Goal: Use online tool/utility: Utilize a website feature to perform a specific function

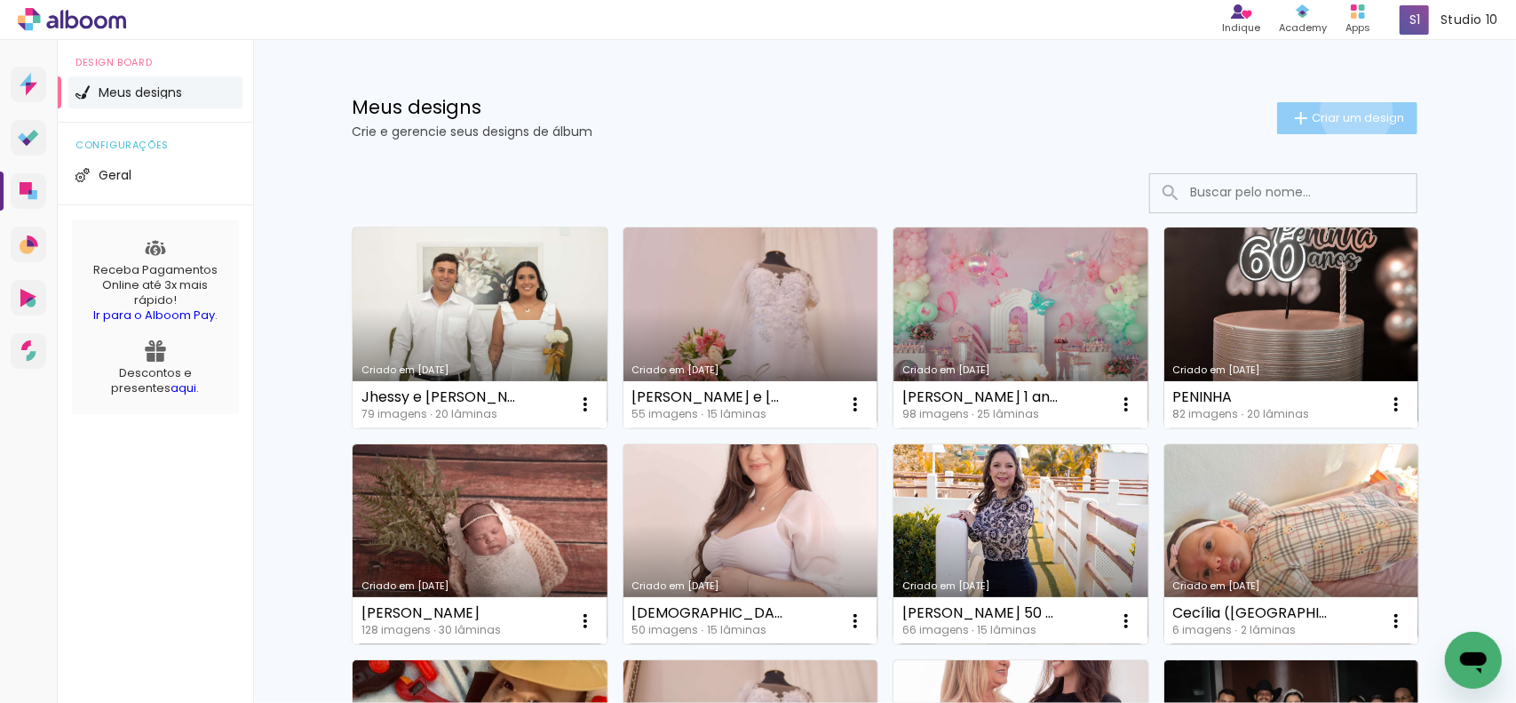
click at [1347, 112] on span "Criar um design" at bounding box center [1358, 118] width 92 height 12
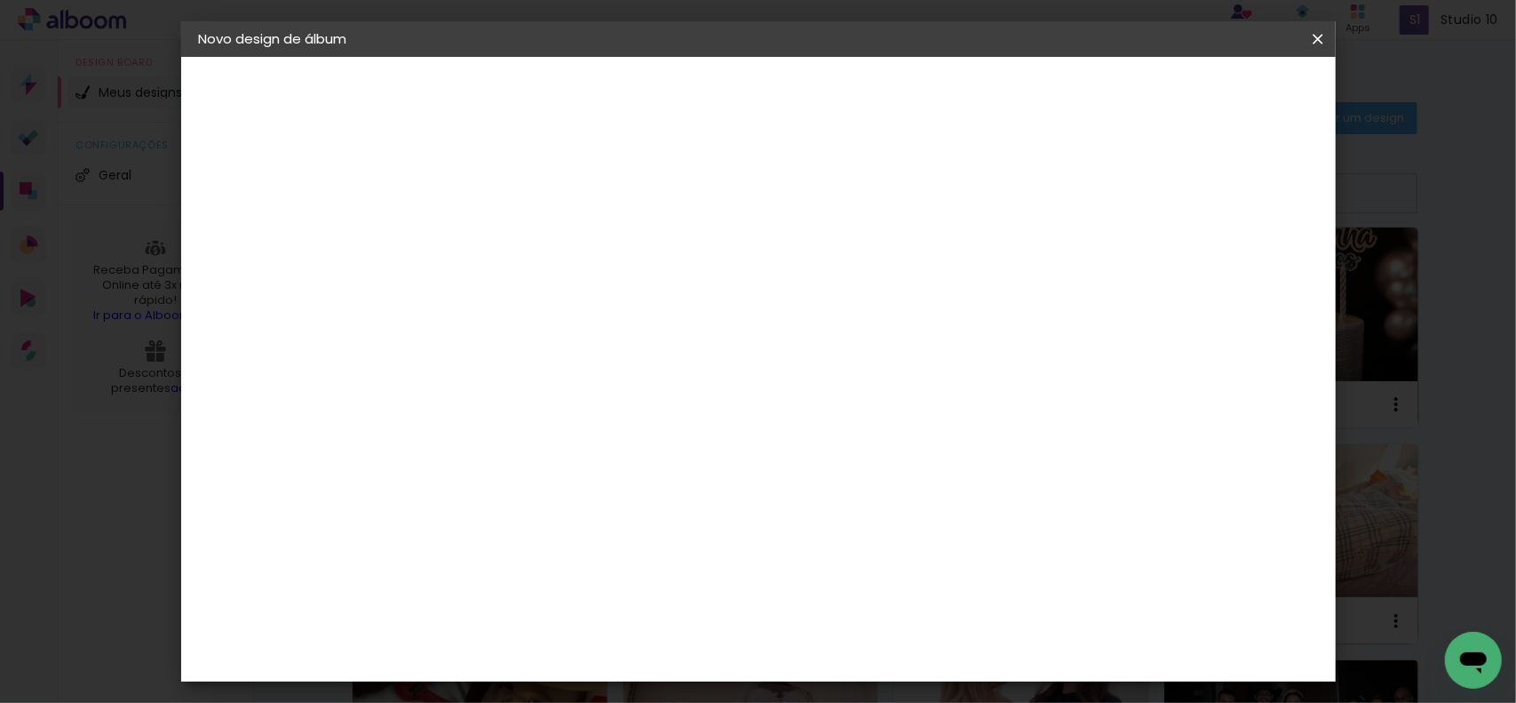
click at [489, 227] on input at bounding box center [489, 239] width 0 height 28
type input "[PERSON_NAME] book"
type paper-input "[PERSON_NAME] book"
click at [672, 91] on paper-button "Avançar" at bounding box center [628, 94] width 87 height 30
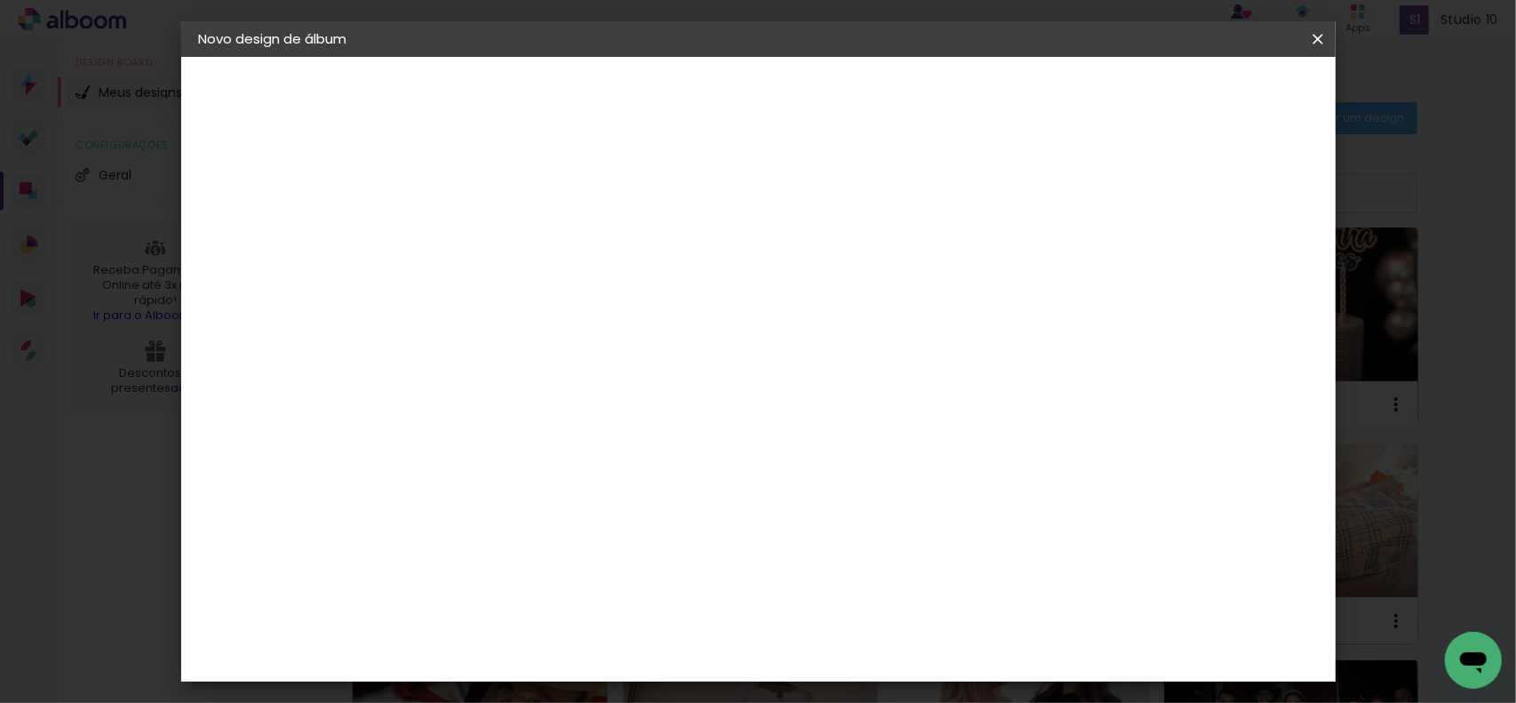
click at [822, 88] on paper-button "Avançar" at bounding box center [778, 94] width 87 height 30
click at [675, 371] on span "20 × 30 cm" at bounding box center [642, 389] width 66 height 36
click at [0, 0] on slot "Avançar" at bounding box center [0, 0] width 0 height 0
click at [1206, 89] on span "Iniciar design" at bounding box center [1166, 94] width 81 height 12
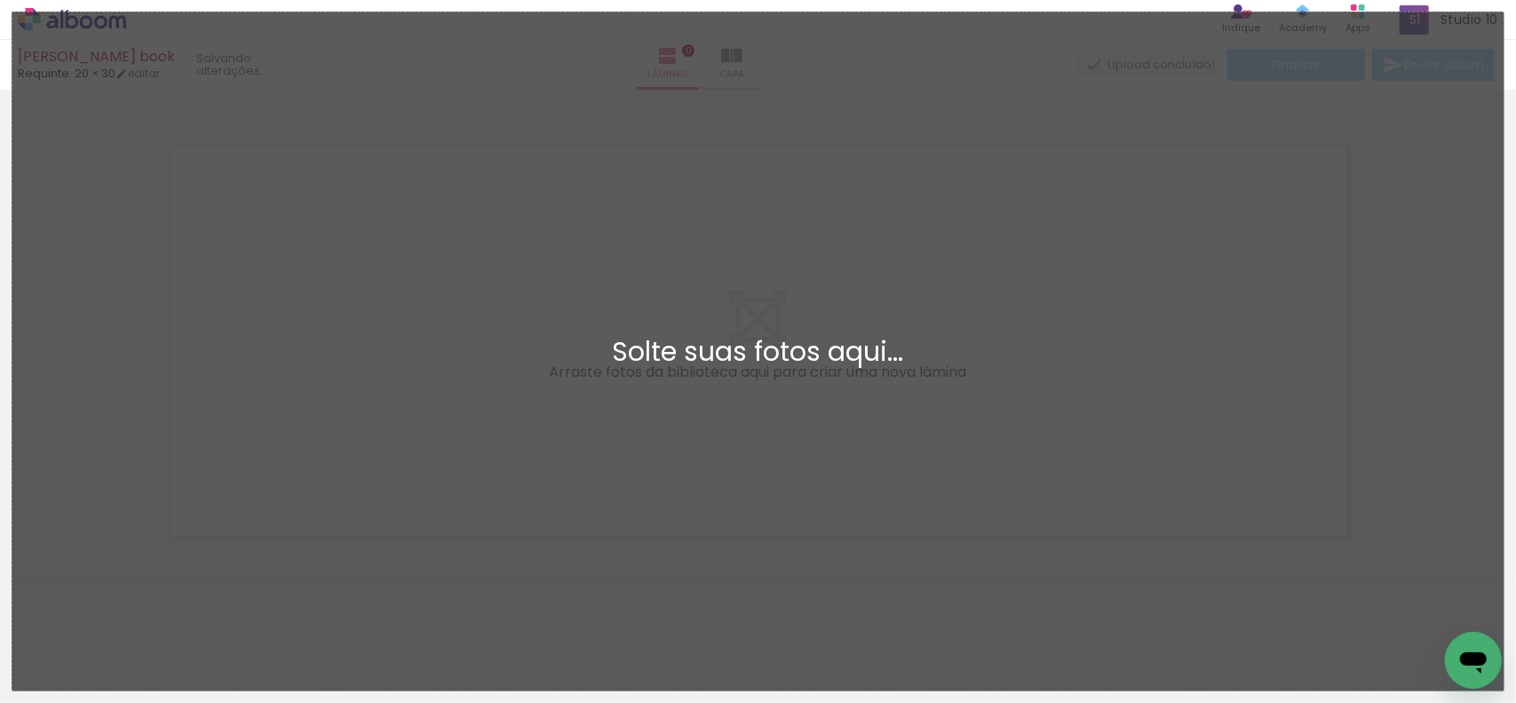
scroll to position [2, 0]
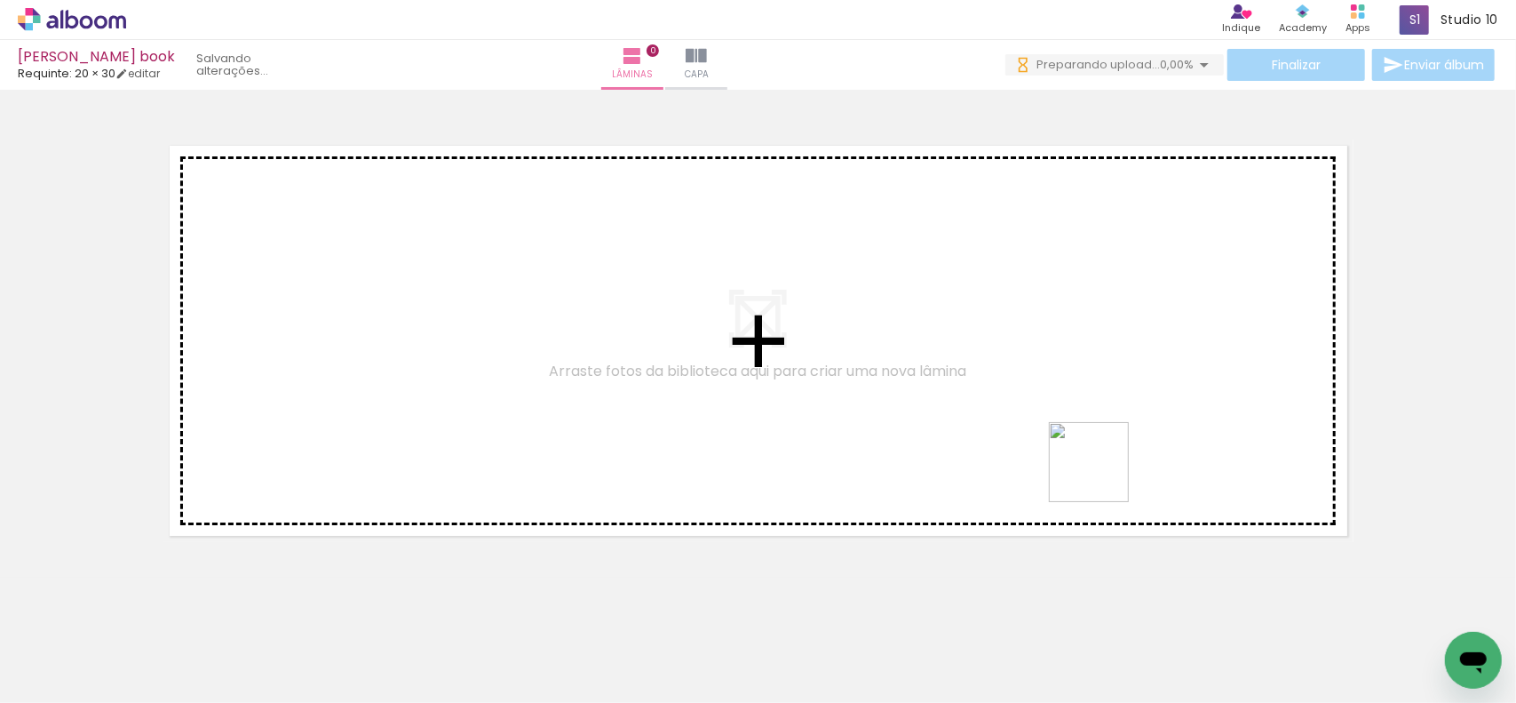
drag, startPoint x: 1087, startPoint y: 579, endPoint x: 1117, endPoint y: 409, distance: 173.1
click at [1109, 457] on quentale-workspace at bounding box center [758, 351] width 1516 height 703
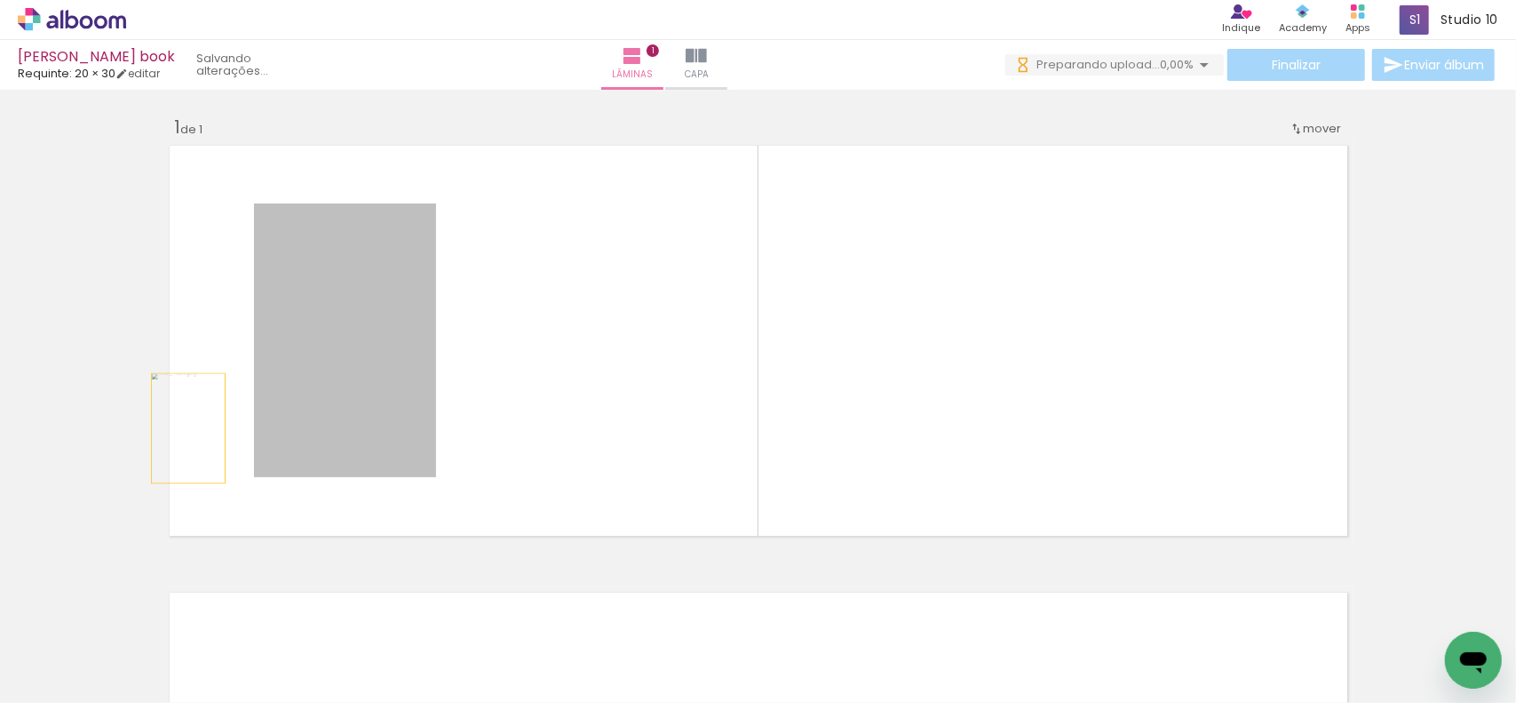
drag, startPoint x: 364, startPoint y: 418, endPoint x: 76, endPoint y: 427, distance: 288.8
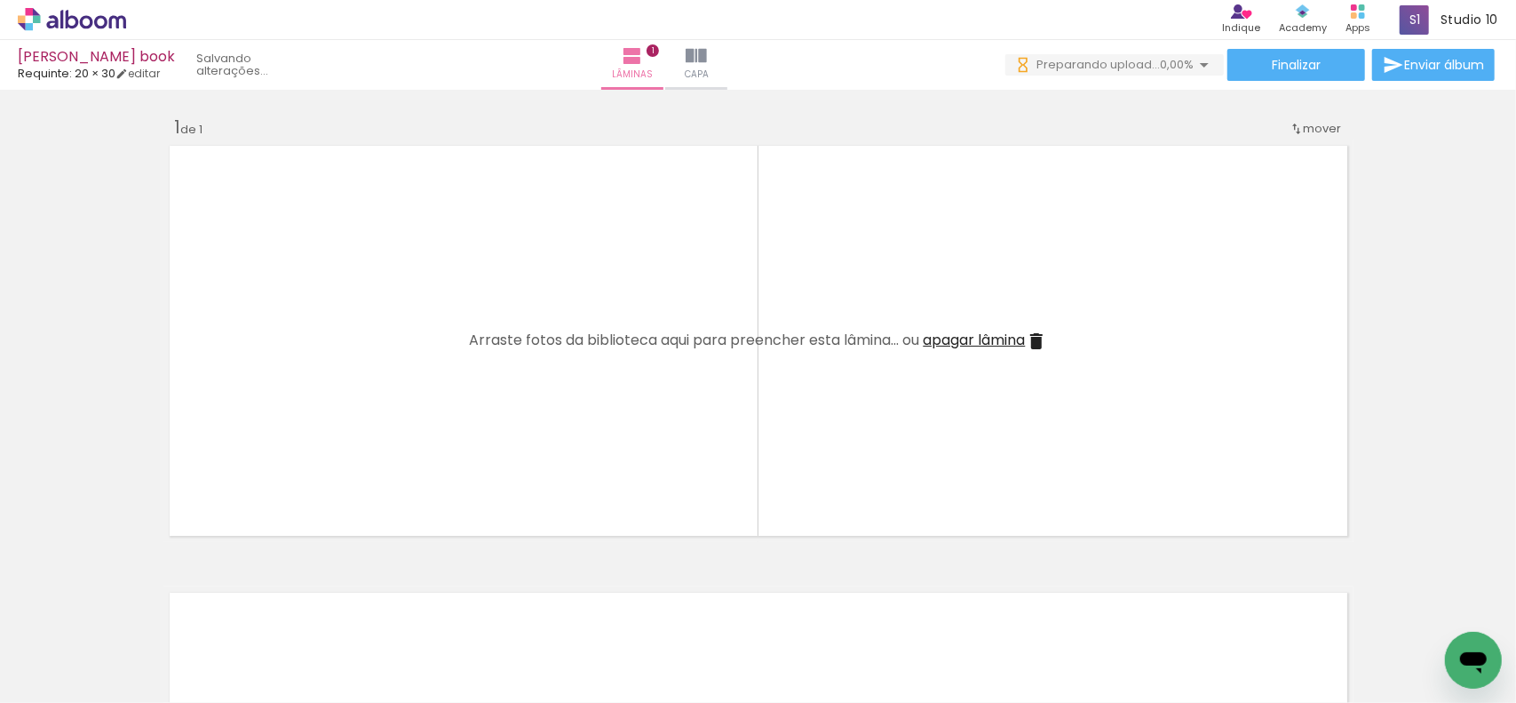
scroll to position [0, 2512]
drag, startPoint x: 668, startPoint y: 646, endPoint x: 929, endPoint y: 261, distance: 464.9
click at [923, 232] on quentale-workspace at bounding box center [758, 351] width 1516 height 703
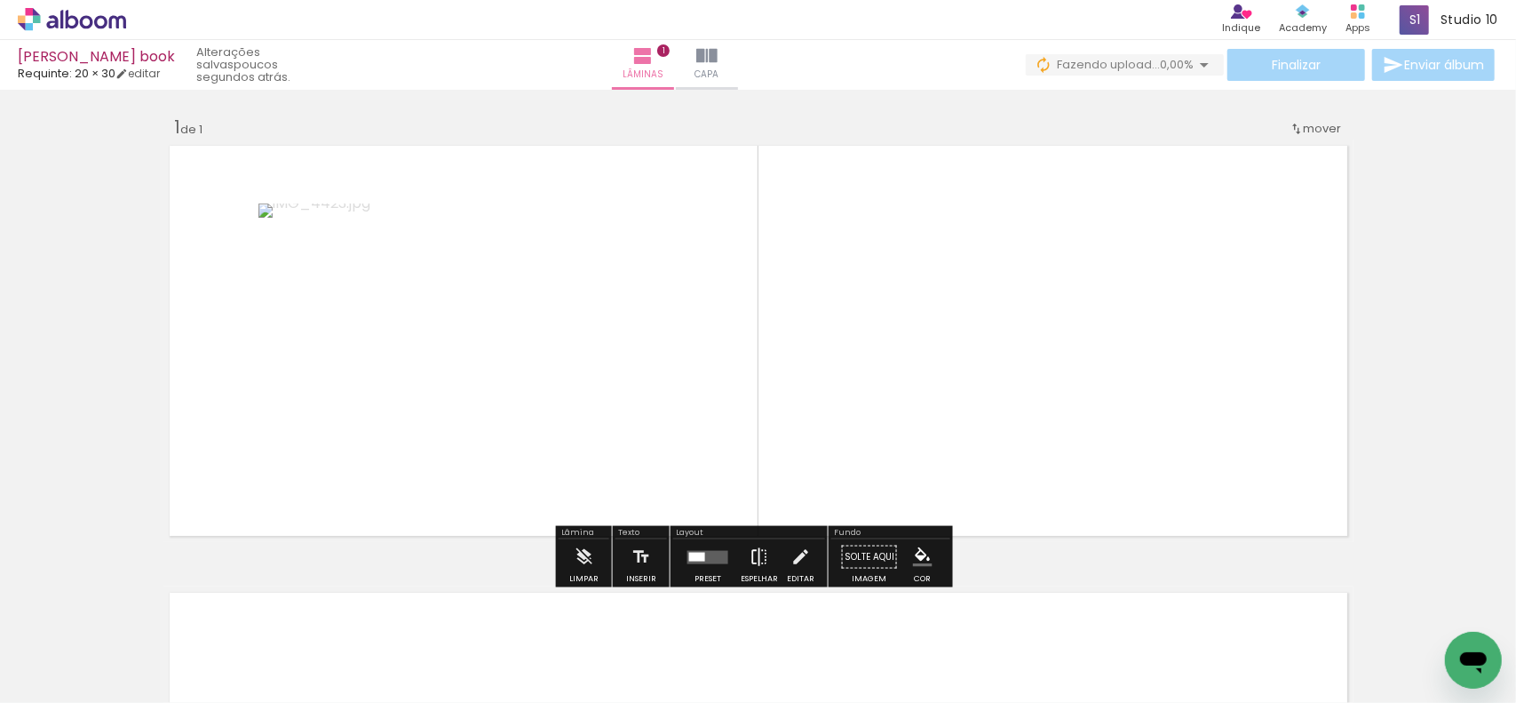
click at [743, 556] on paper-button "Espelhar" at bounding box center [759, 561] width 46 height 45
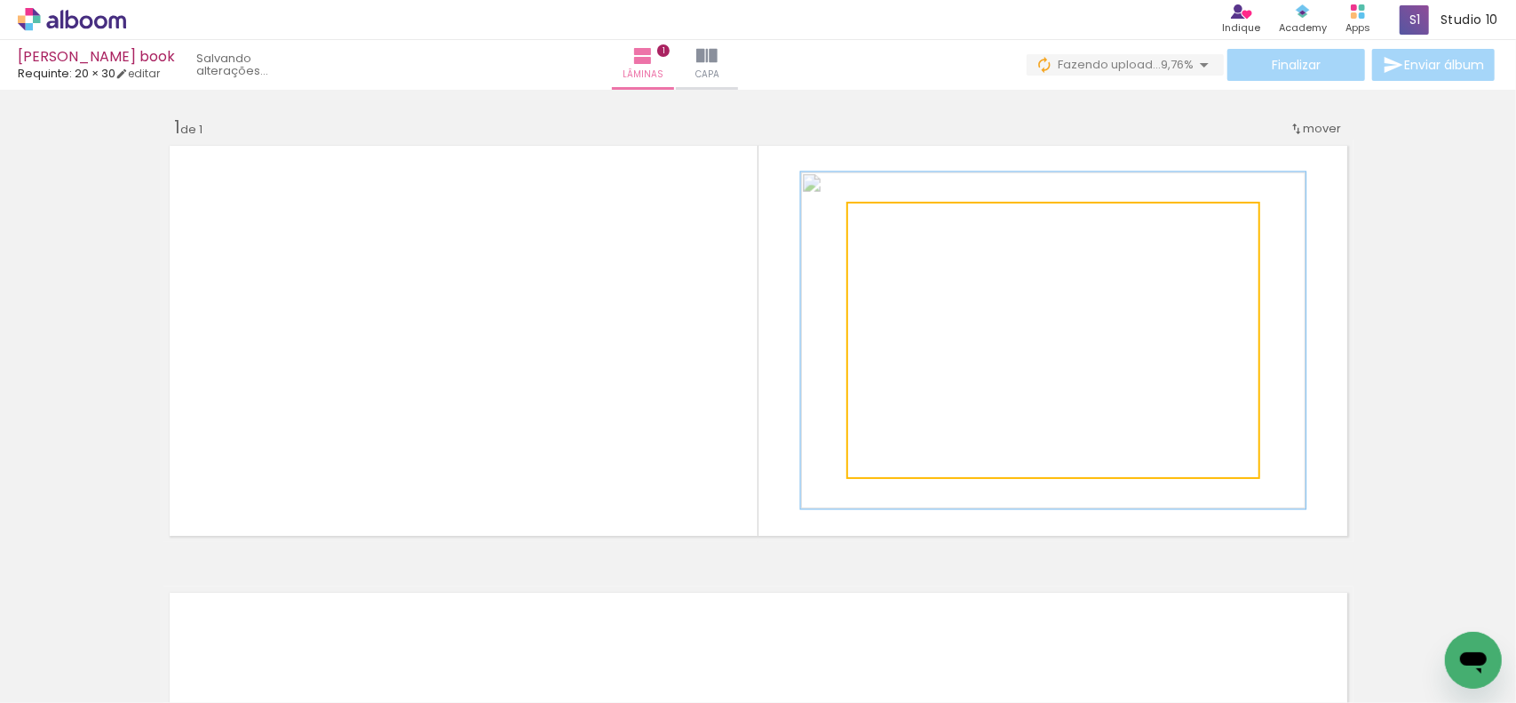
drag, startPoint x: 887, startPoint y: 227, endPoint x: 972, endPoint y: 305, distance: 115.7
click at [914, 232] on div at bounding box center [903, 222] width 28 height 28
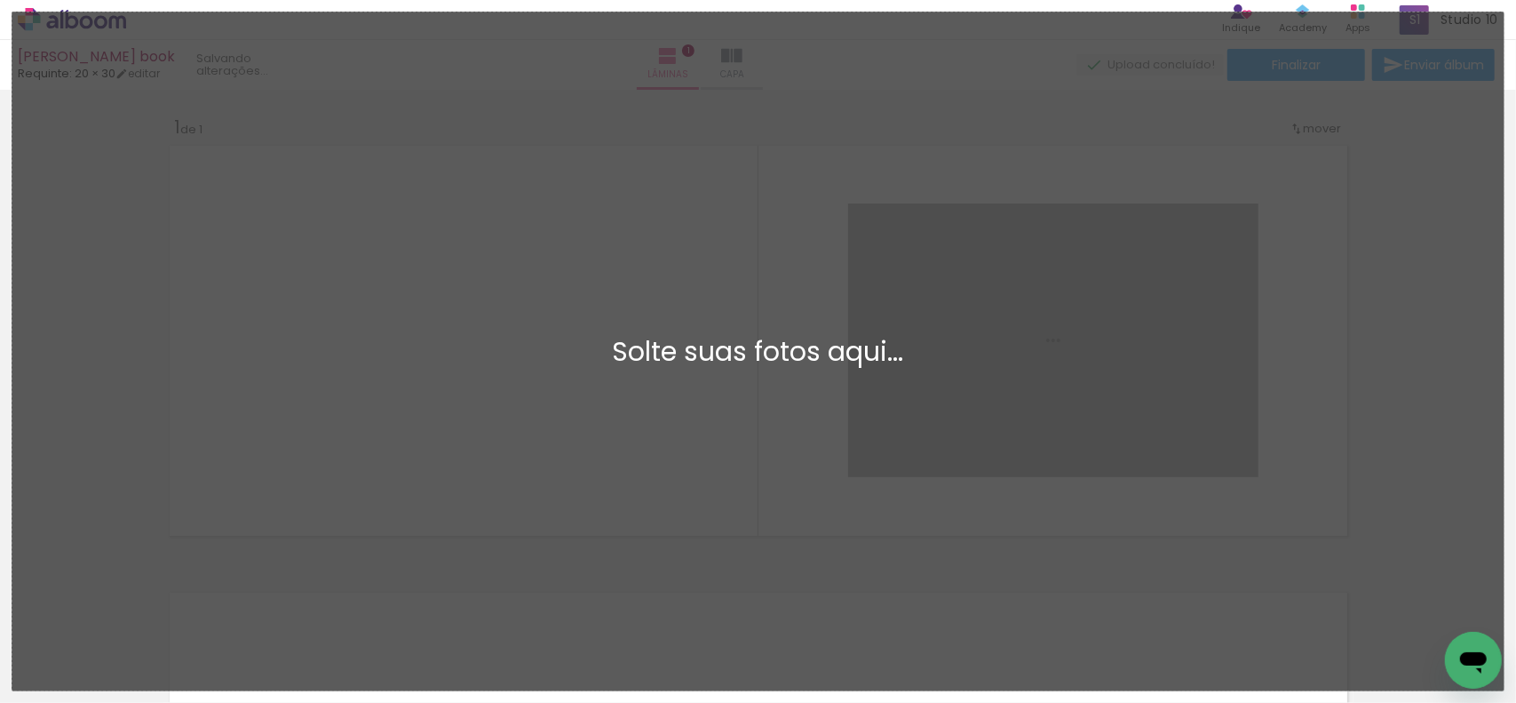
scroll to position [0, 0]
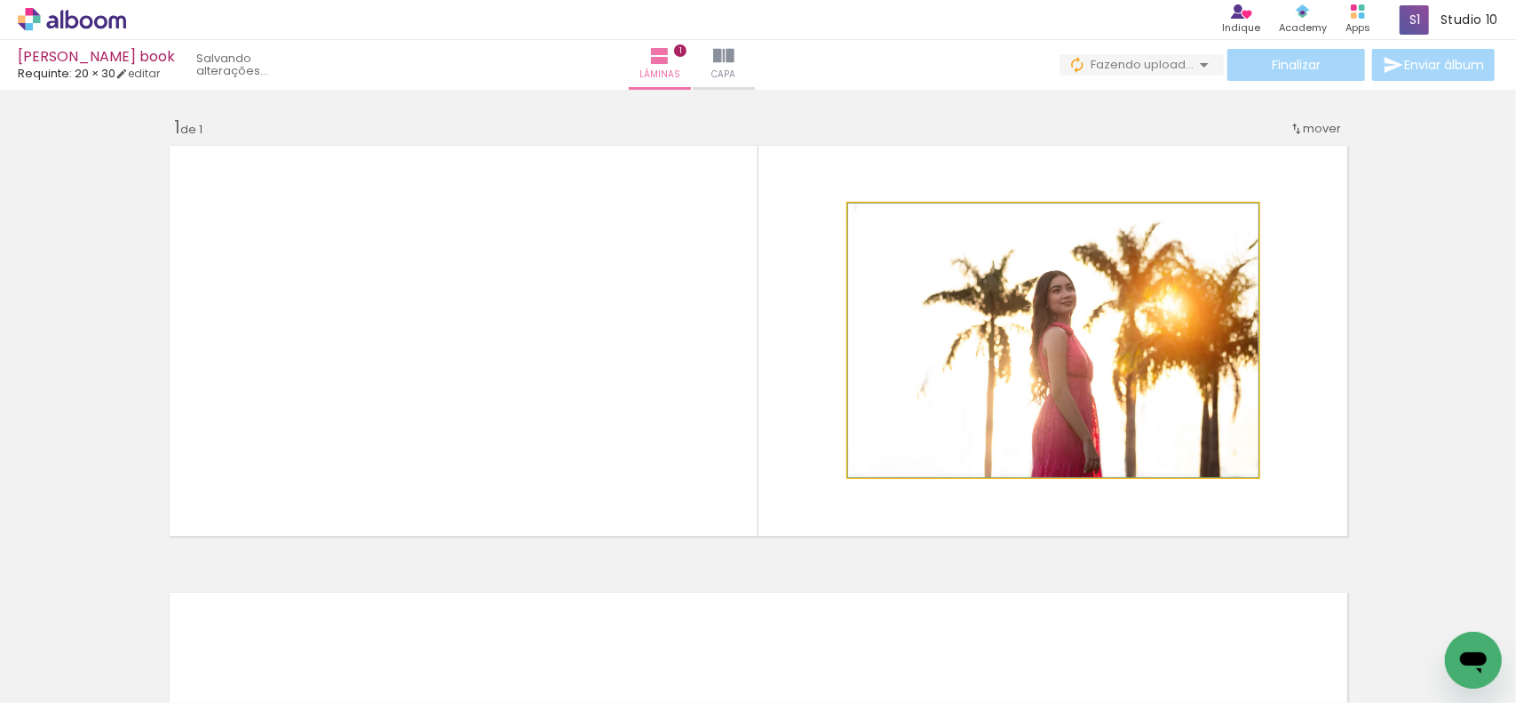
drag, startPoint x: 926, startPoint y: 227, endPoint x: 831, endPoint y: 262, distance: 101.5
type paper-slider "100"
click at [827, 255] on quentale-layouter at bounding box center [758, 340] width 1190 height 402
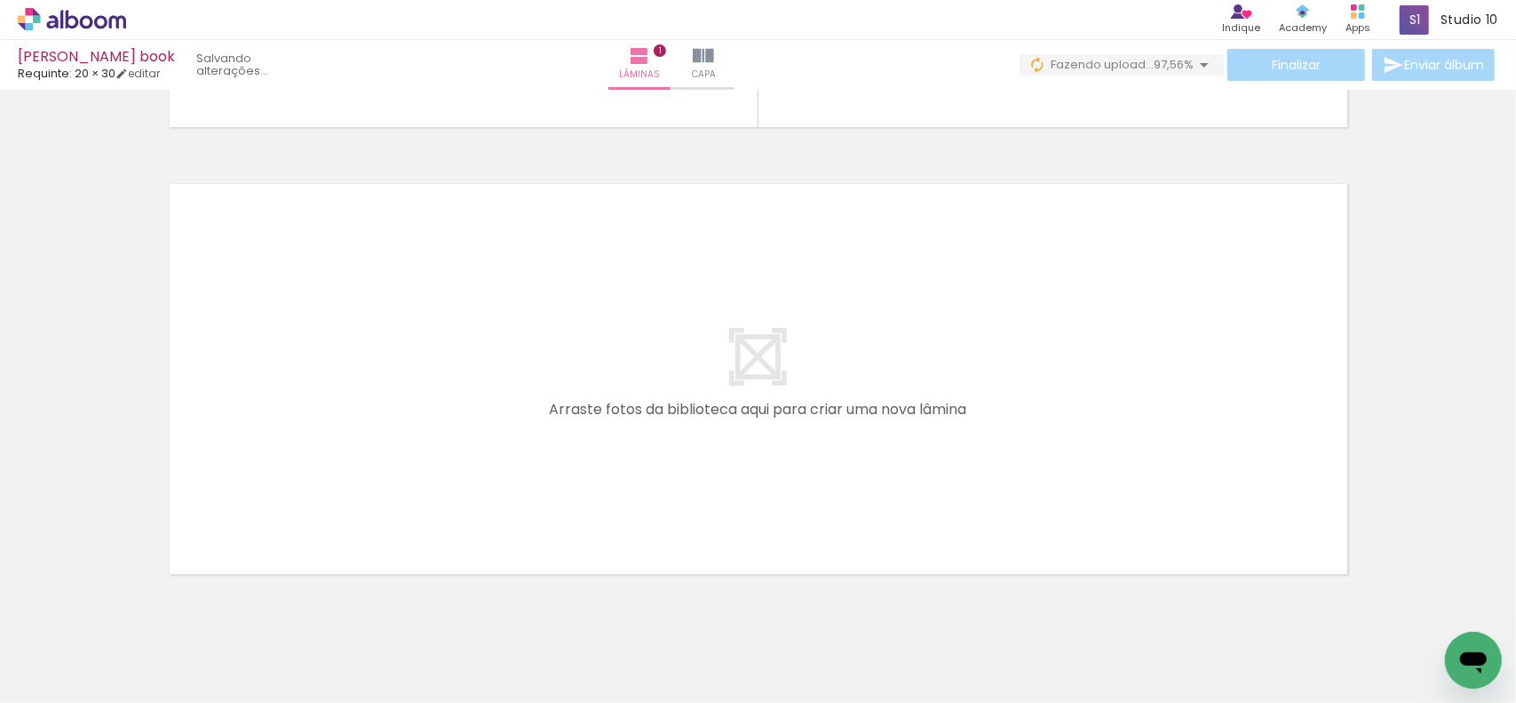
scroll to position [446, 0]
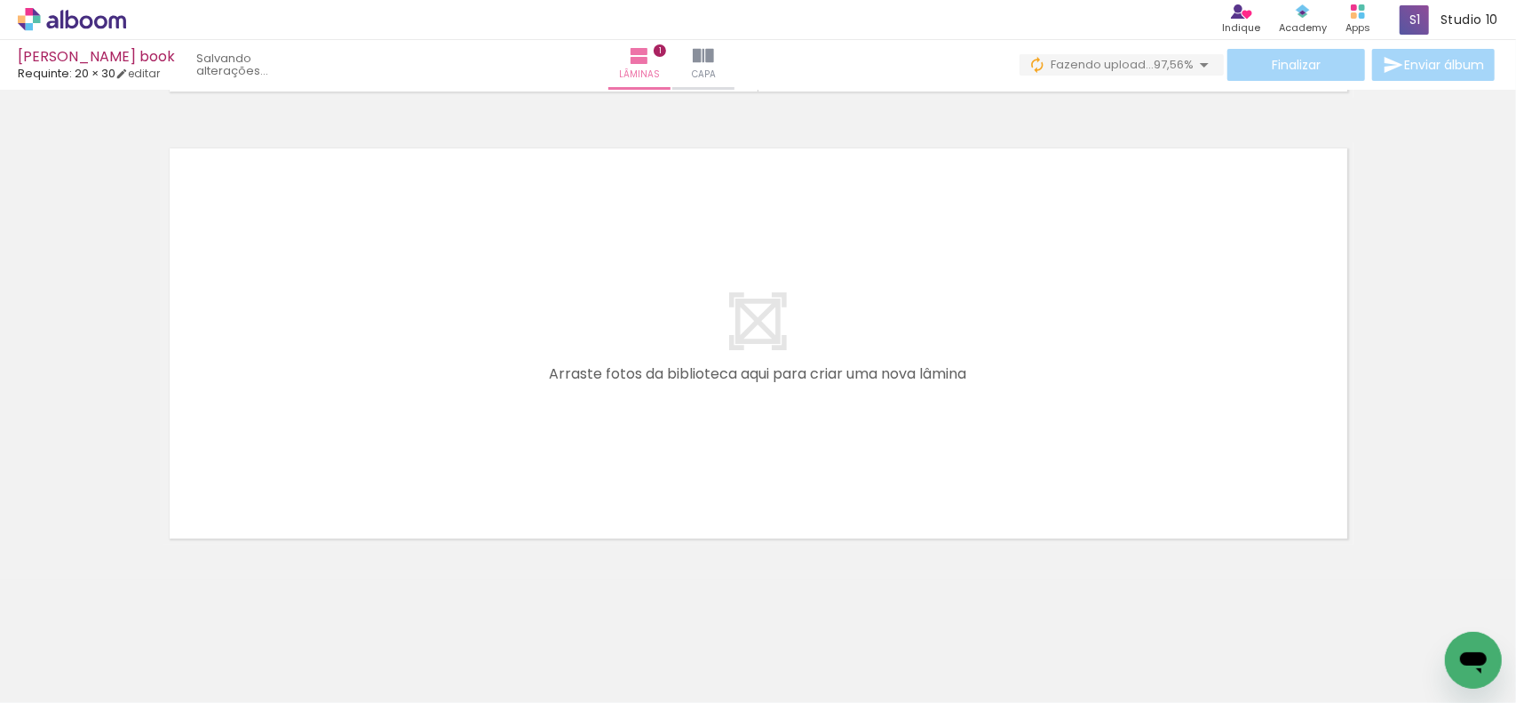
drag, startPoint x: 332, startPoint y: 646, endPoint x: 536, endPoint y: 564, distance: 219.2
click at [406, 437] on quentale-workspace at bounding box center [758, 351] width 1516 height 703
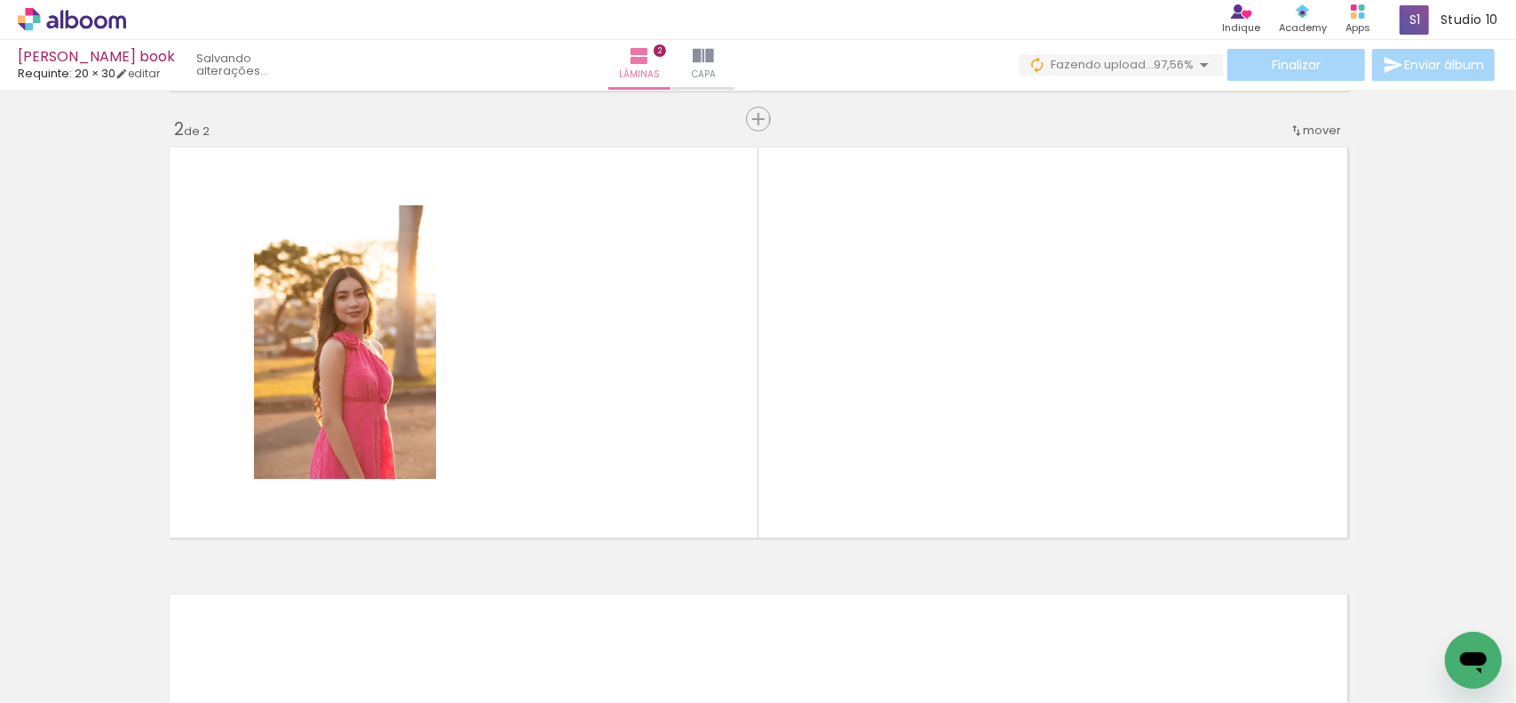
scroll to position [448, 0]
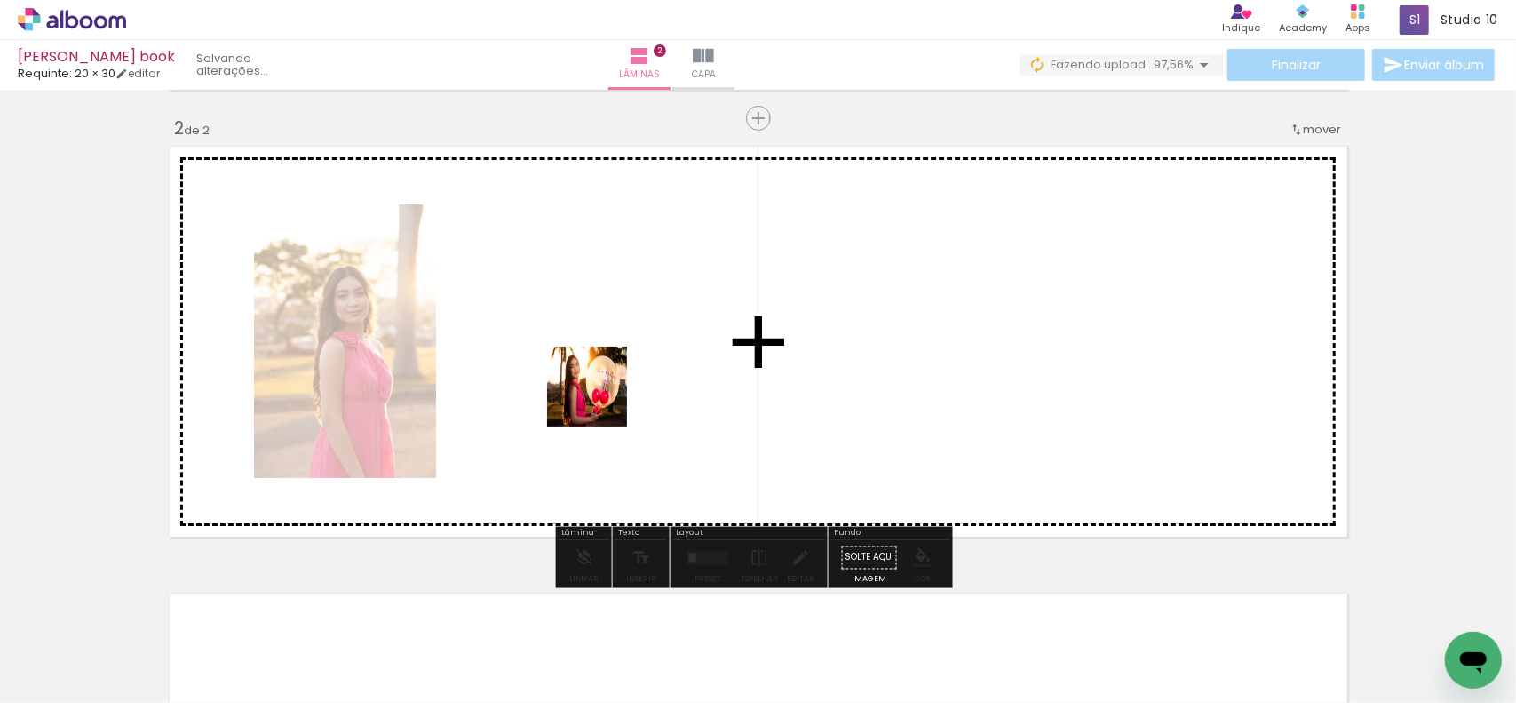
drag, startPoint x: 555, startPoint y: 643, endPoint x: 654, endPoint y: 545, distance: 139.4
click at [608, 394] on quentale-workspace at bounding box center [758, 351] width 1516 height 703
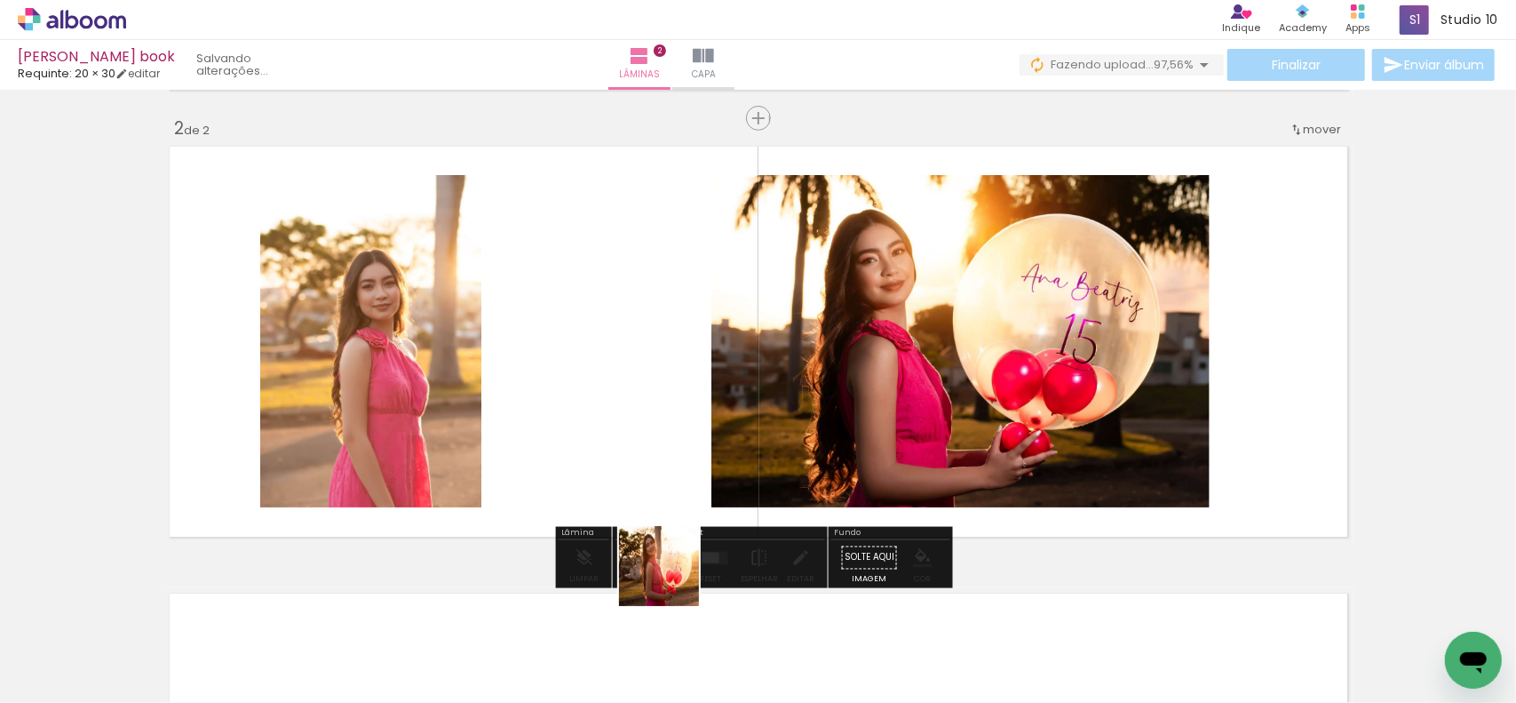
drag, startPoint x: 663, startPoint y: 647, endPoint x: 733, endPoint y: 550, distance: 119.6
click at [689, 434] on quentale-workspace at bounding box center [758, 351] width 1516 height 703
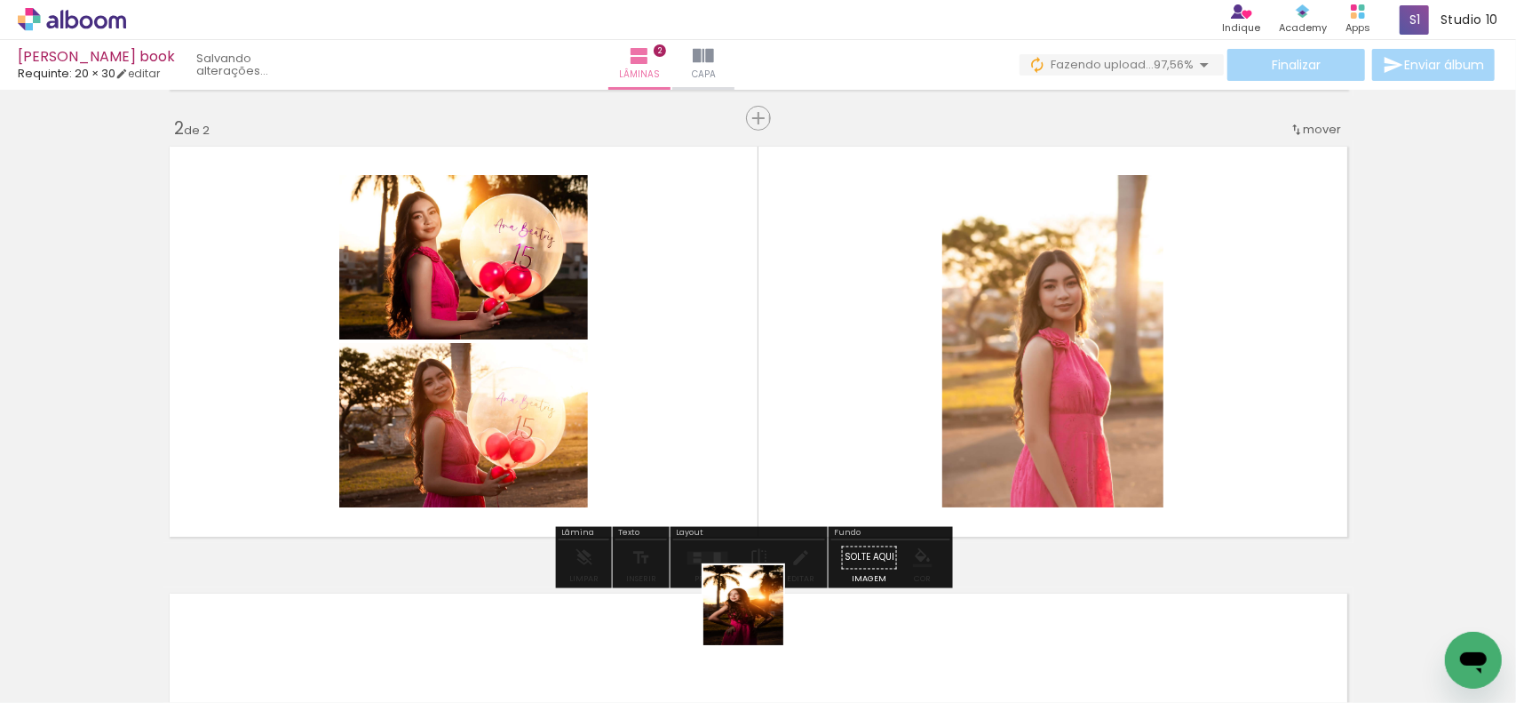
drag, startPoint x: 757, startPoint y: 618, endPoint x: 759, endPoint y: 489, distance: 129.7
click at [759, 489] on quentale-workspace at bounding box center [758, 351] width 1516 height 703
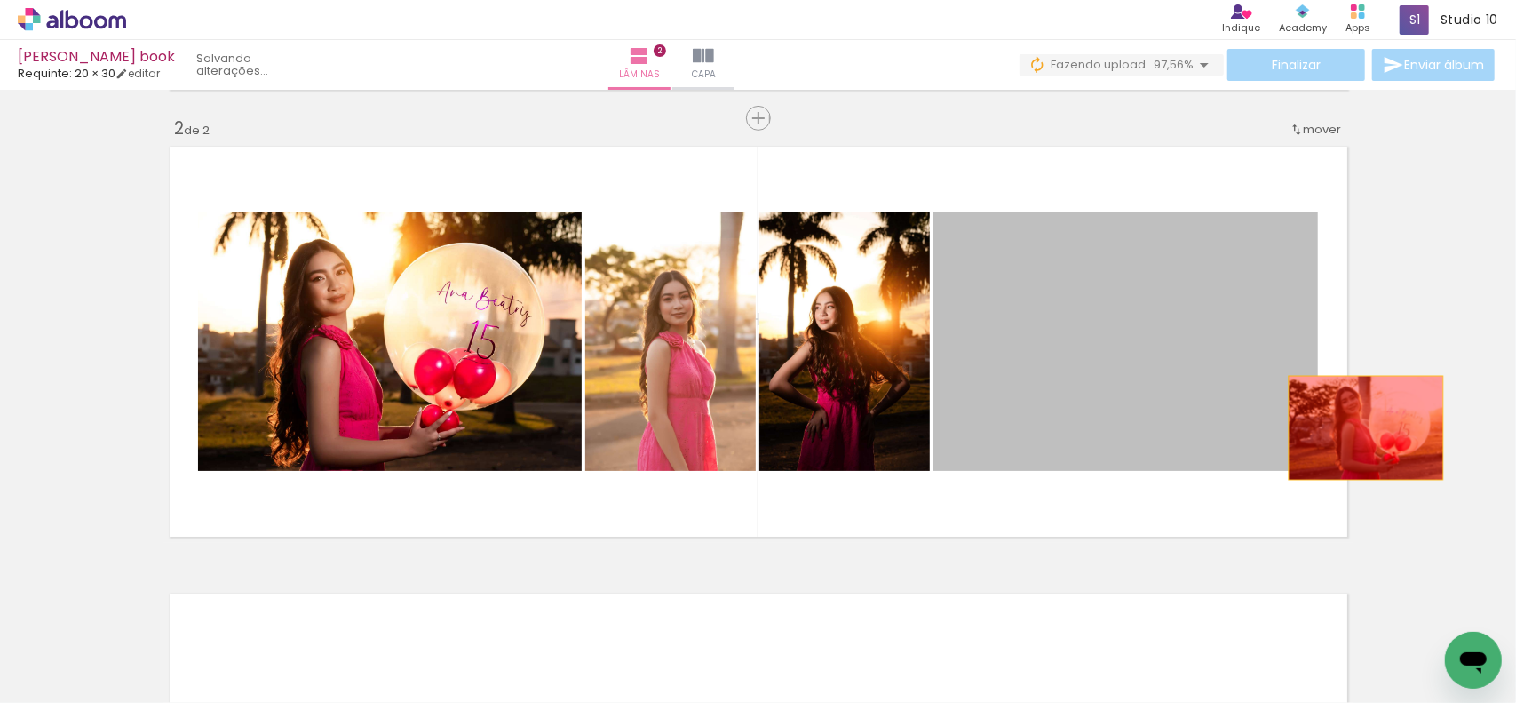
drag, startPoint x: 1069, startPoint y: 418, endPoint x: 1145, endPoint y: 402, distance: 77.9
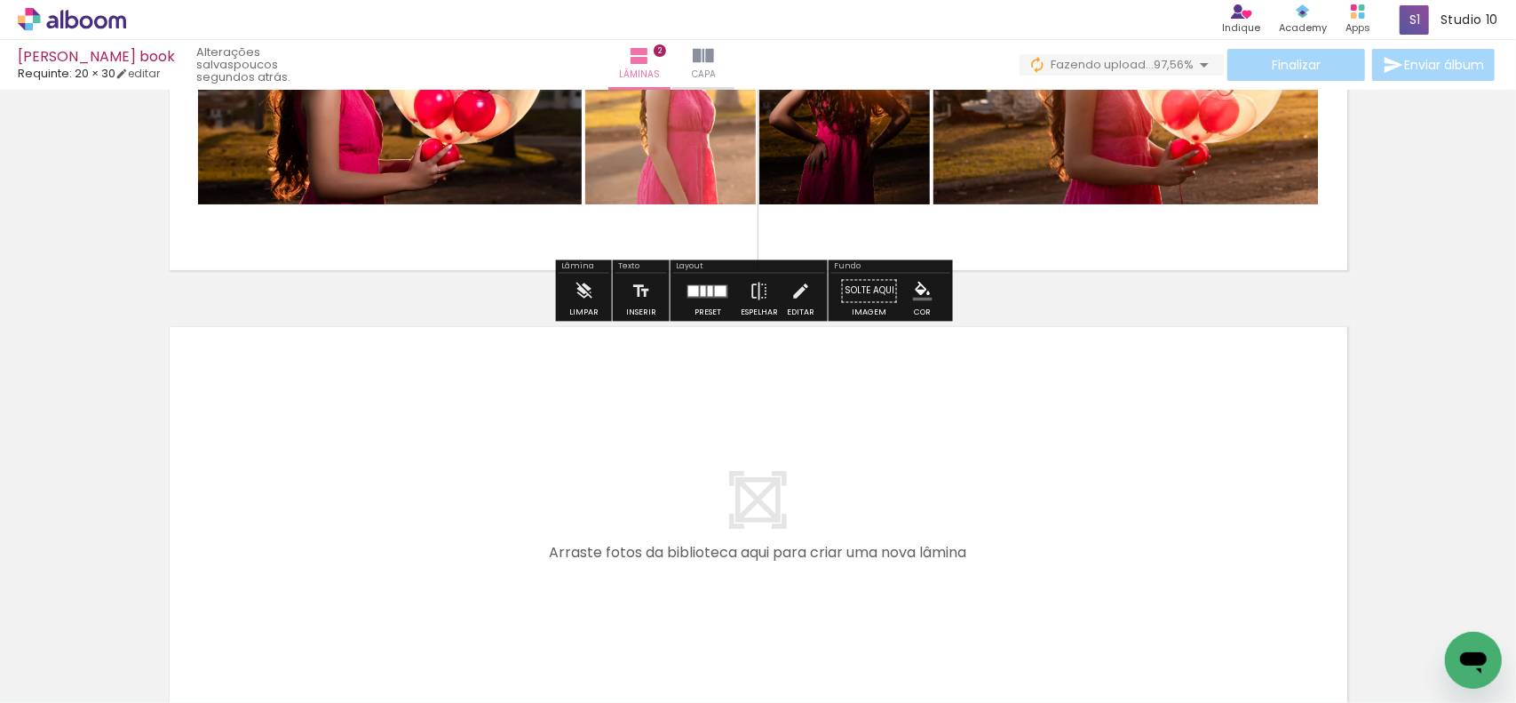
drag, startPoint x: 874, startPoint y: 612, endPoint x: 972, endPoint y: 632, distance: 99.7
click at [897, 547] on quentale-workspace at bounding box center [758, 351] width 1516 height 703
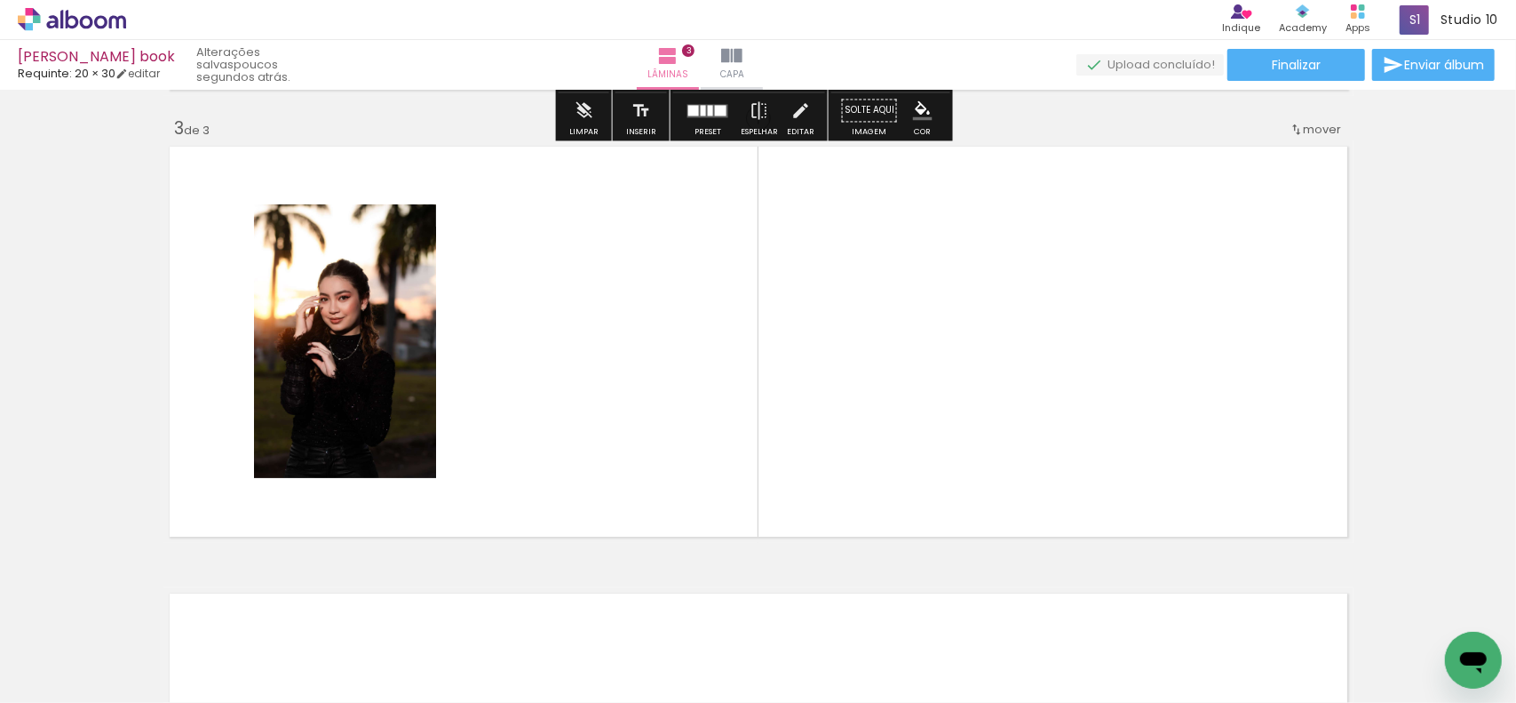
scroll to position [895, 0]
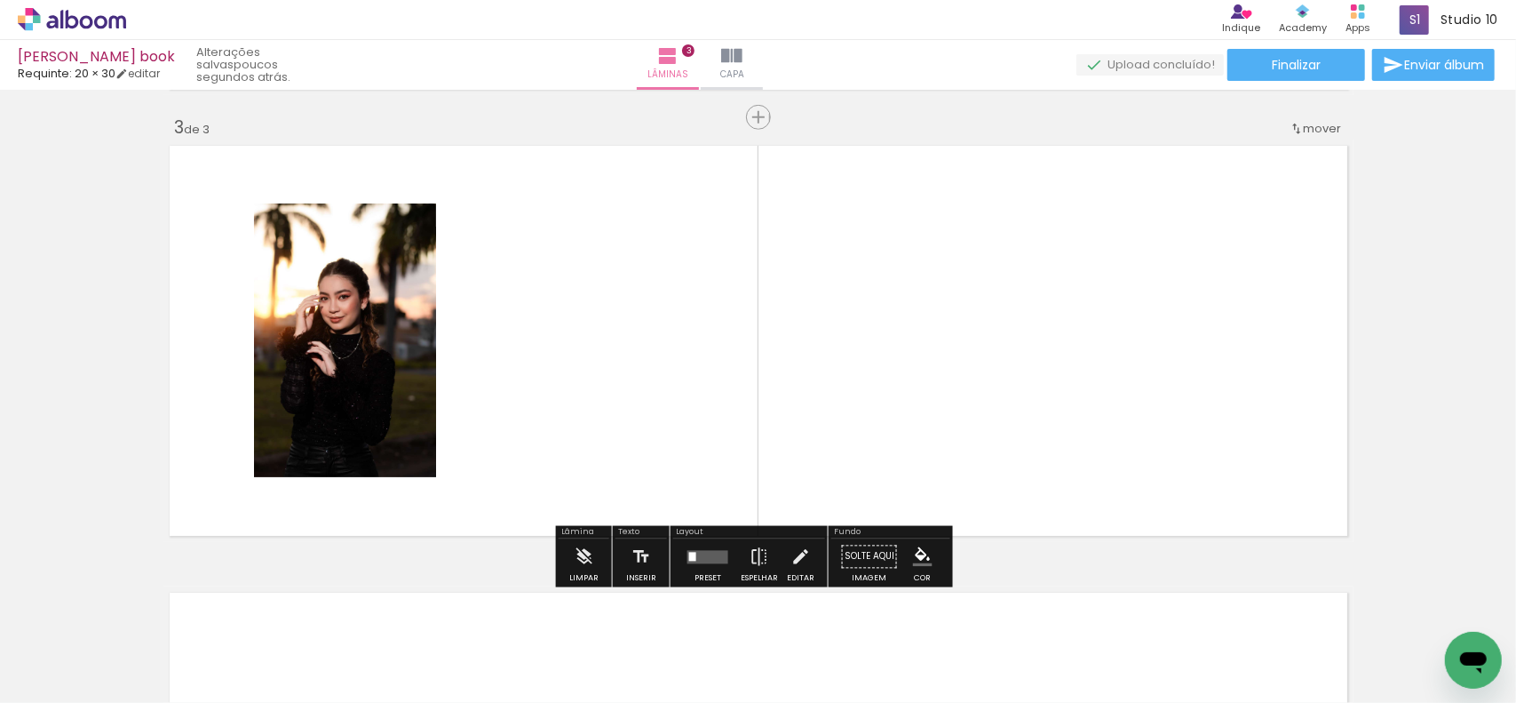
click at [927, 433] on quentale-workspace at bounding box center [758, 351] width 1516 height 703
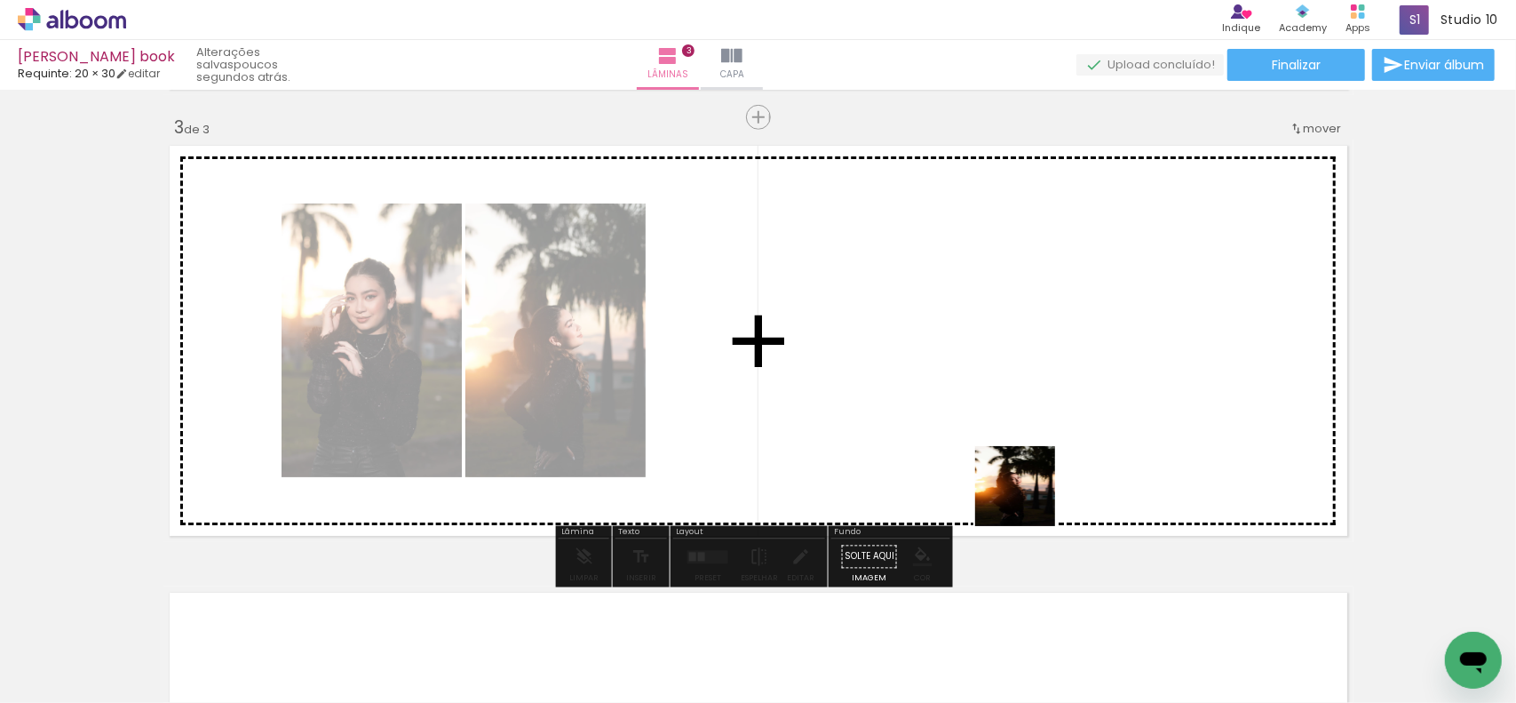
drag, startPoint x: 1029, startPoint y: 499, endPoint x: 1135, endPoint y: 503, distance: 106.7
click at [1038, 483] on quentale-workspace at bounding box center [758, 351] width 1516 height 703
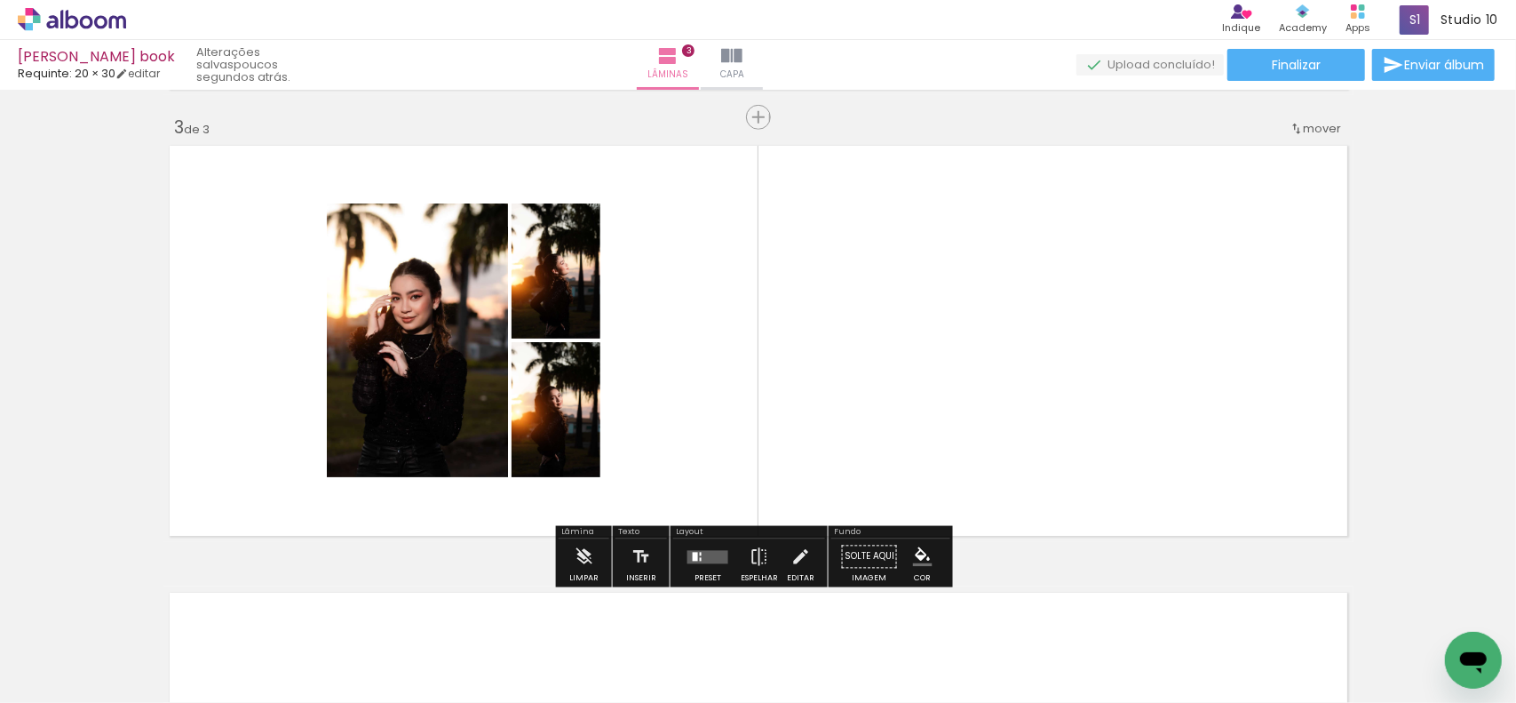
drag, startPoint x: 1354, startPoint y: 653, endPoint x: 1119, endPoint y: 441, distance: 316.4
click at [1119, 444] on quentale-workspace at bounding box center [758, 351] width 1516 height 703
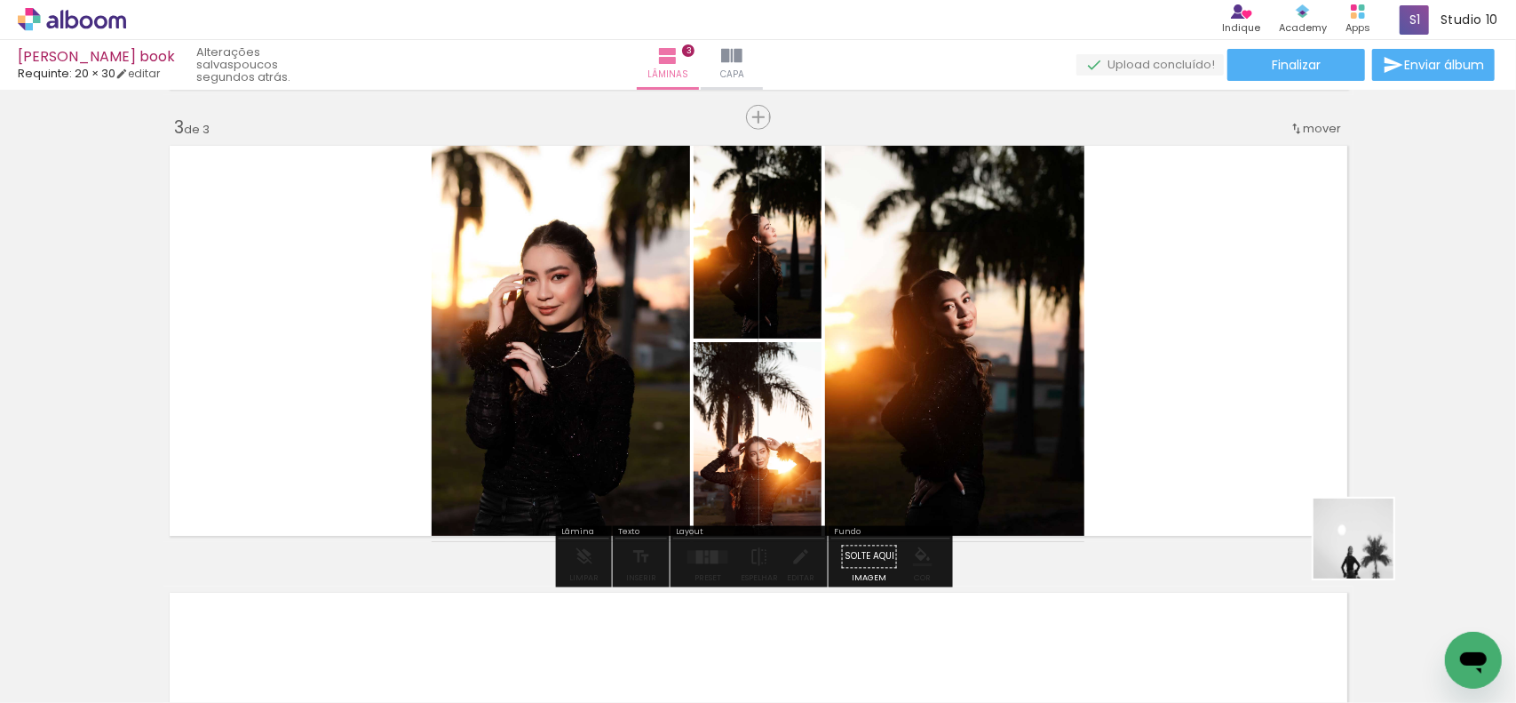
drag, startPoint x: 1445, startPoint y: 636, endPoint x: 1327, endPoint y: 452, distance: 218.6
click at [1330, 472] on quentale-workspace at bounding box center [758, 351] width 1516 height 703
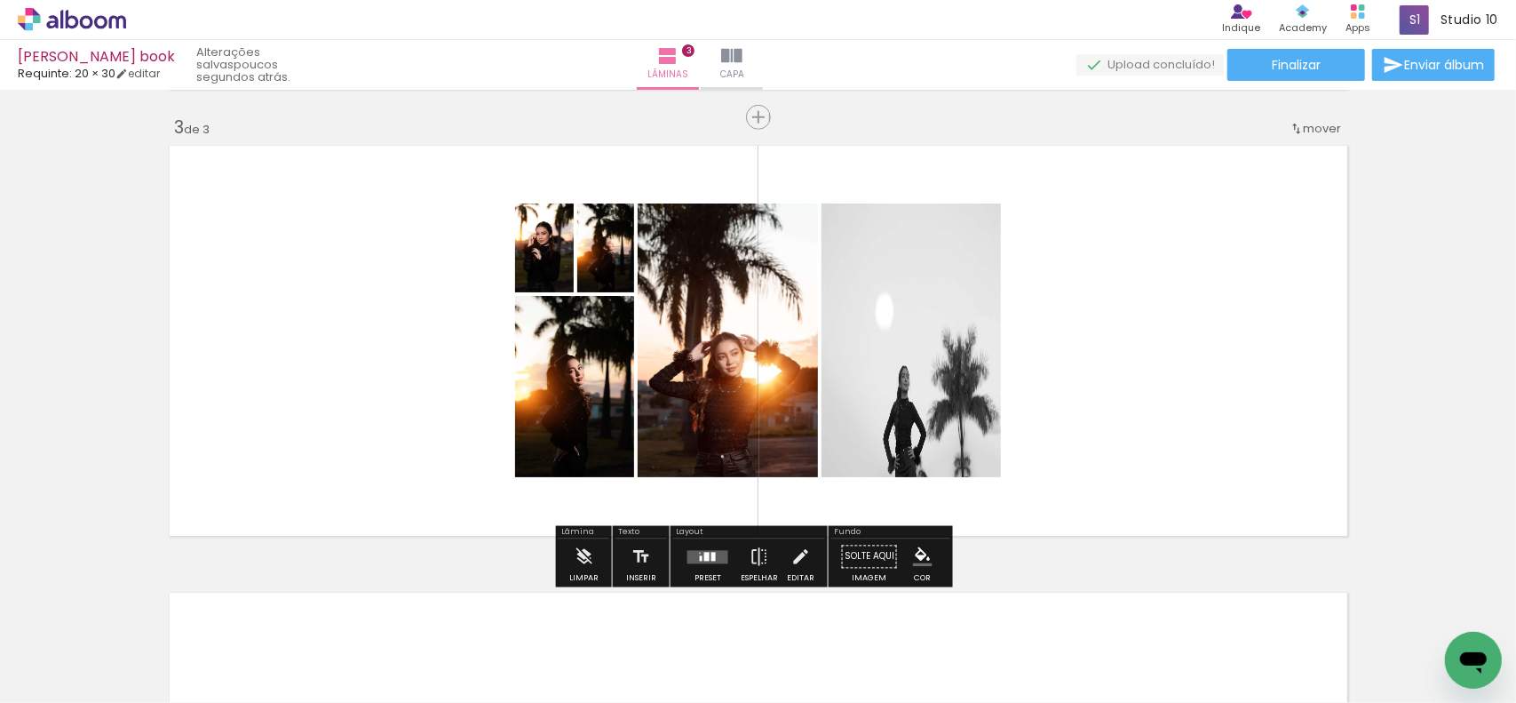
click at [696, 552] on quentale-layouter at bounding box center [708, 556] width 41 height 13
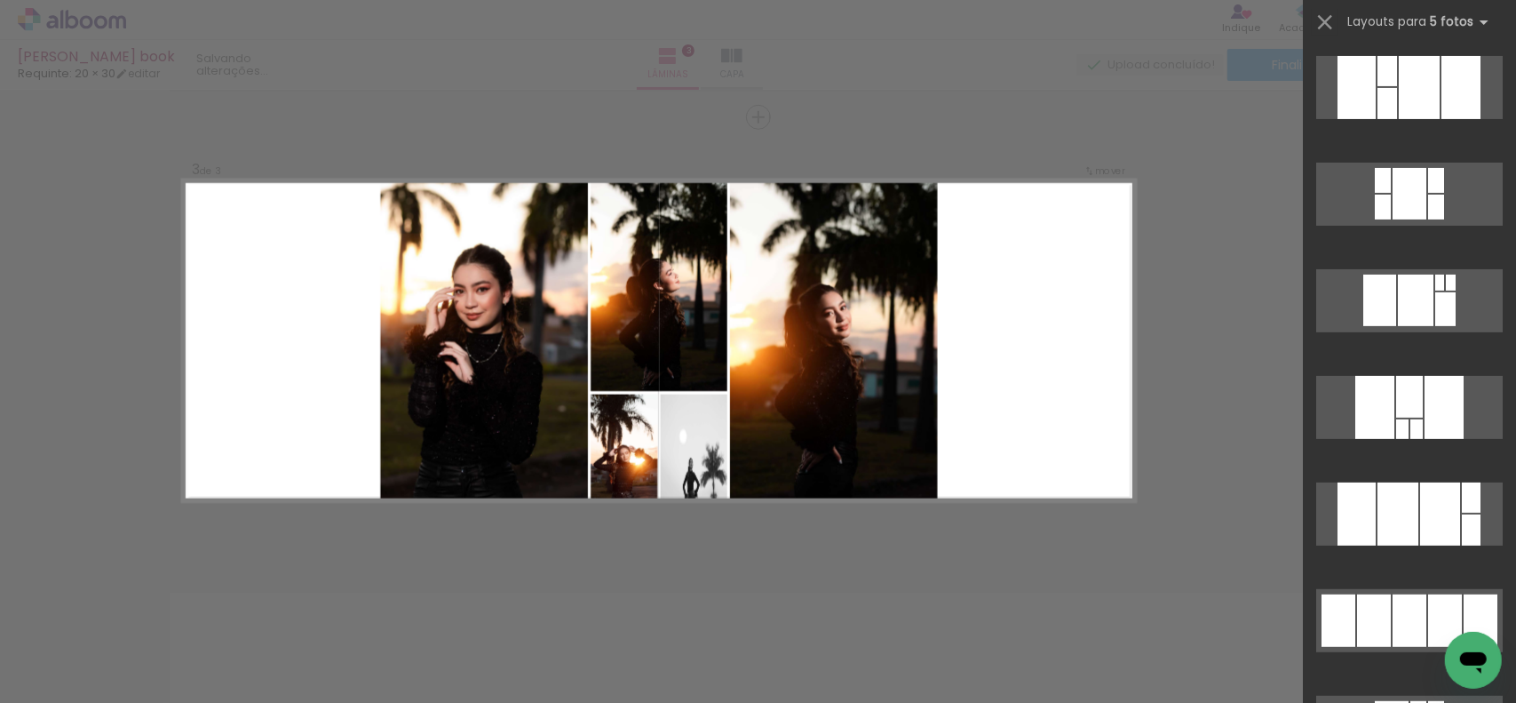
scroll to position [355, 0]
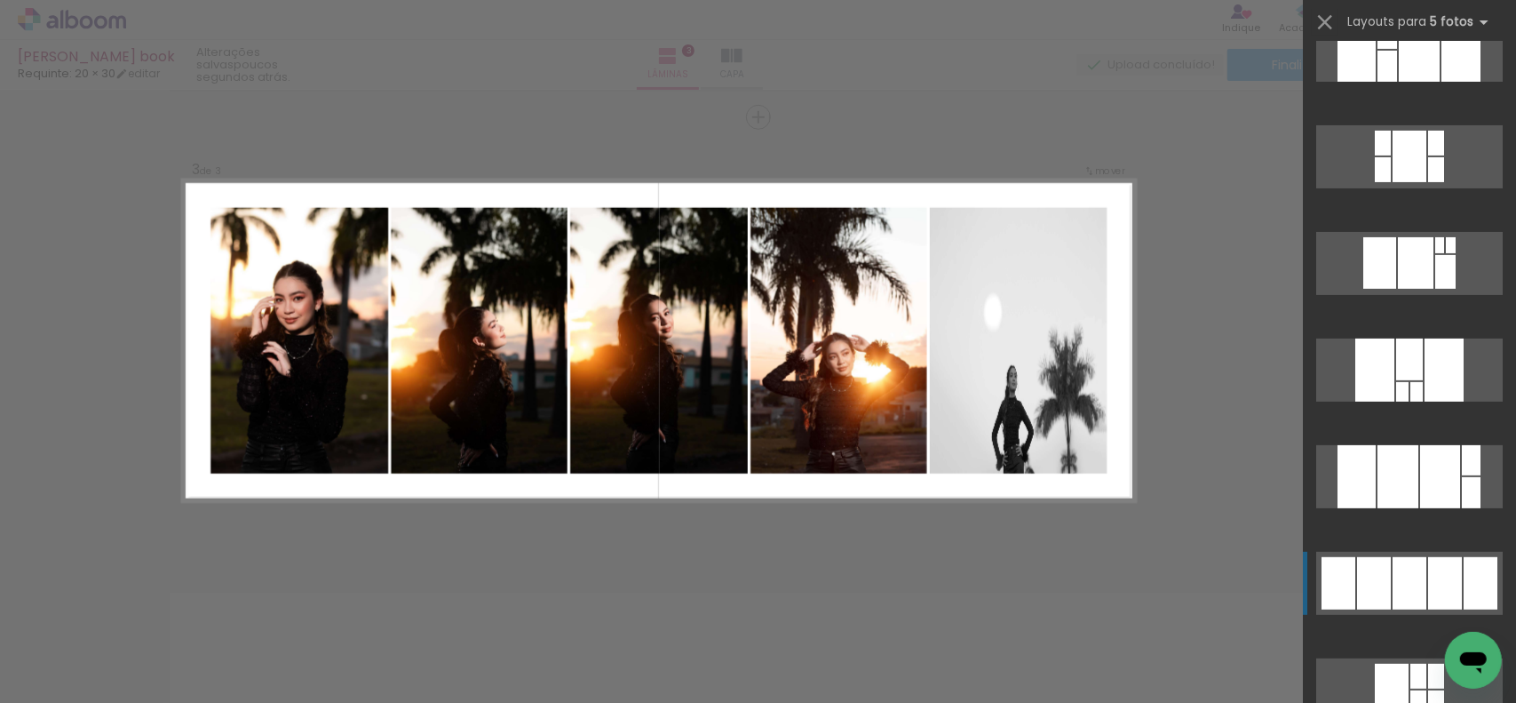
click at [1416, 571] on div at bounding box center [1410, 583] width 34 height 52
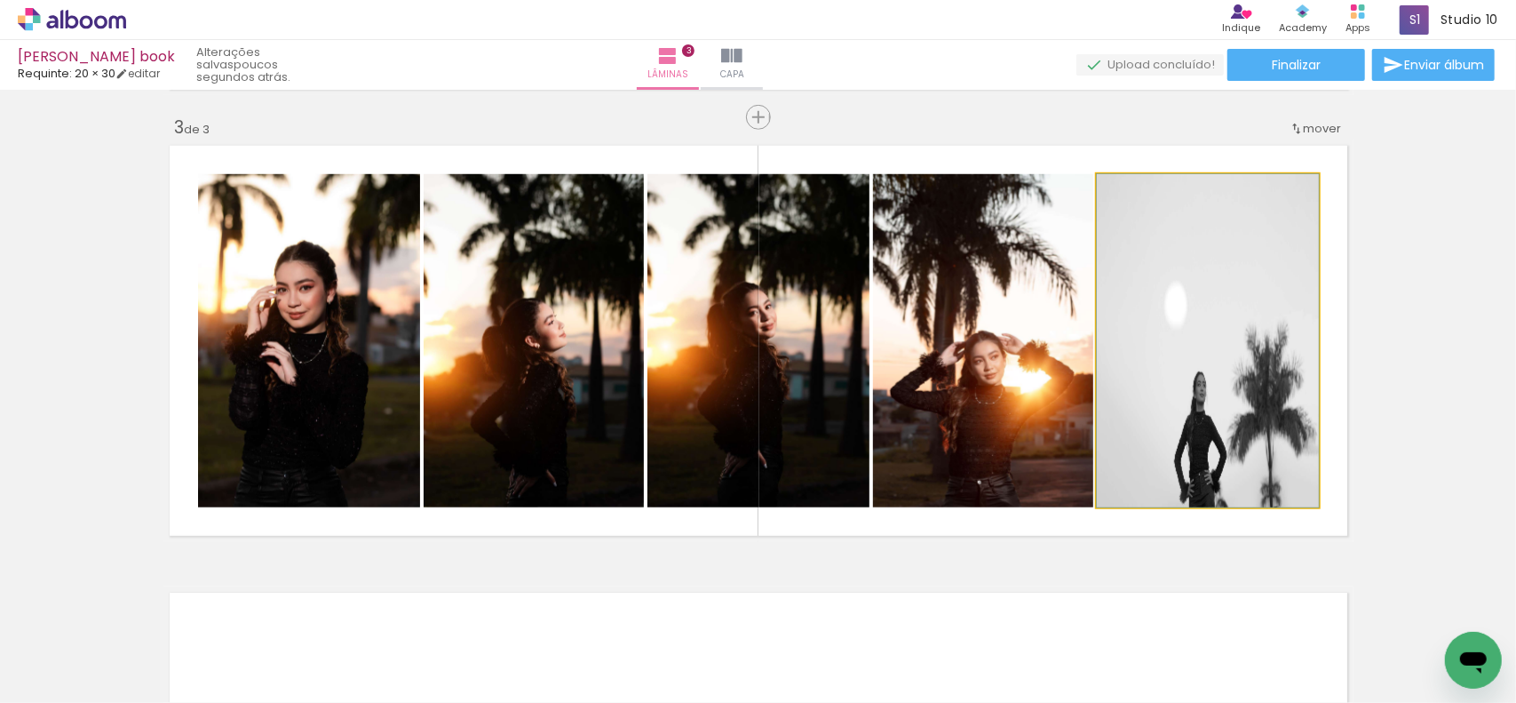
drag, startPoint x: 1239, startPoint y: 481, endPoint x: 1516, endPoint y: 495, distance: 276.6
click at [1516, 495] on div "Inserir lâmina 1 de 3 Inserir lâmina 2 de 3 Inserir lâmina 3 de 3 Confirmar Can…" at bounding box center [758, 396] width 1516 height 613
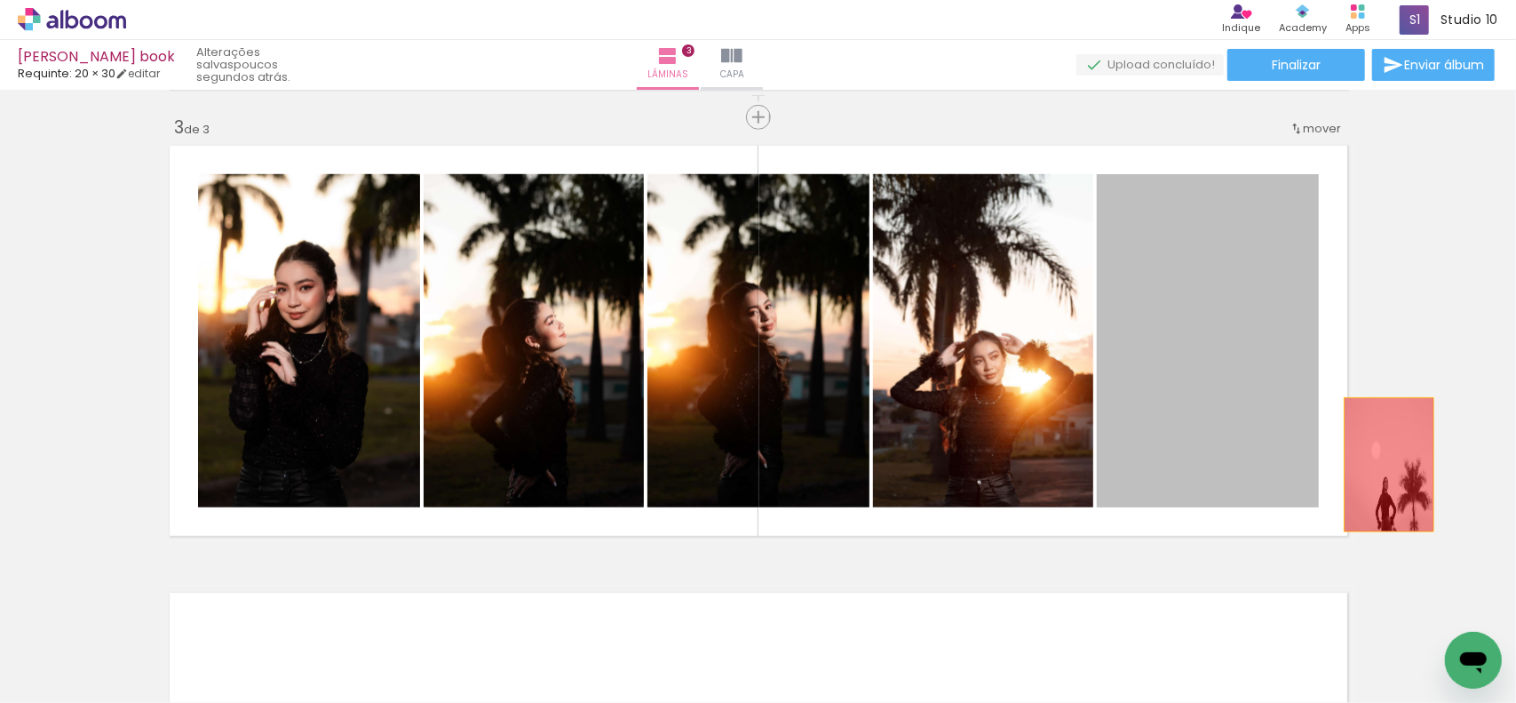
drag, startPoint x: 1256, startPoint y: 446, endPoint x: 1433, endPoint y: 470, distance: 178.4
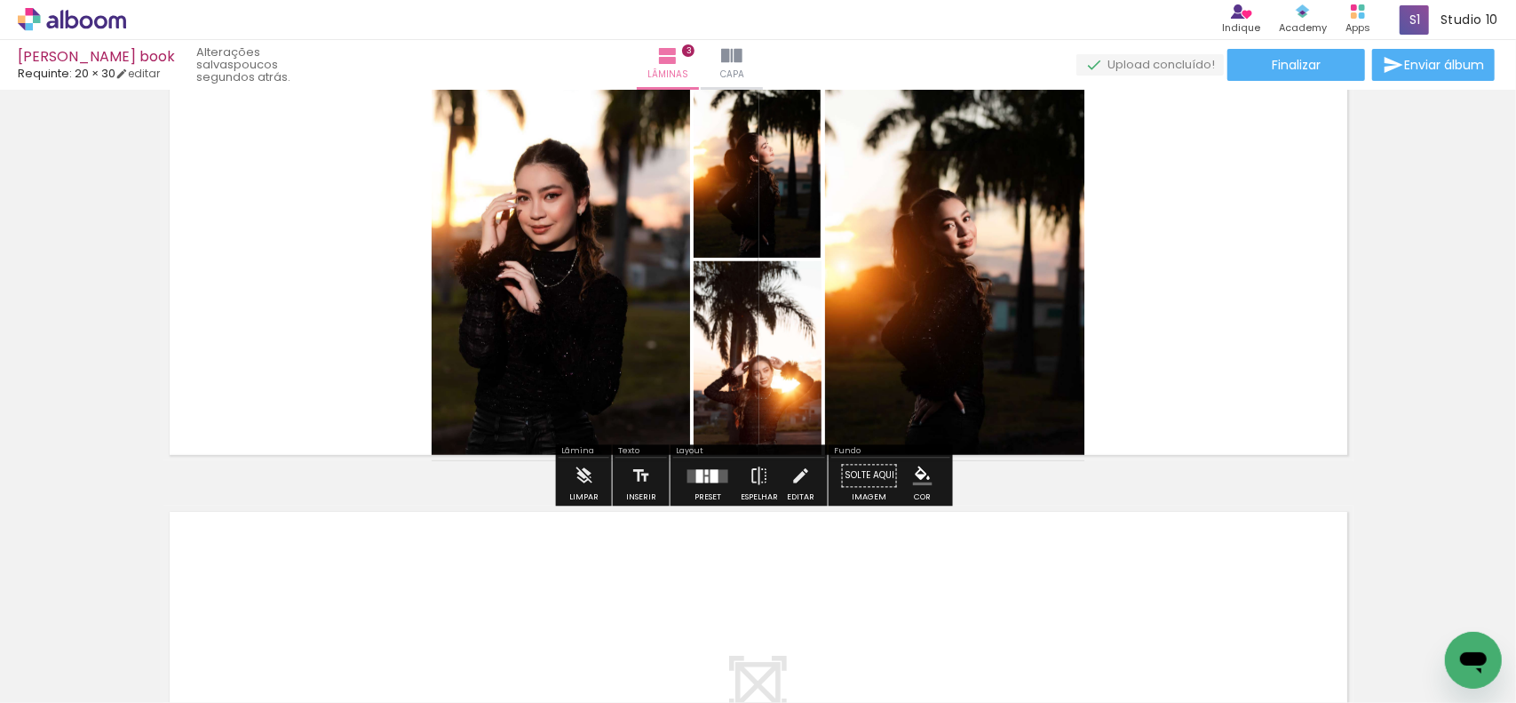
scroll to position [984, 0]
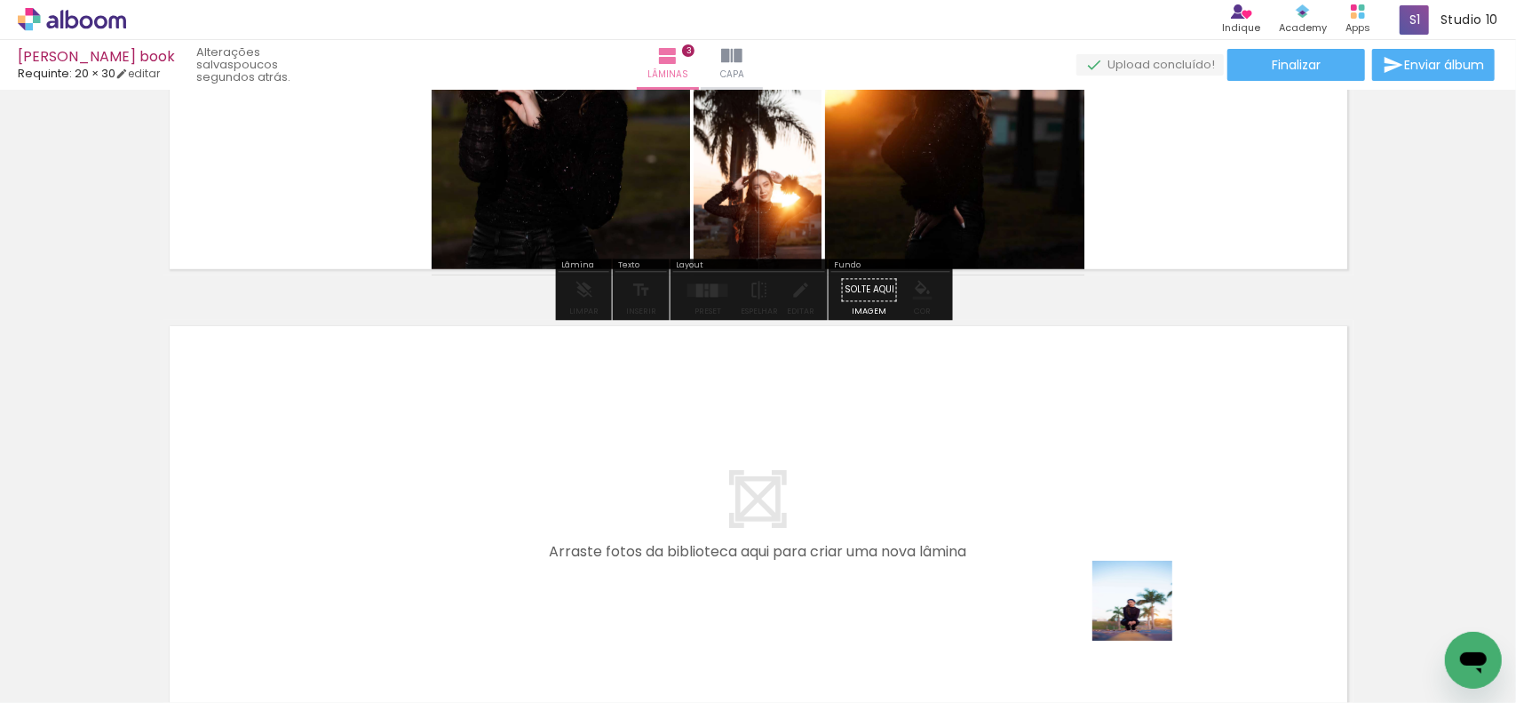
drag, startPoint x: 1146, startPoint y: 614, endPoint x: 1317, endPoint y: 656, distance: 175.8
click at [1167, 518] on quentale-workspace at bounding box center [758, 351] width 1516 height 703
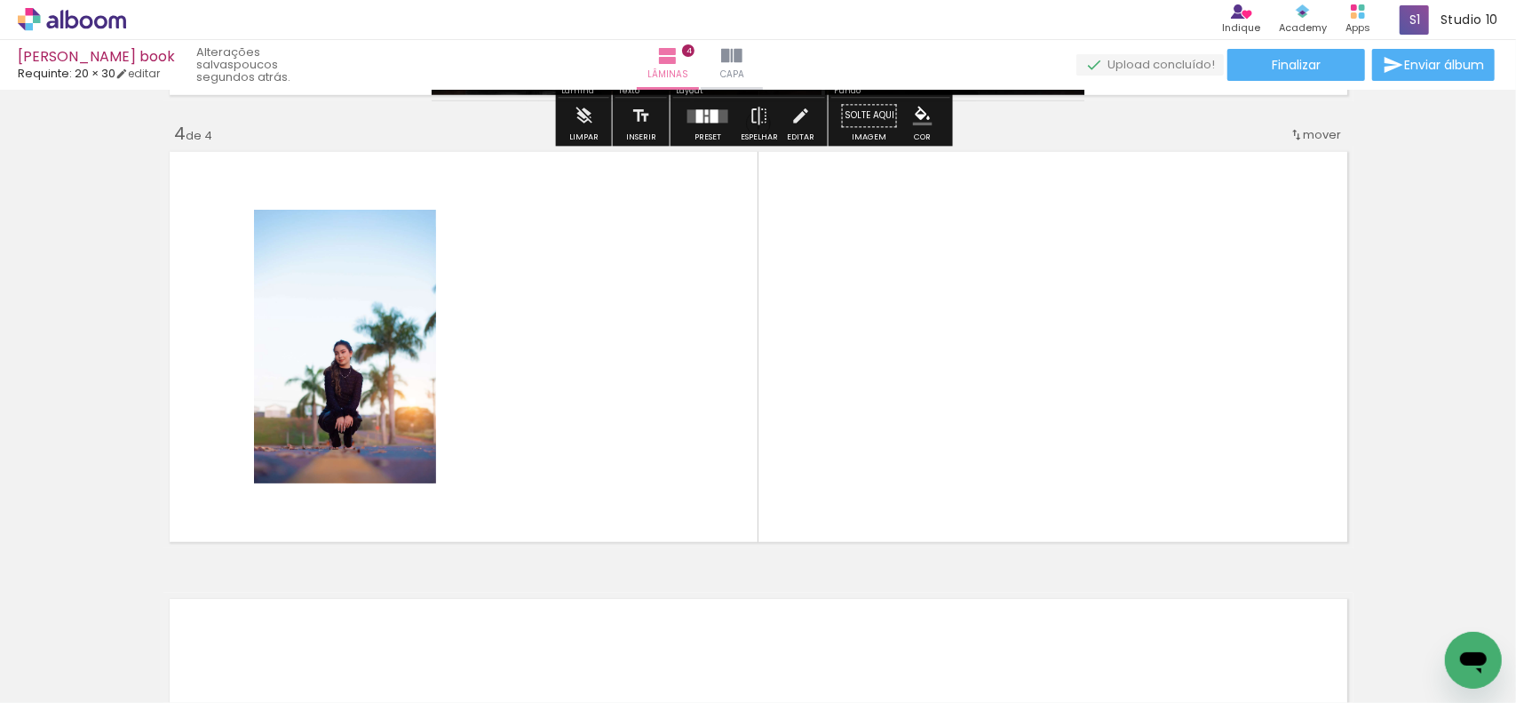
scroll to position [1341, 0]
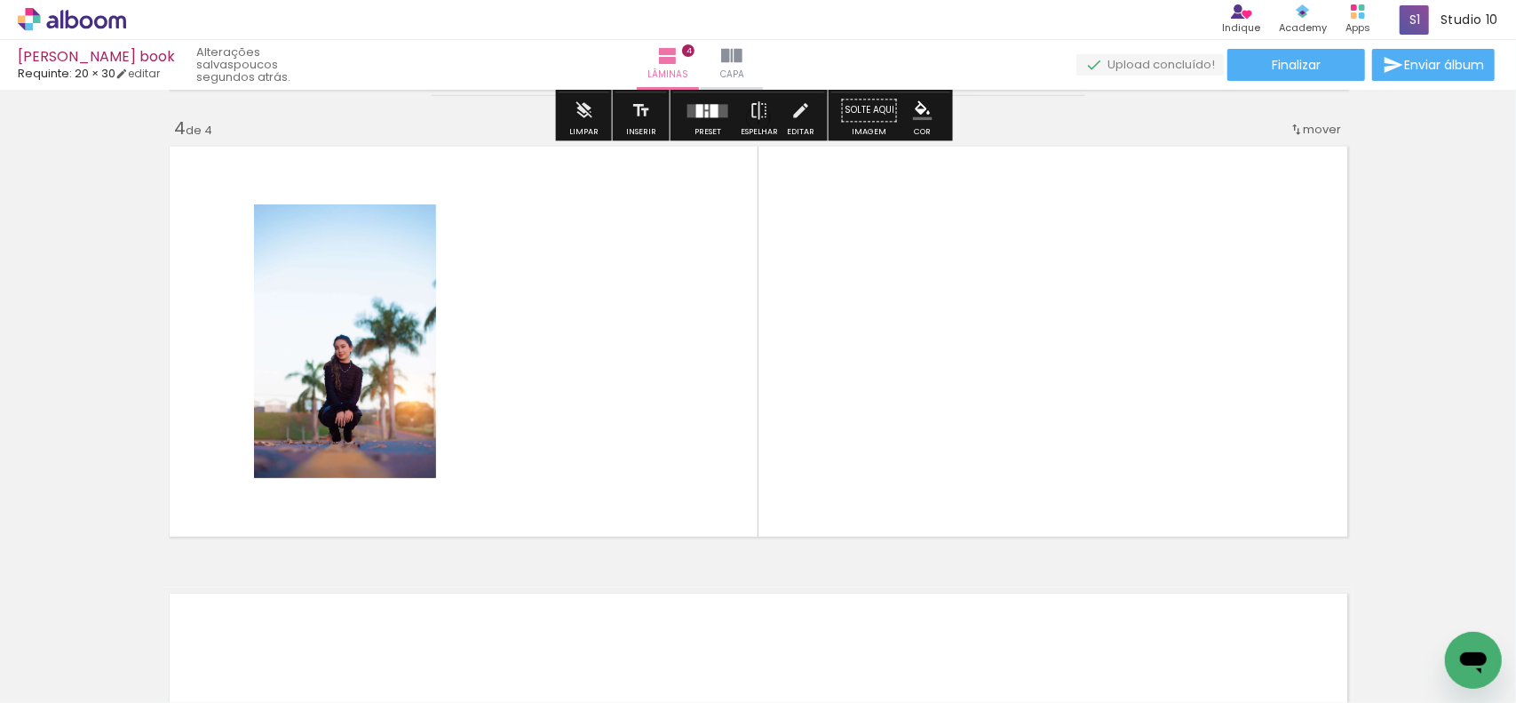
drag, startPoint x: 1249, startPoint y: 639, endPoint x: 949, endPoint y: 357, distance: 411.7
click at [964, 356] on quentale-workspace at bounding box center [758, 351] width 1516 height 703
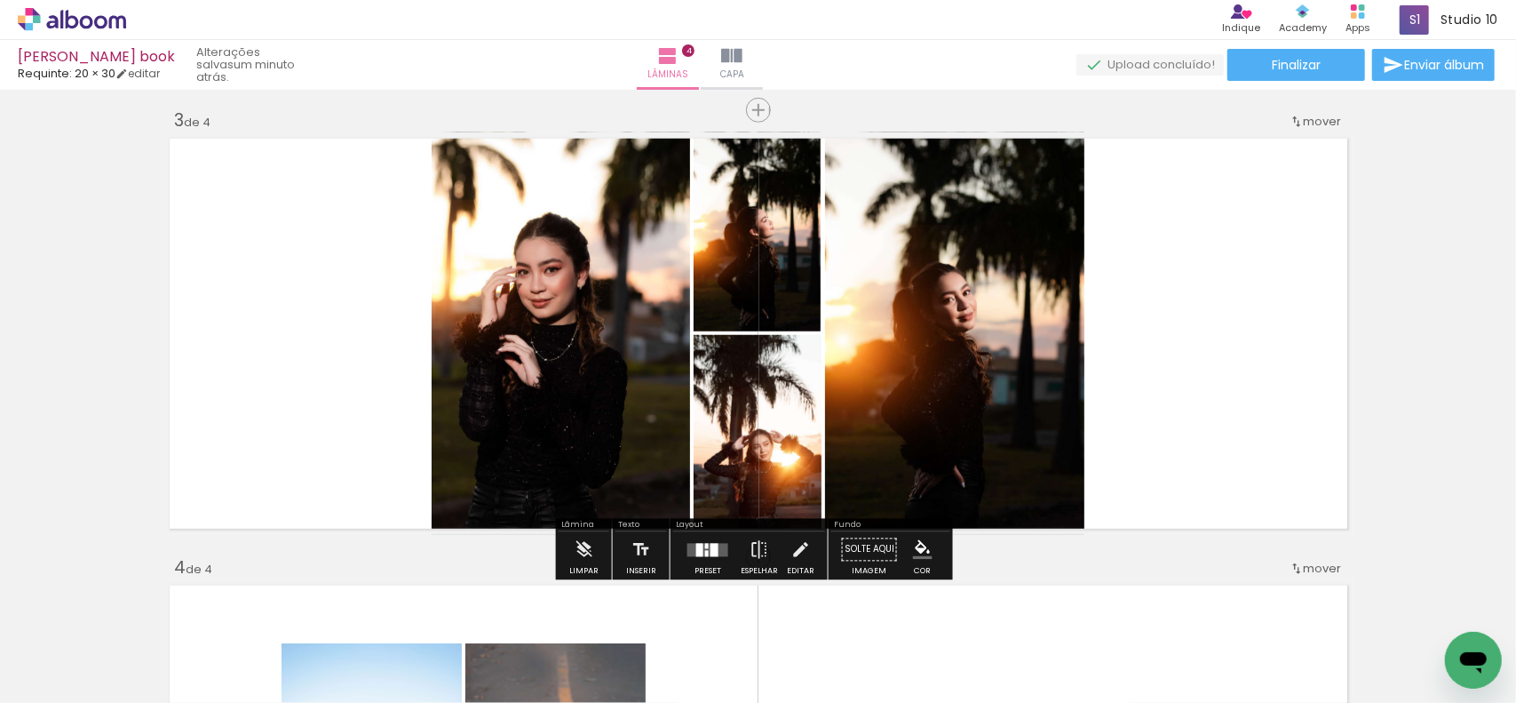
scroll to position [897, 0]
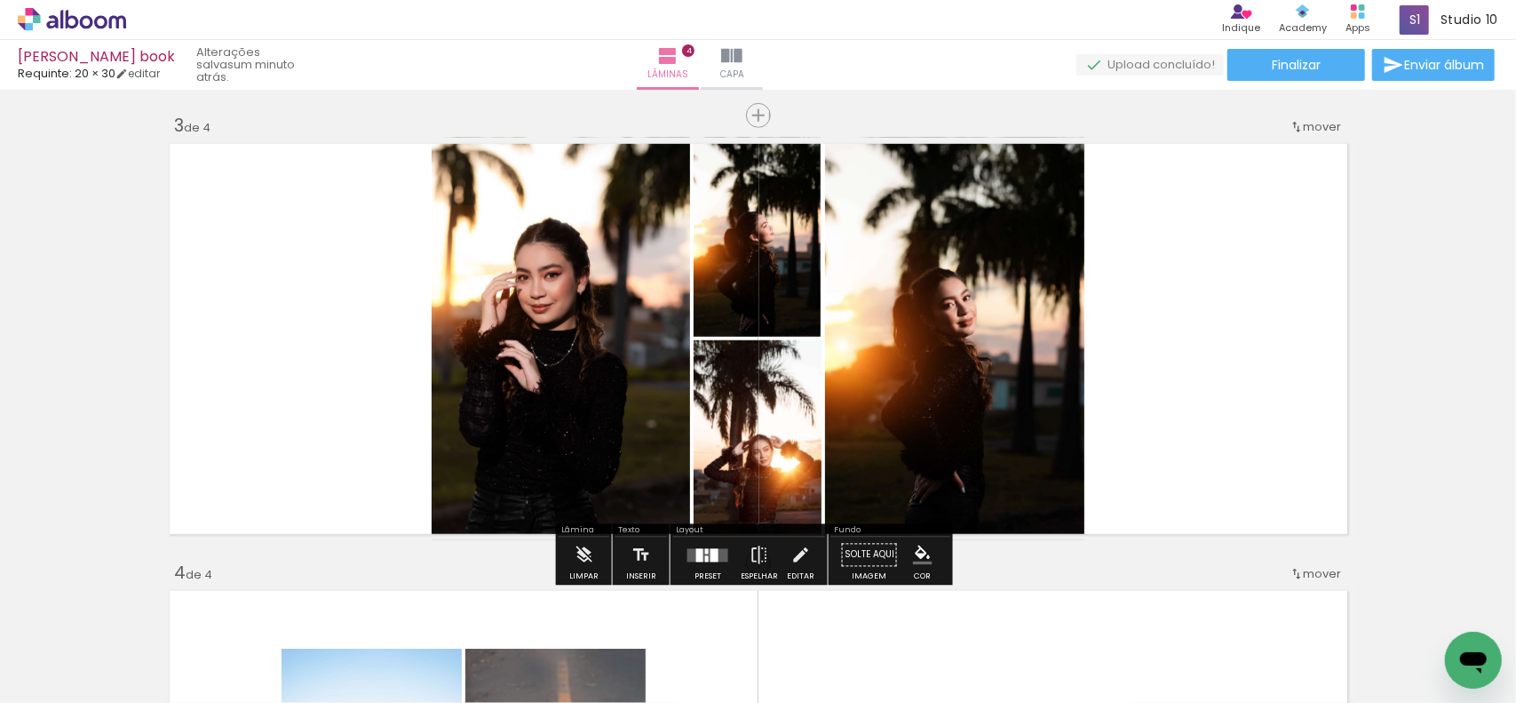
drag, startPoint x: 704, startPoint y: 562, endPoint x: 893, endPoint y: 511, distance: 196.1
click at [704, 561] on div at bounding box center [708, 555] width 48 height 36
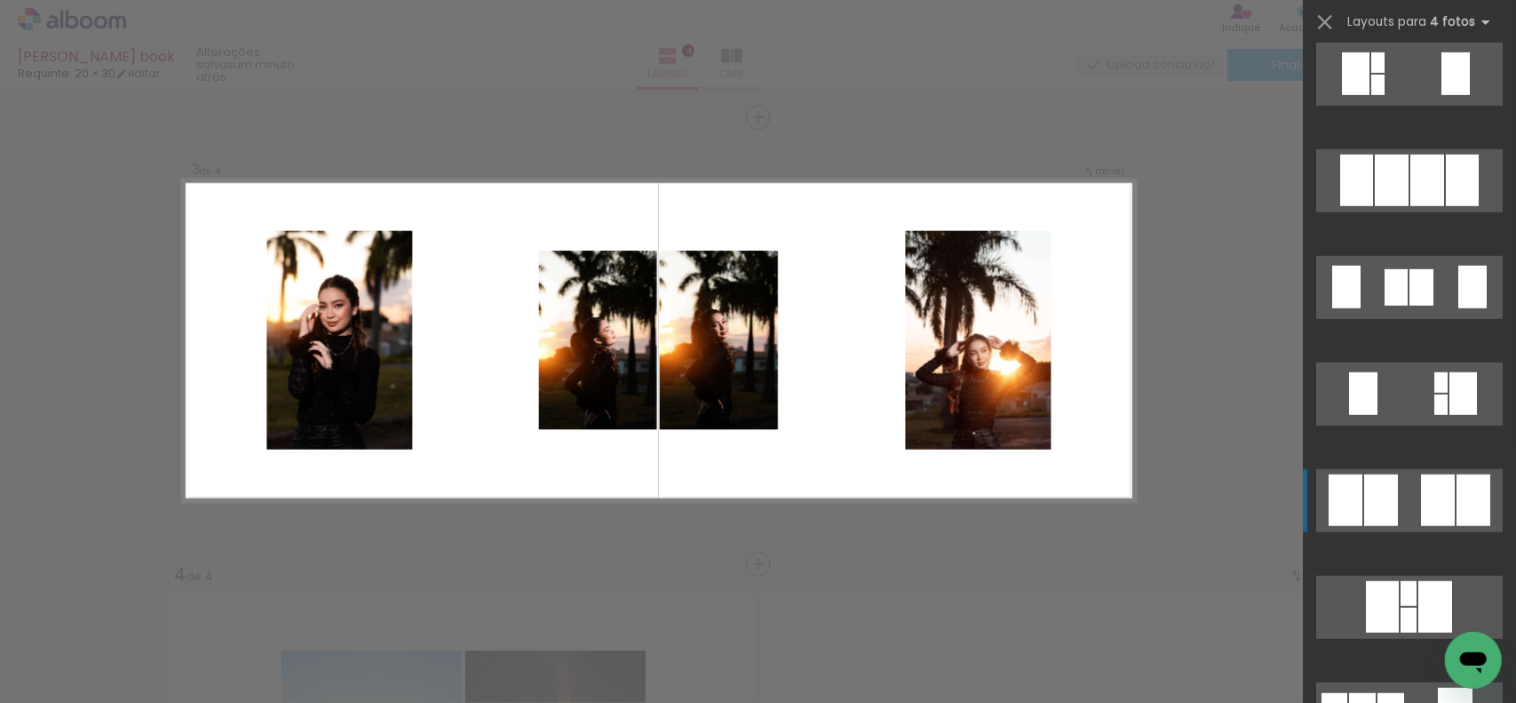
scroll to position [800, 0]
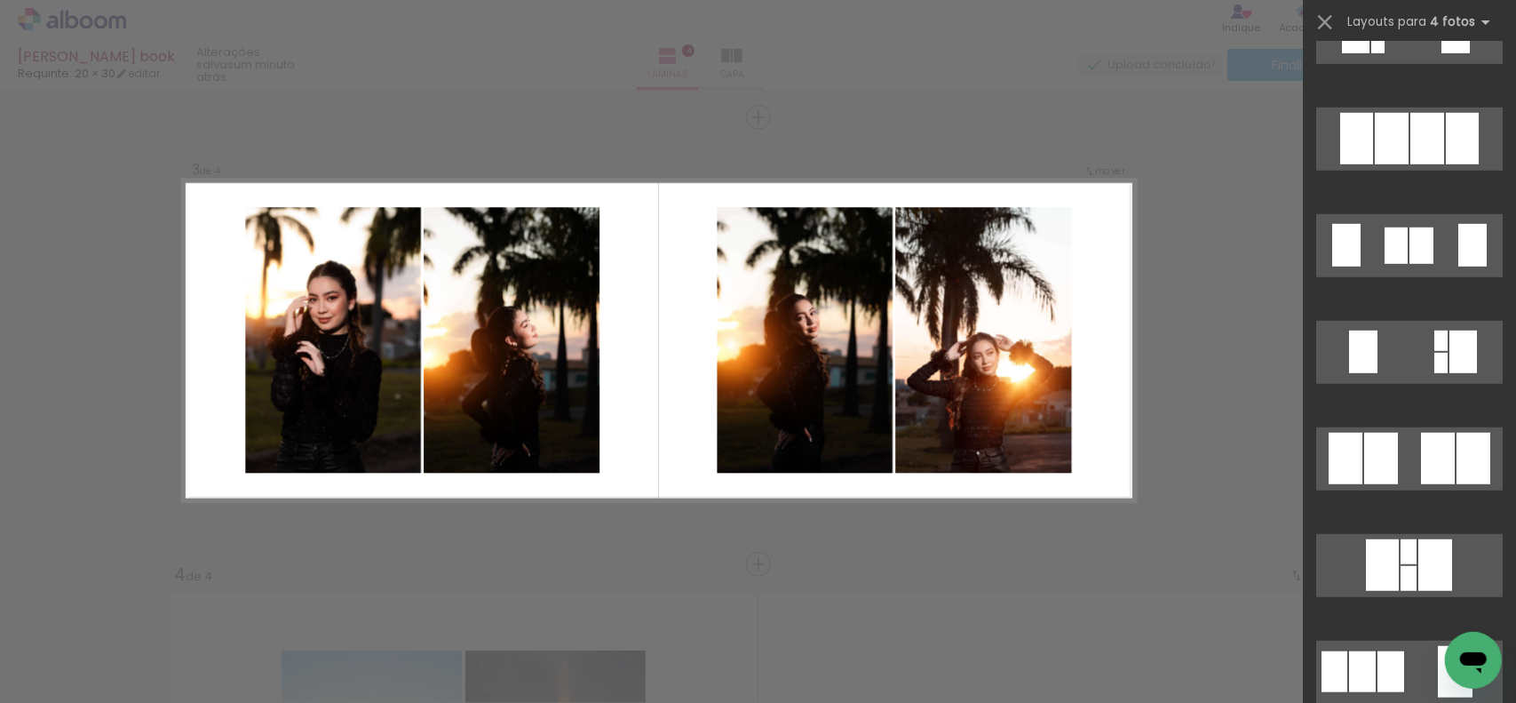
drag, startPoint x: 1396, startPoint y: 454, endPoint x: 1135, endPoint y: 438, distance: 260.8
click at [1396, 456] on quentale-layouter at bounding box center [1410, 458] width 187 height 63
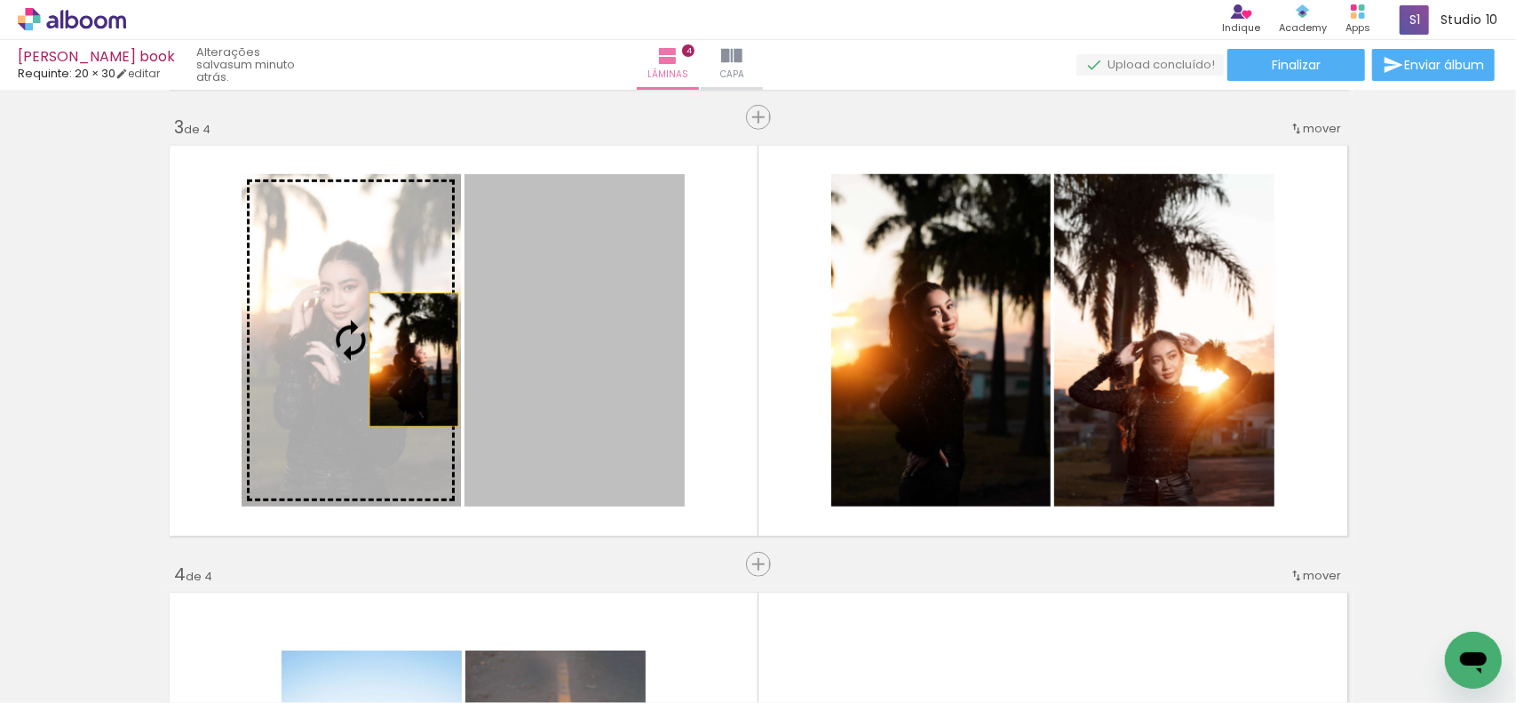
drag, startPoint x: 608, startPoint y: 376, endPoint x: 394, endPoint y: 360, distance: 213.8
click at [0, 0] on slot at bounding box center [0, 0] width 0 height 0
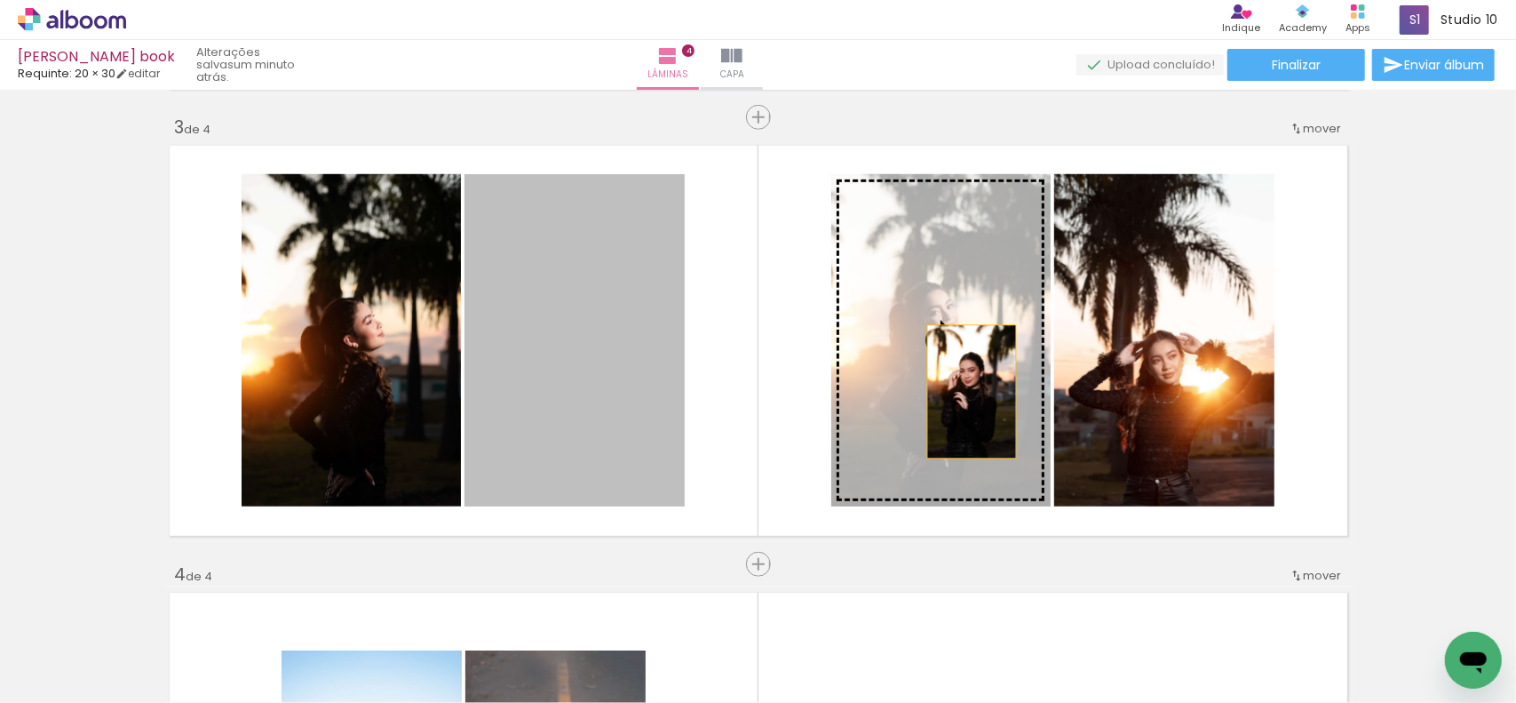
drag, startPoint x: 965, startPoint y: 392, endPoint x: 1091, endPoint y: 388, distance: 126.2
click at [0, 0] on slot at bounding box center [0, 0] width 0 height 0
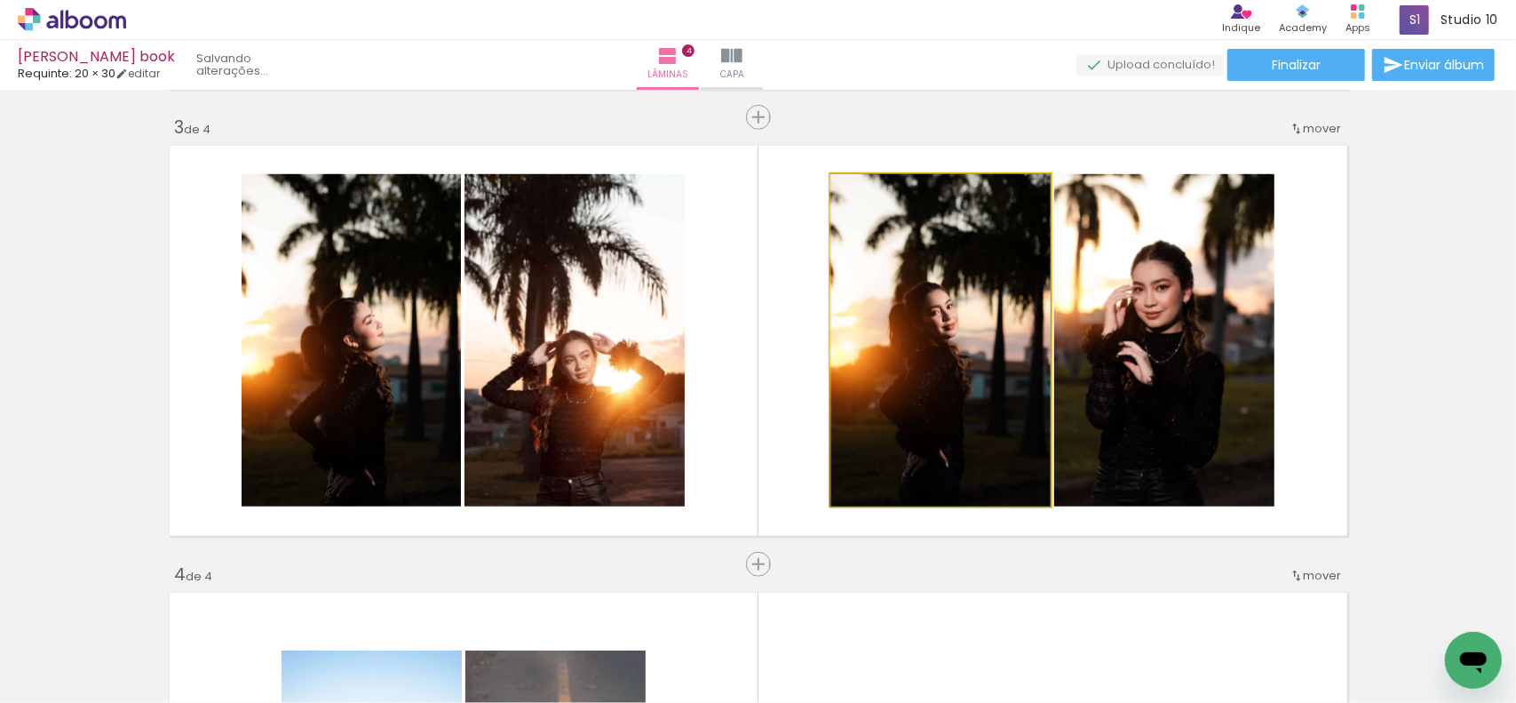
drag, startPoint x: 922, startPoint y: 399, endPoint x: 941, endPoint y: 394, distance: 19.4
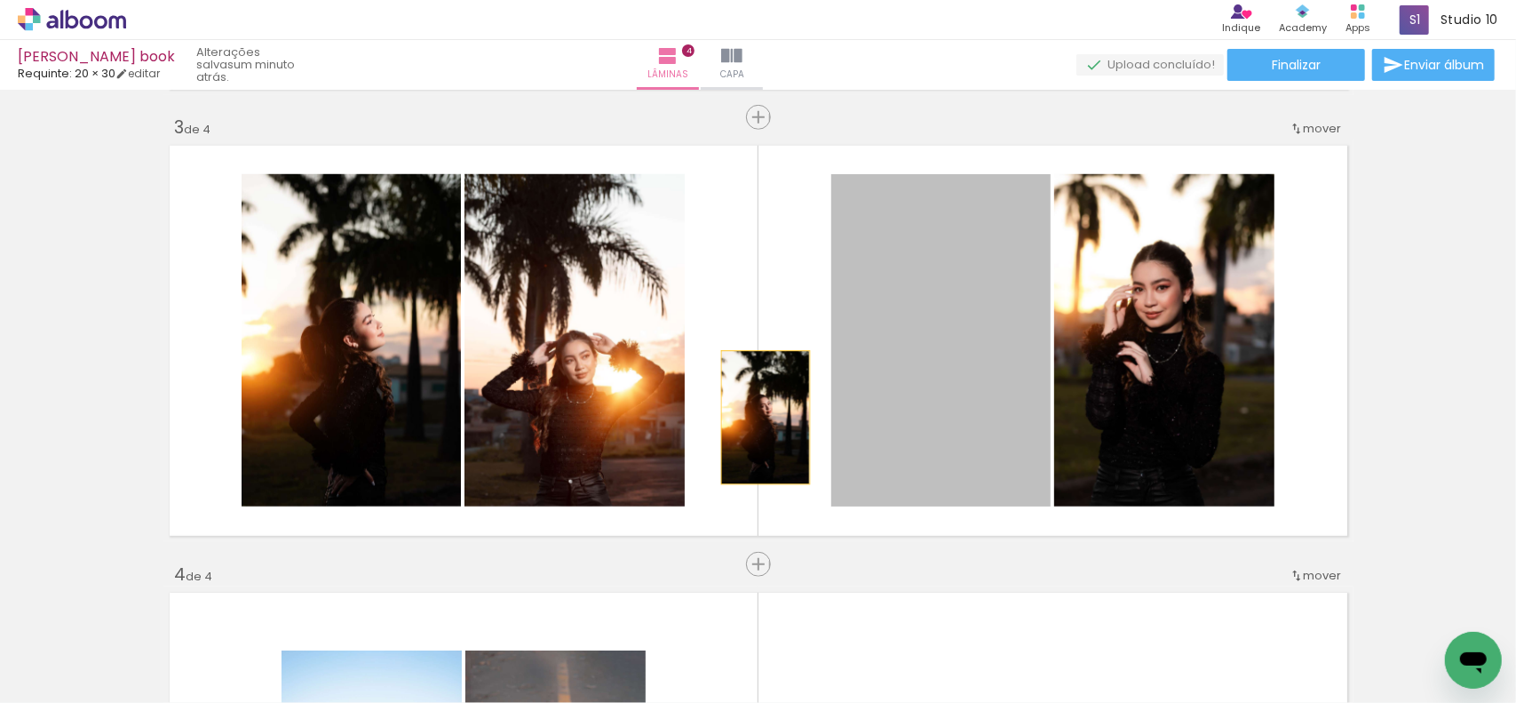
drag, startPoint x: 911, startPoint y: 418, endPoint x: 618, endPoint y: 414, distance: 293.2
click at [0, 0] on slot at bounding box center [0, 0] width 0 height 0
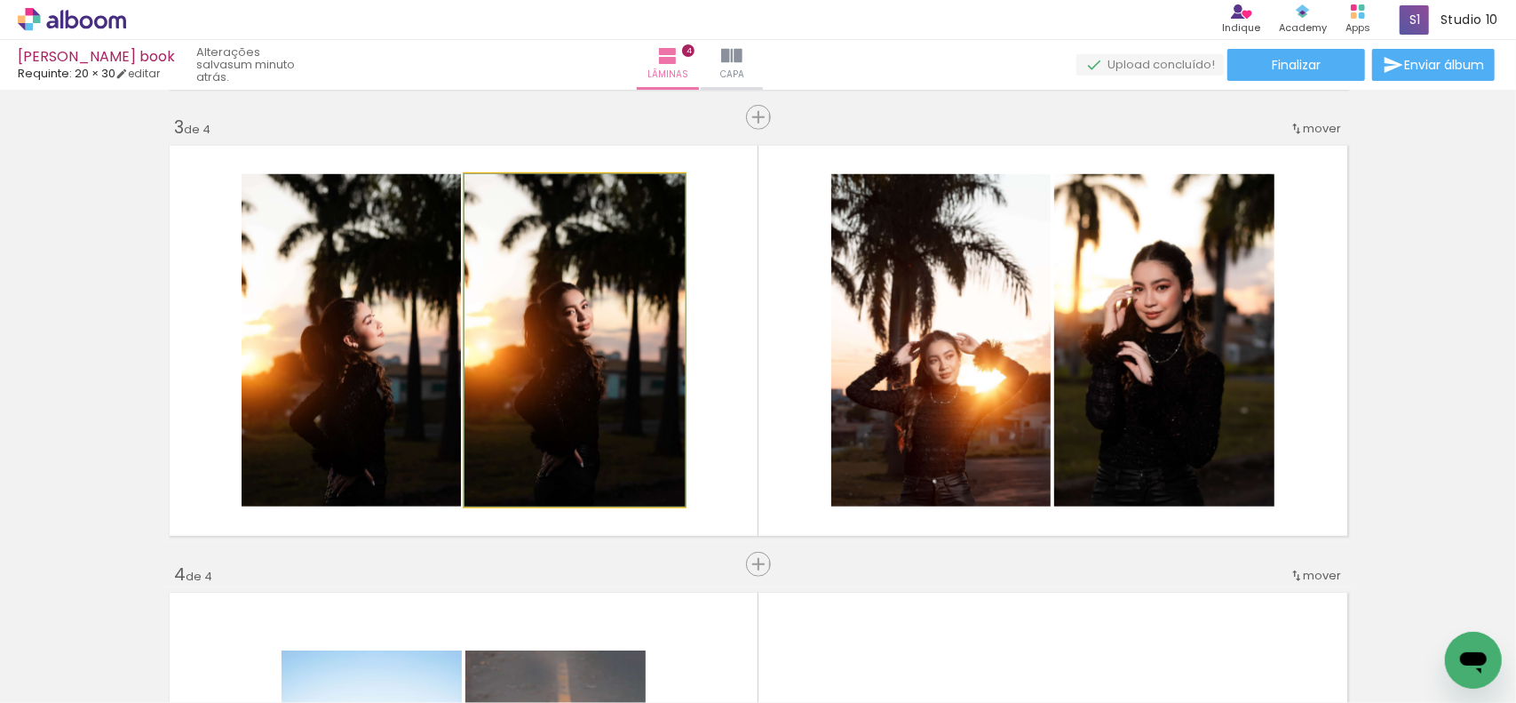
drag, startPoint x: 579, startPoint y: 408, endPoint x: 619, endPoint y: 408, distance: 40.0
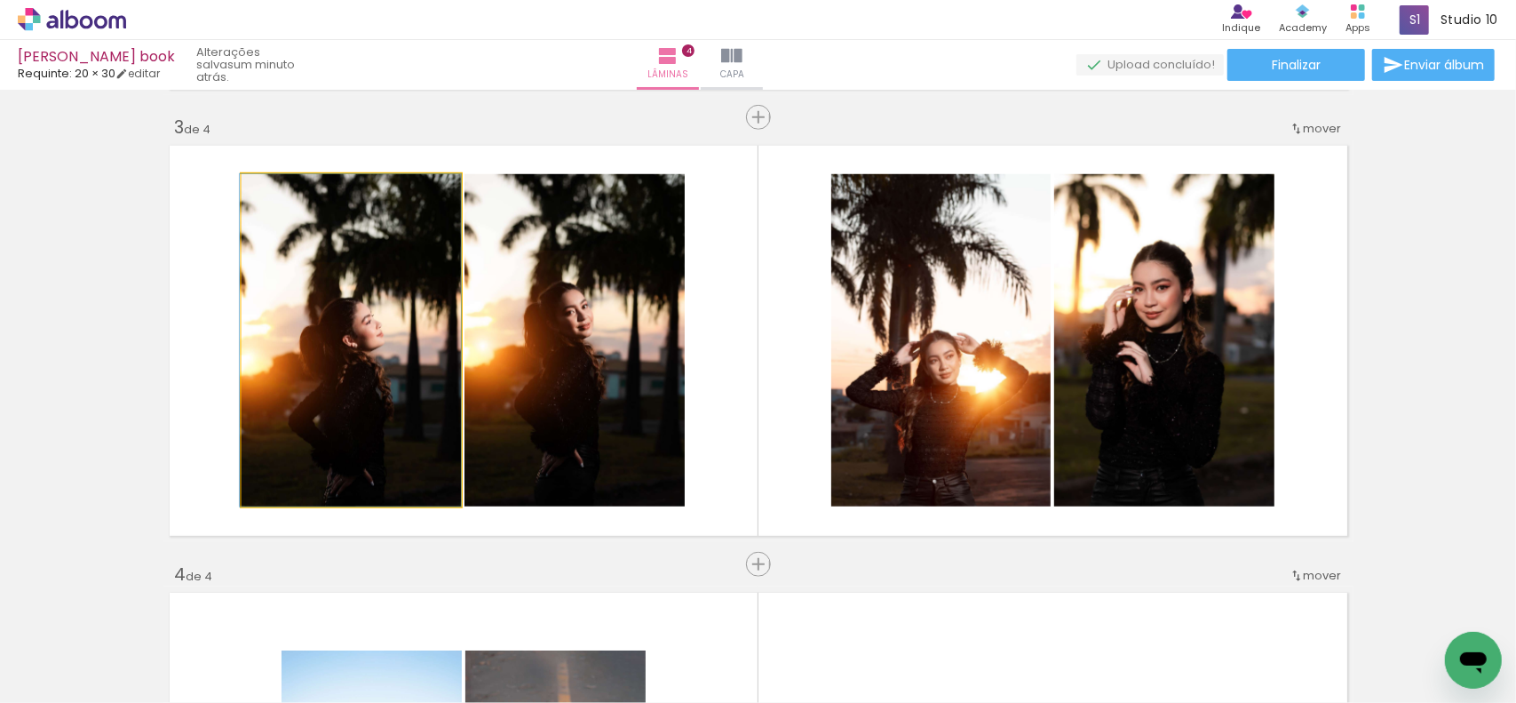
drag, startPoint x: 408, startPoint y: 404, endPoint x: 474, endPoint y: 399, distance: 66.8
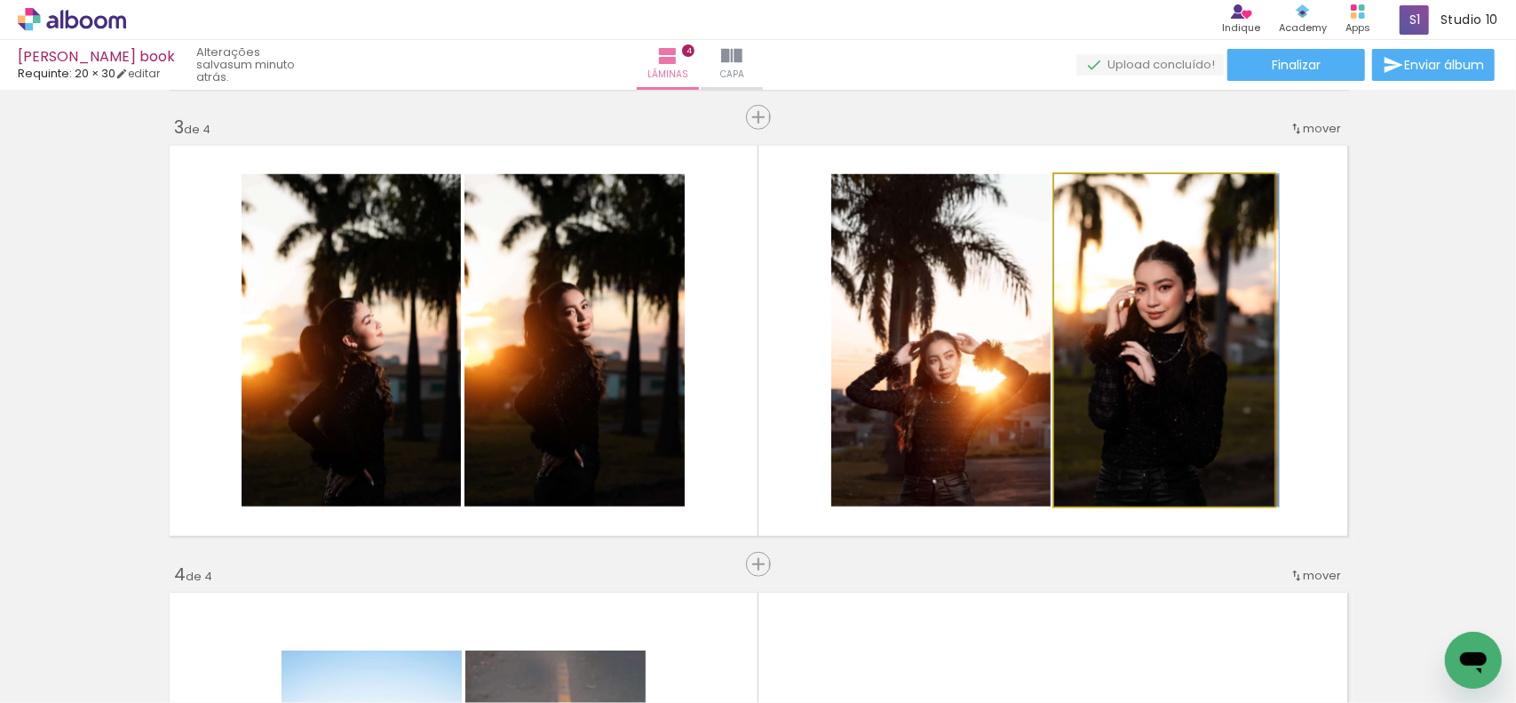
drag, startPoint x: 1139, startPoint y: 392, endPoint x: 1134, endPoint y: 416, distance: 24.6
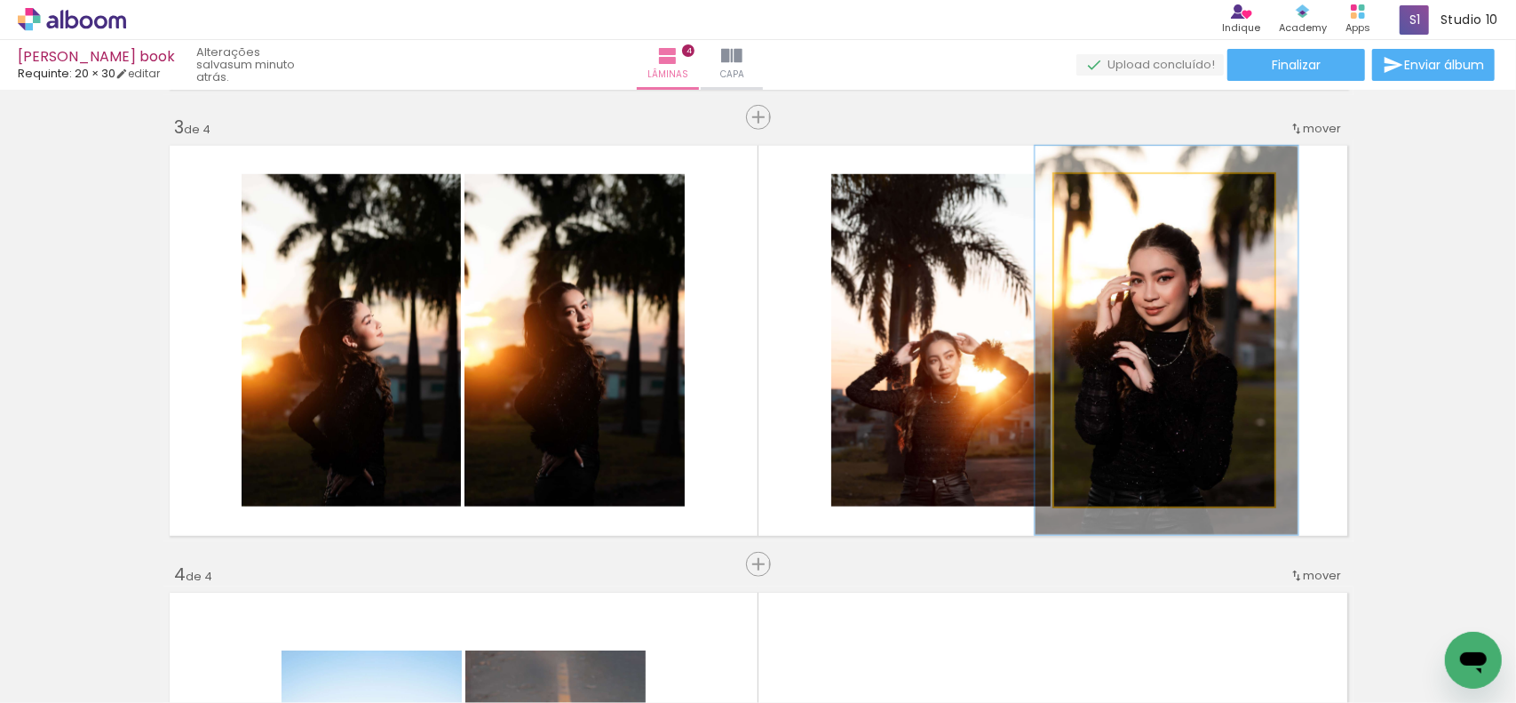
drag, startPoint x: 1100, startPoint y: 195, endPoint x: 1169, endPoint y: 269, distance: 101.8
click at [1112, 193] on div at bounding box center [1106, 193] width 28 height 28
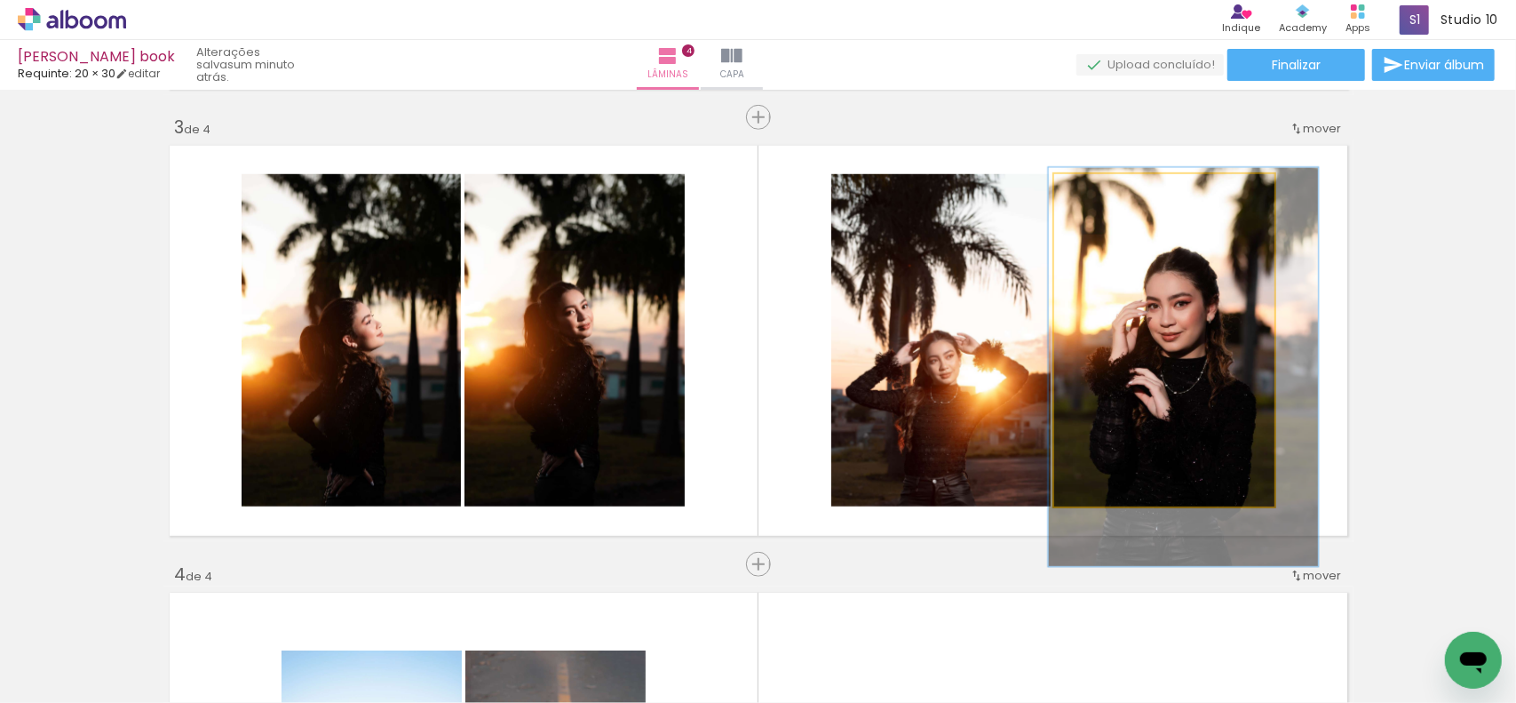
drag, startPoint x: 1169, startPoint y: 271, endPoint x: 1186, endPoint y: 298, distance: 31.5
drag, startPoint x: 1103, startPoint y: 195, endPoint x: 1056, endPoint y: 227, distance: 56.9
type paper-slider "100"
click at [0, 0] on slot at bounding box center [0, 0] width 0 height 0
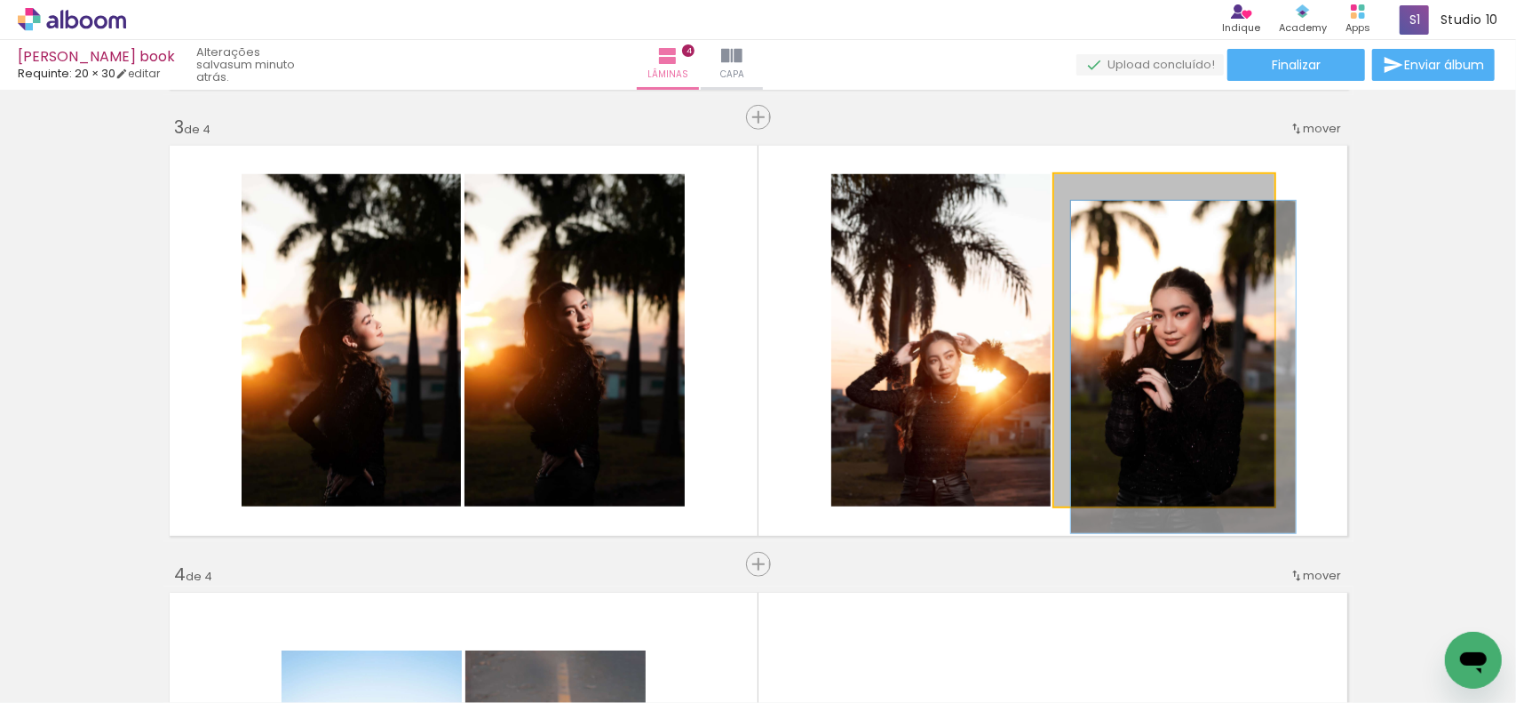
drag, startPoint x: 1251, startPoint y: 308, endPoint x: 1248, endPoint y: 291, distance: 17.1
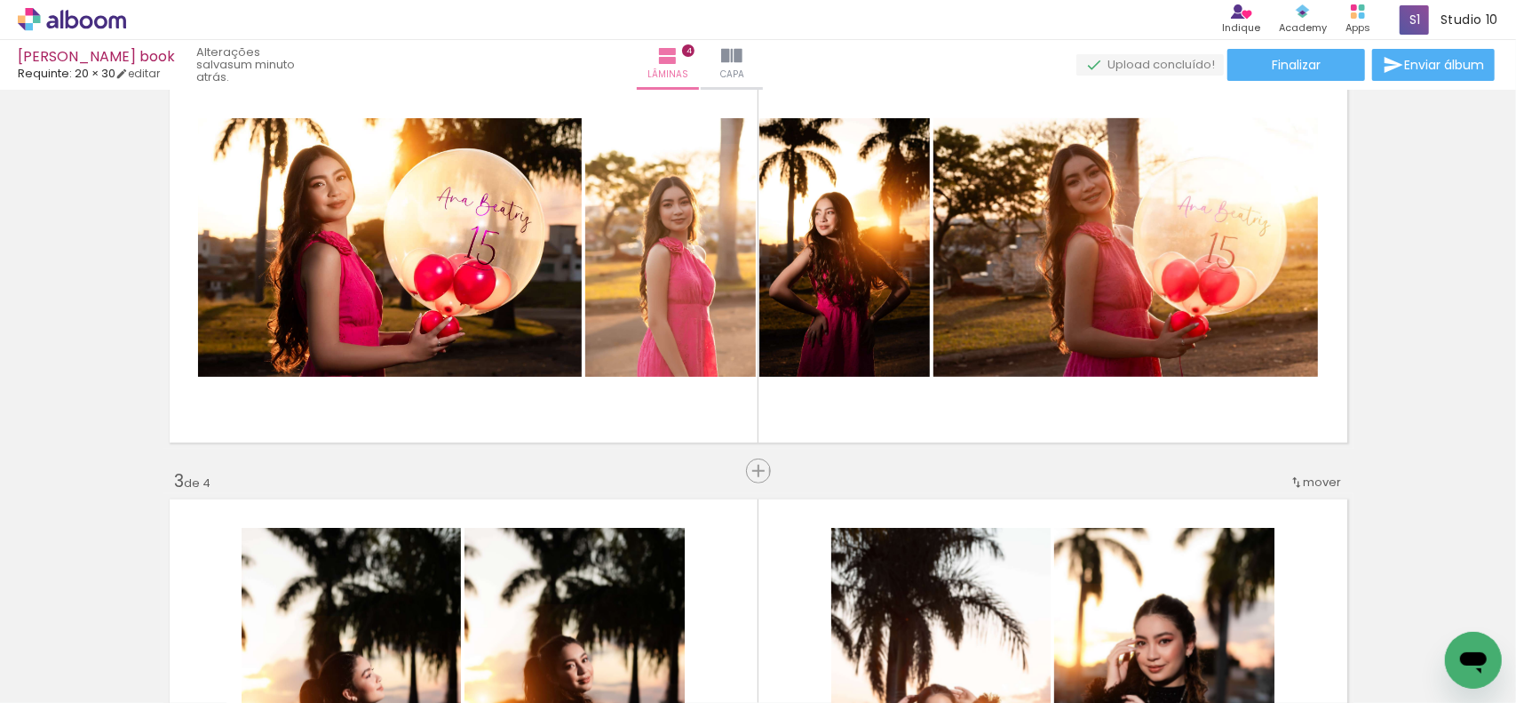
scroll to position [540, 0]
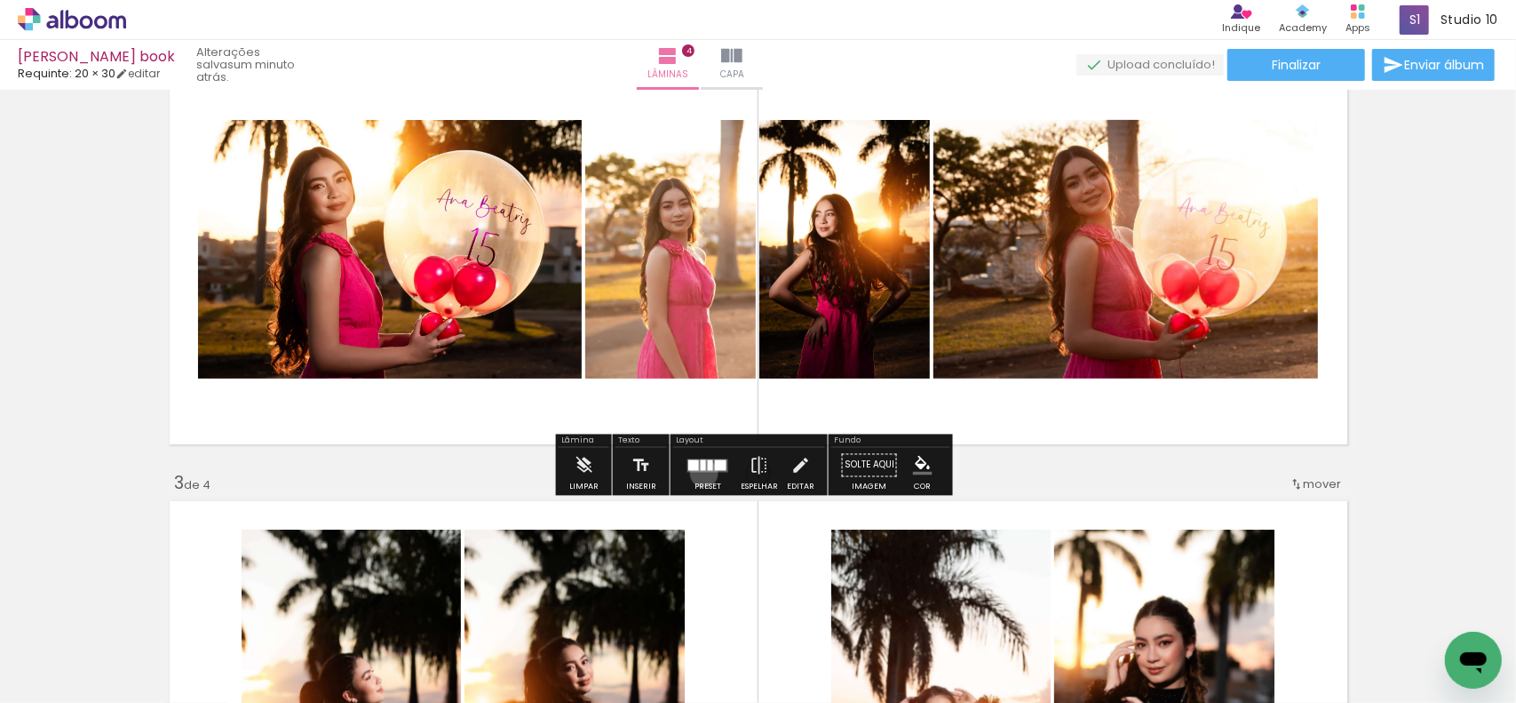
drag, startPoint x: 700, startPoint y: 473, endPoint x: 964, endPoint y: 428, distance: 267.6
click at [703, 473] on div at bounding box center [708, 466] width 48 height 36
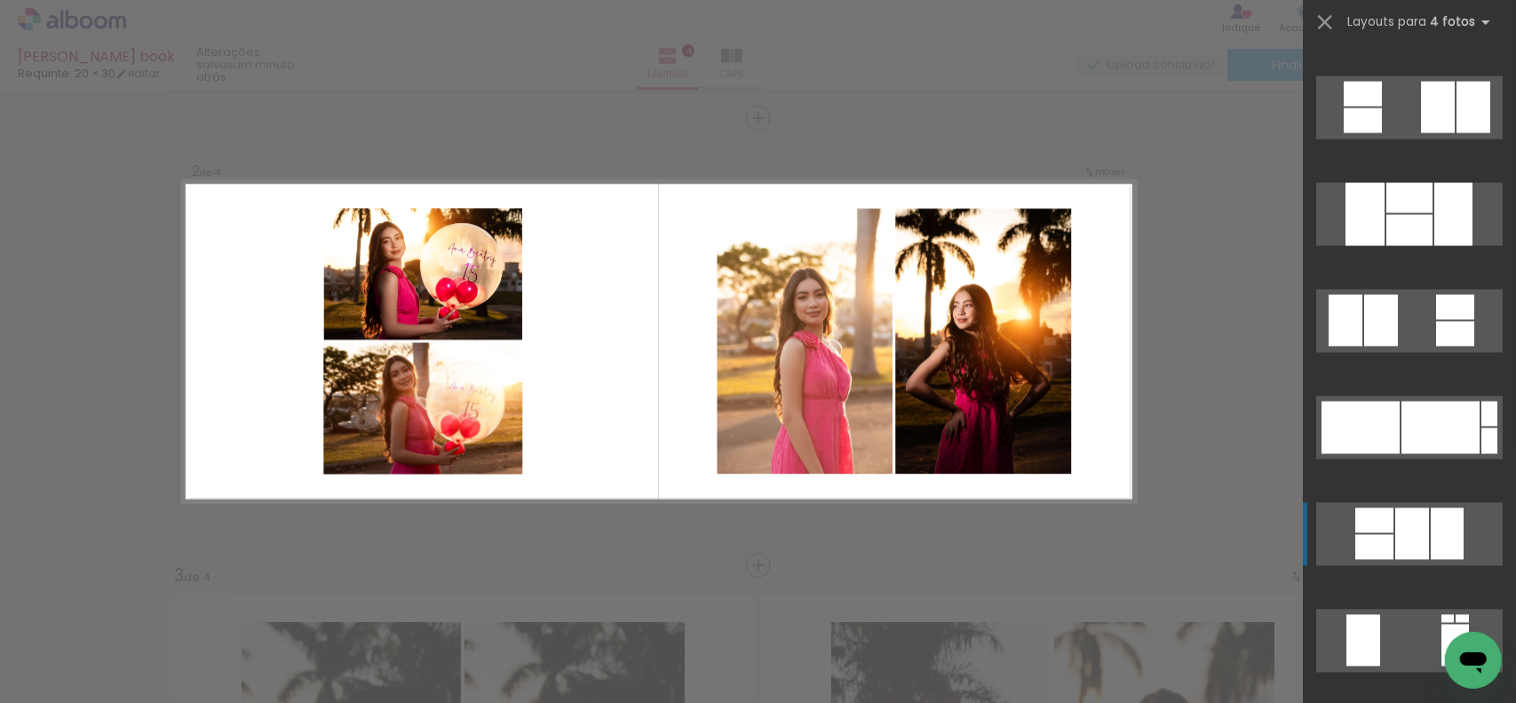
scroll to position [2399, 0]
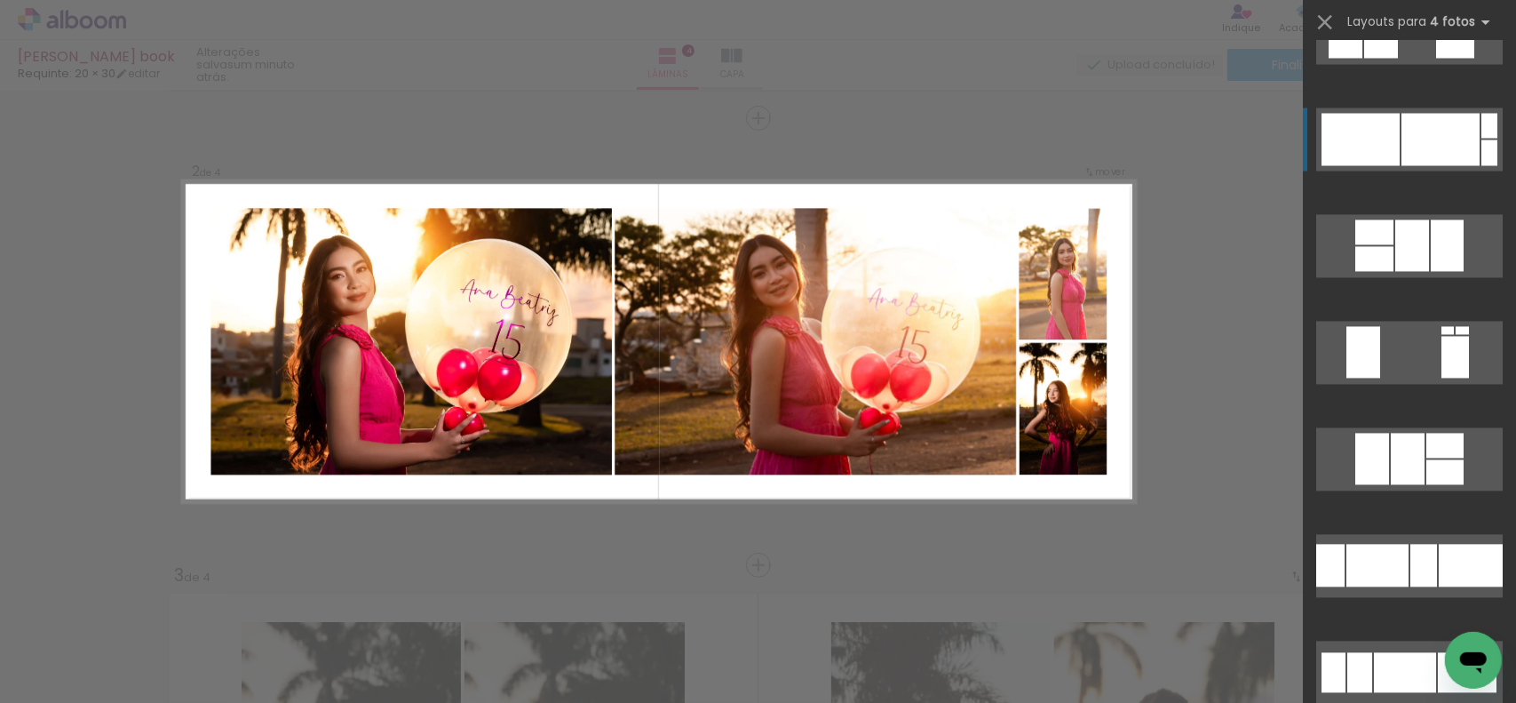
click at [1455, 144] on div at bounding box center [1441, 139] width 78 height 52
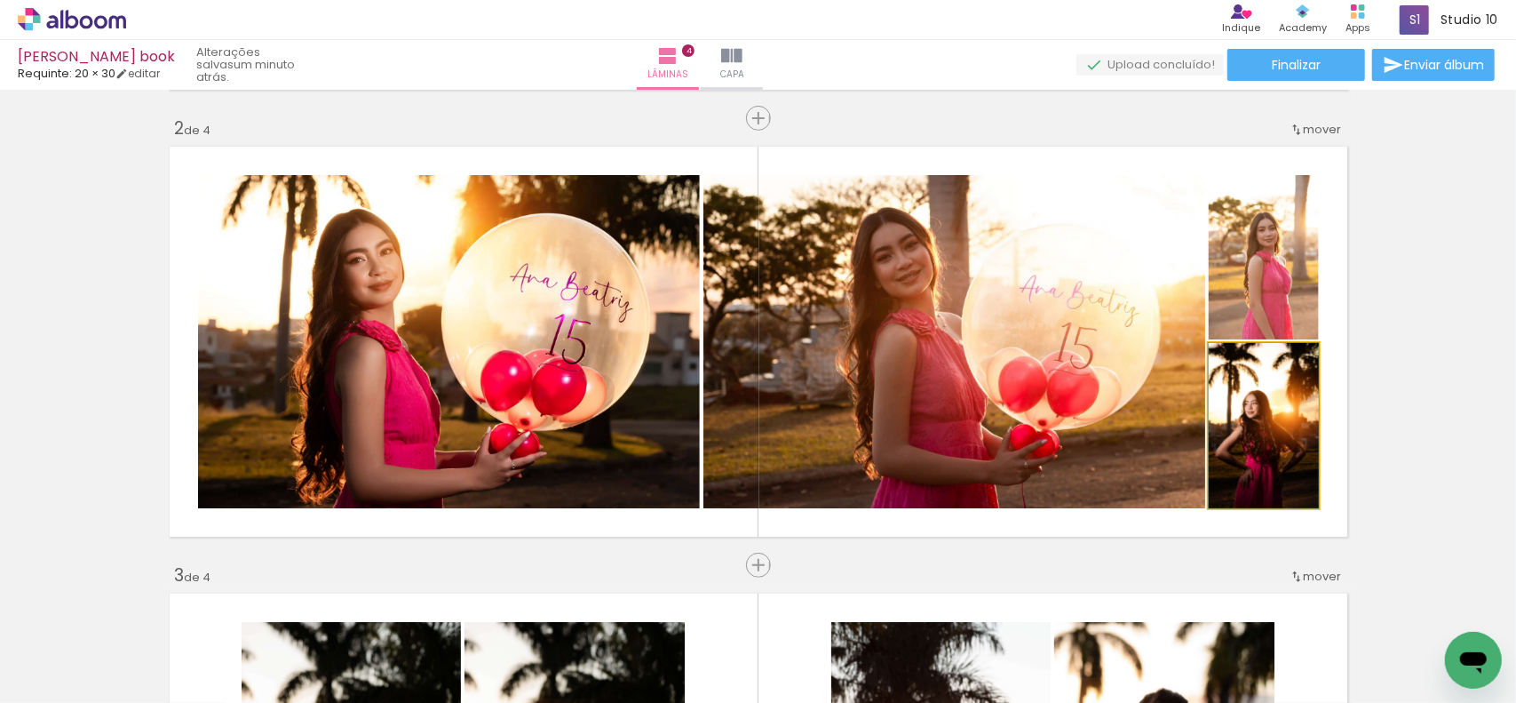
drag, startPoint x: 1278, startPoint y: 450, endPoint x: 867, endPoint y: 383, distance: 416.8
click at [0, 0] on slot at bounding box center [0, 0] width 0 height 0
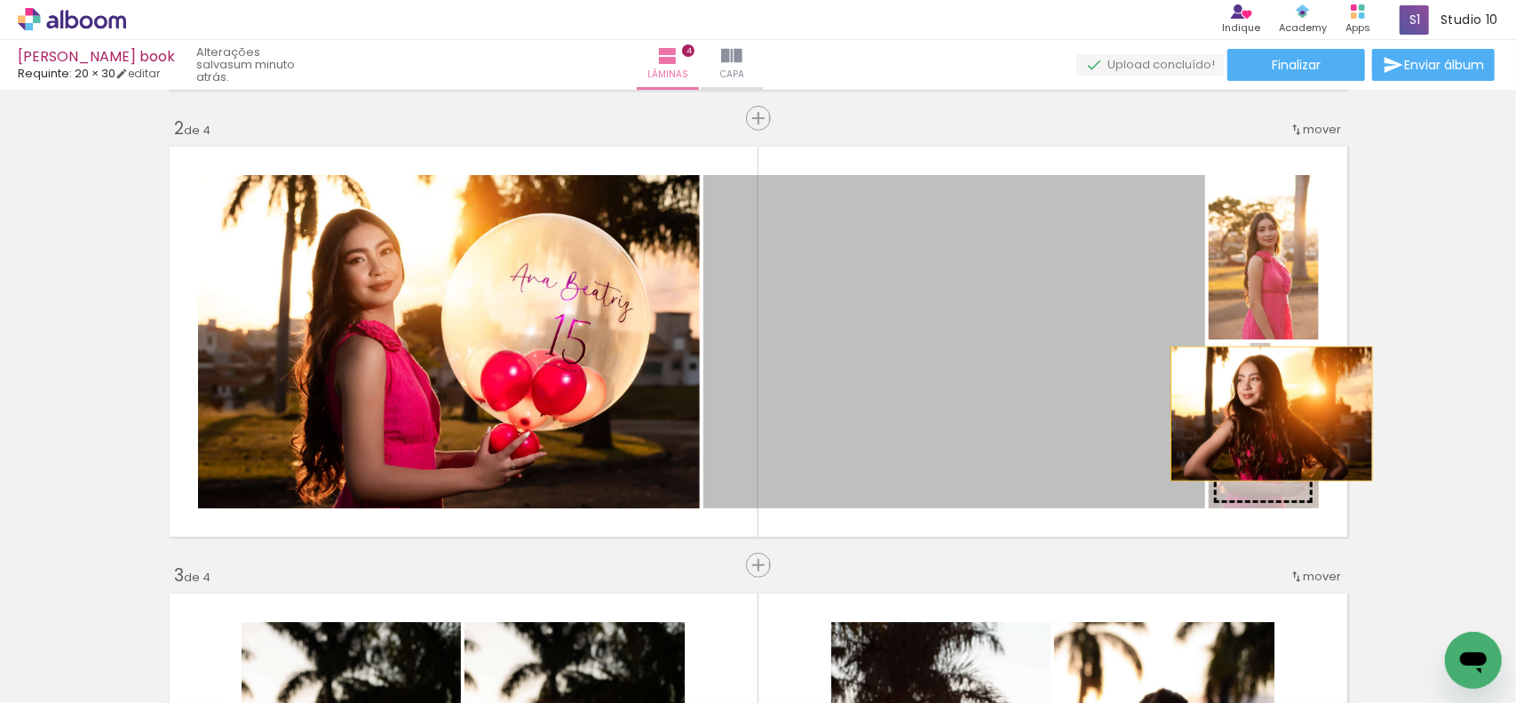
drag, startPoint x: 1071, startPoint y: 401, endPoint x: 1266, endPoint y: 413, distance: 194.9
click at [0, 0] on slot at bounding box center [0, 0] width 0 height 0
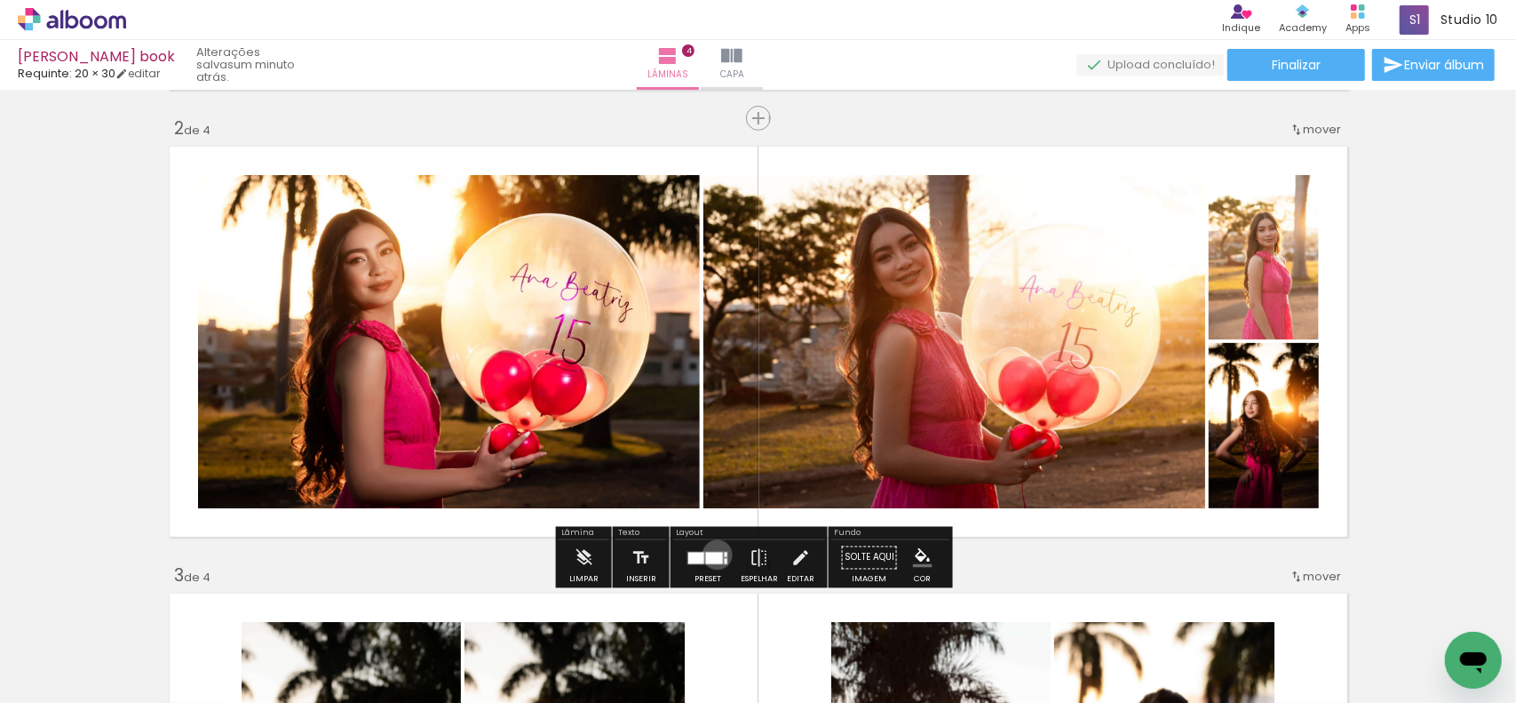
drag, startPoint x: 713, startPoint y: 553, endPoint x: 1038, endPoint y: 533, distance: 325.8
click at [725, 553] on div at bounding box center [708, 558] width 48 height 36
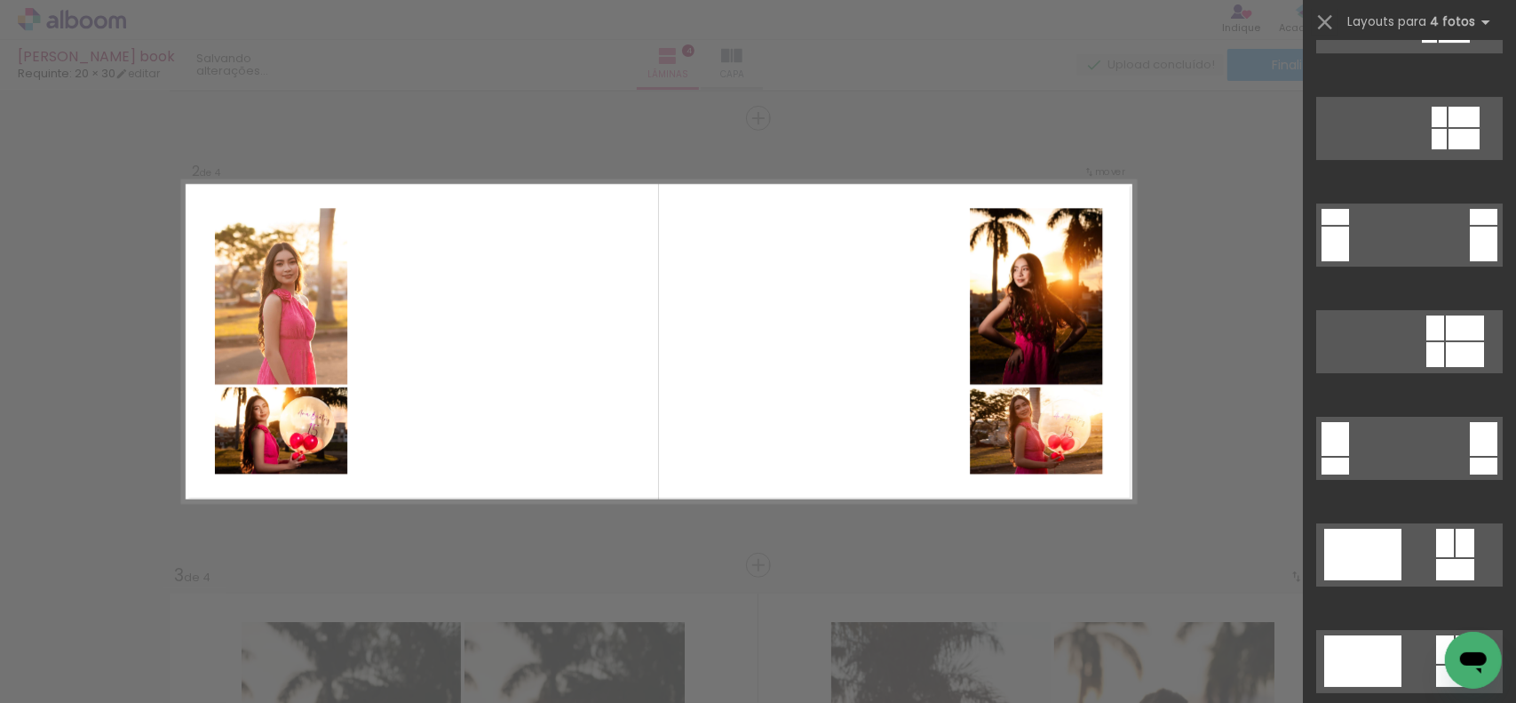
scroll to position [4229, 0]
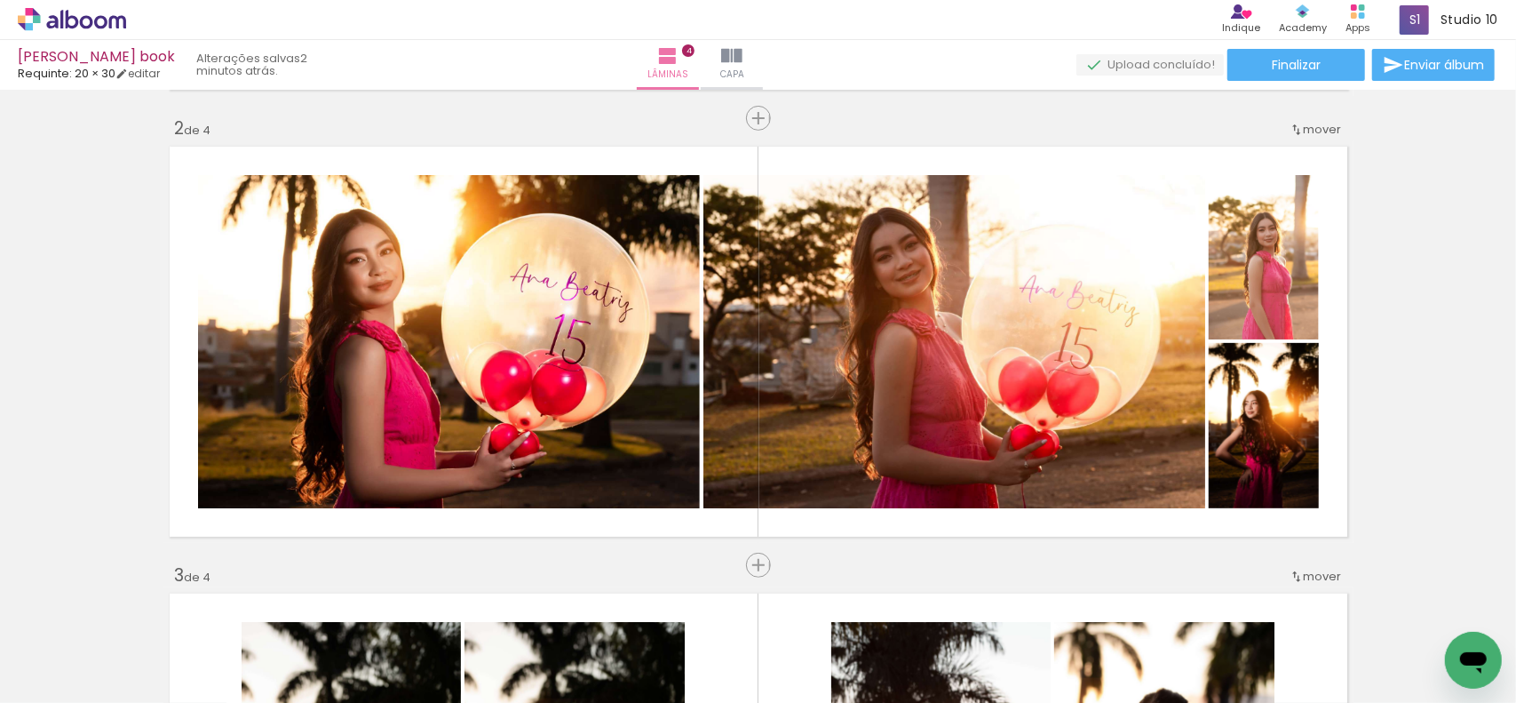
drag, startPoint x: 1422, startPoint y: 619, endPoint x: 1121, endPoint y: 444, distance: 348.3
click at [1093, 452] on quentale-workspace at bounding box center [758, 351] width 1516 height 703
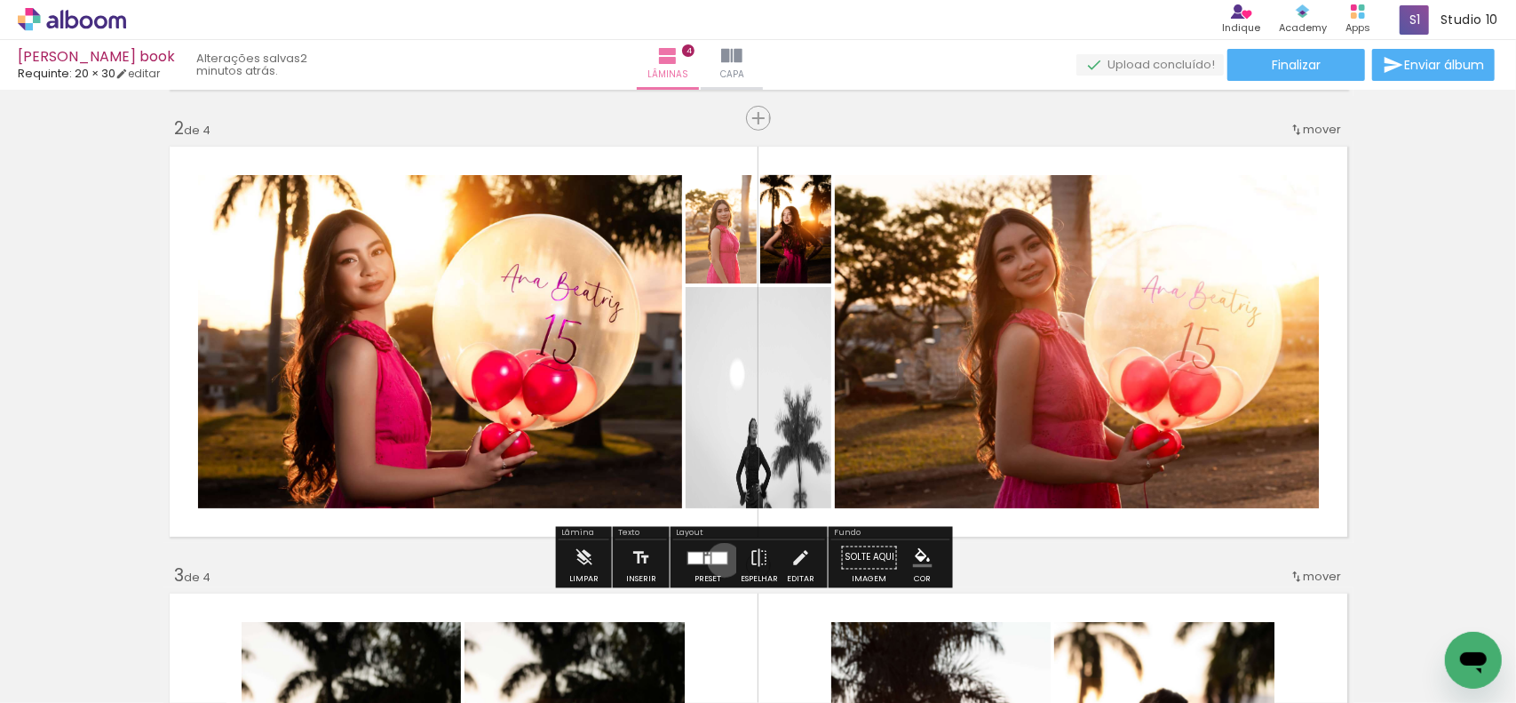
drag, startPoint x: 720, startPoint y: 559, endPoint x: 830, endPoint y: 546, distance: 110.0
click at [721, 559] on div at bounding box center [719, 558] width 15 height 12
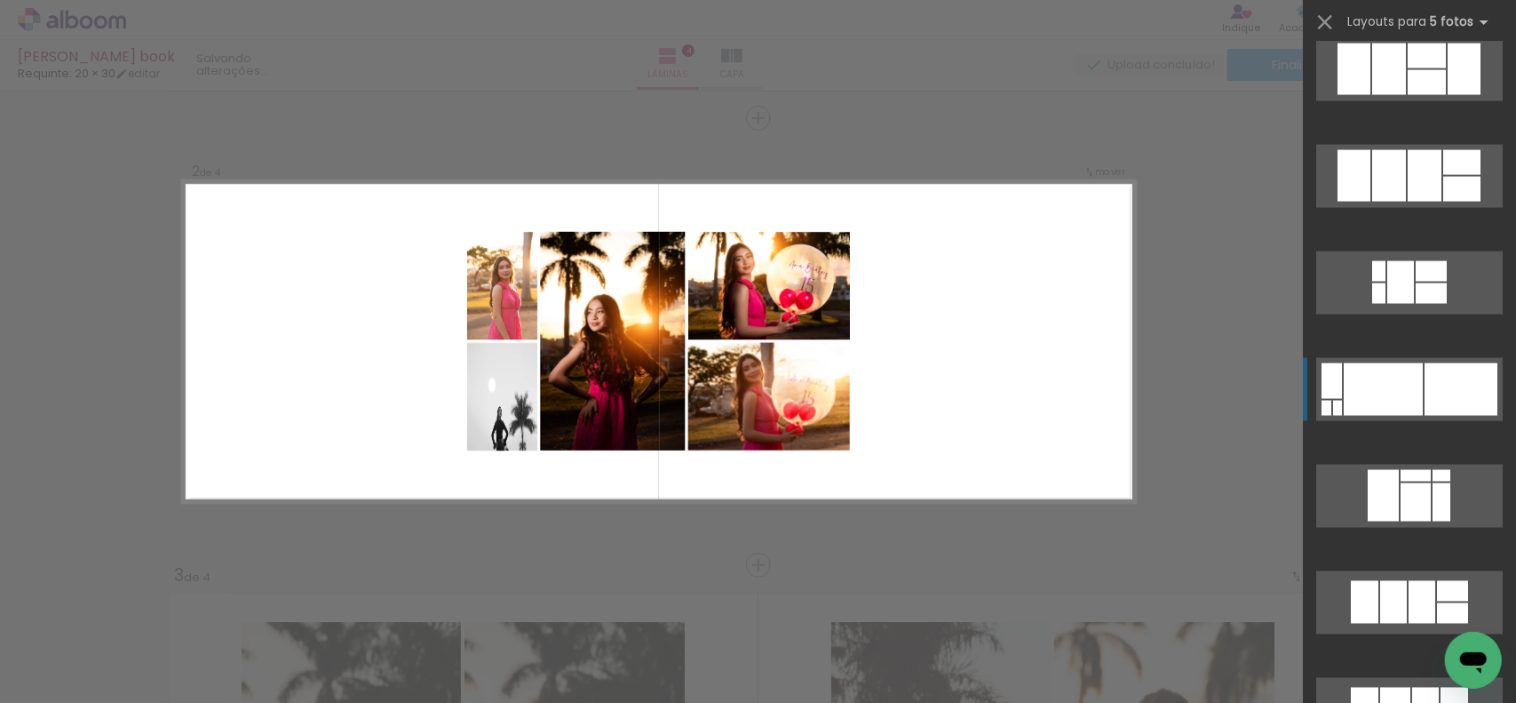
scroll to position [2043, 0]
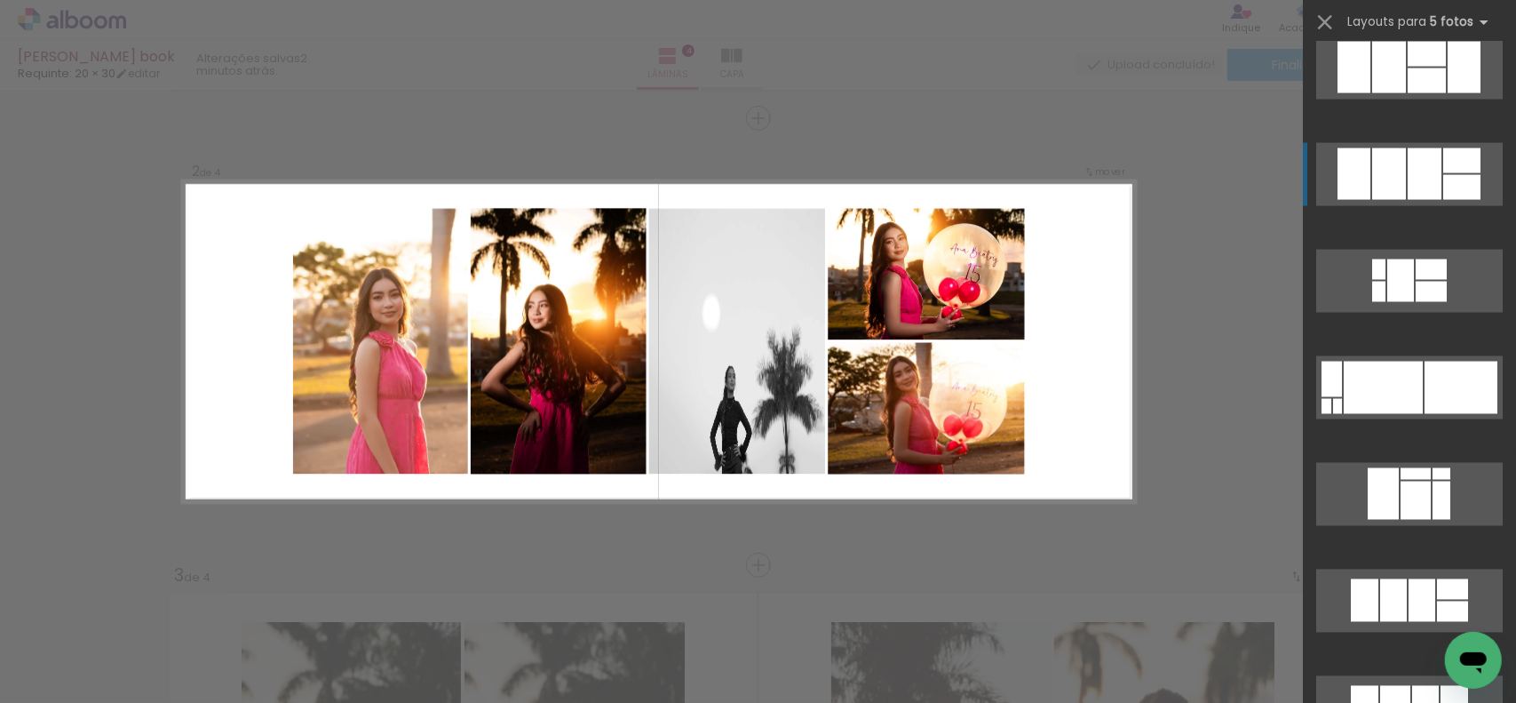
click at [1471, 184] on div at bounding box center [1462, 187] width 37 height 25
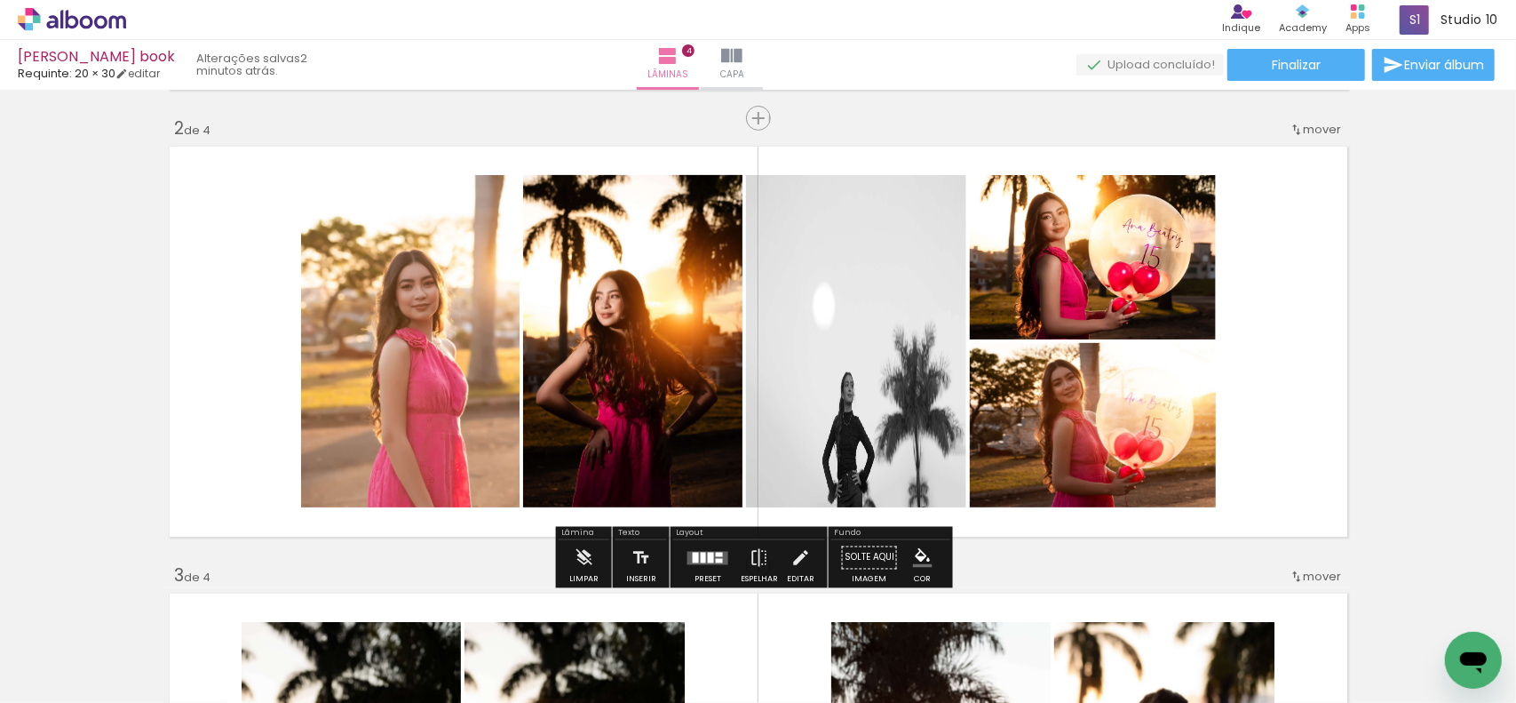
click at [0, 0] on slot "P&B" at bounding box center [0, 0] width 0 height 0
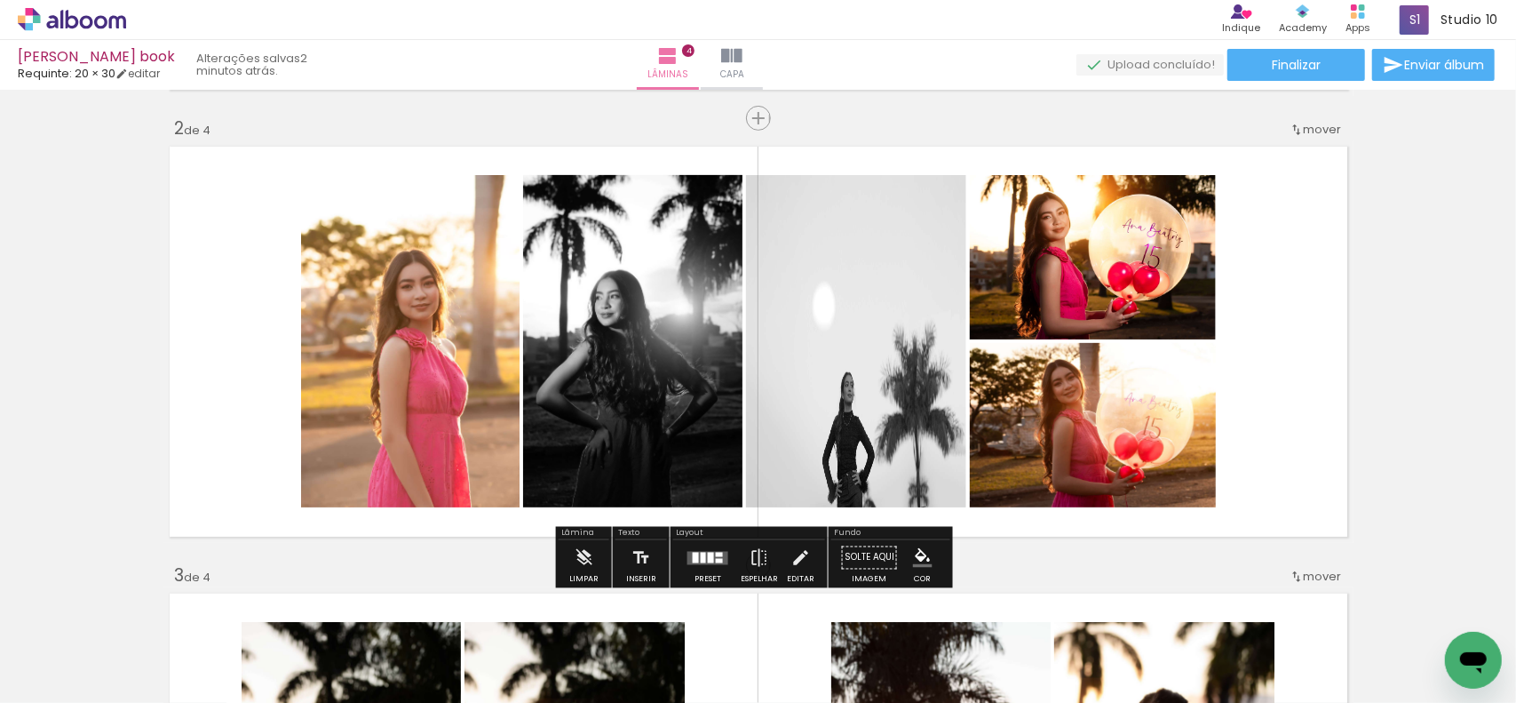
click at [0, 0] on slot "P&B" at bounding box center [0, 0] width 0 height 0
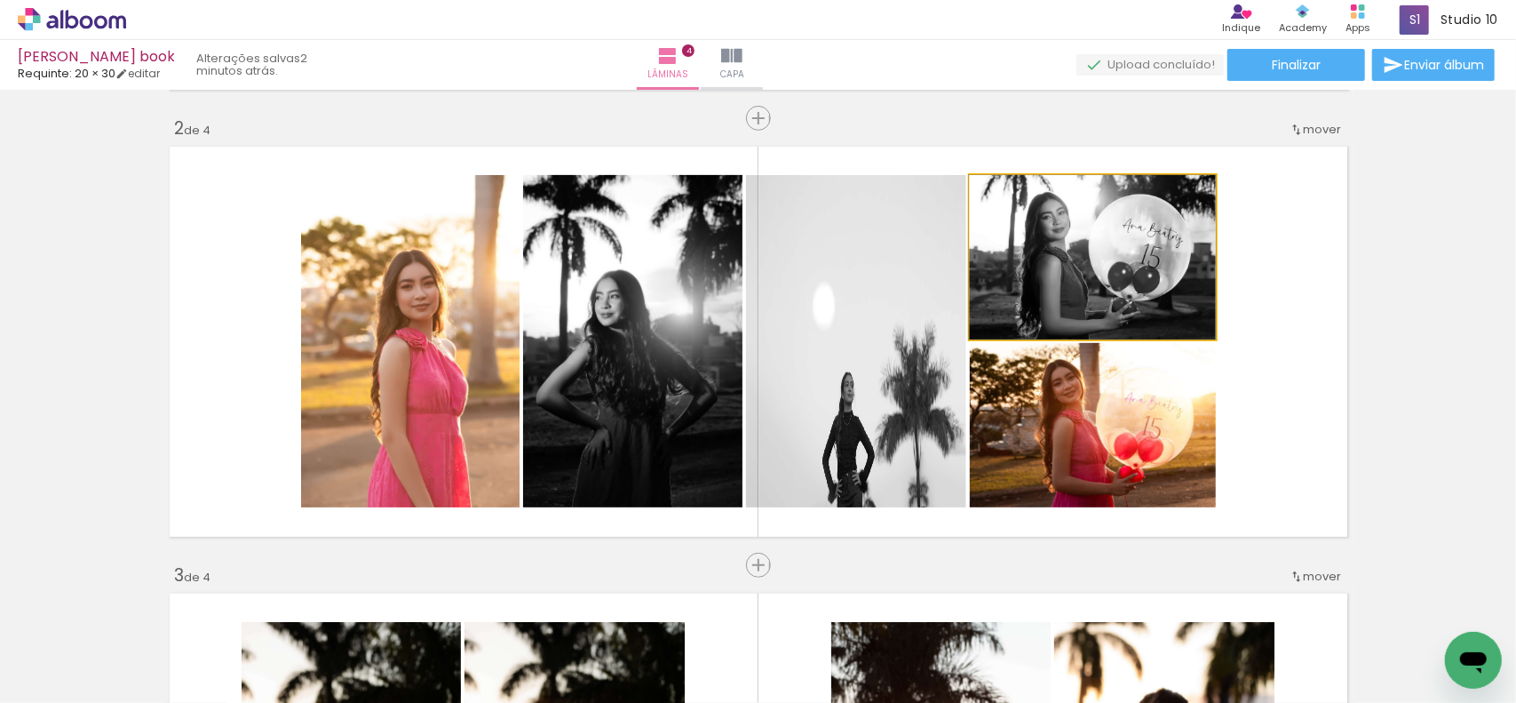
click at [1111, 206] on quentale-photo at bounding box center [1093, 257] width 246 height 164
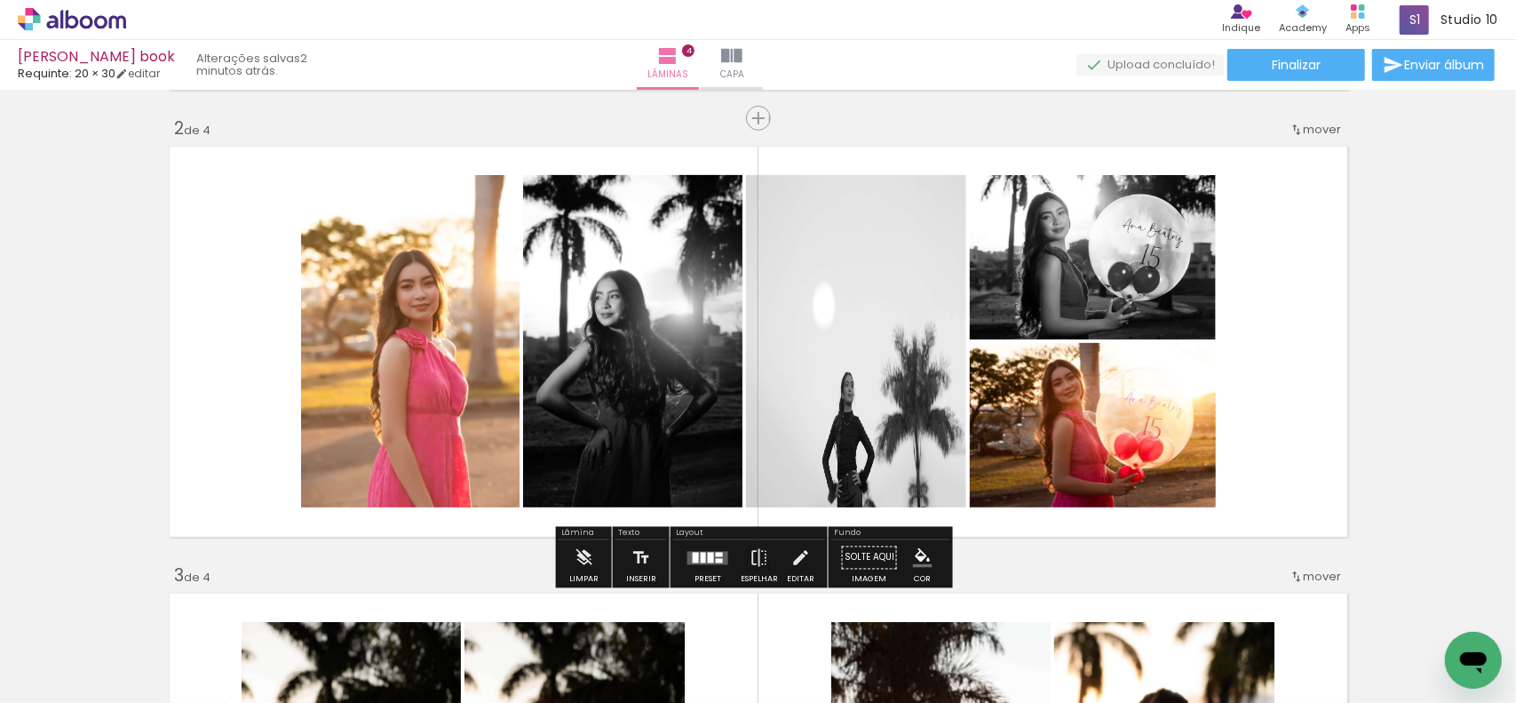
click at [0, 0] on slot "P&B" at bounding box center [0, 0] width 0 height 0
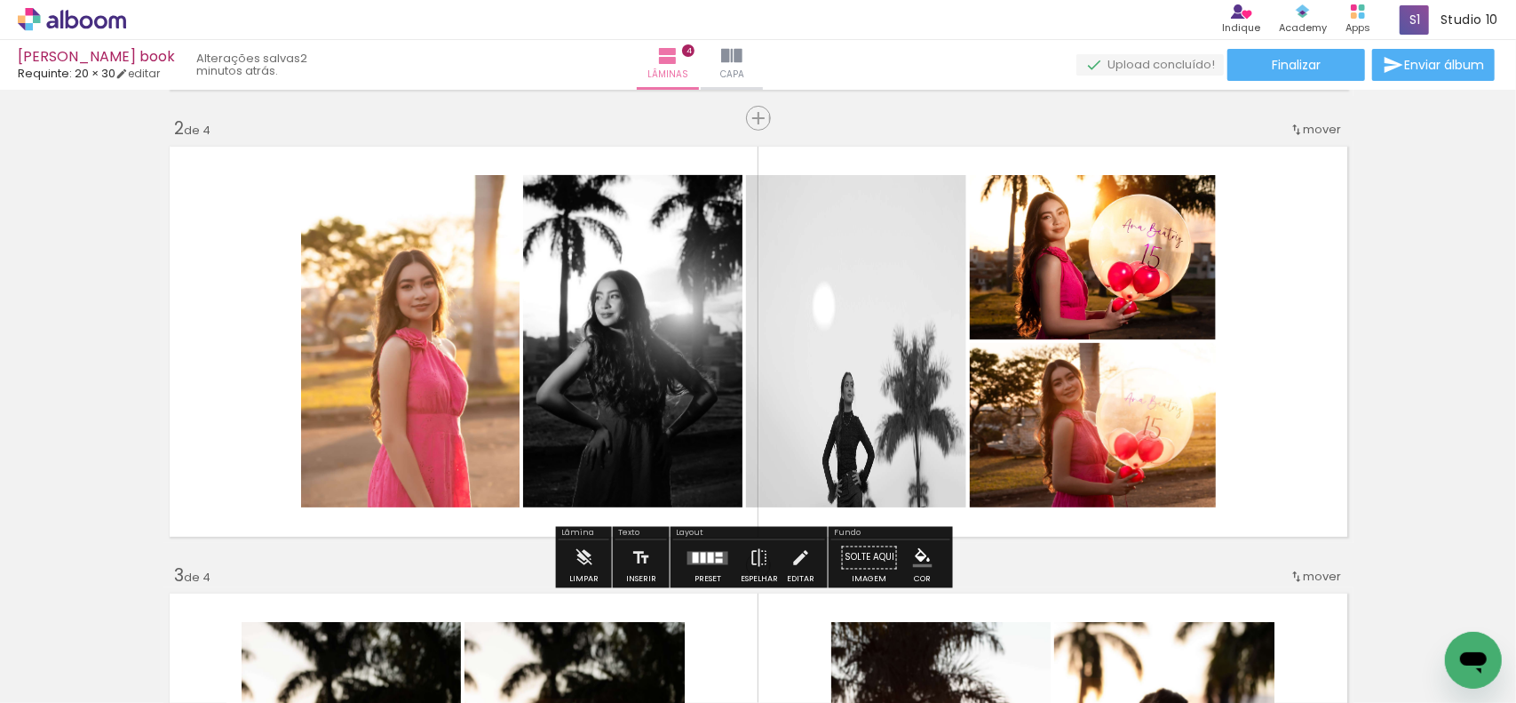
click at [0, 0] on slot "P&B" at bounding box center [0, 0] width 0 height 0
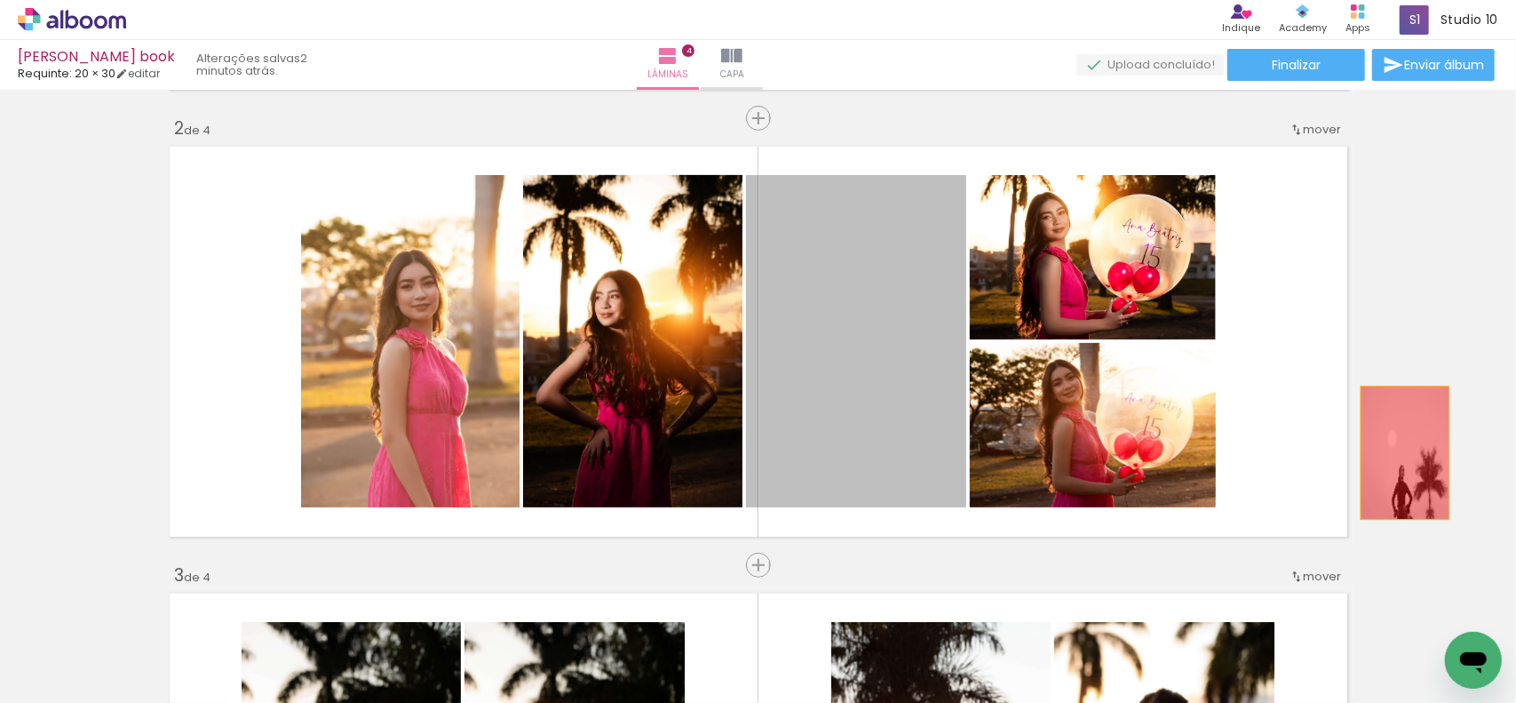
drag, startPoint x: 875, startPoint y: 455, endPoint x: 1402, endPoint y: 451, distance: 526.8
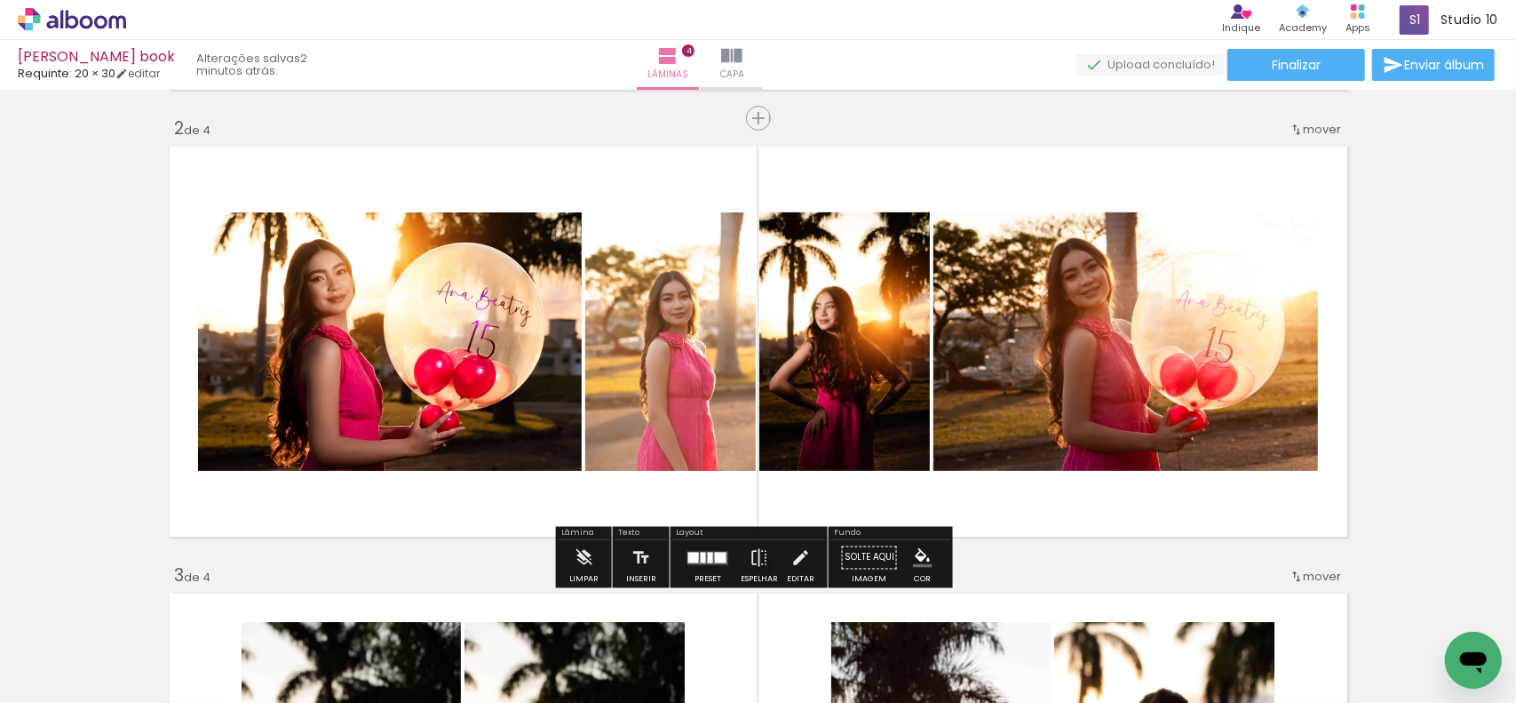
click at [717, 559] on div at bounding box center [721, 557] width 12 height 11
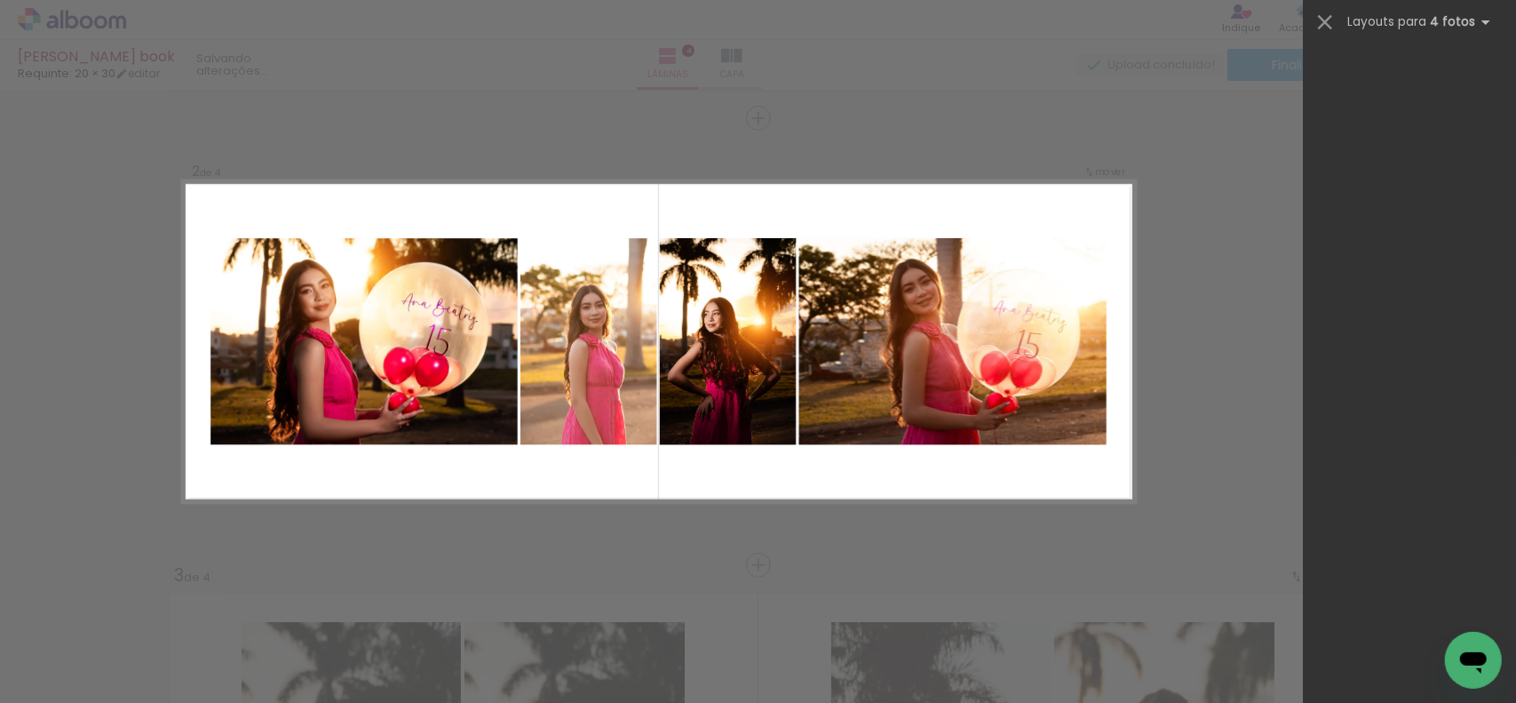
scroll to position [0, 0]
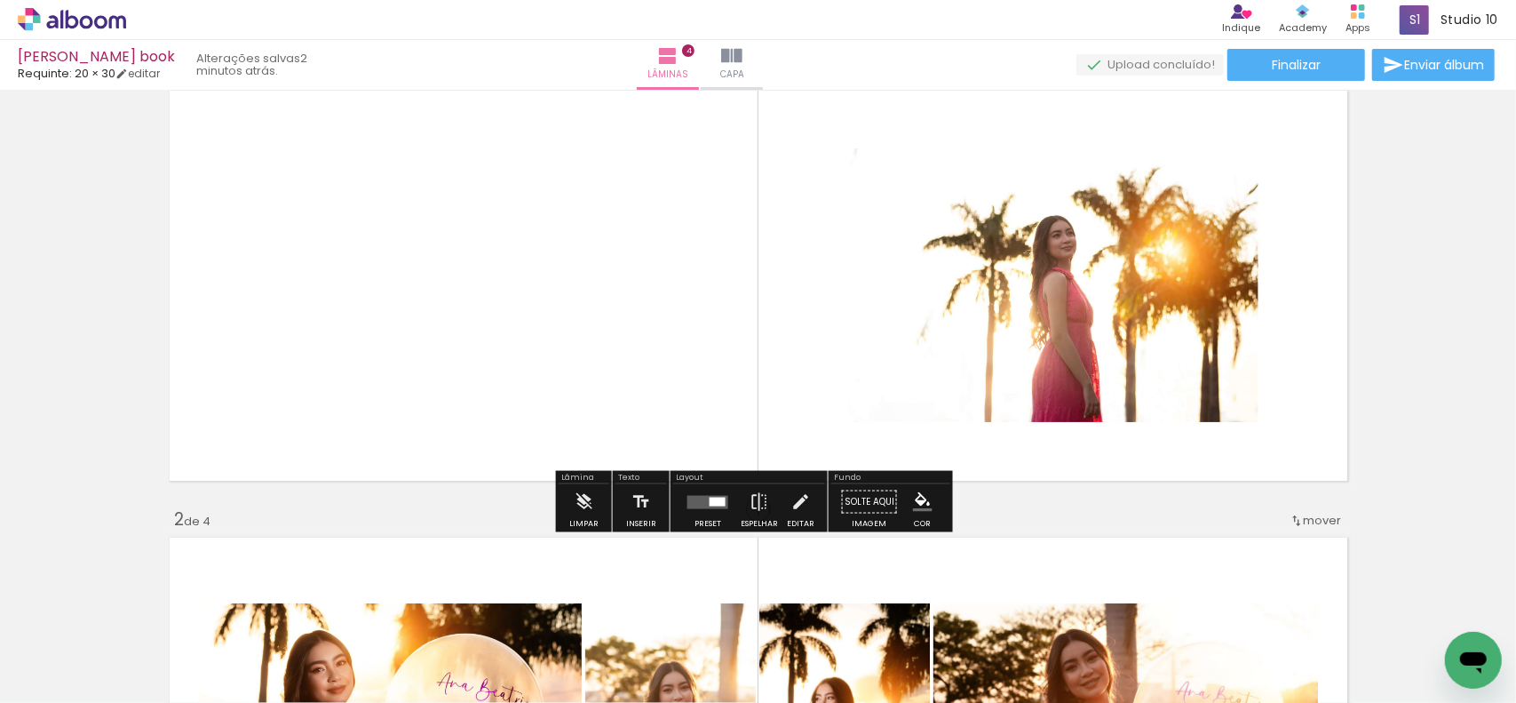
scroll to position [181, 0]
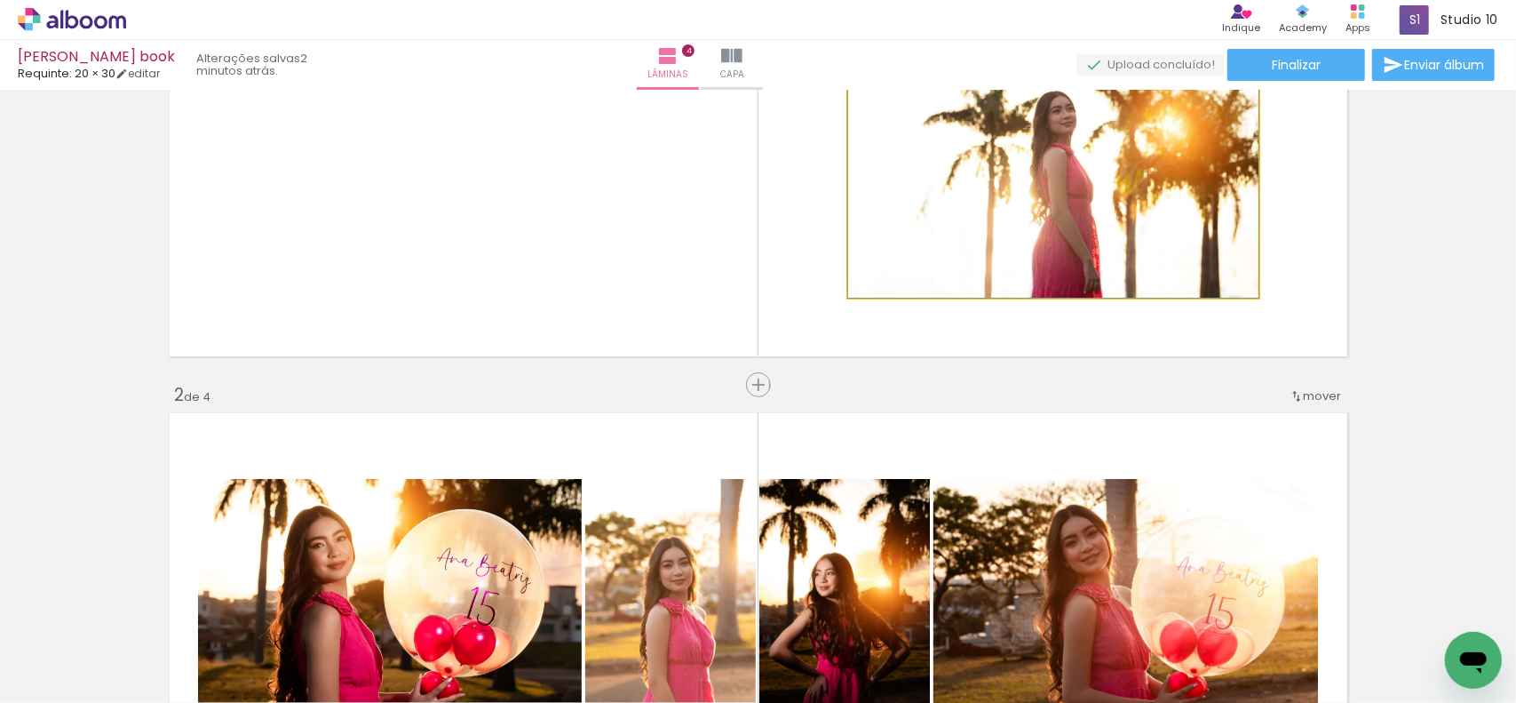
drag, startPoint x: 1070, startPoint y: 250, endPoint x: 1089, endPoint y: 465, distance: 216.7
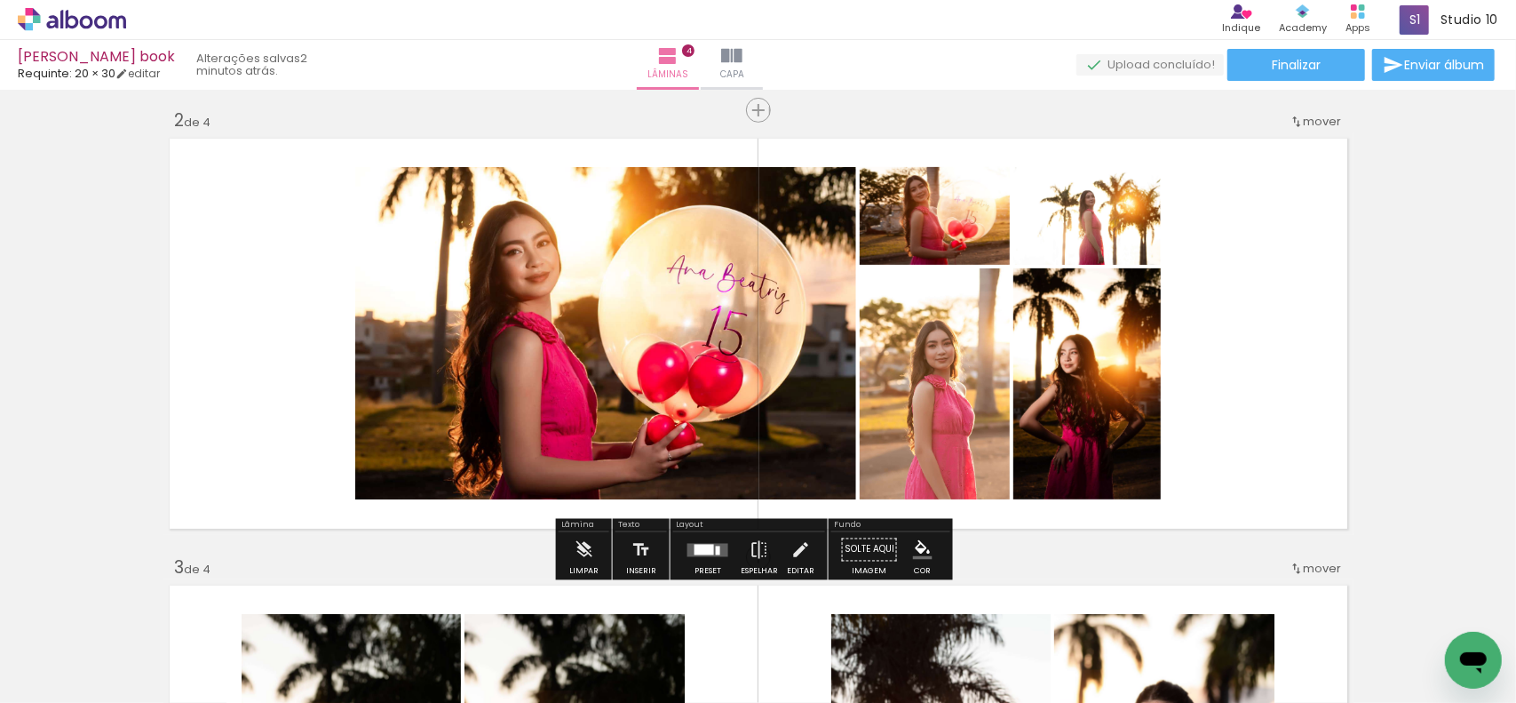
scroll to position [448, 0]
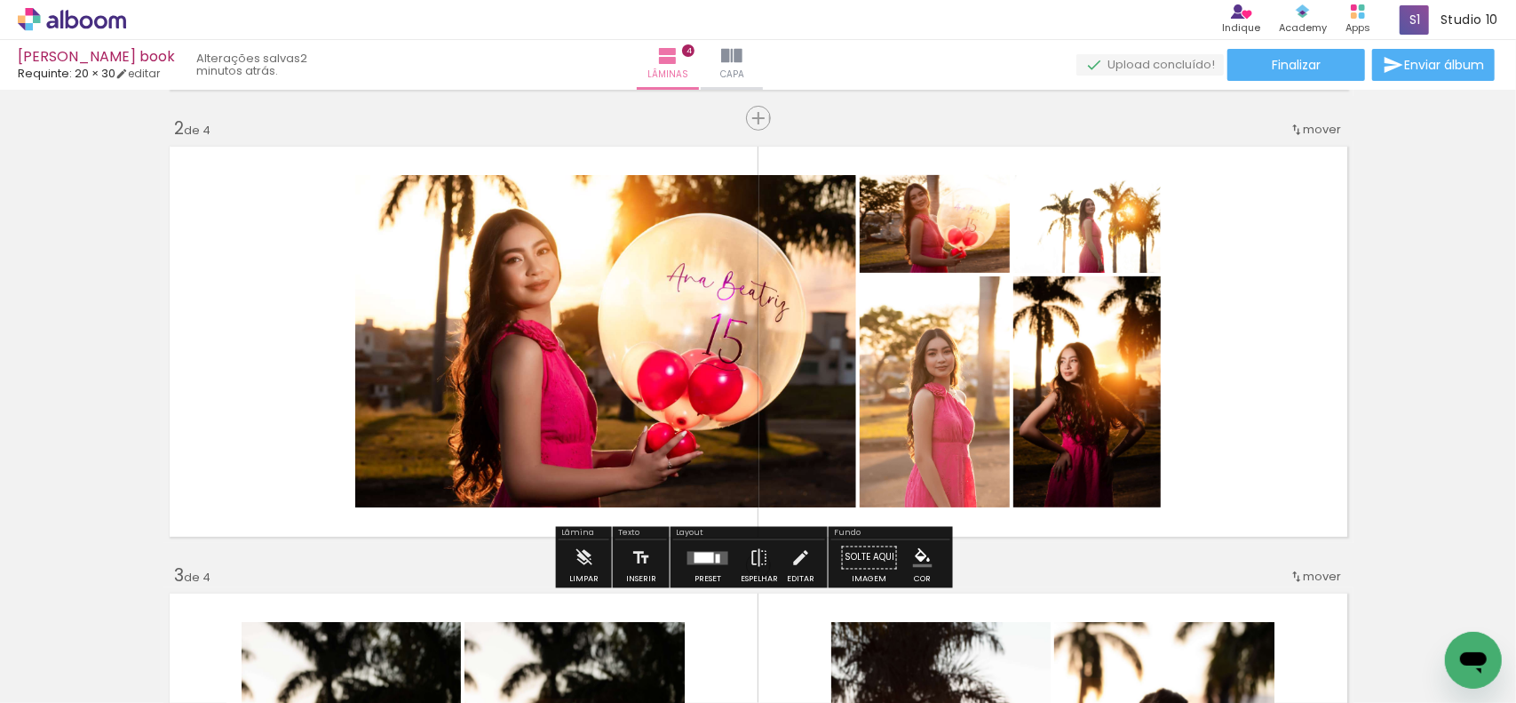
click at [716, 556] on div at bounding box center [718, 557] width 4 height 9
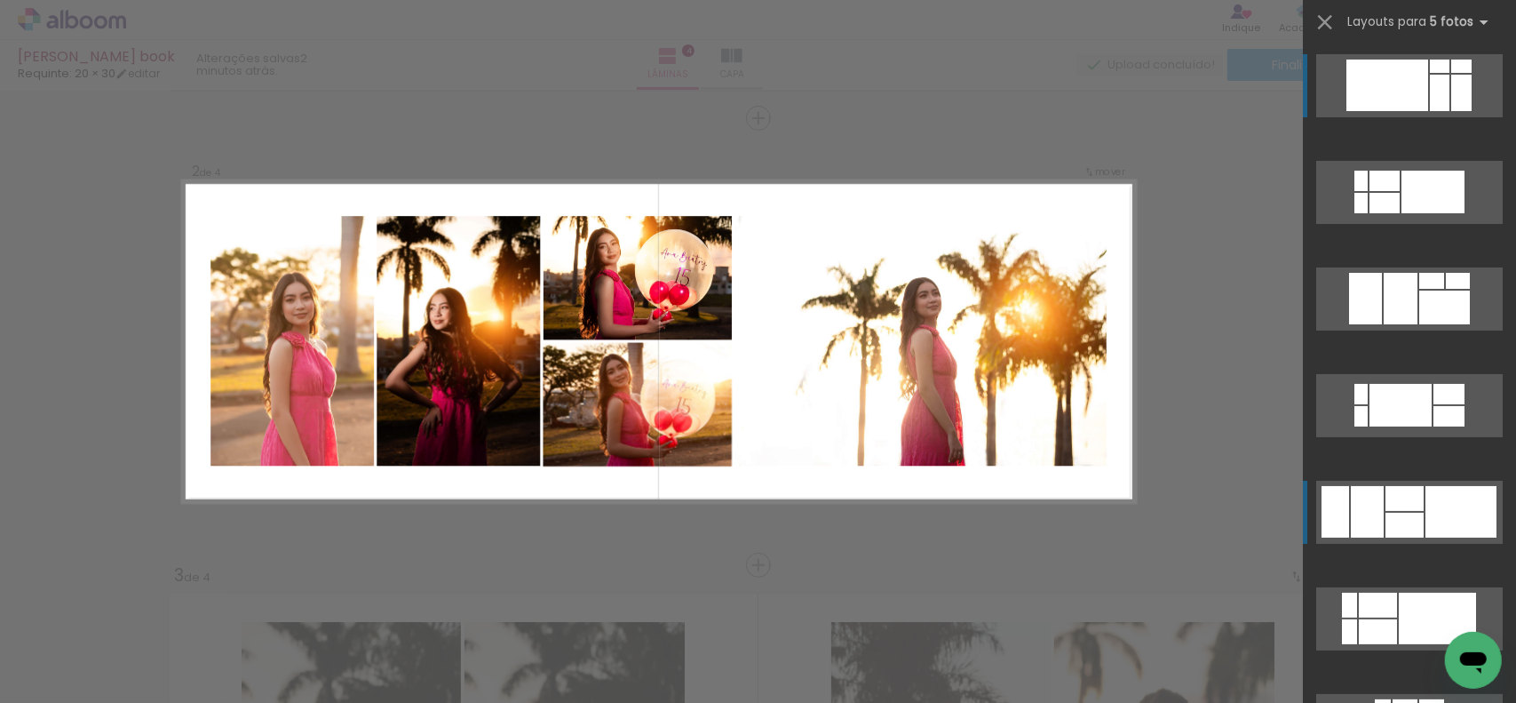
click at [1436, 505] on div at bounding box center [1461, 512] width 71 height 52
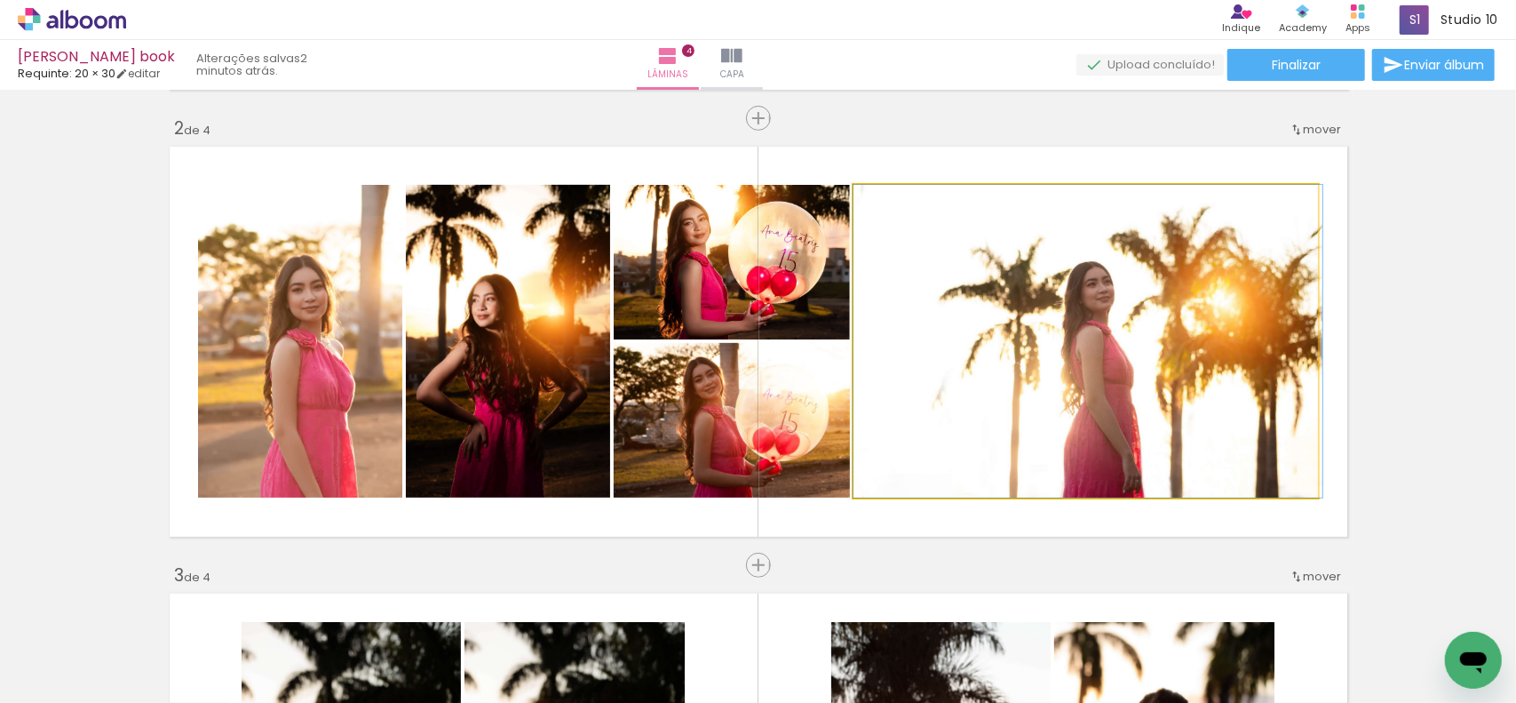
drag, startPoint x: 1126, startPoint y: 370, endPoint x: 1158, endPoint y: 370, distance: 32.9
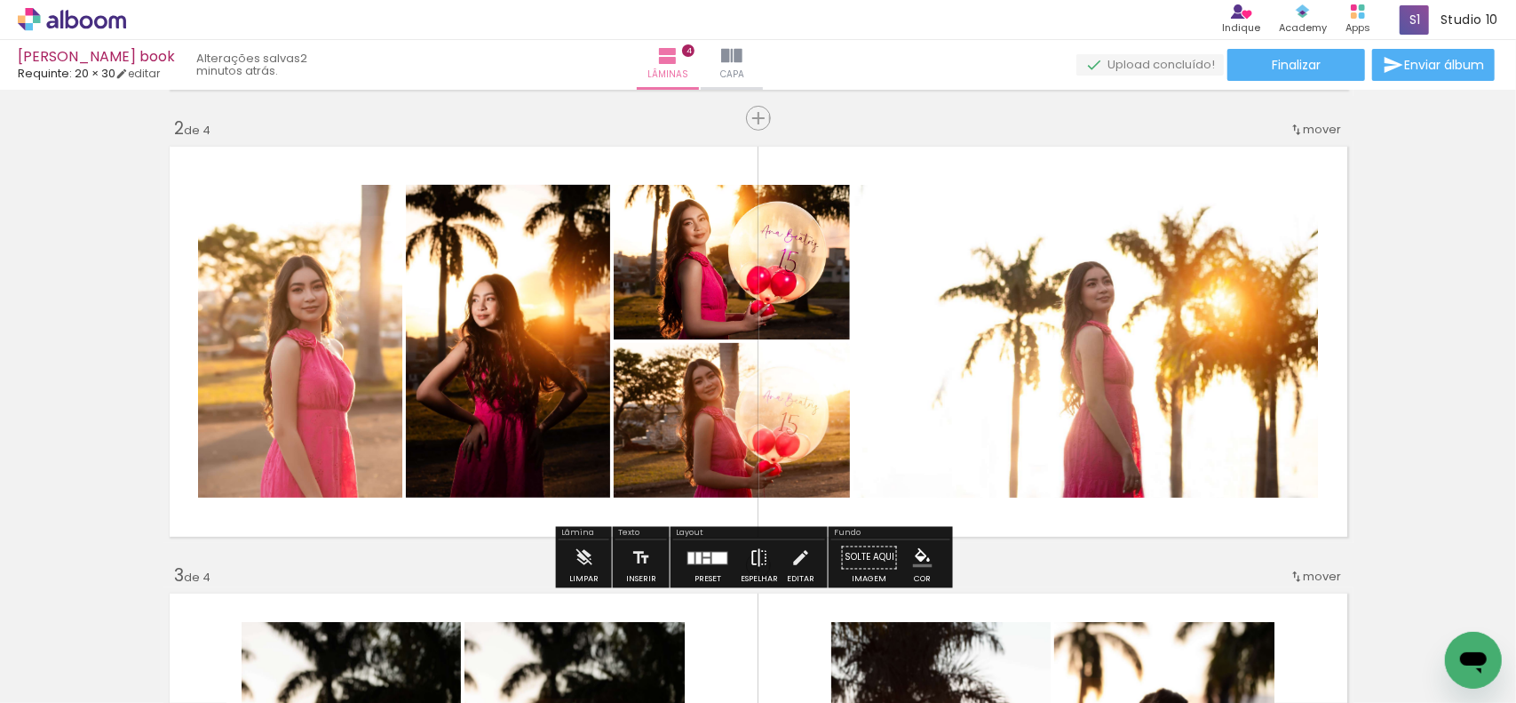
click at [776, 551] on paper-button "Espelhar" at bounding box center [759, 562] width 46 height 45
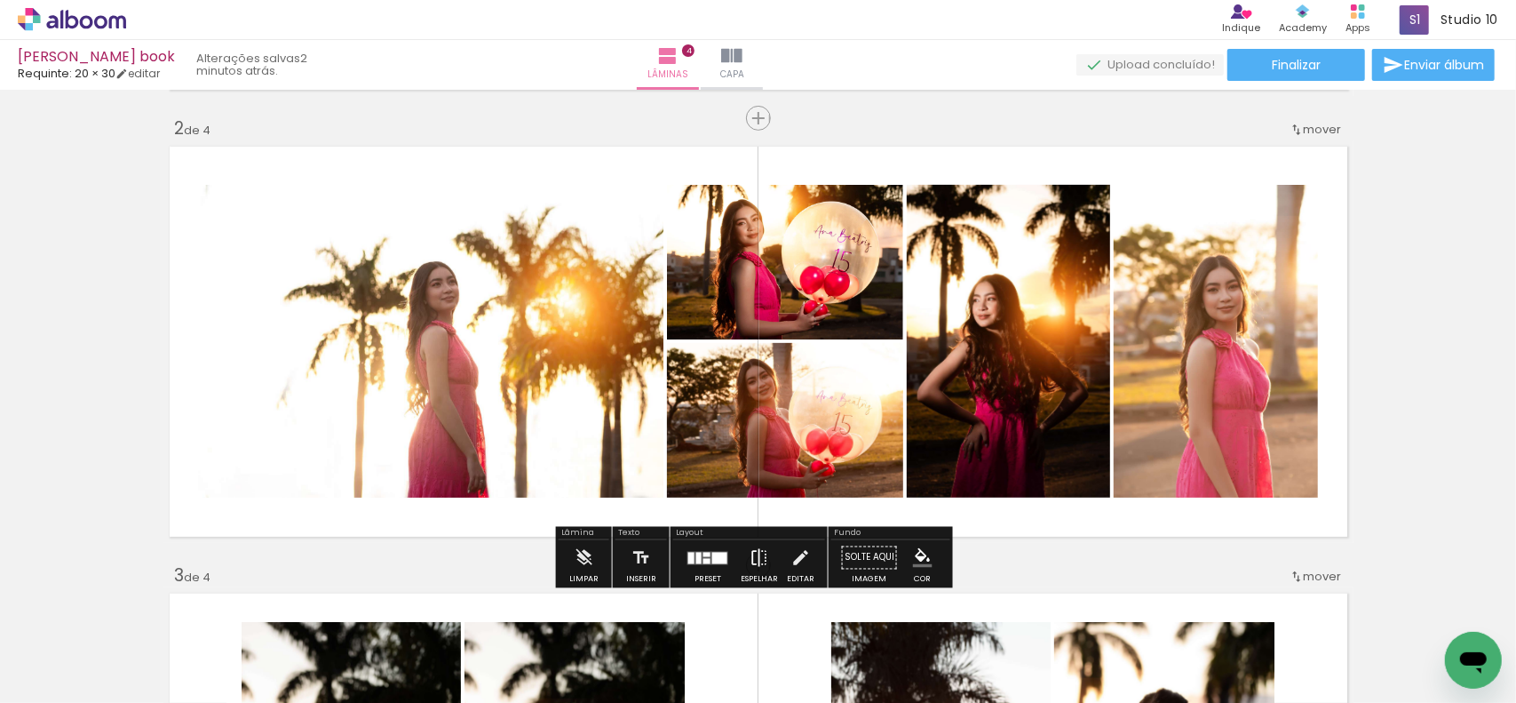
click at [773, 551] on paper-button "Espelhar" at bounding box center [759, 562] width 46 height 45
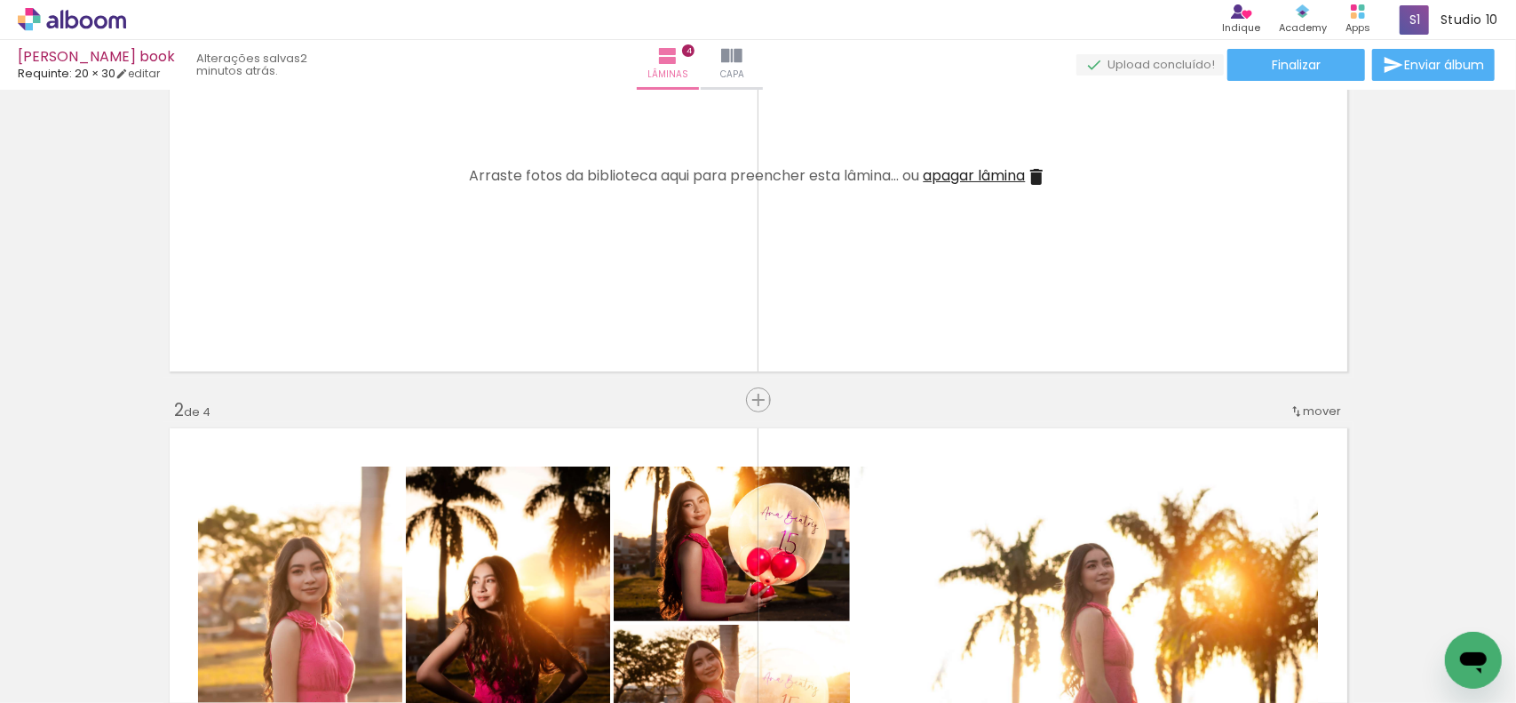
scroll to position [92, 0]
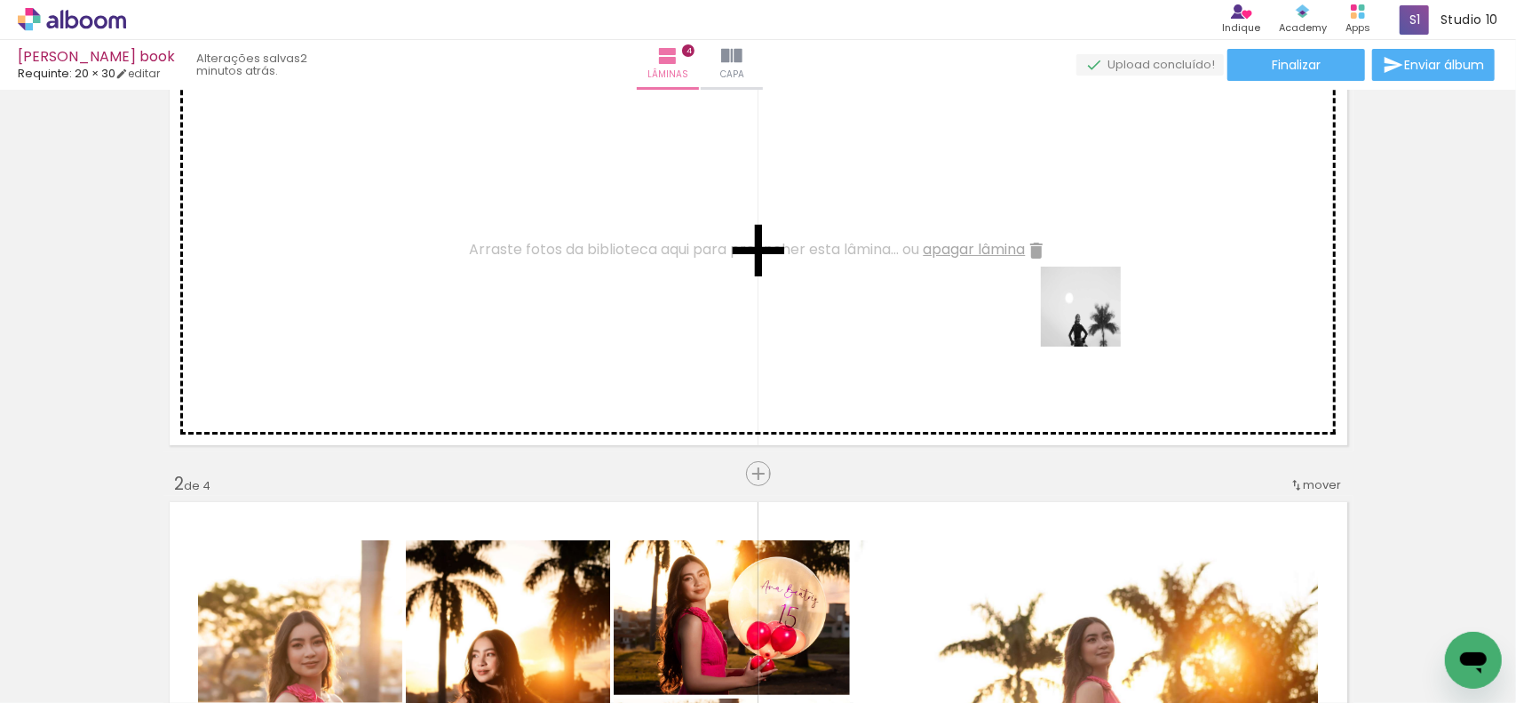
drag, startPoint x: 1441, startPoint y: 635, endPoint x: 1092, endPoint y: 310, distance: 477.1
click at [1092, 310] on quentale-workspace at bounding box center [758, 351] width 1516 height 703
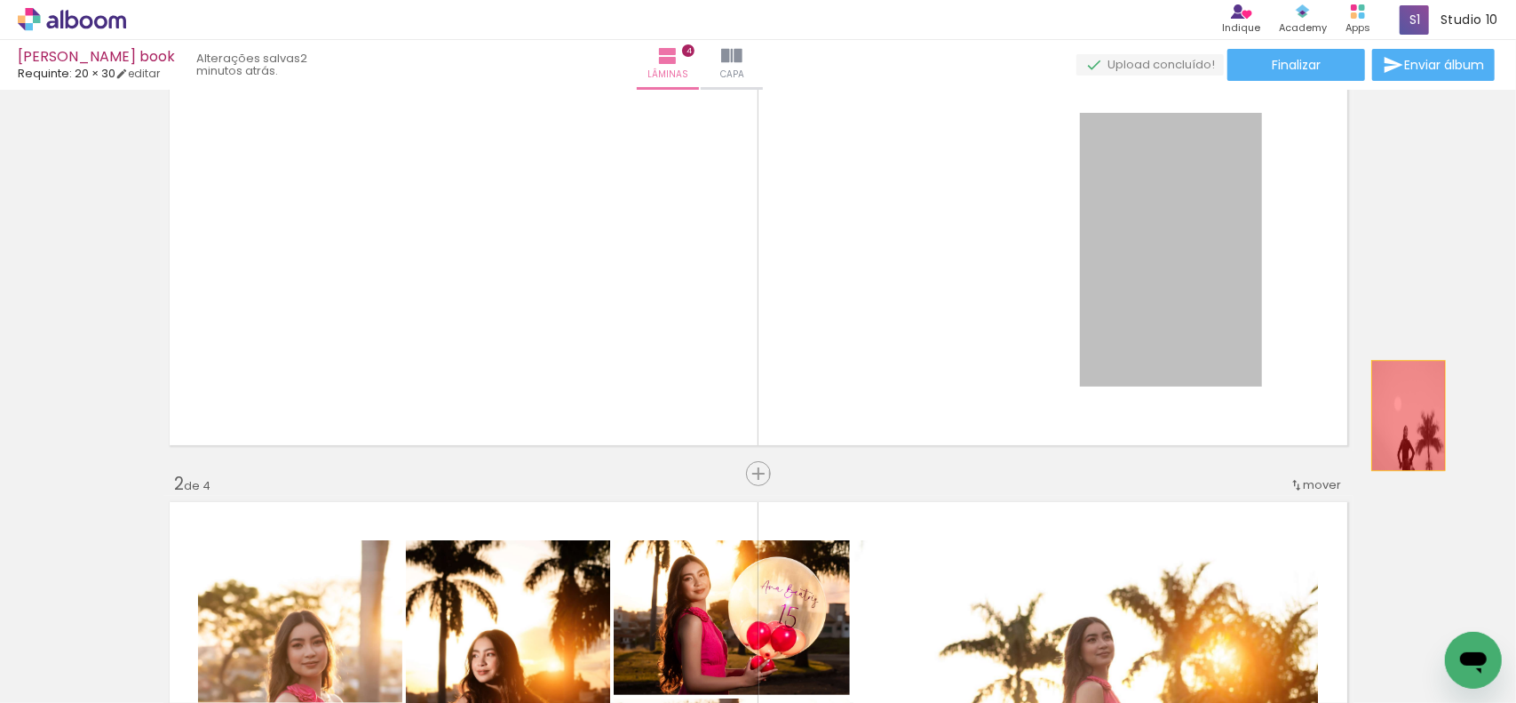
drag, startPoint x: 1189, startPoint y: 330, endPoint x: 1410, endPoint y: 428, distance: 242.2
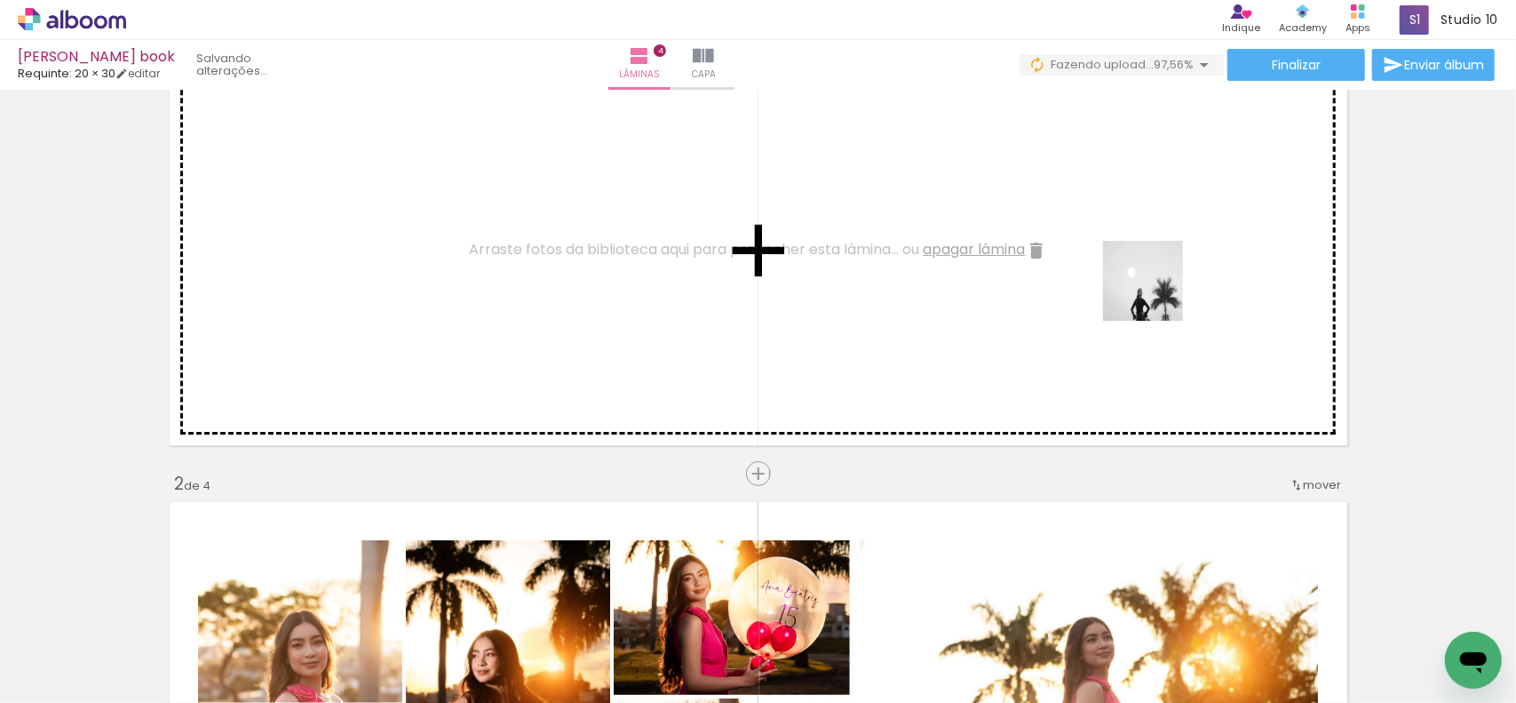
drag, startPoint x: 1420, startPoint y: 651, endPoint x: 1157, endPoint y: 293, distance: 444.2
click at [1157, 293] on quentale-workspace at bounding box center [758, 351] width 1516 height 703
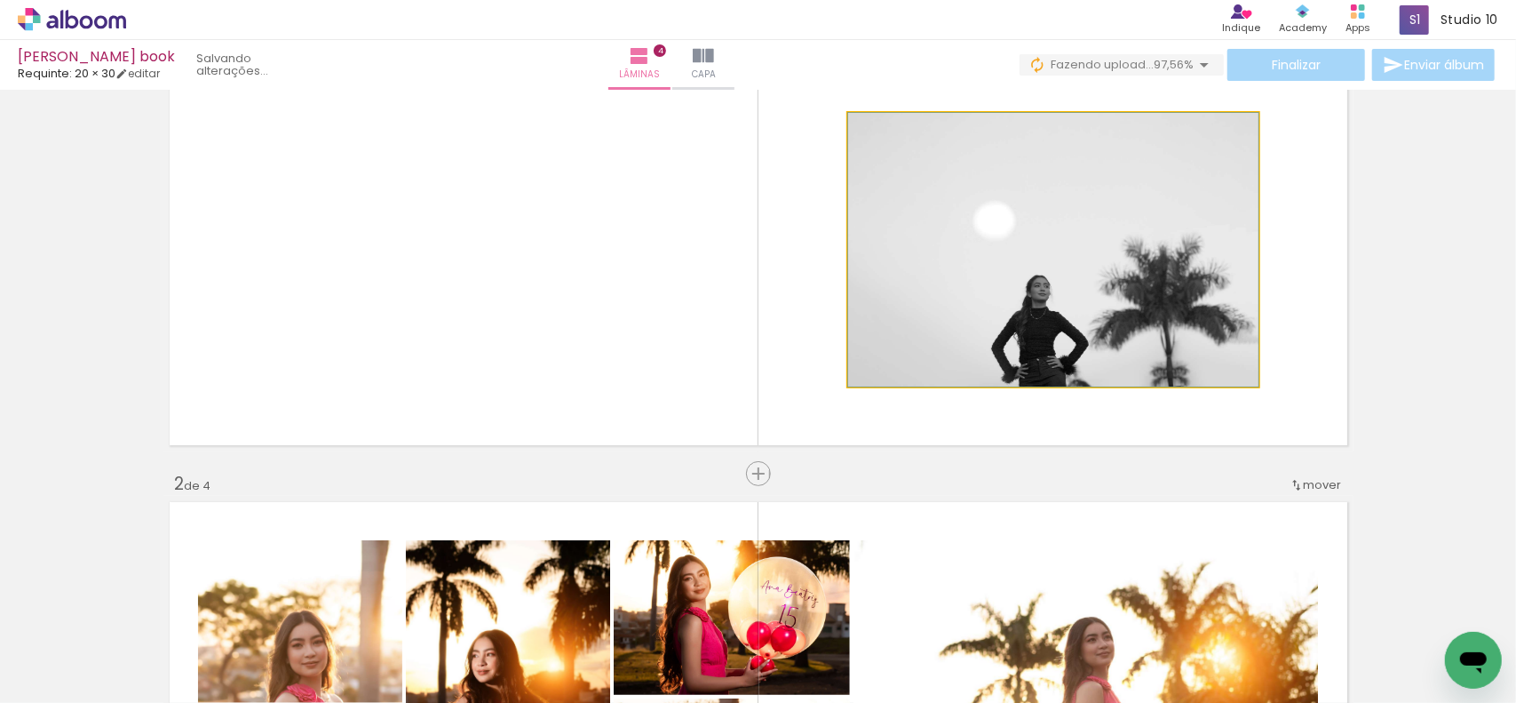
drag, startPoint x: 1130, startPoint y: 330, endPoint x: 1145, endPoint y: 328, distance: 15.3
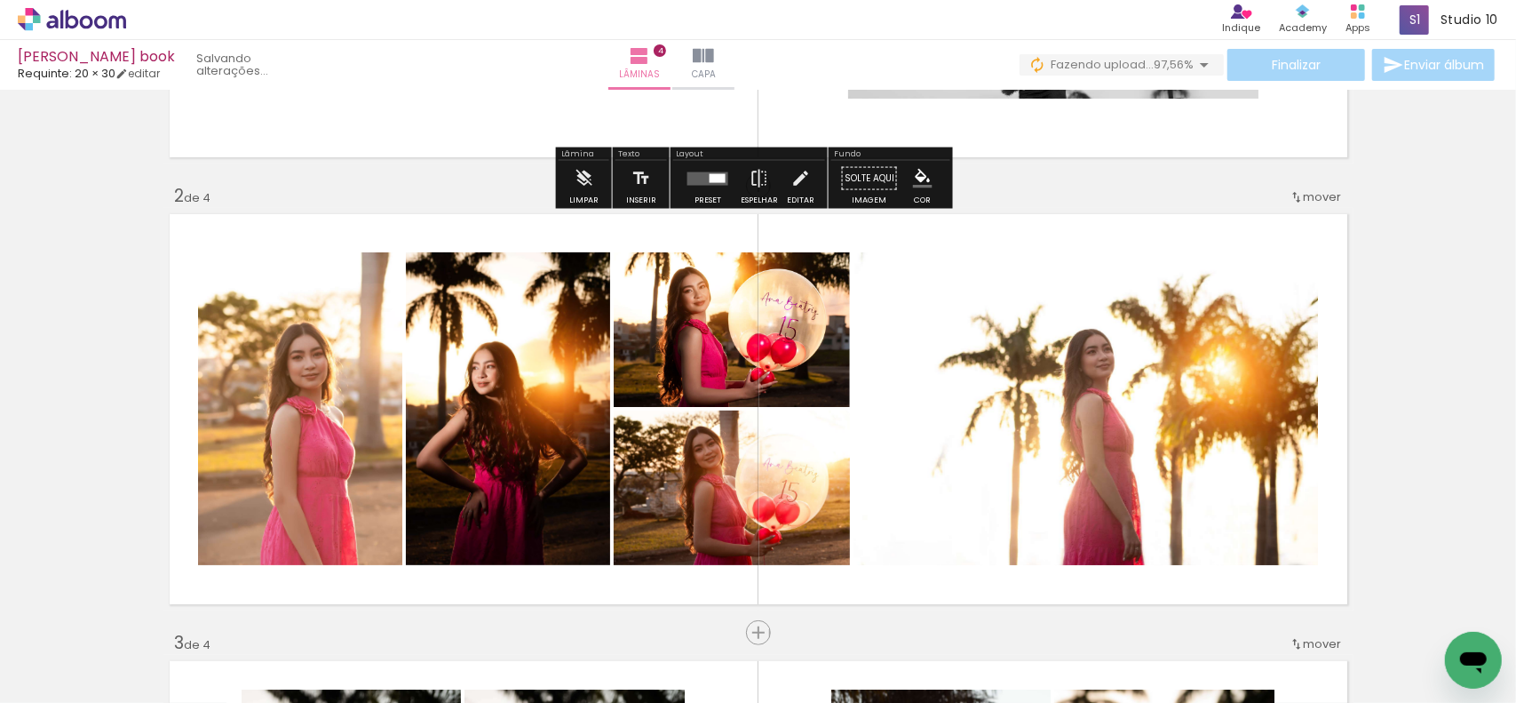
scroll to position [448, 0]
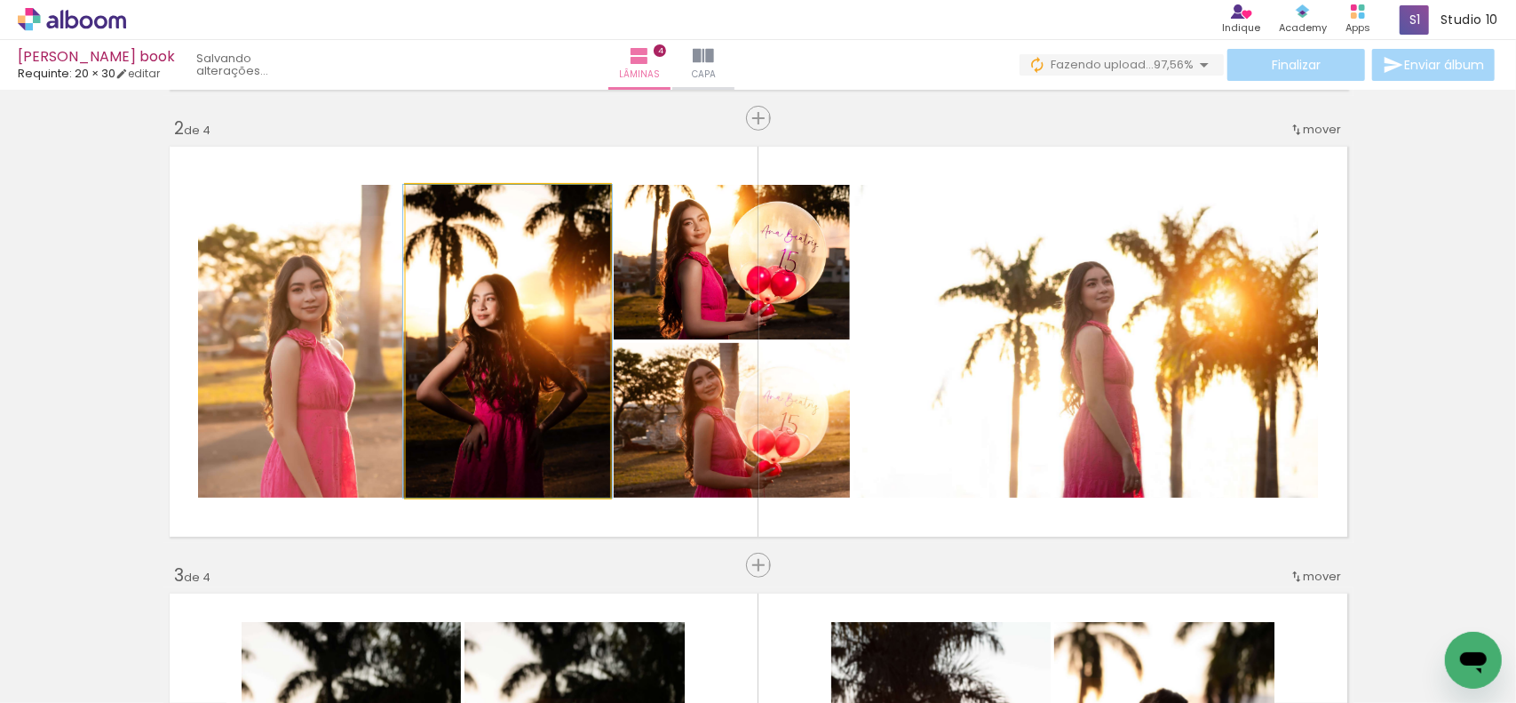
drag, startPoint x: 473, startPoint y: 358, endPoint x: 357, endPoint y: 359, distance: 115.5
click at [0, 0] on slot at bounding box center [0, 0] width 0 height 0
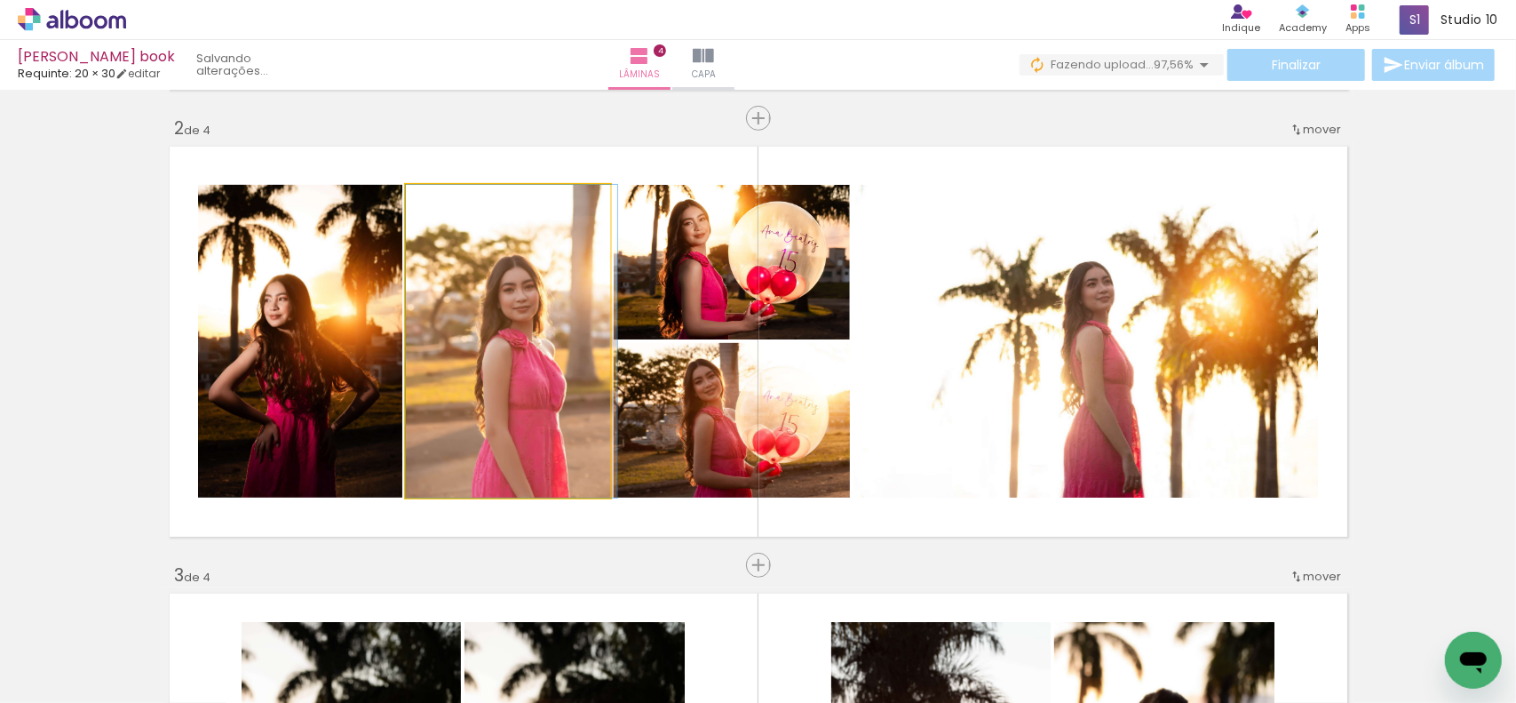
drag, startPoint x: 469, startPoint y: 388, endPoint x: 497, endPoint y: 388, distance: 28.4
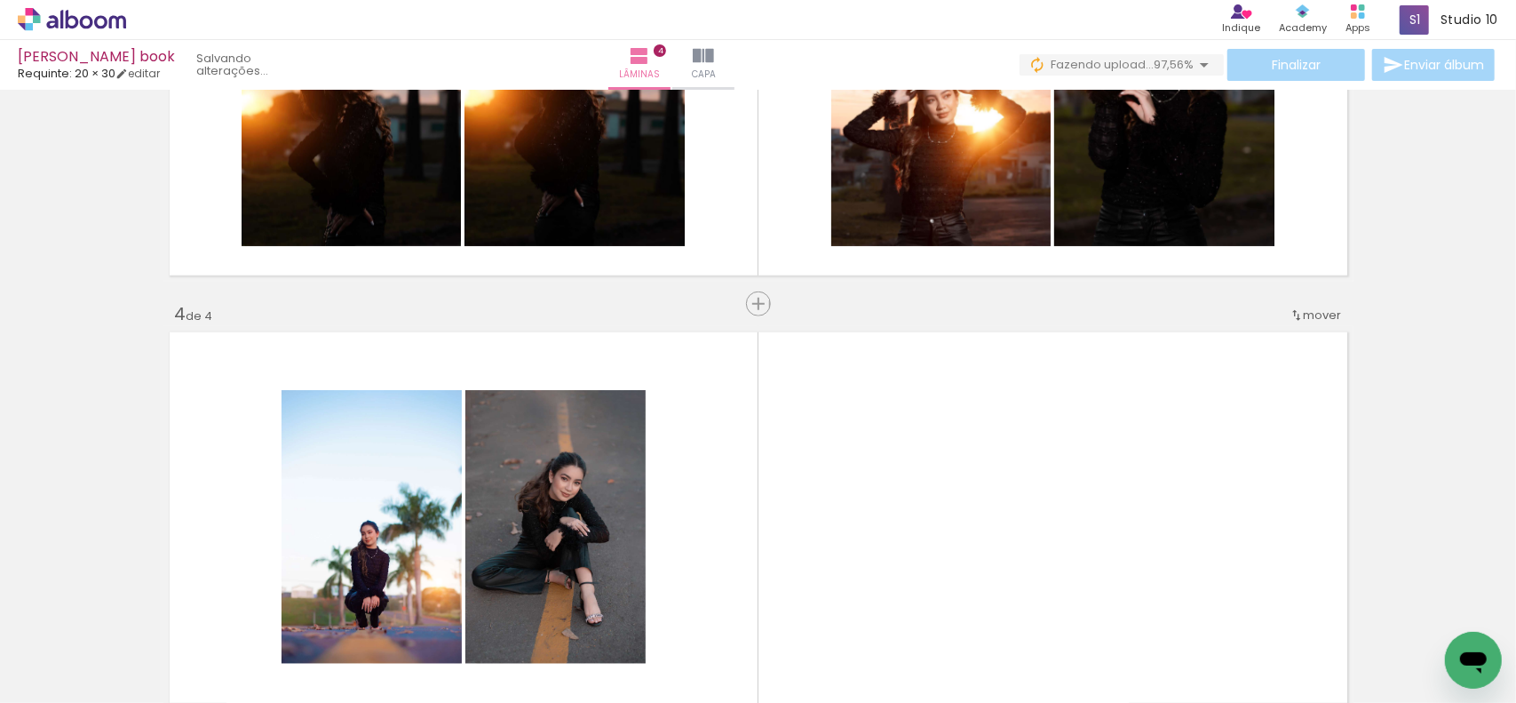
scroll to position [1158, 0]
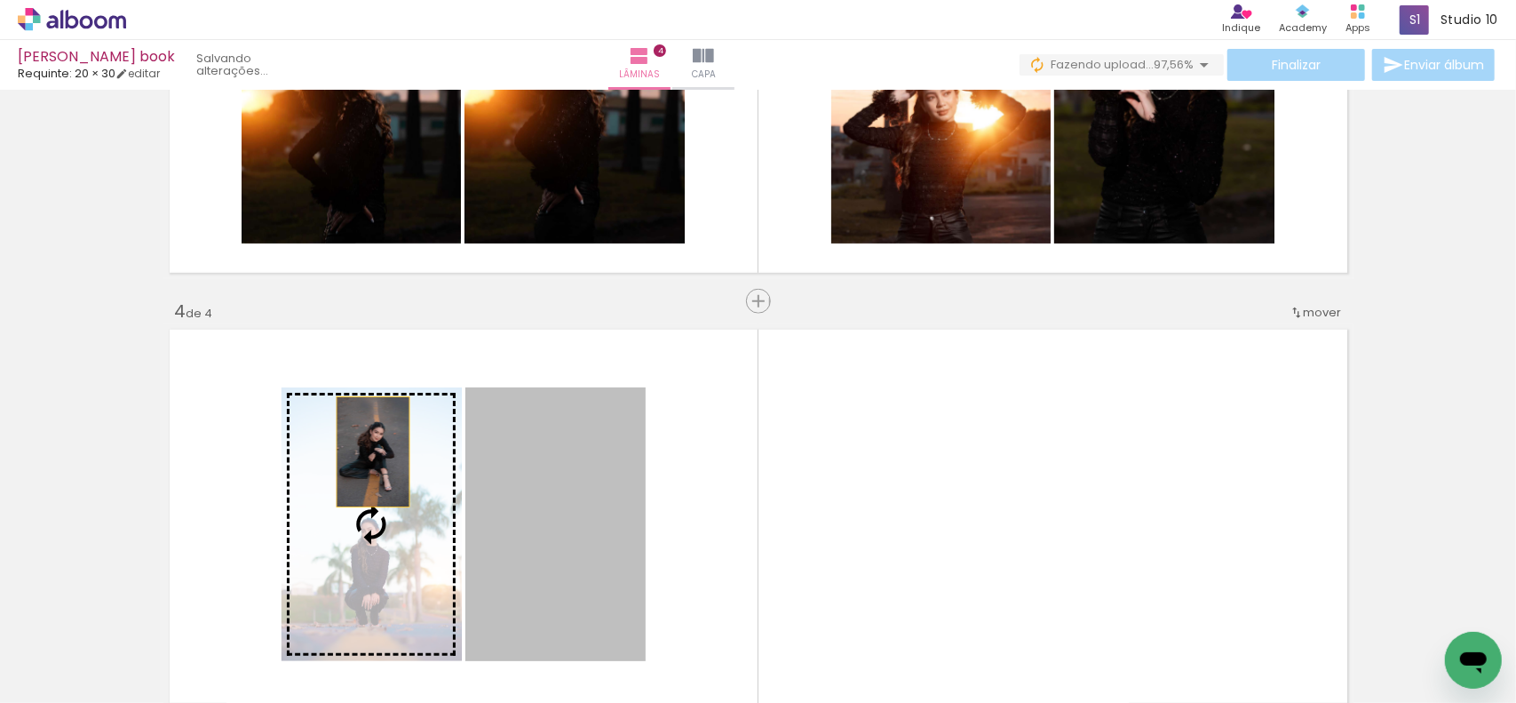
drag, startPoint x: 556, startPoint y: 451, endPoint x: 366, endPoint y: 451, distance: 190.1
click at [0, 0] on slot at bounding box center [0, 0] width 0 height 0
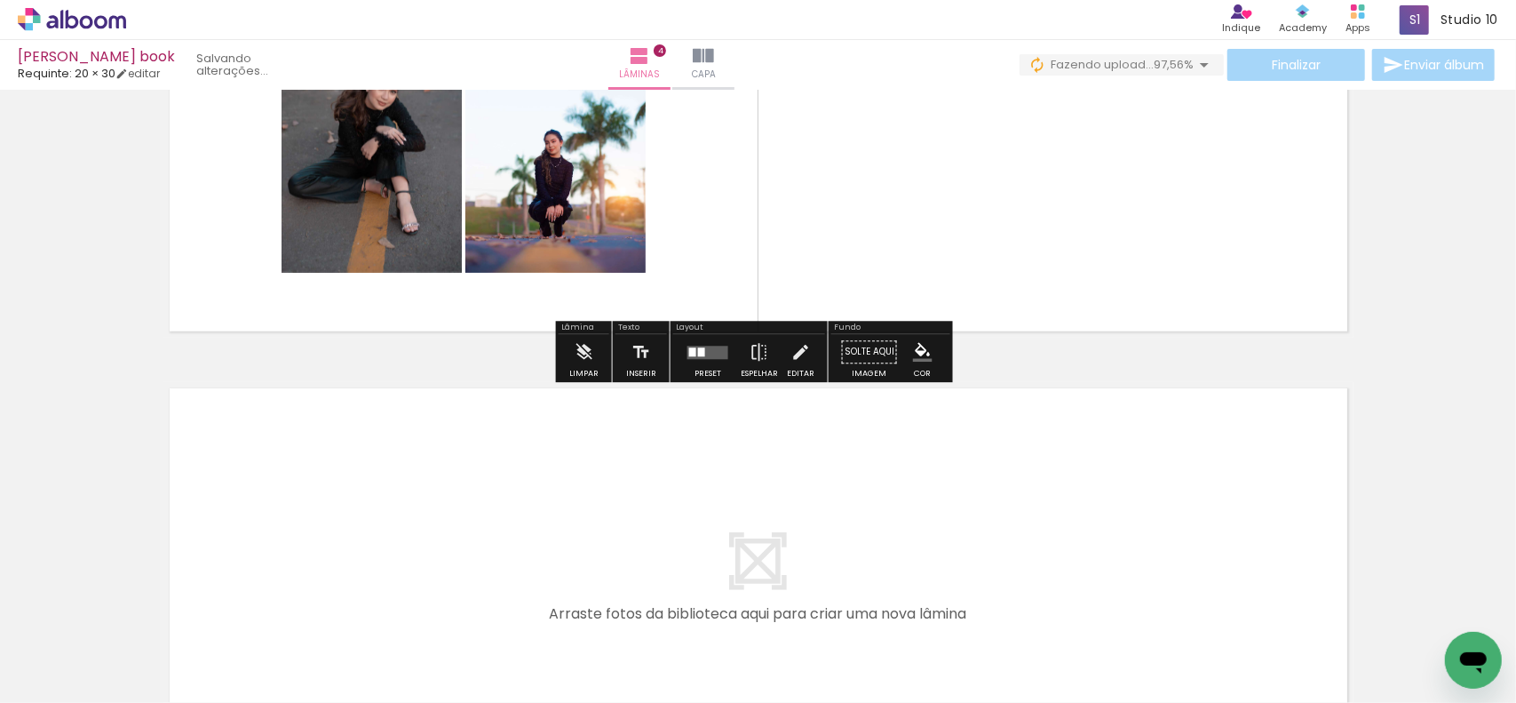
scroll to position [1603, 0]
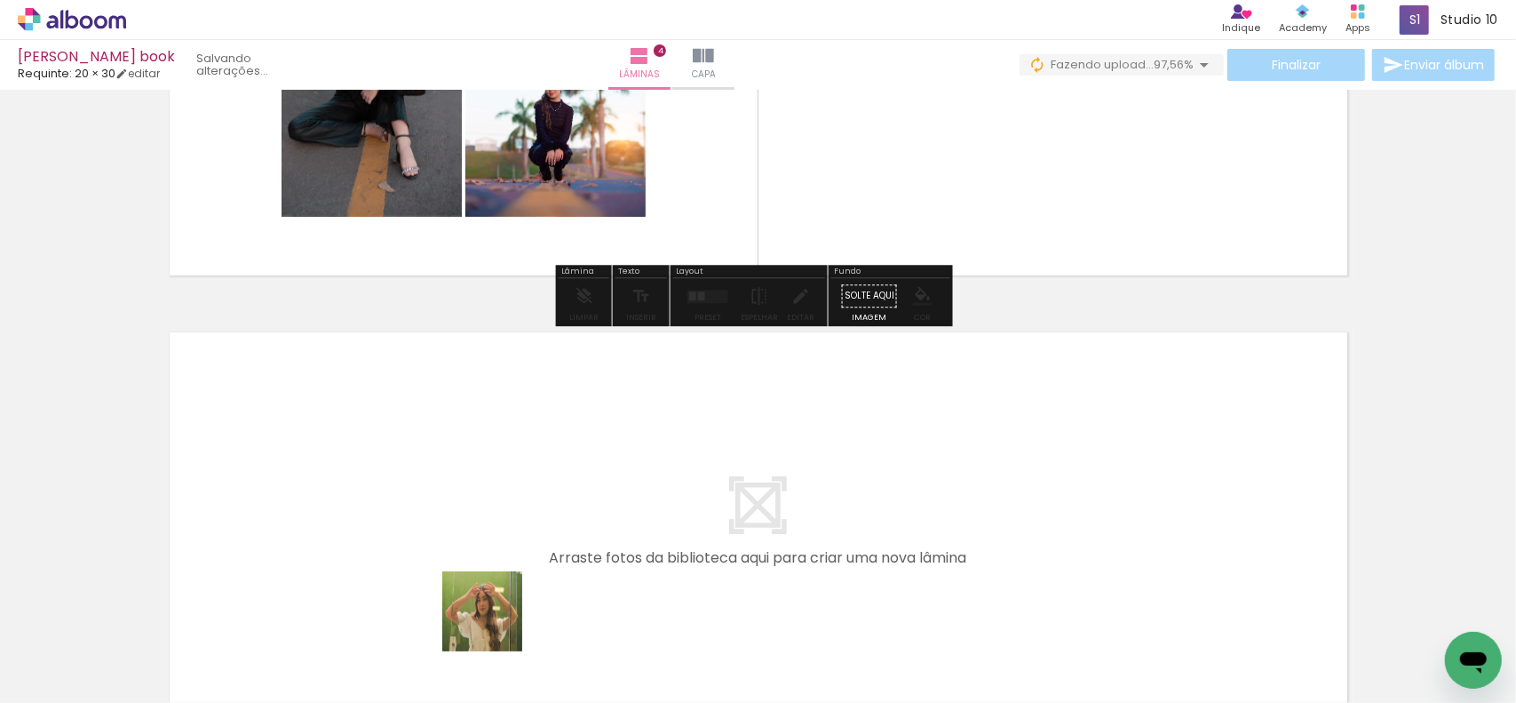
drag, startPoint x: 496, startPoint y: 644, endPoint x: 585, endPoint y: 614, distance: 93.8
click at [539, 513] on quentale-workspace at bounding box center [758, 351] width 1516 height 703
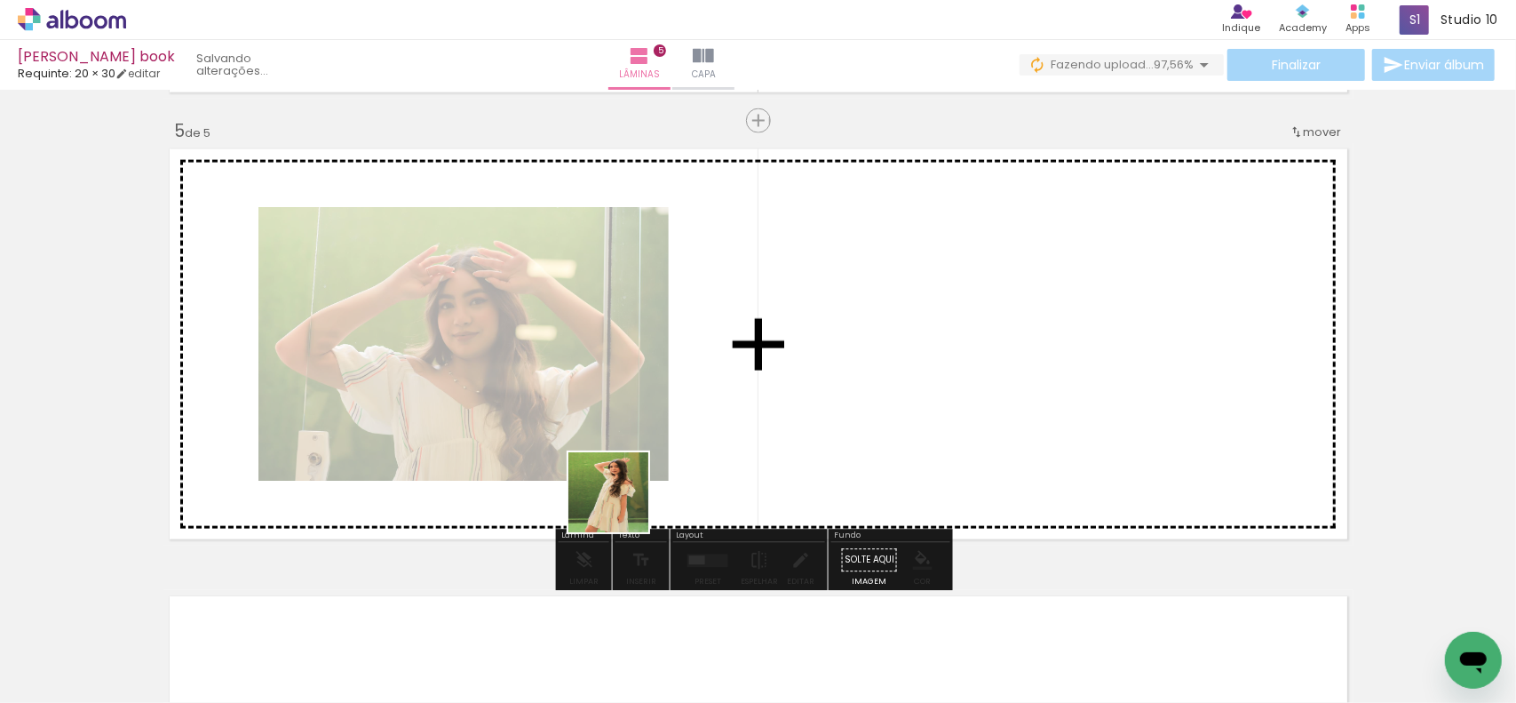
drag, startPoint x: 622, startPoint y: 505, endPoint x: 717, endPoint y: 450, distance: 110.3
click at [669, 468] on quentale-workspace at bounding box center [758, 351] width 1516 height 703
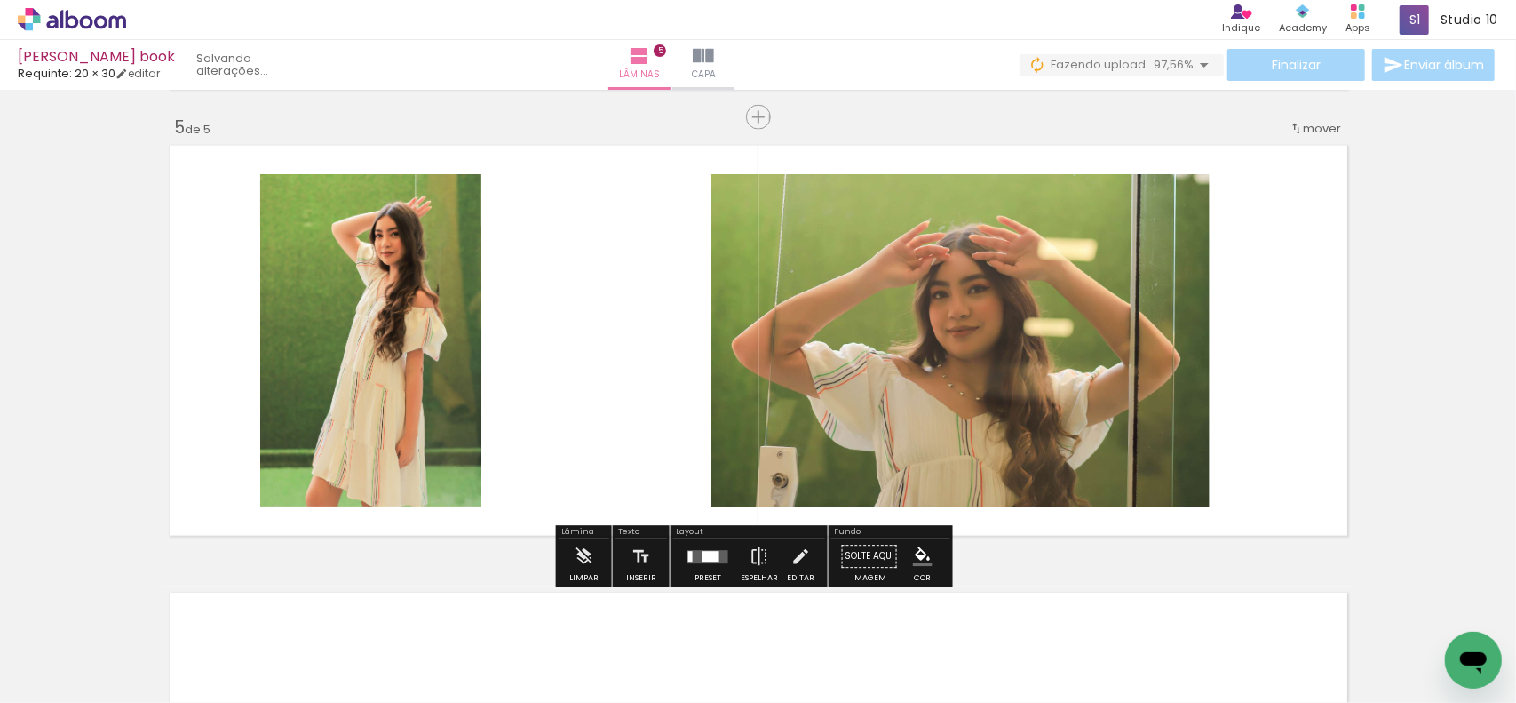
drag, startPoint x: 656, startPoint y: 492, endPoint x: 785, endPoint y: 477, distance: 130.6
click at [672, 426] on quentale-workspace at bounding box center [758, 351] width 1516 height 703
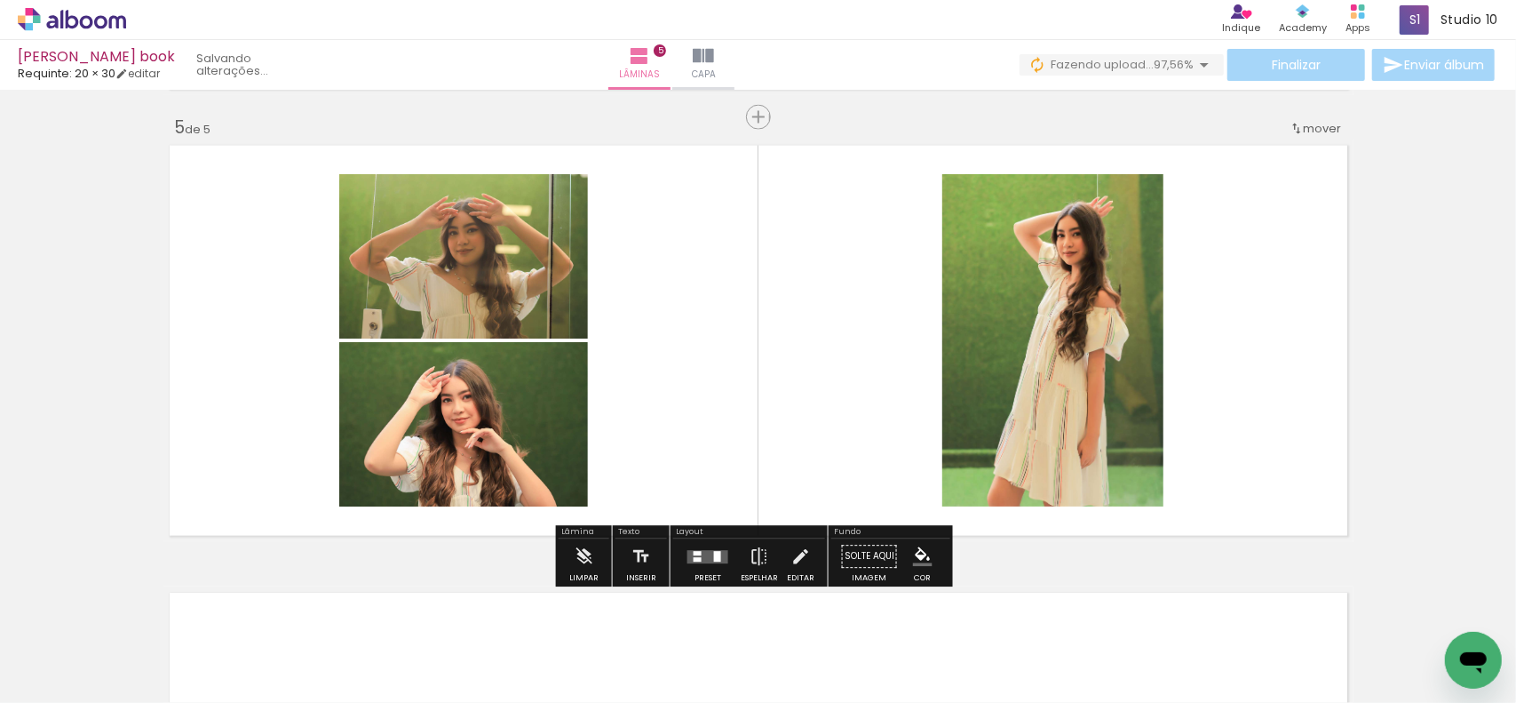
click at [801, 418] on quentale-workspace at bounding box center [758, 351] width 1516 height 703
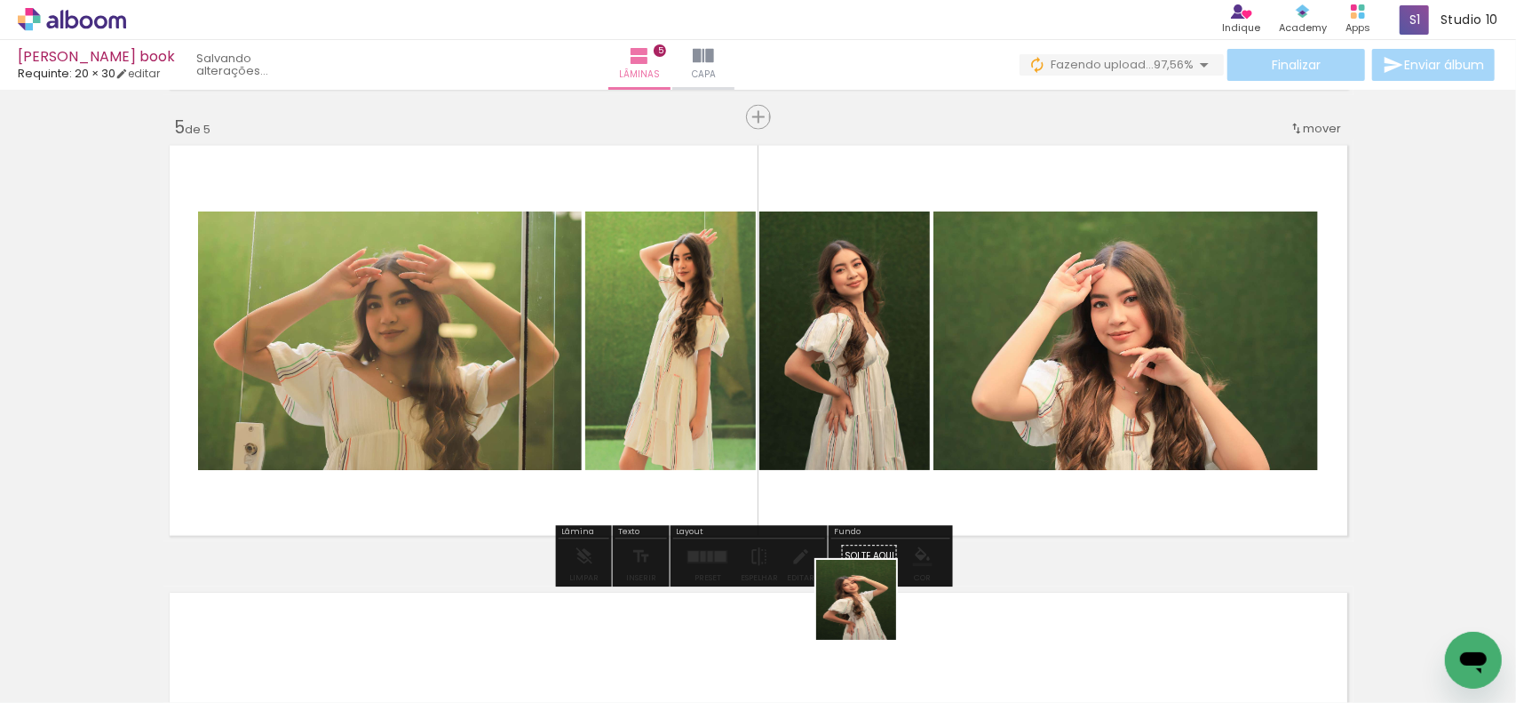
drag, startPoint x: 870, startPoint y: 613, endPoint x: 865, endPoint y: 354, distance: 258.5
click at [839, 380] on quentale-workspace at bounding box center [758, 351] width 1516 height 703
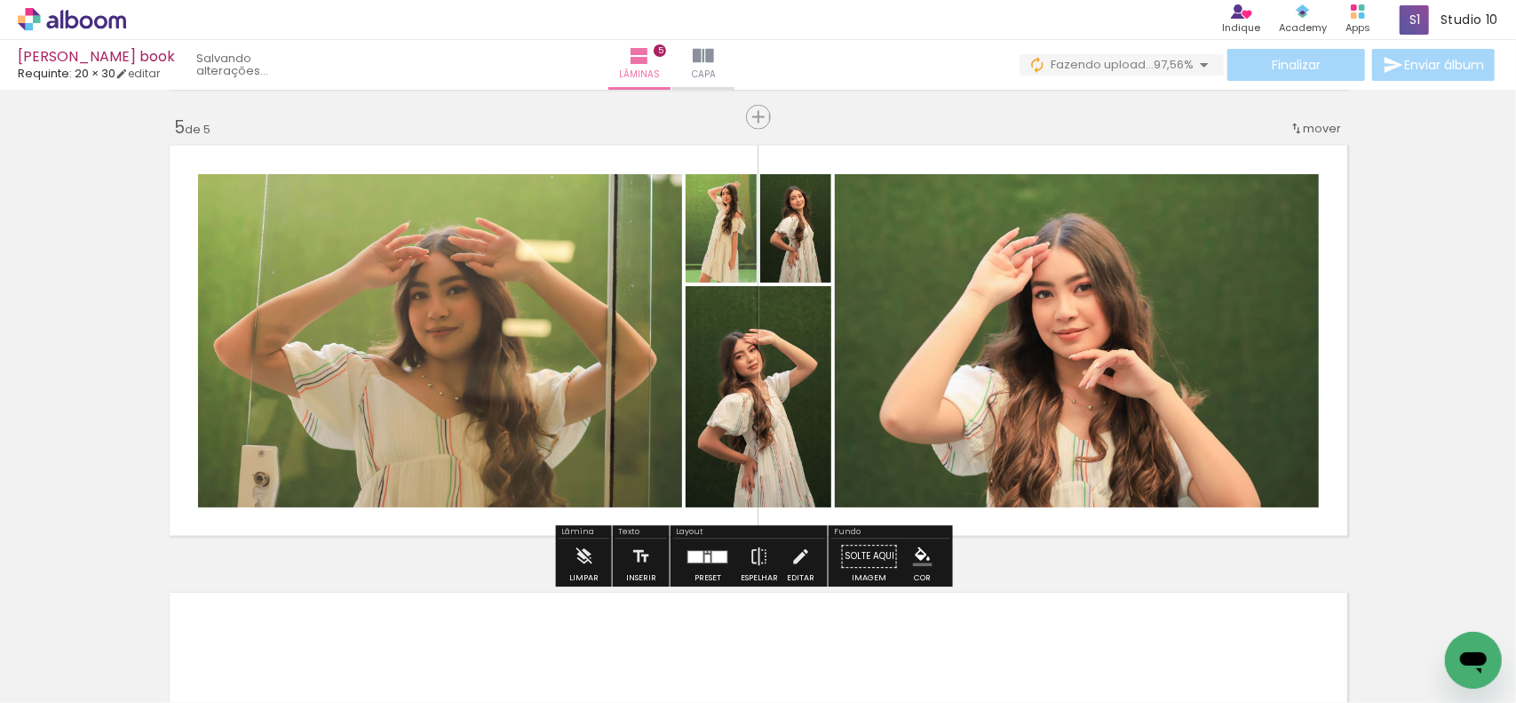
click at [689, 562] on quentale-layouter at bounding box center [708, 556] width 41 height 13
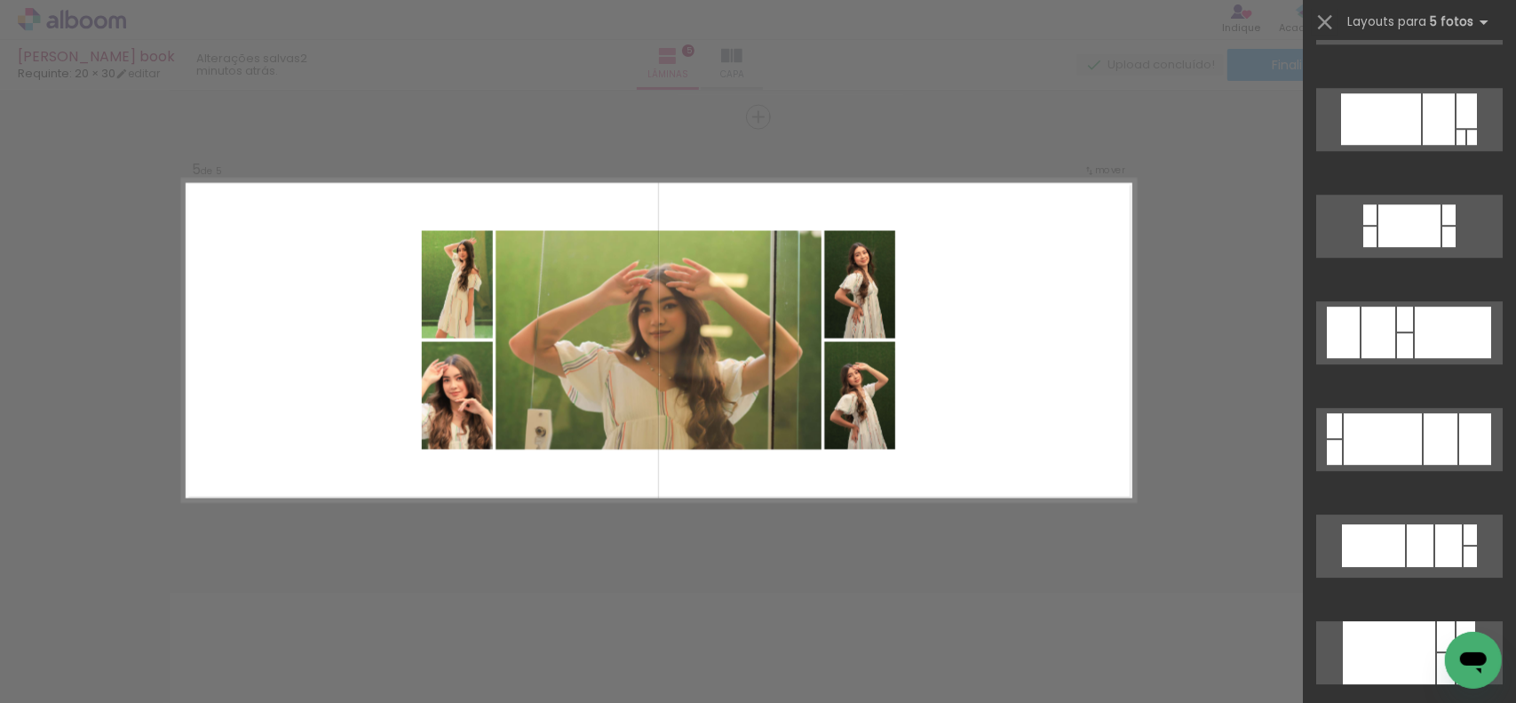
scroll to position [8084, 0]
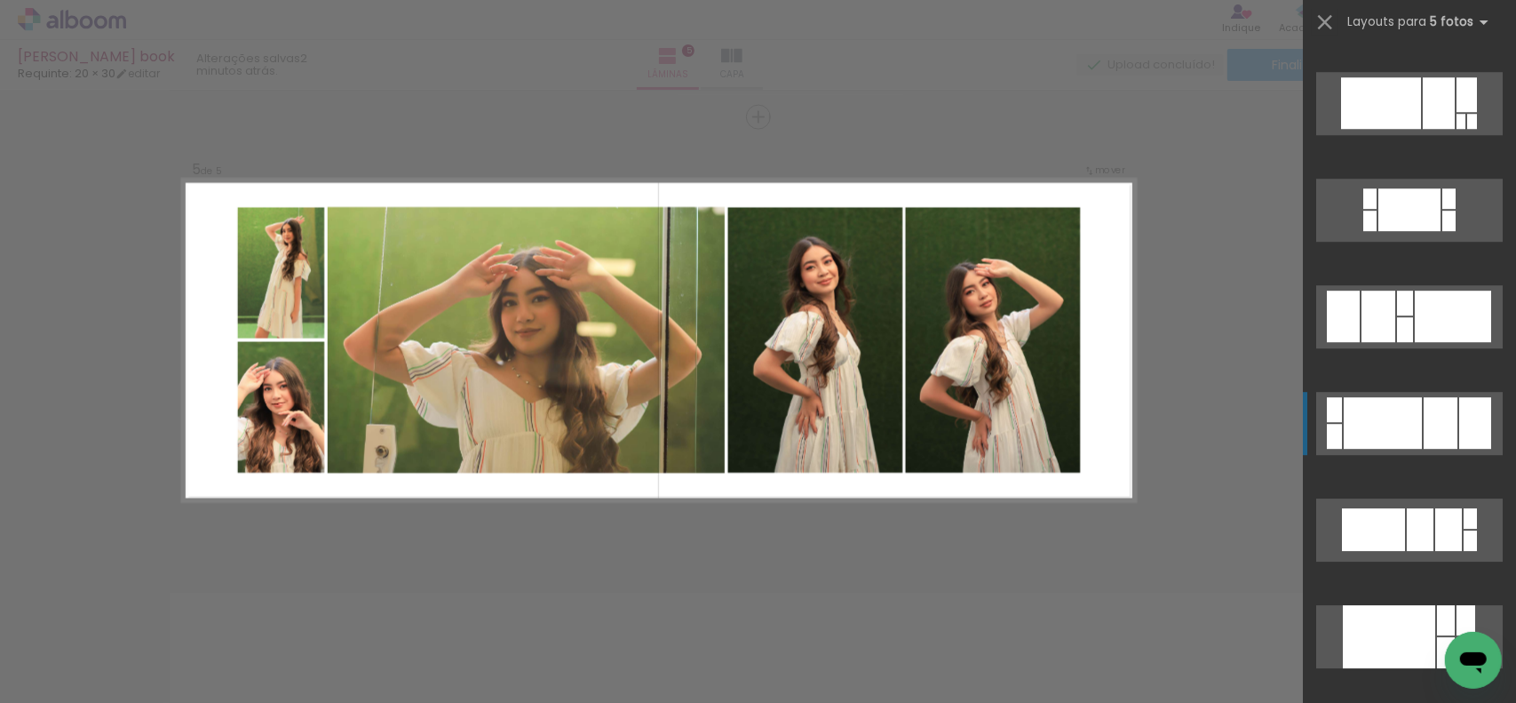
click at [1424, 432] on div at bounding box center [1441, 423] width 34 height 52
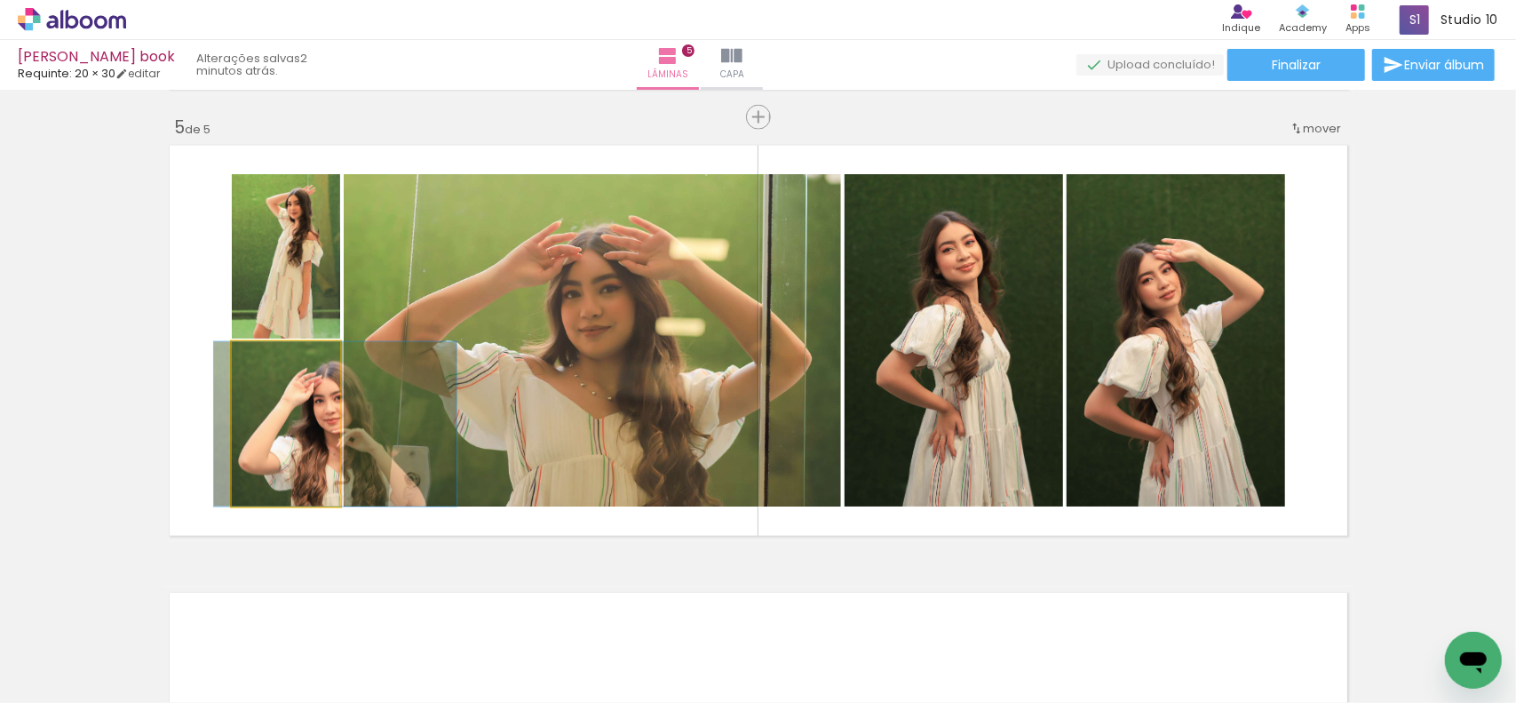
drag, startPoint x: 271, startPoint y: 430, endPoint x: 640, endPoint y: 358, distance: 376.5
click at [0, 0] on slot at bounding box center [0, 0] width 0 height 0
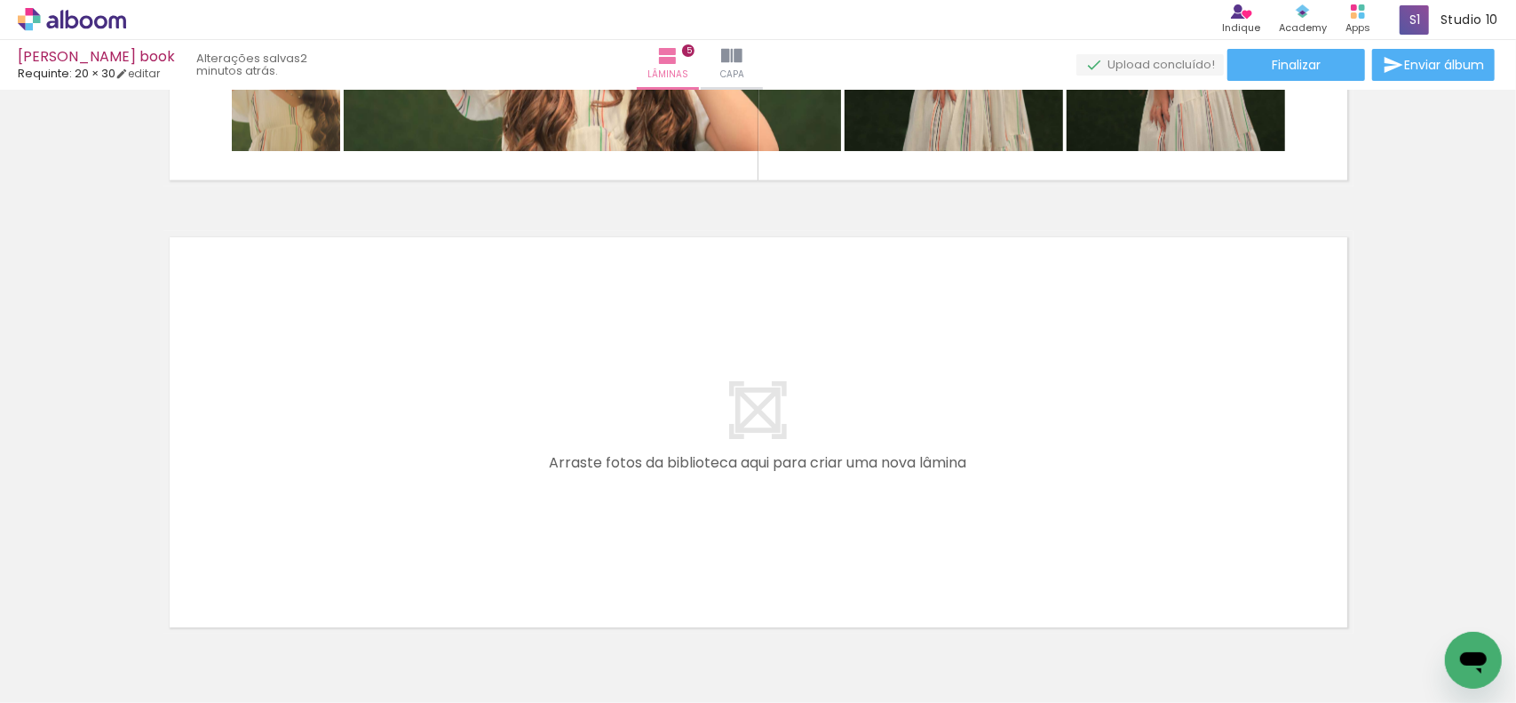
scroll to position [0, 384]
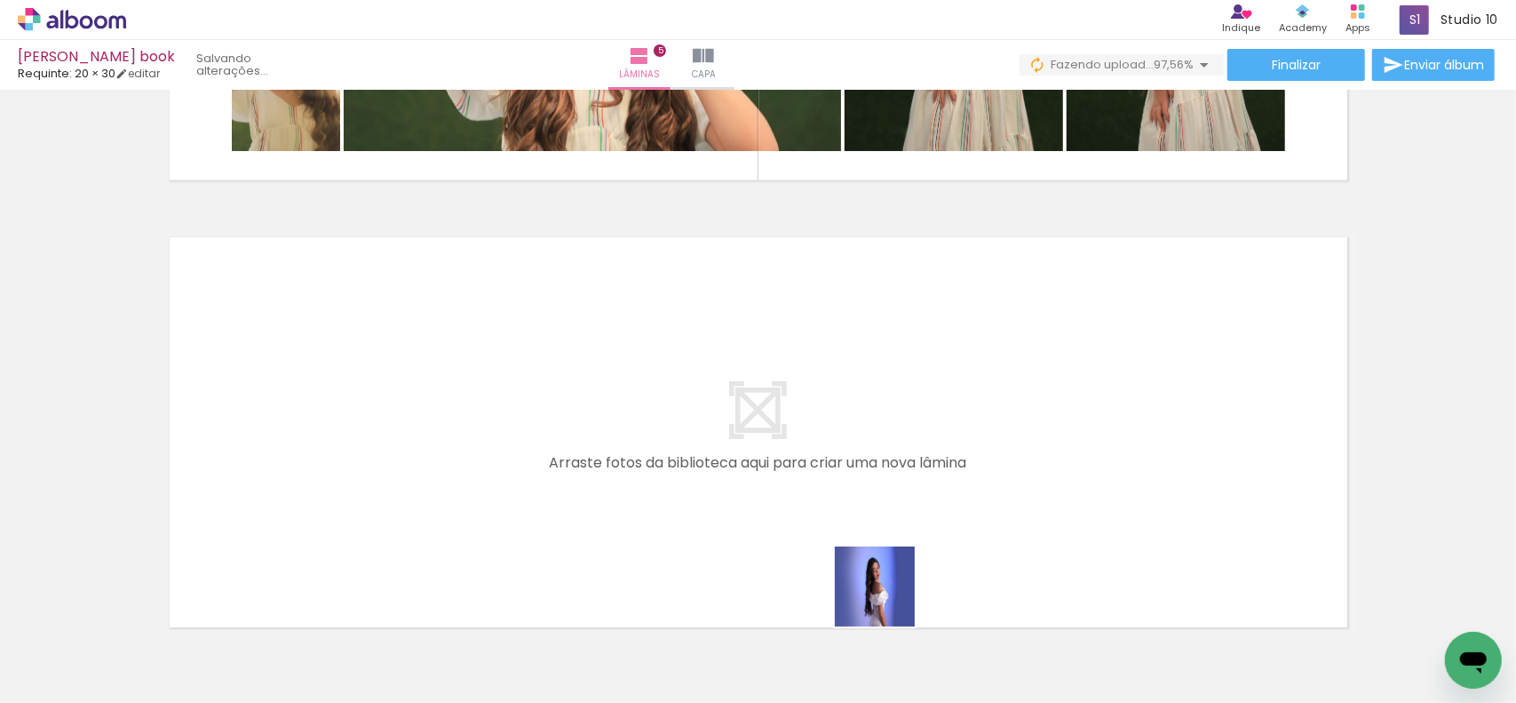
drag, startPoint x: 911, startPoint y: 643, endPoint x: 842, endPoint y: 624, distance: 72.0
click at [850, 509] on quentale-workspace at bounding box center [758, 351] width 1516 height 703
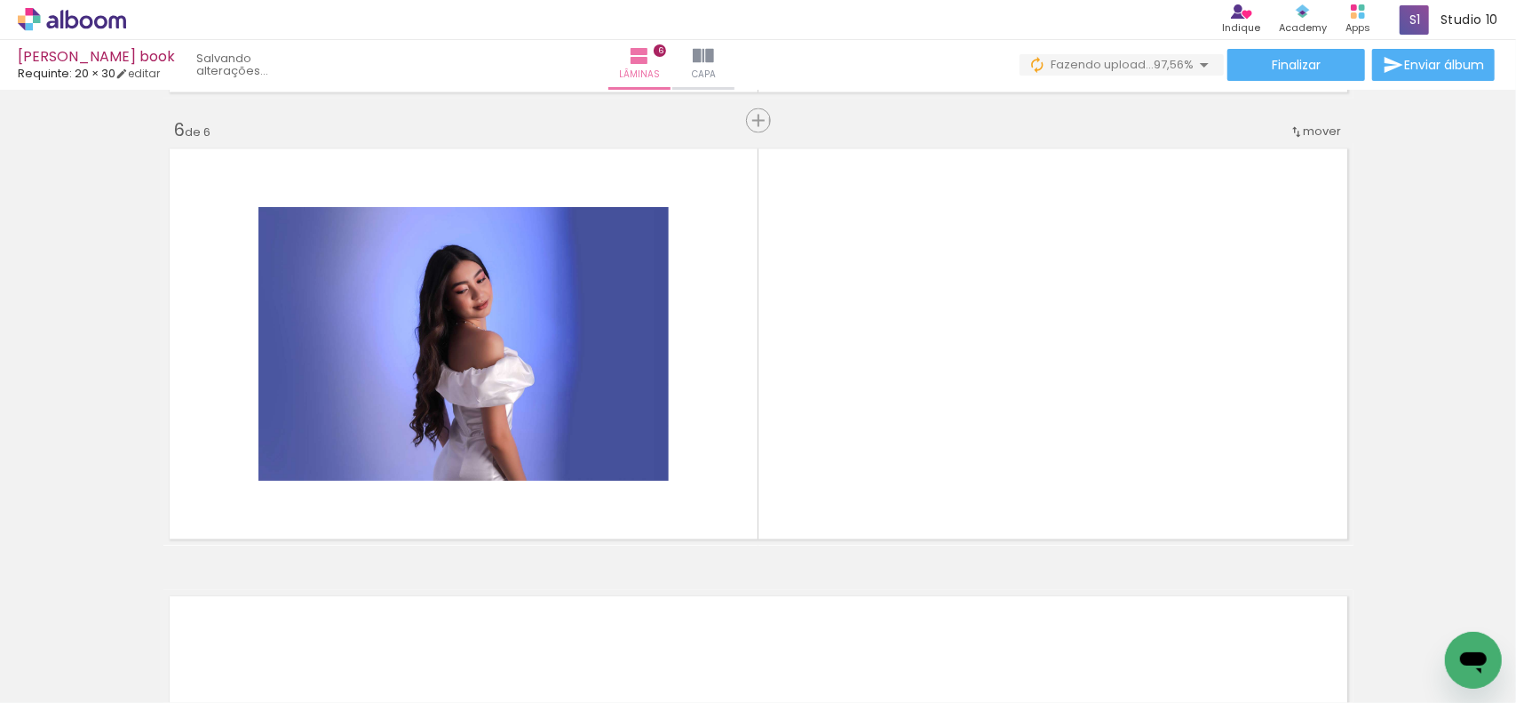
scroll to position [2235, 0]
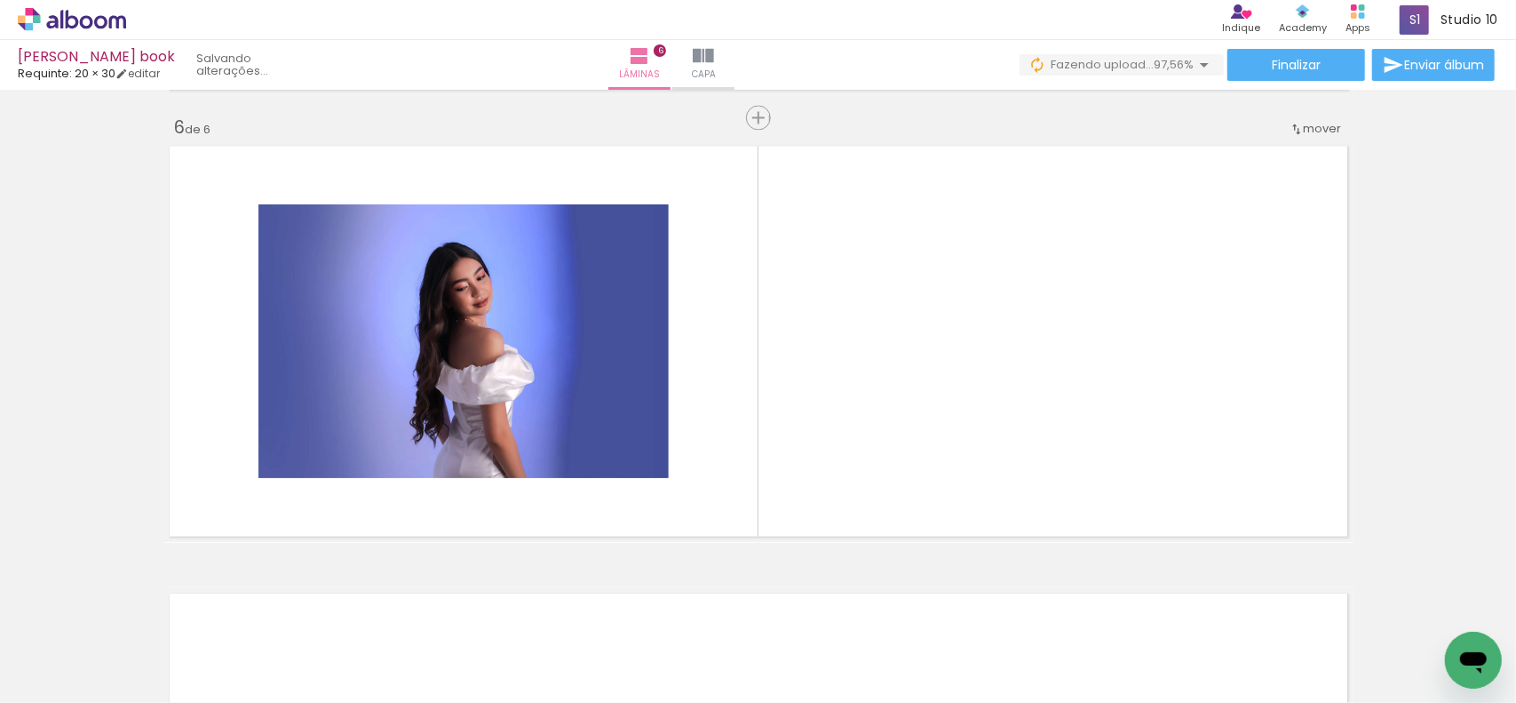
drag, startPoint x: 807, startPoint y: 648, endPoint x: 796, endPoint y: 478, distance: 170.0
click at [812, 457] on quentale-workspace at bounding box center [758, 351] width 1516 height 703
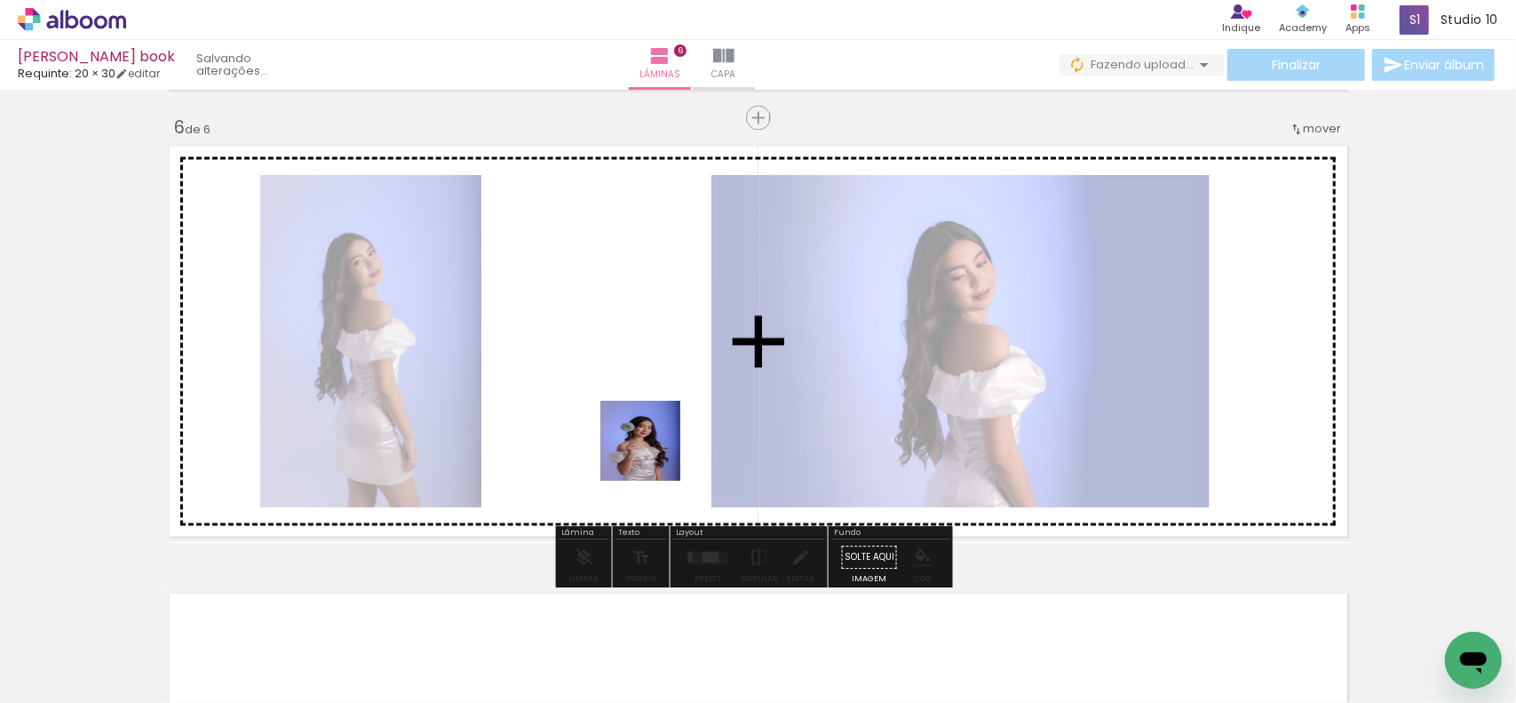
drag, startPoint x: 695, startPoint y: 621, endPoint x: 686, endPoint y: 430, distance: 191.2
click at [652, 413] on quentale-workspace at bounding box center [758, 351] width 1516 height 703
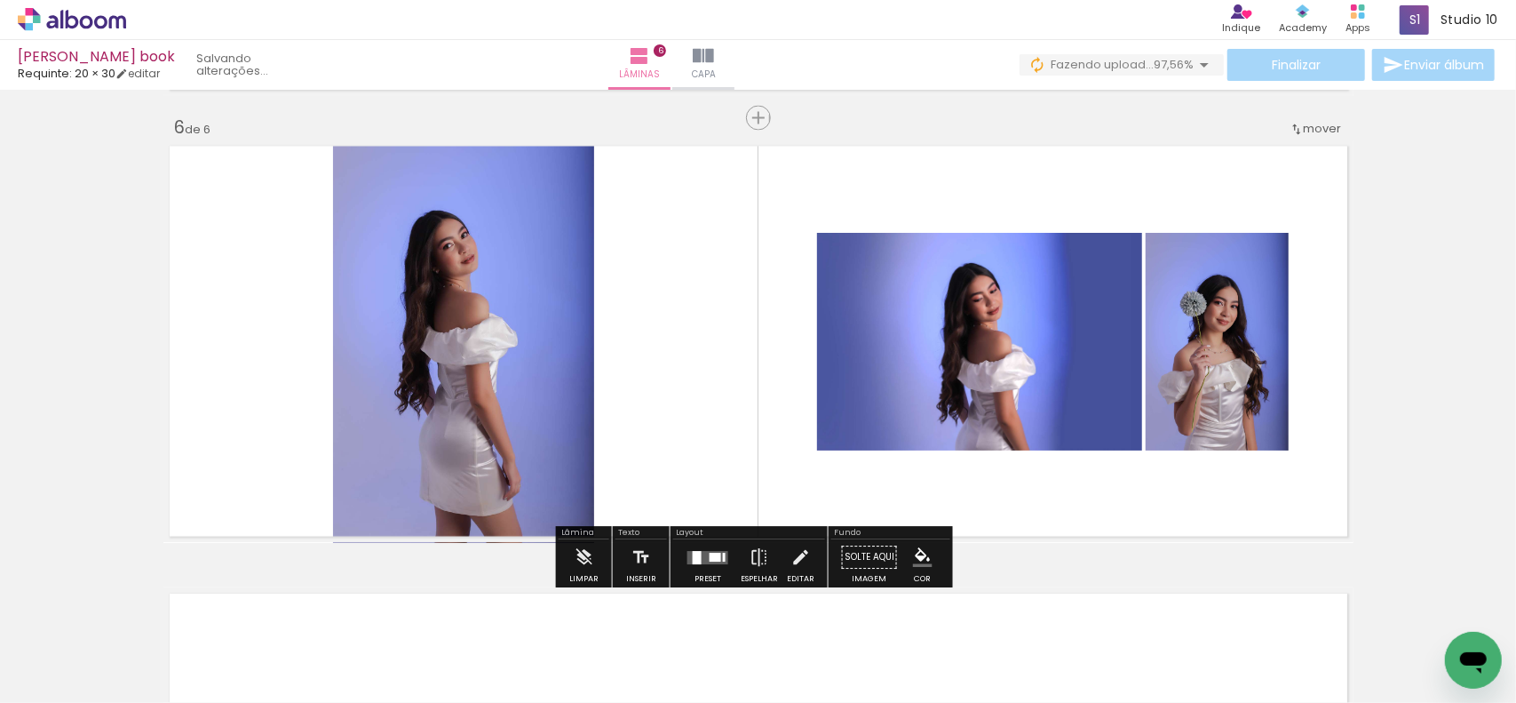
drag, startPoint x: 710, startPoint y: 554, endPoint x: 902, endPoint y: 506, distance: 197.8
click at [711, 554] on div at bounding box center [716, 557] width 12 height 9
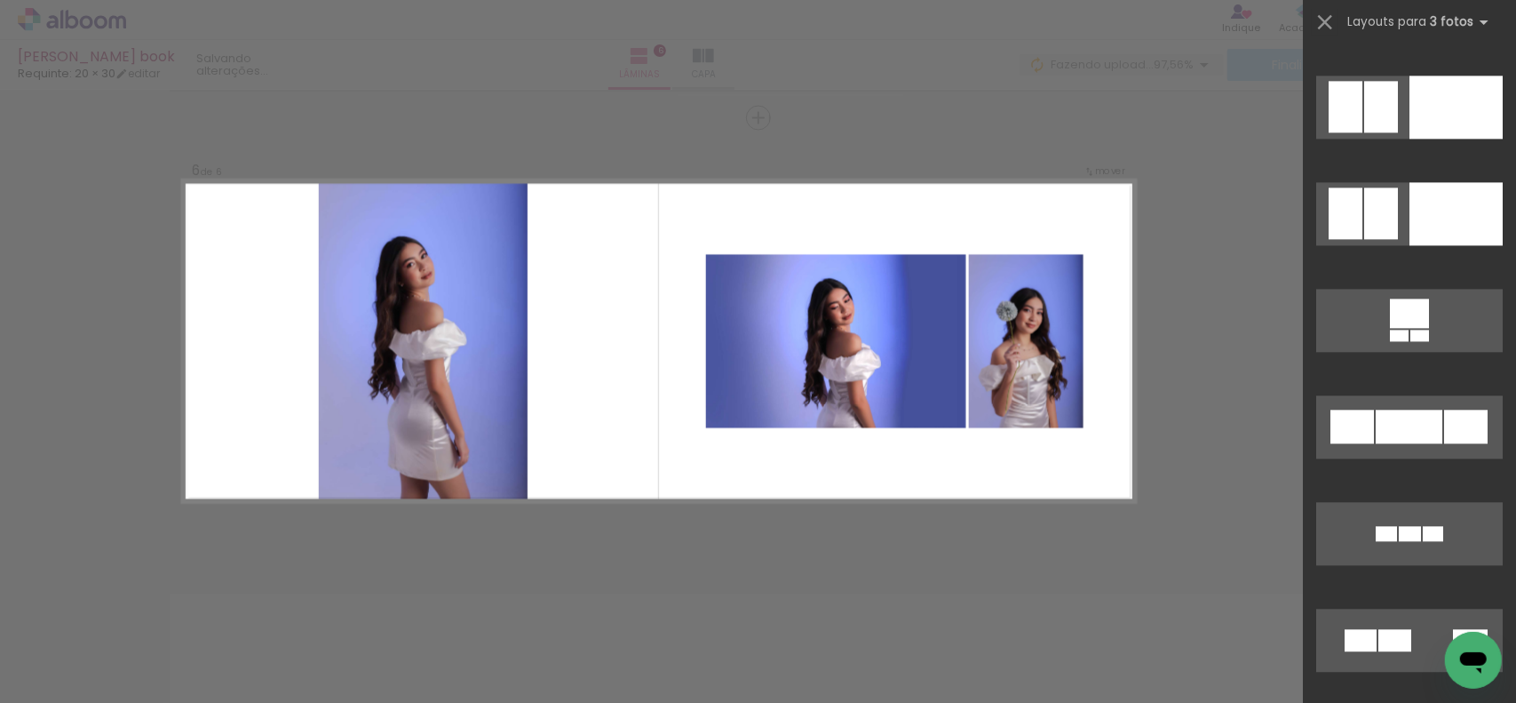
scroll to position [11831, 0]
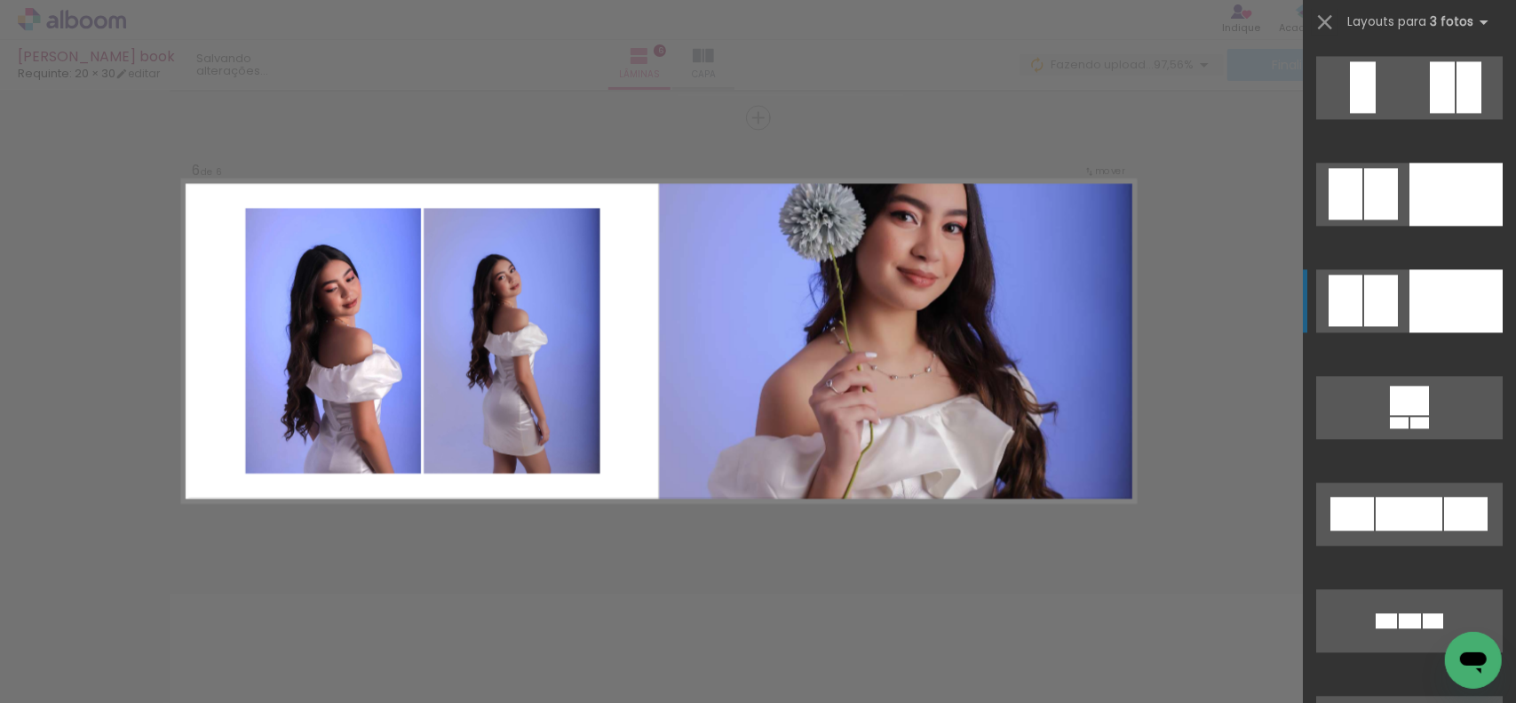
click at [1444, 286] on div at bounding box center [1456, 300] width 93 height 63
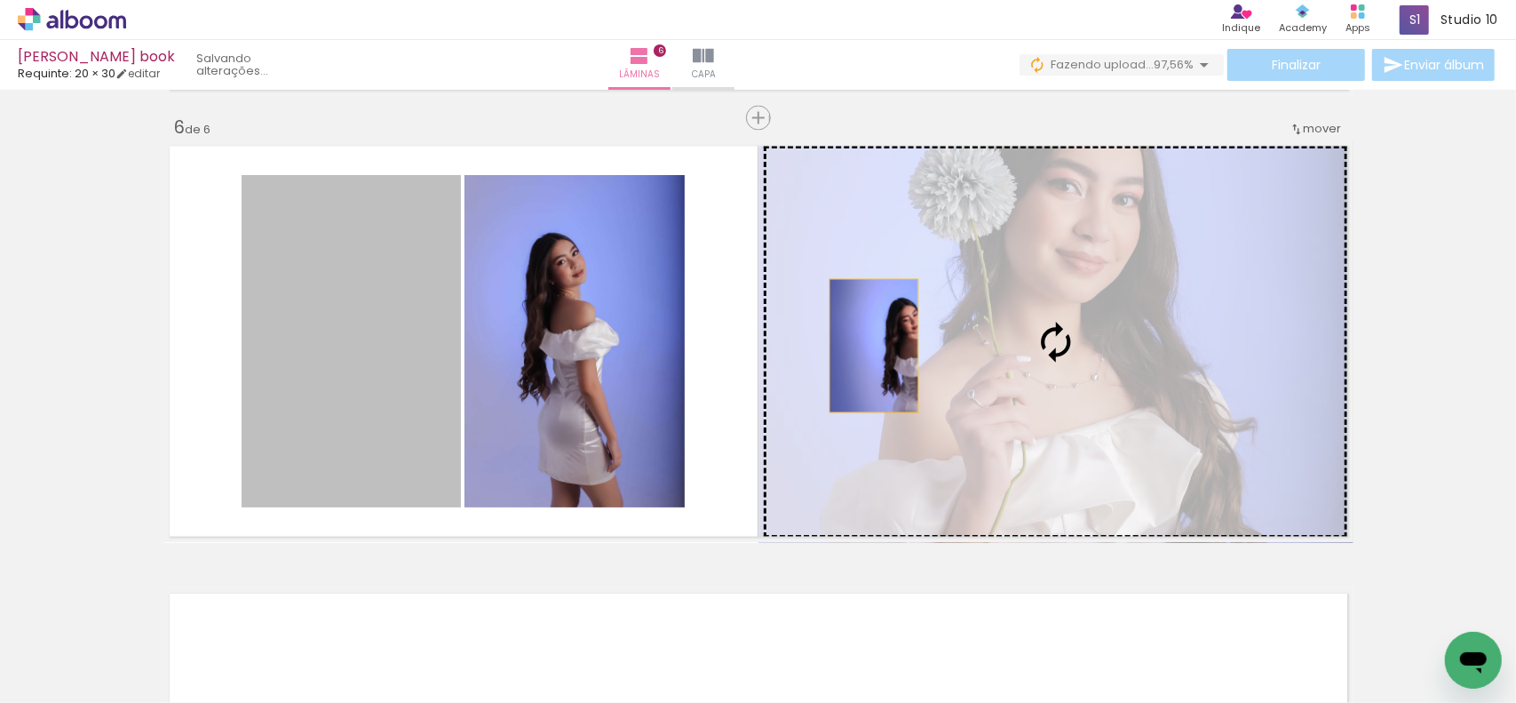
drag, startPoint x: 458, startPoint y: 346, endPoint x: 986, endPoint y: 345, distance: 527.7
click at [0, 0] on slot at bounding box center [0, 0] width 0 height 0
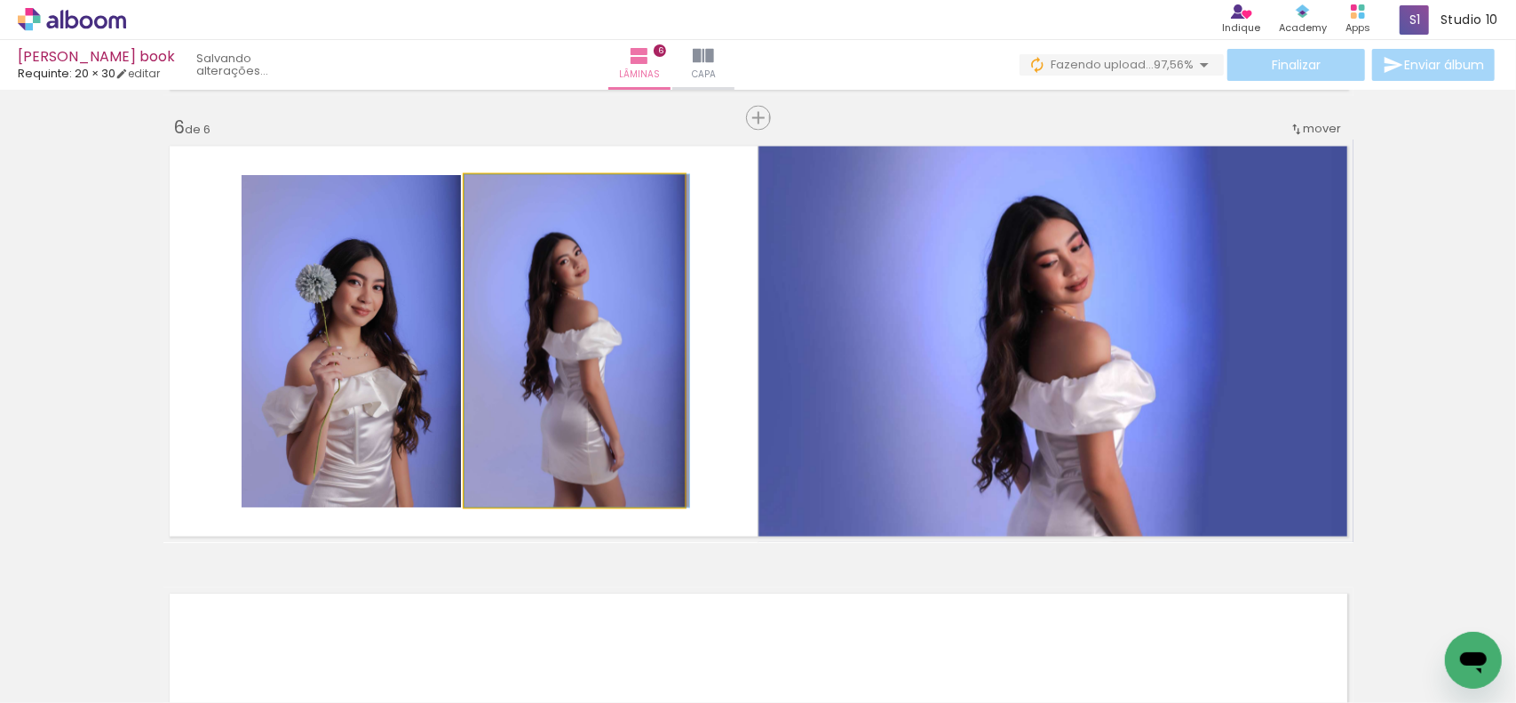
drag, startPoint x: 496, startPoint y: 330, endPoint x: 518, endPoint y: 328, distance: 22.3
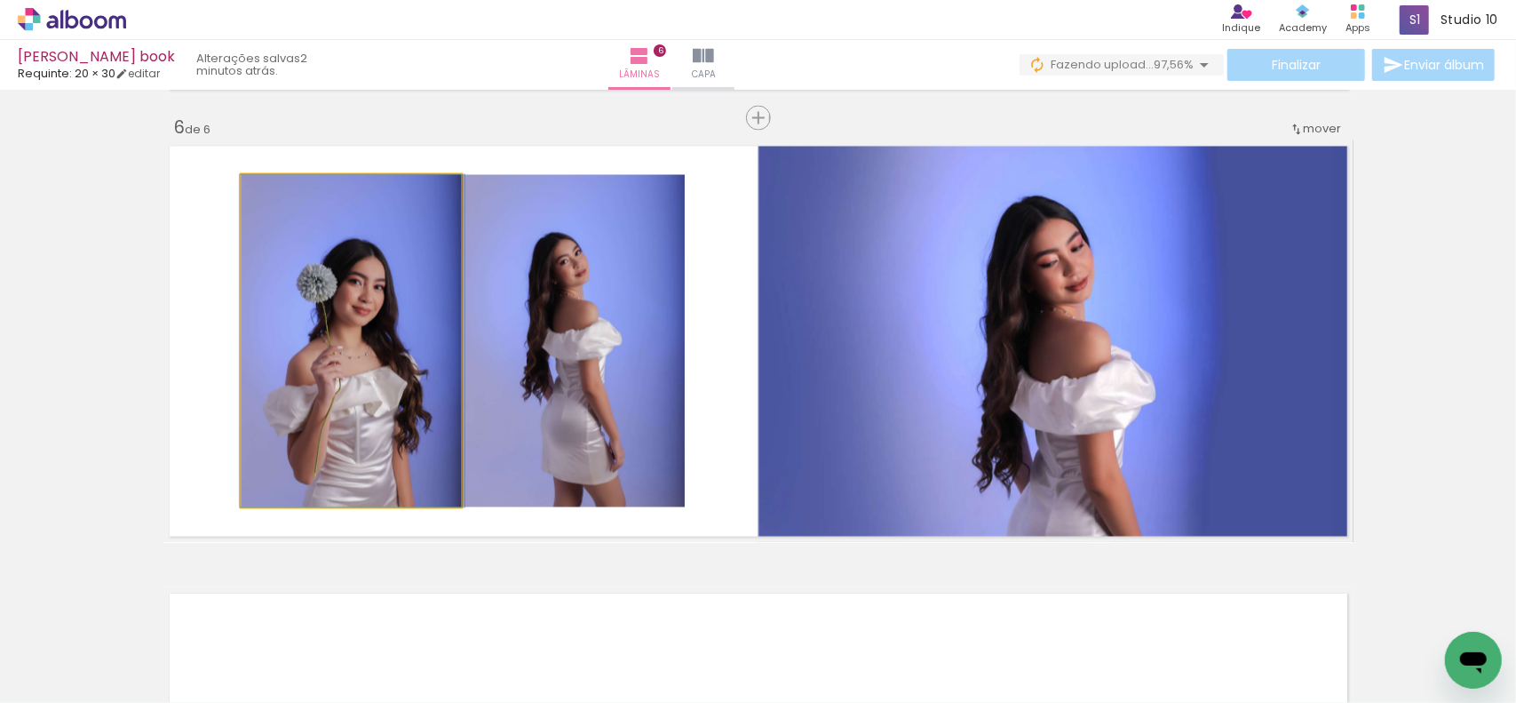
drag, startPoint x: 410, startPoint y: 377, endPoint x: 661, endPoint y: 366, distance: 250.7
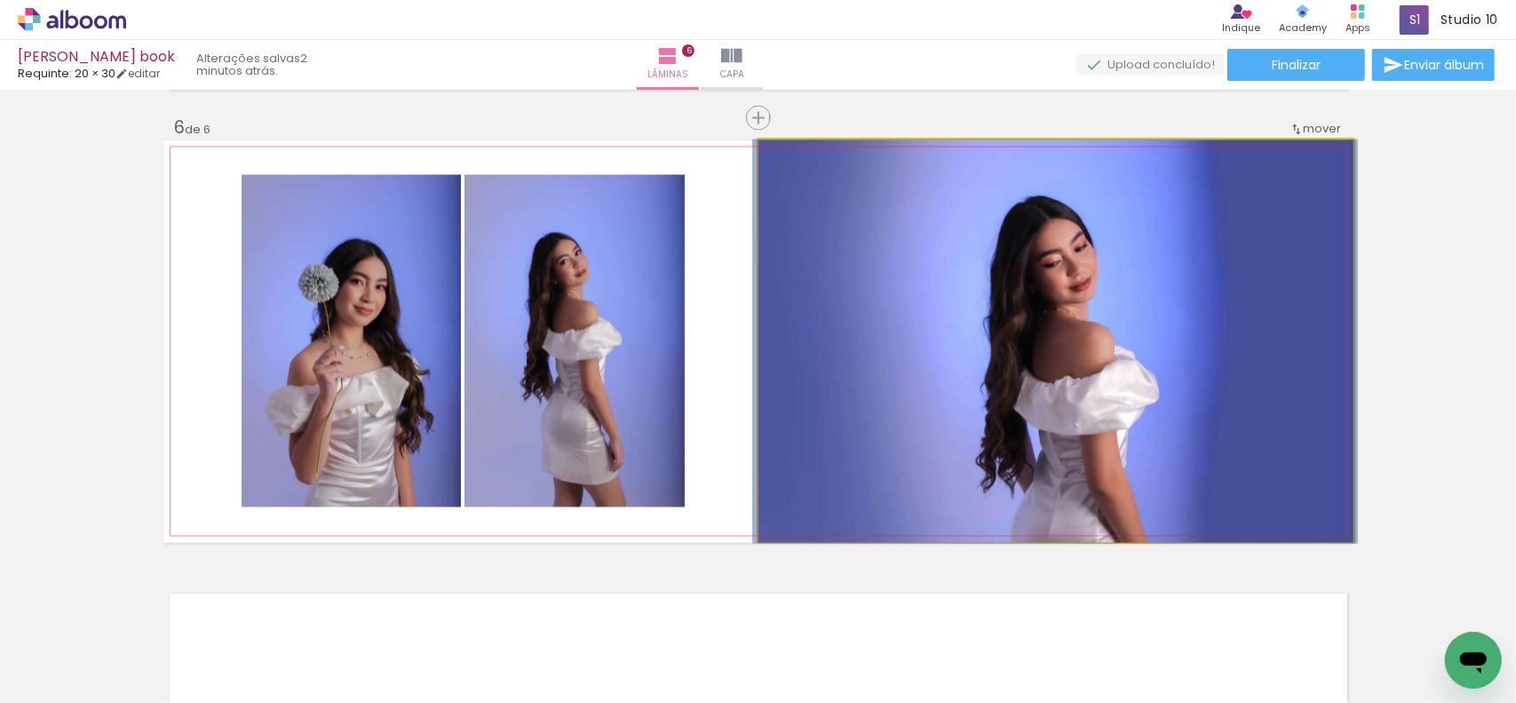
drag, startPoint x: 1131, startPoint y: 358, endPoint x: 1135, endPoint y: 335, distance: 23.5
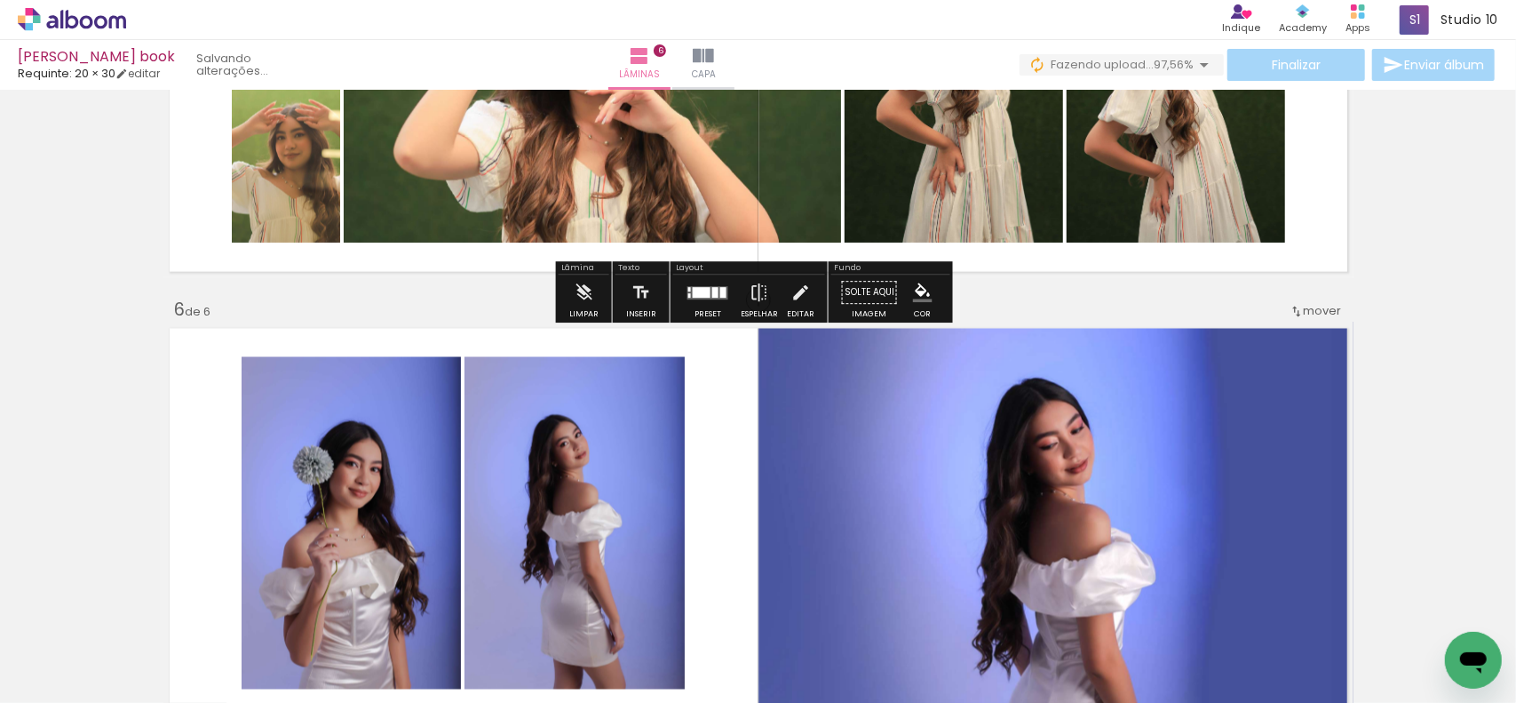
scroll to position [2057, 0]
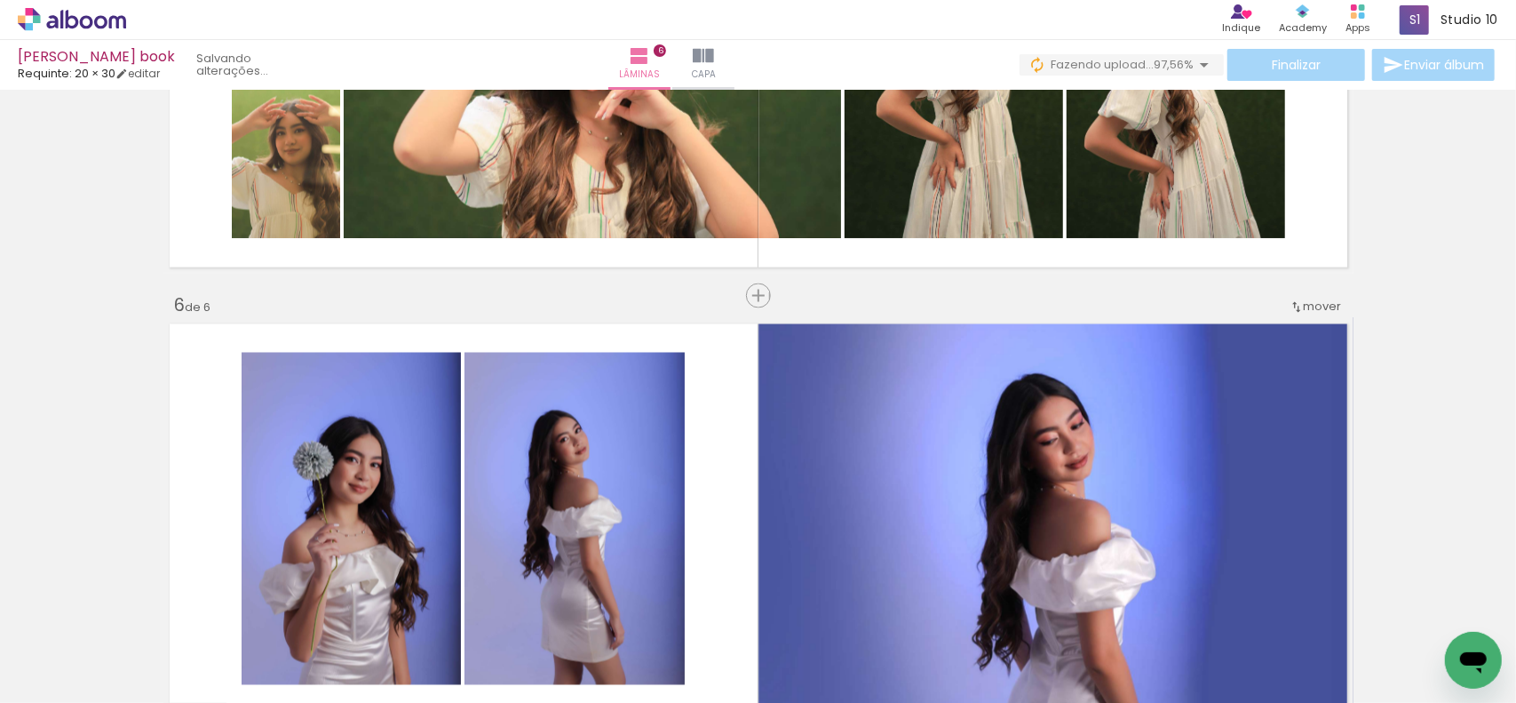
click at [1327, 301] on span "mover" at bounding box center [1323, 306] width 38 height 17
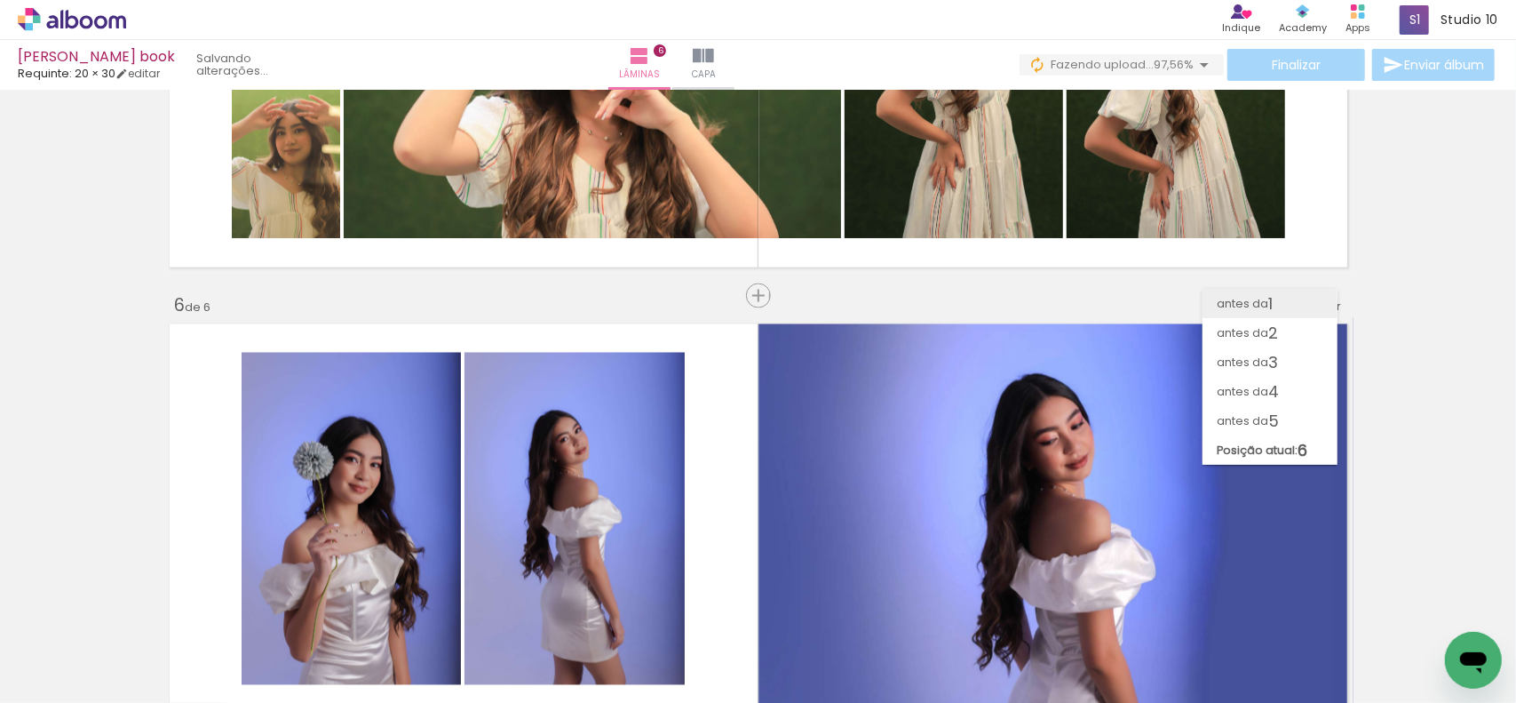
click at [1289, 298] on paper-item "antes da 1" at bounding box center [1270, 303] width 135 height 29
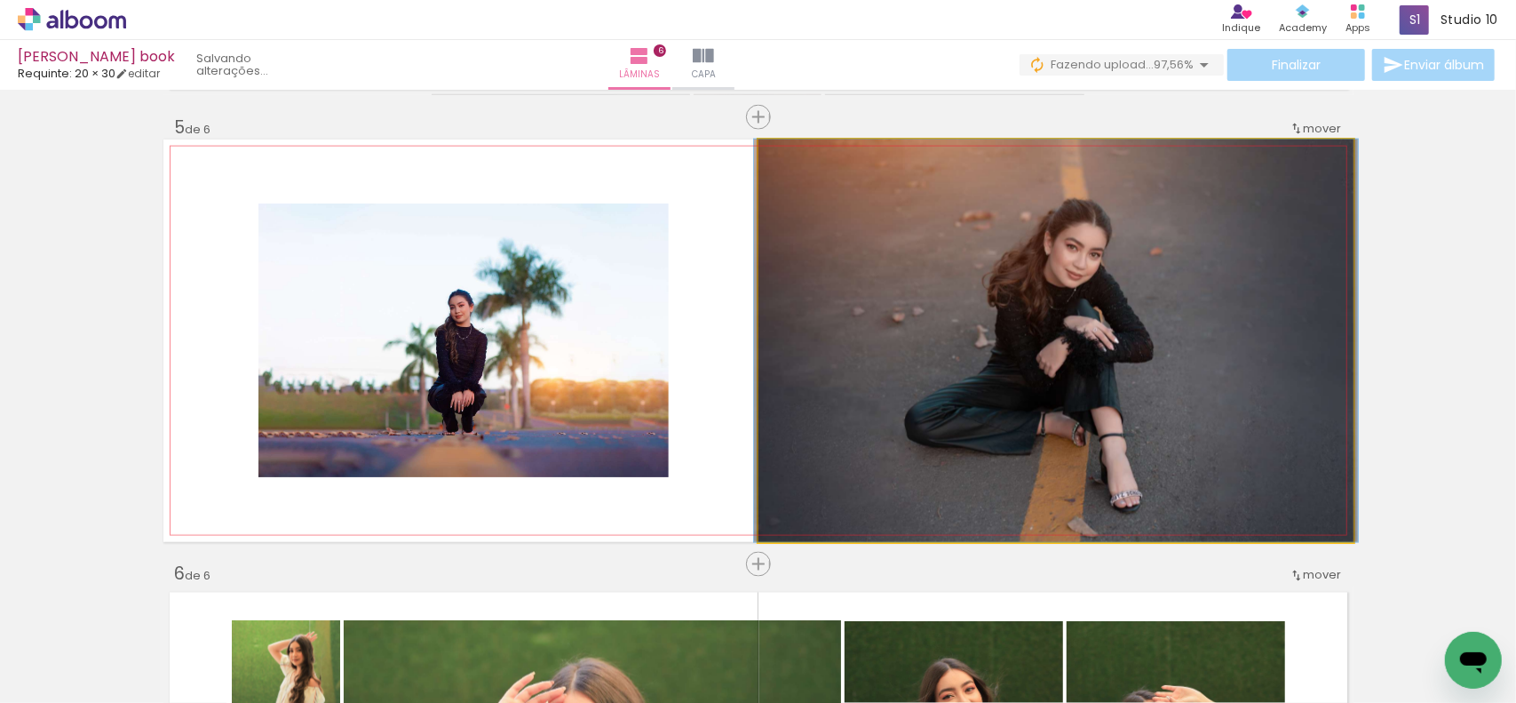
drag, startPoint x: 1082, startPoint y: 405, endPoint x: 1082, endPoint y: 389, distance: 16.0
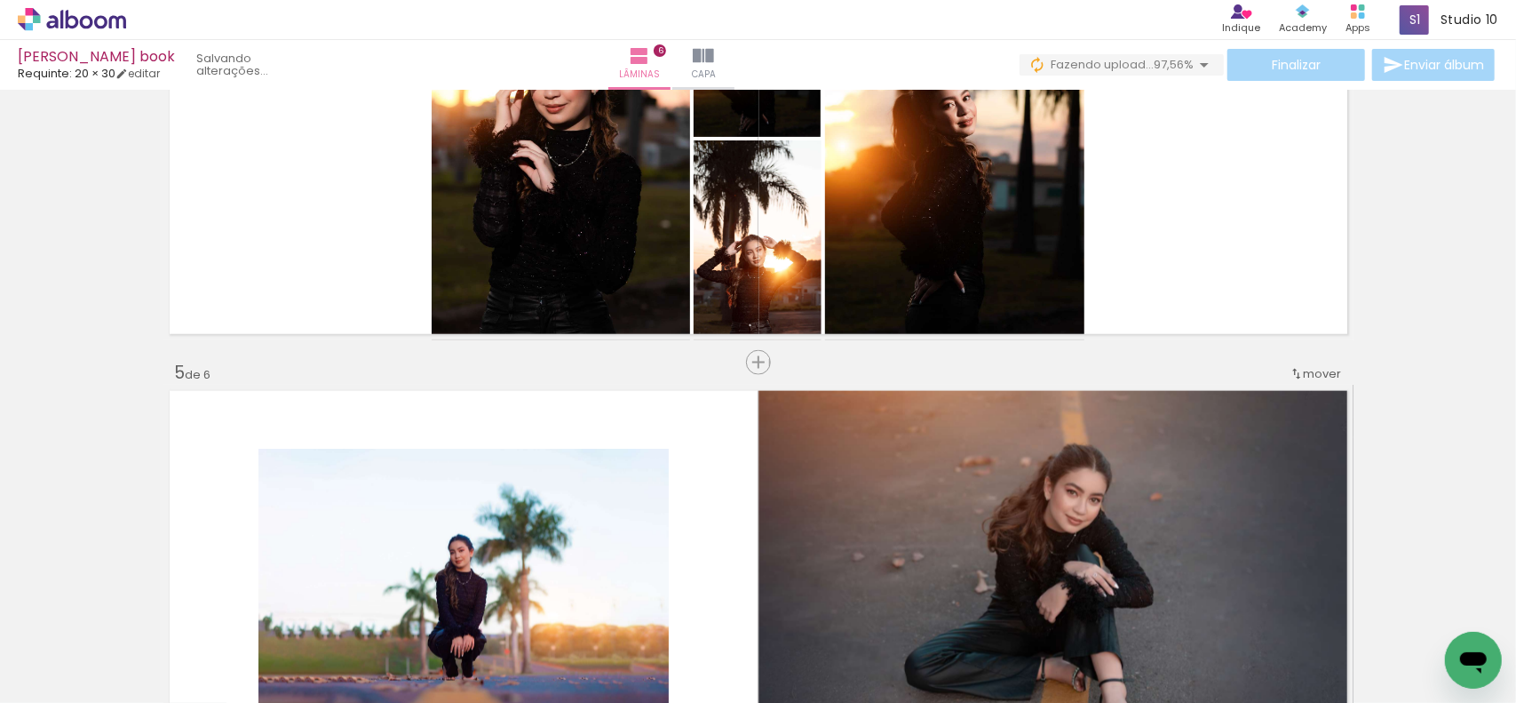
scroll to position [1523, 0]
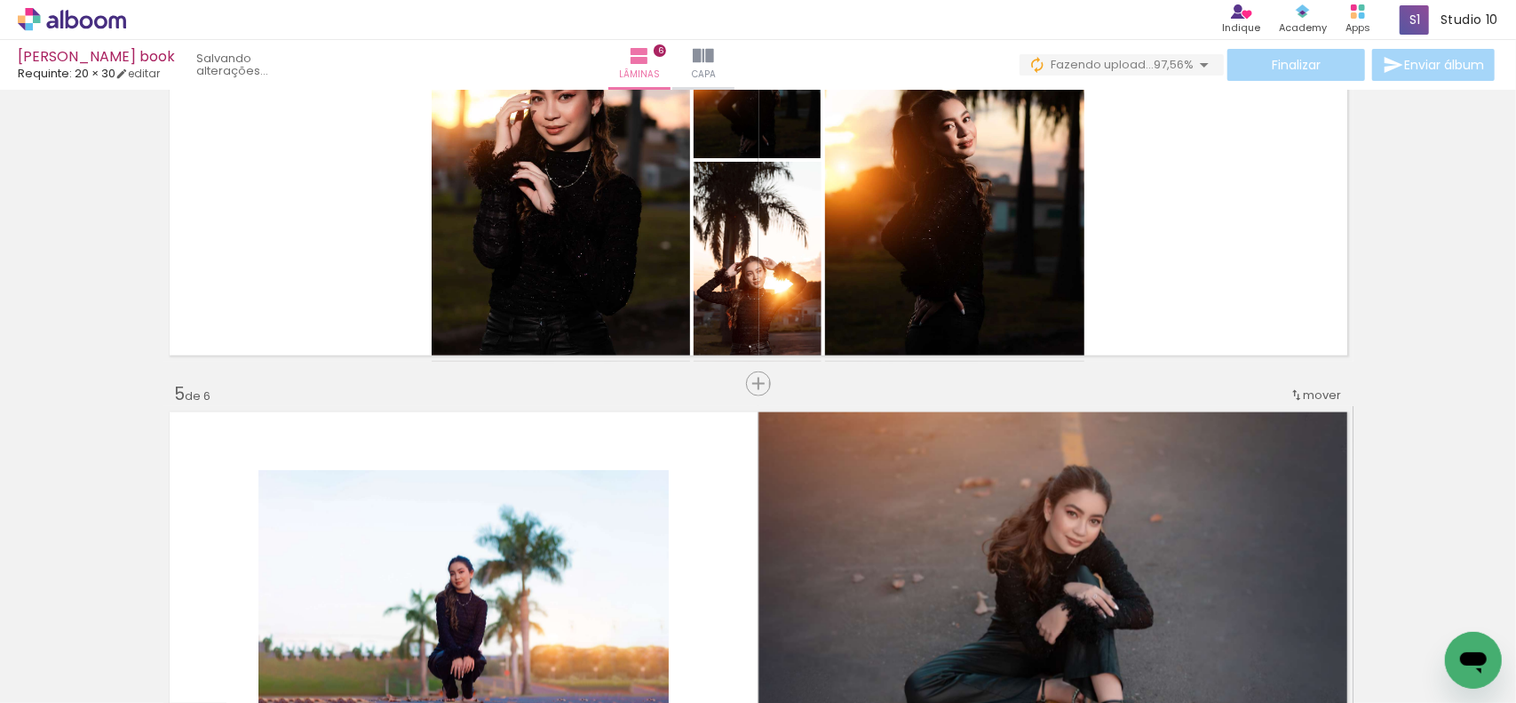
click at [1330, 390] on span "mover" at bounding box center [1323, 394] width 38 height 17
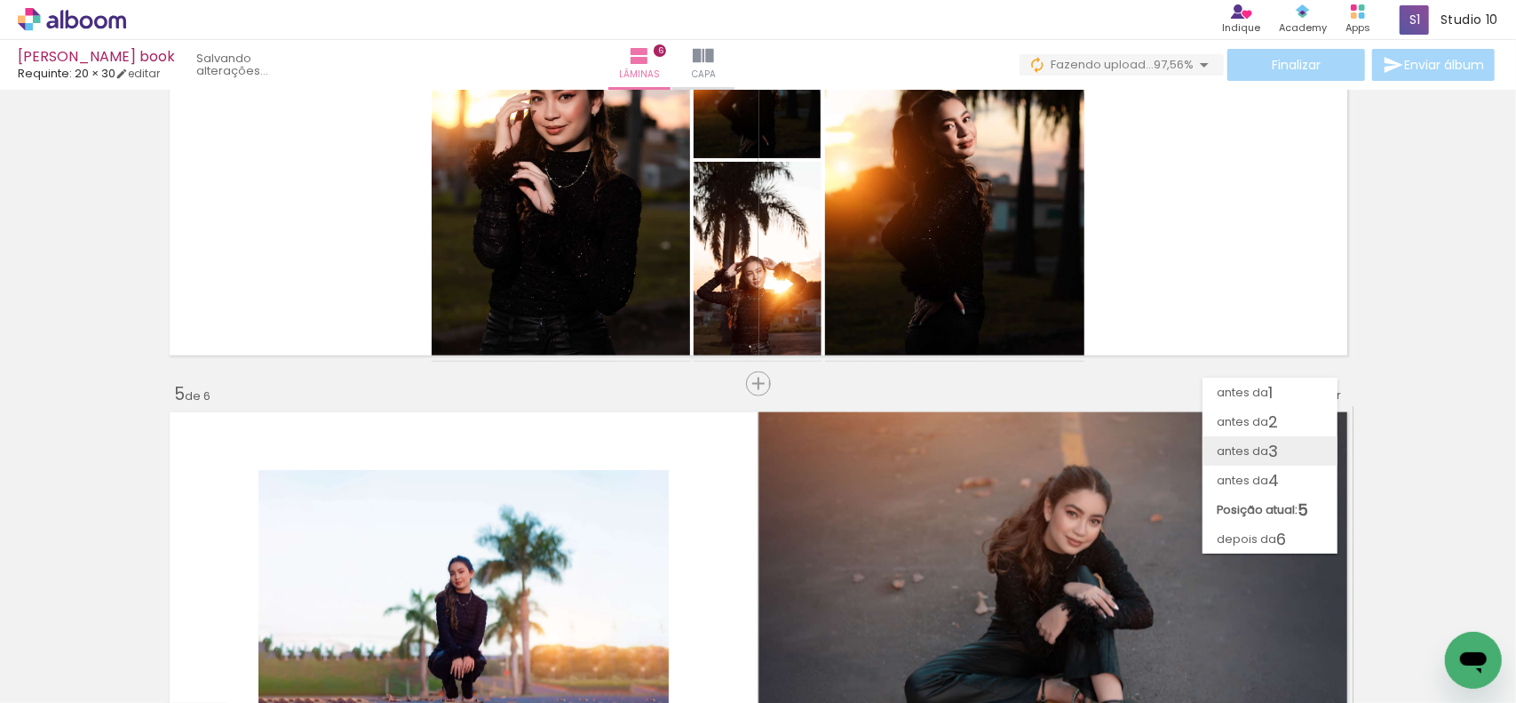
click at [1274, 445] on span "3" at bounding box center [1274, 450] width 10 height 29
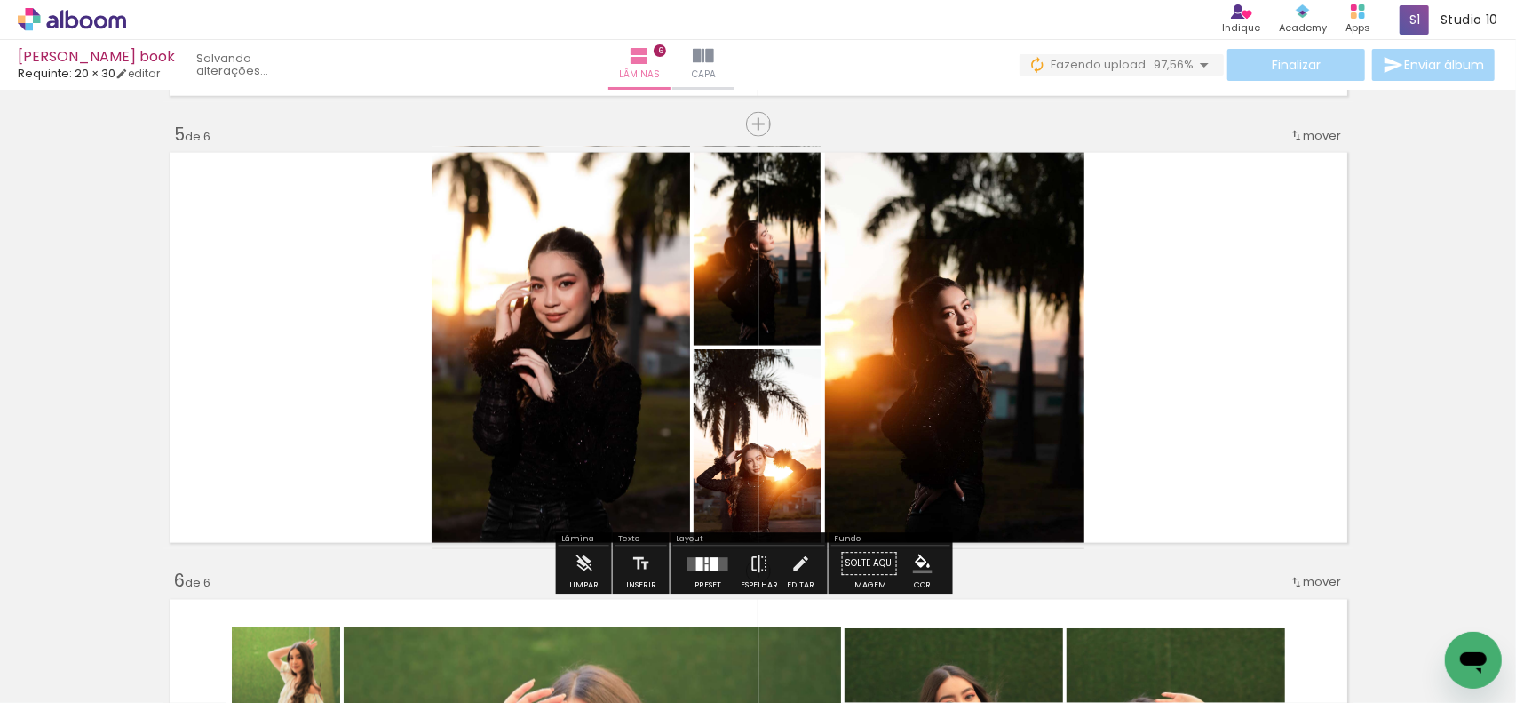
scroll to position [1784, 0]
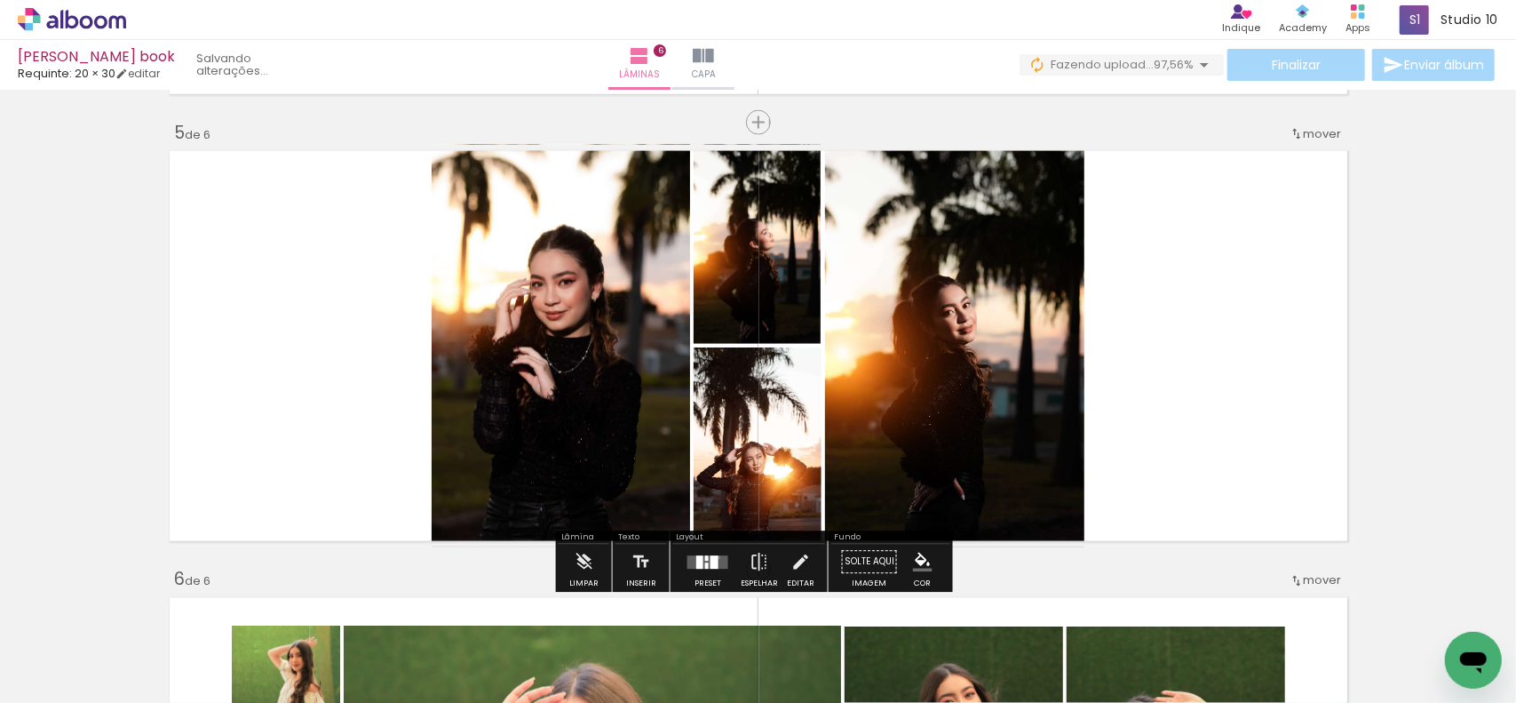
click at [714, 557] on quentale-layouter at bounding box center [708, 561] width 41 height 13
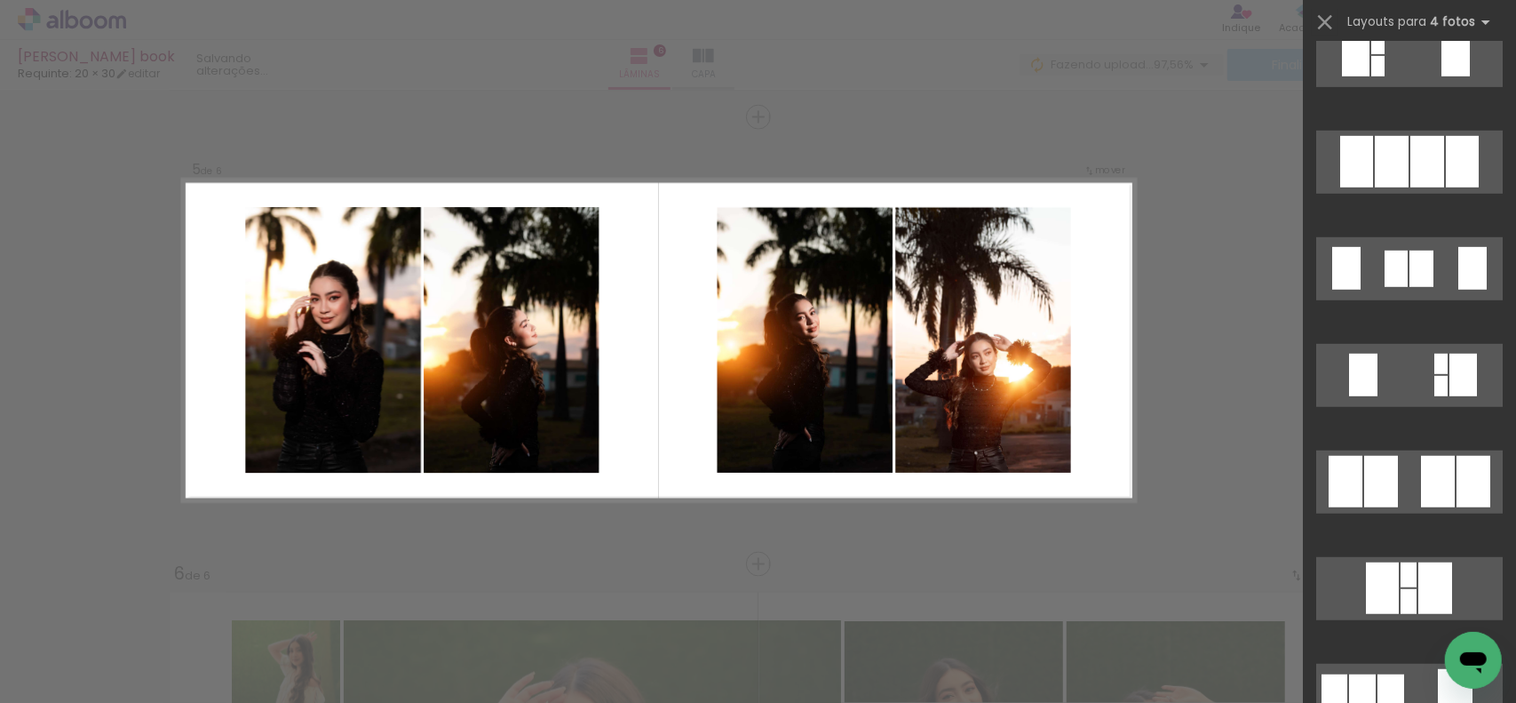
scroll to position [800, 0]
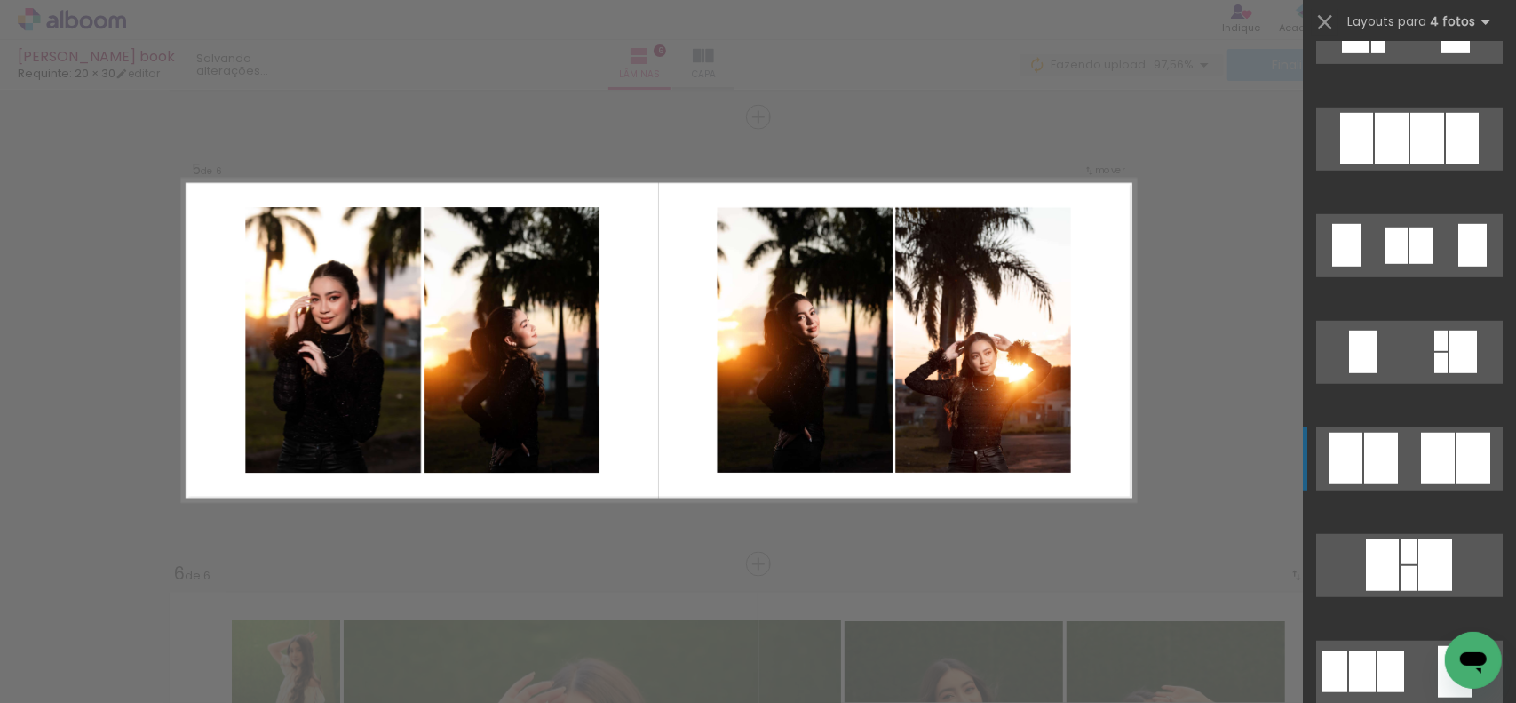
click at [1412, 448] on quentale-layouter at bounding box center [1410, 458] width 187 height 63
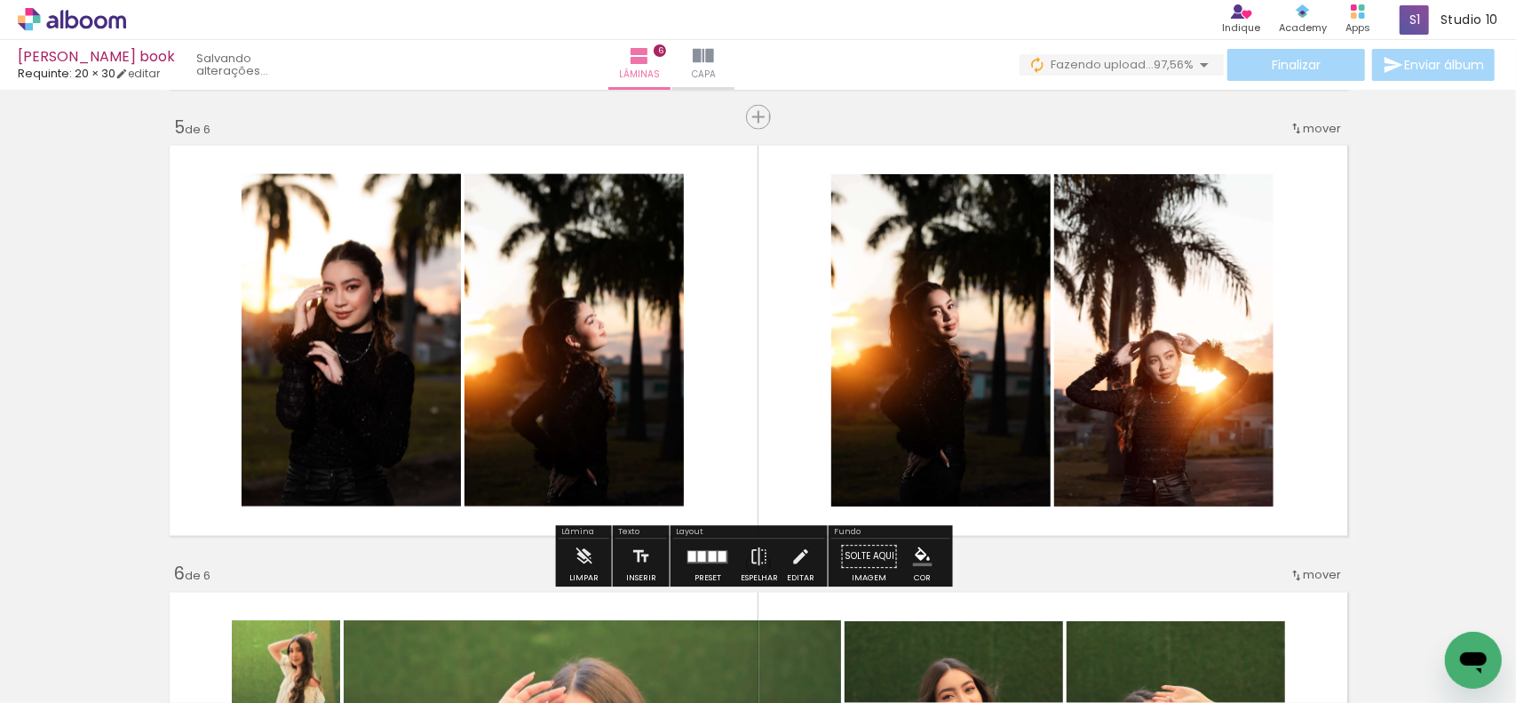
click at [0, 0] on slot "P&B" at bounding box center [0, 0] width 0 height 0
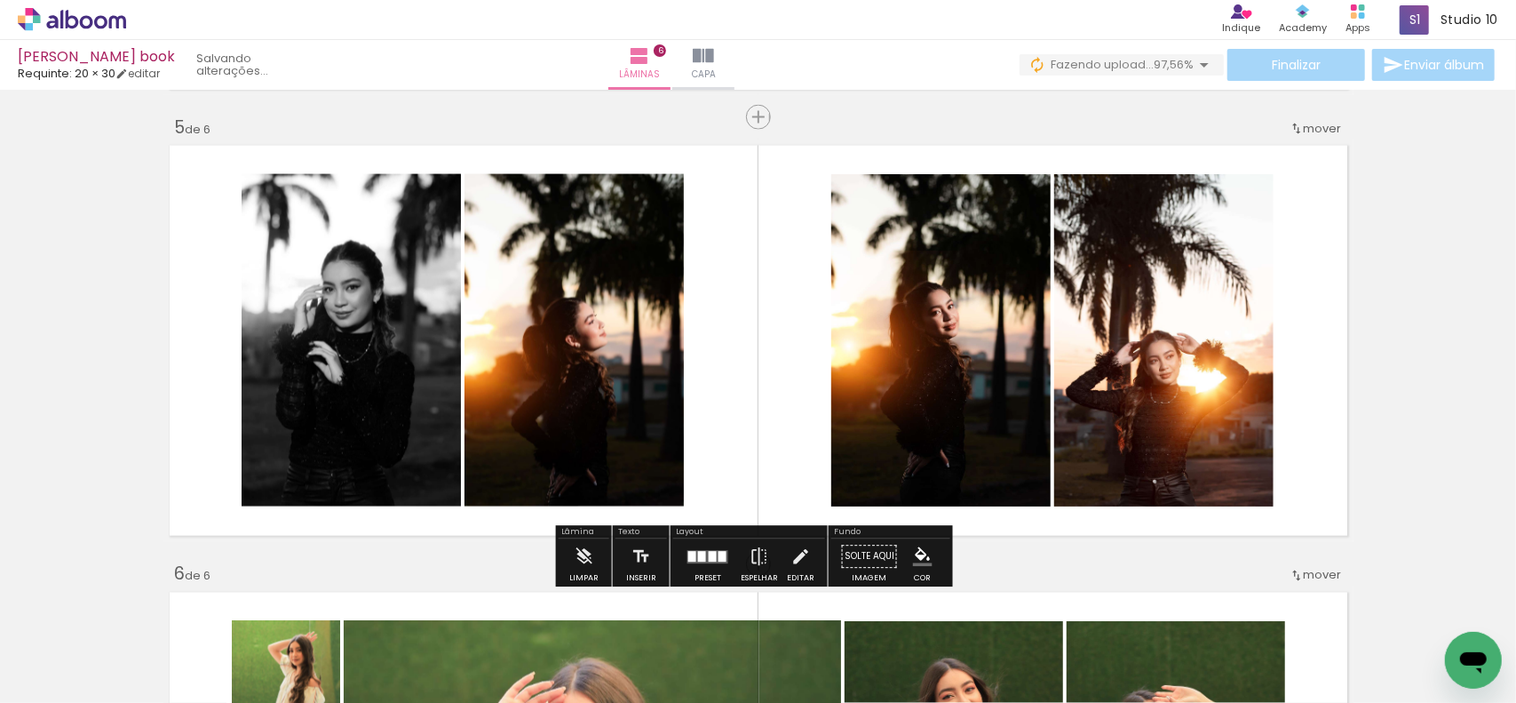
click at [0, 0] on slot "P&B" at bounding box center [0, 0] width 0 height 0
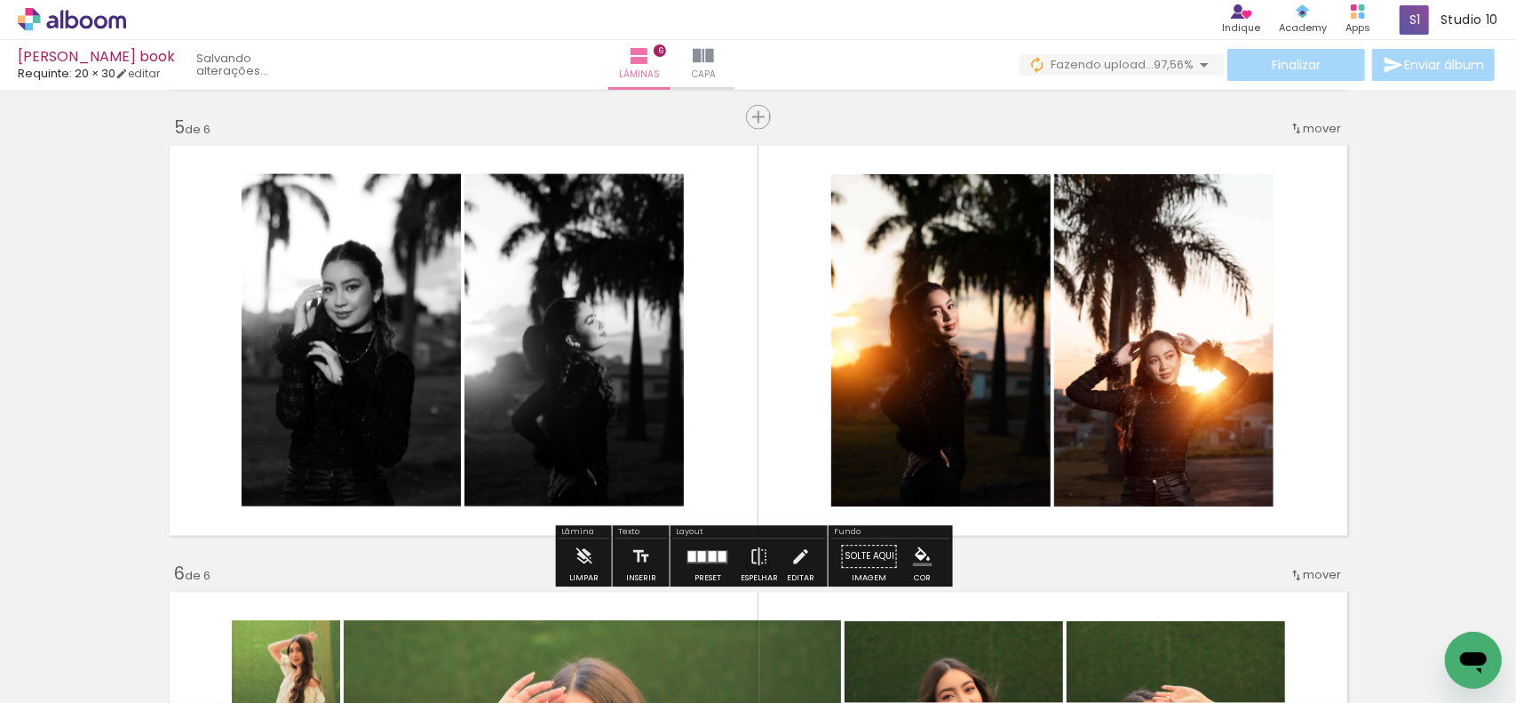
click at [0, 0] on slot "P&B" at bounding box center [0, 0] width 0 height 0
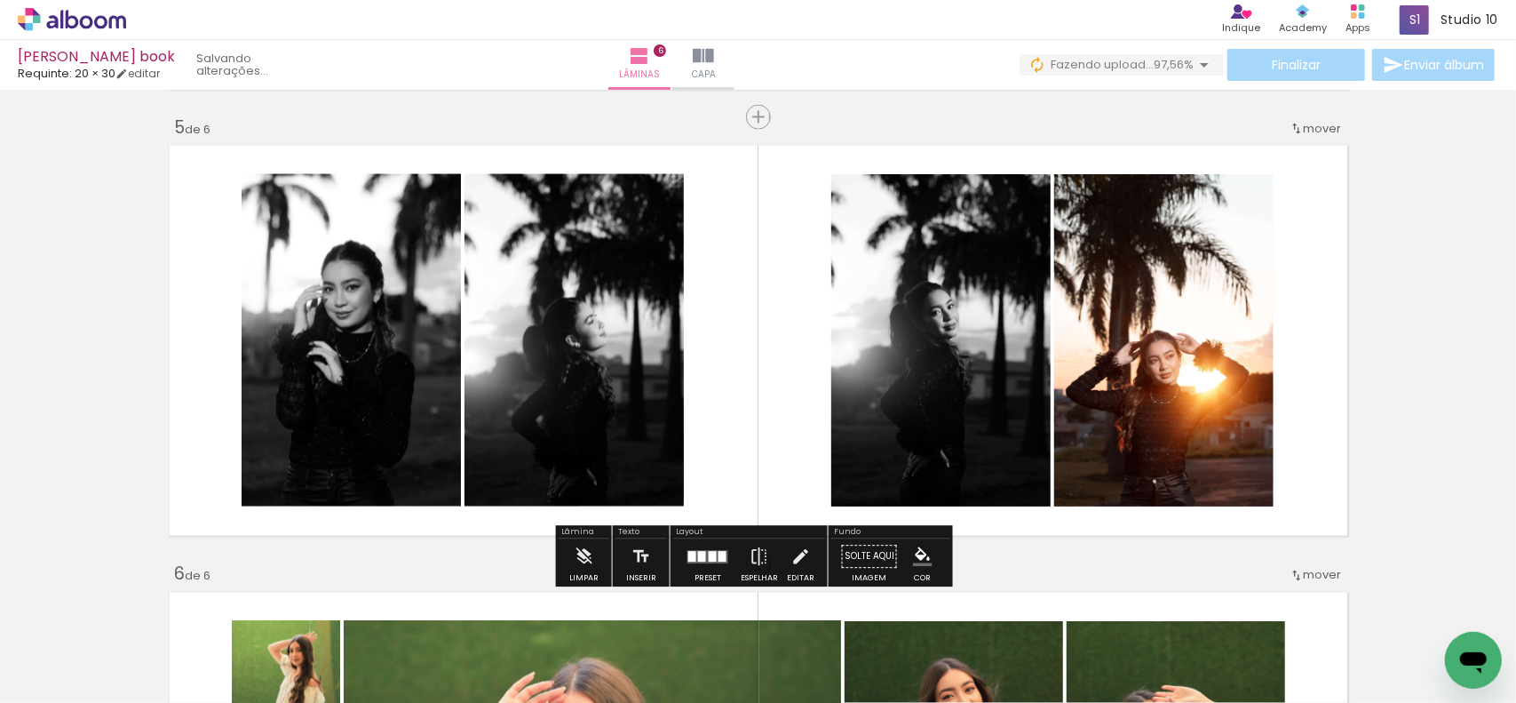
click at [0, 0] on slot "P&B" at bounding box center [0, 0] width 0 height 0
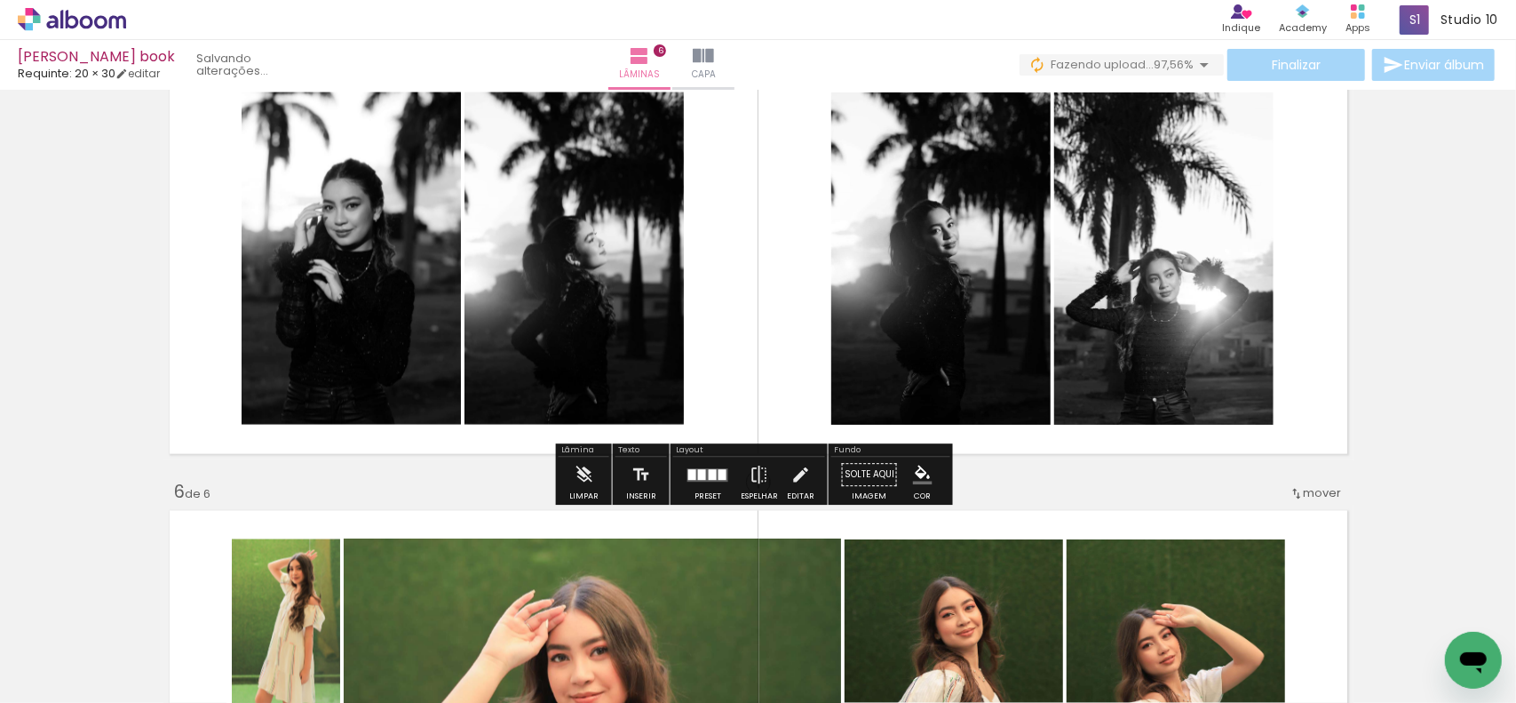
scroll to position [1878, 0]
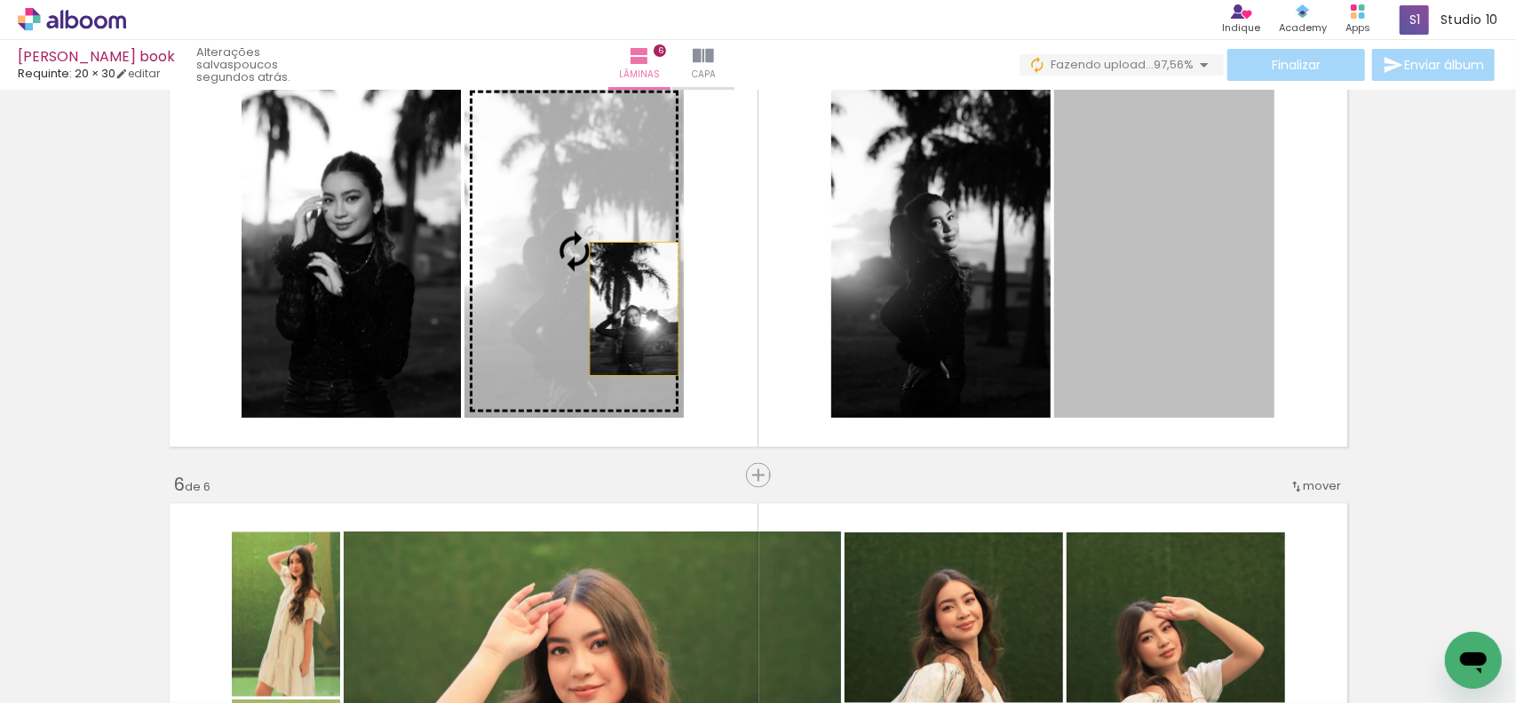
drag, startPoint x: 1150, startPoint y: 309, endPoint x: 627, endPoint y: 309, distance: 522.3
click at [0, 0] on slot at bounding box center [0, 0] width 0 height 0
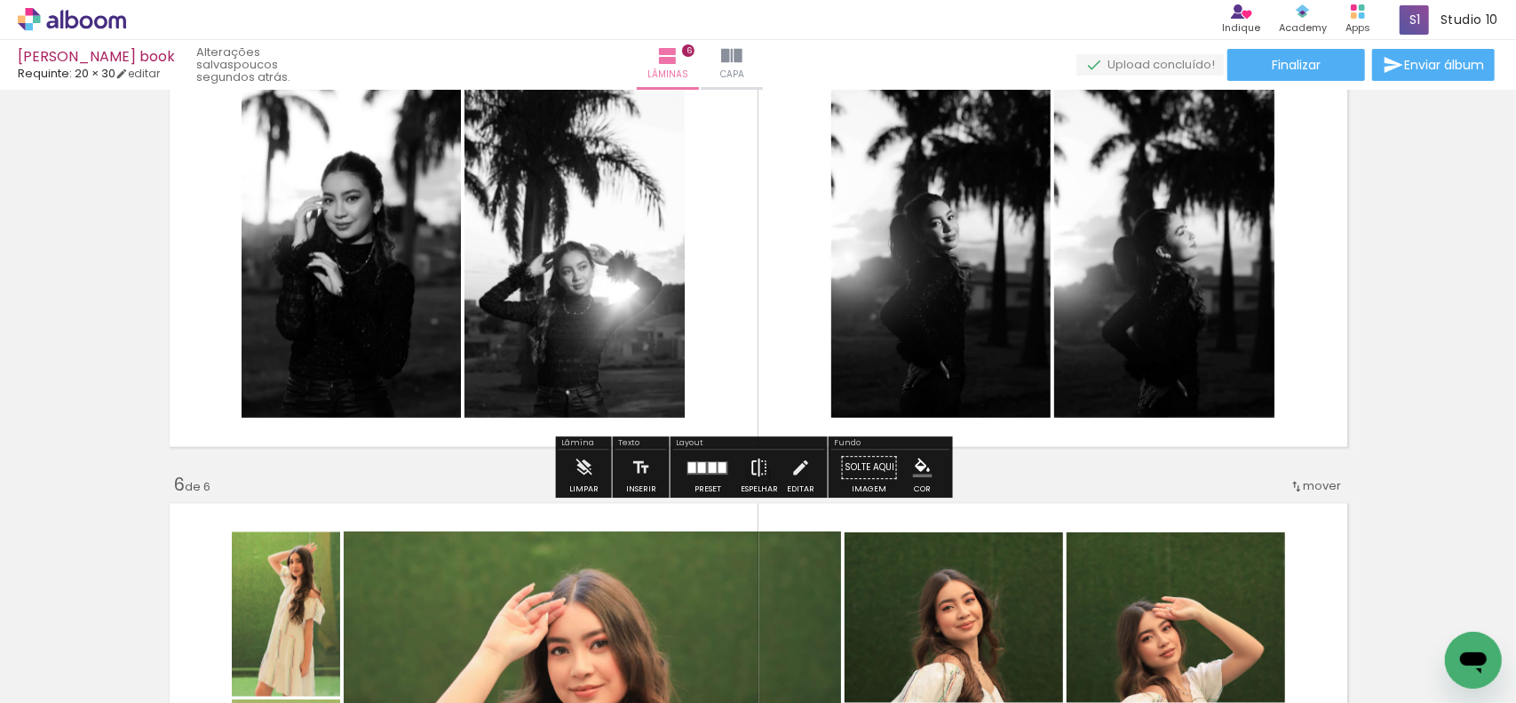
click at [742, 454] on paper-button "Espelhar" at bounding box center [759, 472] width 46 height 45
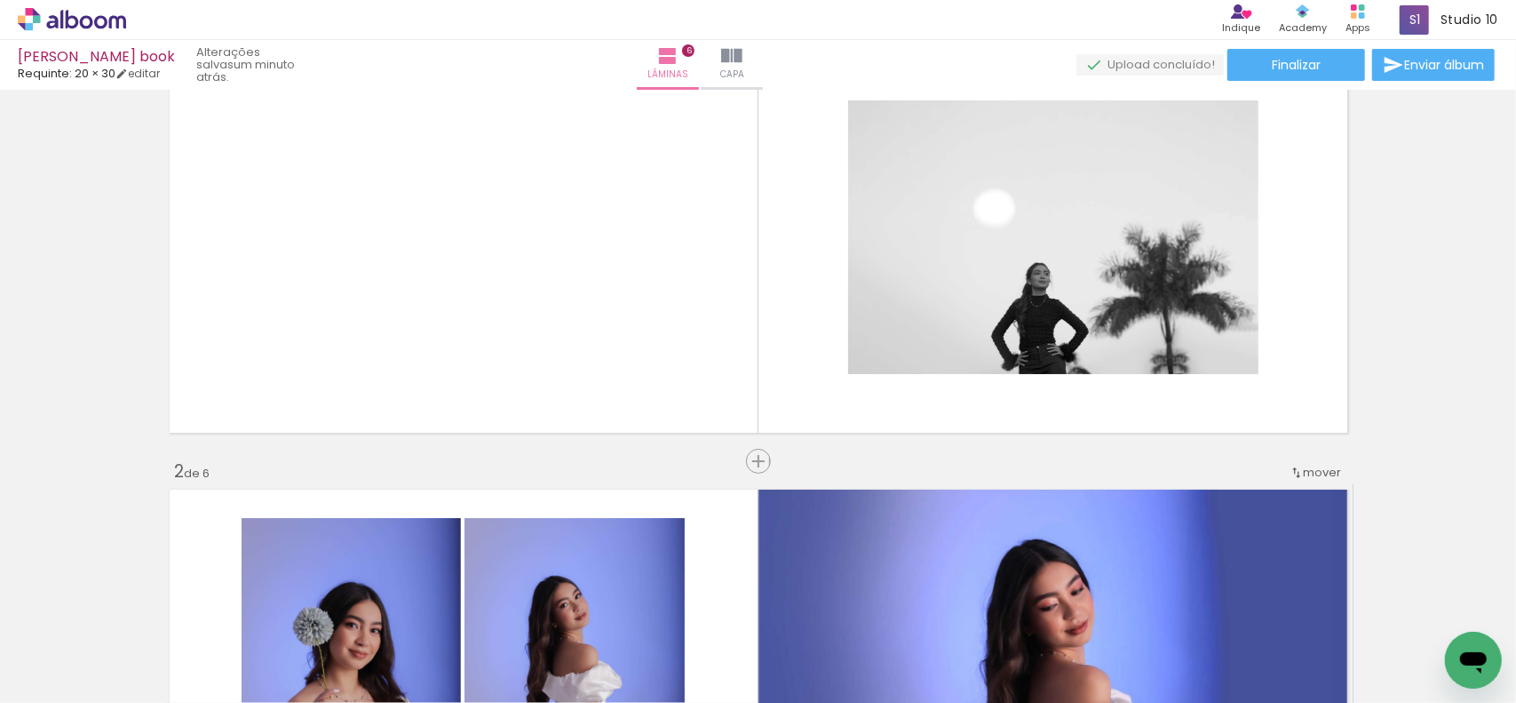
scroll to position [101, 0]
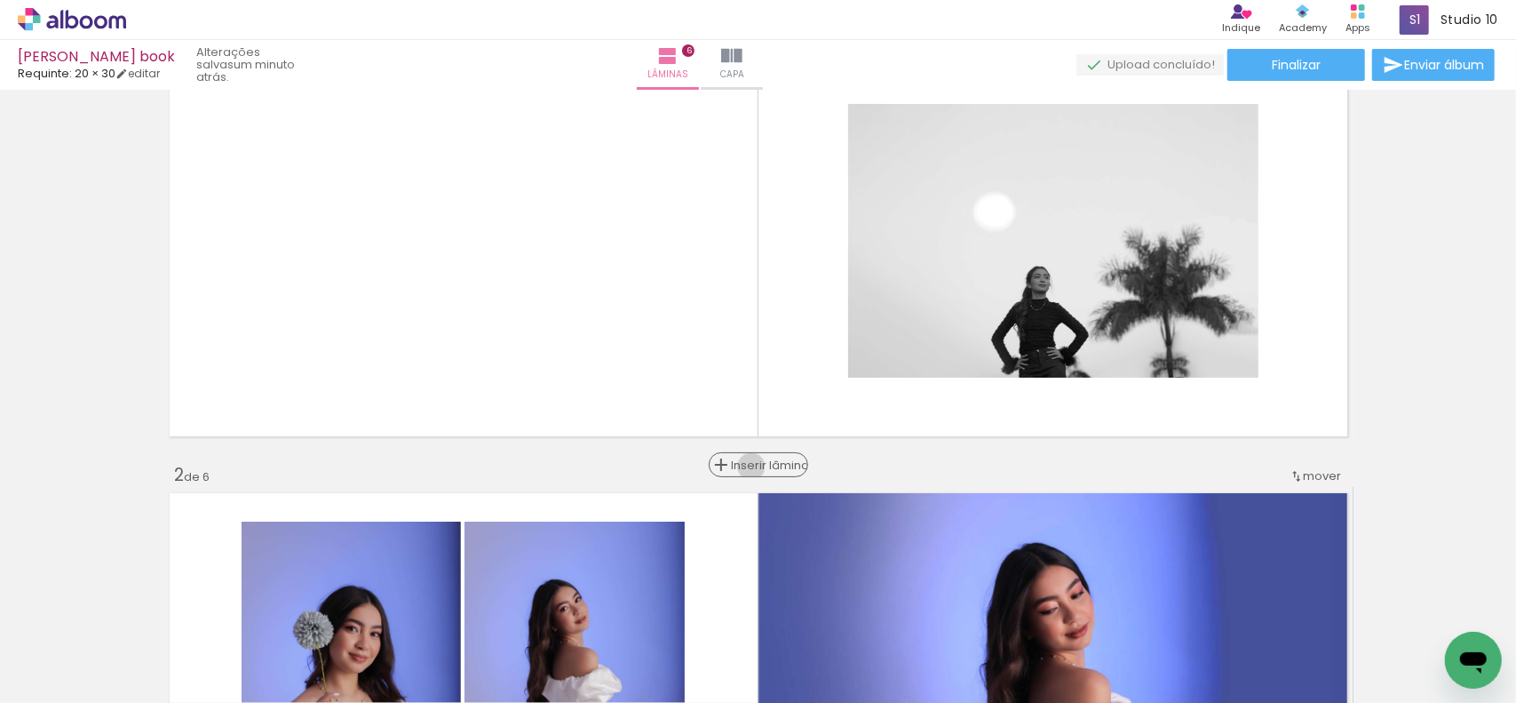
click at [762, 466] on span "Inserir lâmina" at bounding box center [766, 465] width 69 height 12
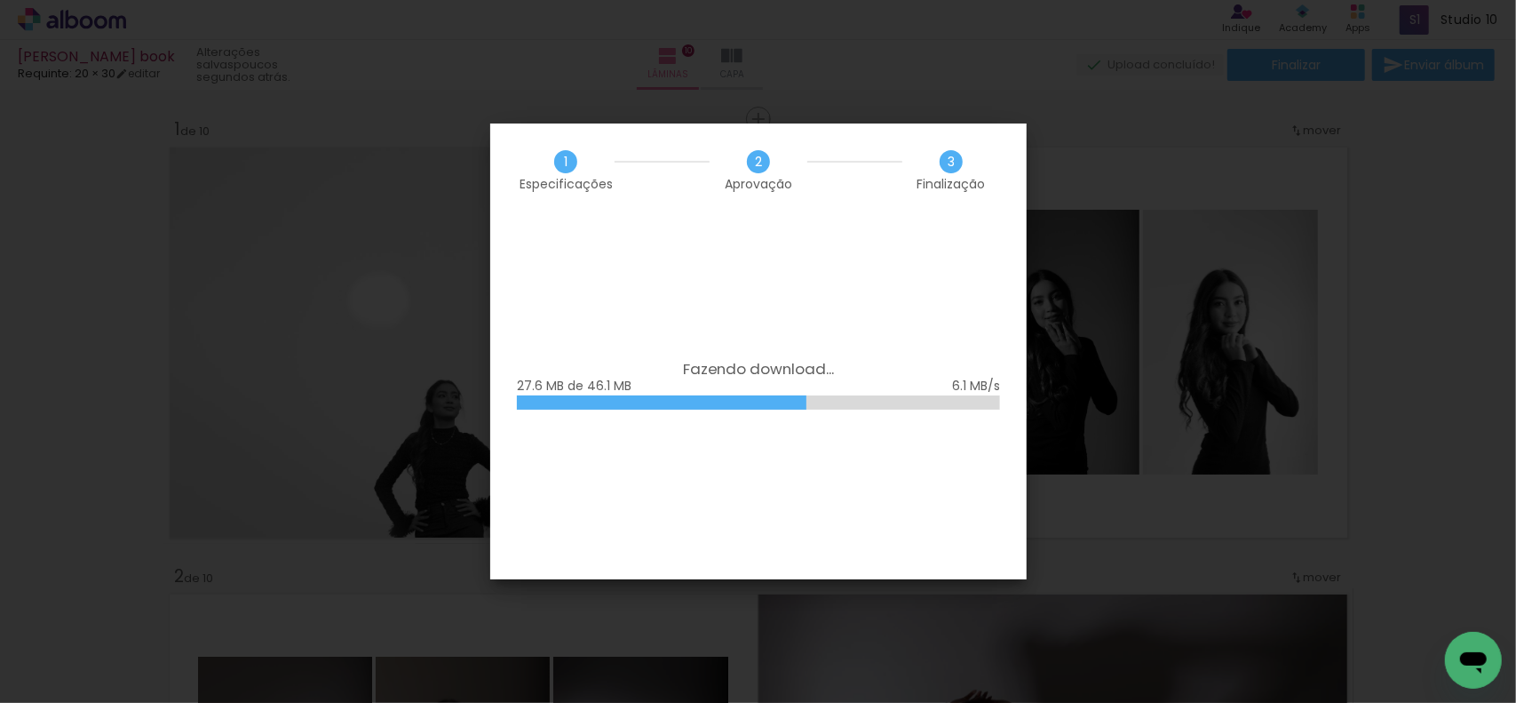
scroll to position [0, 1269]
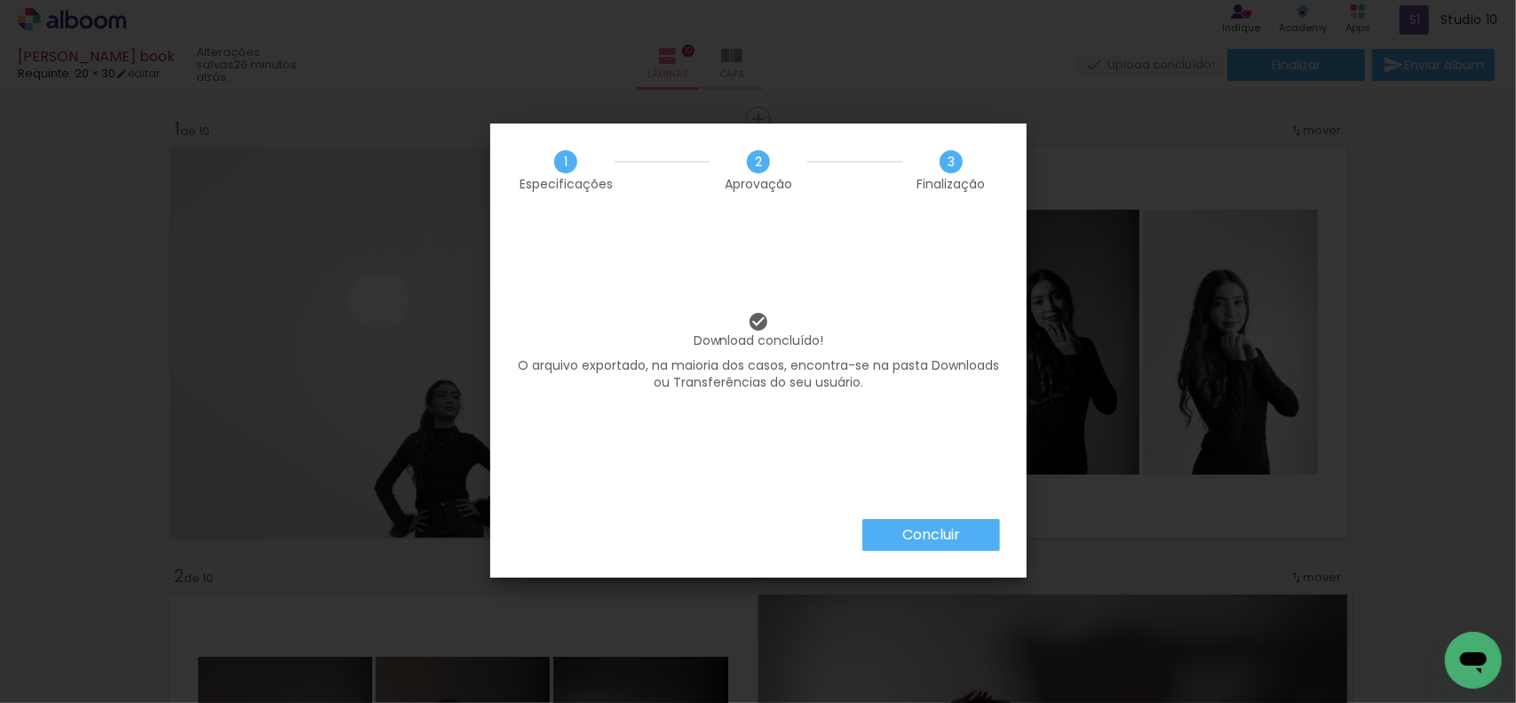
scroll to position [0, 1269]
click at [0, 0] on slot "Concluir" at bounding box center [0, 0] width 0 height 0
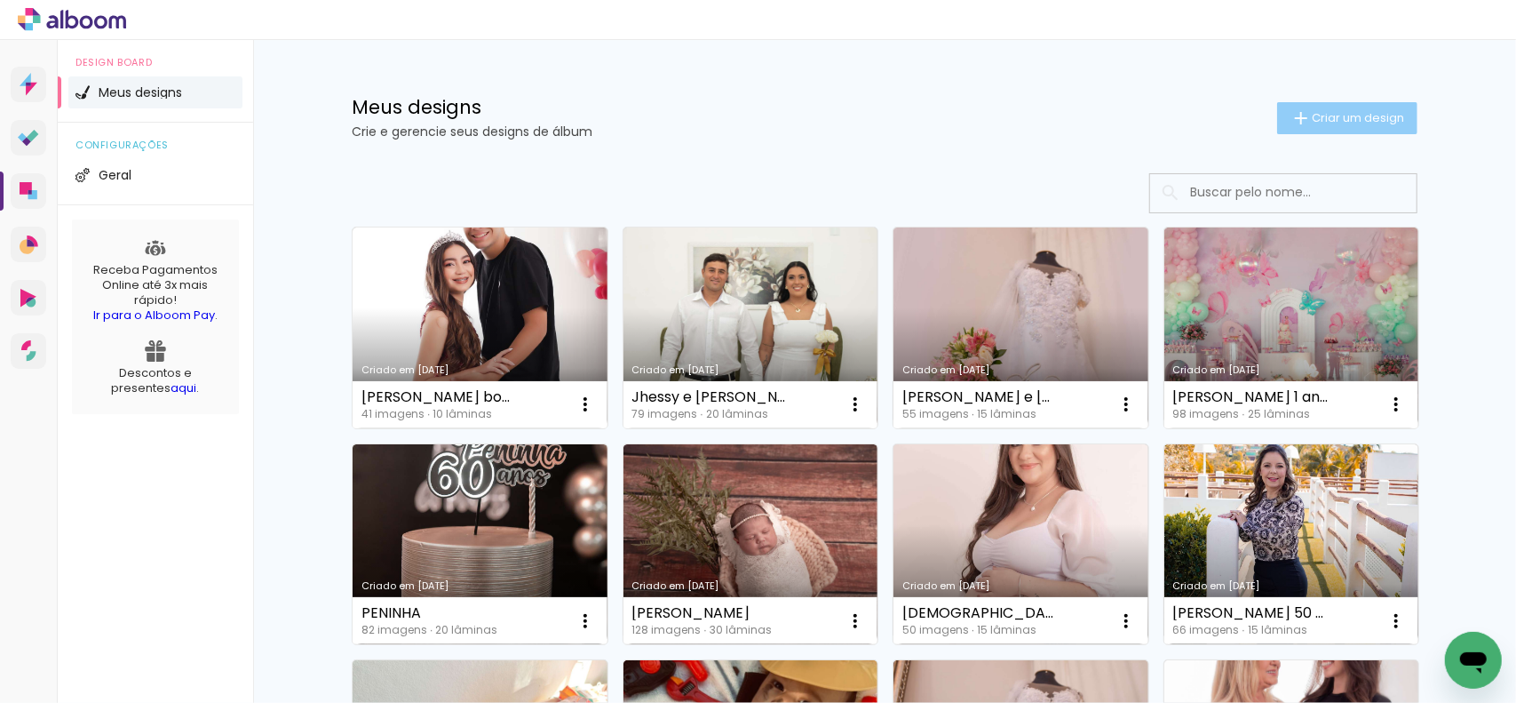
click at [1383, 107] on paper-button "Criar um design" at bounding box center [1347, 118] width 140 height 32
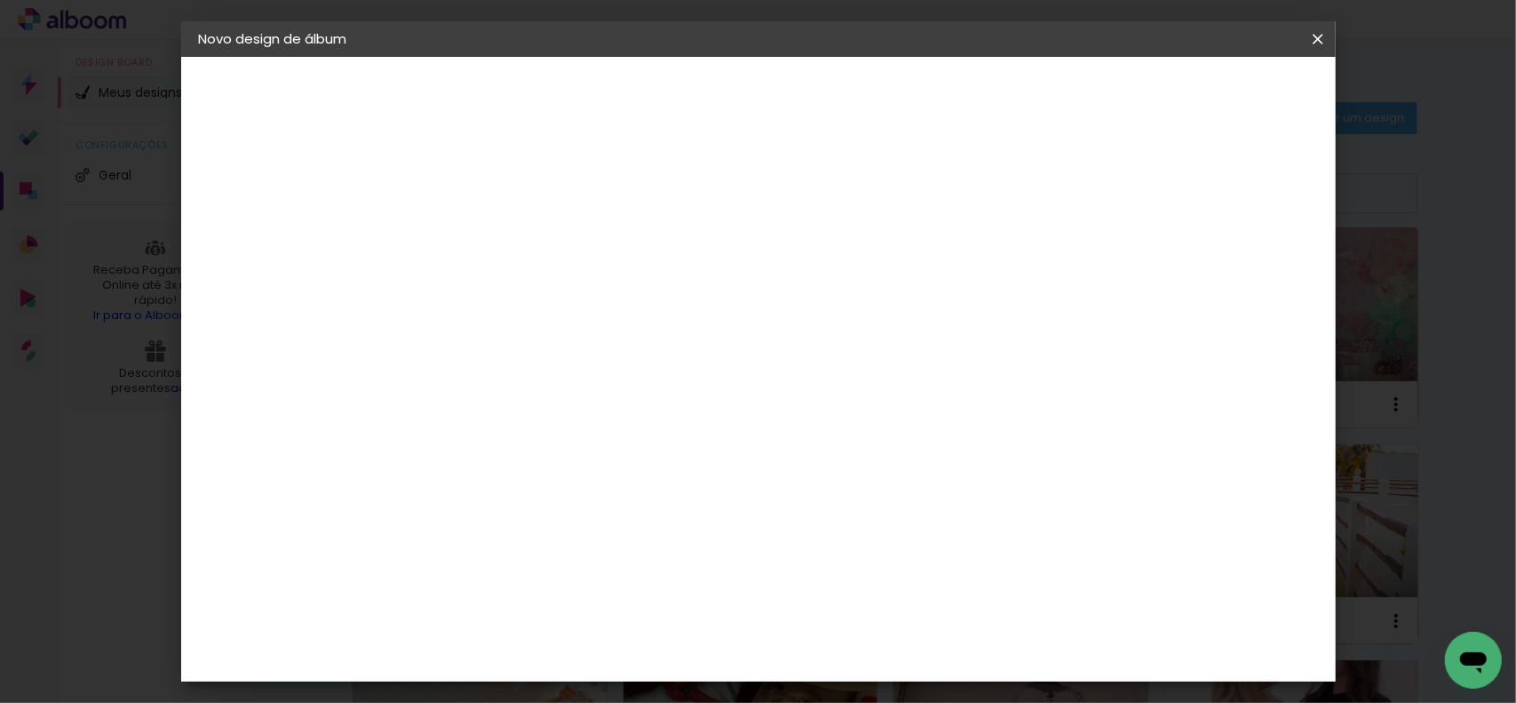
click at [496, 220] on paper-input-container "Título do álbum" at bounding box center [489, 239] width 12 height 45
type input "antonella 15"
type paper-input "antonella 15"
click at [672, 104] on paper-button "Avançar" at bounding box center [628, 94] width 87 height 30
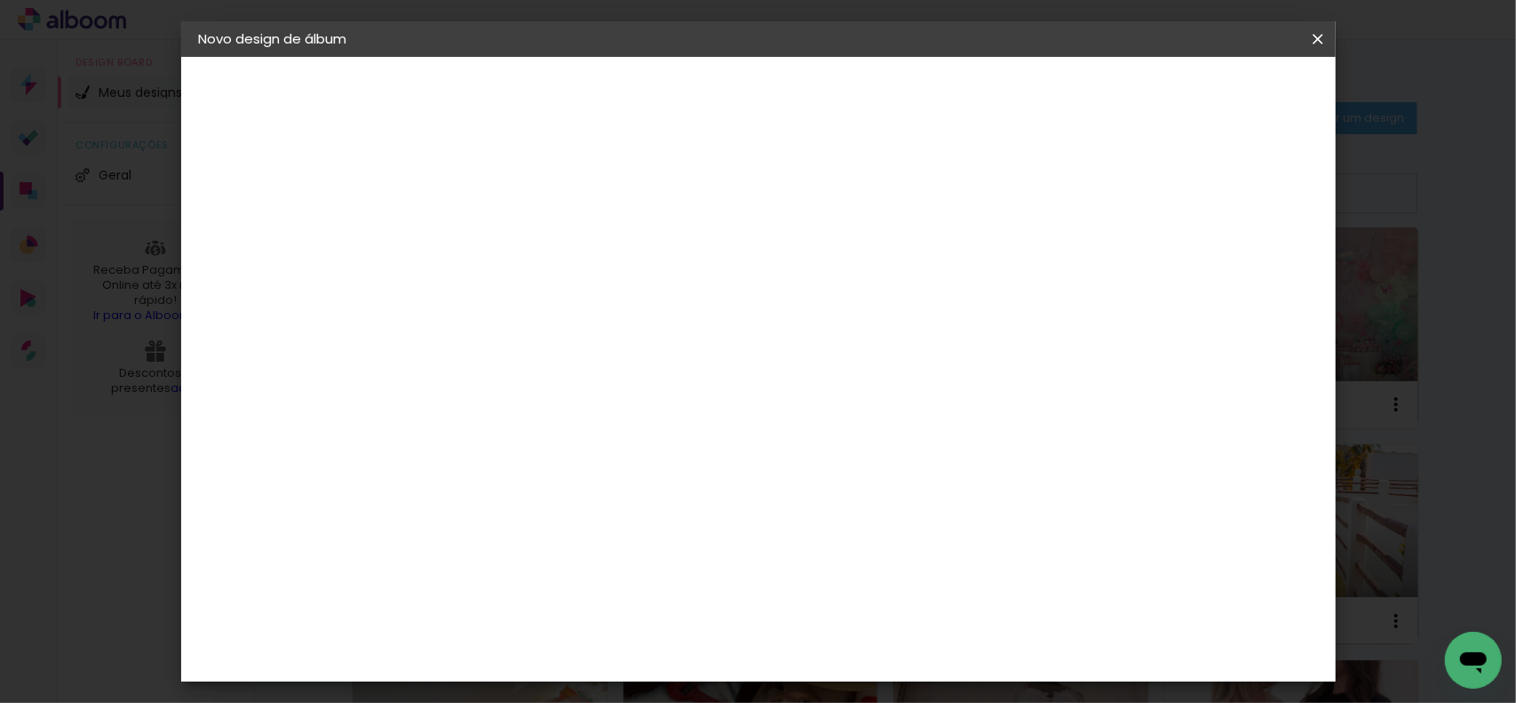
click at [0, 0] on slot "Avançar" at bounding box center [0, 0] width 0 height 0
click at [609, 371] on span "20 × 30" at bounding box center [568, 389] width 83 height 36
click at [0, 0] on slot "Avançar" at bounding box center [0, 0] width 0 height 0
click at [1206, 99] on span "Iniciar design" at bounding box center [1166, 94] width 81 height 12
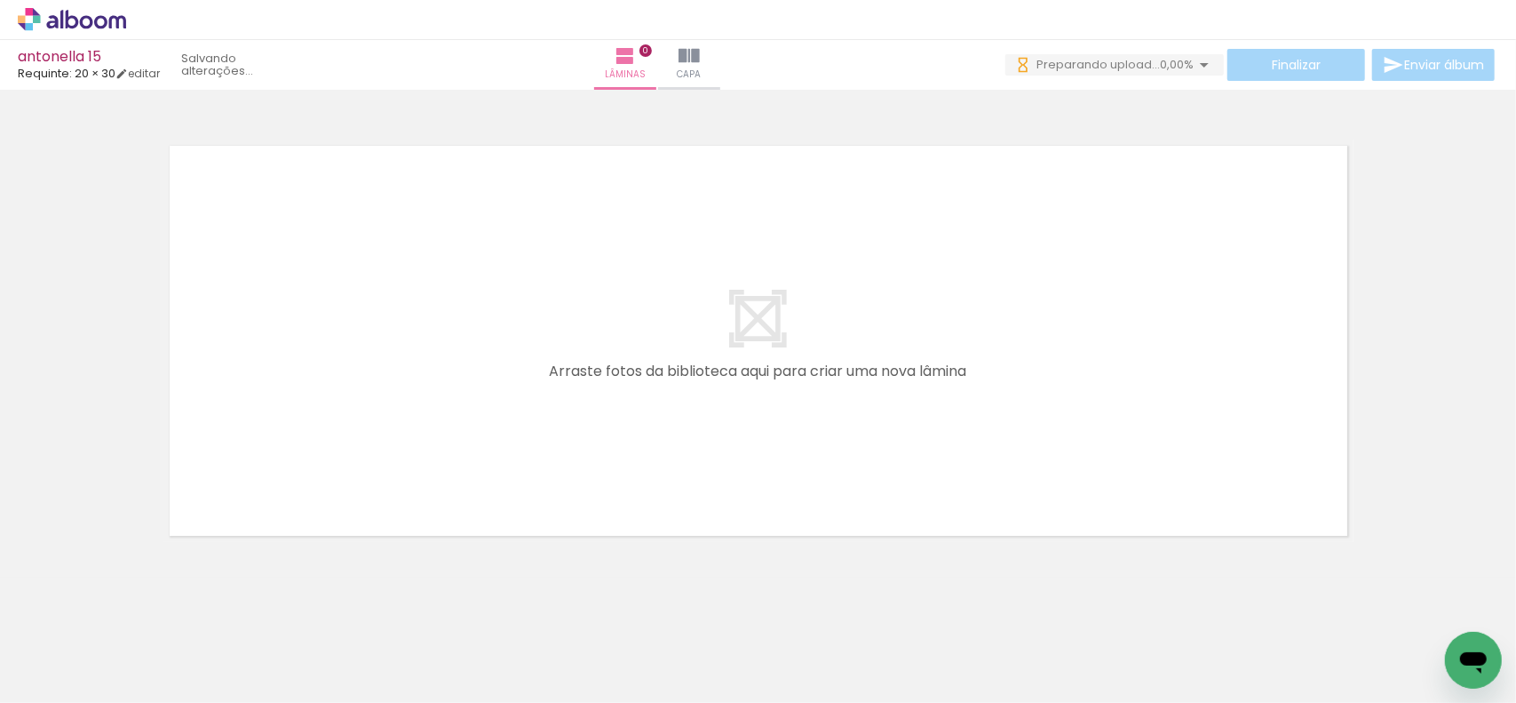
scroll to position [0, 4227]
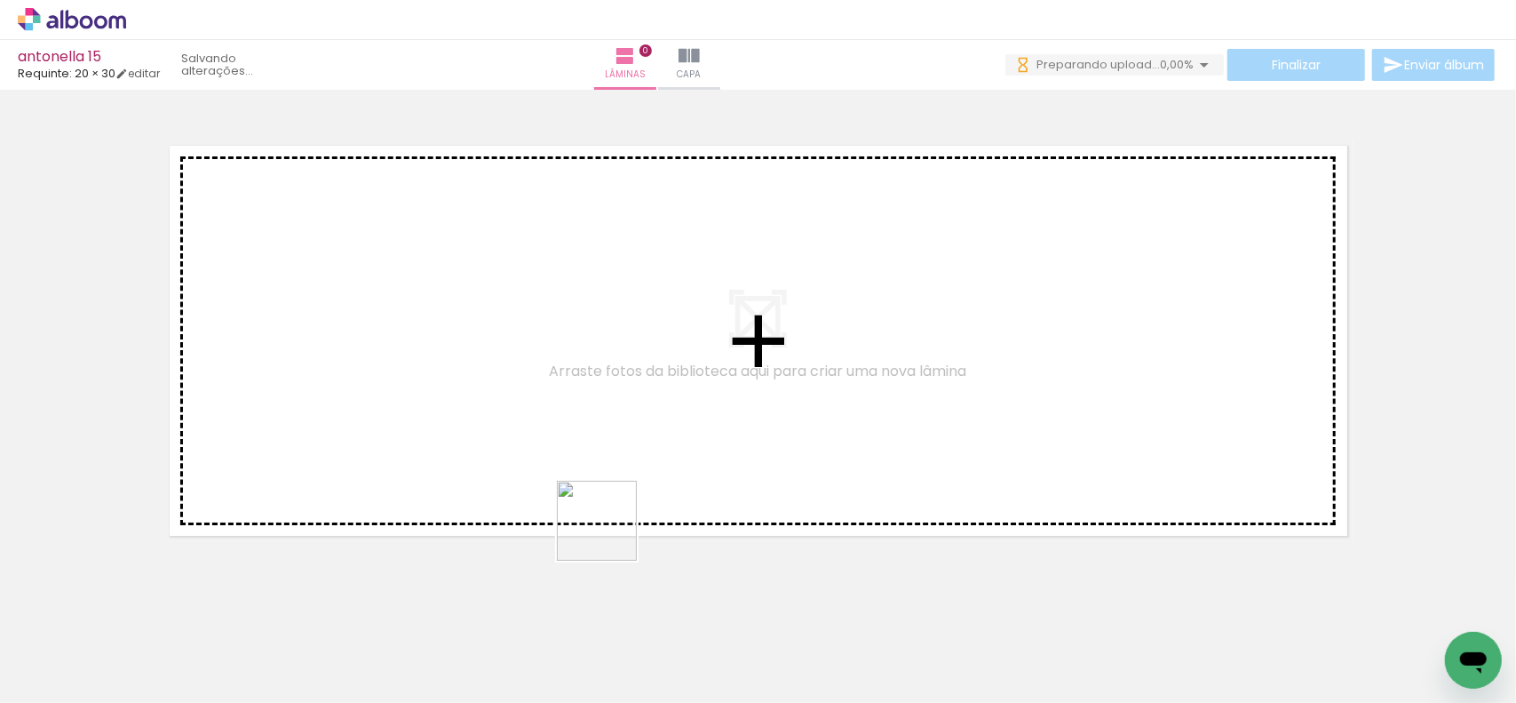
drag, startPoint x: 533, startPoint y: 630, endPoint x: 649, endPoint y: 461, distance: 205.0
click at [648, 461] on quentale-workspace at bounding box center [758, 351] width 1516 height 703
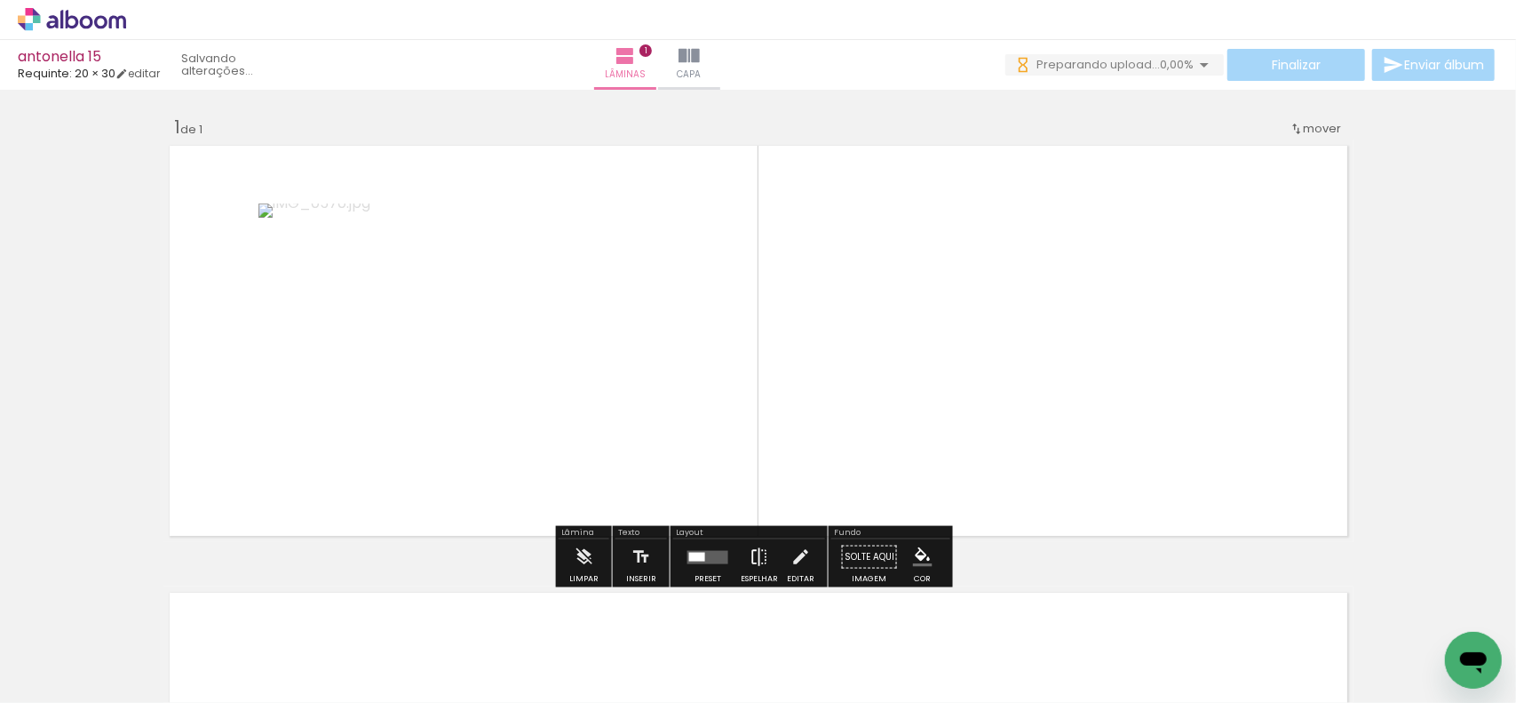
click at [759, 554] on iron-icon at bounding box center [760, 557] width 20 height 36
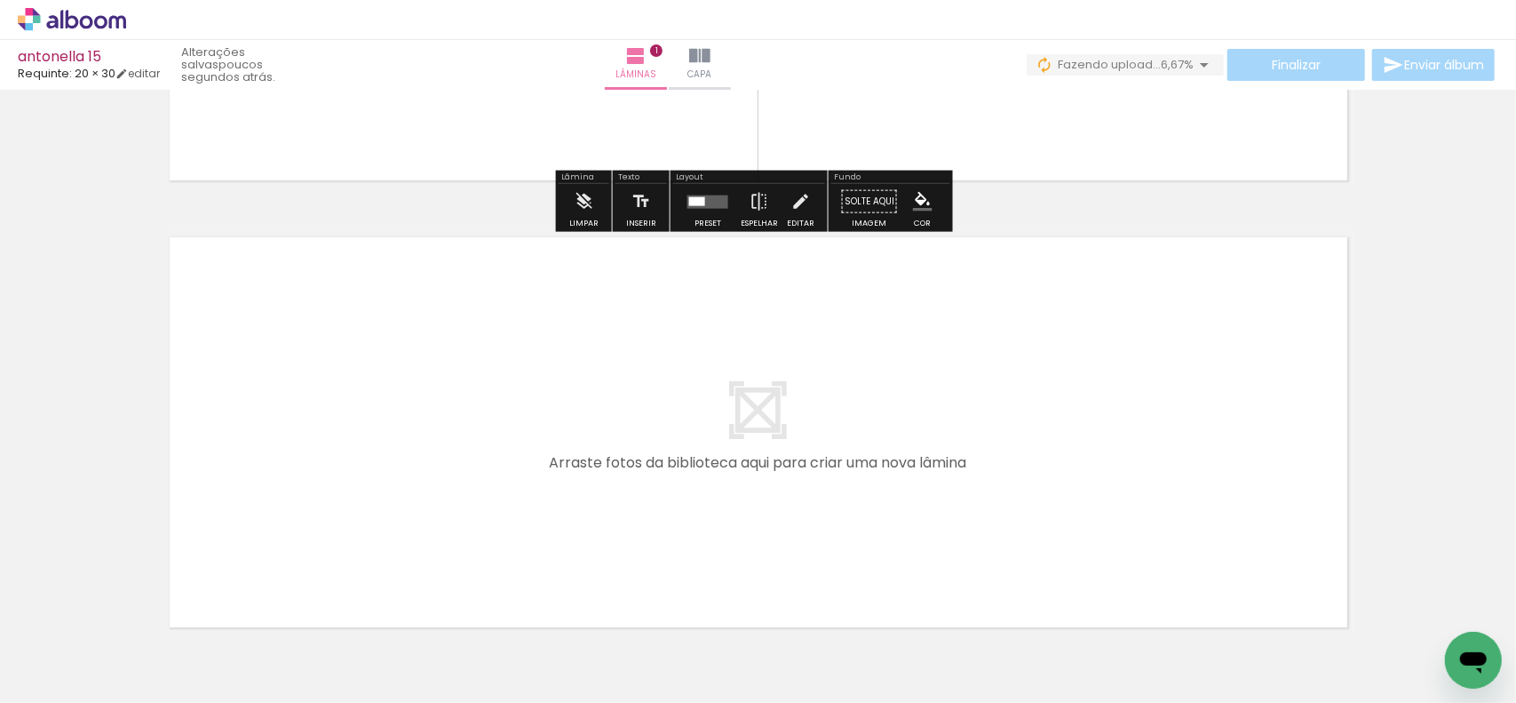
click at [455, 545] on quentale-workspace at bounding box center [758, 351] width 1516 height 703
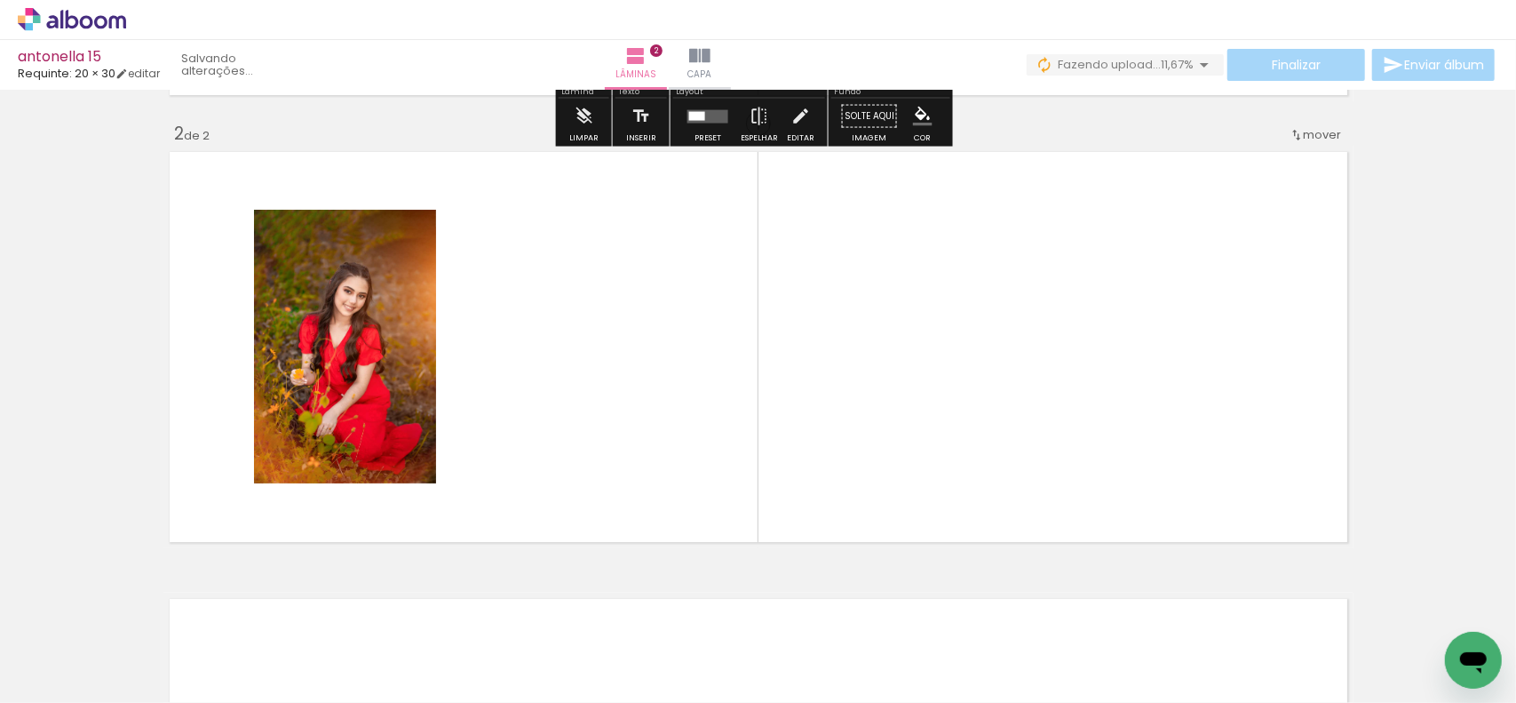
scroll to position [448, 0]
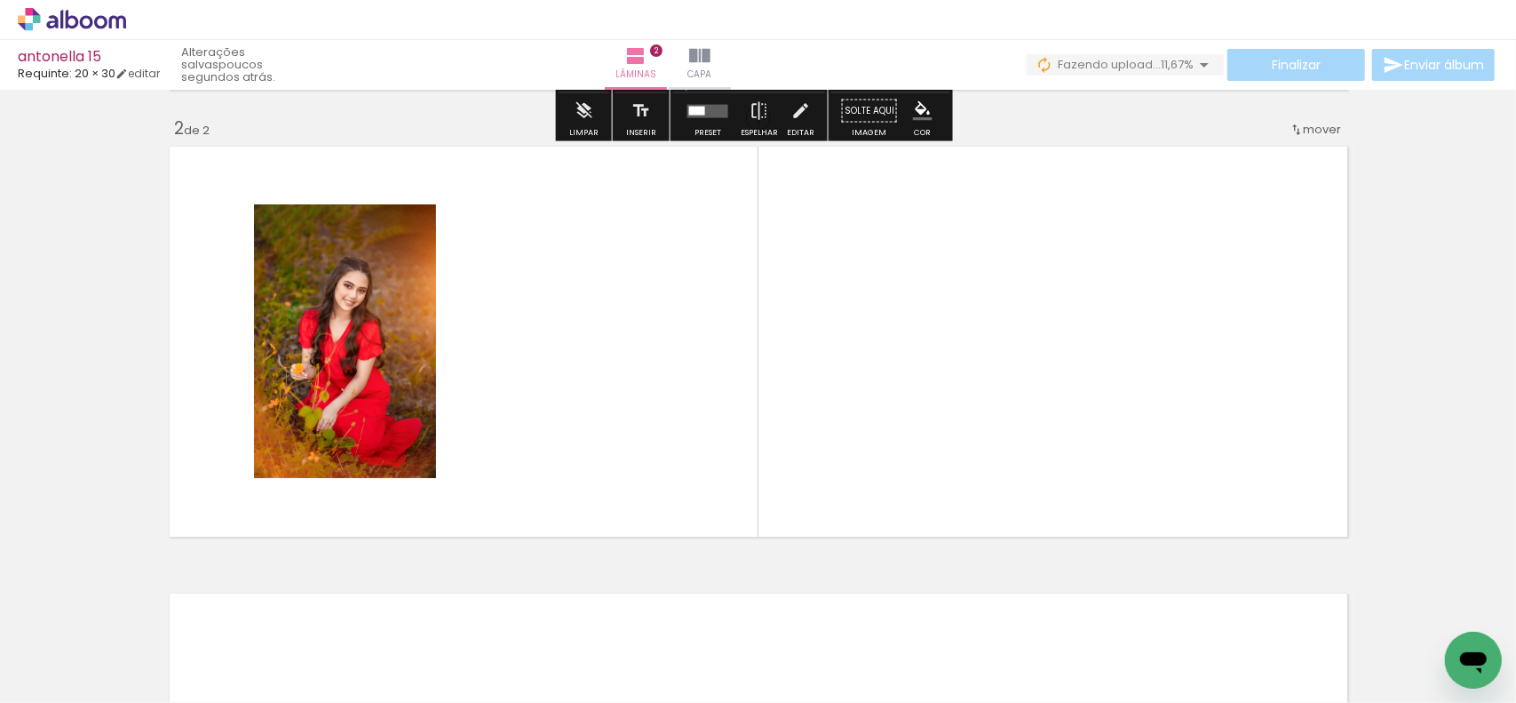
drag, startPoint x: 598, startPoint y: 375, endPoint x: 707, endPoint y: 586, distance: 238.0
click at [598, 373] on quentale-workspace at bounding box center [758, 351] width 1516 height 703
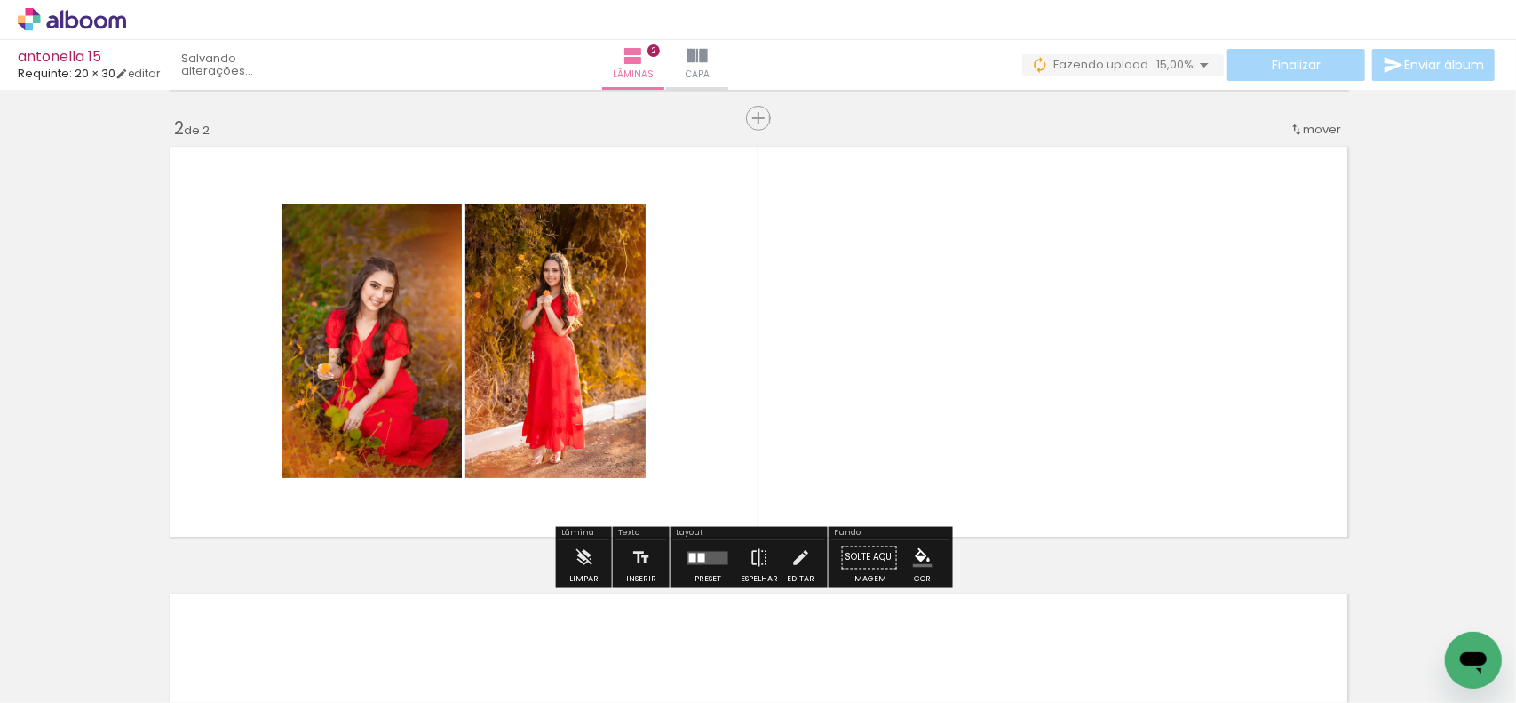
drag, startPoint x: 724, startPoint y: 501, endPoint x: 839, endPoint y: 625, distance: 168.5
click at [730, 486] on quentale-workspace at bounding box center [758, 351] width 1516 height 703
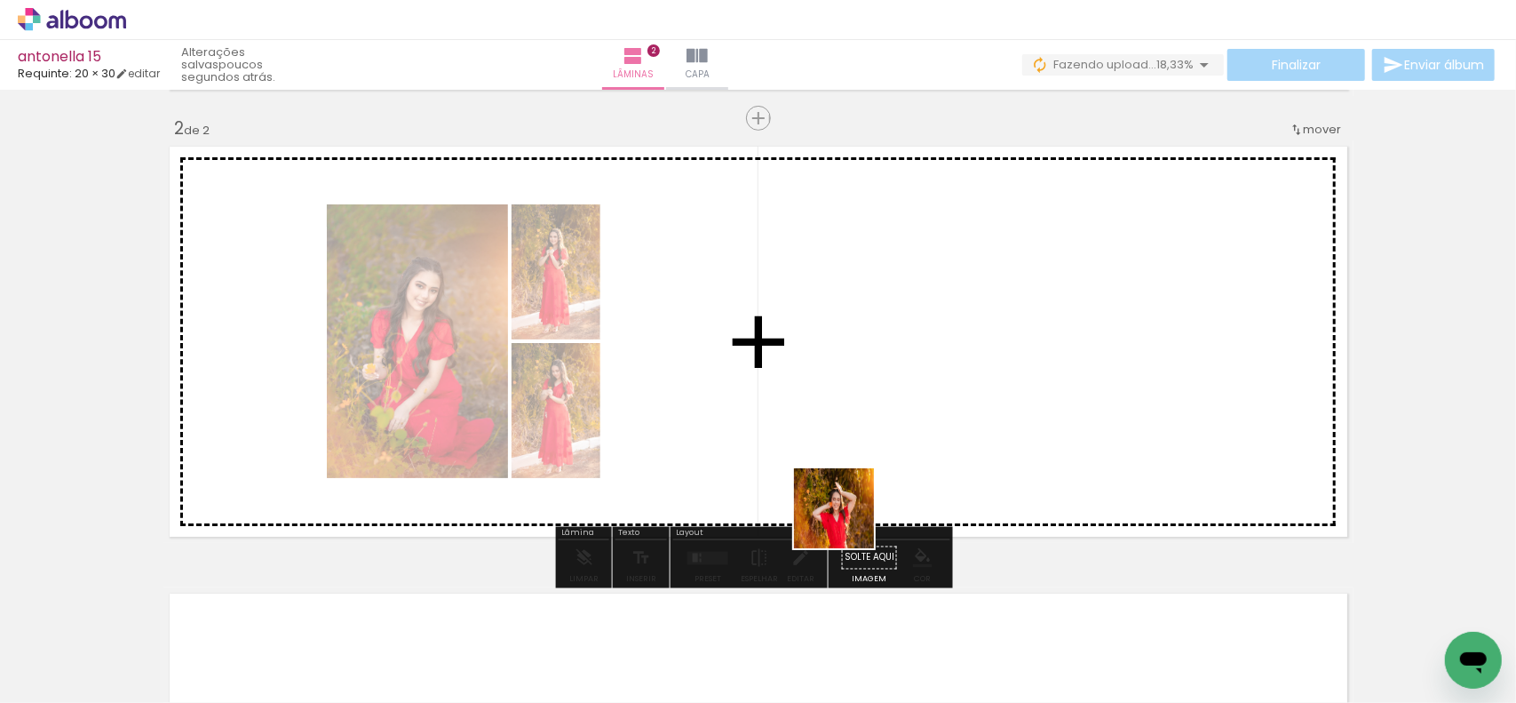
drag, startPoint x: 840, startPoint y: 632, endPoint x: 850, endPoint y: 481, distance: 151.3
click at [850, 481] on quentale-workspace at bounding box center [758, 351] width 1516 height 703
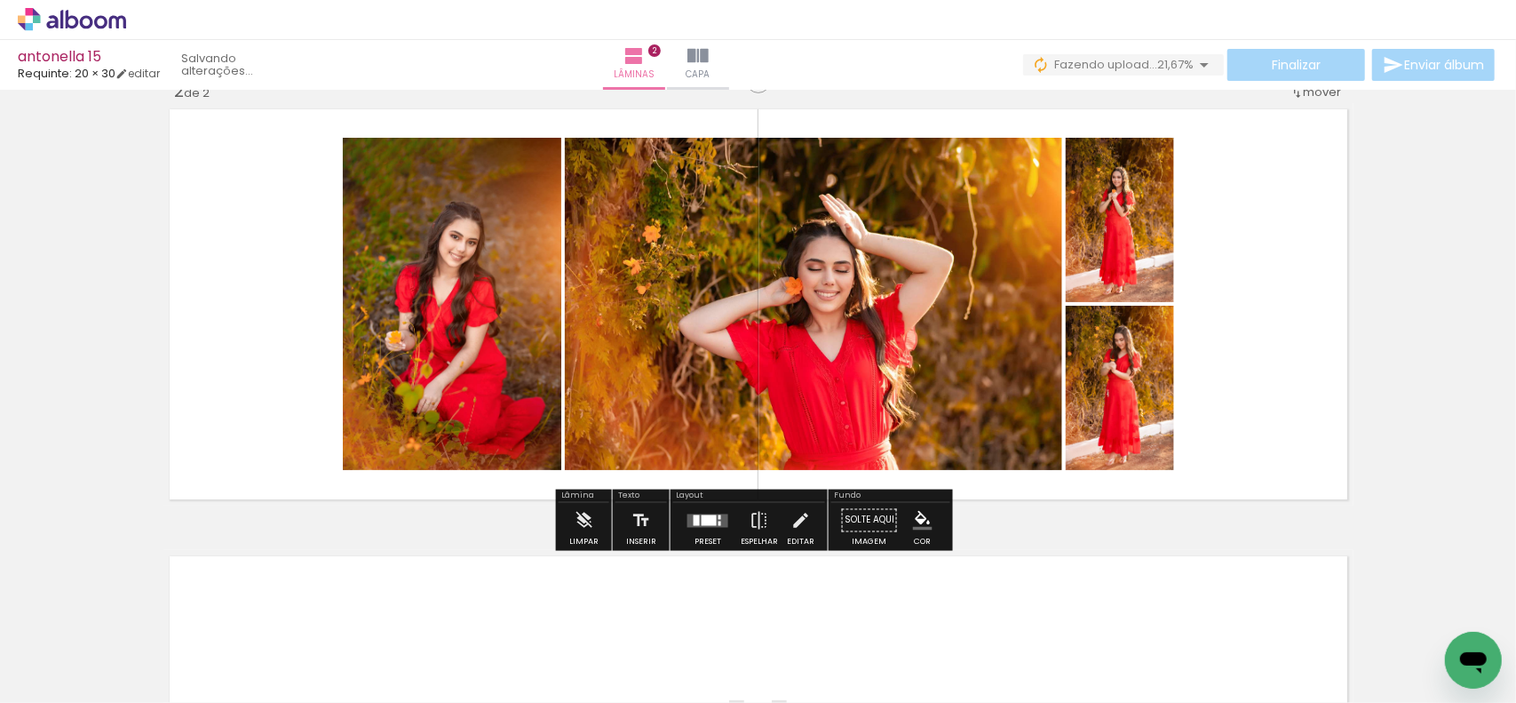
scroll to position [625, 0]
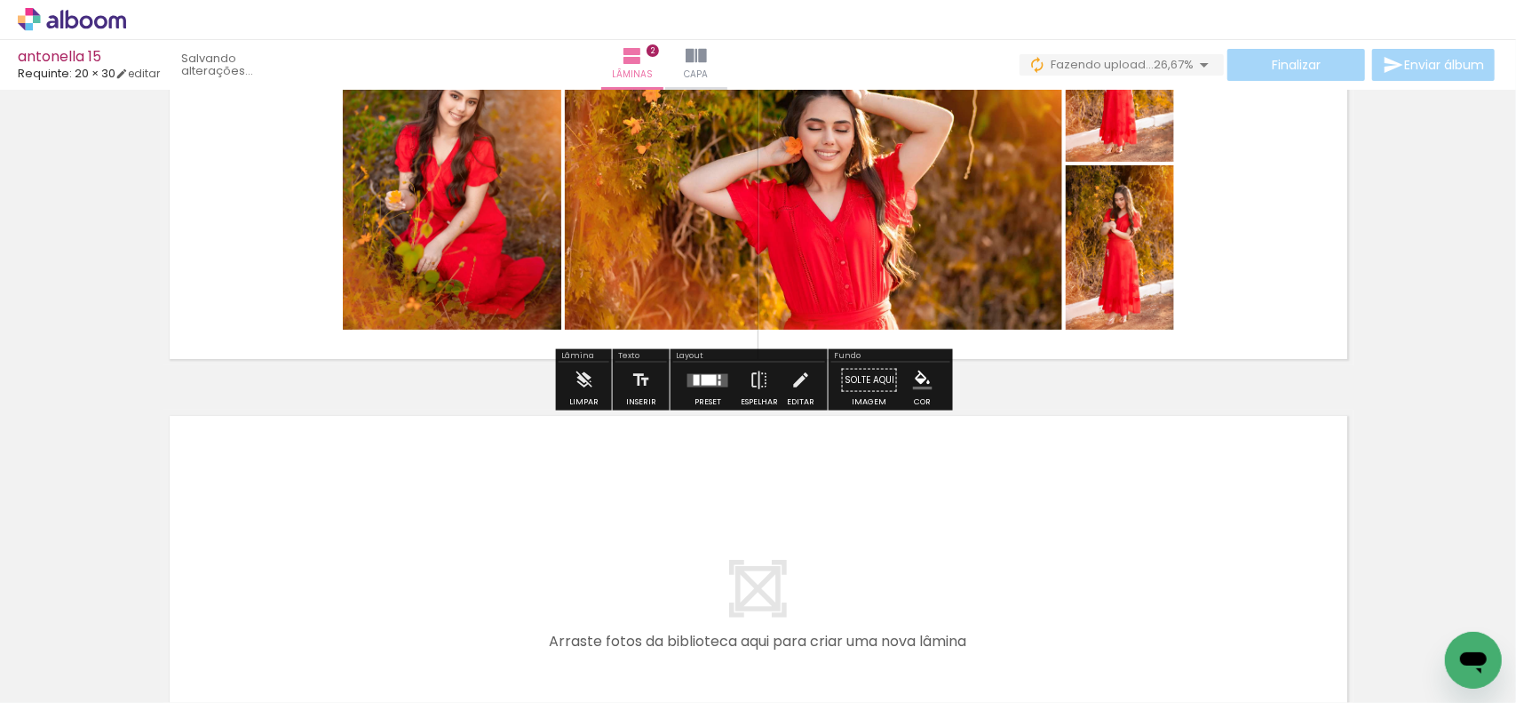
drag, startPoint x: 916, startPoint y: 638, endPoint x: 1027, endPoint y: 604, distance: 116.1
click at [920, 586] on quentale-workspace at bounding box center [758, 351] width 1516 height 703
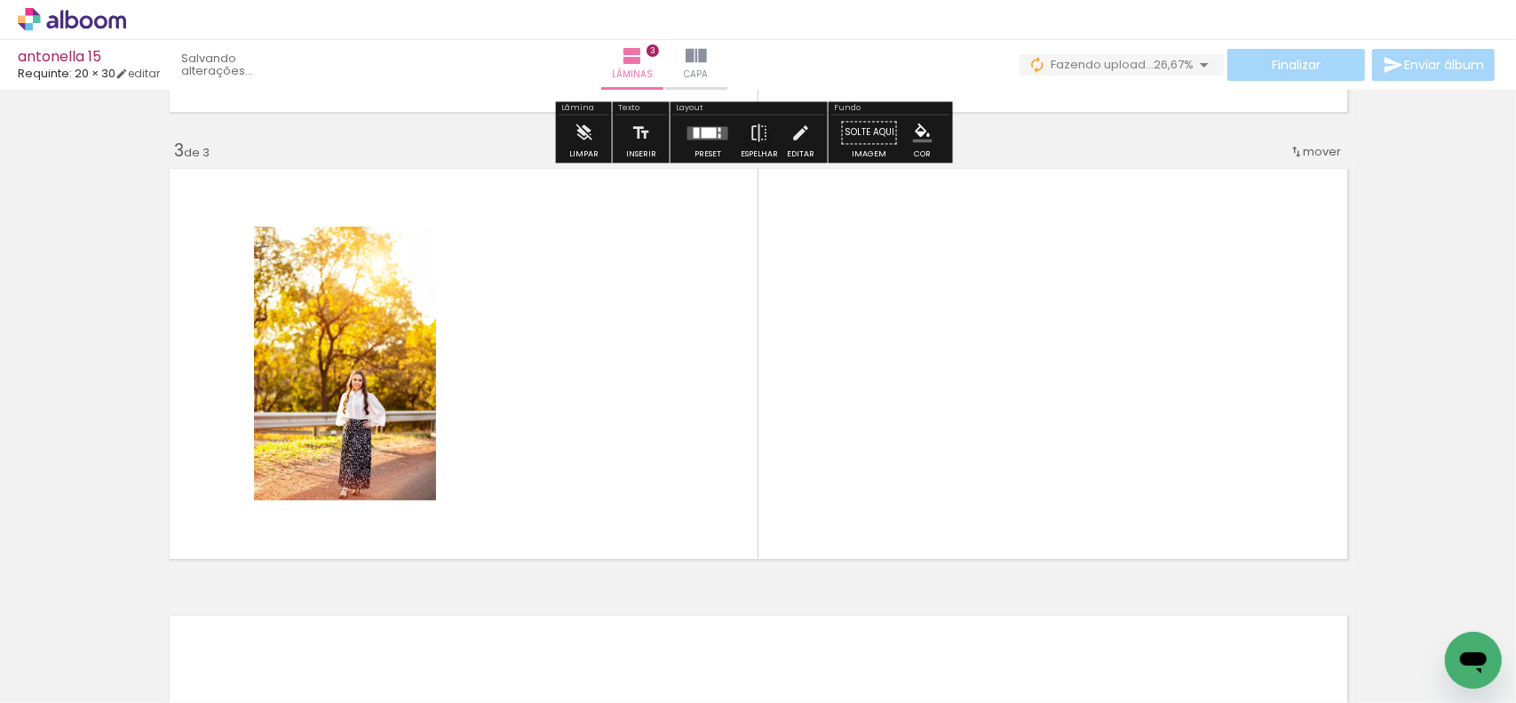
scroll to position [895, 0]
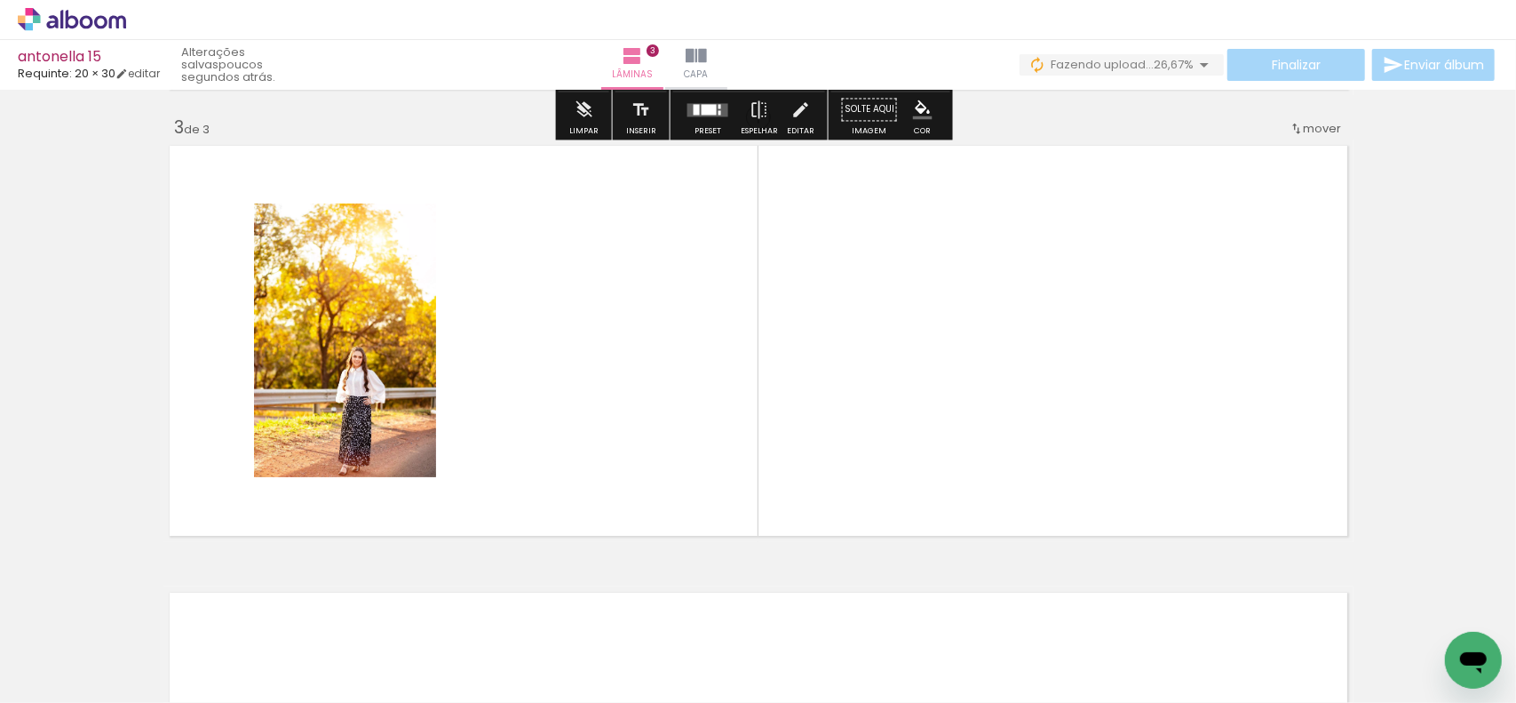
drag, startPoint x: 1011, startPoint y: 472, endPoint x: 1060, endPoint y: 532, distance: 77.7
click at [1019, 450] on quentale-workspace at bounding box center [758, 351] width 1516 height 703
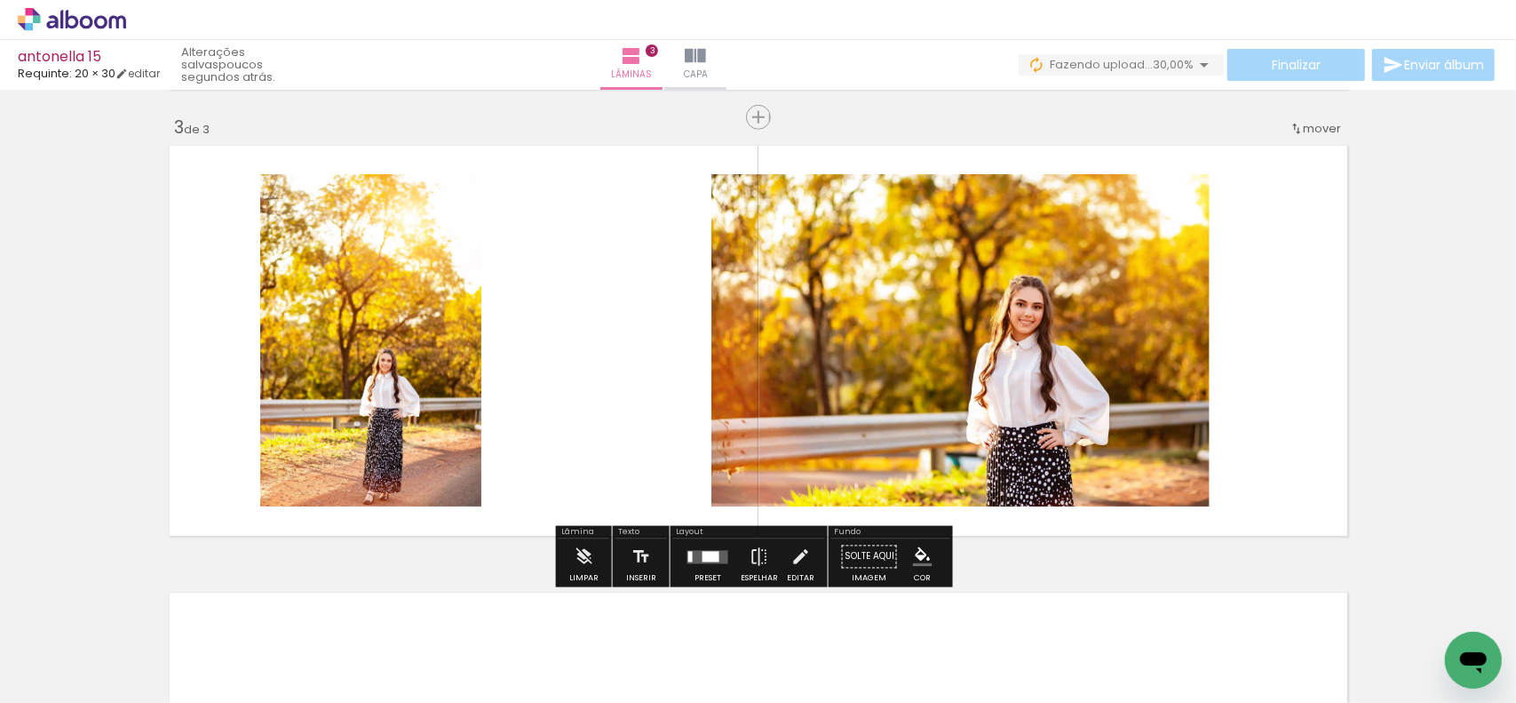
drag, startPoint x: 1136, startPoint y: 614, endPoint x: 1091, endPoint y: 418, distance: 200.6
click at [1074, 436] on quentale-workspace at bounding box center [758, 351] width 1516 height 703
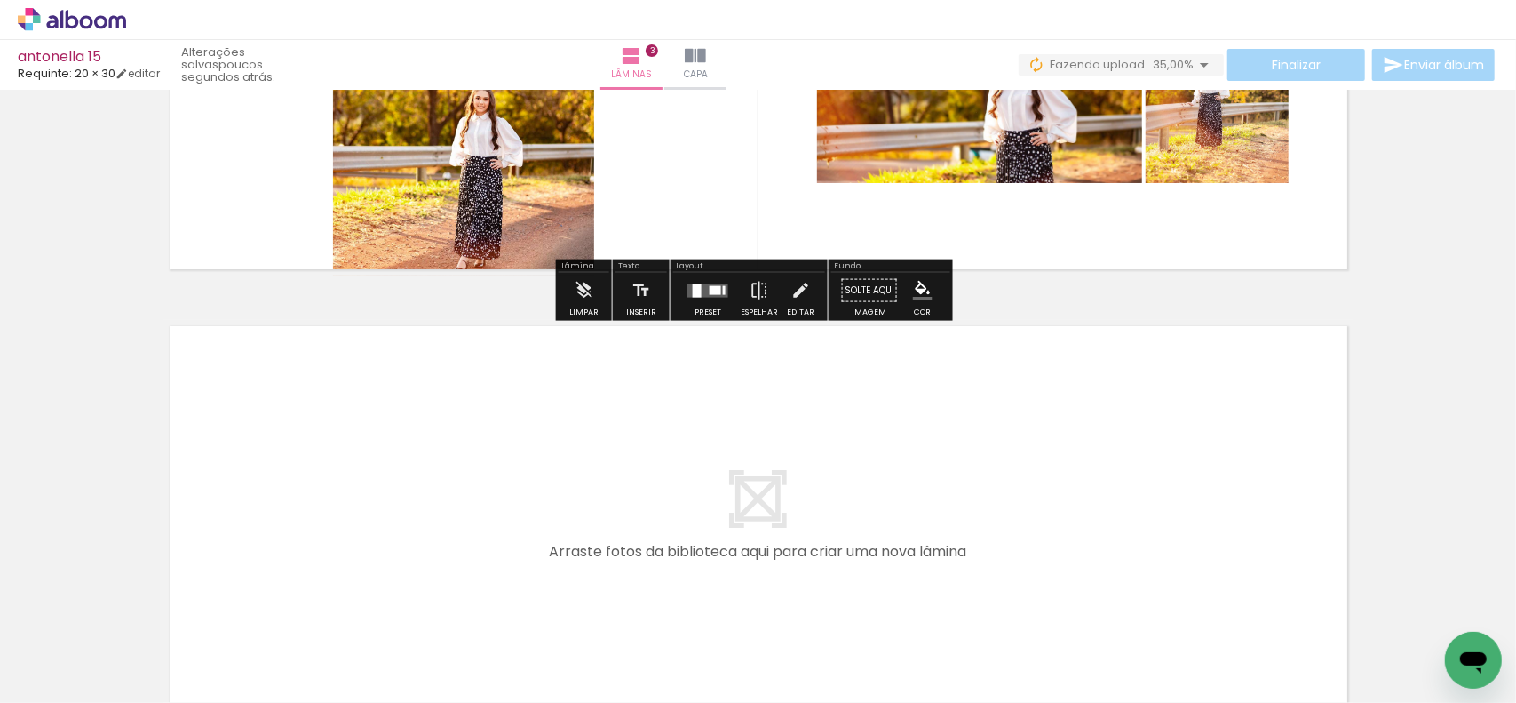
scroll to position [0, 4603]
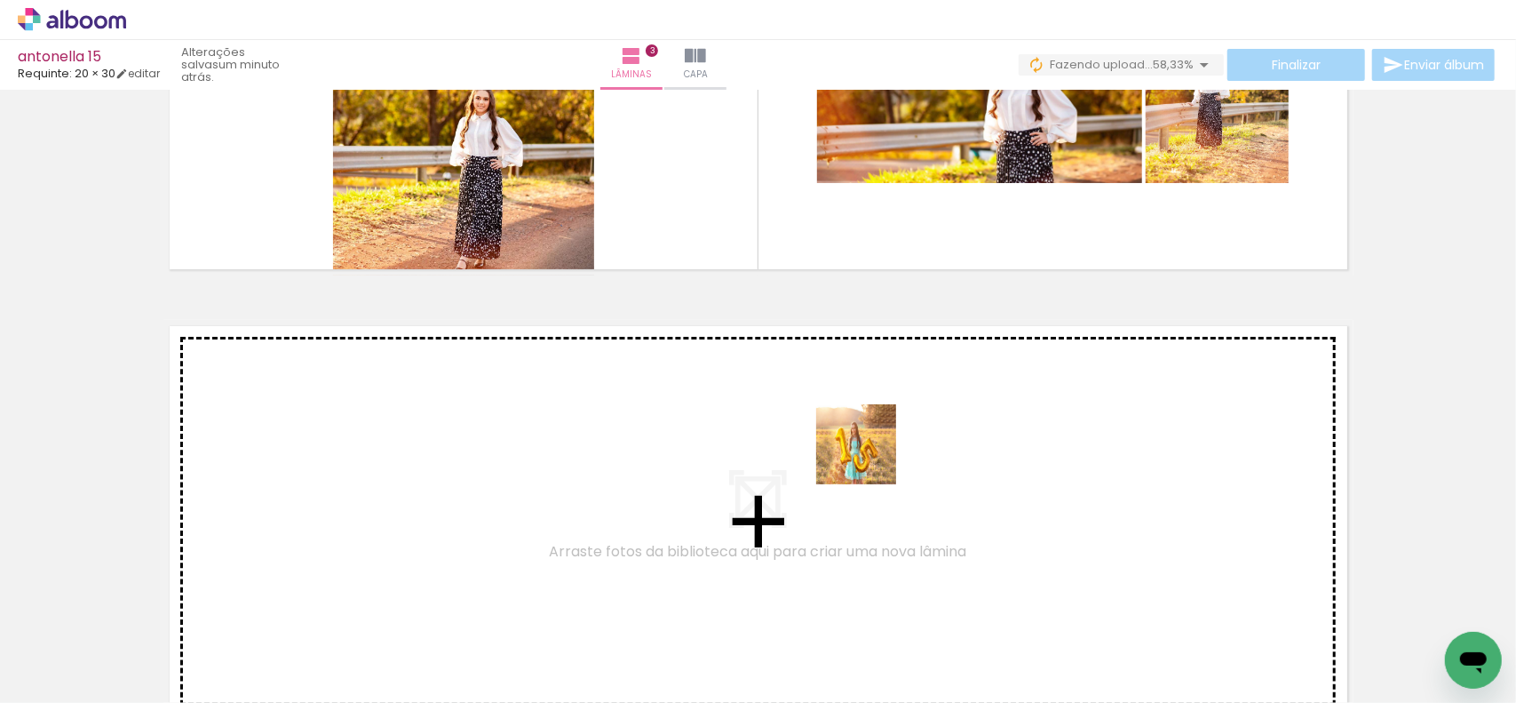
drag, startPoint x: 872, startPoint y: 648, endPoint x: 870, endPoint y: 450, distance: 198.1
click at [870, 450] on quentale-workspace at bounding box center [758, 351] width 1516 height 703
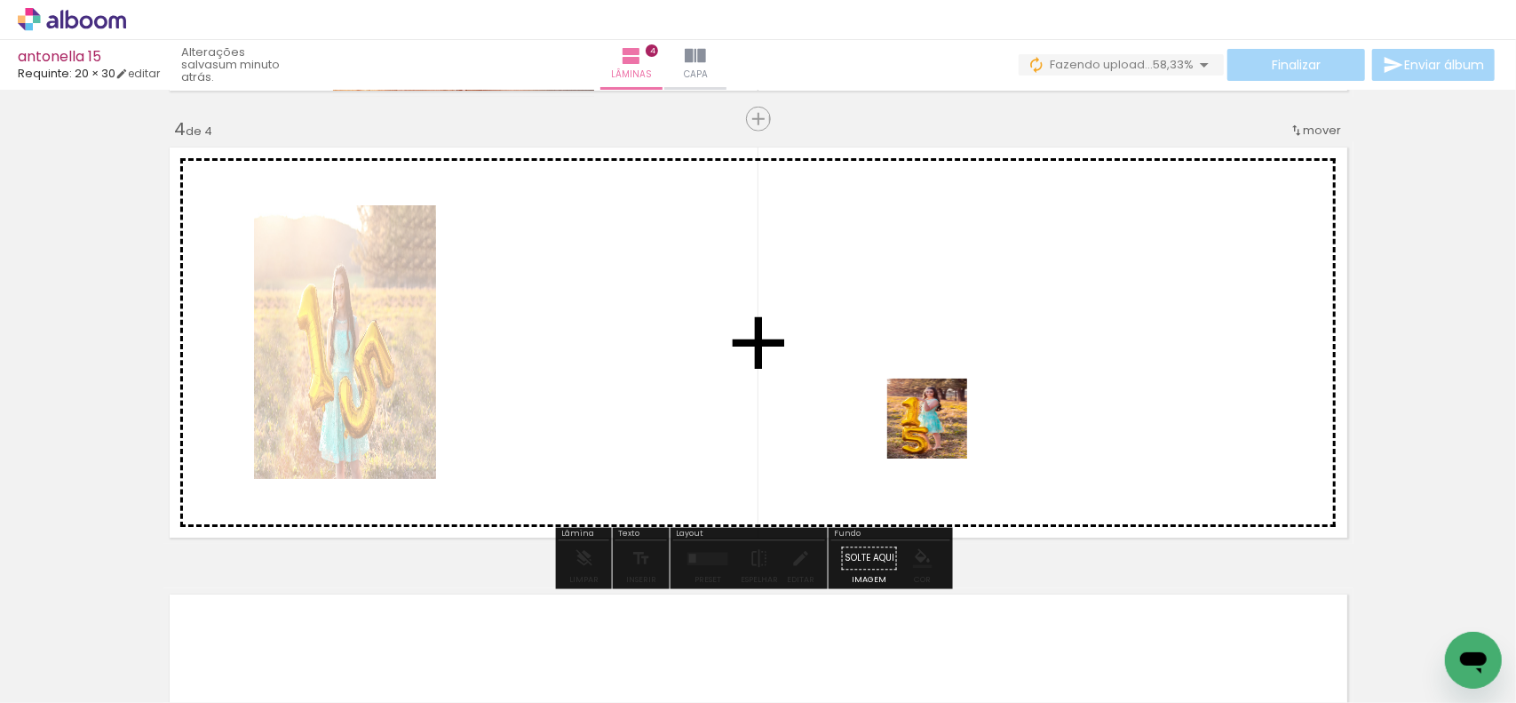
scroll to position [1341, 0]
drag, startPoint x: 941, startPoint y: 432, endPoint x: 1116, endPoint y: 586, distance: 233.5
click at [929, 343] on quentale-workspace at bounding box center [758, 351] width 1516 height 703
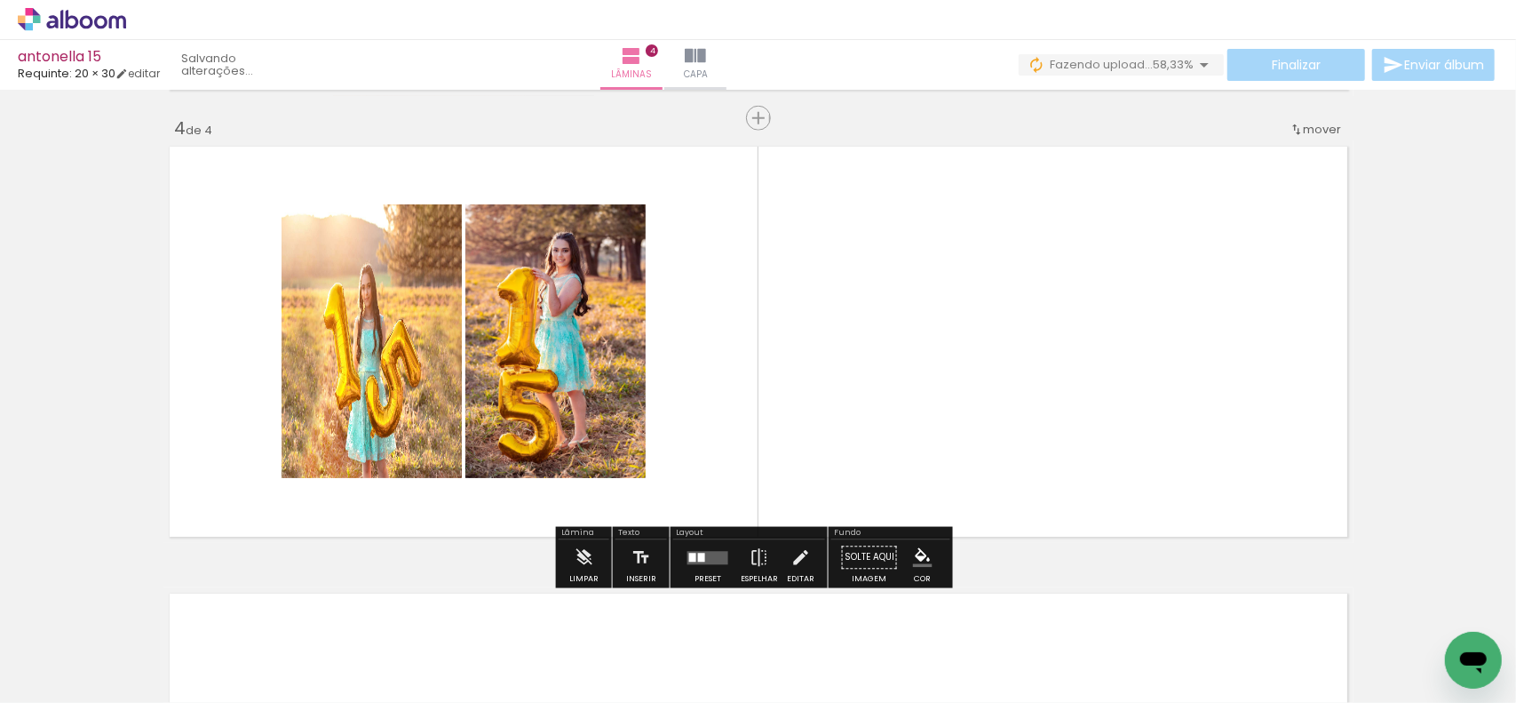
drag, startPoint x: 1028, startPoint y: 552, endPoint x: 1052, endPoint y: 442, distance: 112.7
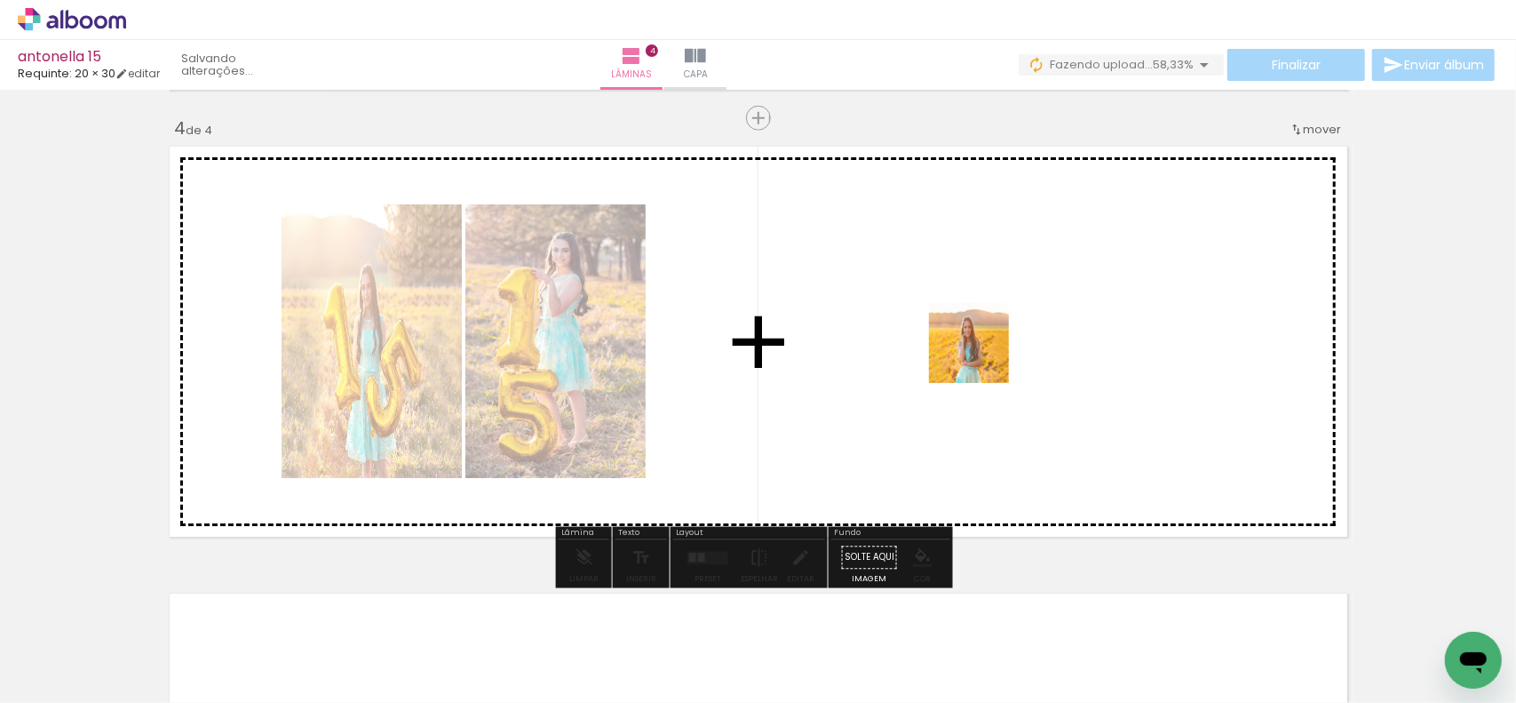
drag, startPoint x: 1039, startPoint y: 642, endPoint x: 1073, endPoint y: 522, distance: 124.6
click at [985, 352] on quentale-workspace at bounding box center [758, 351] width 1516 height 703
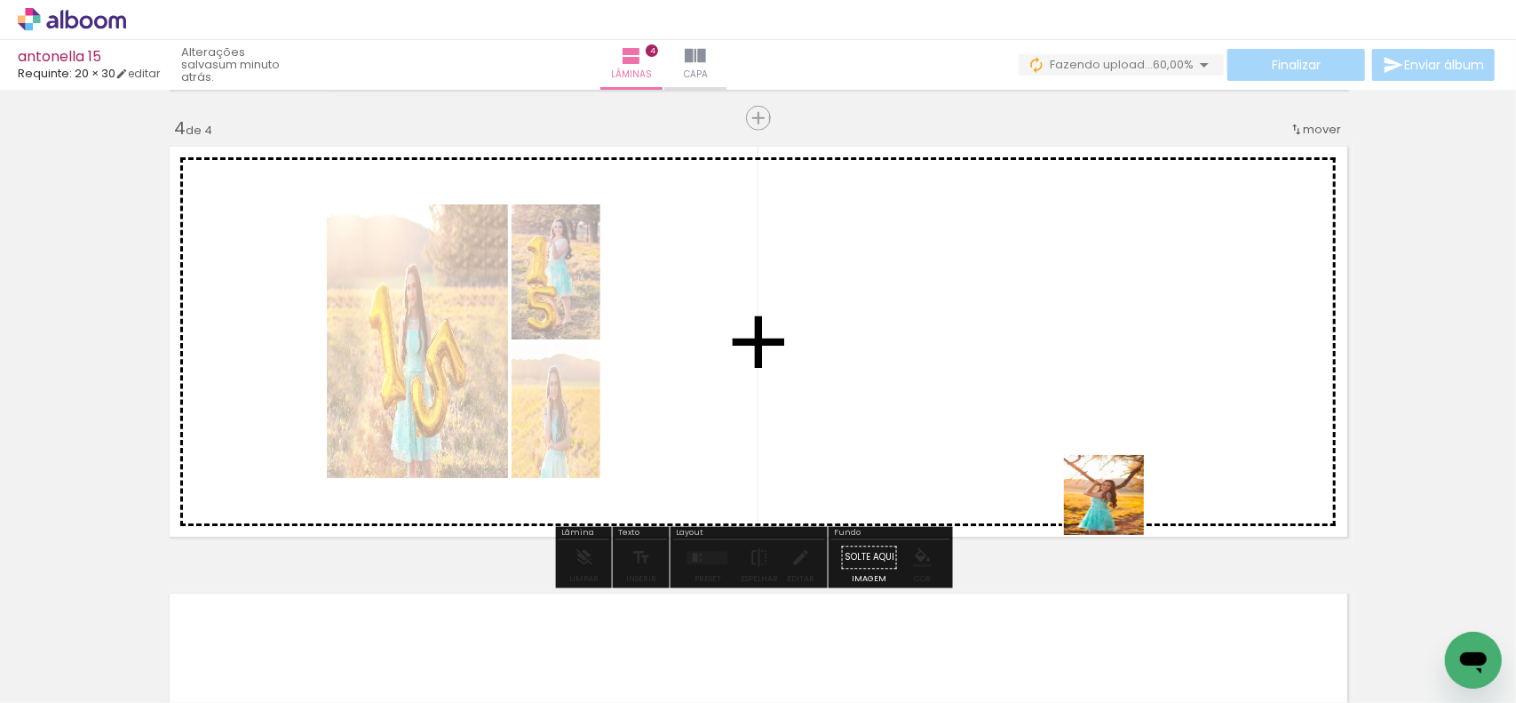
drag, startPoint x: 1154, startPoint y: 603, endPoint x: 1186, endPoint y: 607, distance: 32.2
click at [1086, 449] on quentale-workspace at bounding box center [758, 351] width 1516 height 703
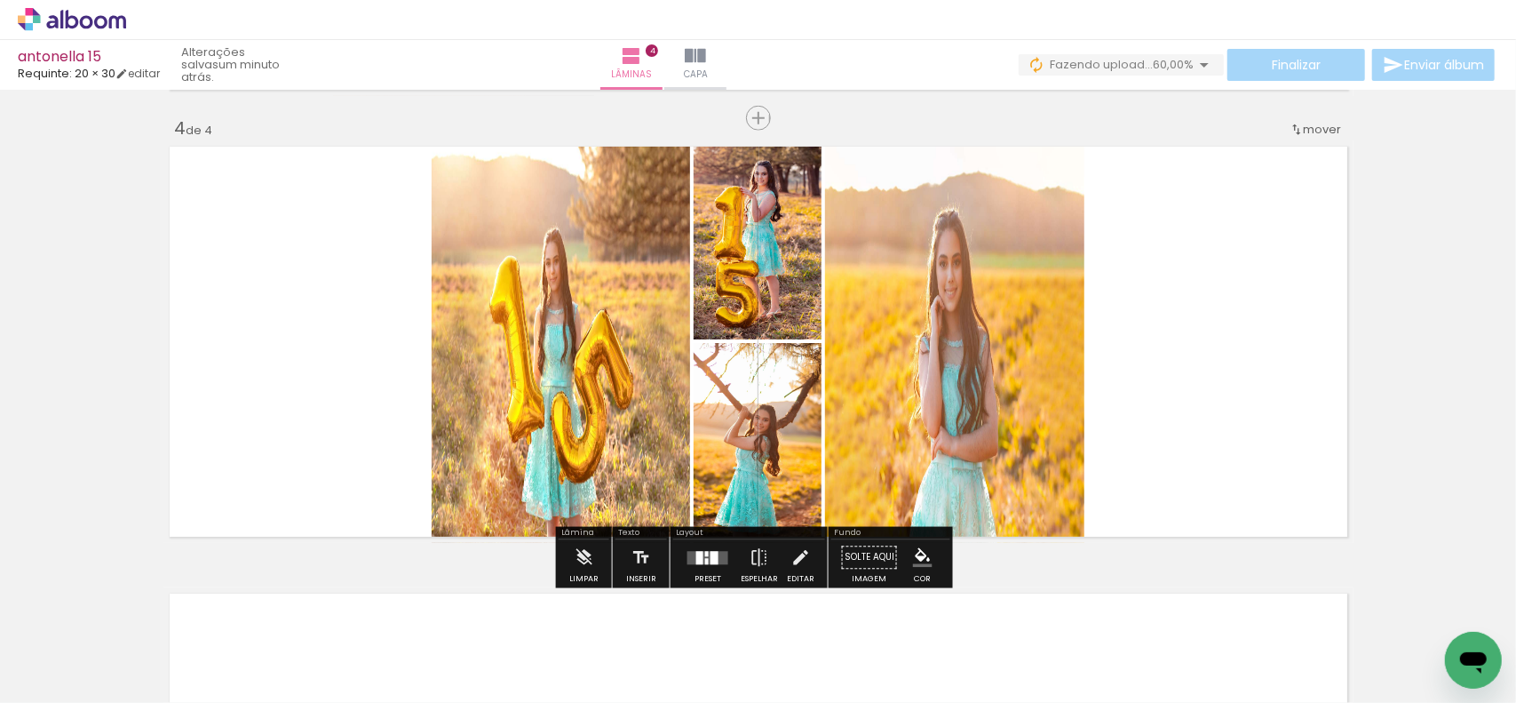
drag, startPoint x: 991, startPoint y: 391, endPoint x: 1201, endPoint y: 517, distance: 244.7
click at [991, 387] on quentale-workspace at bounding box center [758, 351] width 1516 height 703
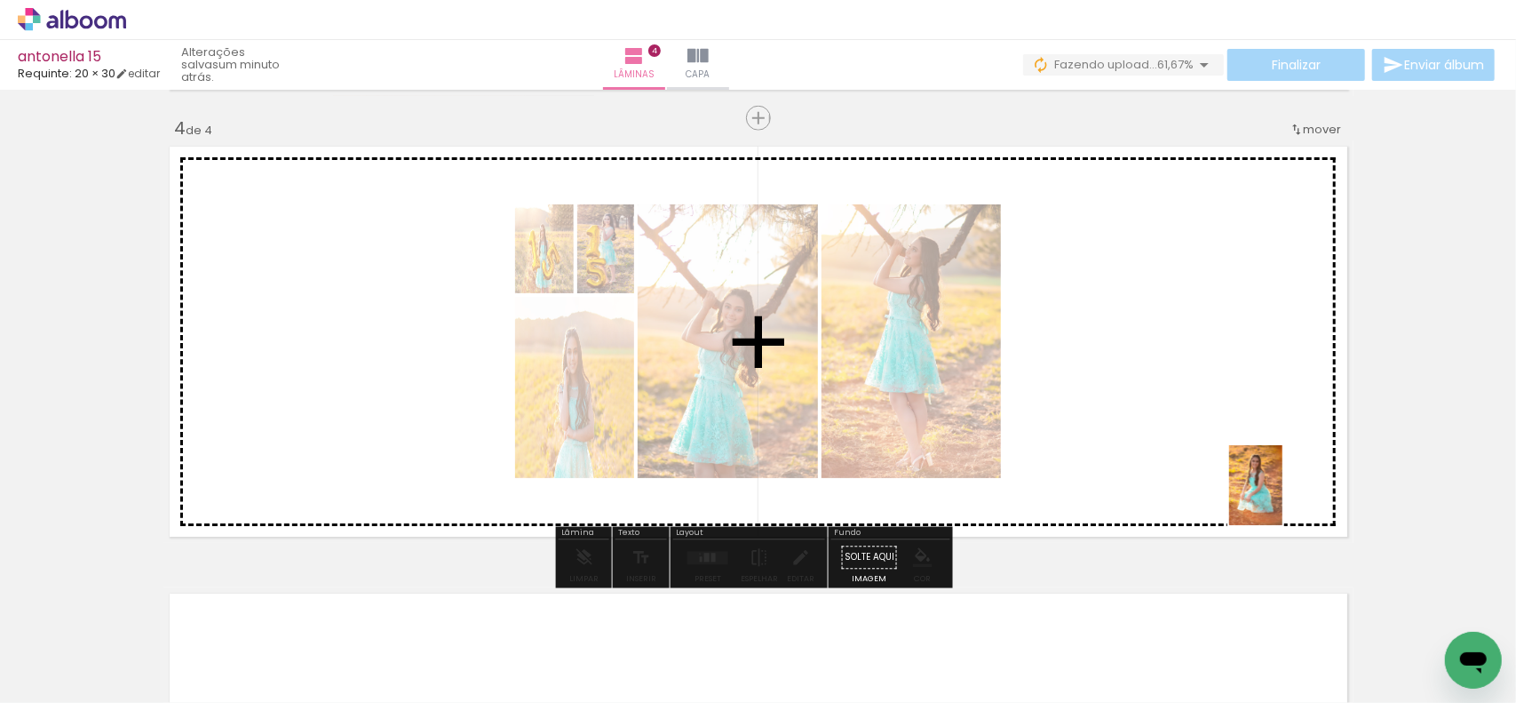
drag, startPoint x: 1341, startPoint y: 646, endPoint x: 1433, endPoint y: 650, distance: 92.5
click at [1269, 463] on quentale-workspace at bounding box center [758, 351] width 1516 height 703
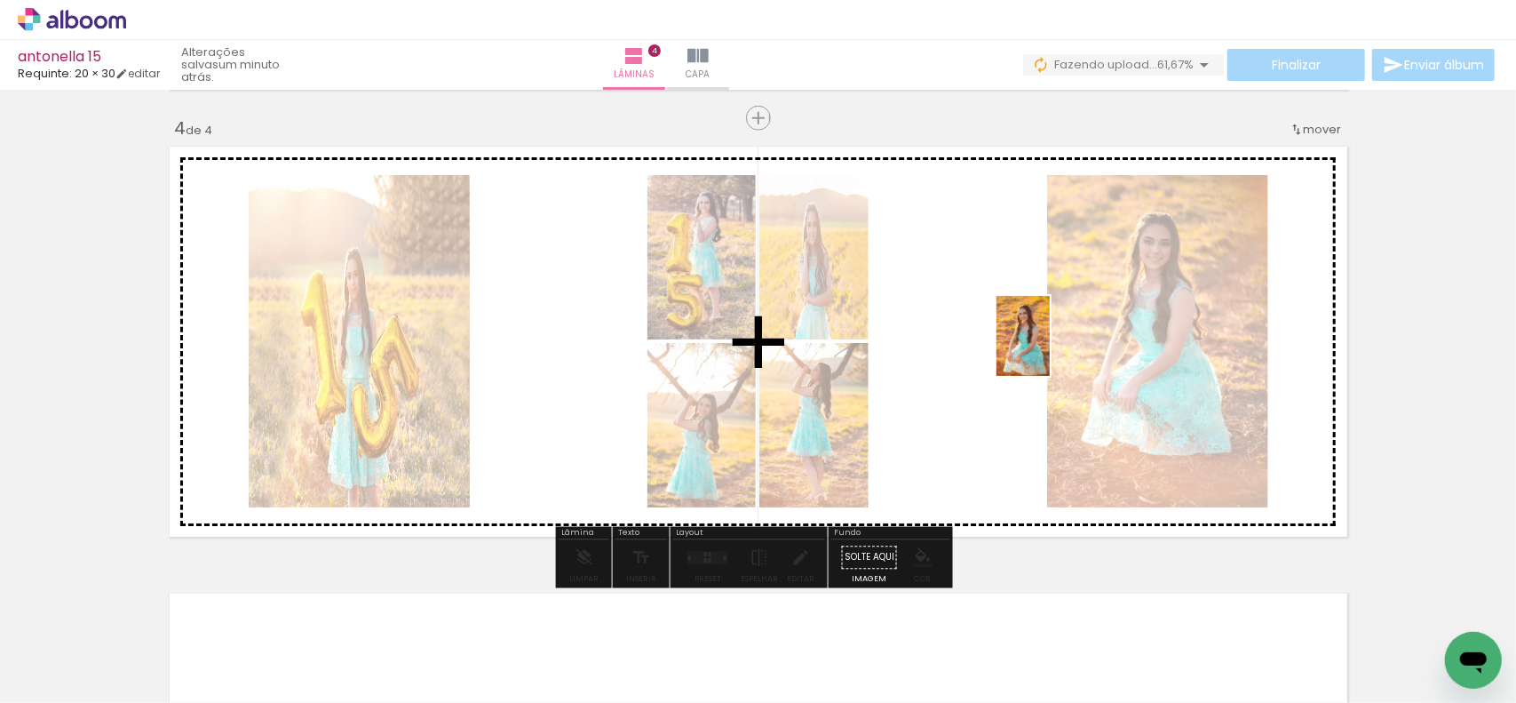
drag, startPoint x: 1436, startPoint y: 608, endPoint x: 963, endPoint y: 271, distance: 581.0
click at [949, 246] on quentale-workspace at bounding box center [758, 351] width 1516 height 703
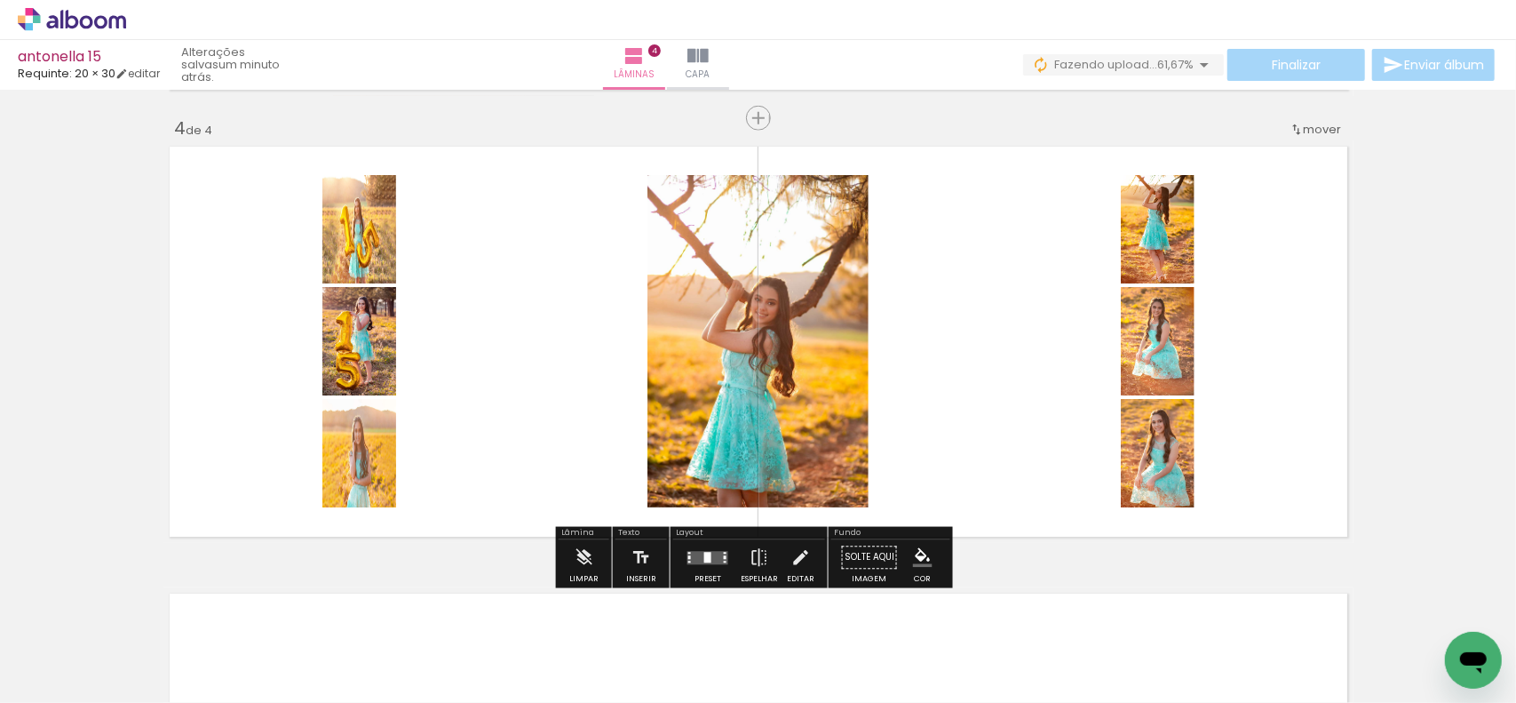
click at [718, 557] on quentale-layouter at bounding box center [708, 557] width 41 height 13
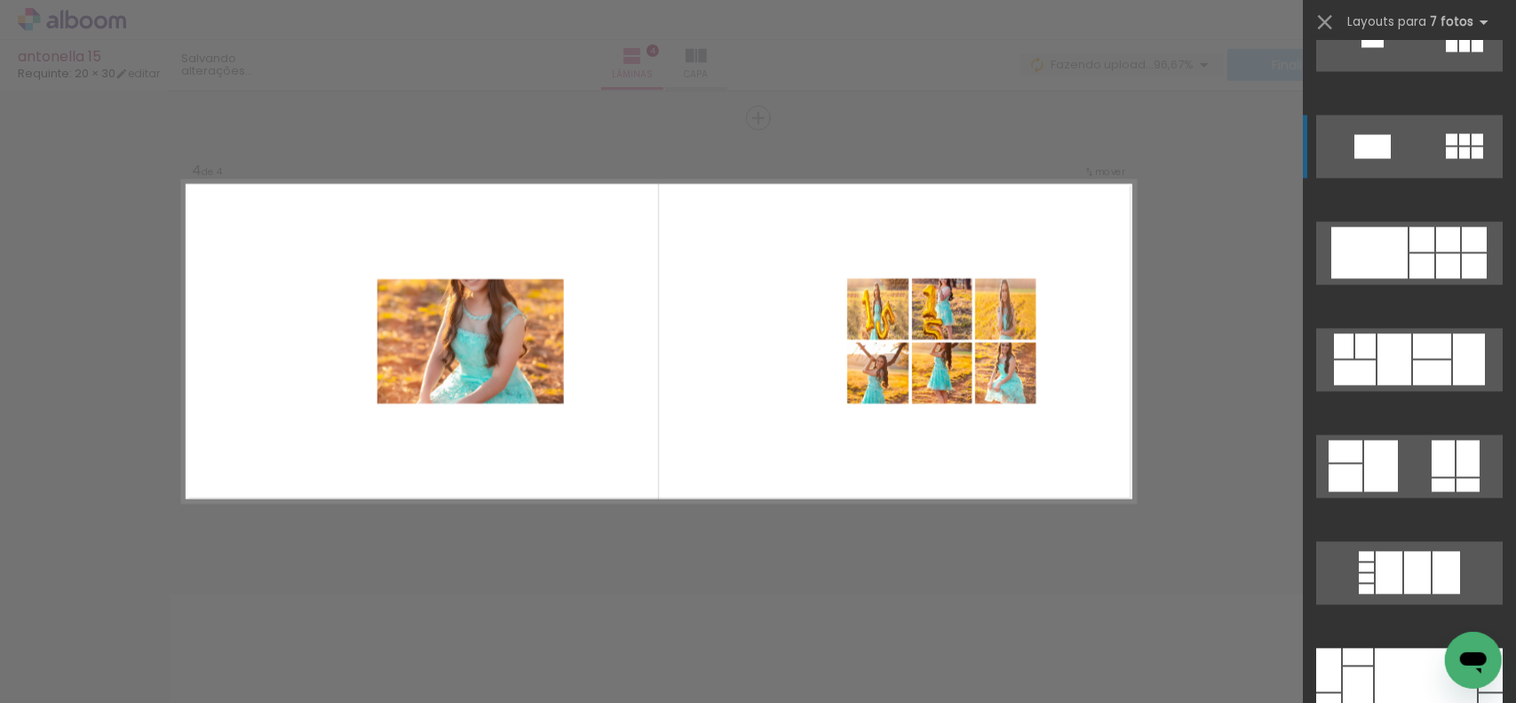
scroll to position [7284, 0]
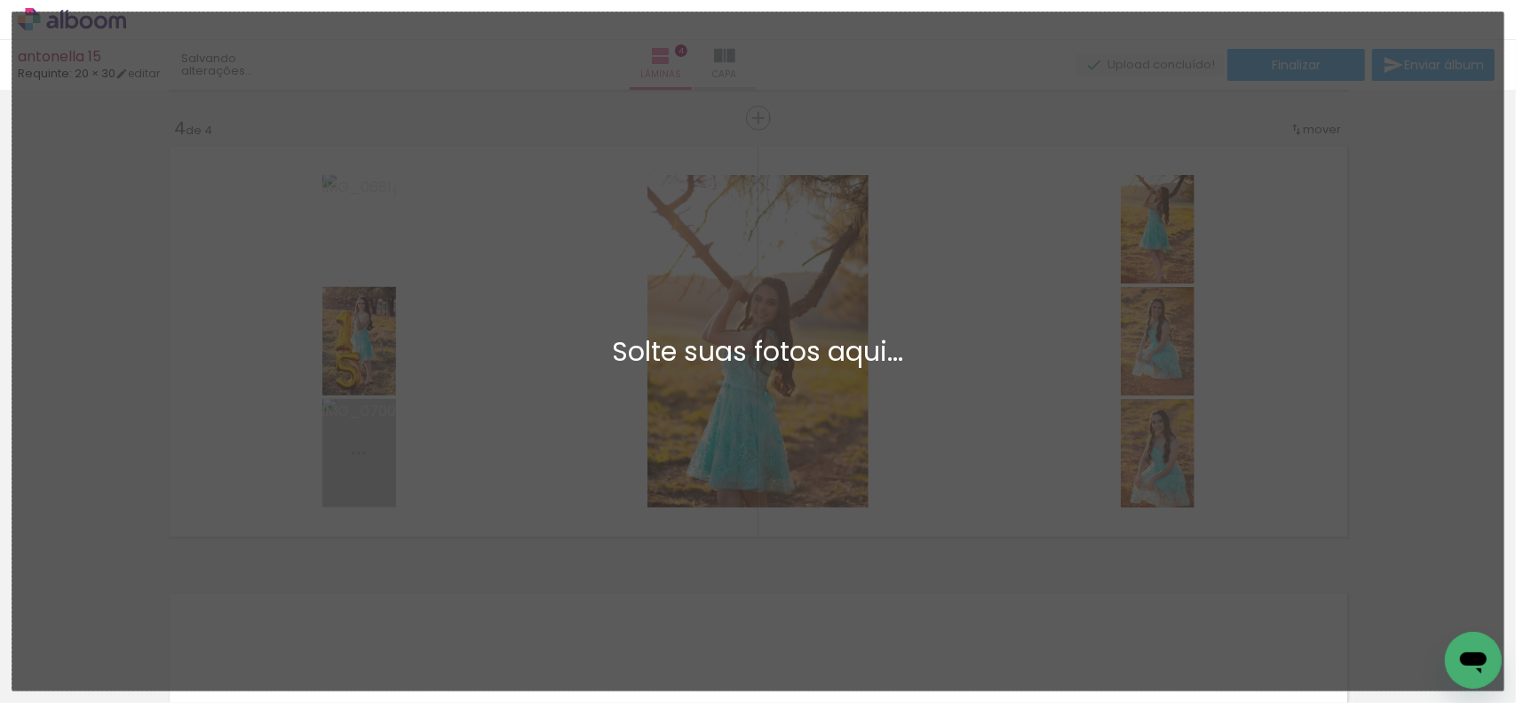
scroll to position [0, 0]
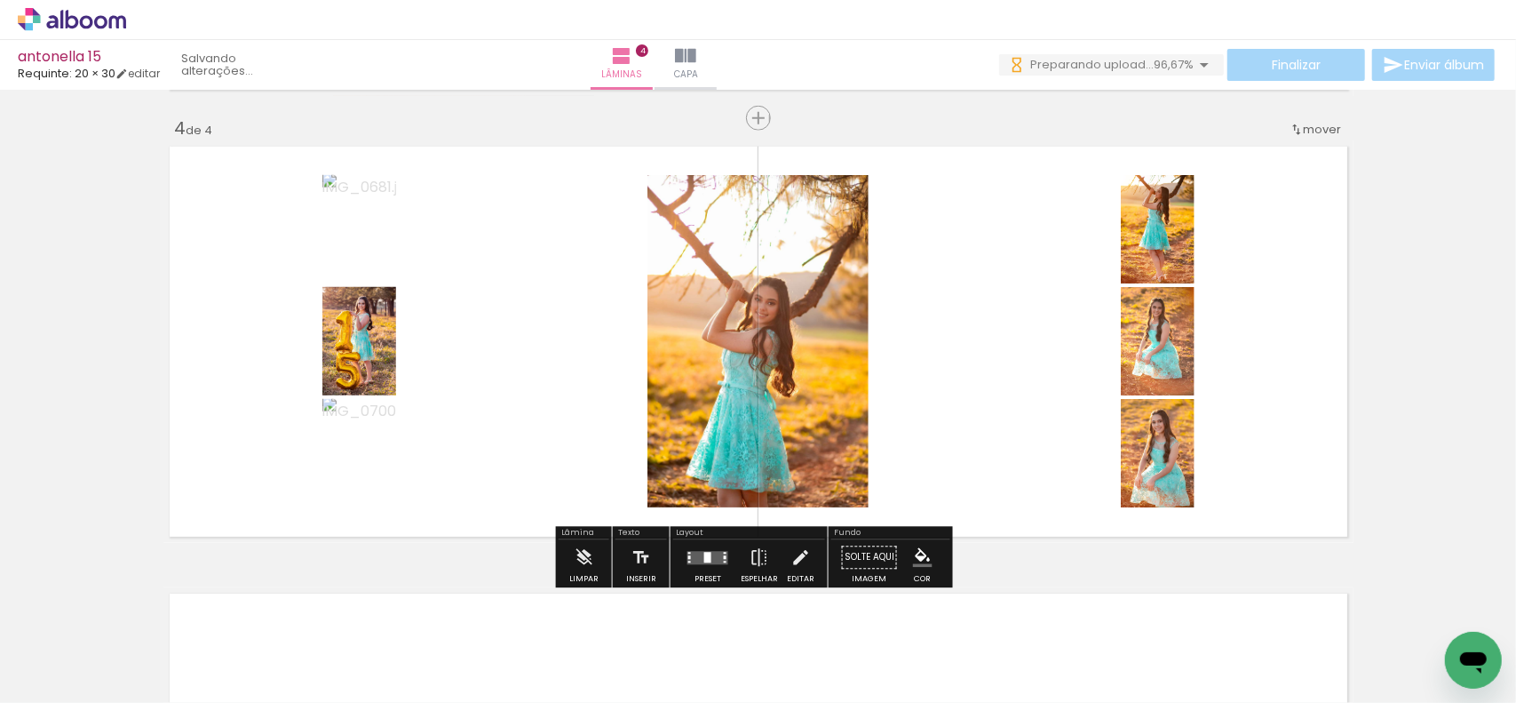
click at [714, 569] on div at bounding box center [708, 558] width 48 height 36
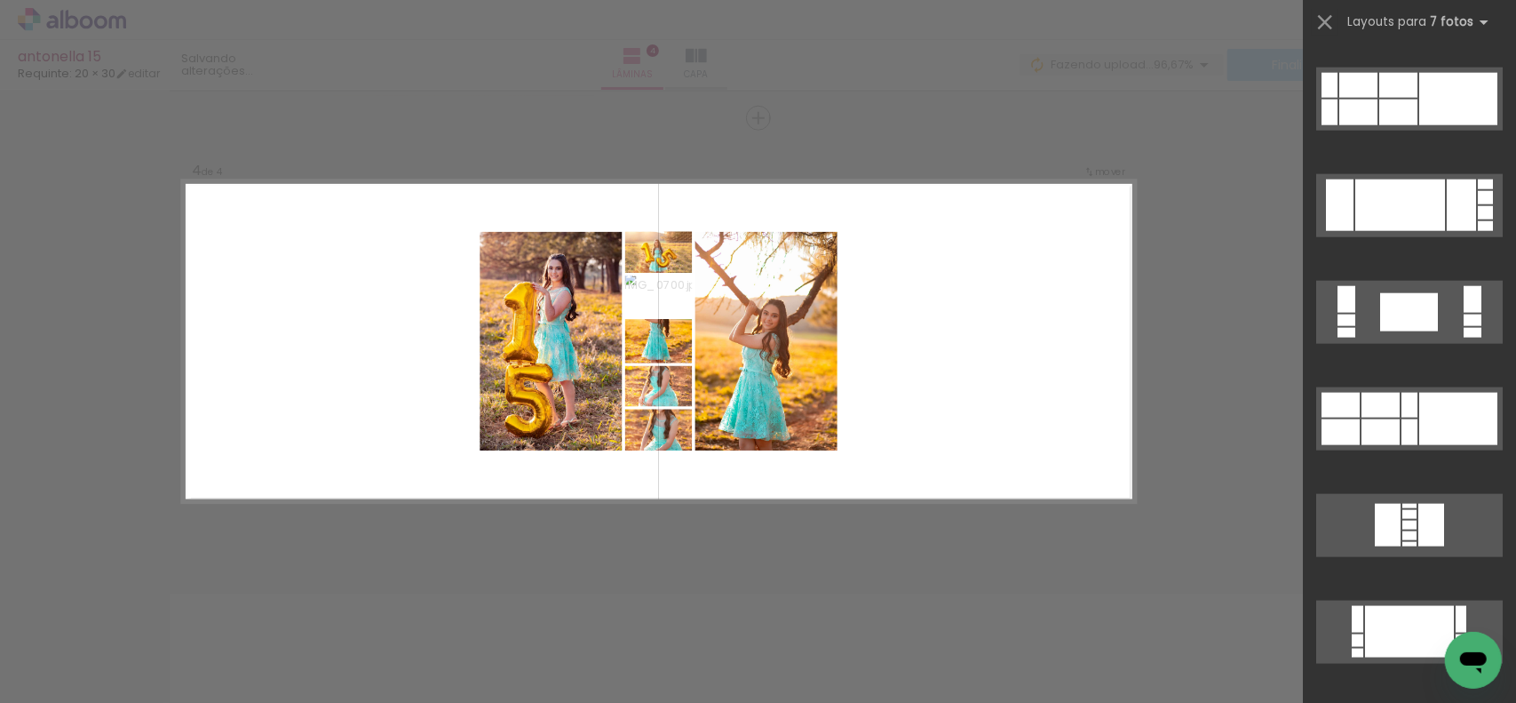
scroll to position [10518, 0]
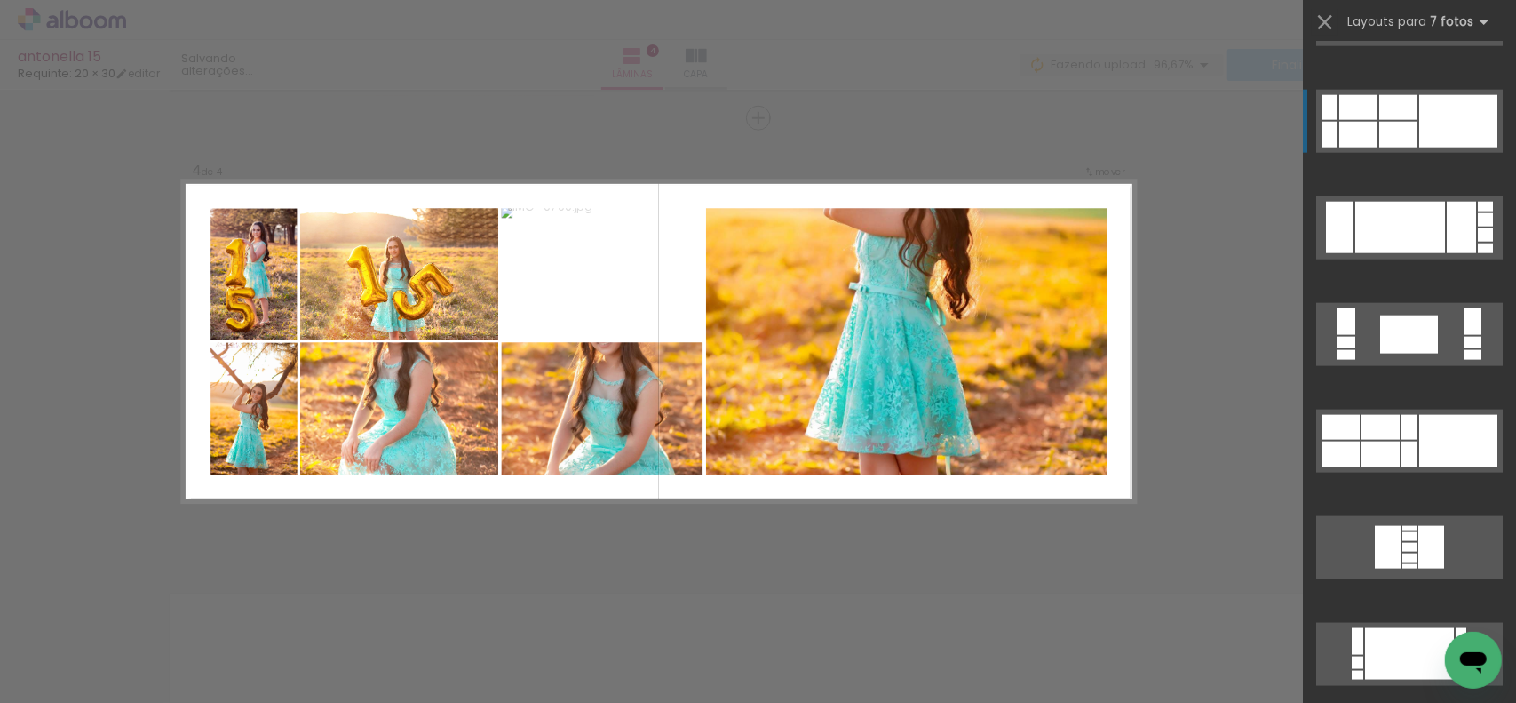
click at [1425, 131] on div at bounding box center [1459, 121] width 78 height 52
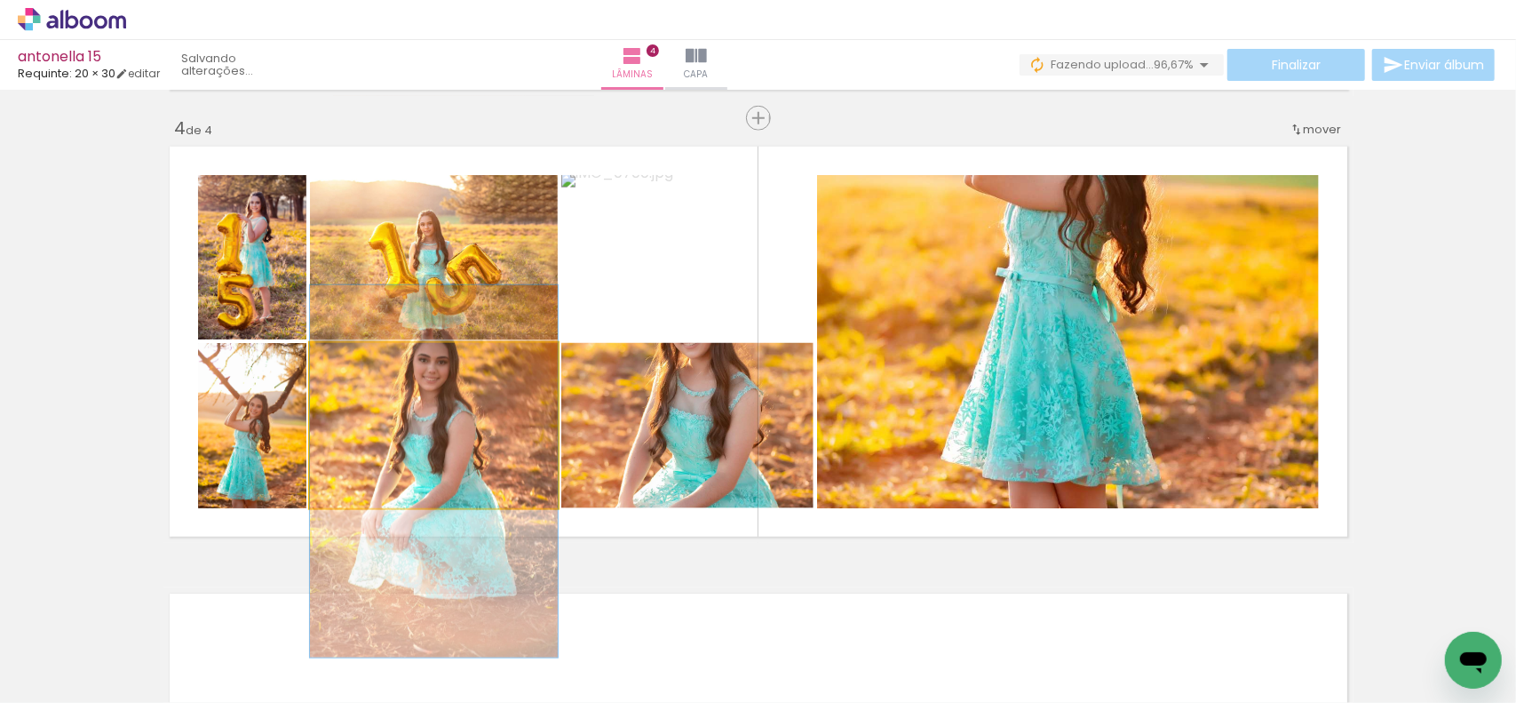
drag, startPoint x: 489, startPoint y: 413, endPoint x: 489, endPoint y: 459, distance: 46.2
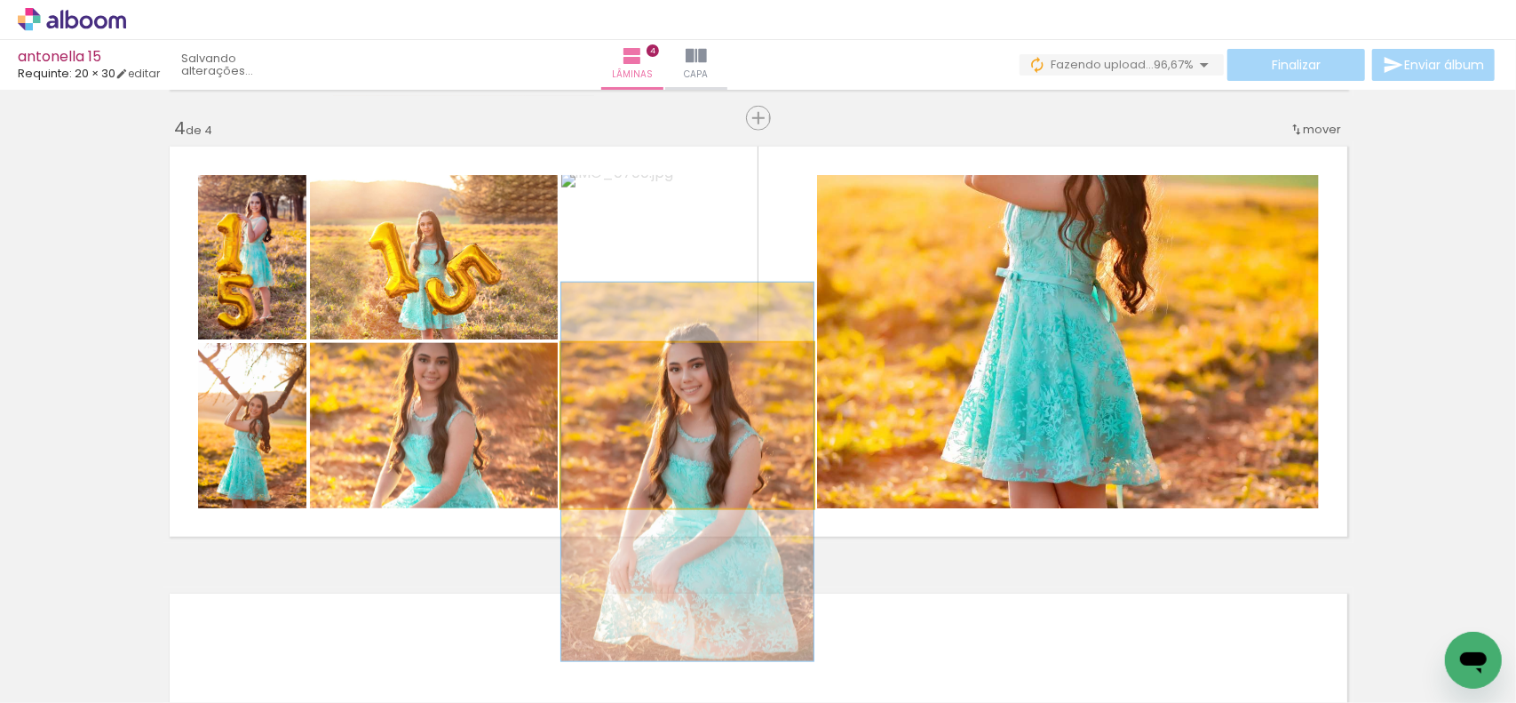
drag, startPoint x: 723, startPoint y: 404, endPoint x: 726, endPoint y: 454, distance: 49.8
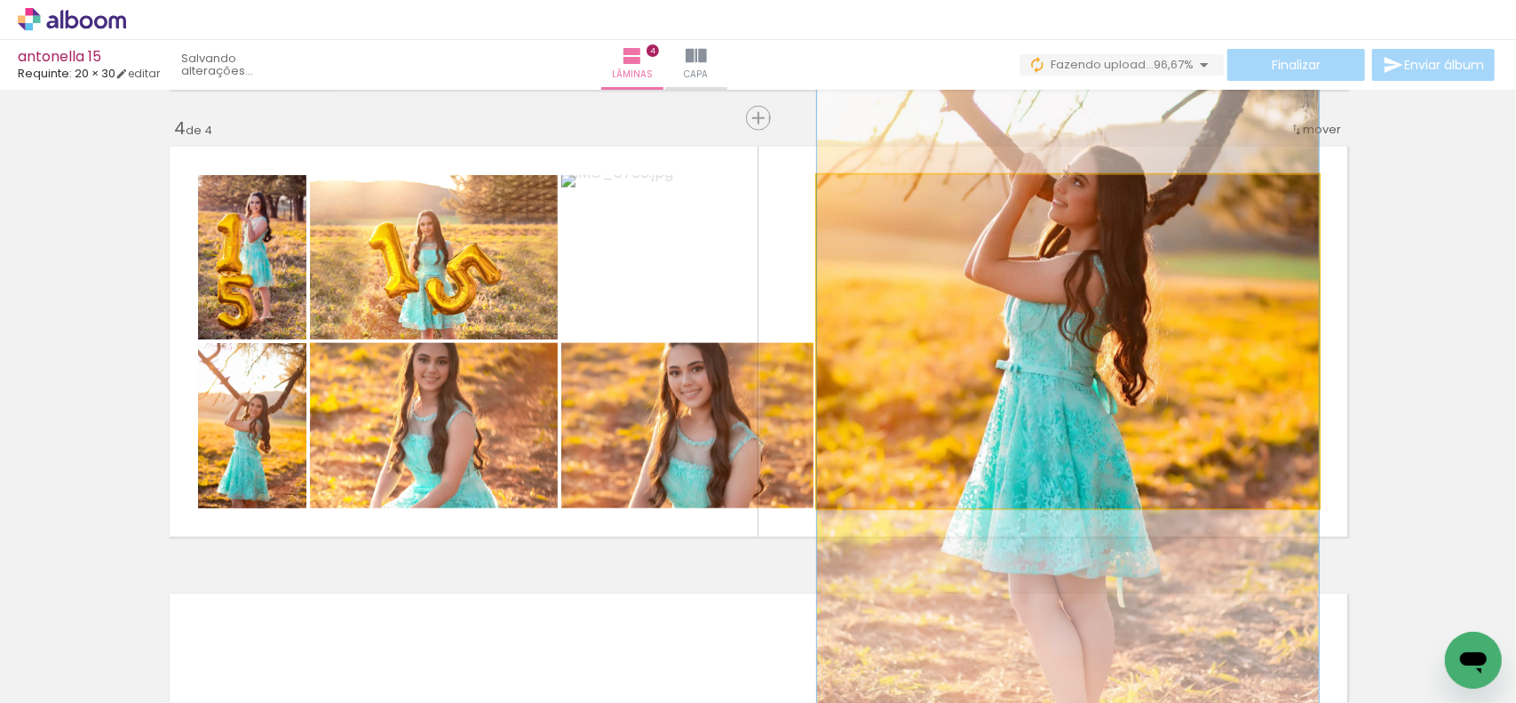
drag, startPoint x: 1048, startPoint y: 283, endPoint x: 1055, endPoint y: 372, distance: 89.1
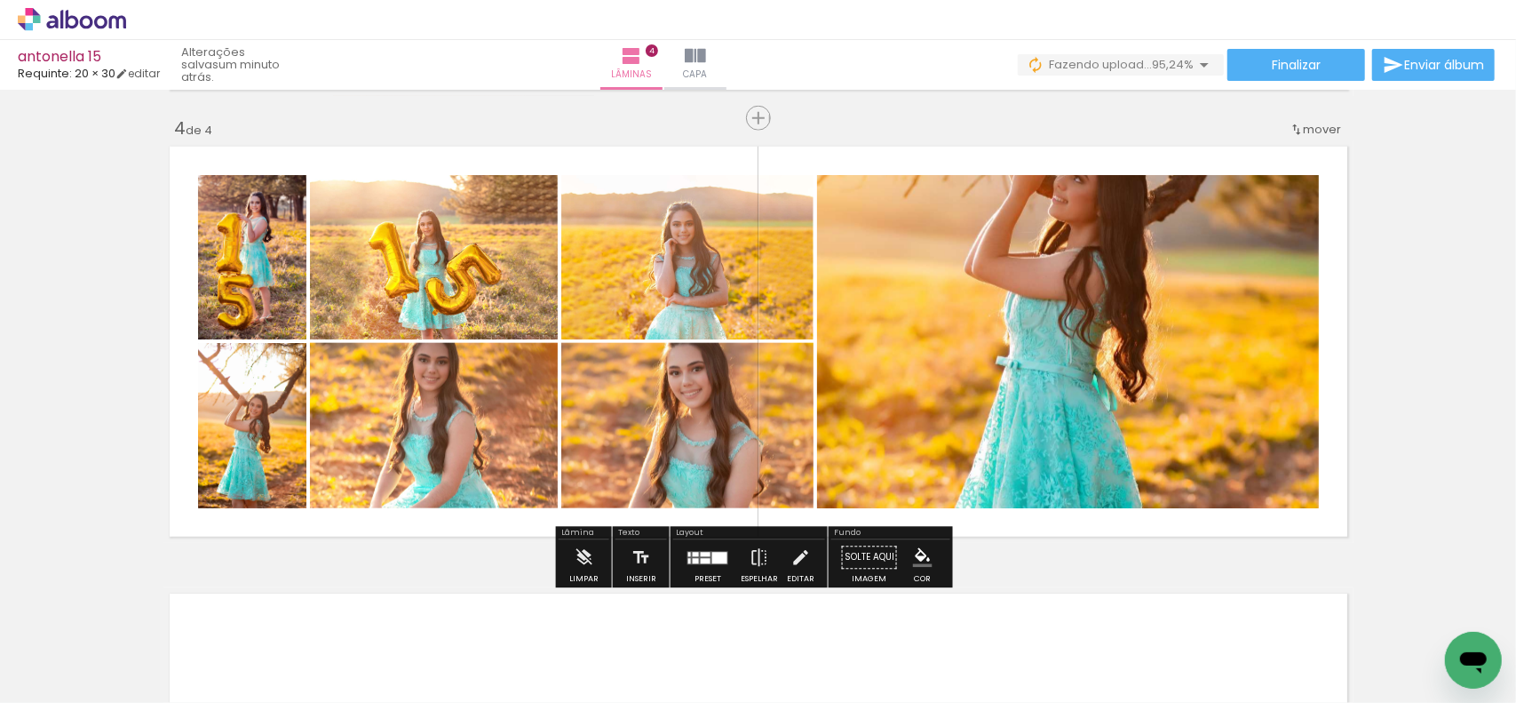
scroll to position [0, 4902]
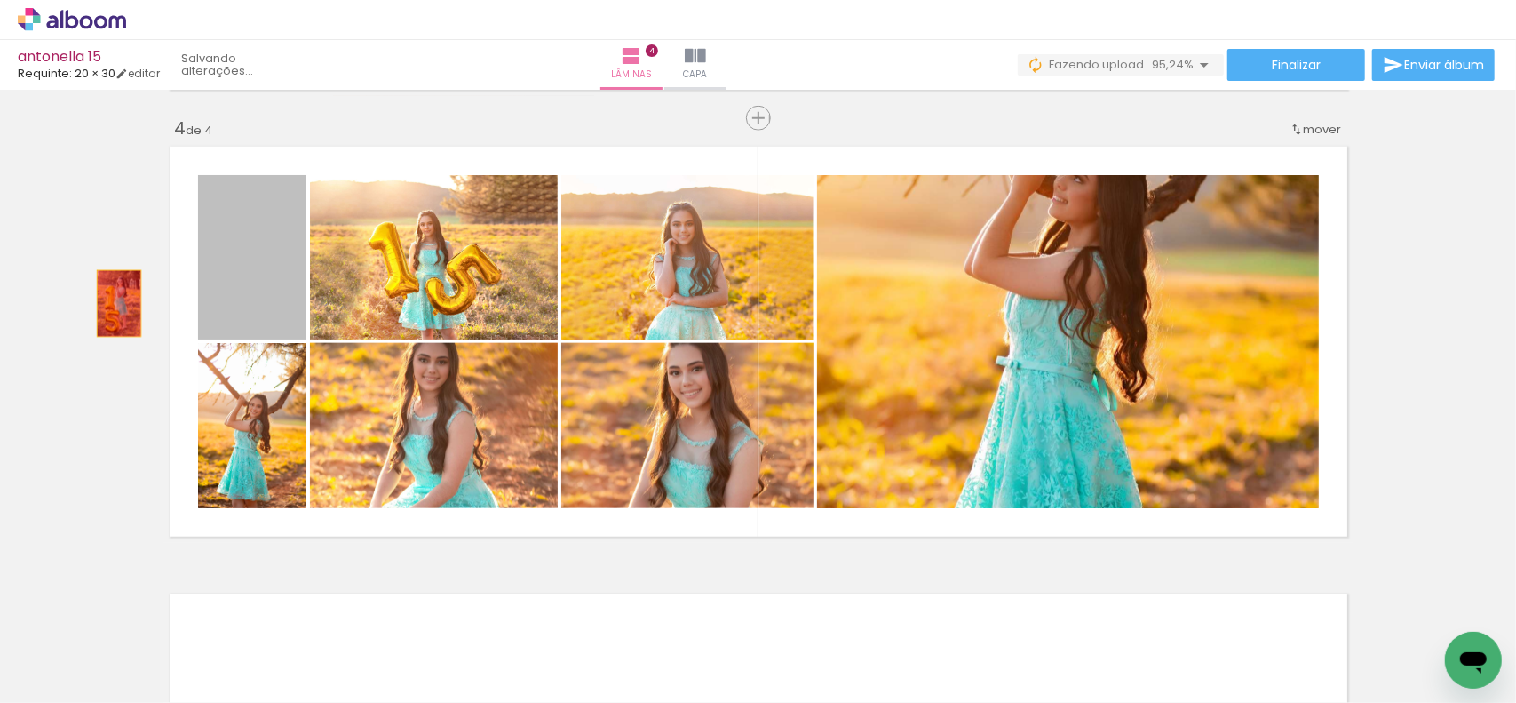
drag, startPoint x: 261, startPoint y: 280, endPoint x: 112, endPoint y: 303, distance: 151.0
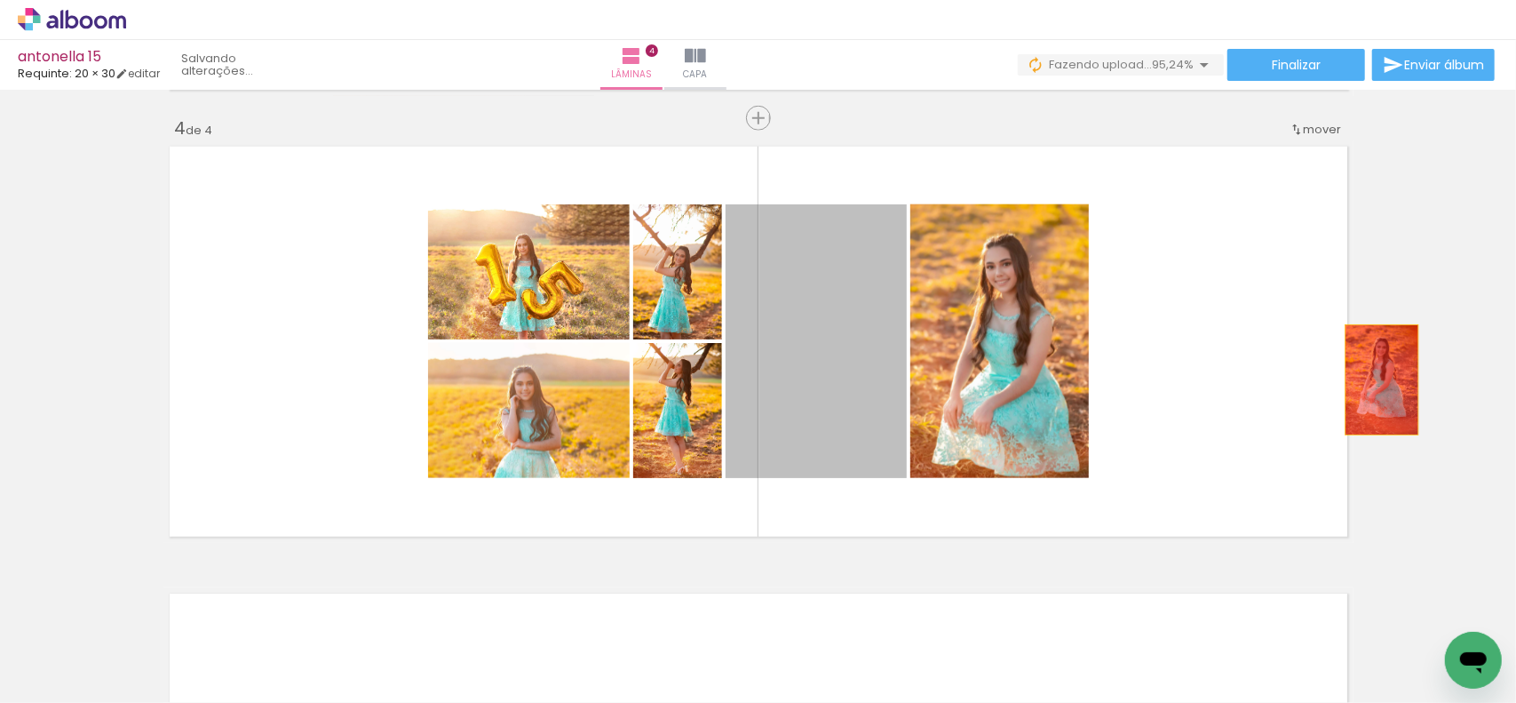
drag, startPoint x: 881, startPoint y: 384, endPoint x: 1381, endPoint y: 378, distance: 500.2
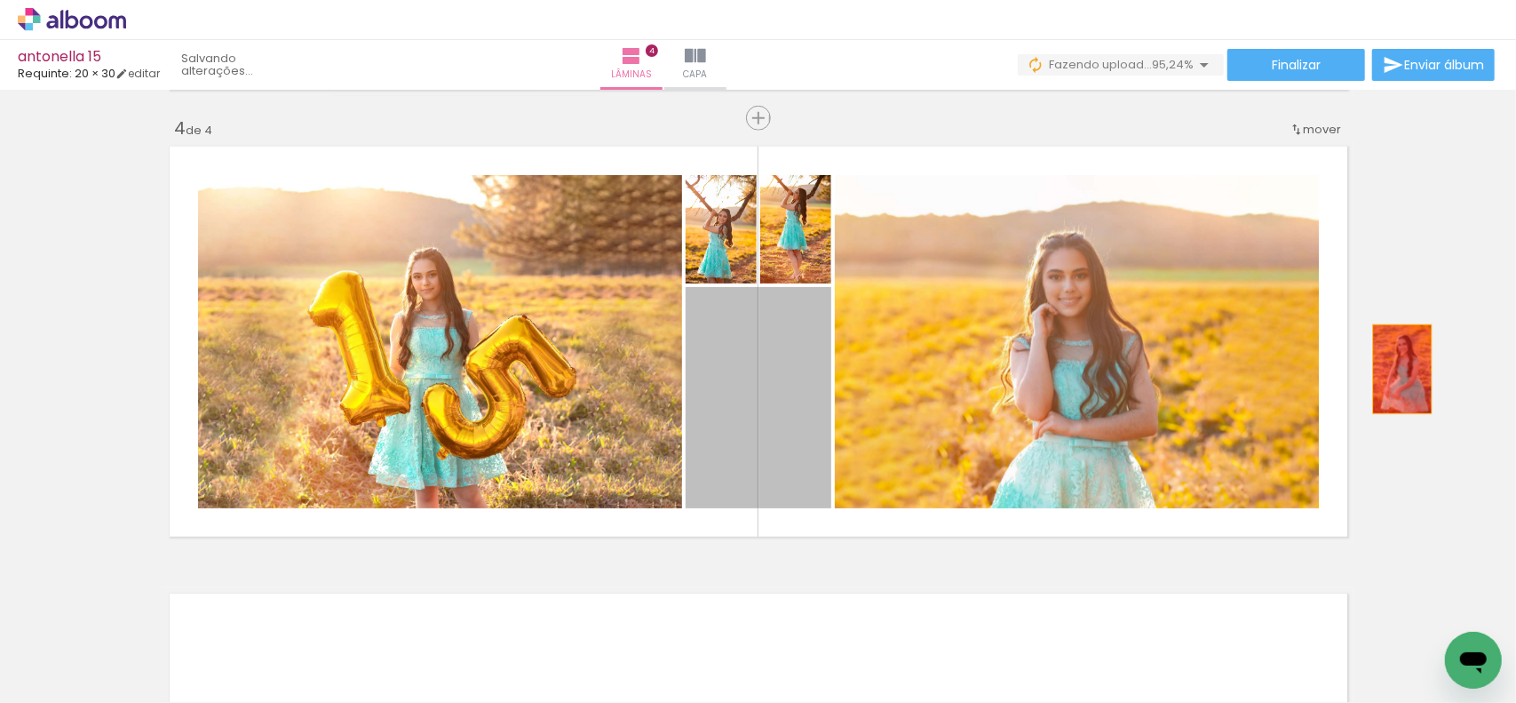
drag, startPoint x: 950, startPoint y: 403, endPoint x: 1380, endPoint y: 485, distance: 438.5
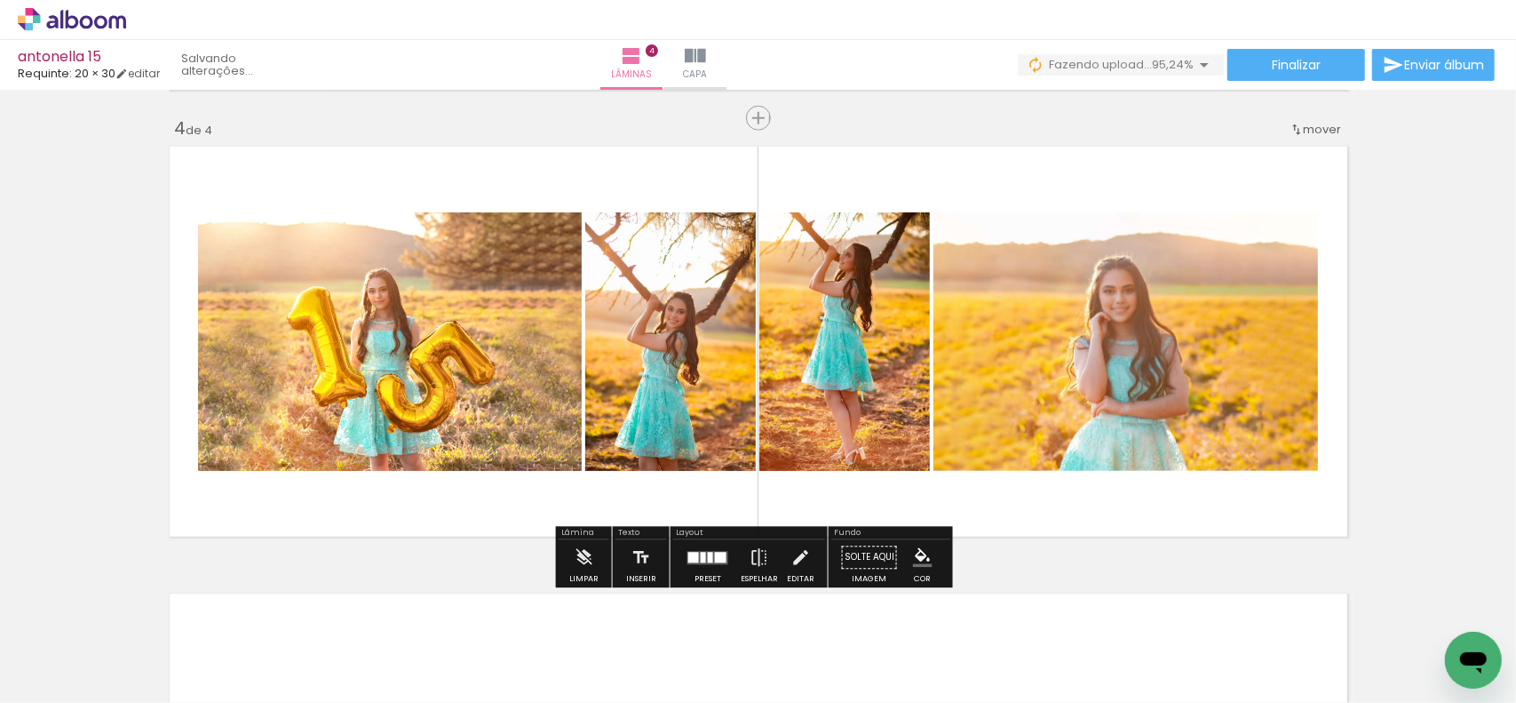
click at [1113, 607] on iron-icon at bounding box center [1107, 607] width 19 height 19
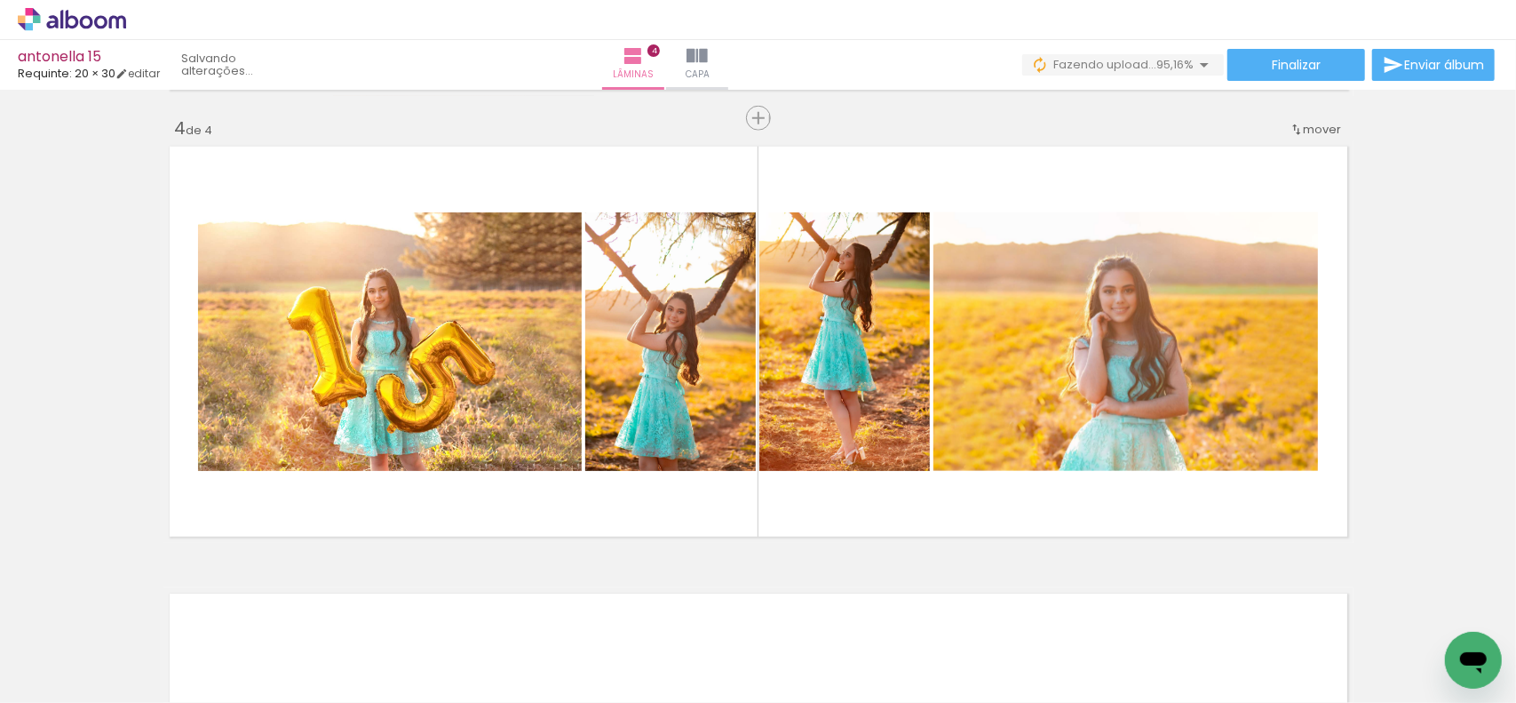
click at [1111, 612] on iron-icon at bounding box center [1107, 607] width 19 height 19
click at [818, 609] on iron-icon at bounding box center [809, 607] width 19 height 19
drag, startPoint x: 1245, startPoint y: 640, endPoint x: 1309, endPoint y: 658, distance: 66.6
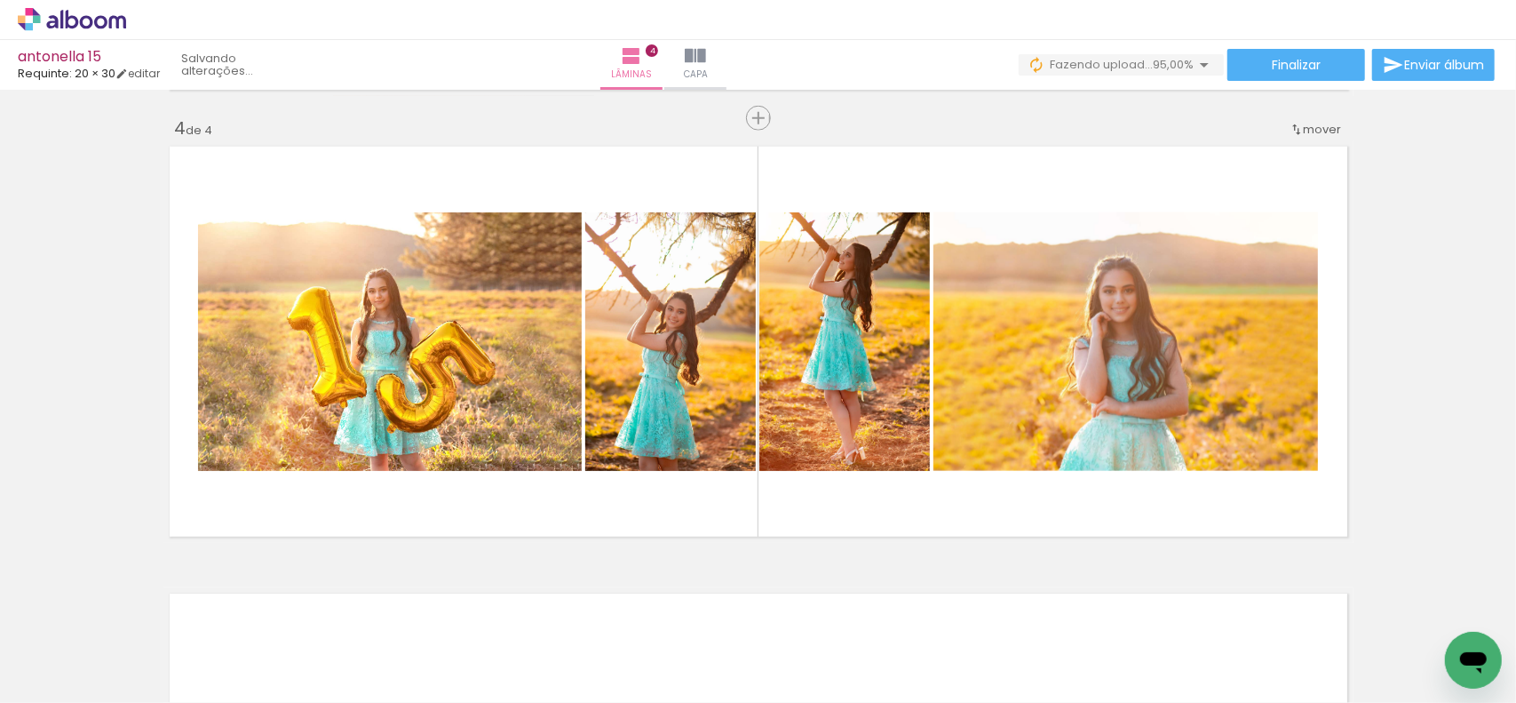
click at [1244, 481] on quentale-workspace at bounding box center [758, 351] width 1516 height 703
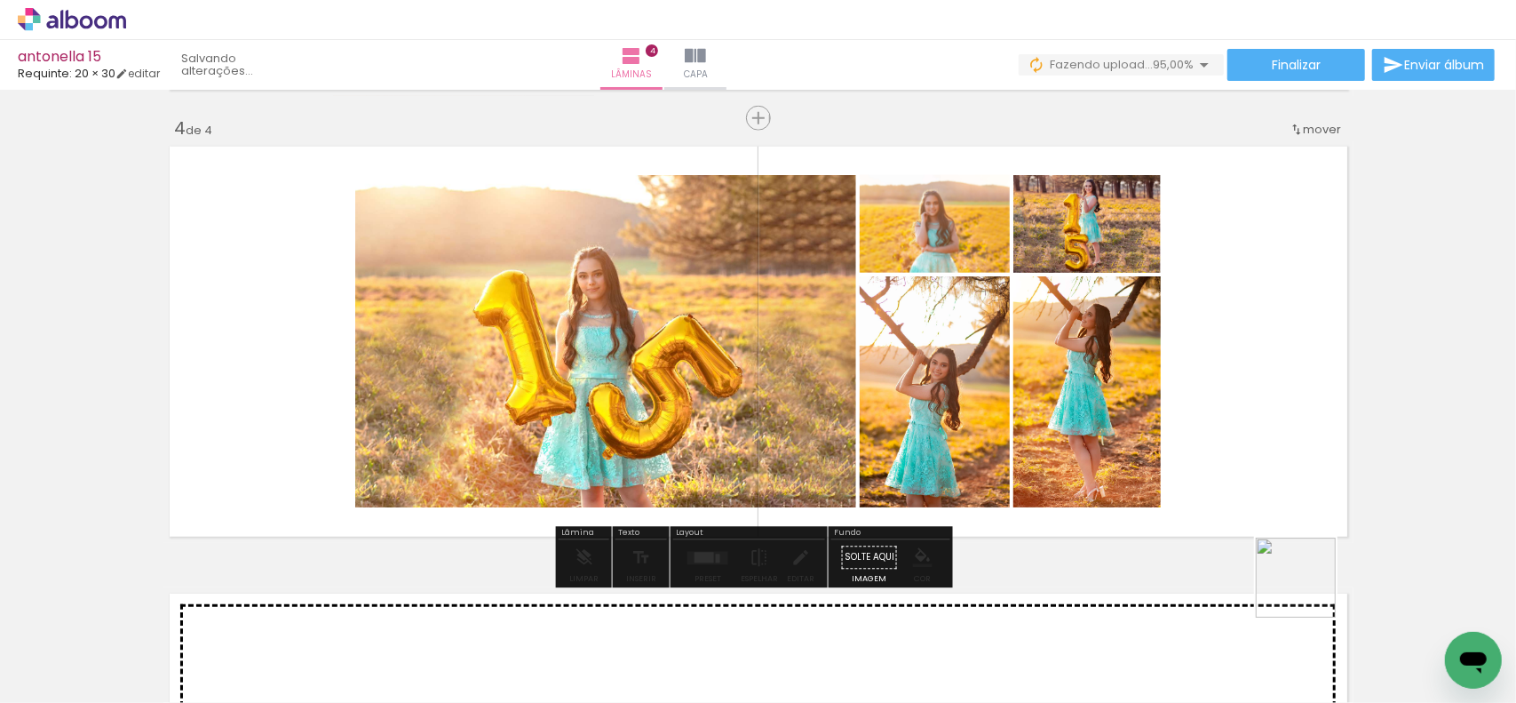
drag, startPoint x: 1346, startPoint y: 658, endPoint x: 1380, endPoint y: 671, distance: 36.8
click at [1207, 473] on quentale-workspace at bounding box center [758, 351] width 1516 height 703
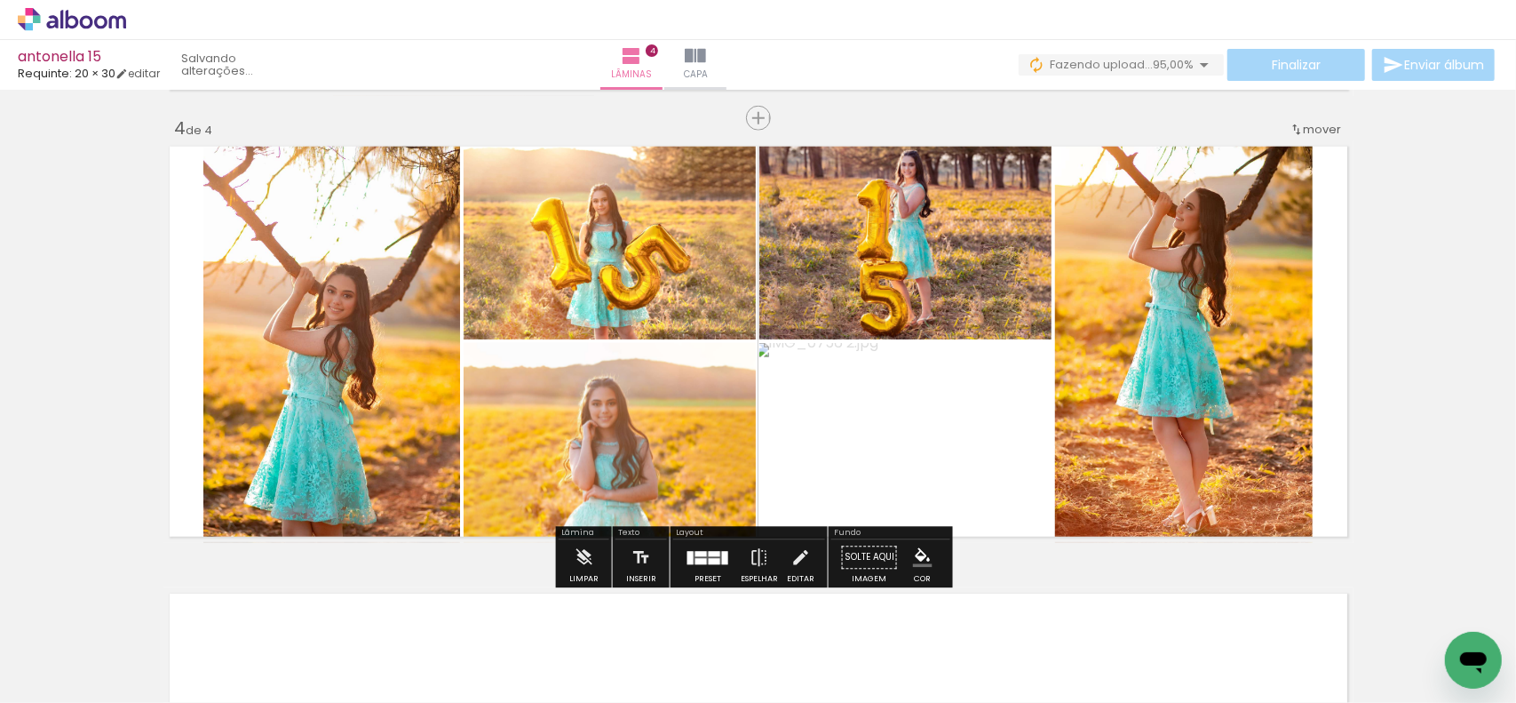
drag, startPoint x: 1439, startPoint y: 649, endPoint x: 1061, endPoint y: 453, distance: 426.3
click at [1088, 412] on quentale-workspace at bounding box center [758, 351] width 1516 height 703
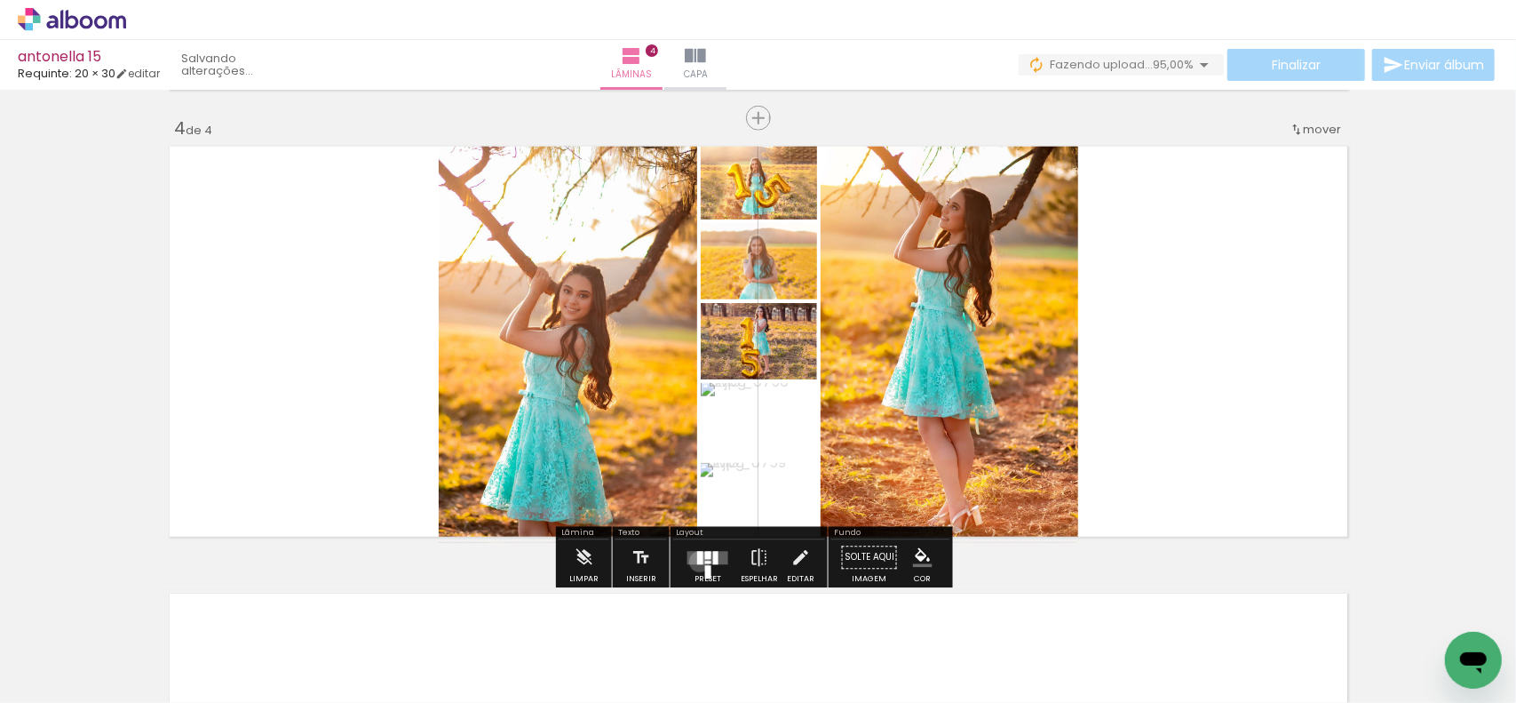
click at [697, 561] on div at bounding box center [700, 557] width 6 height 13
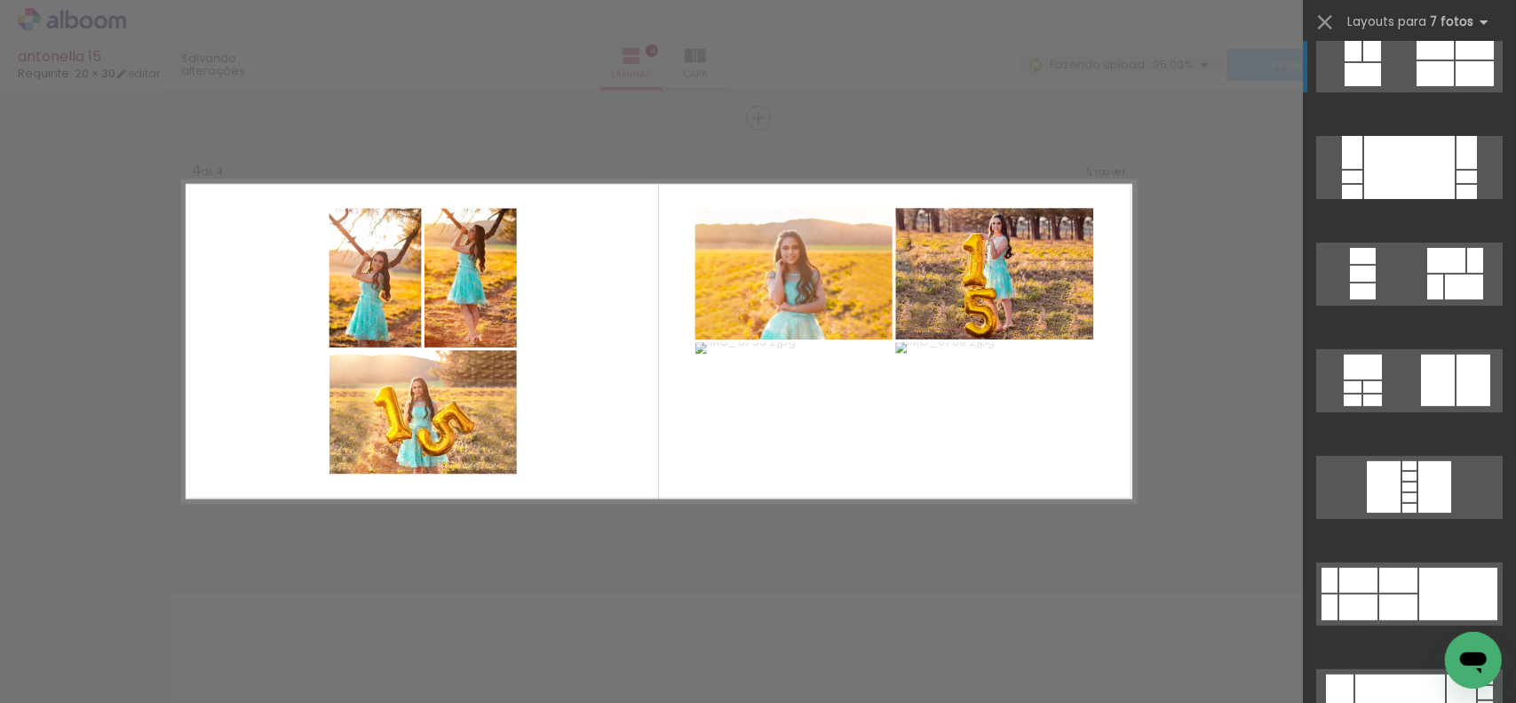
scroll to position [355, 0]
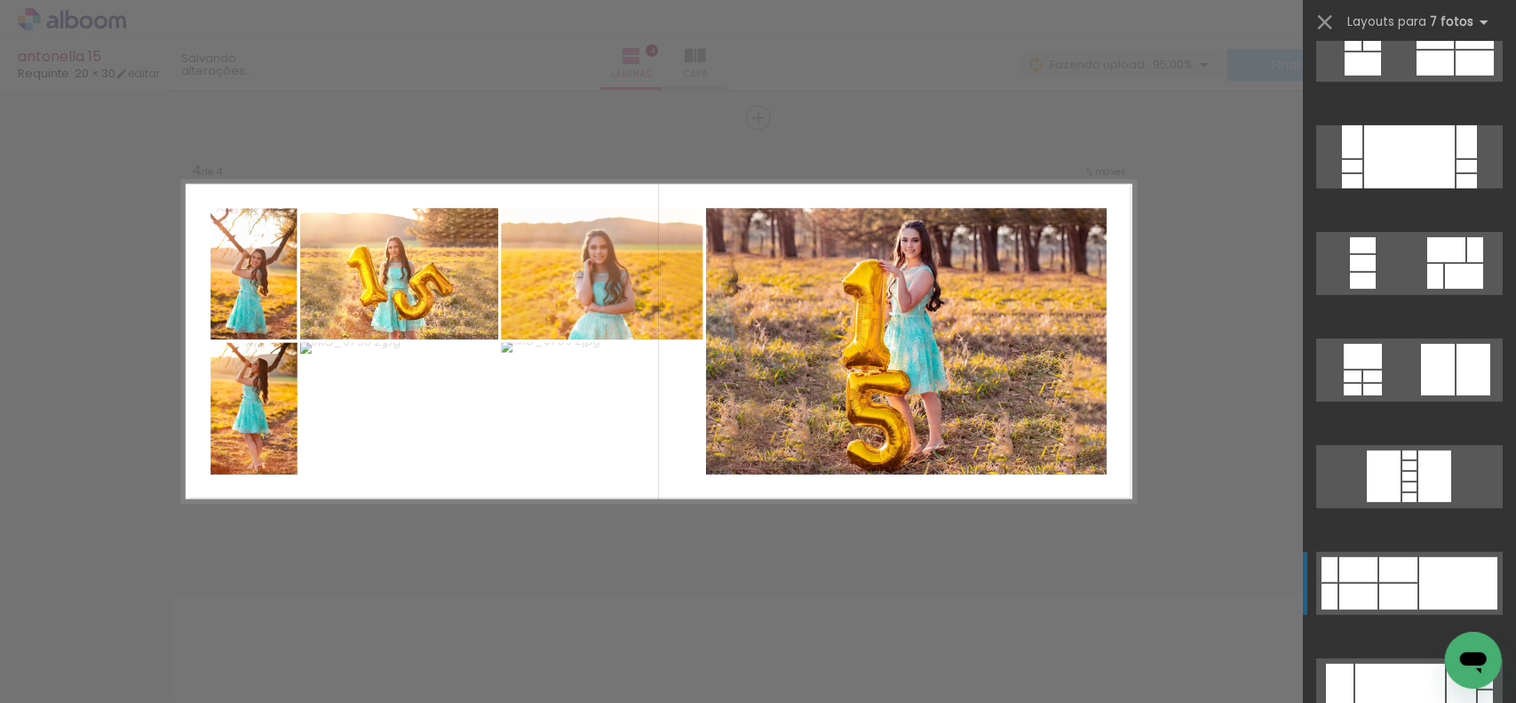
click at [1404, 572] on div at bounding box center [1399, 569] width 38 height 25
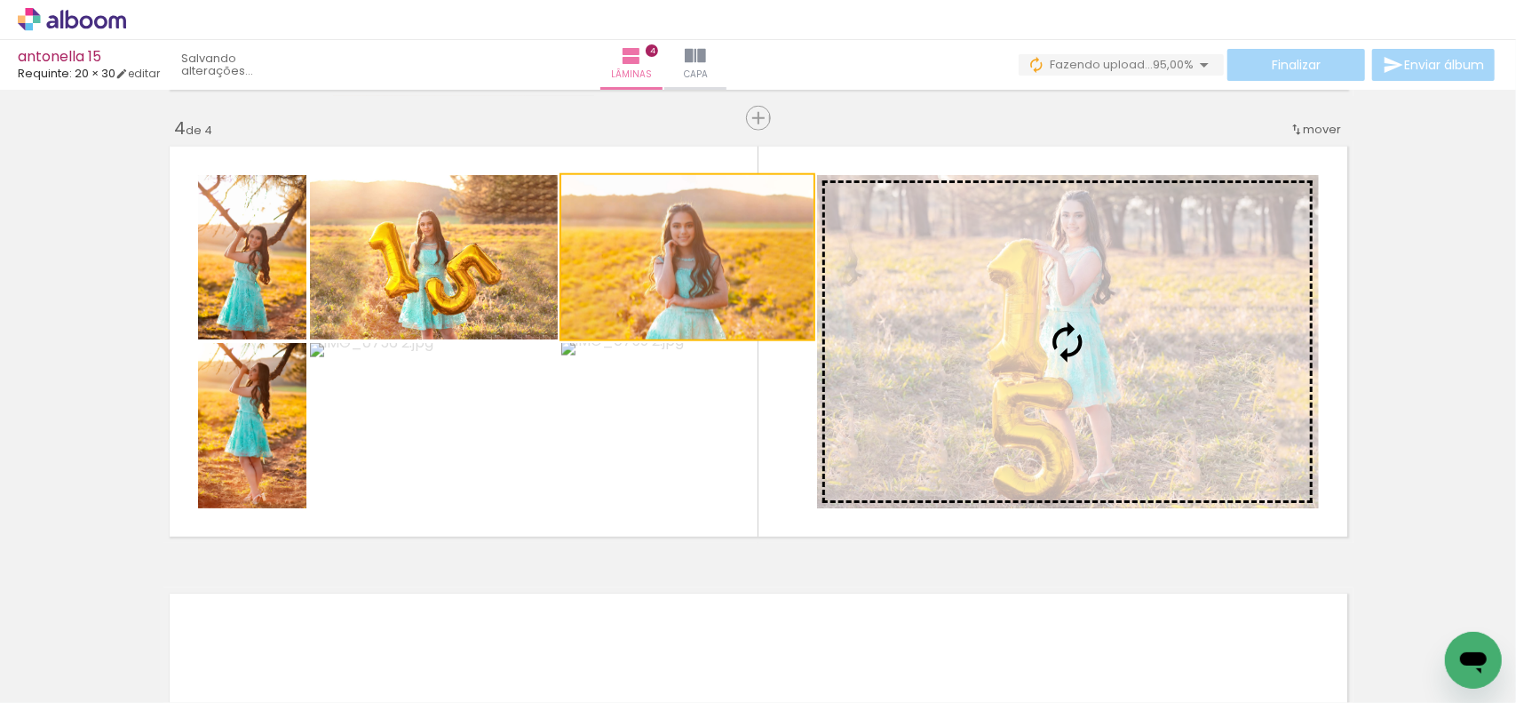
drag, startPoint x: 816, startPoint y: 317, endPoint x: 944, endPoint y: 321, distance: 128.0
click at [0, 0] on slot at bounding box center [0, 0] width 0 height 0
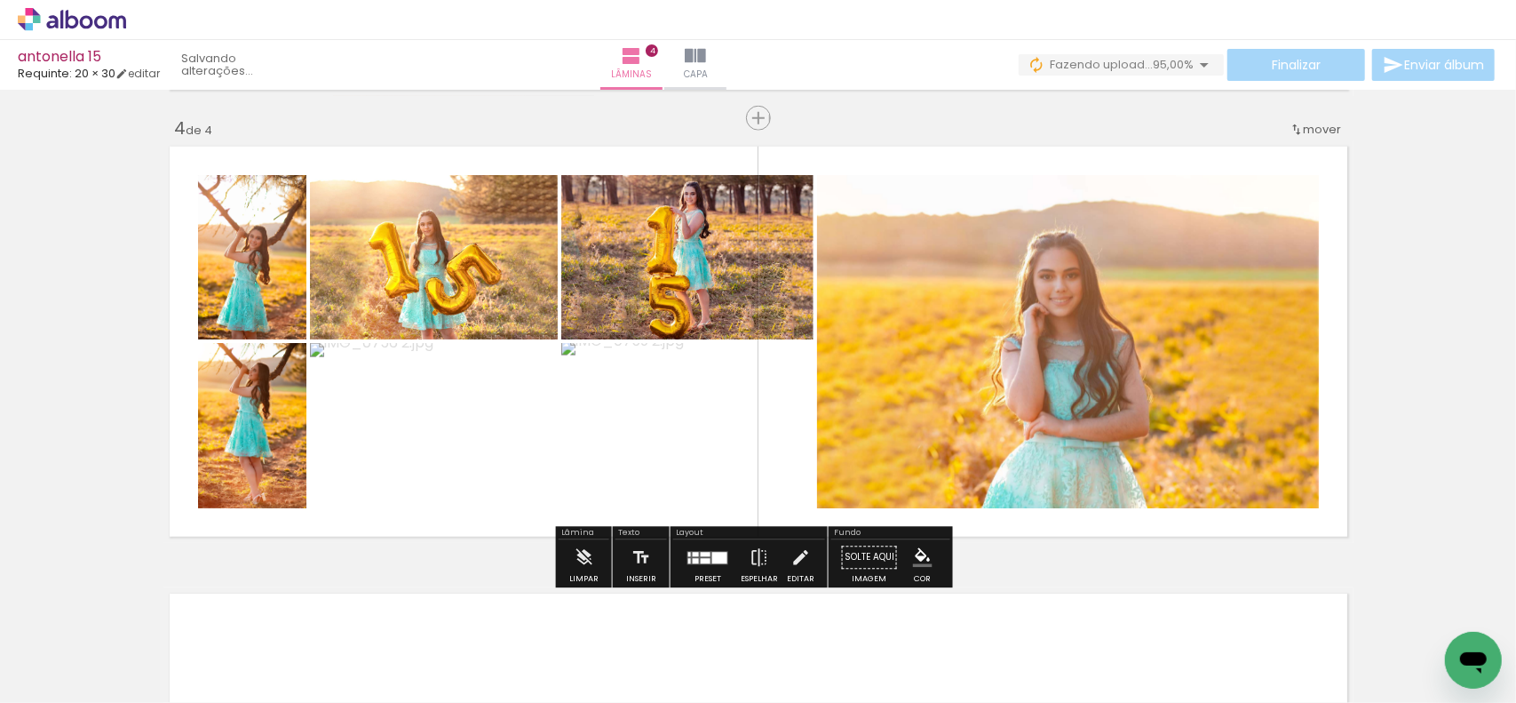
click at [711, 567] on div at bounding box center [708, 558] width 48 height 36
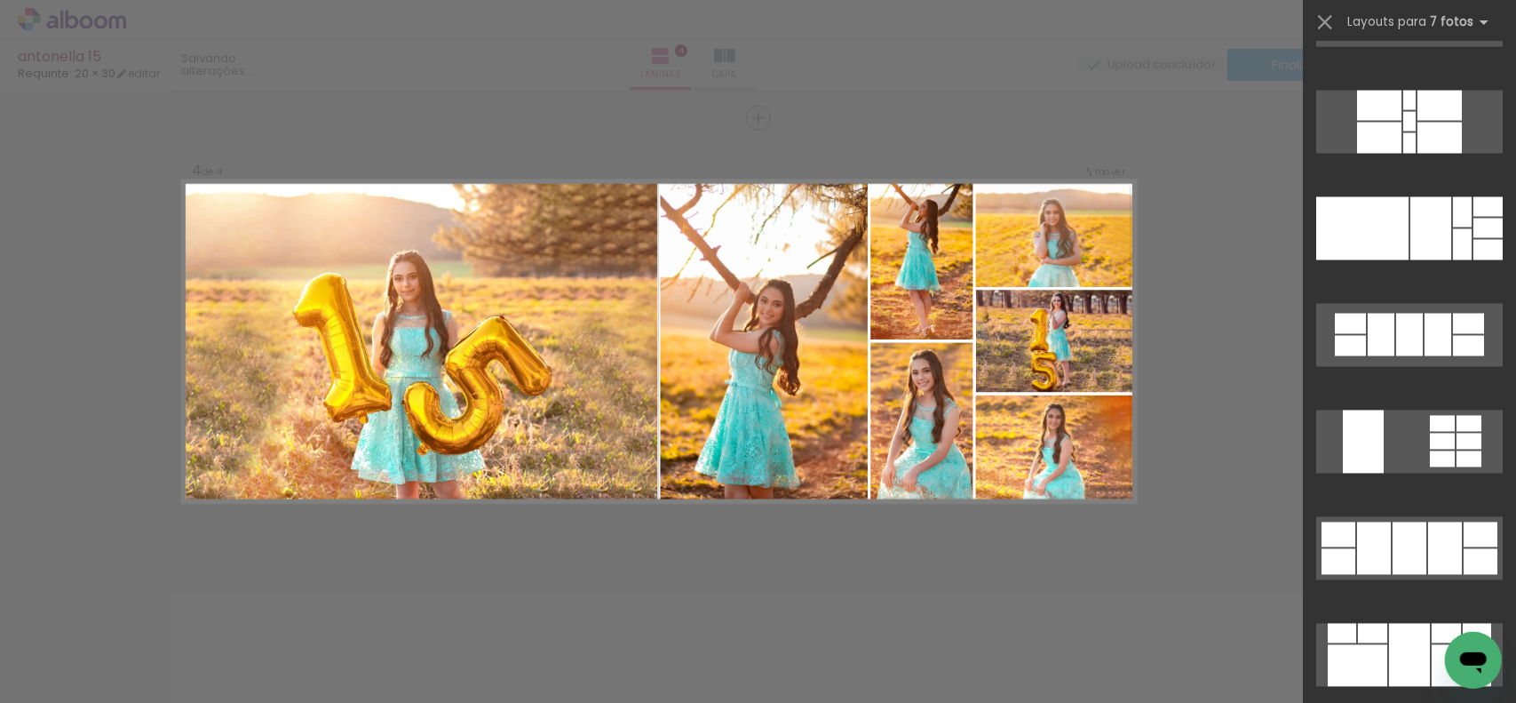
scroll to position [2274, 0]
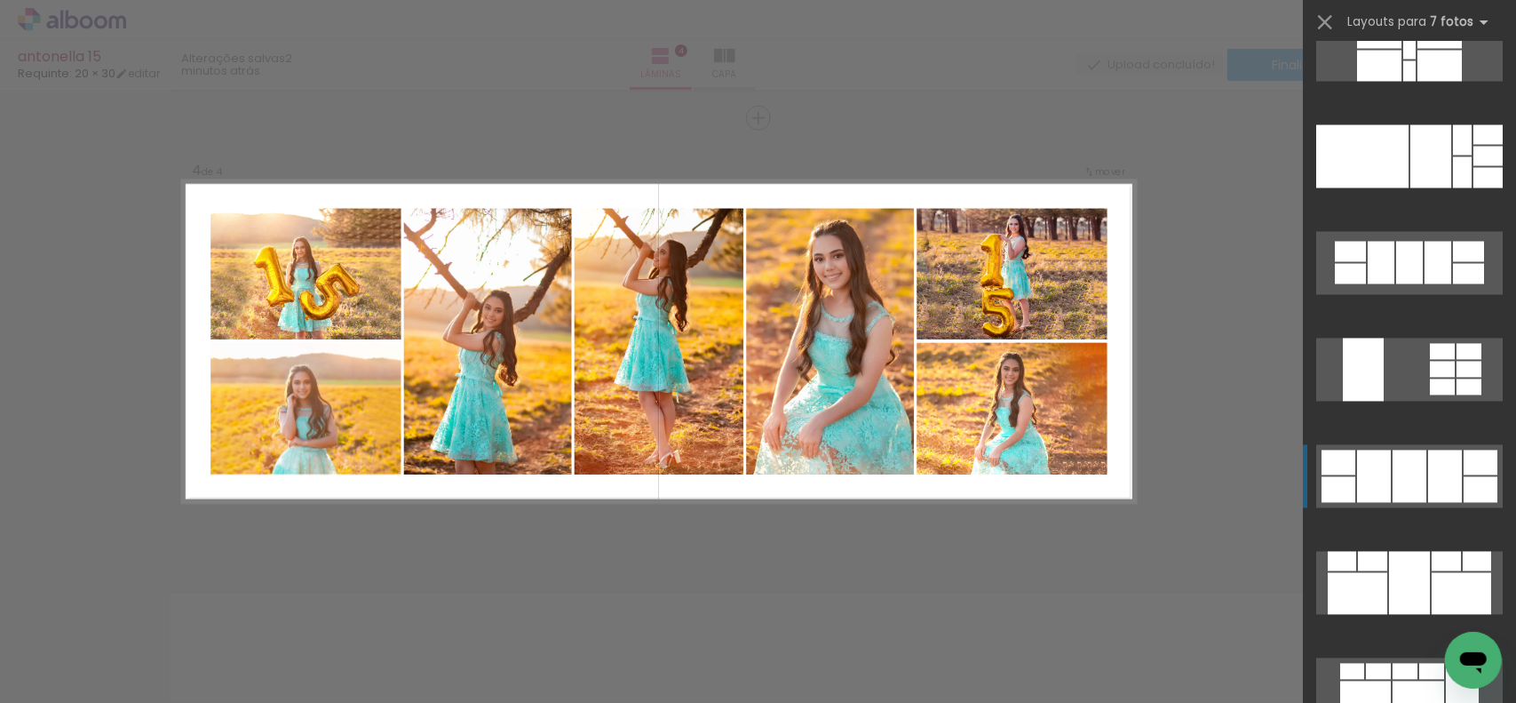
click at [1417, 488] on div at bounding box center [1410, 476] width 34 height 52
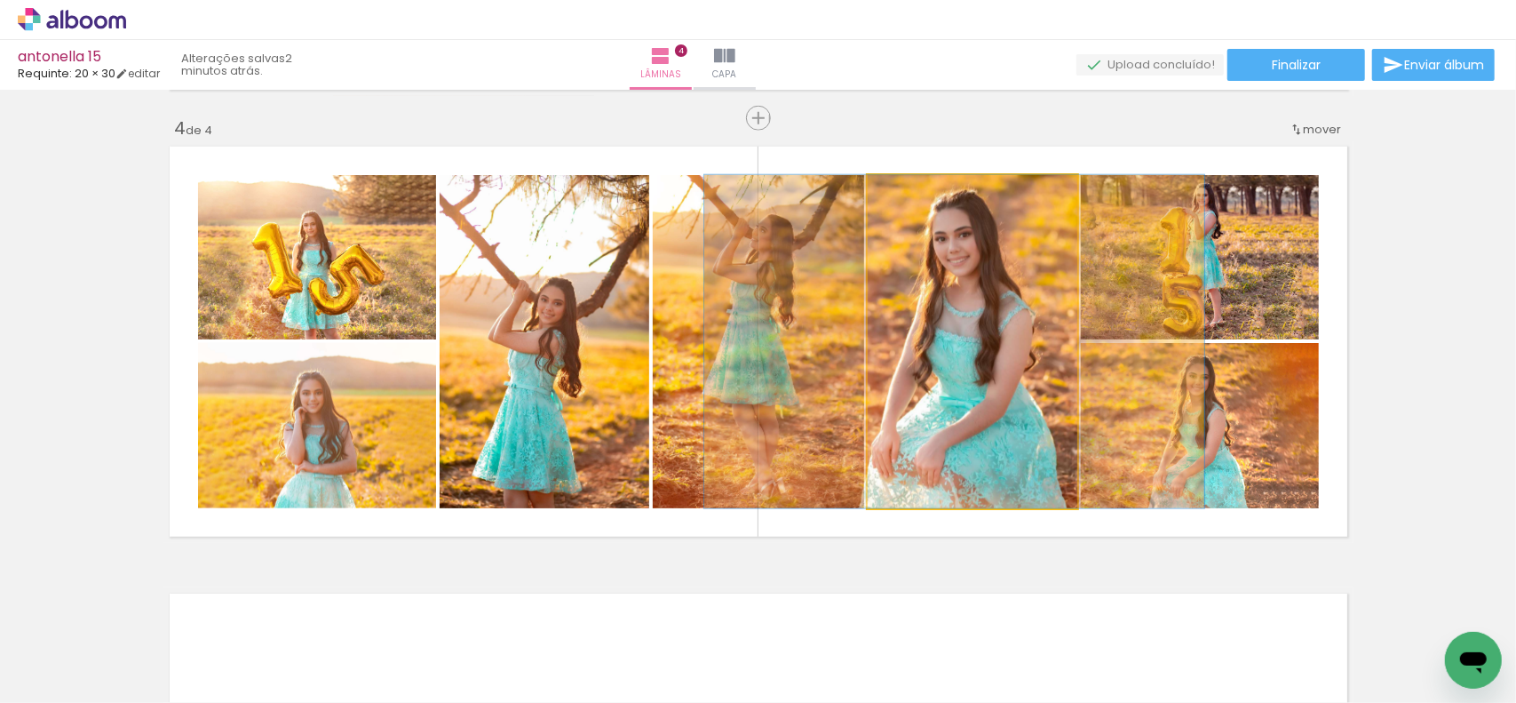
drag, startPoint x: 1027, startPoint y: 359, endPoint x: 1009, endPoint y: 359, distance: 17.8
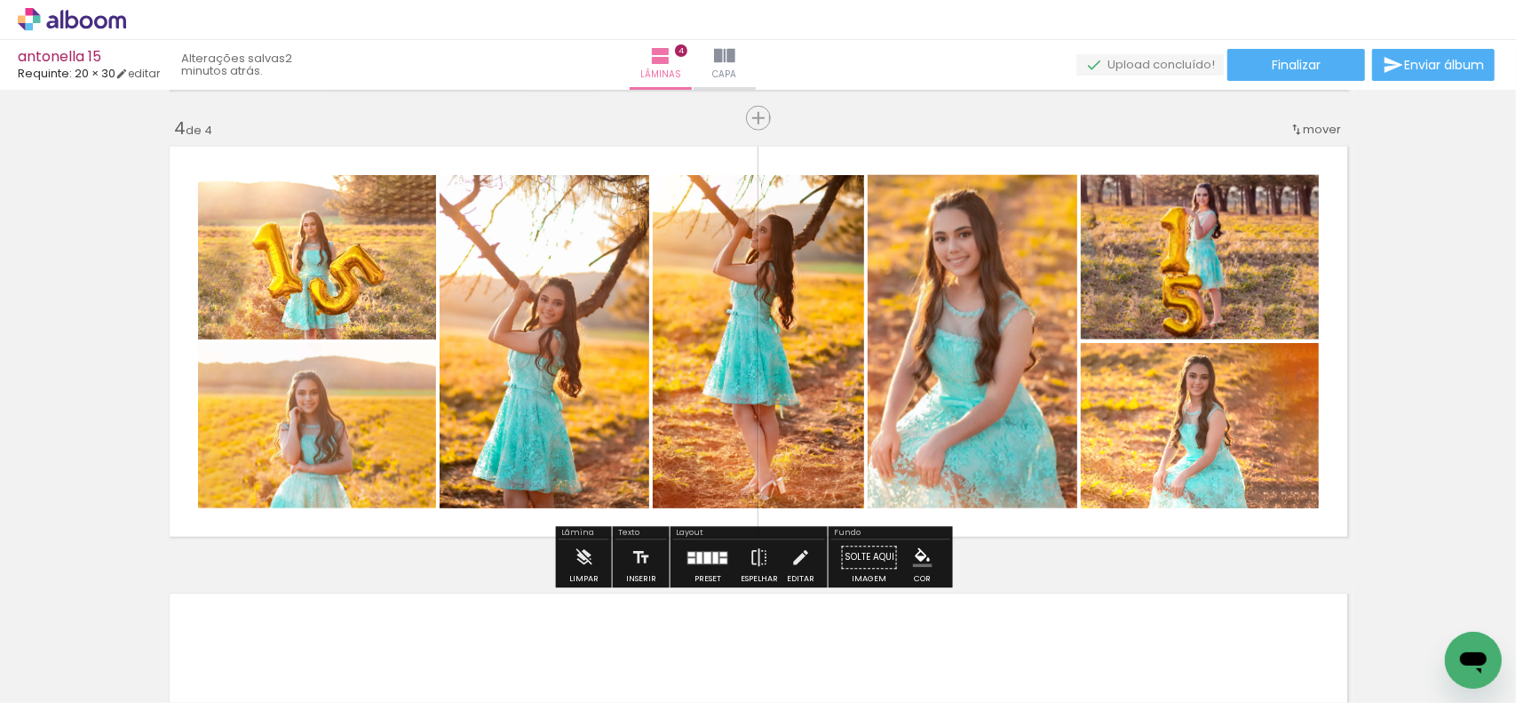
drag, startPoint x: 583, startPoint y: 365, endPoint x: 768, endPoint y: 354, distance: 185.1
click at [0, 0] on slot at bounding box center [0, 0] width 0 height 0
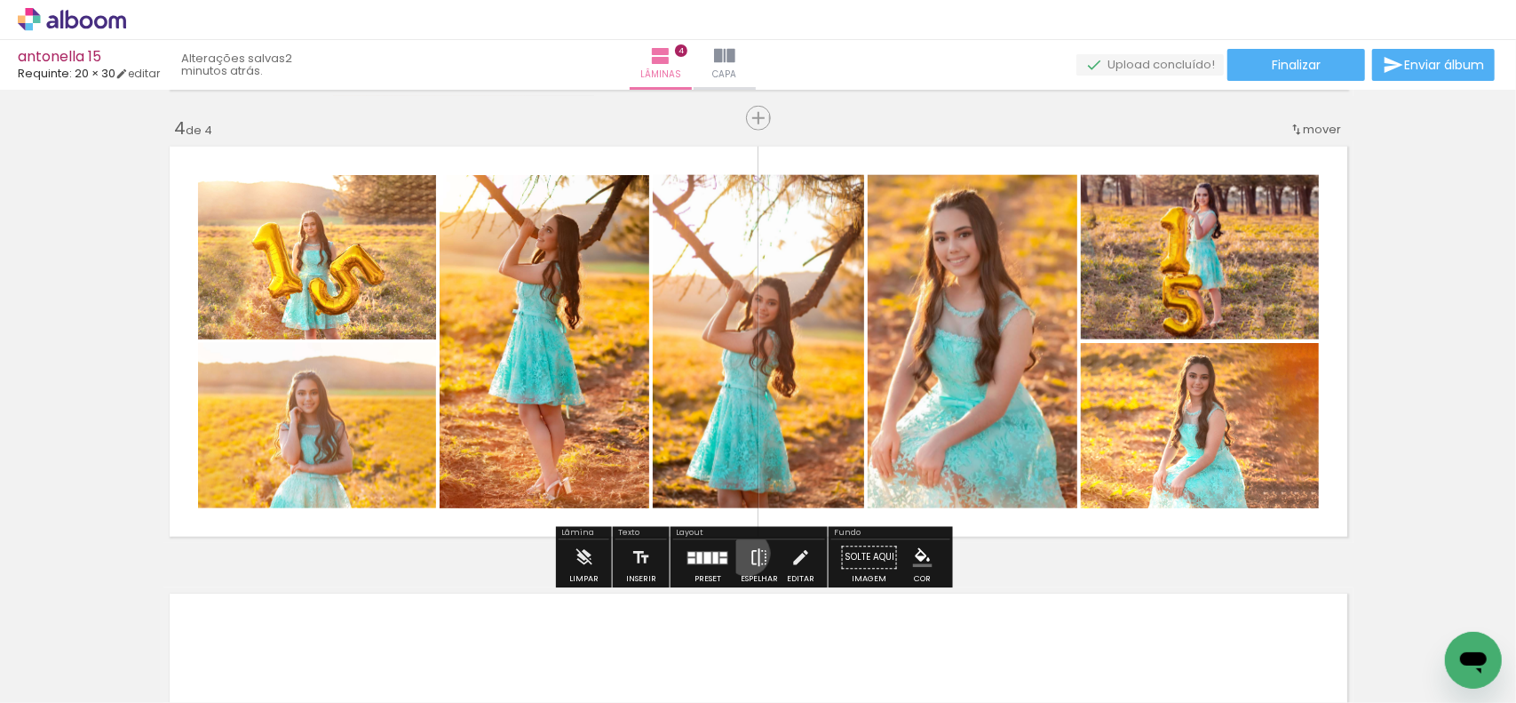
click at [744, 553] on paper-button "Espelhar" at bounding box center [759, 562] width 46 height 45
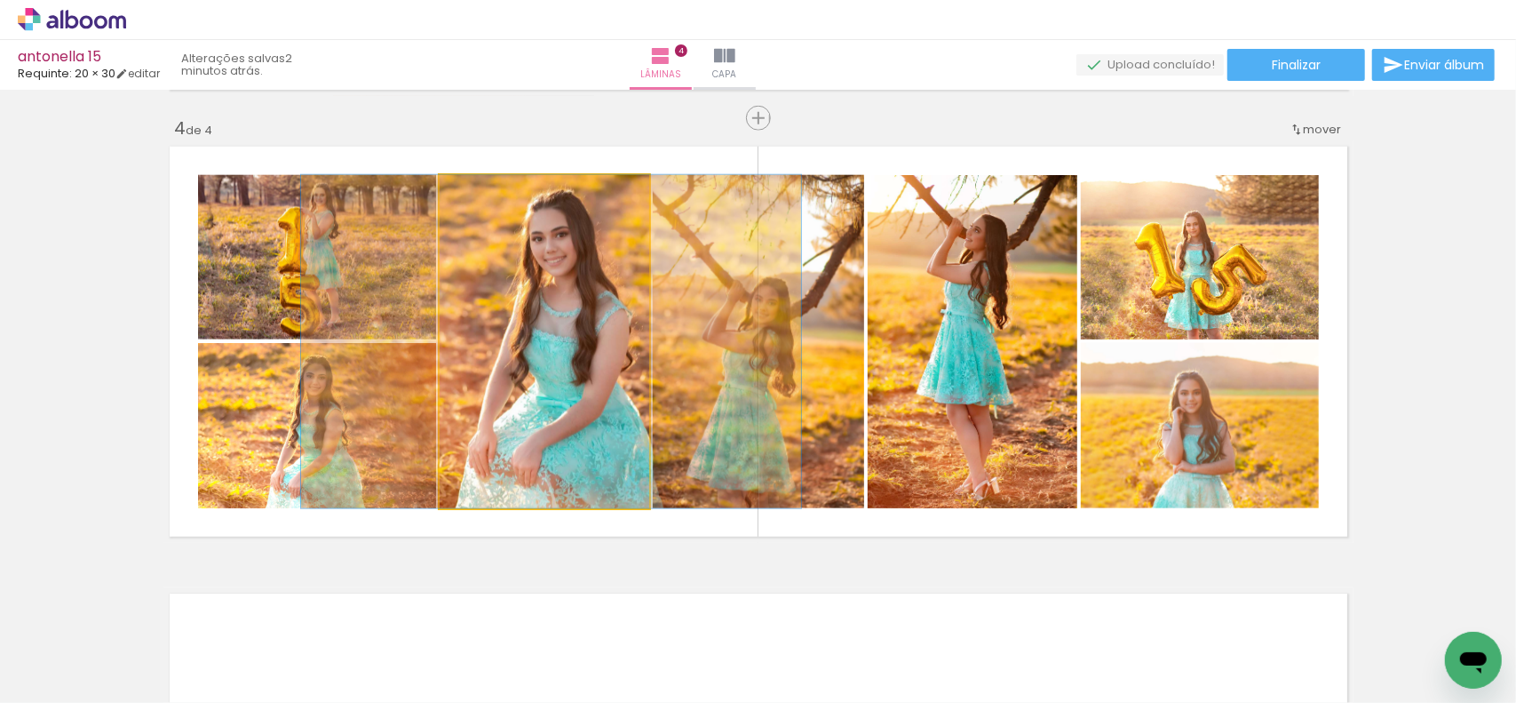
drag, startPoint x: 579, startPoint y: 330, endPoint x: 602, endPoint y: 338, distance: 24.7
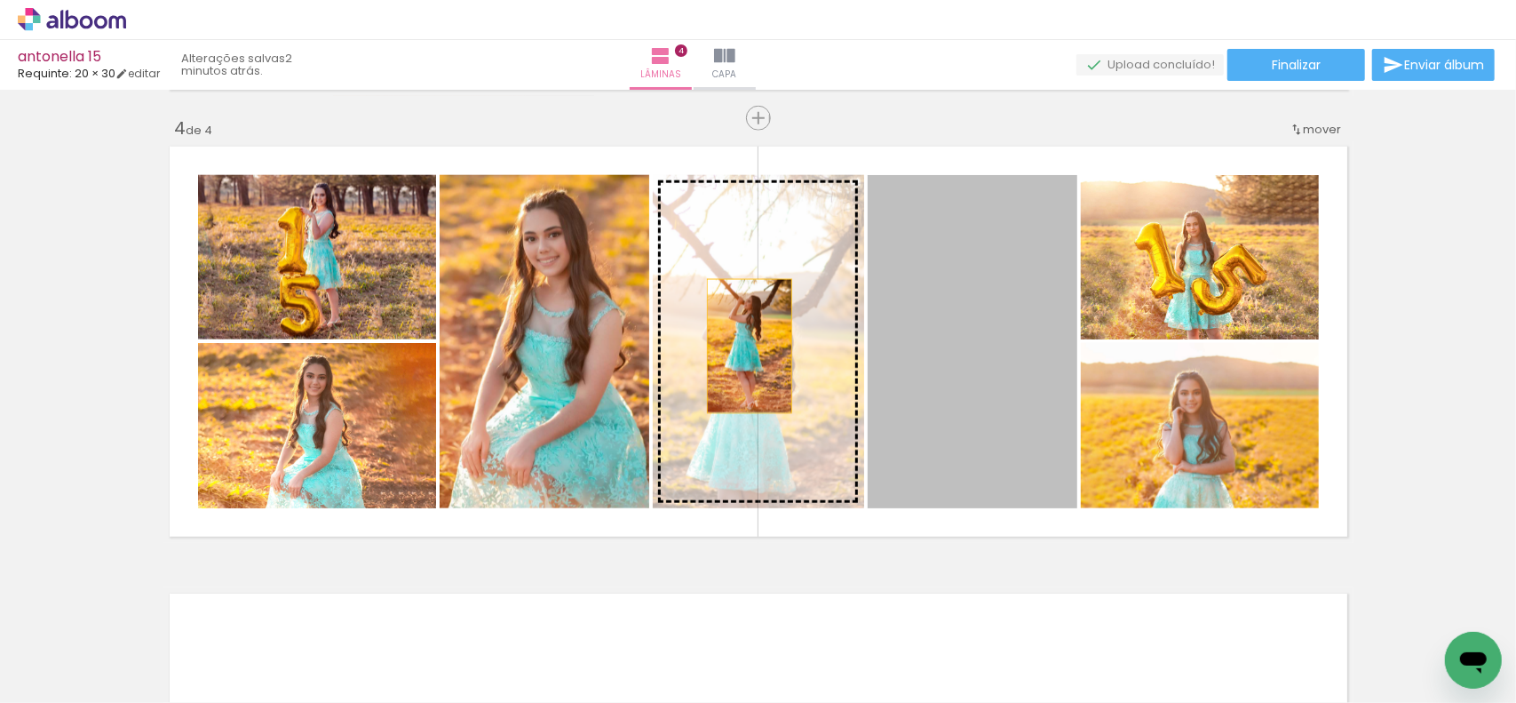
drag, startPoint x: 935, startPoint y: 345, endPoint x: 745, endPoint y: 340, distance: 190.2
click at [0, 0] on slot at bounding box center [0, 0] width 0 height 0
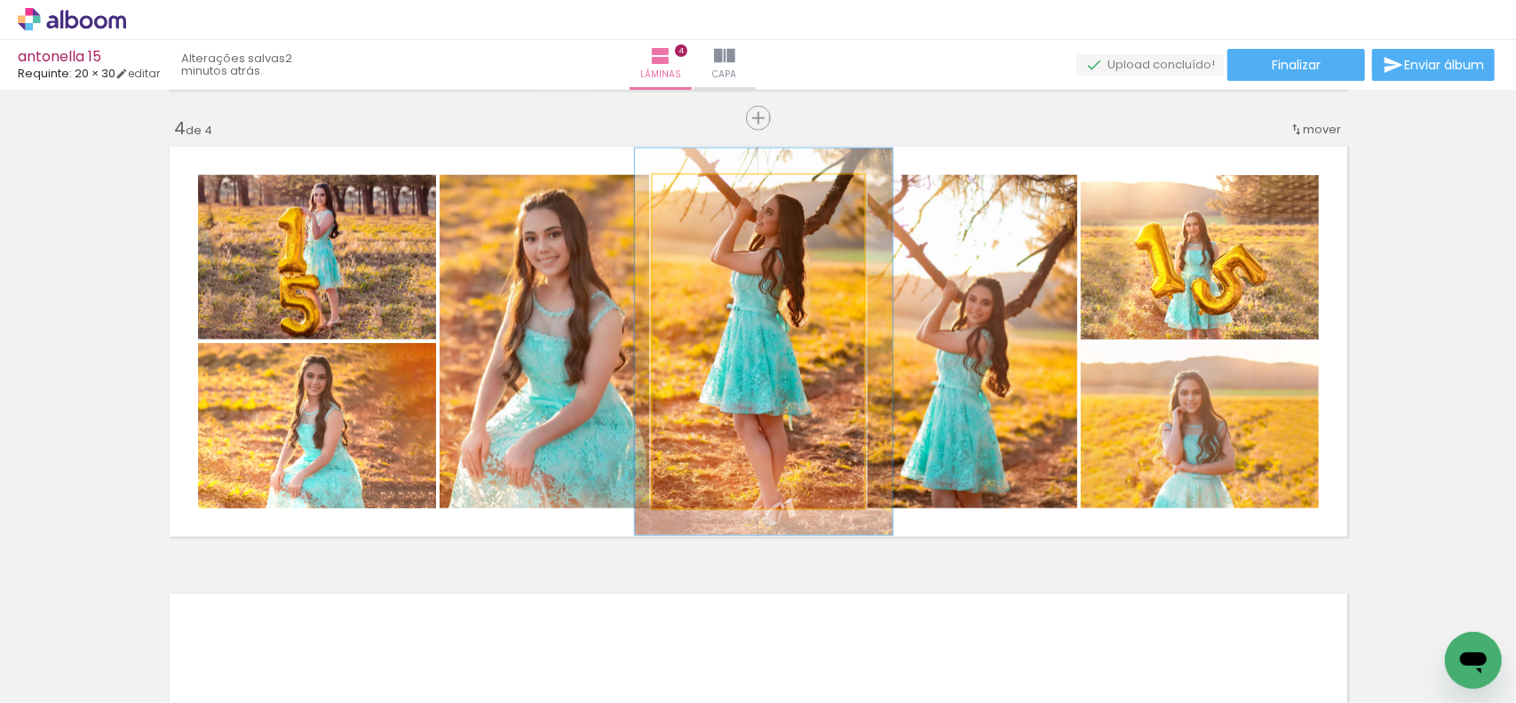
drag, startPoint x: 690, startPoint y: 193, endPoint x: 700, endPoint y: 192, distance: 9.8
click at [700, 192] on div at bounding box center [704, 194] width 16 height 16
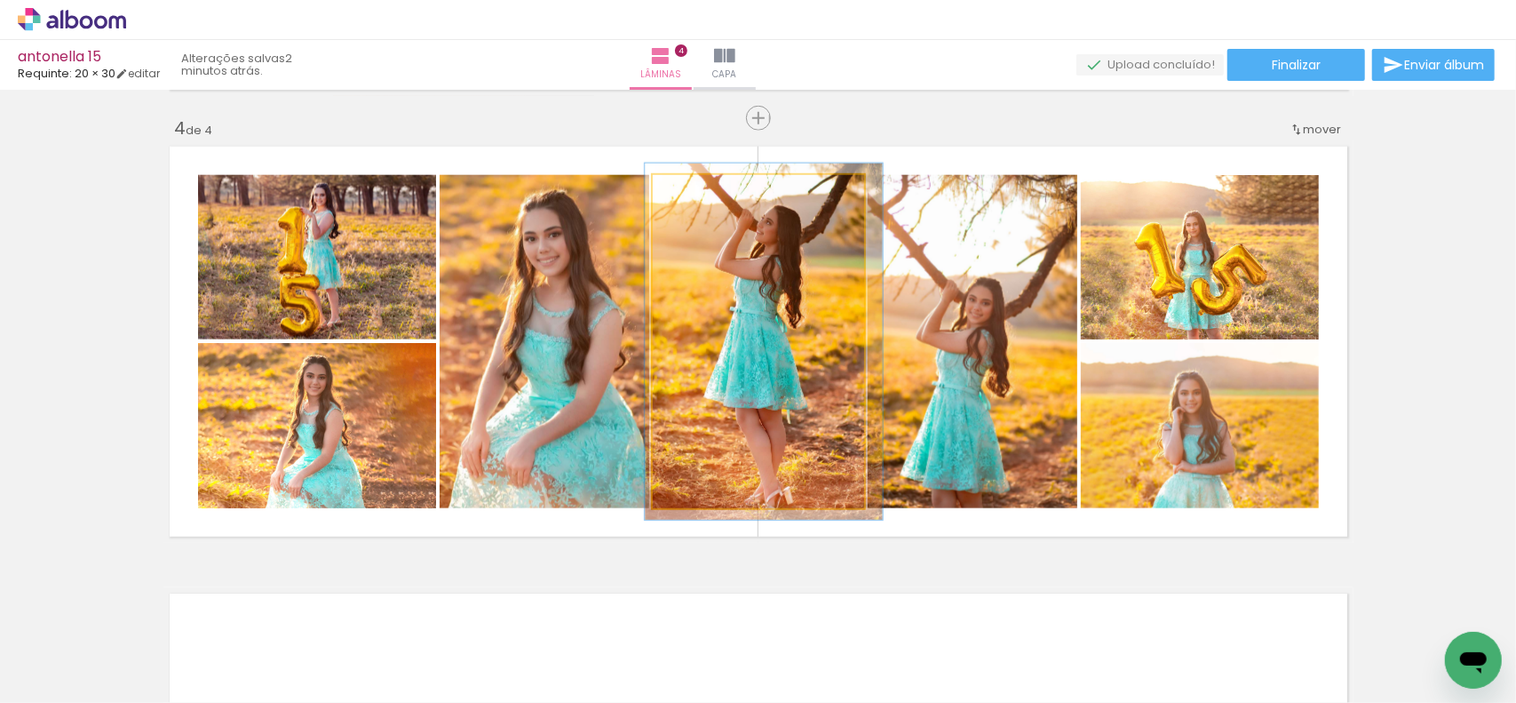
drag, startPoint x: 709, startPoint y: 204, endPoint x: 699, endPoint y: 211, distance: 11.6
type paper-slider "107"
click at [699, 211] on quentale-photo at bounding box center [758, 341] width 211 height 333
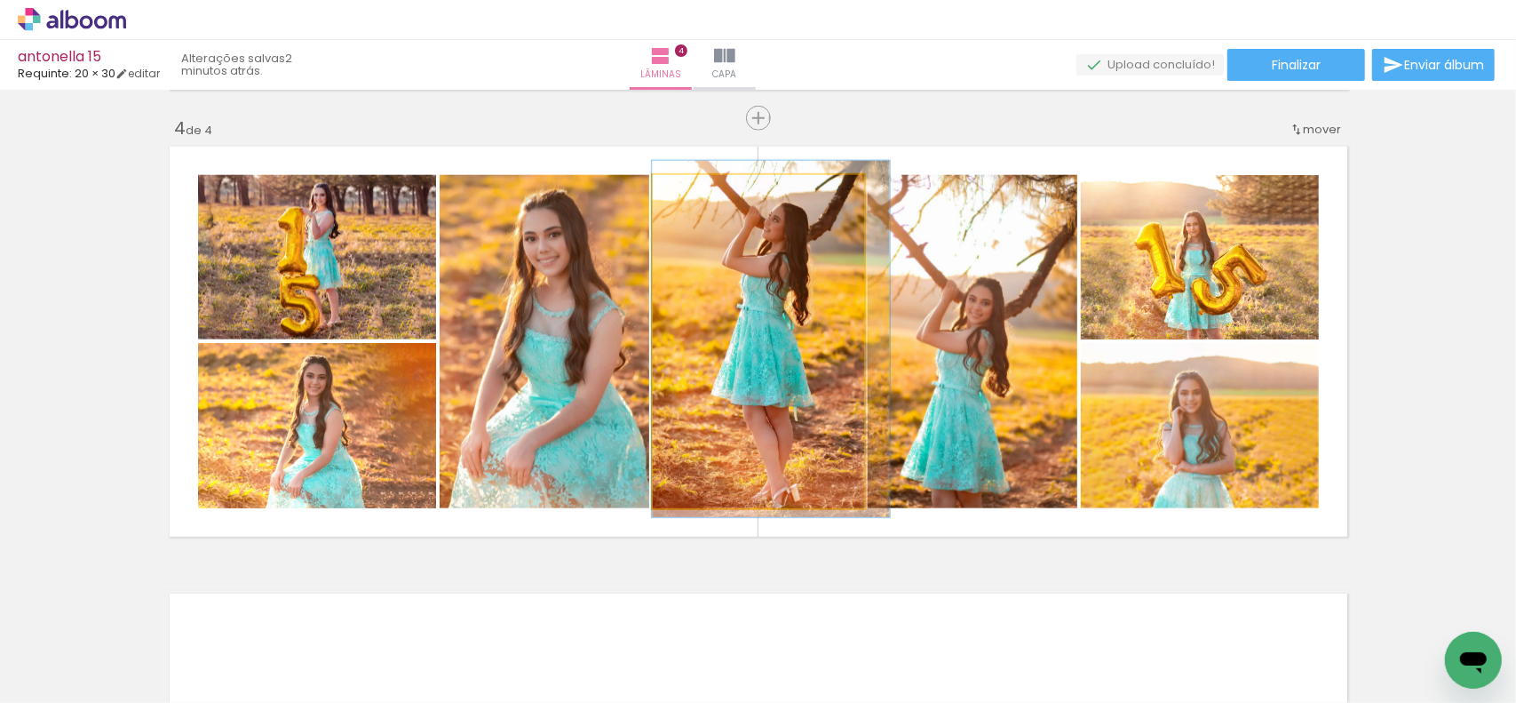
drag, startPoint x: 775, startPoint y: 266, endPoint x: 814, endPoint y: 258, distance: 39.9
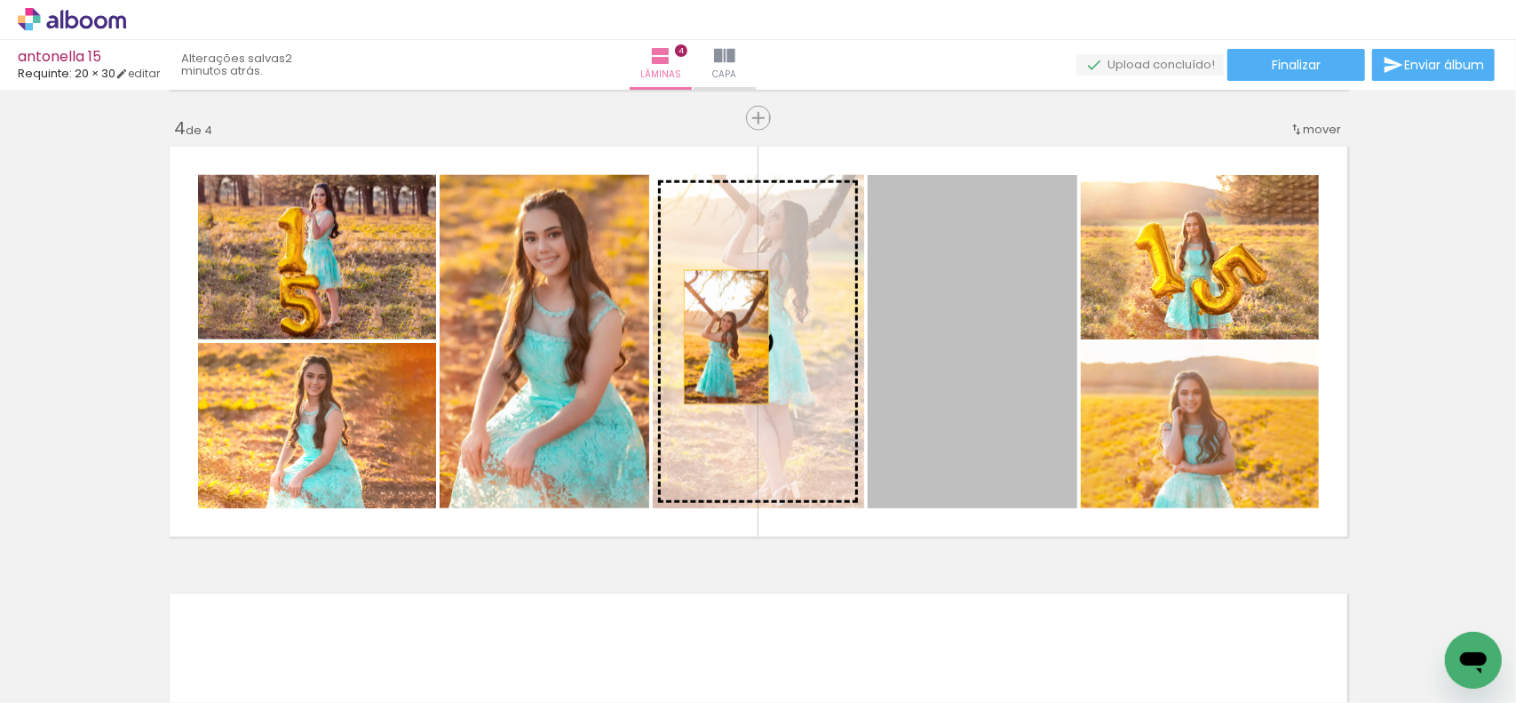
drag, startPoint x: 957, startPoint y: 392, endPoint x: 728, endPoint y: 337, distance: 235.7
click at [0, 0] on slot at bounding box center [0, 0] width 0 height 0
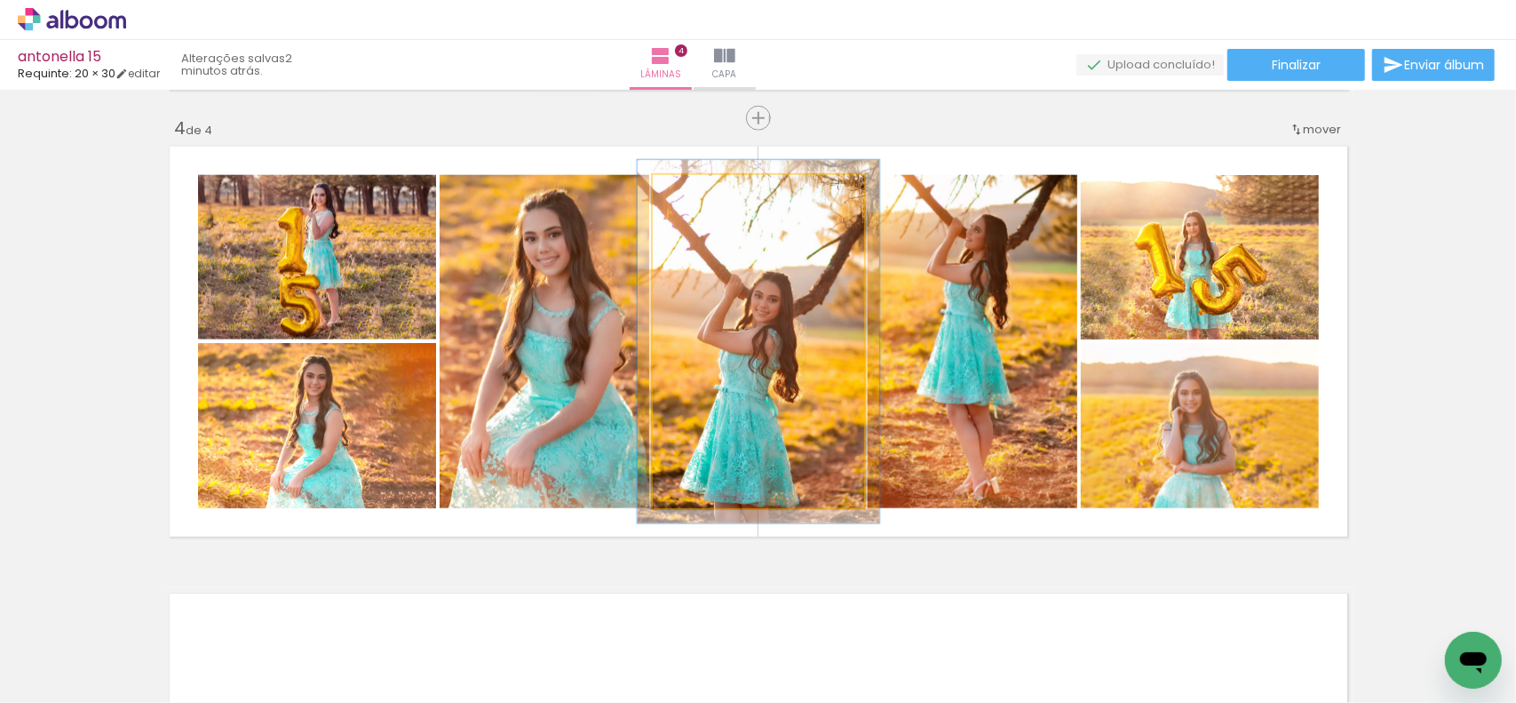
click at [693, 196] on div at bounding box center [700, 194] width 16 height 16
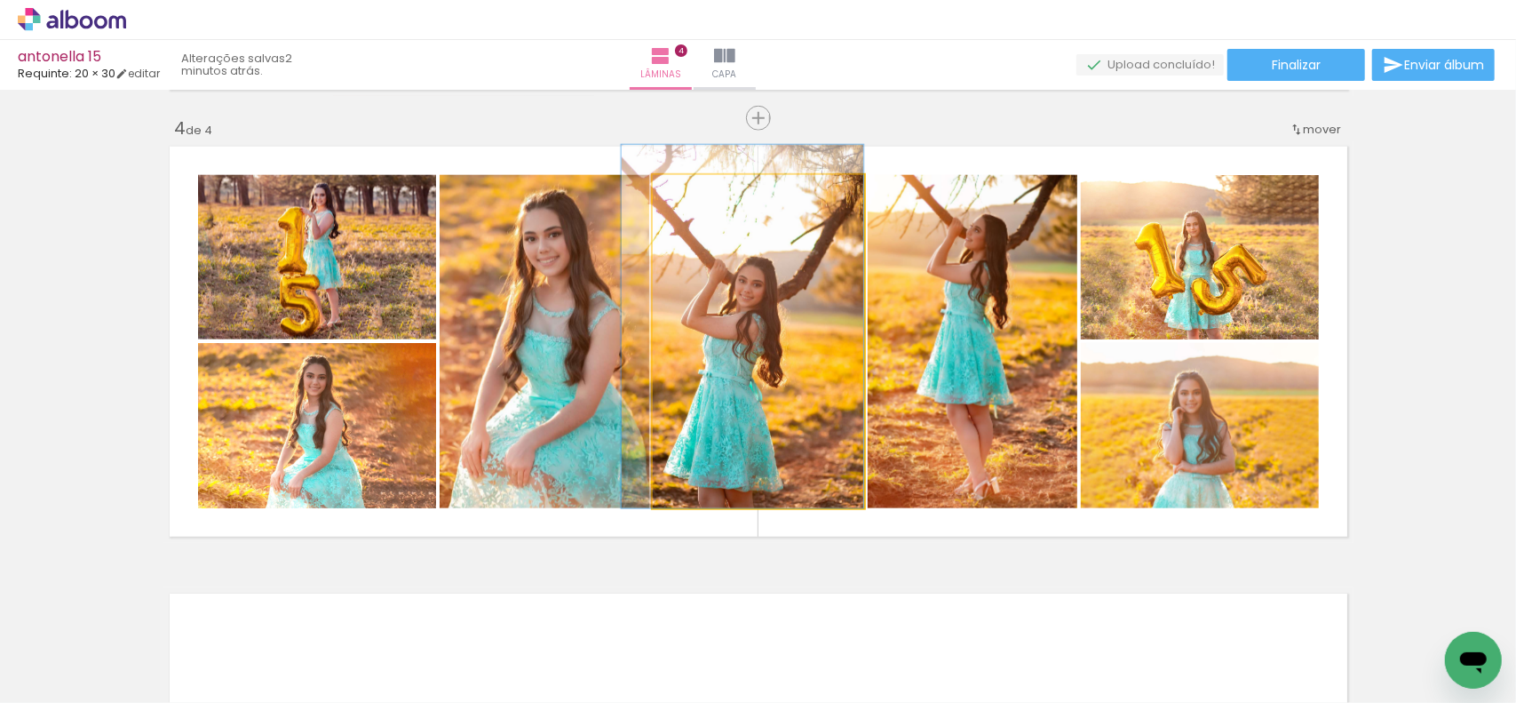
drag, startPoint x: 746, startPoint y: 376, endPoint x: 710, endPoint y: 342, distance: 49.7
drag, startPoint x: 800, startPoint y: 368, endPoint x: 698, endPoint y: 319, distance: 112.4
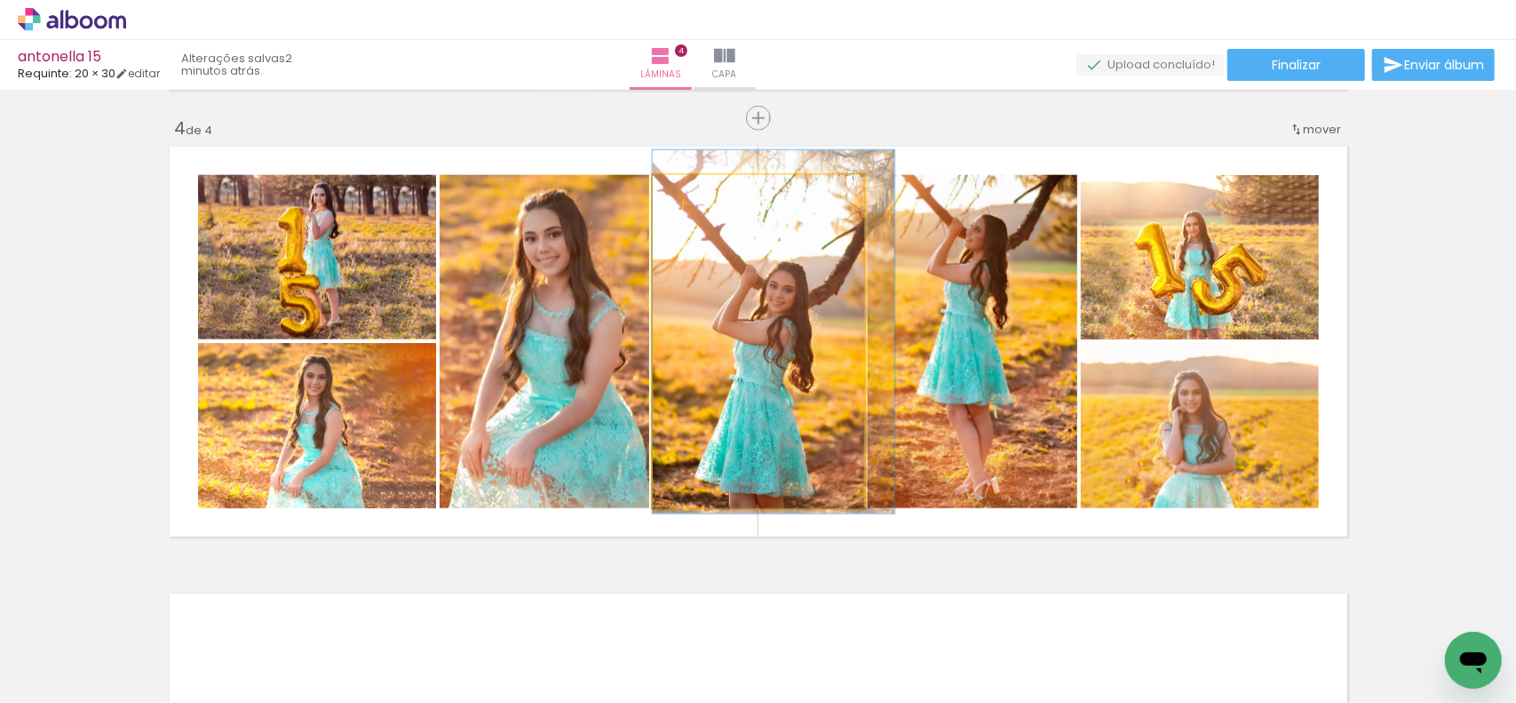
drag, startPoint x: 728, startPoint y: 330, endPoint x: 808, endPoint y: 332, distance: 79.1
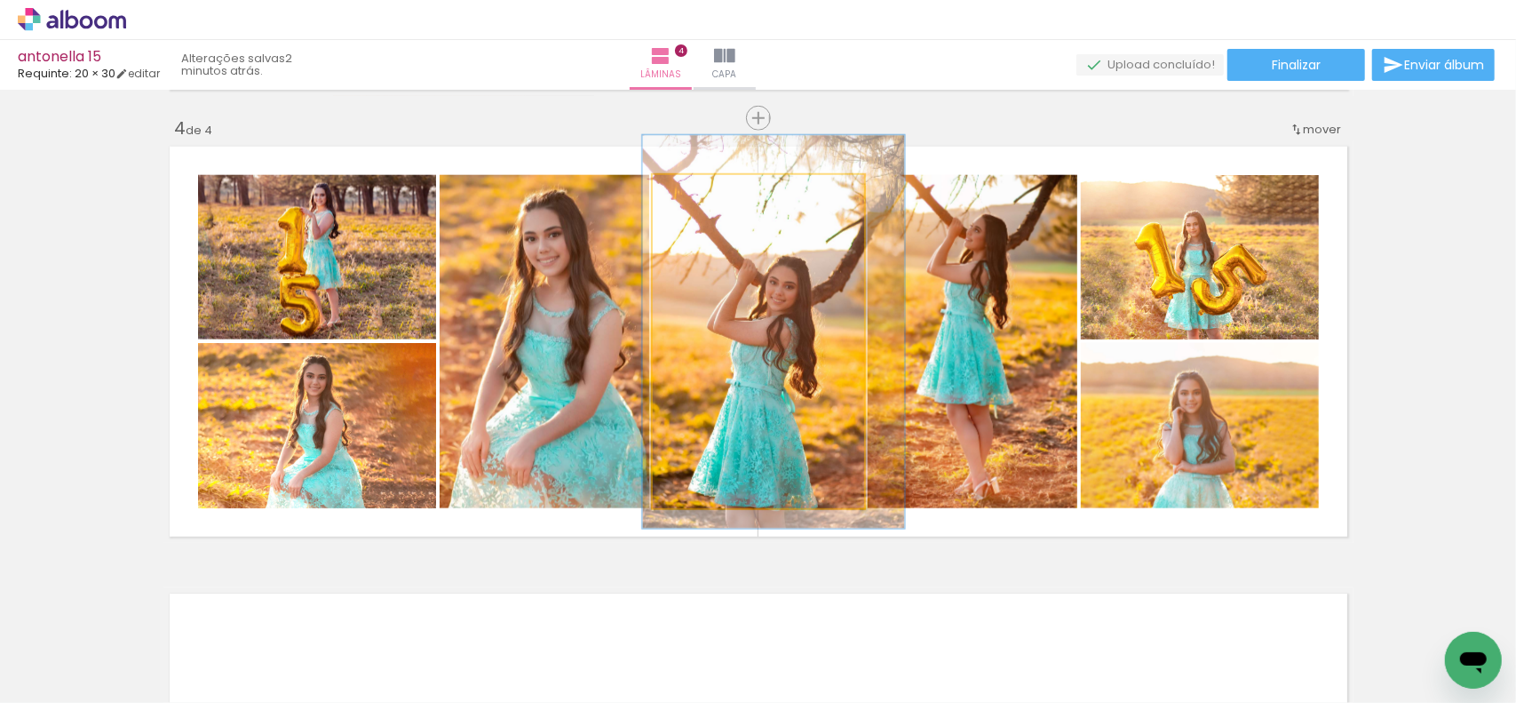
type paper-slider "118"
click at [699, 191] on div at bounding box center [707, 194] width 16 height 16
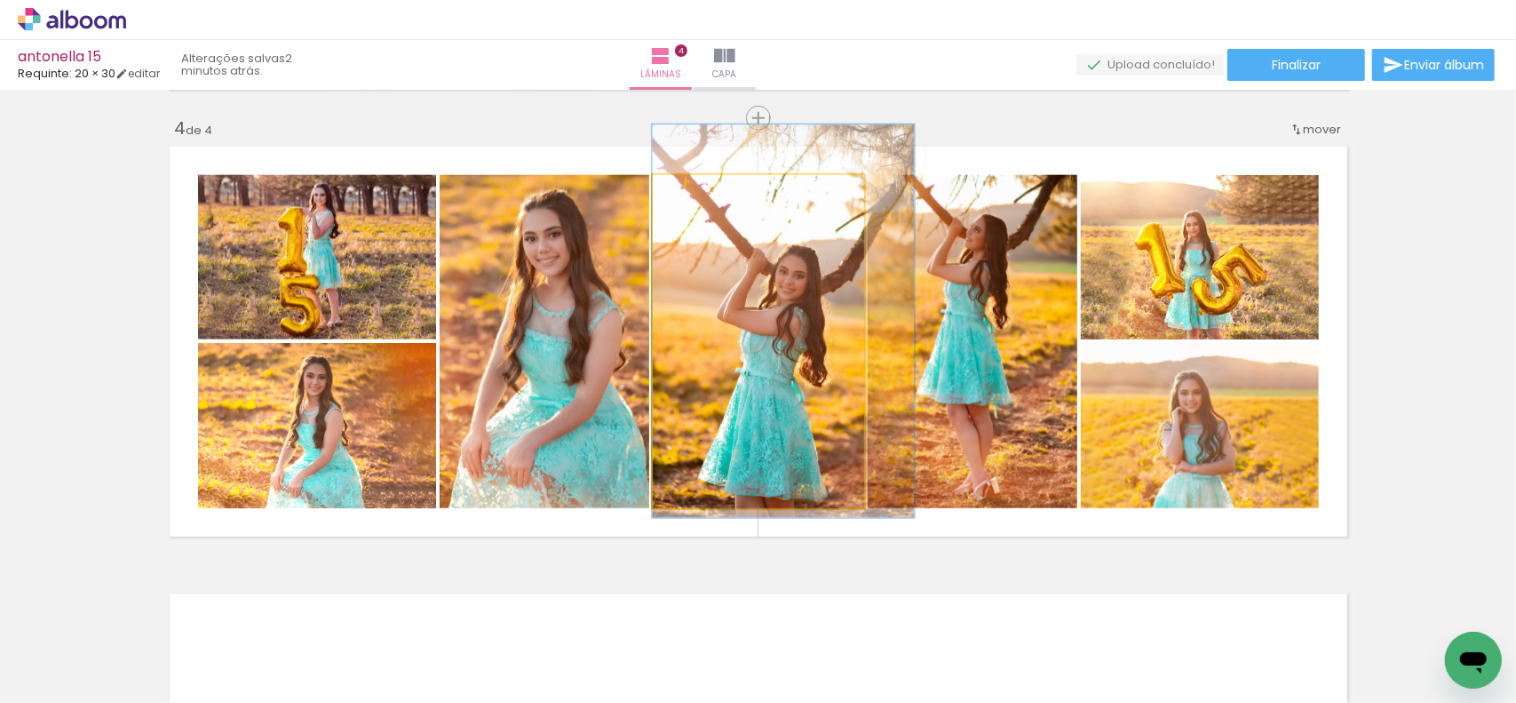
drag, startPoint x: 766, startPoint y: 351, endPoint x: 815, endPoint y: 339, distance: 51.1
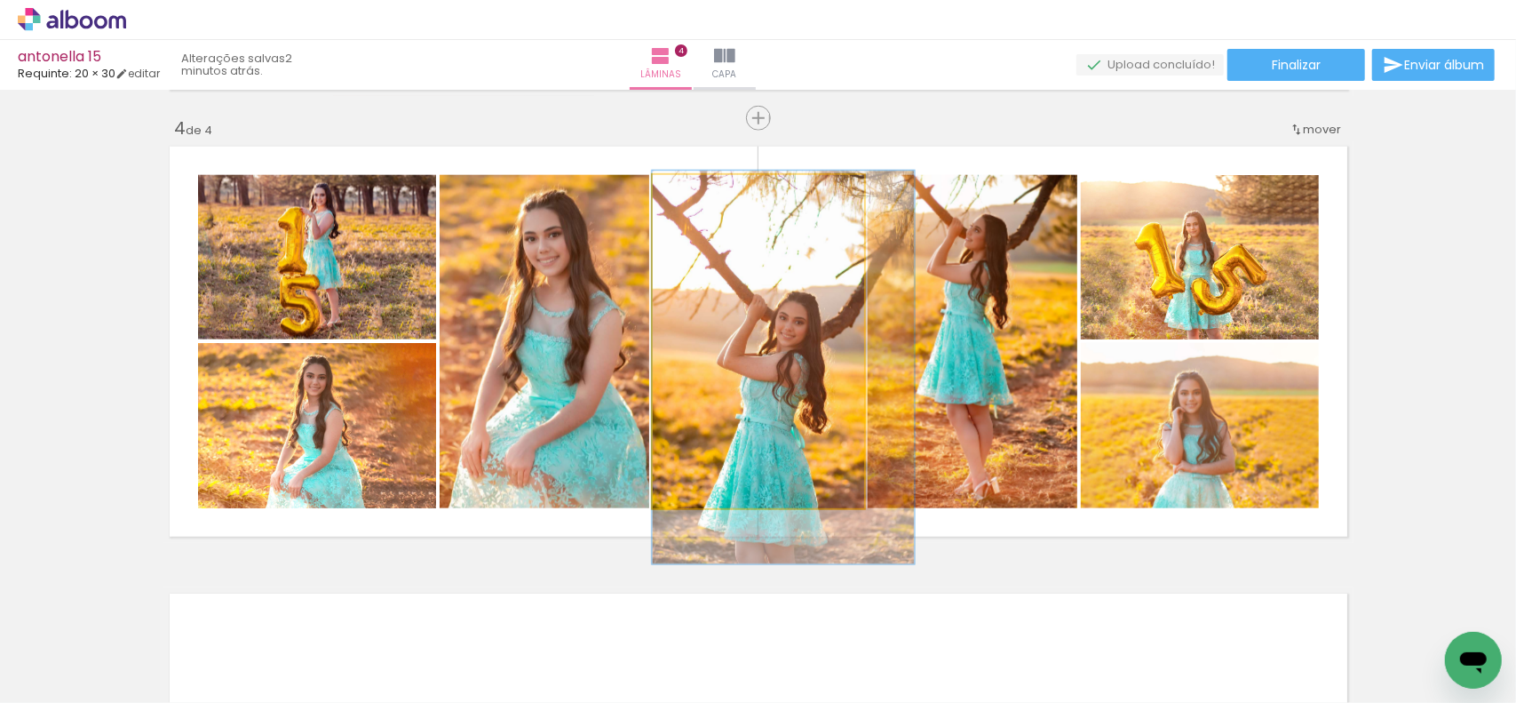
drag, startPoint x: 793, startPoint y: 310, endPoint x: 810, endPoint y: 365, distance: 57.6
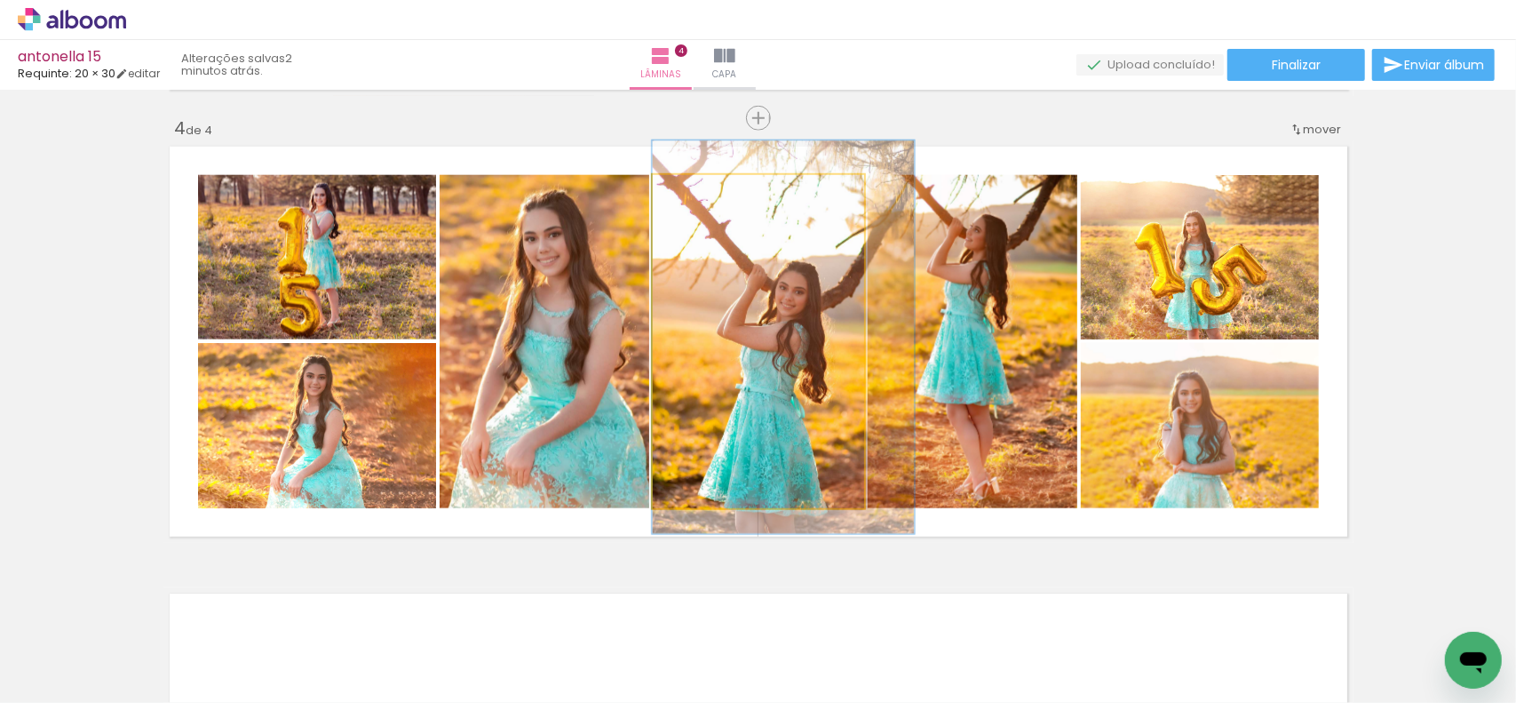
drag, startPoint x: 778, startPoint y: 317, endPoint x: 782, endPoint y: 288, distance: 29.5
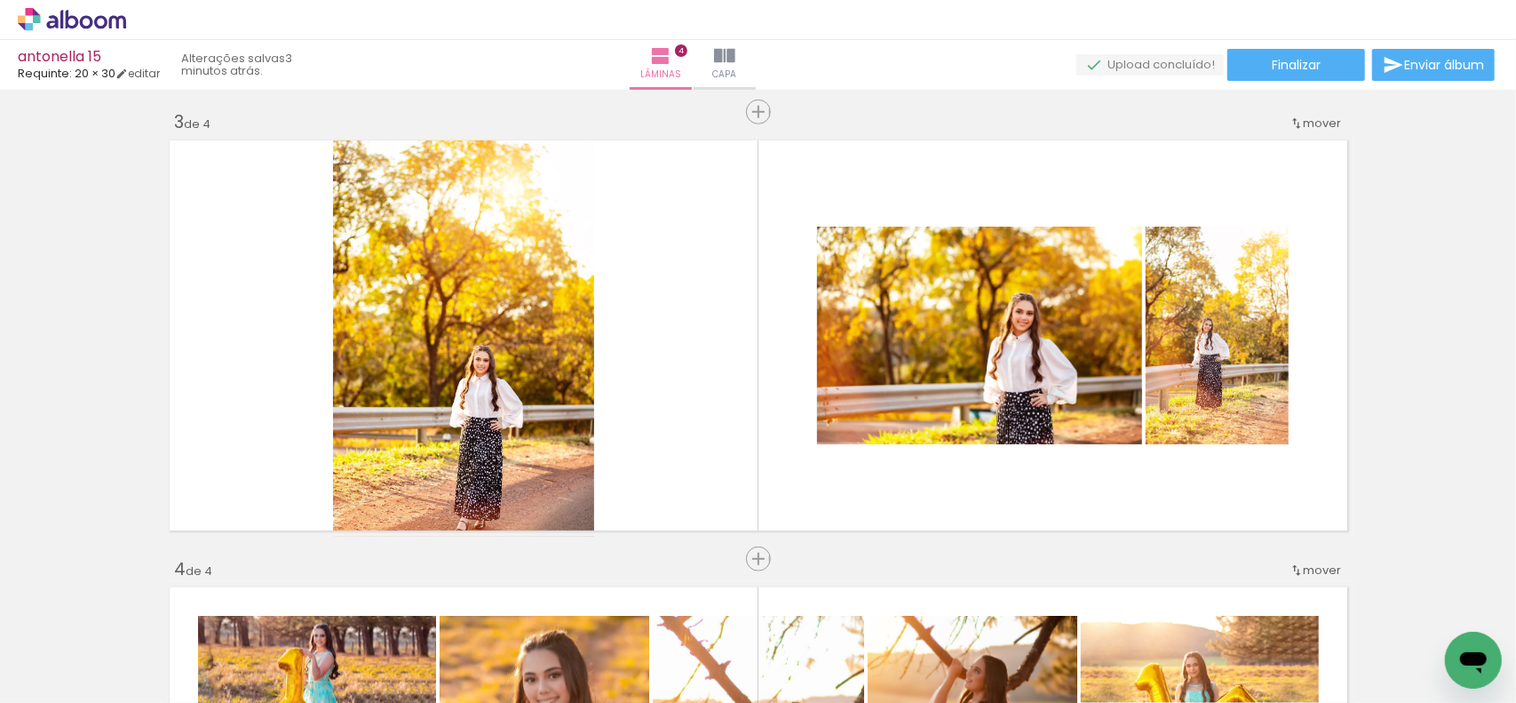
scroll to position [897, 0]
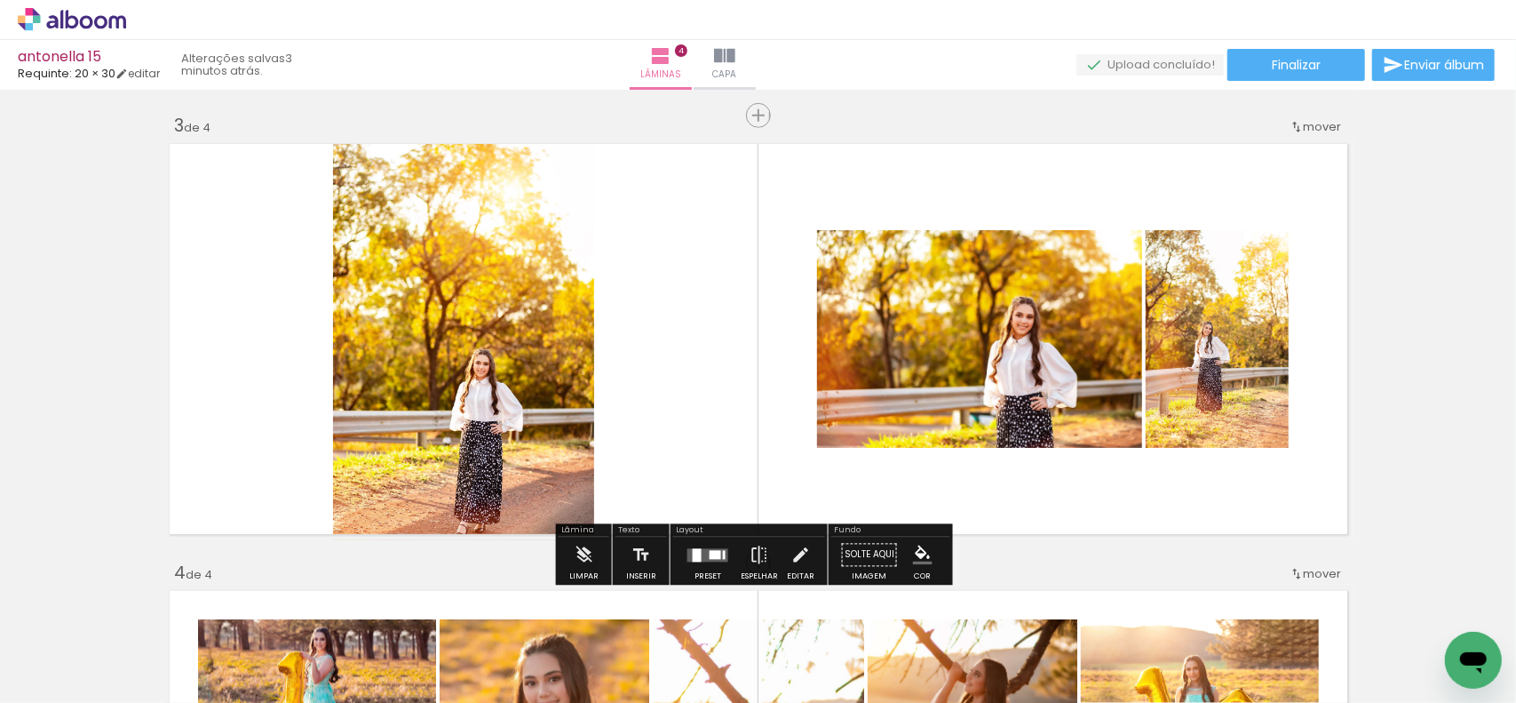
click at [693, 566] on div at bounding box center [708, 555] width 48 height 36
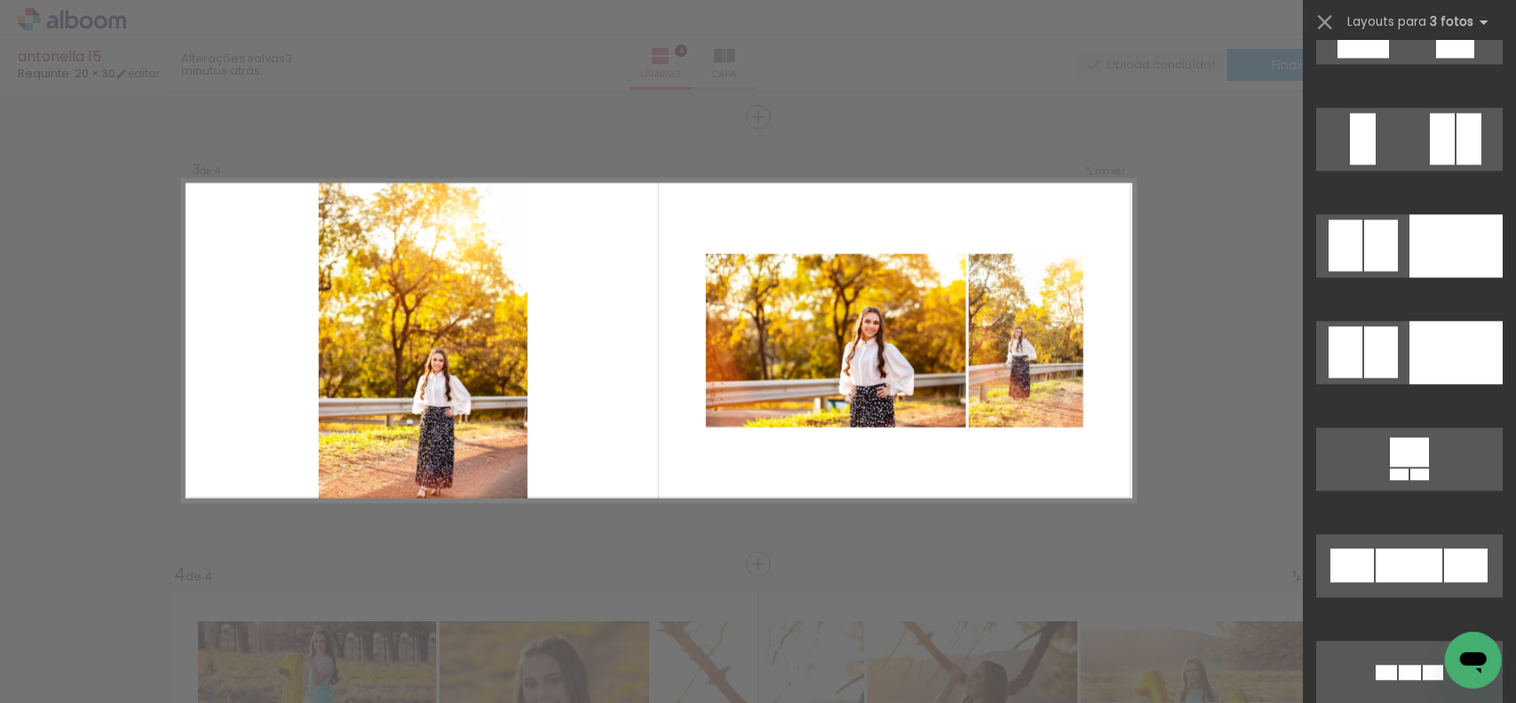
scroll to position [11735, 0]
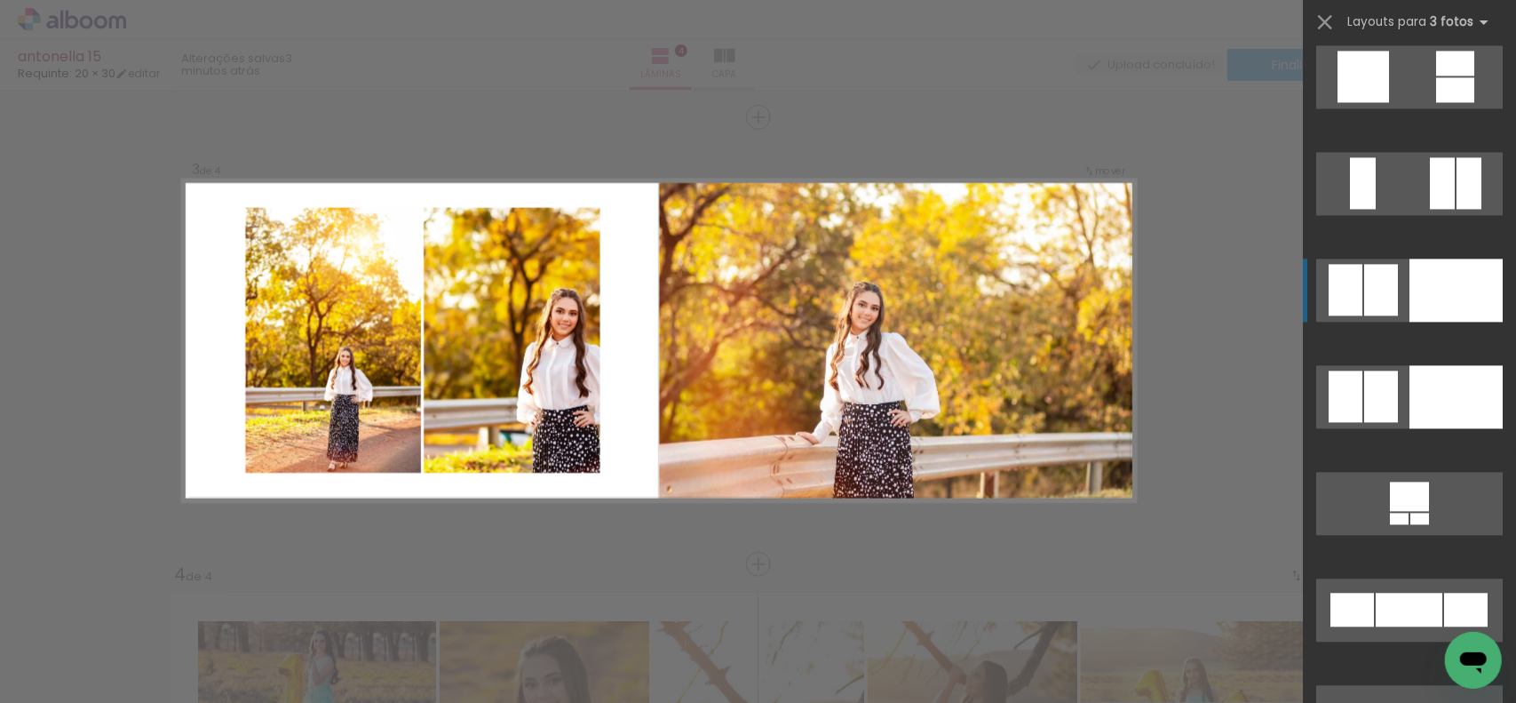
click at [1415, 298] on div at bounding box center [1456, 290] width 93 height 63
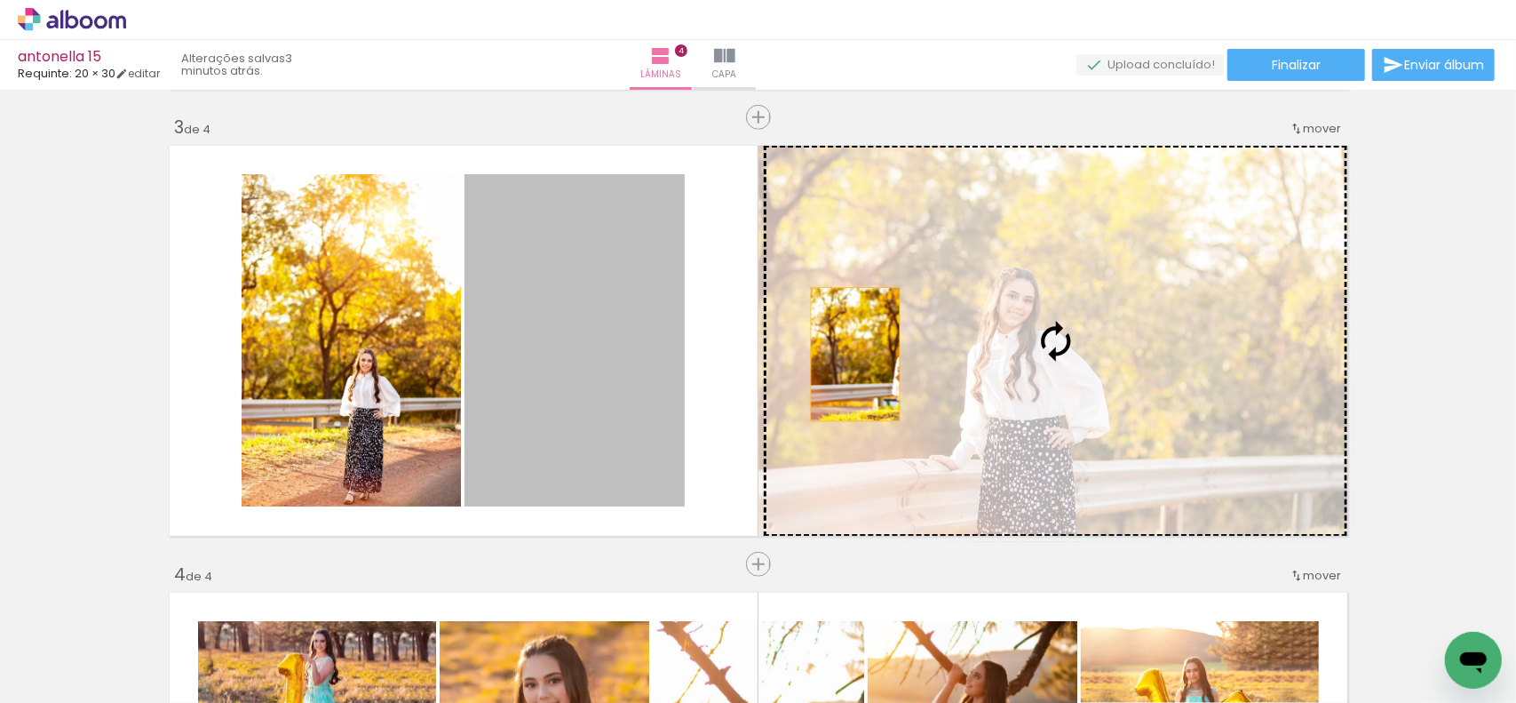
drag, startPoint x: 593, startPoint y: 368, endPoint x: 910, endPoint y: 354, distance: 316.5
click at [0, 0] on slot at bounding box center [0, 0] width 0 height 0
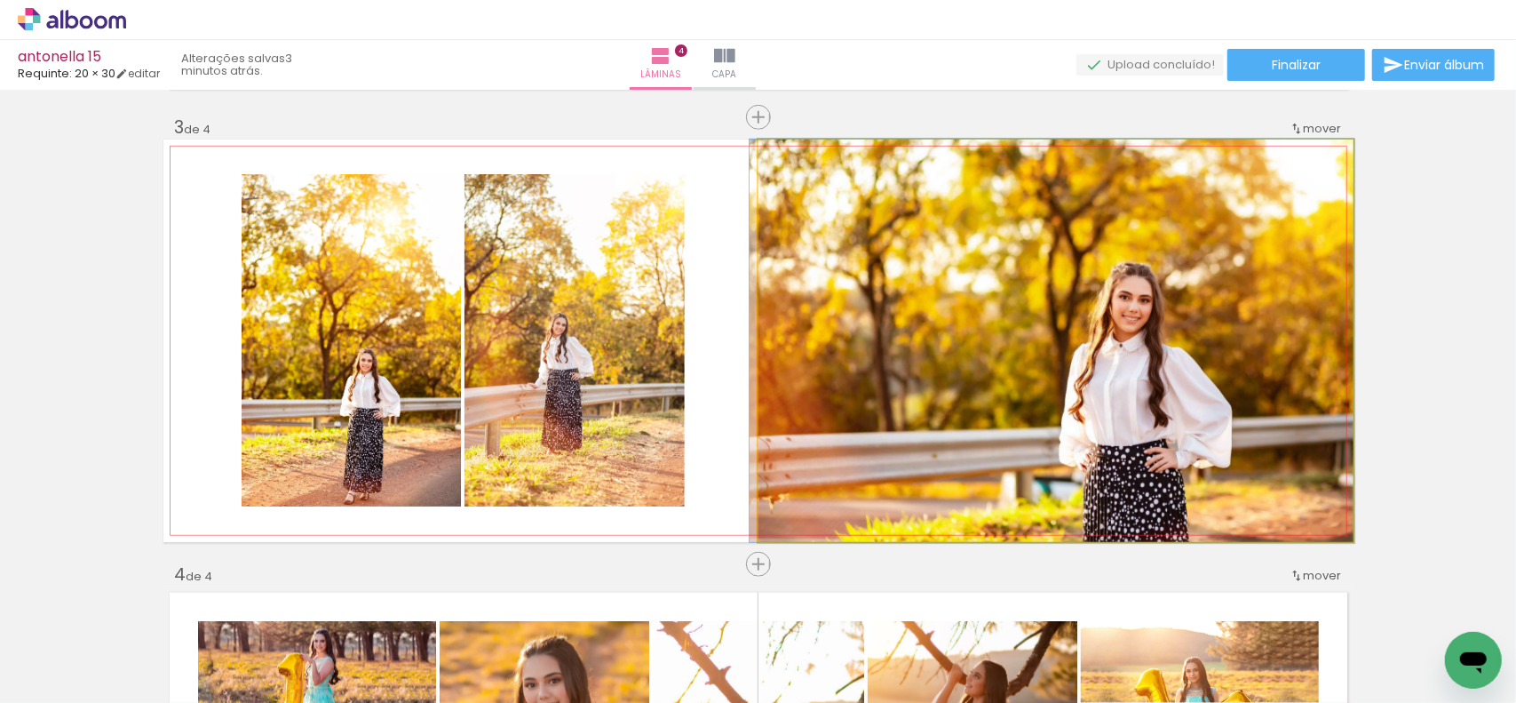
drag, startPoint x: 905, startPoint y: 444, endPoint x: 809, endPoint y: 440, distance: 96.0
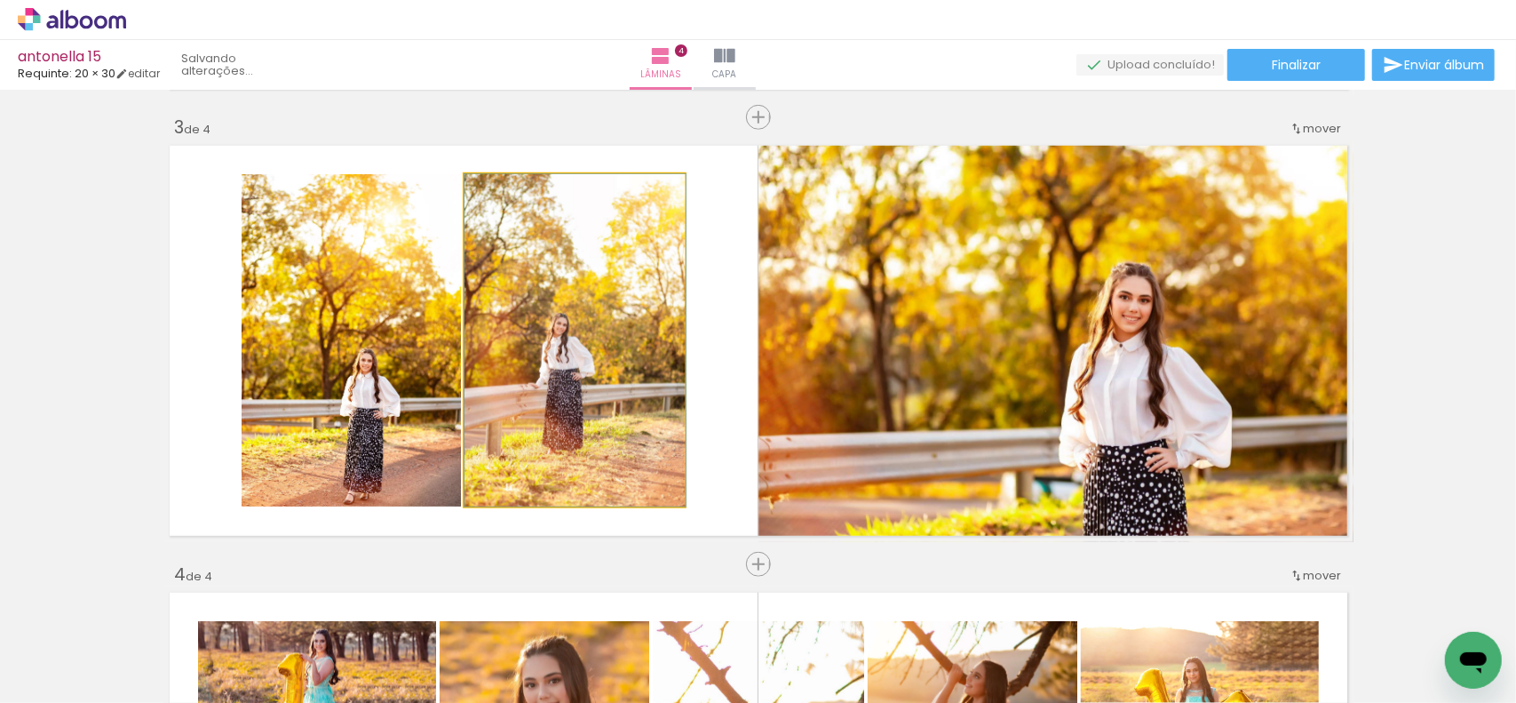
drag, startPoint x: 548, startPoint y: 436, endPoint x: 648, endPoint y: 477, distance: 107.6
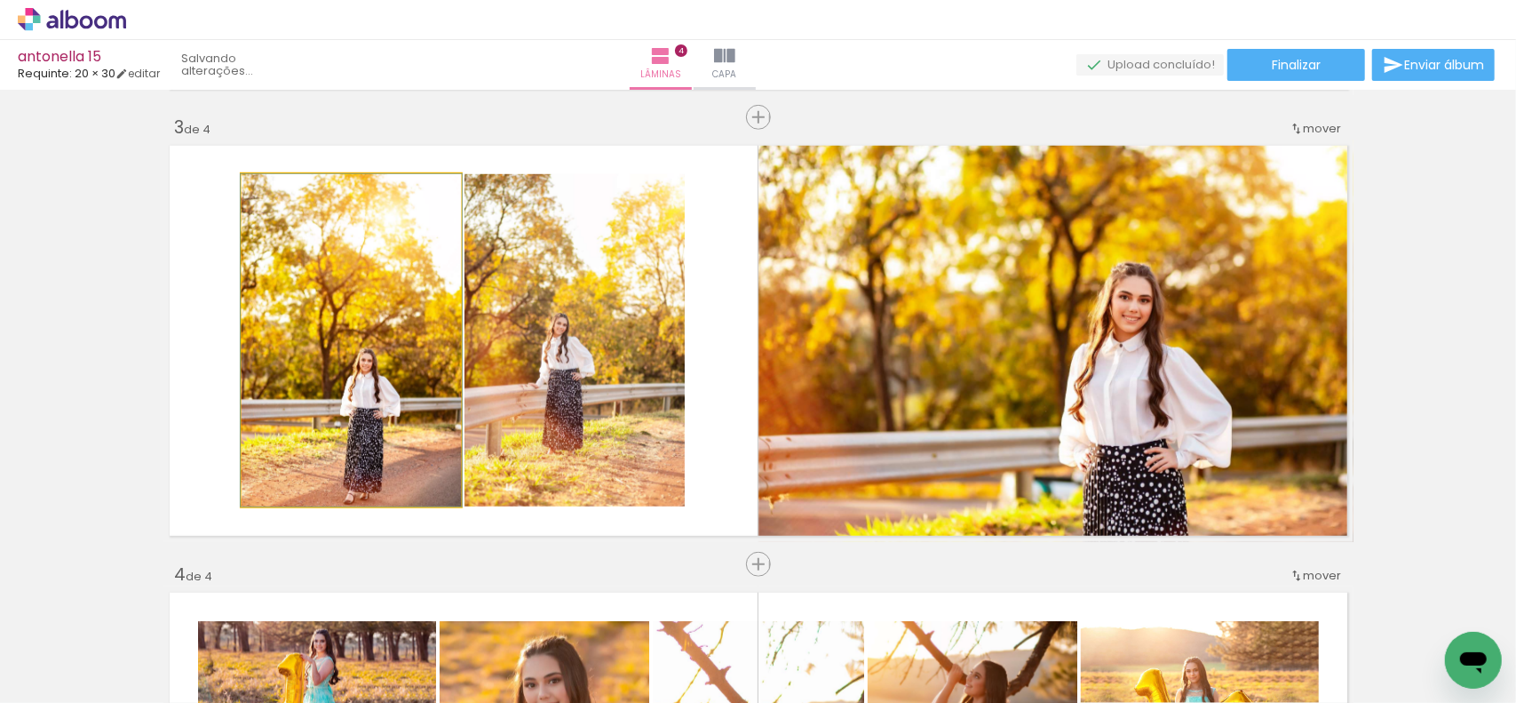
drag, startPoint x: 382, startPoint y: 411, endPoint x: 396, endPoint y: 398, distance: 19.5
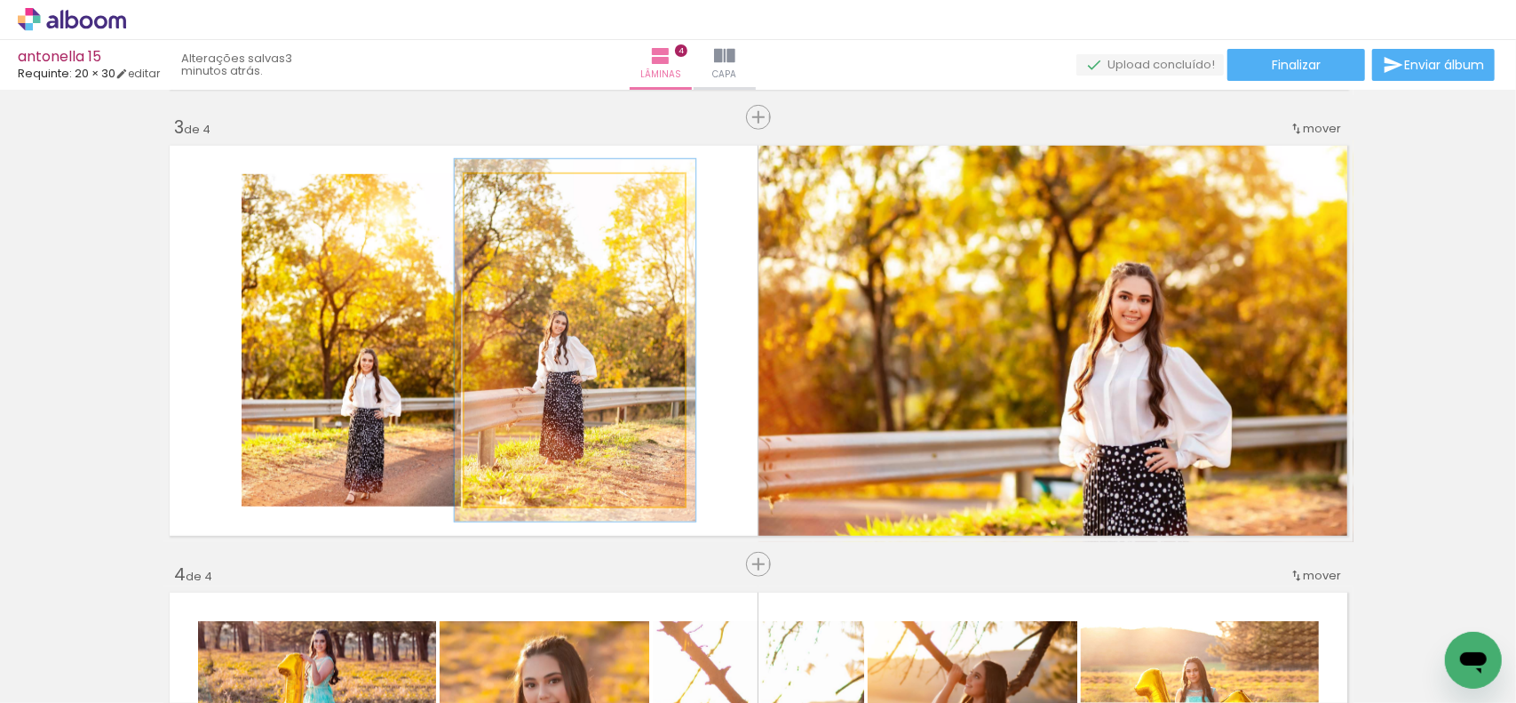
click at [508, 193] on div at bounding box center [512, 193] width 16 height 16
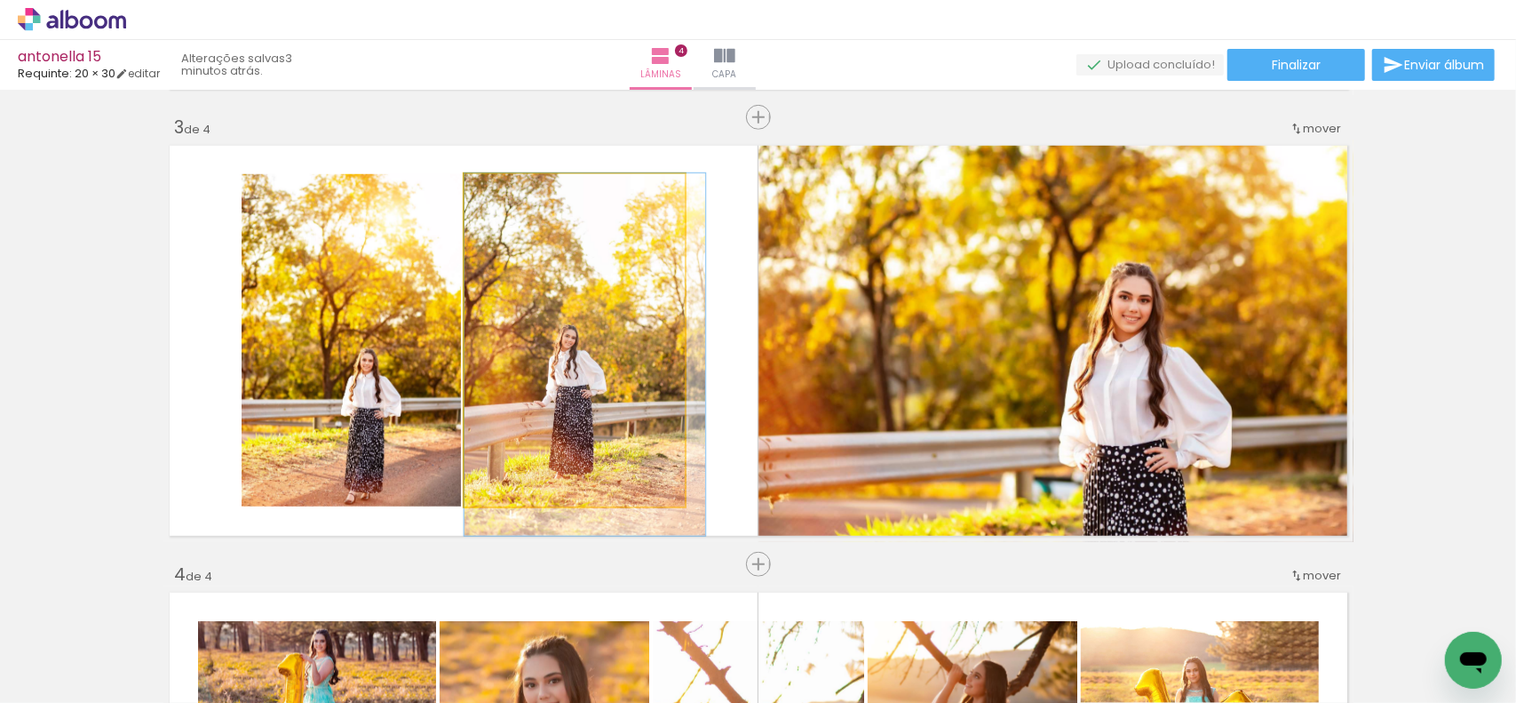
drag, startPoint x: 574, startPoint y: 321, endPoint x: 673, endPoint y: 376, distance: 113.7
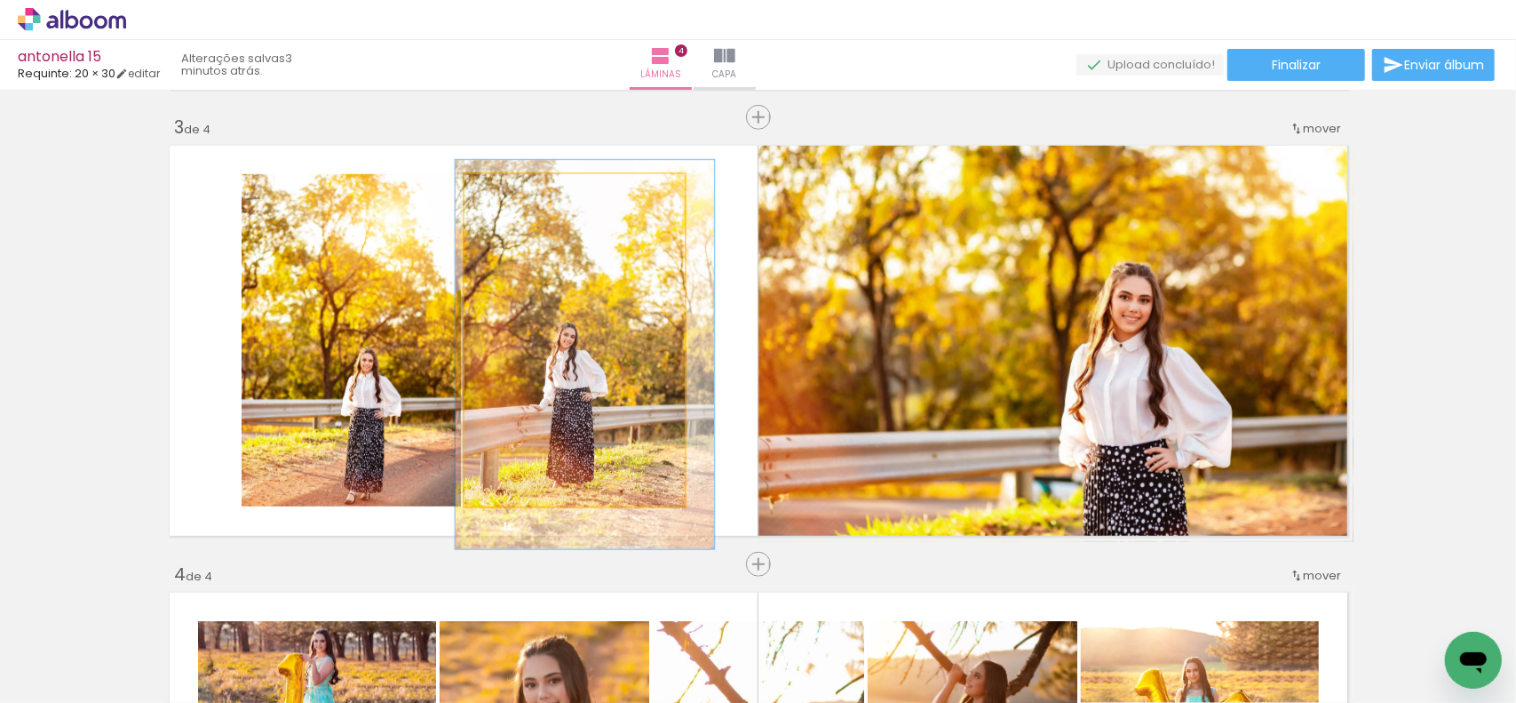
type paper-slider "117"
click at [517, 200] on div at bounding box center [518, 193] width 28 height 28
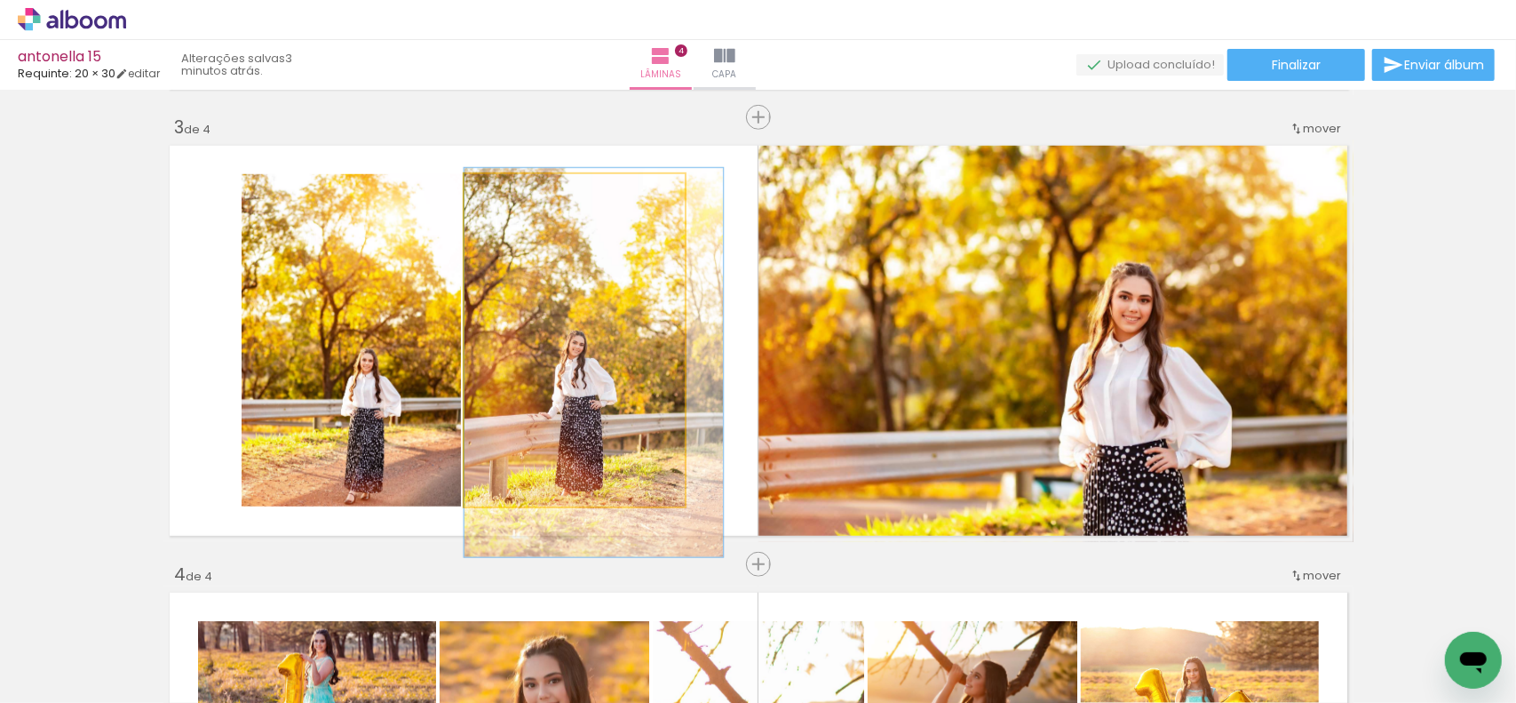
drag, startPoint x: 588, startPoint y: 322, endPoint x: 624, endPoint y: 327, distance: 35.8
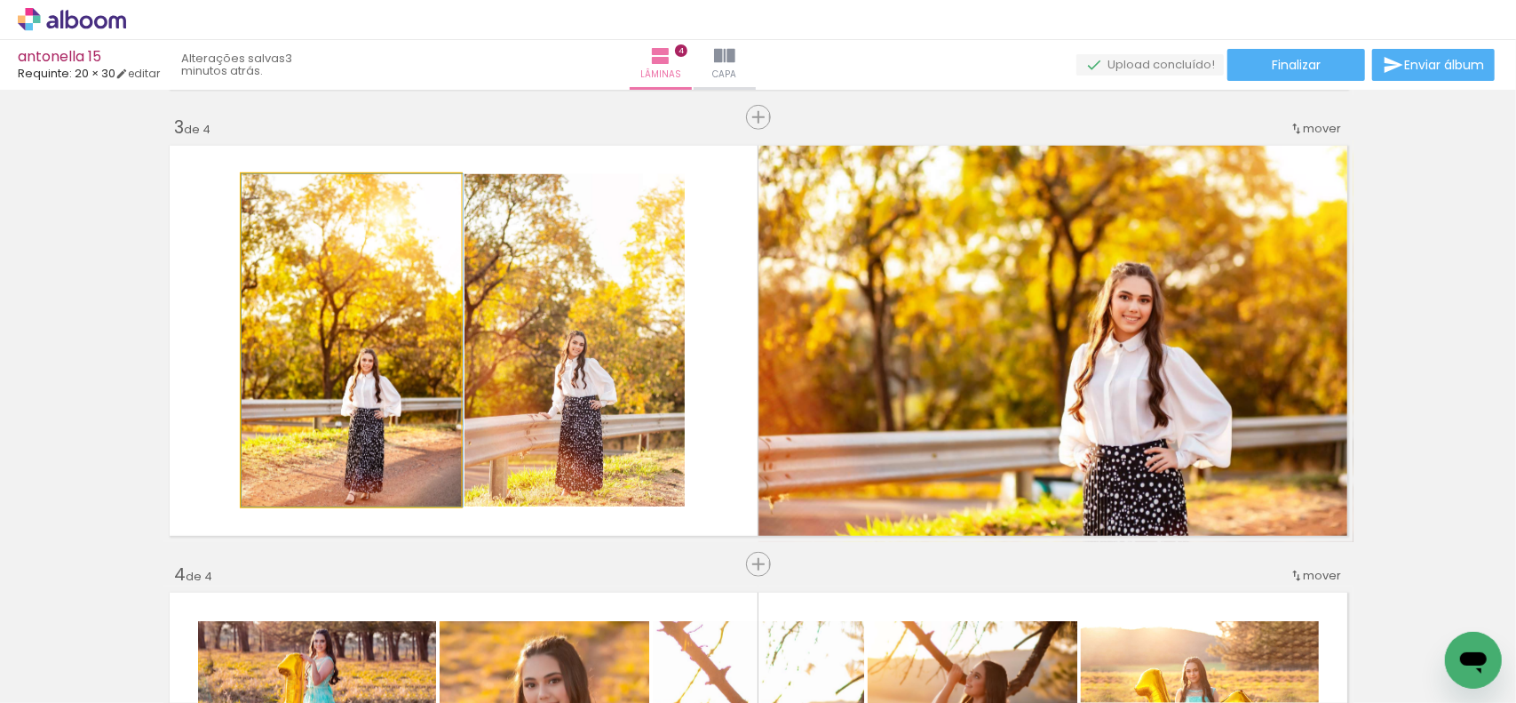
drag, startPoint x: 307, startPoint y: 423, endPoint x: 308, endPoint y: 361, distance: 62.2
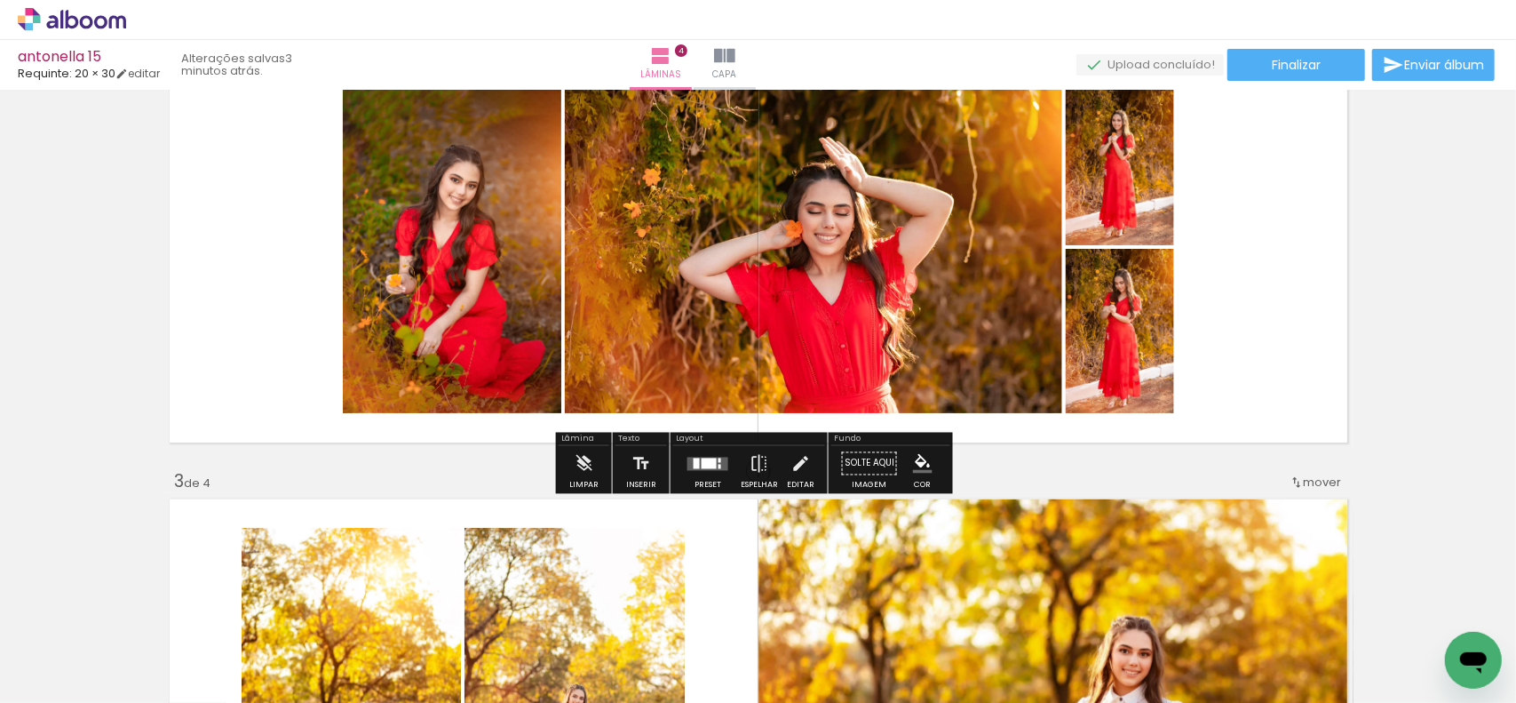
scroll to position [451, 0]
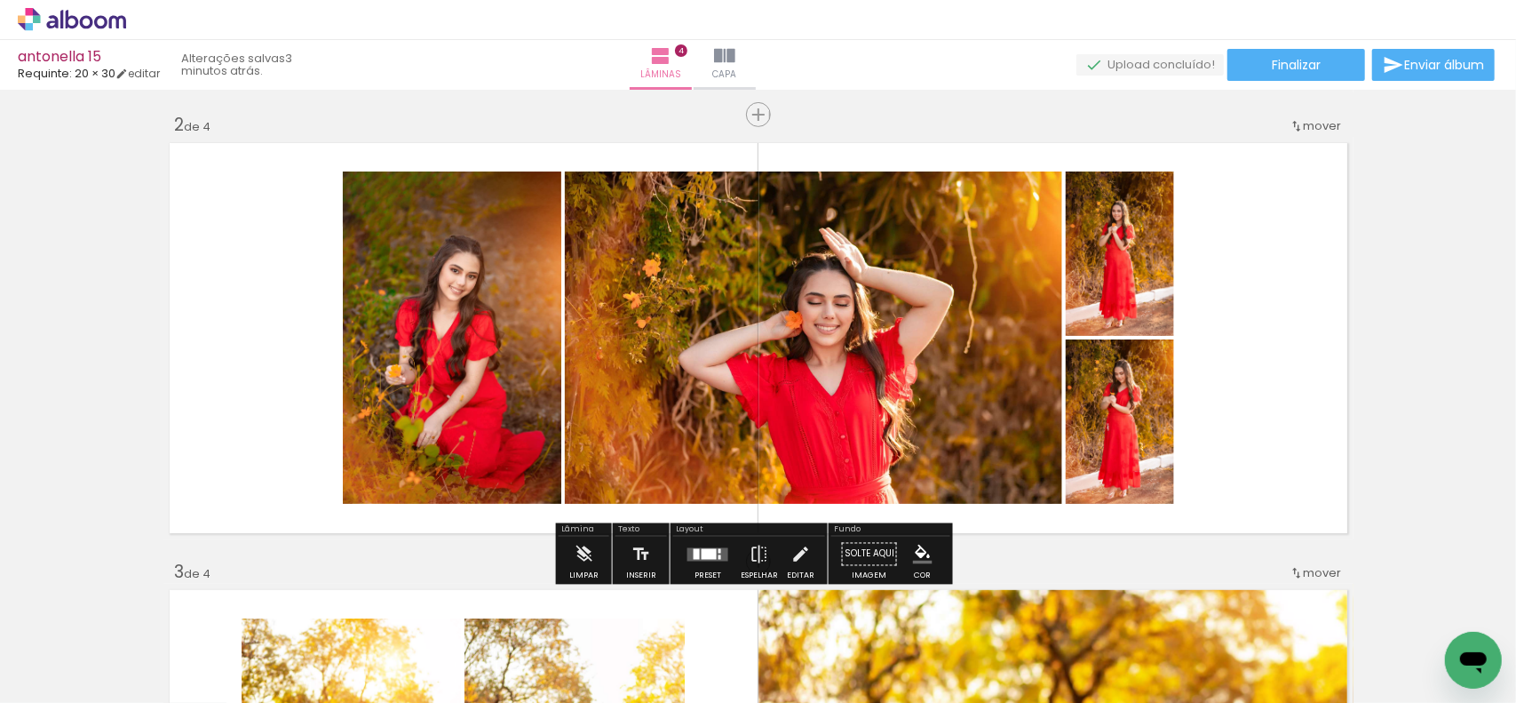
click at [688, 568] on div at bounding box center [708, 555] width 48 height 36
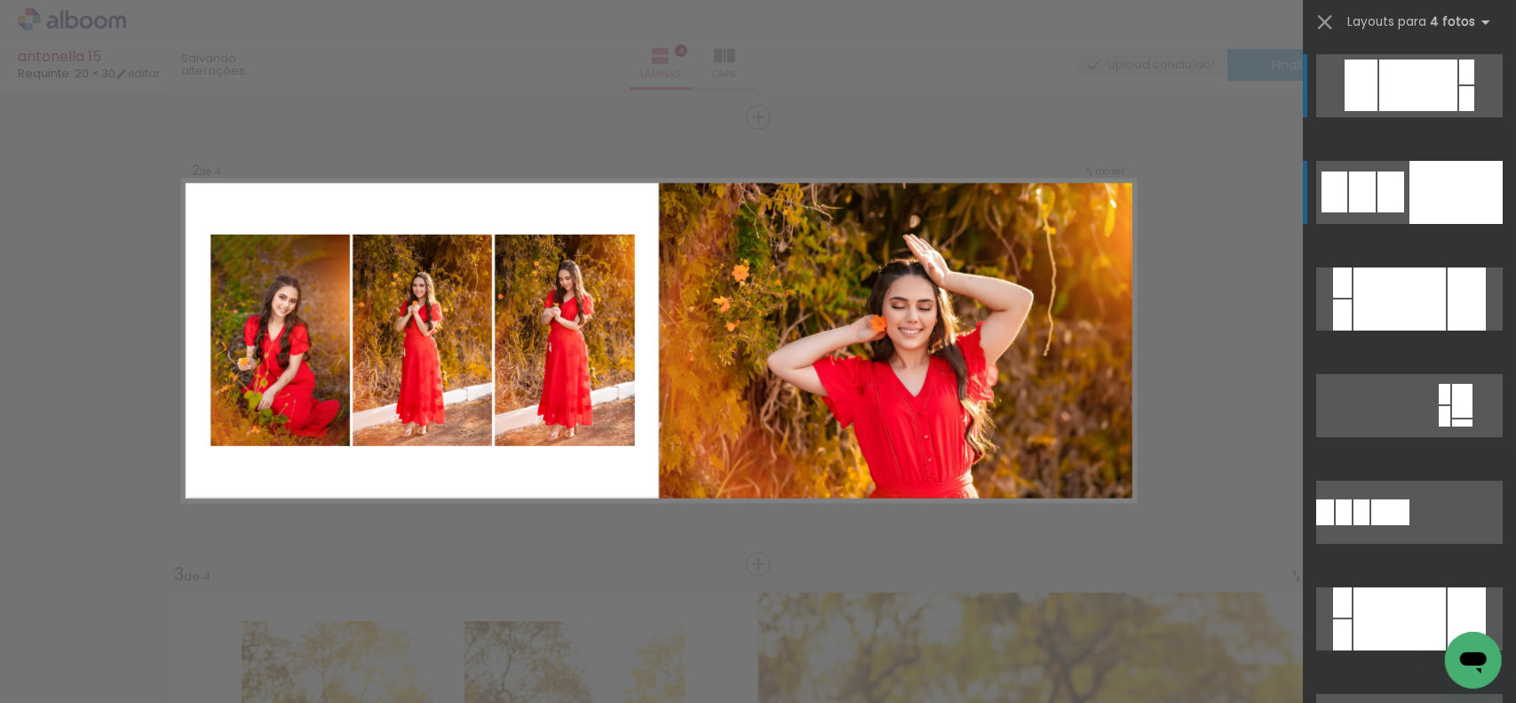
scroll to position [448, 0]
click at [1469, 213] on div at bounding box center [1456, 192] width 93 height 63
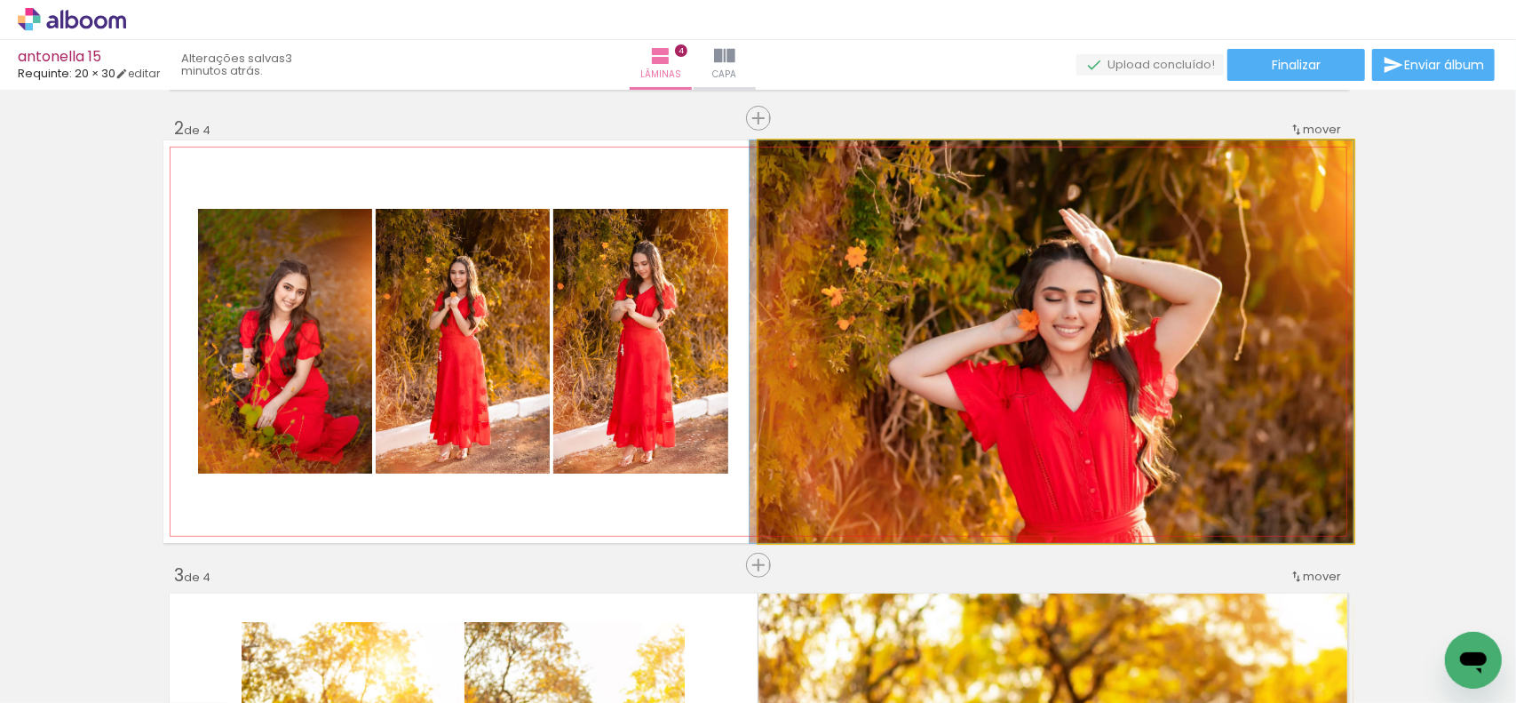
drag, startPoint x: 1197, startPoint y: 317, endPoint x: 1185, endPoint y: 318, distance: 11.6
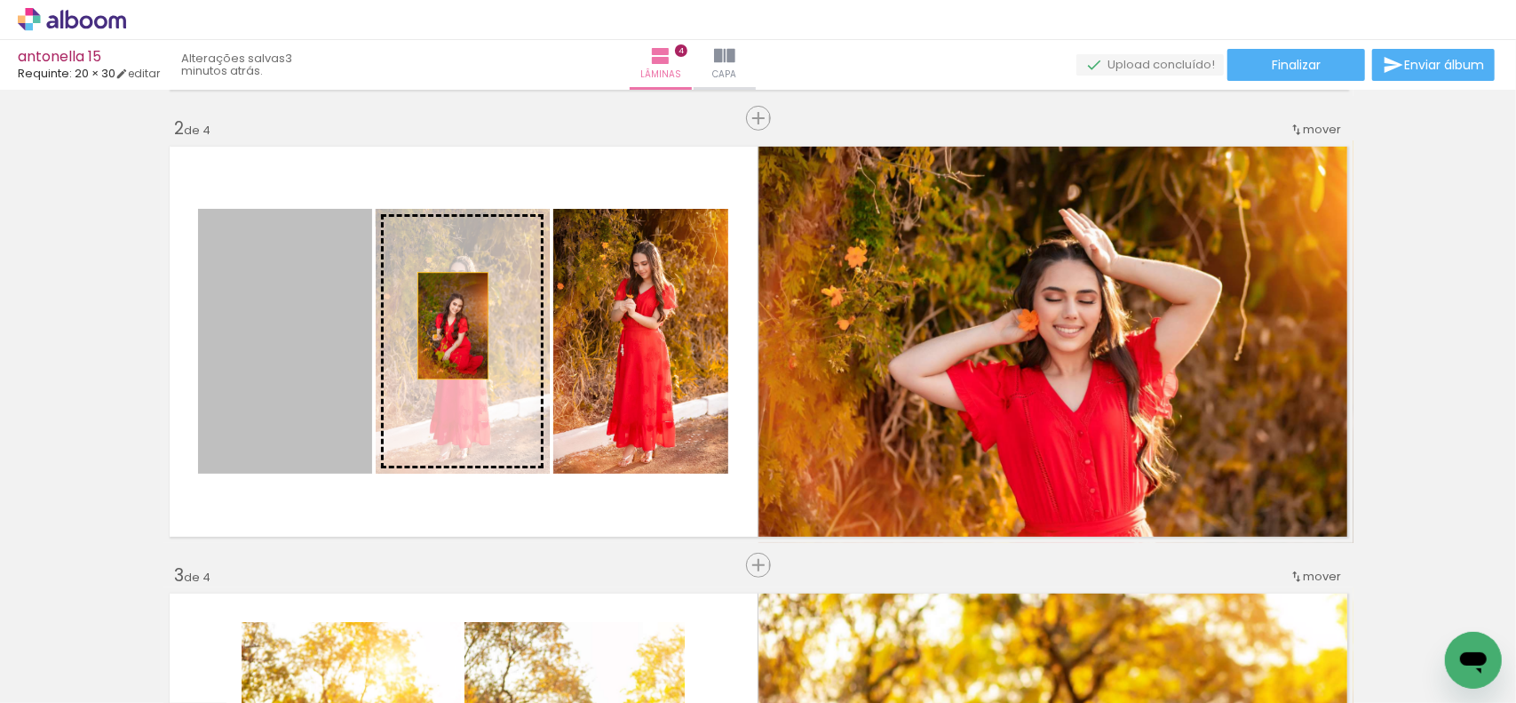
drag, startPoint x: 256, startPoint y: 322, endPoint x: 448, endPoint y: 324, distance: 191.9
click at [0, 0] on slot at bounding box center [0, 0] width 0 height 0
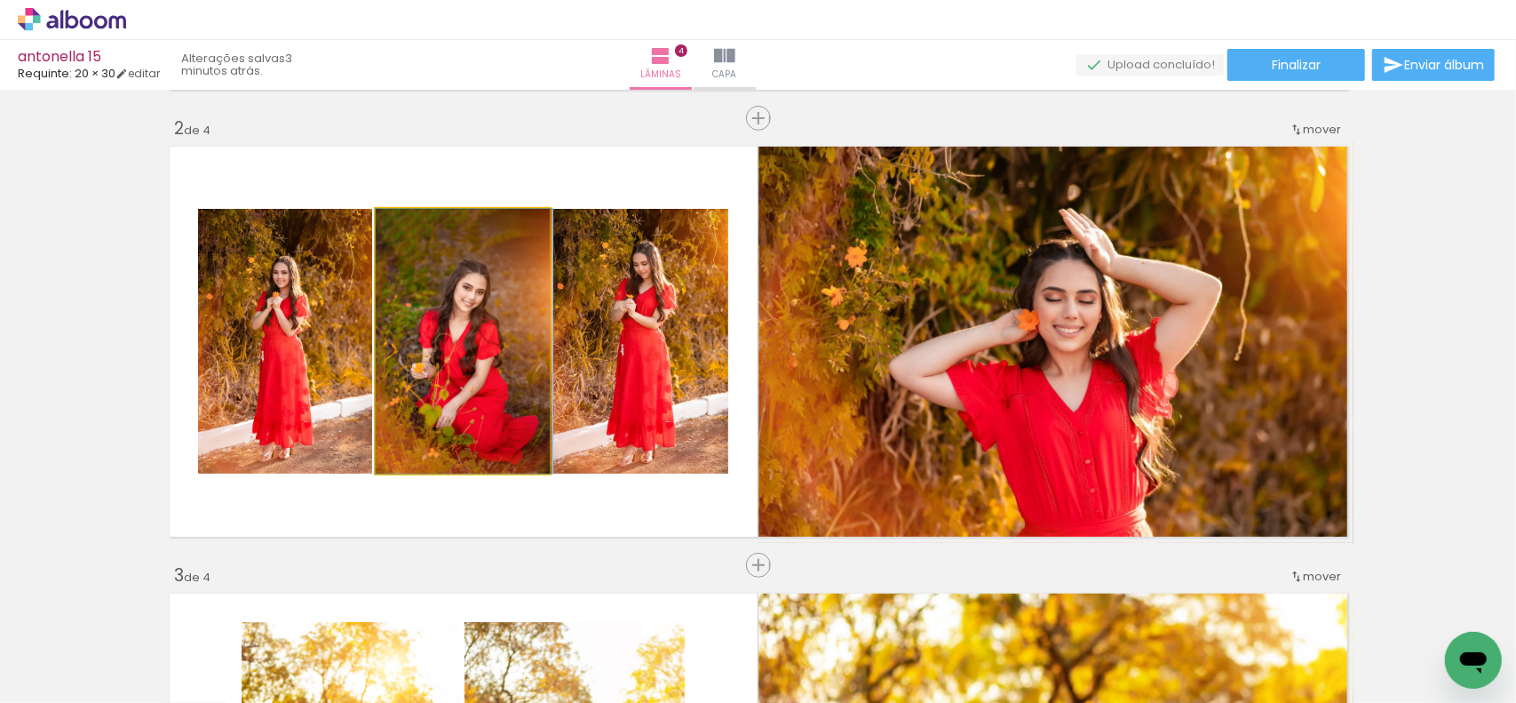
drag, startPoint x: 492, startPoint y: 352, endPoint x: 510, endPoint y: 347, distance: 18.3
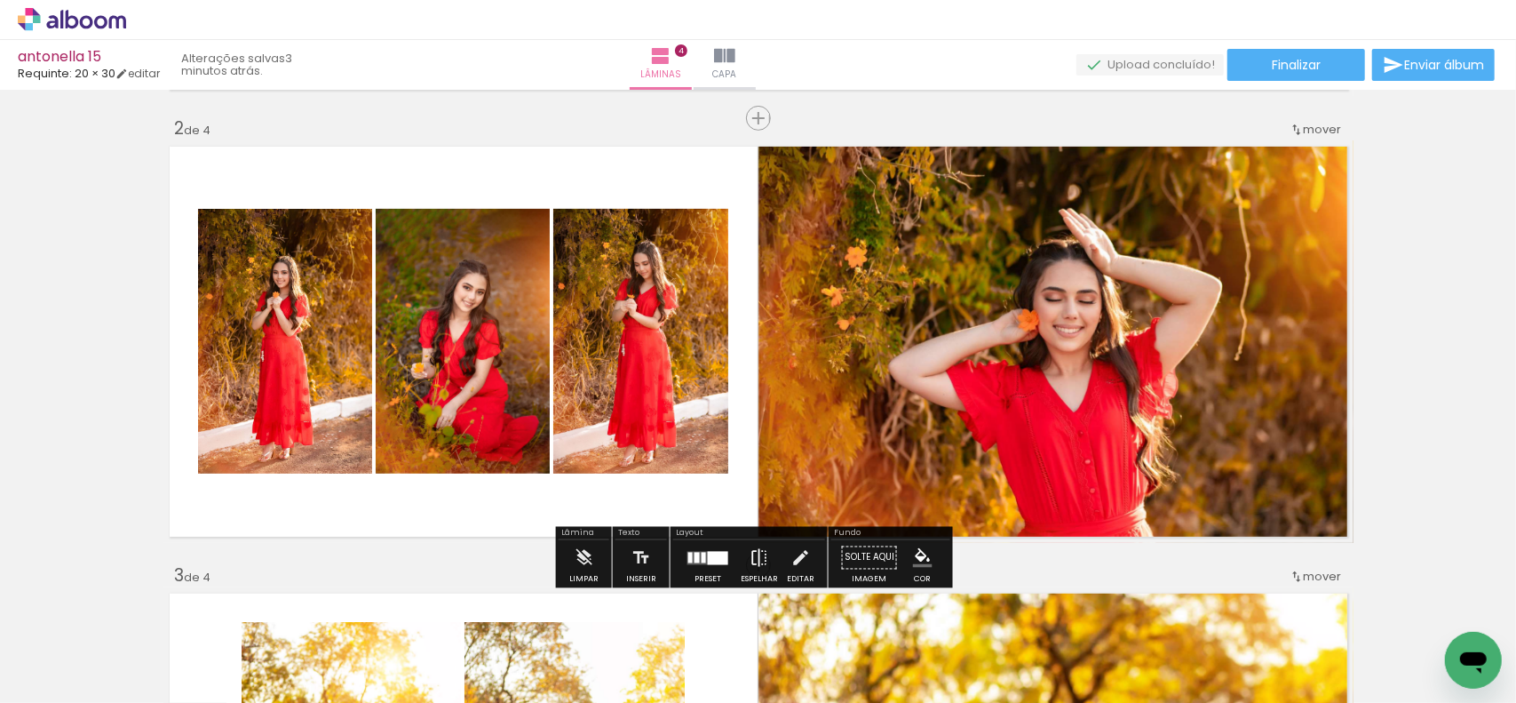
click at [753, 569] on iron-icon at bounding box center [760, 558] width 20 height 36
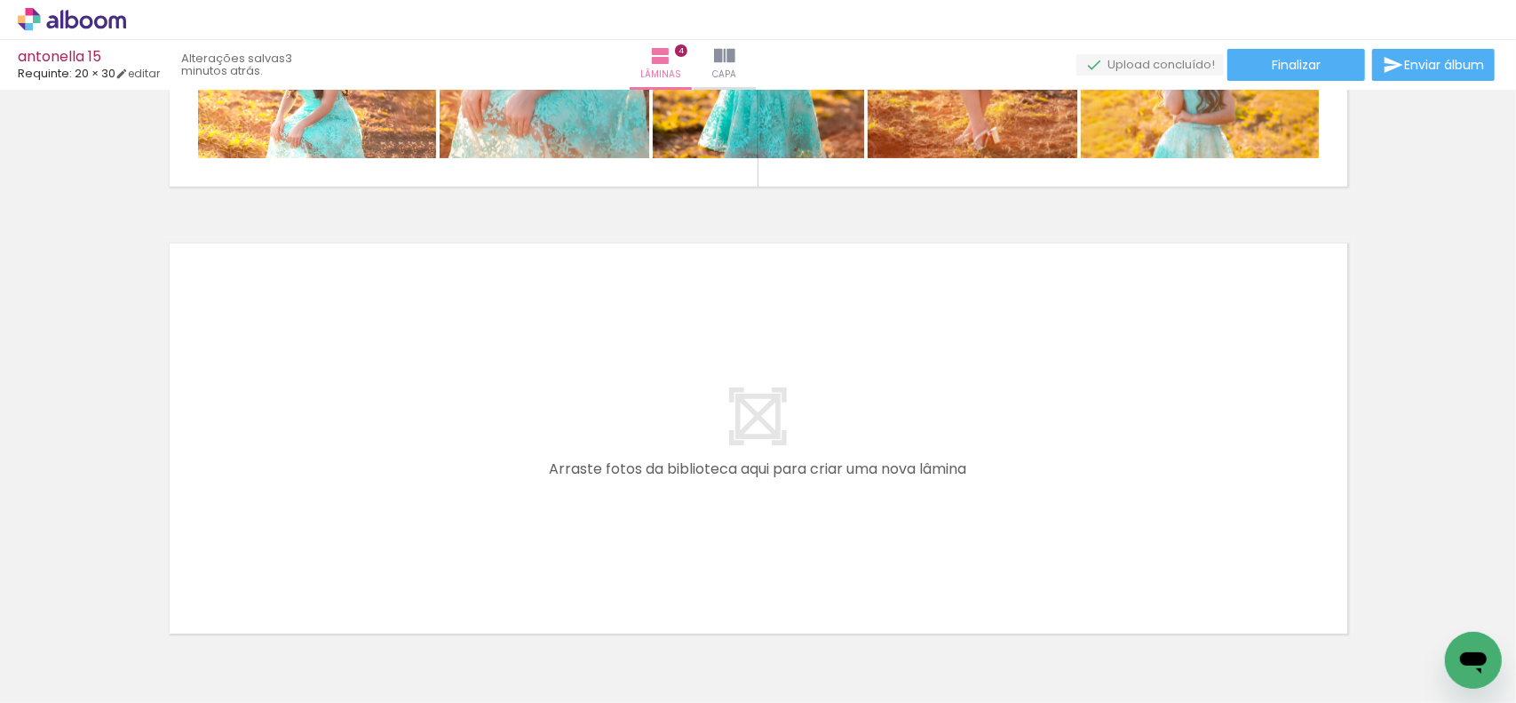
scroll to position [0, 3360]
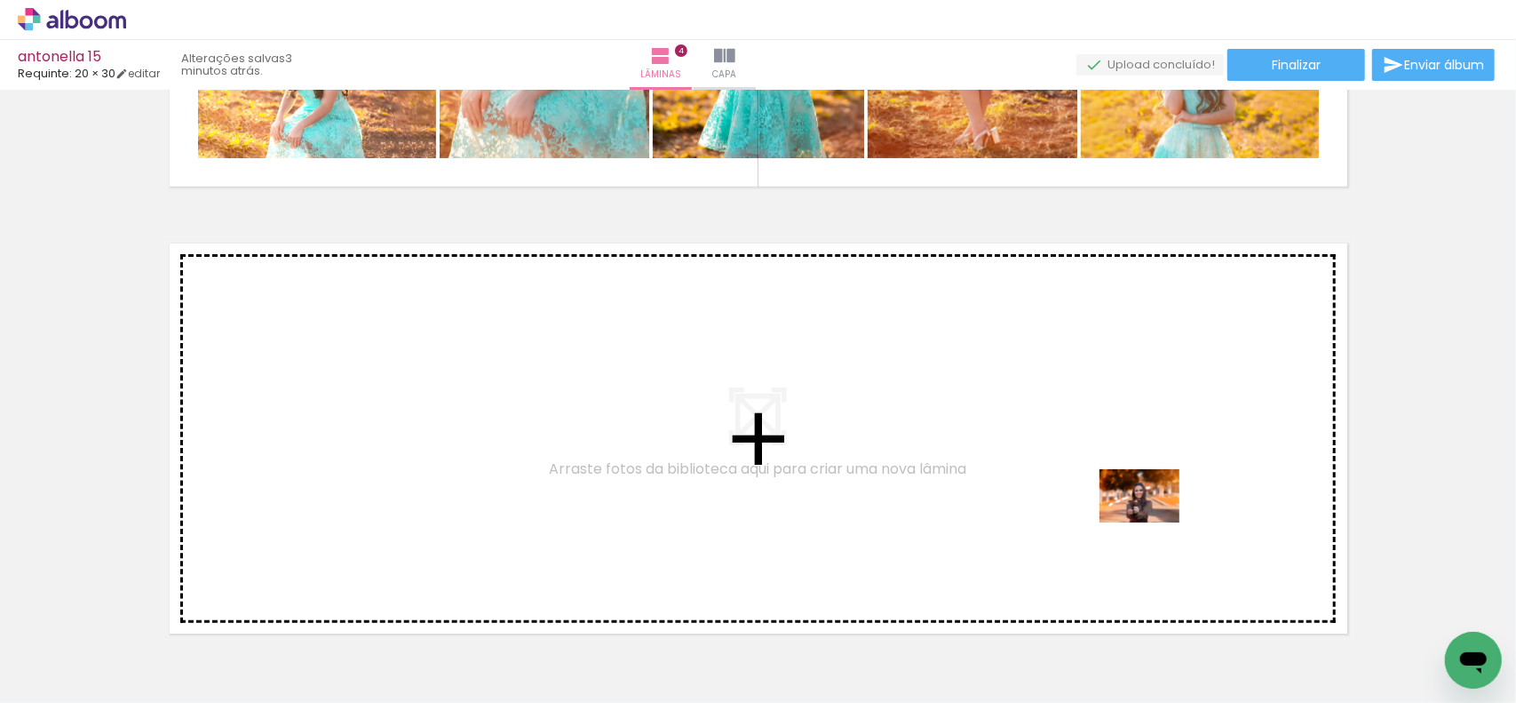
drag, startPoint x: 1135, startPoint y: 648, endPoint x: 1153, endPoint y: 522, distance: 126.5
click at [1153, 522] on quentale-workspace at bounding box center [758, 351] width 1516 height 703
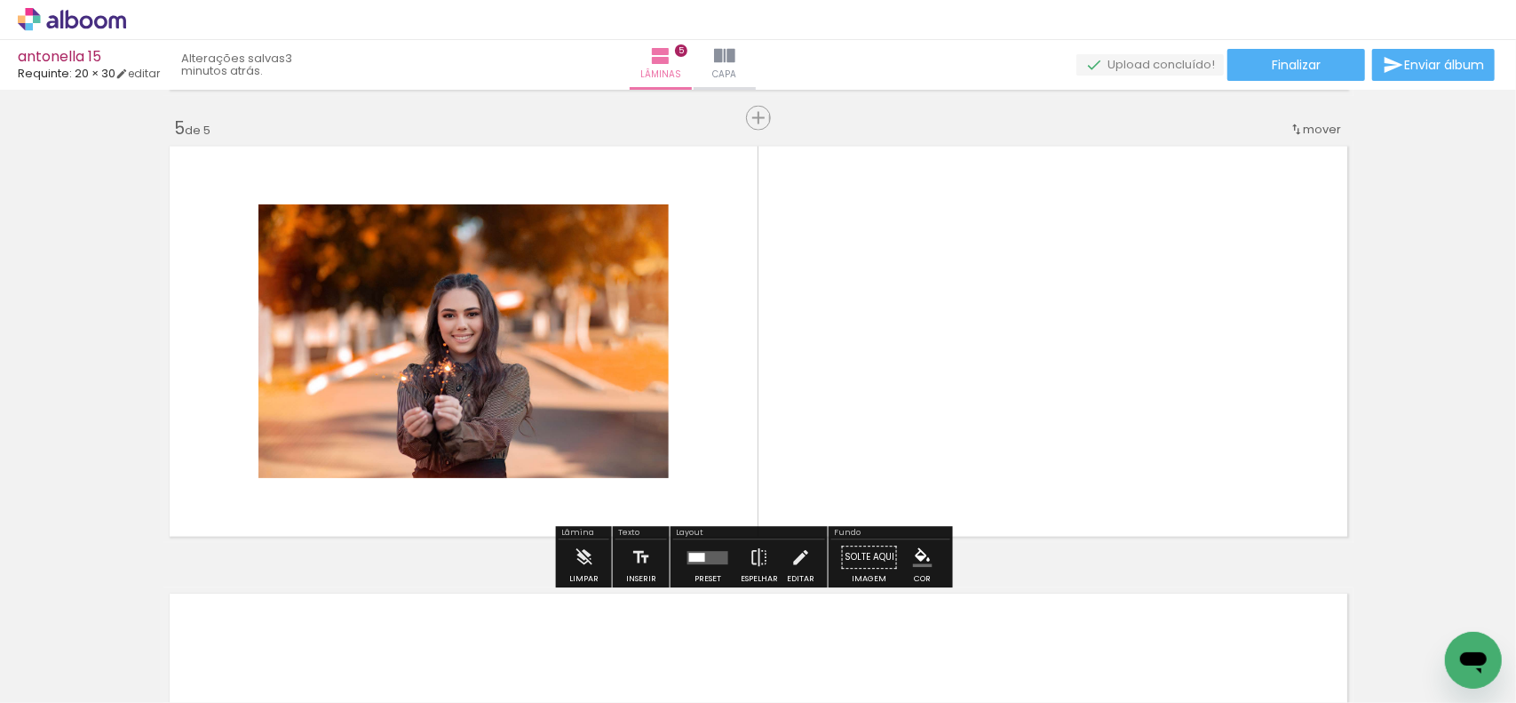
scroll to position [1789, 0]
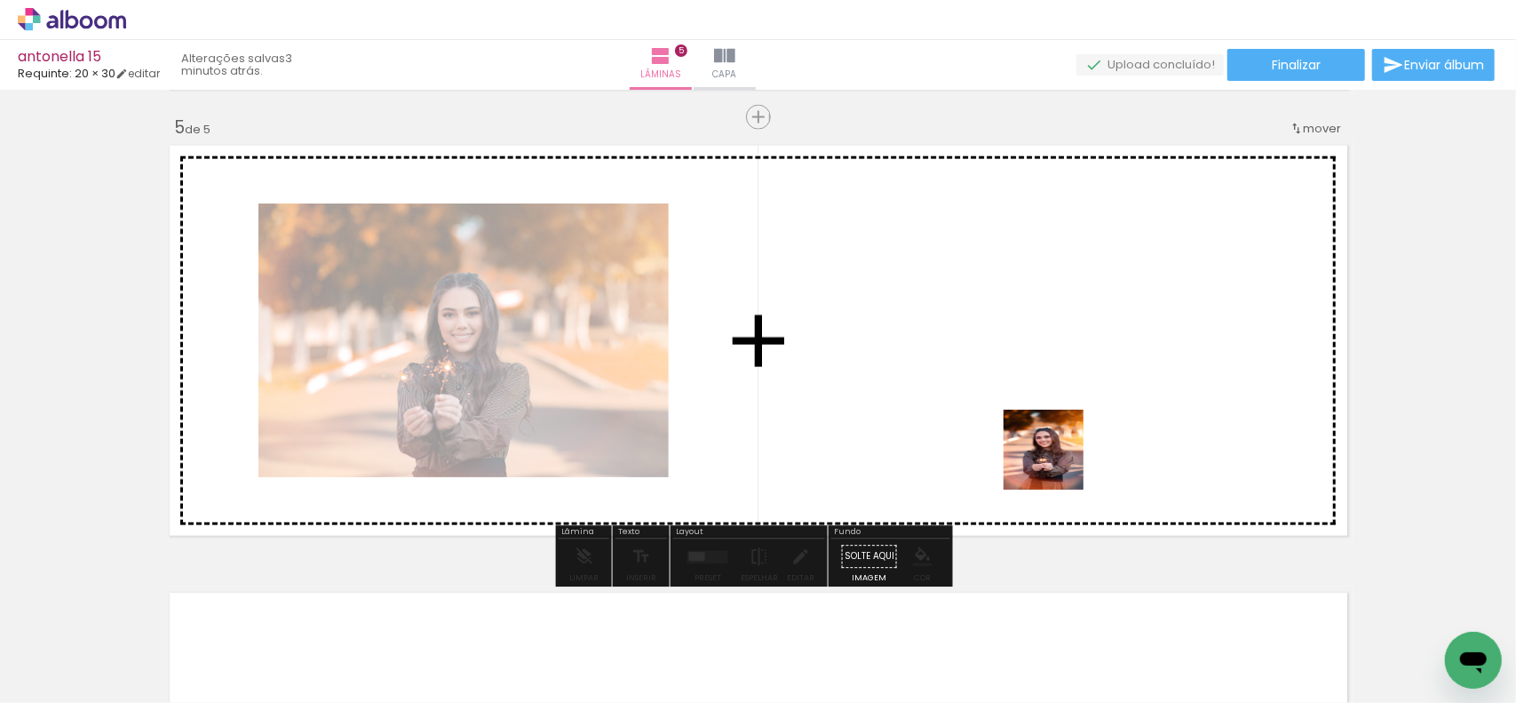
drag, startPoint x: 1114, startPoint y: 530, endPoint x: 1039, endPoint y: 433, distance: 123.0
click at [1039, 433] on quentale-workspace at bounding box center [758, 351] width 1516 height 703
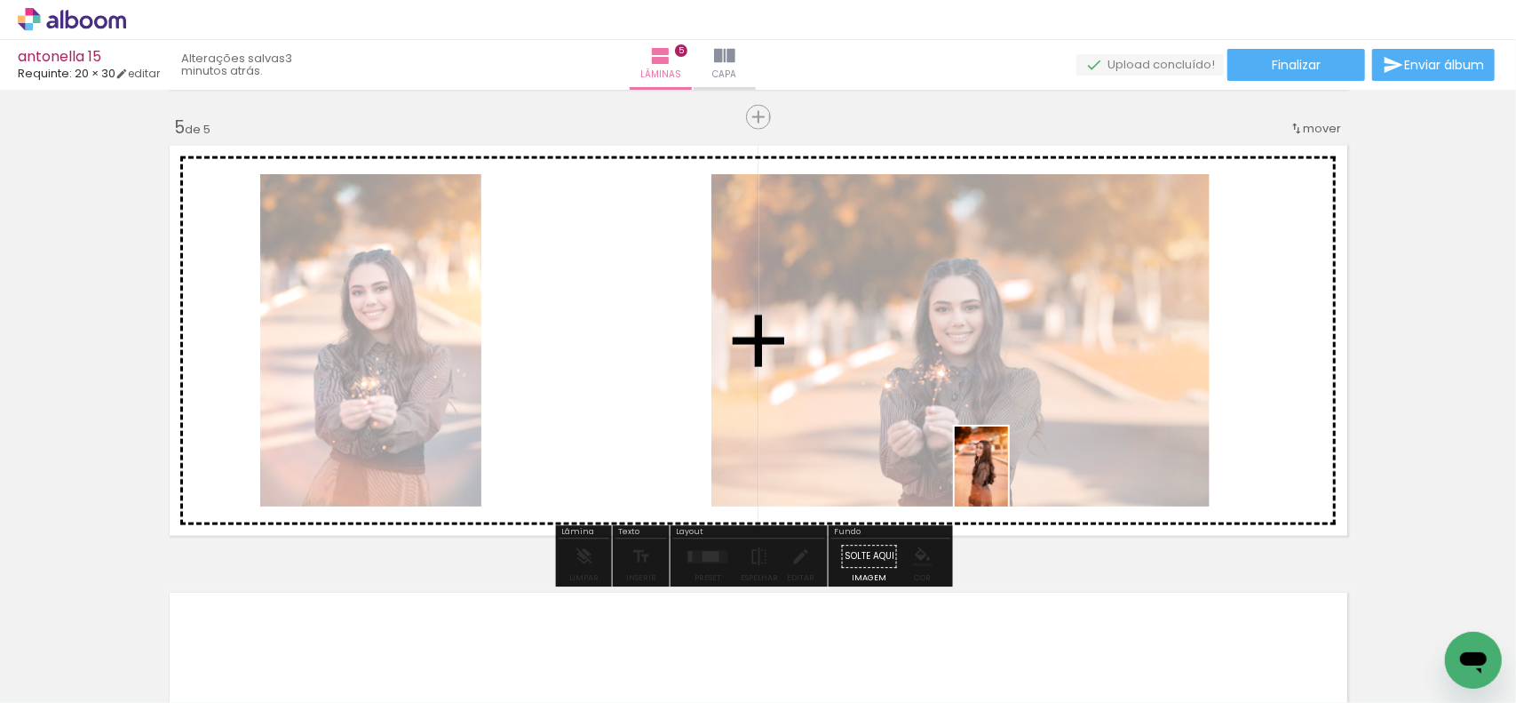
drag, startPoint x: 1006, startPoint y: 605, endPoint x: 1008, endPoint y: 480, distance: 125.3
click at [1008, 480] on quentale-workspace at bounding box center [758, 351] width 1516 height 703
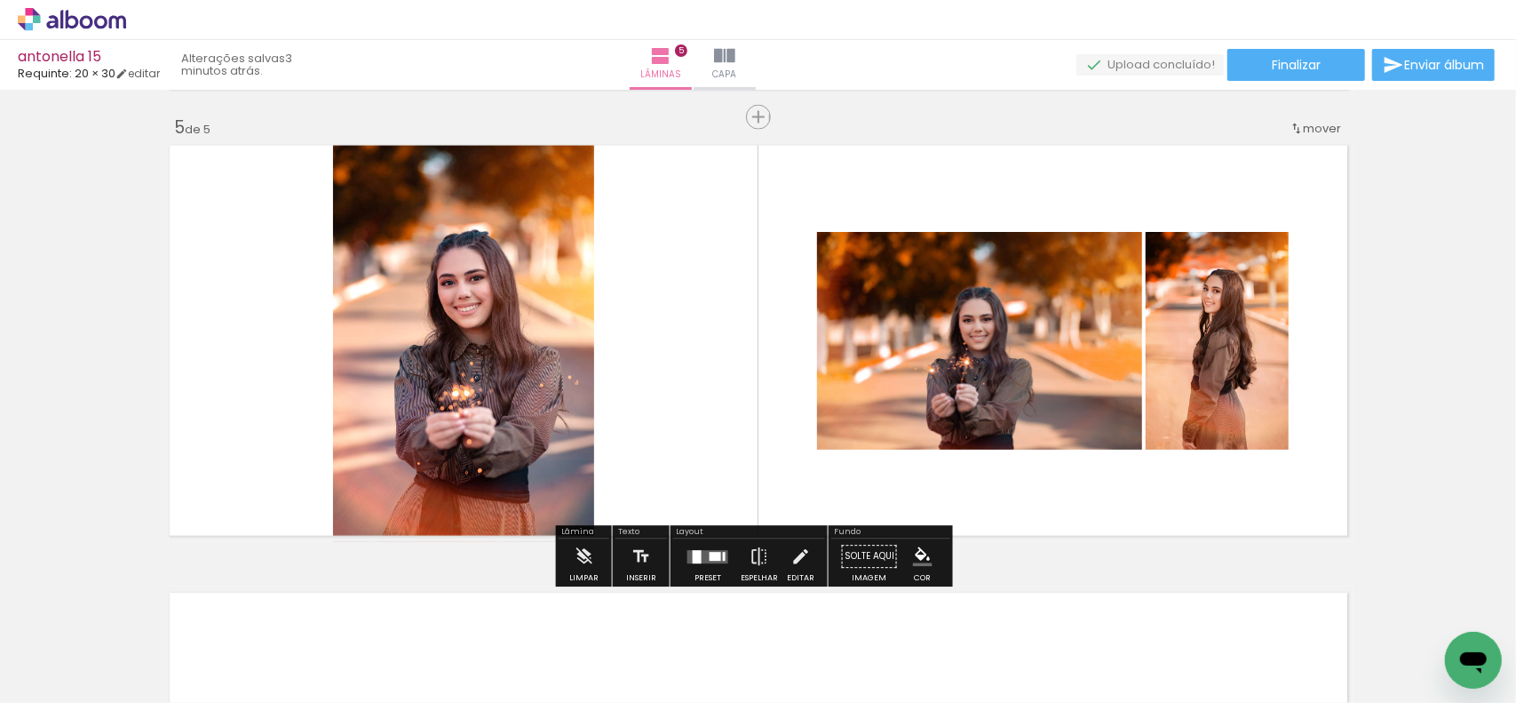
click at [714, 550] on quentale-layouter at bounding box center [708, 556] width 41 height 13
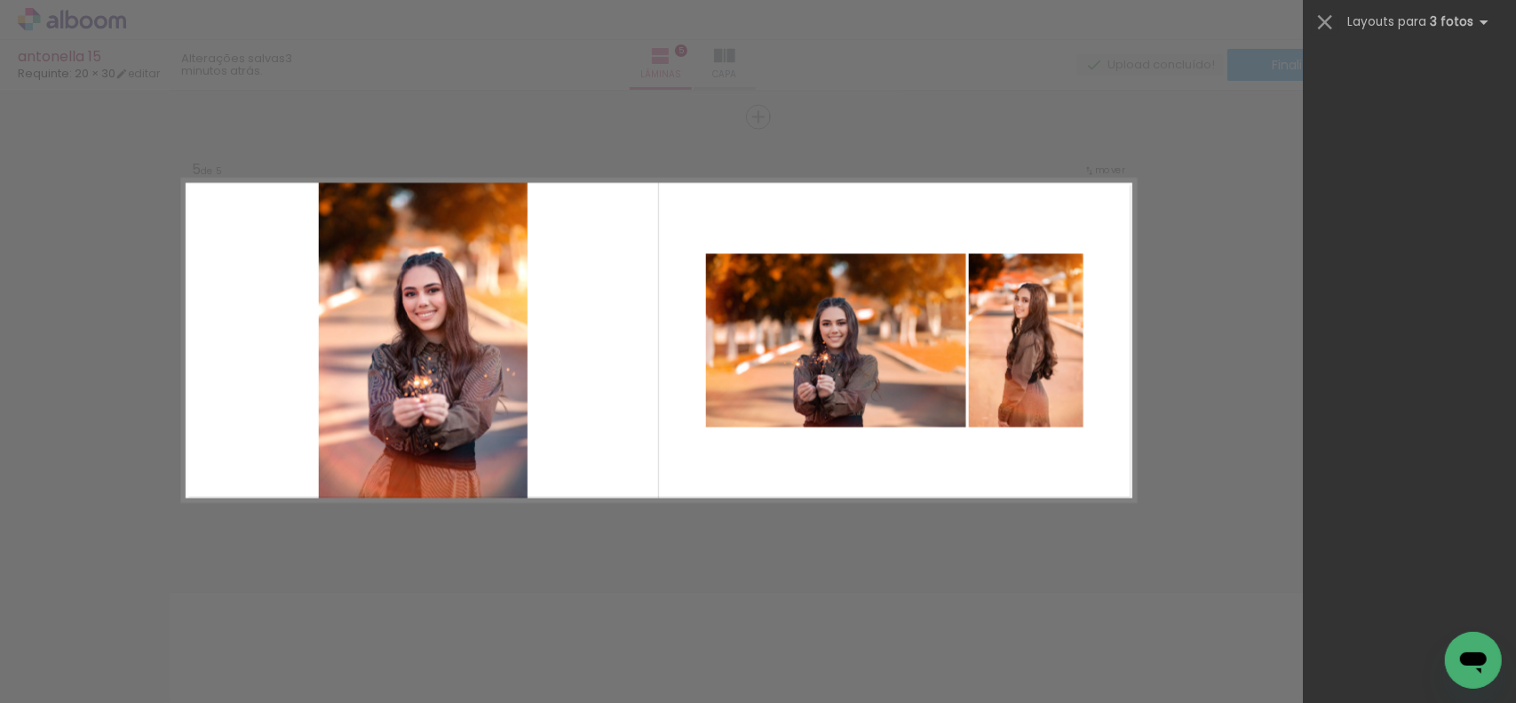
scroll to position [0, 0]
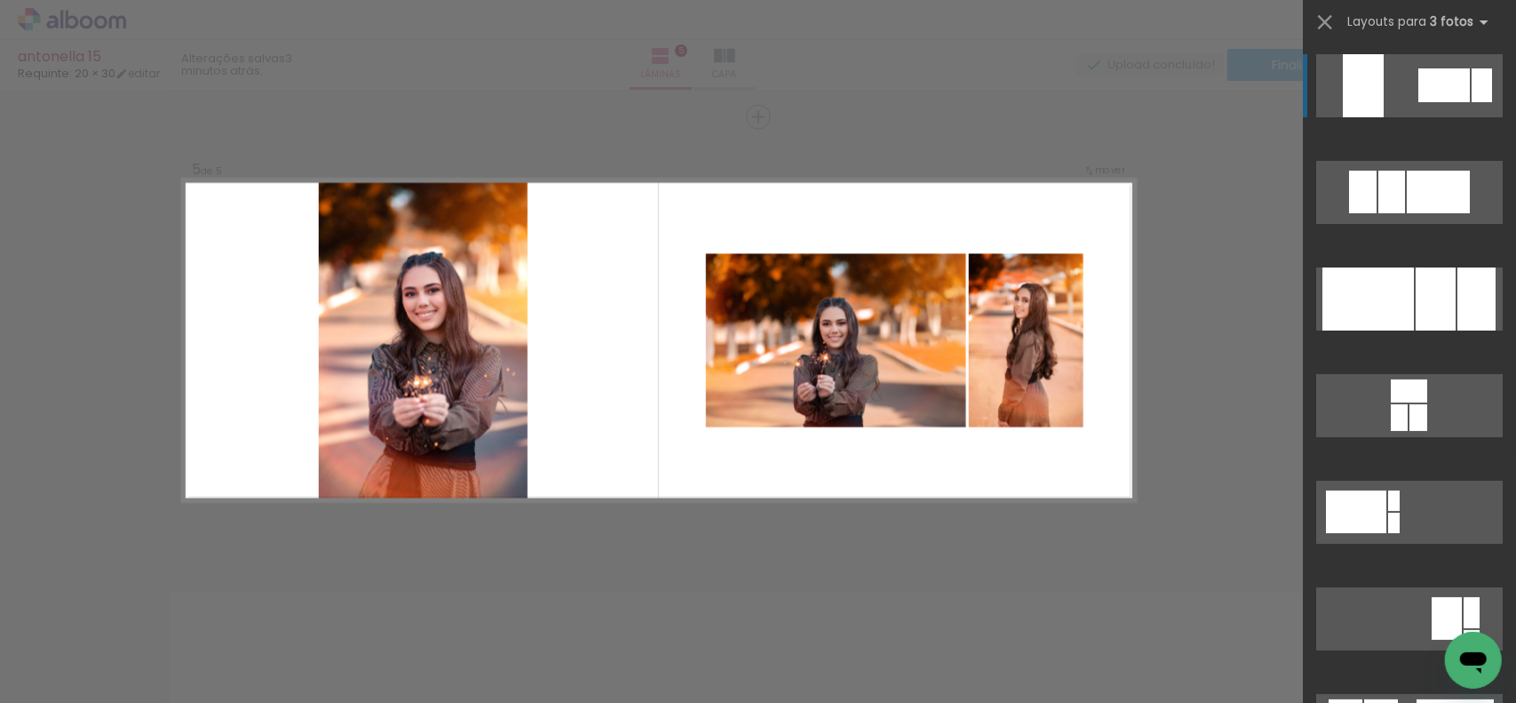
drag, startPoint x: 1501, startPoint y: 123, endPoint x: 1503, endPoint y: 134, distance: 11.7
click at [1503, 134] on div at bounding box center [1409, 372] width 213 height 662
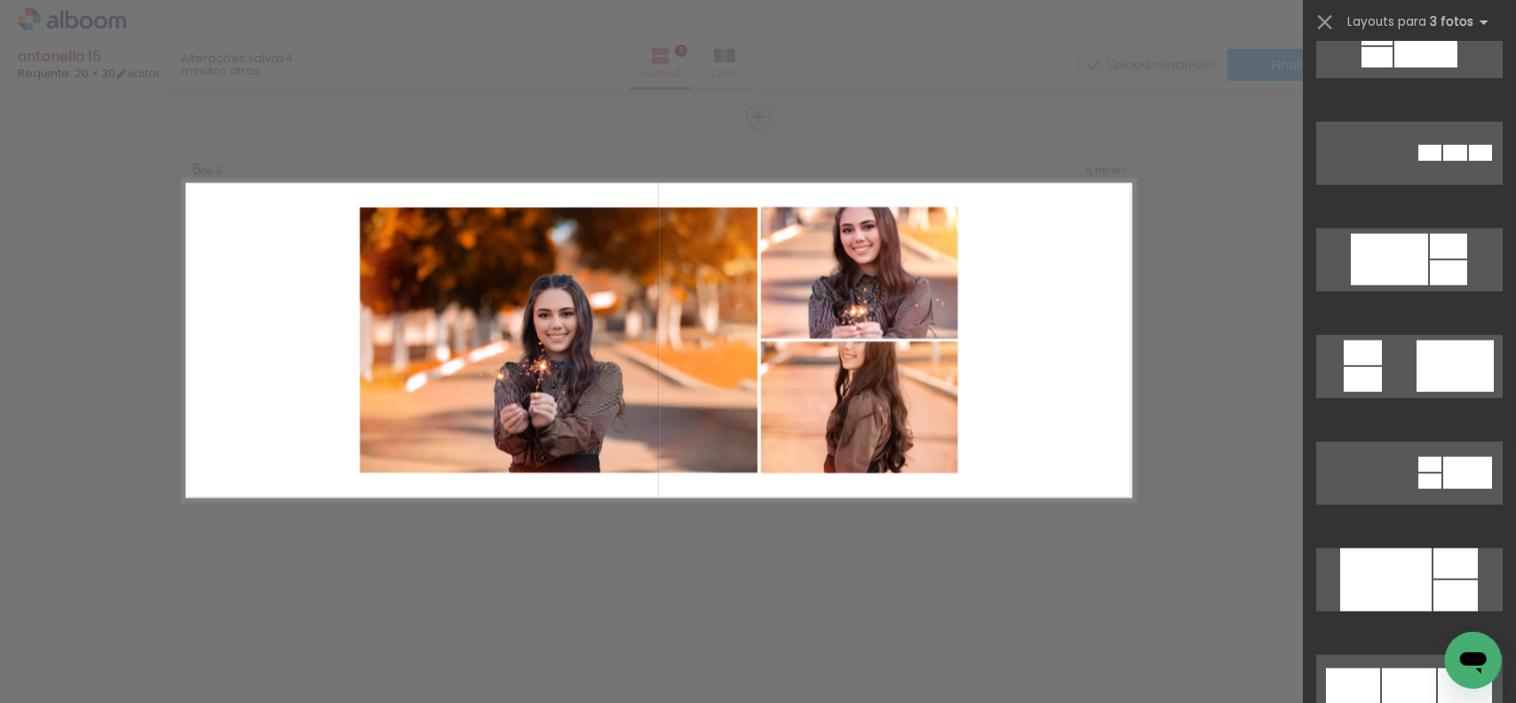
scroll to position [14768, 0]
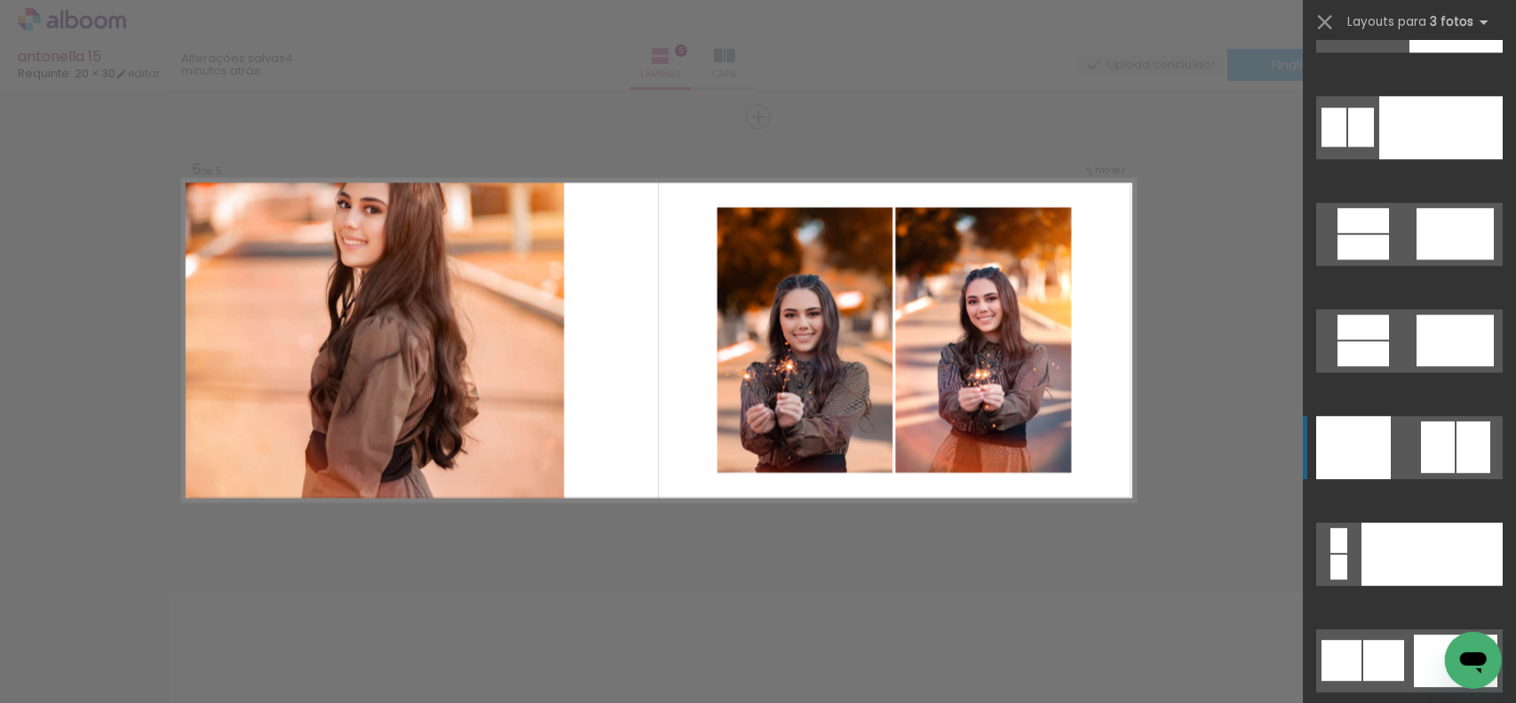
scroll to position [16900, 0]
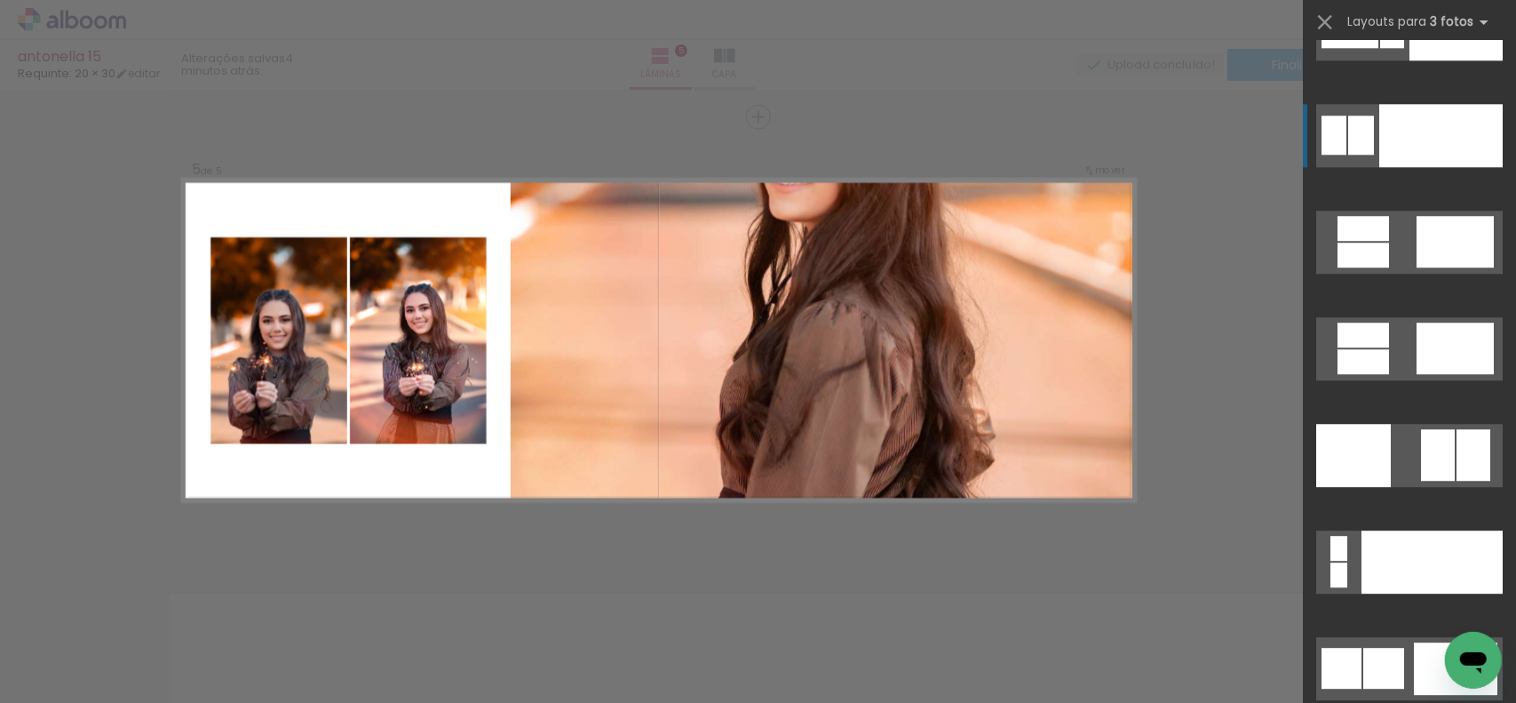
click at [1432, 135] on div at bounding box center [1441, 135] width 123 height 63
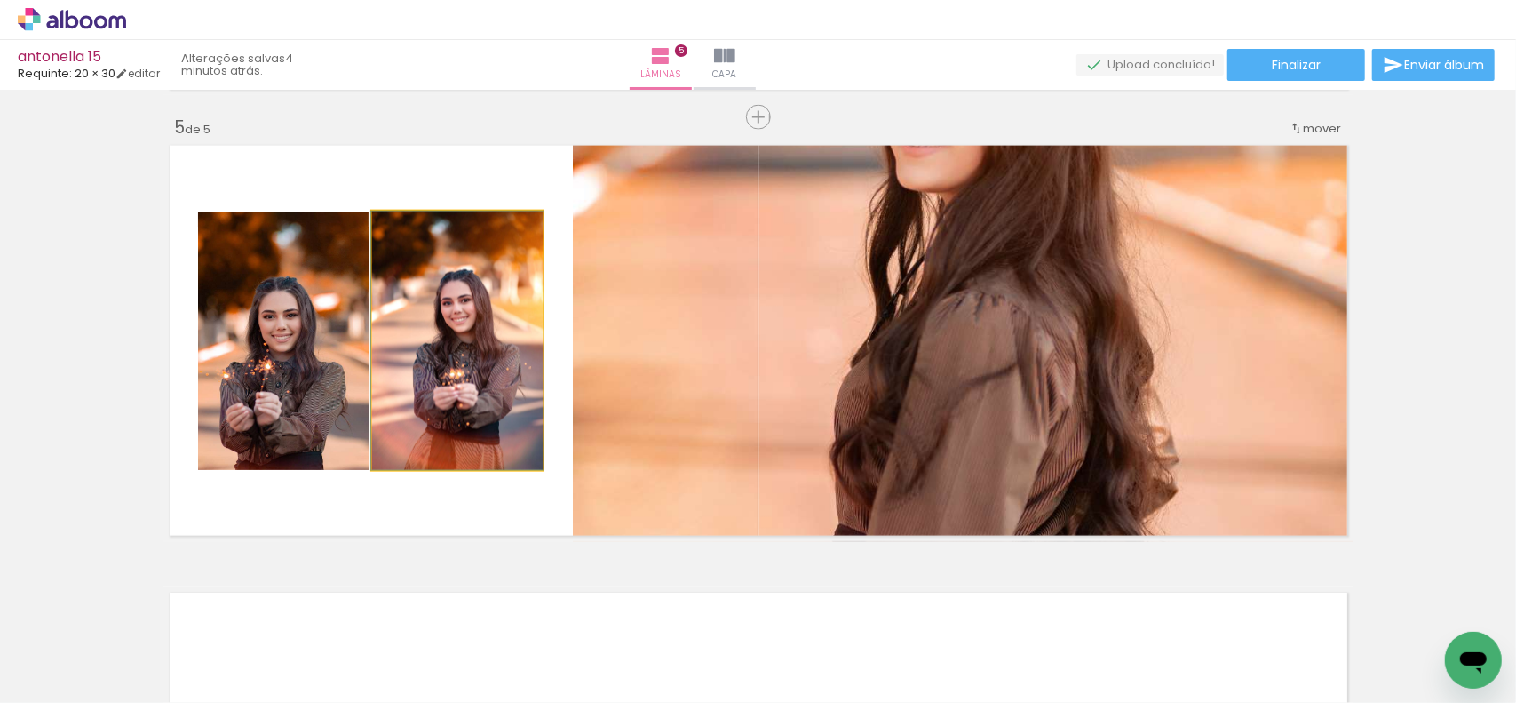
drag, startPoint x: 429, startPoint y: 388, endPoint x: 1030, endPoint y: 361, distance: 601.2
click at [0, 0] on slot at bounding box center [0, 0] width 0 height 0
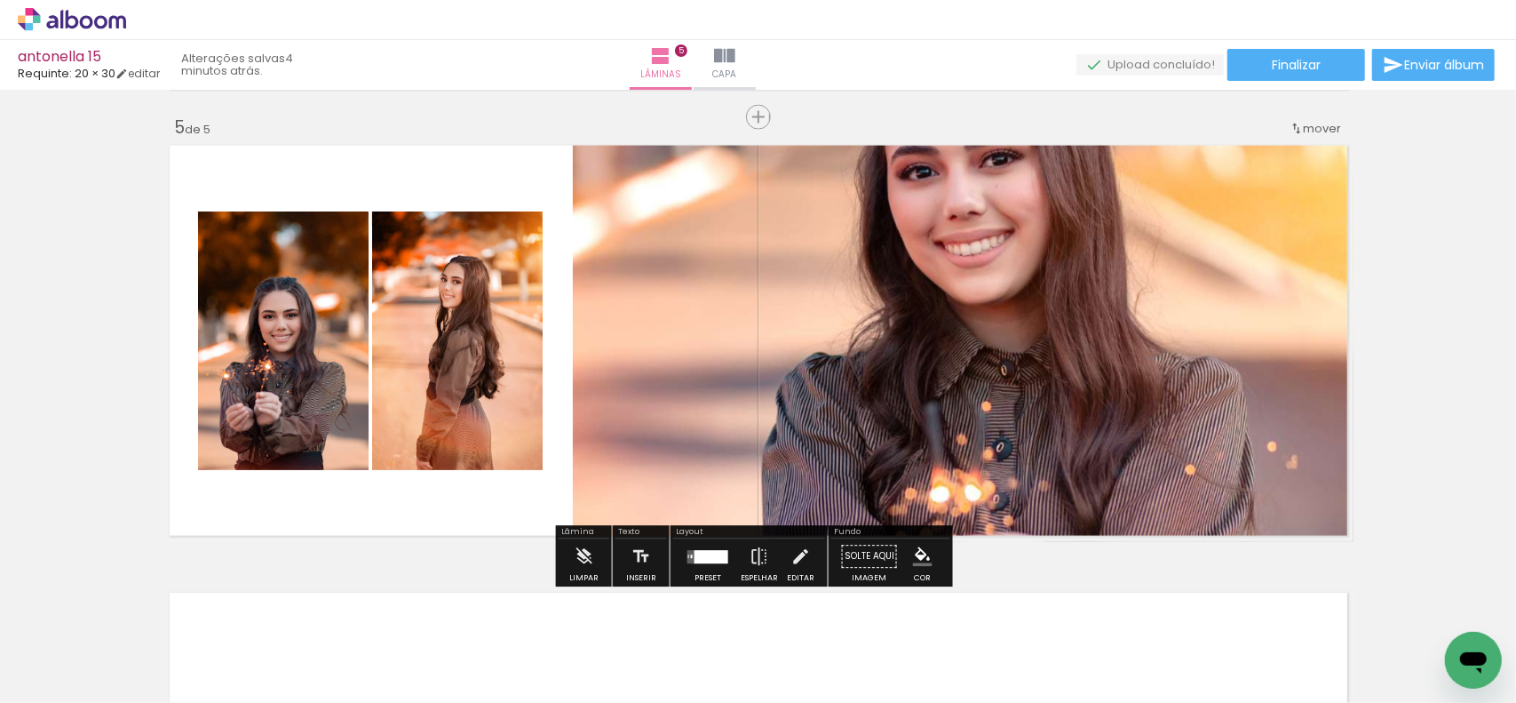
drag, startPoint x: 245, startPoint y: 358, endPoint x: 952, endPoint y: 358, distance: 707.1
click at [0, 0] on slot at bounding box center [0, 0] width 0 height 0
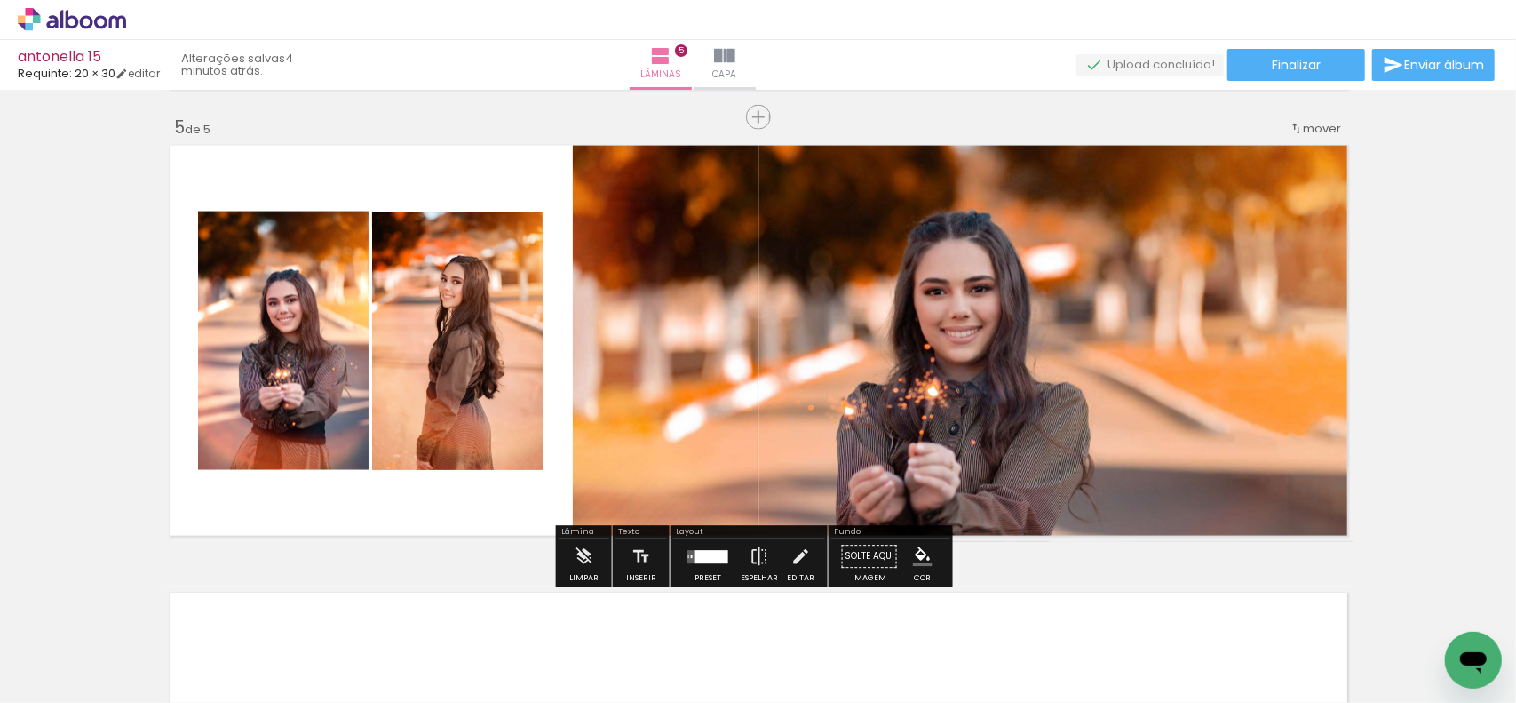
click at [720, 561] on div at bounding box center [712, 556] width 34 height 13
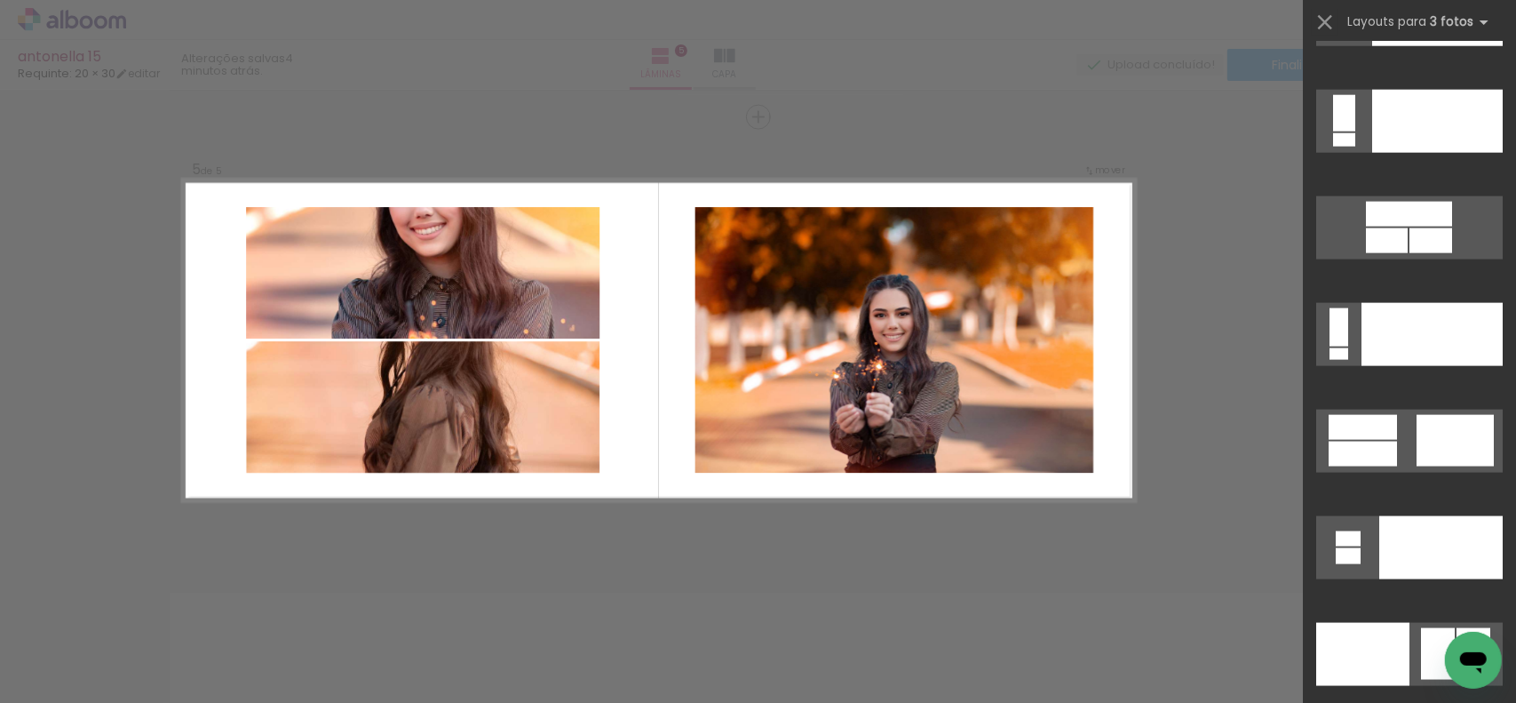
scroll to position [20059, 0]
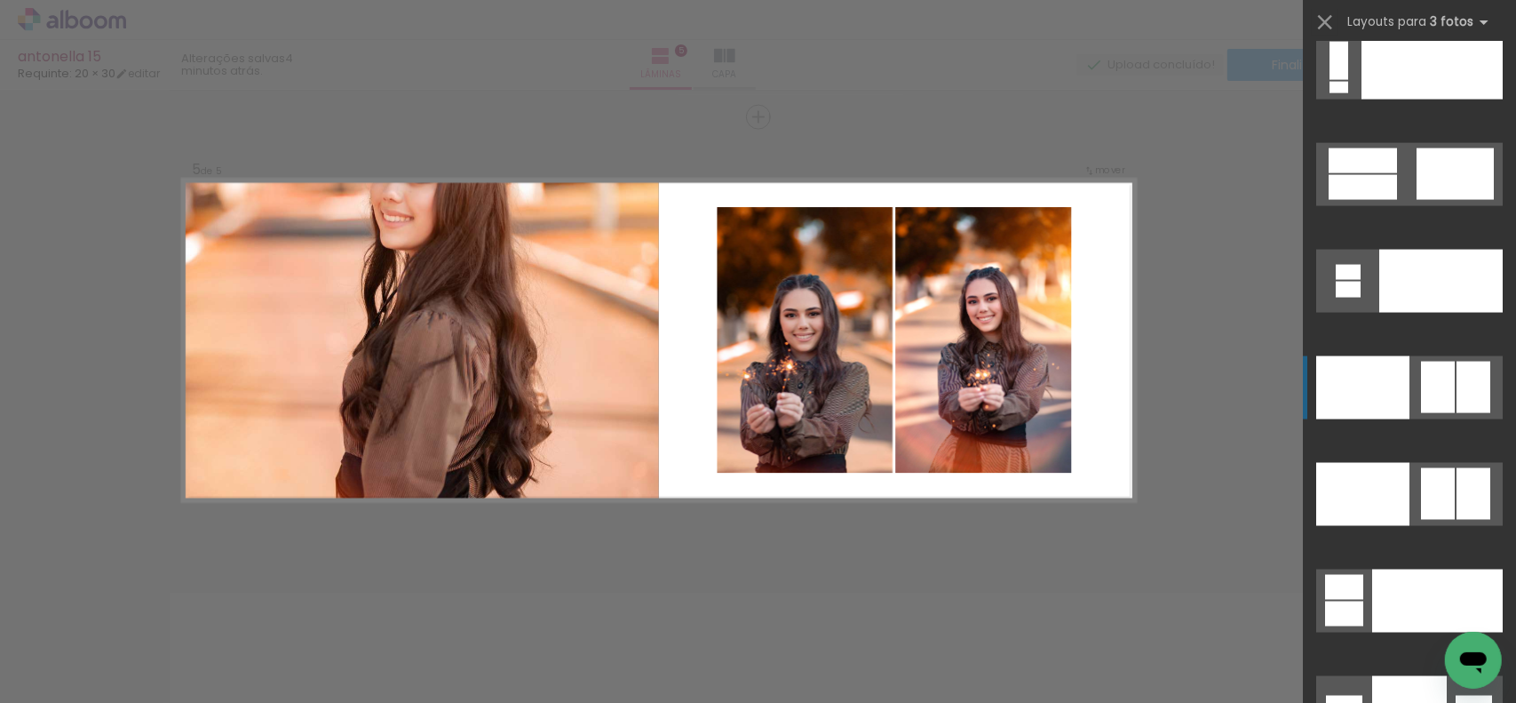
click at [1449, 365] on quentale-layouter at bounding box center [1410, 387] width 187 height 63
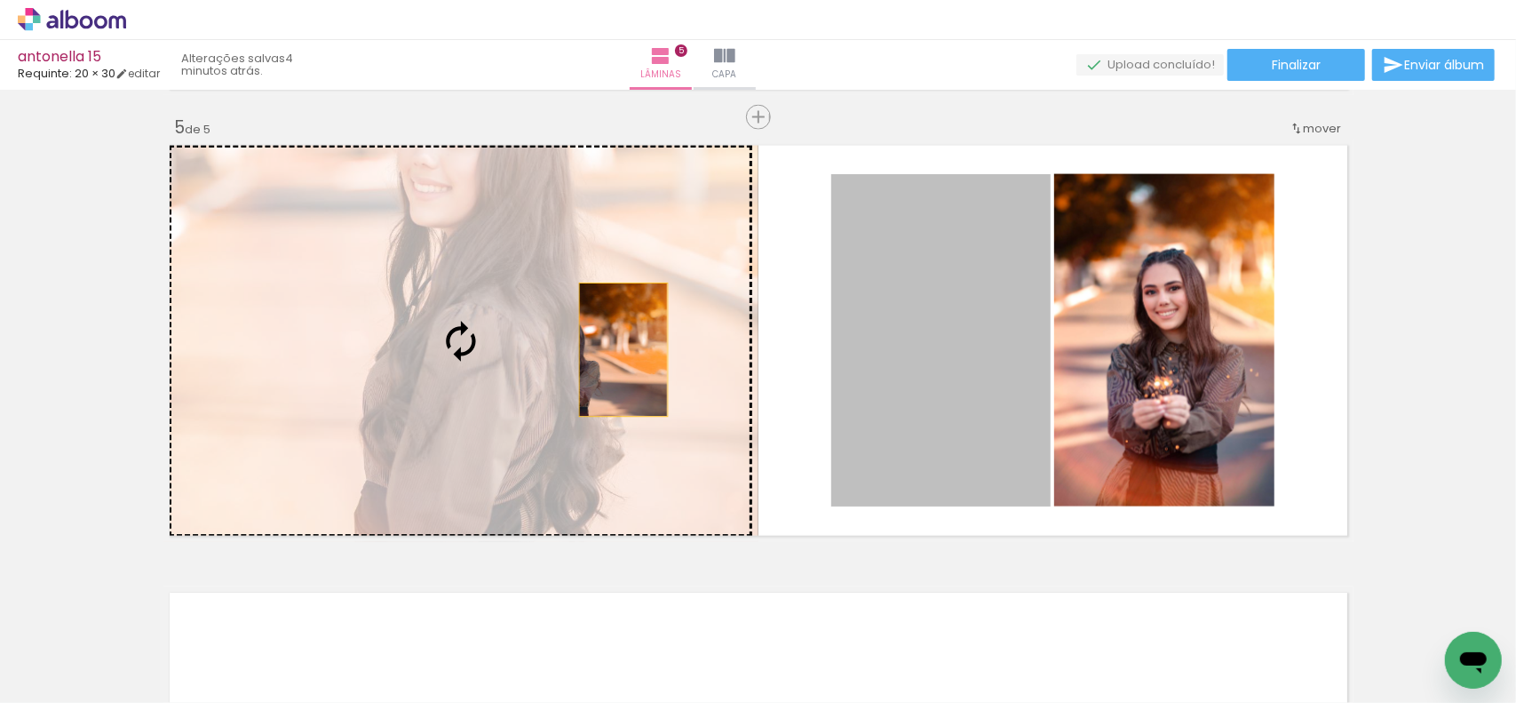
drag, startPoint x: 1023, startPoint y: 360, endPoint x: 608, endPoint y: 350, distance: 415.9
click at [0, 0] on slot at bounding box center [0, 0] width 0 height 0
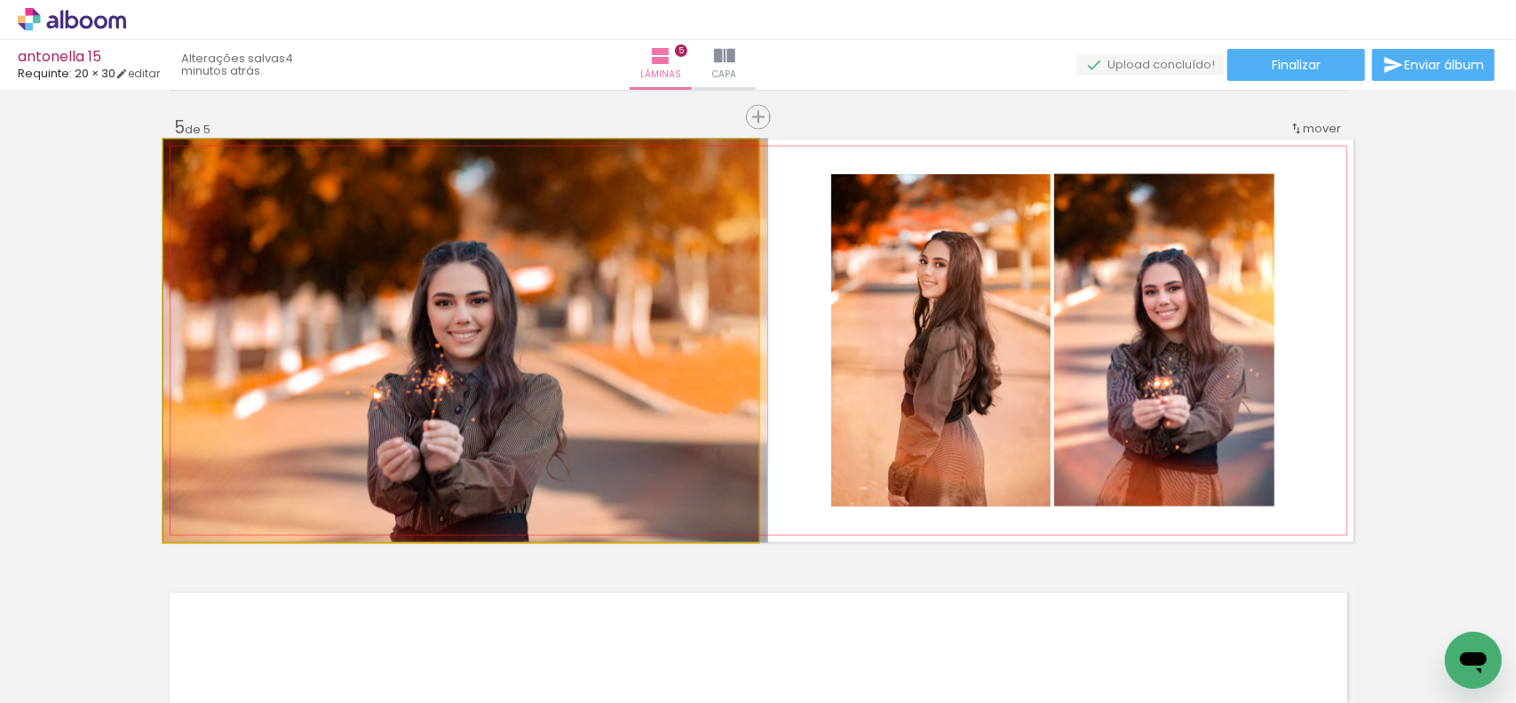
drag, startPoint x: 513, startPoint y: 404, endPoint x: 621, endPoint y: 391, distance: 108.3
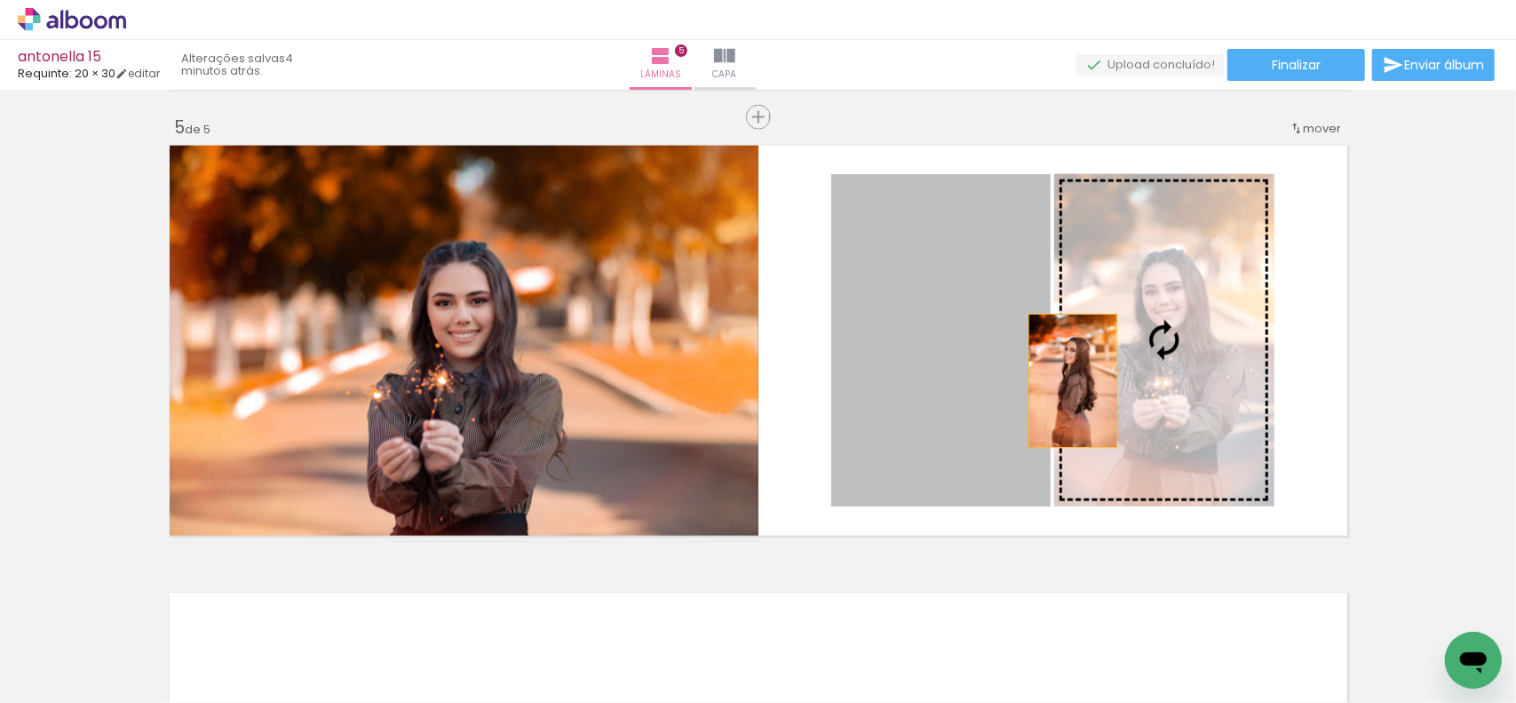
drag, startPoint x: 1002, startPoint y: 377, endPoint x: 1130, endPoint y: 381, distance: 128.0
click at [0, 0] on slot at bounding box center [0, 0] width 0 height 0
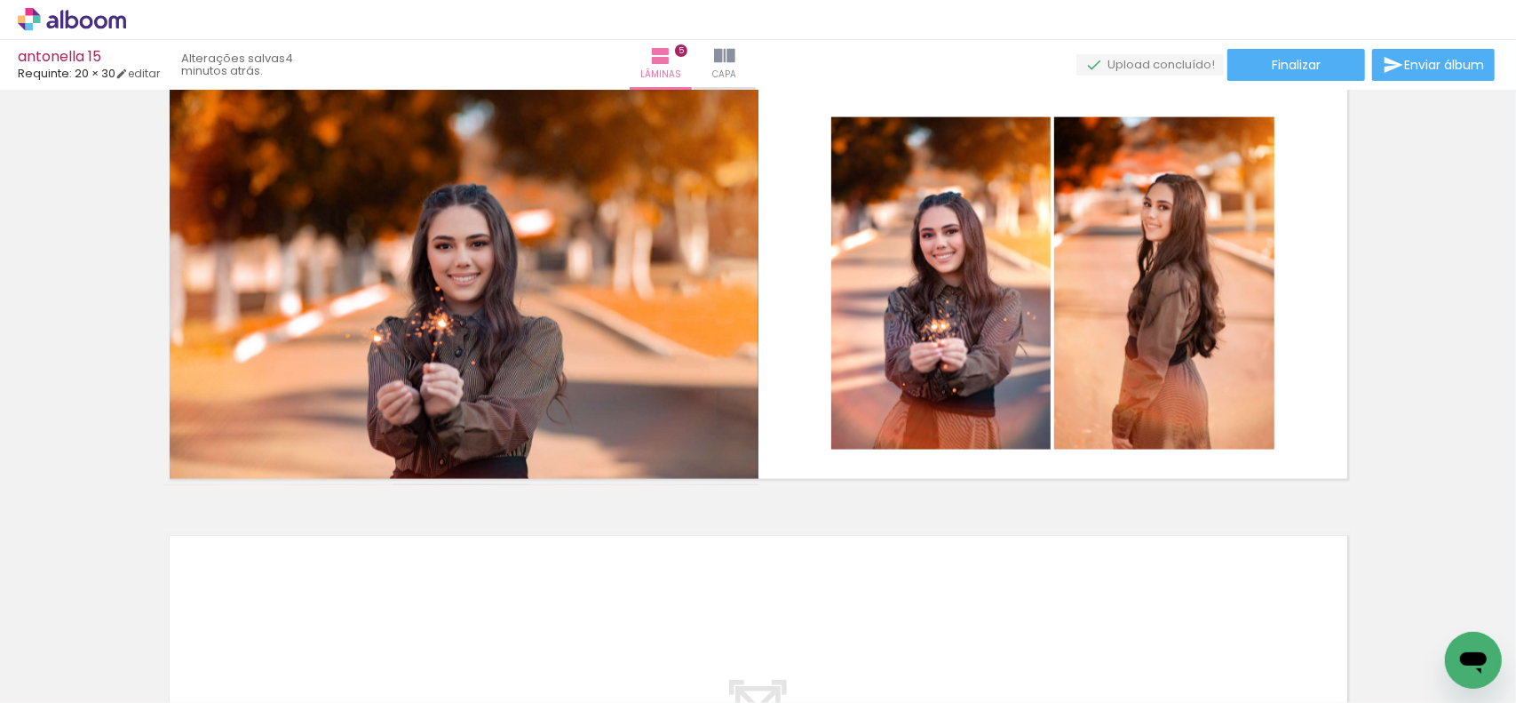
scroll to position [2056, 0]
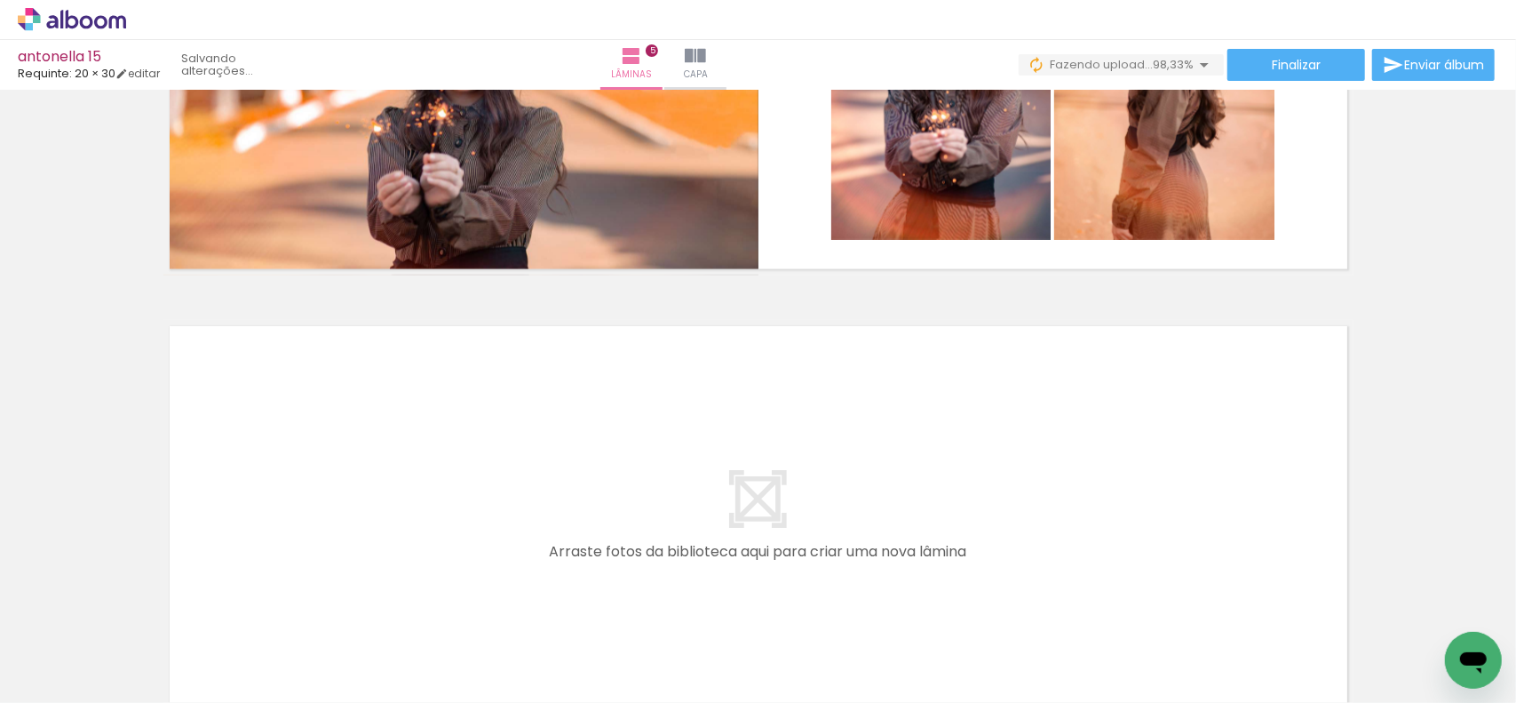
drag, startPoint x: 720, startPoint y: 632, endPoint x: 807, endPoint y: 643, distance: 86.9
click at [752, 509] on quentale-workspace at bounding box center [758, 351] width 1516 height 703
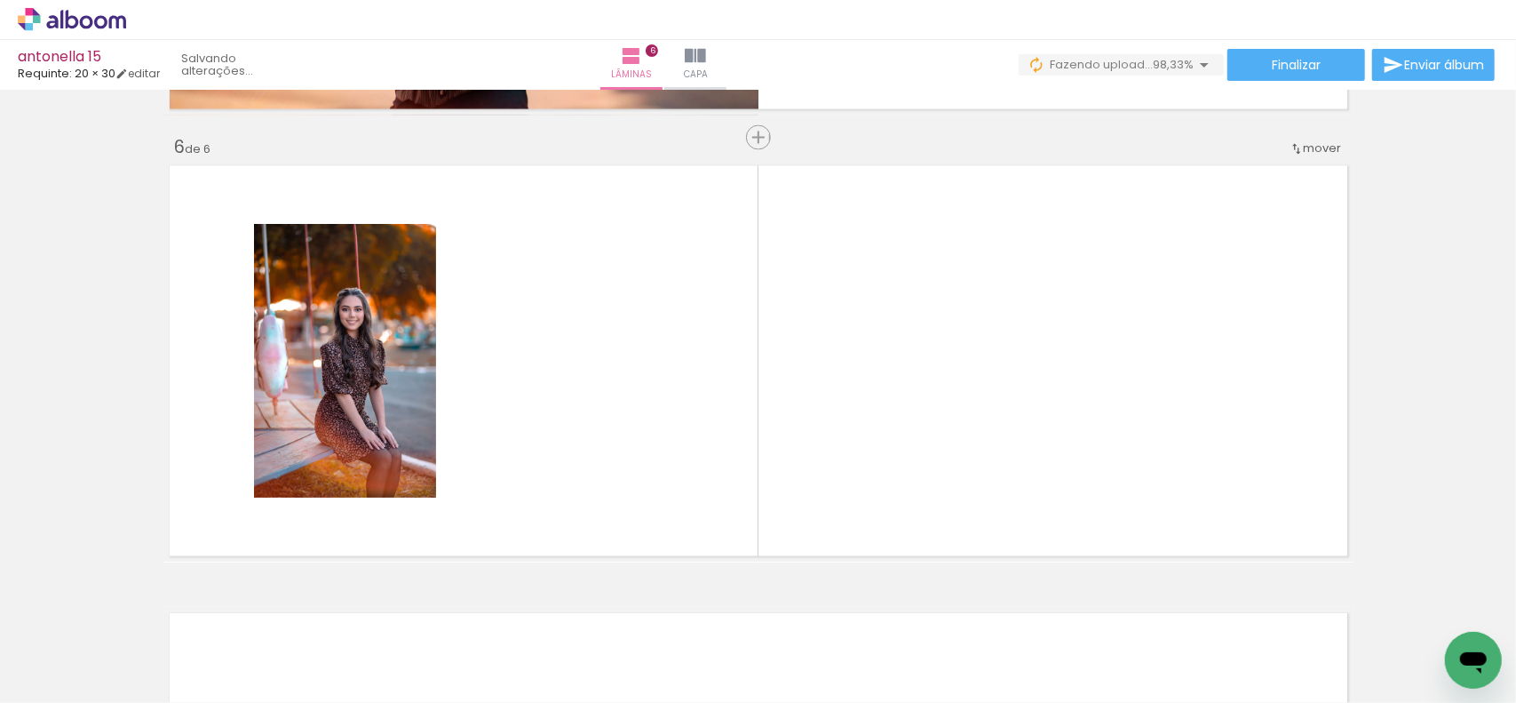
click at [812, 487] on quentale-workspace at bounding box center [758, 351] width 1516 height 703
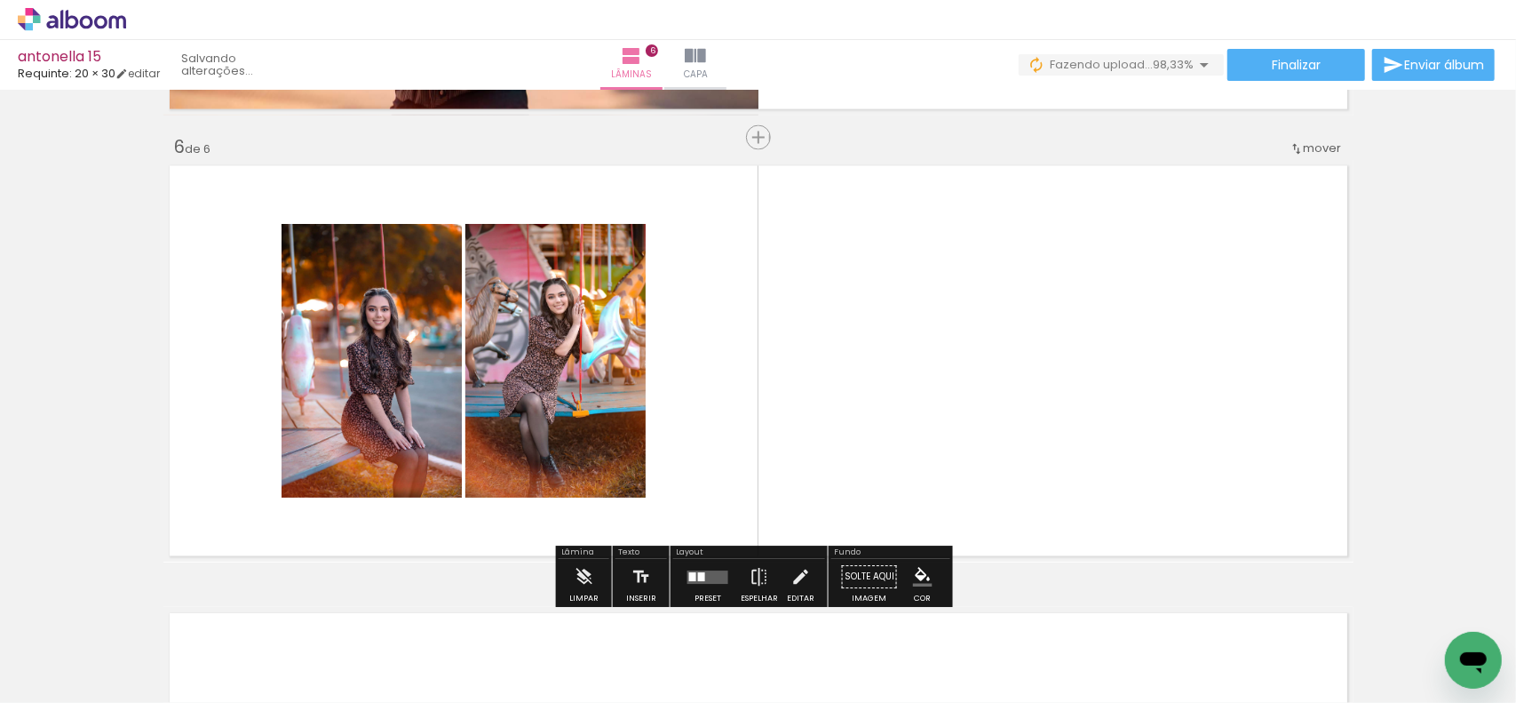
scroll to position [2235, 0]
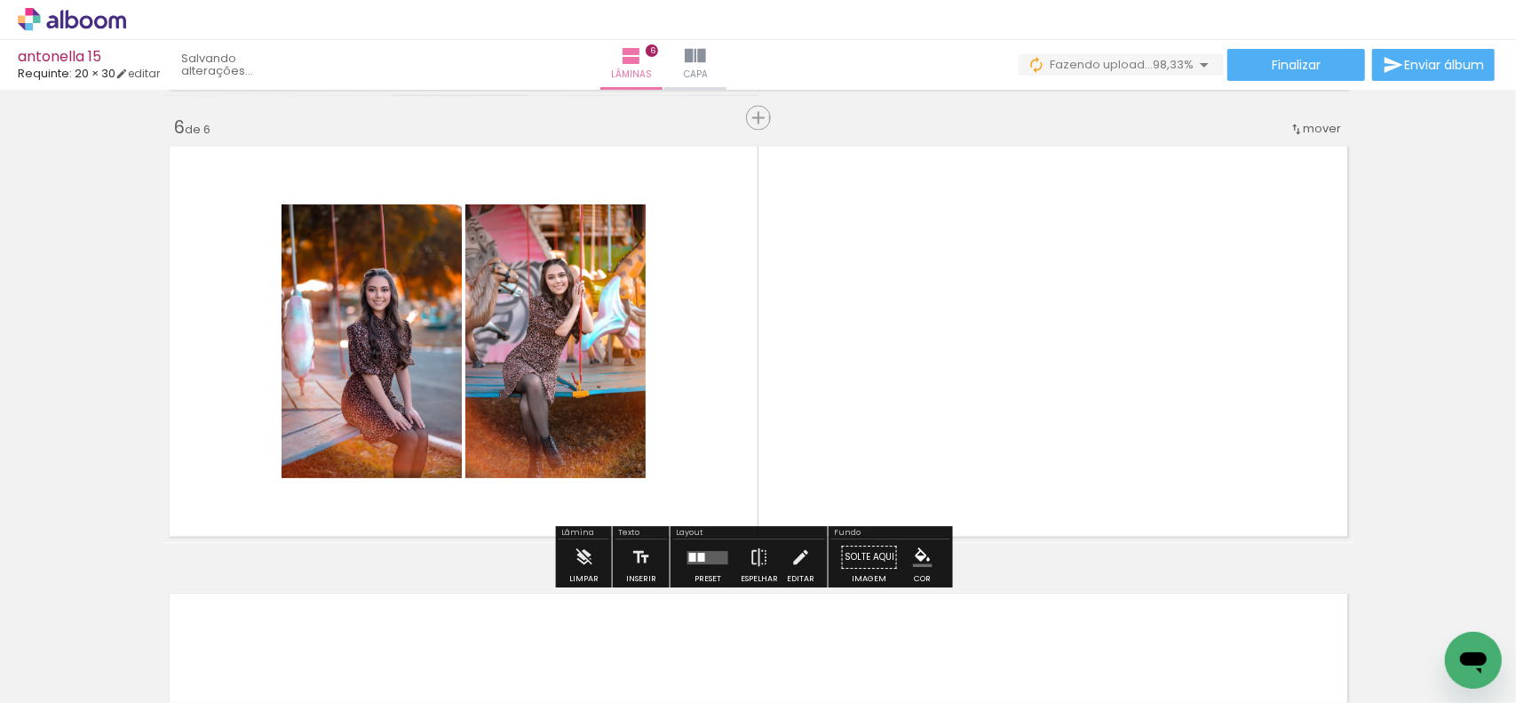
drag, startPoint x: 912, startPoint y: 654, endPoint x: 904, endPoint y: 426, distance: 227.6
click at [904, 426] on quentale-workspace at bounding box center [758, 351] width 1516 height 703
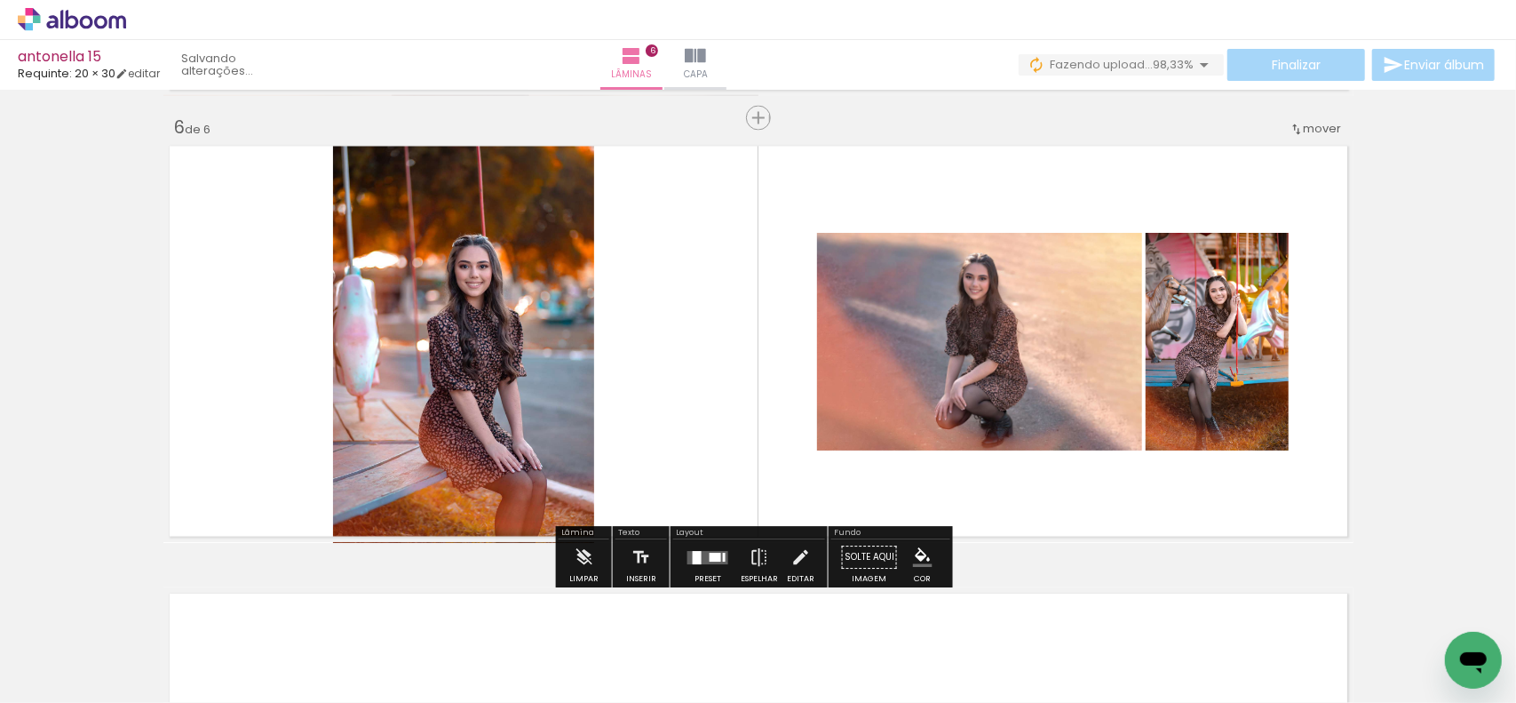
click at [709, 547] on div at bounding box center [708, 558] width 48 height 36
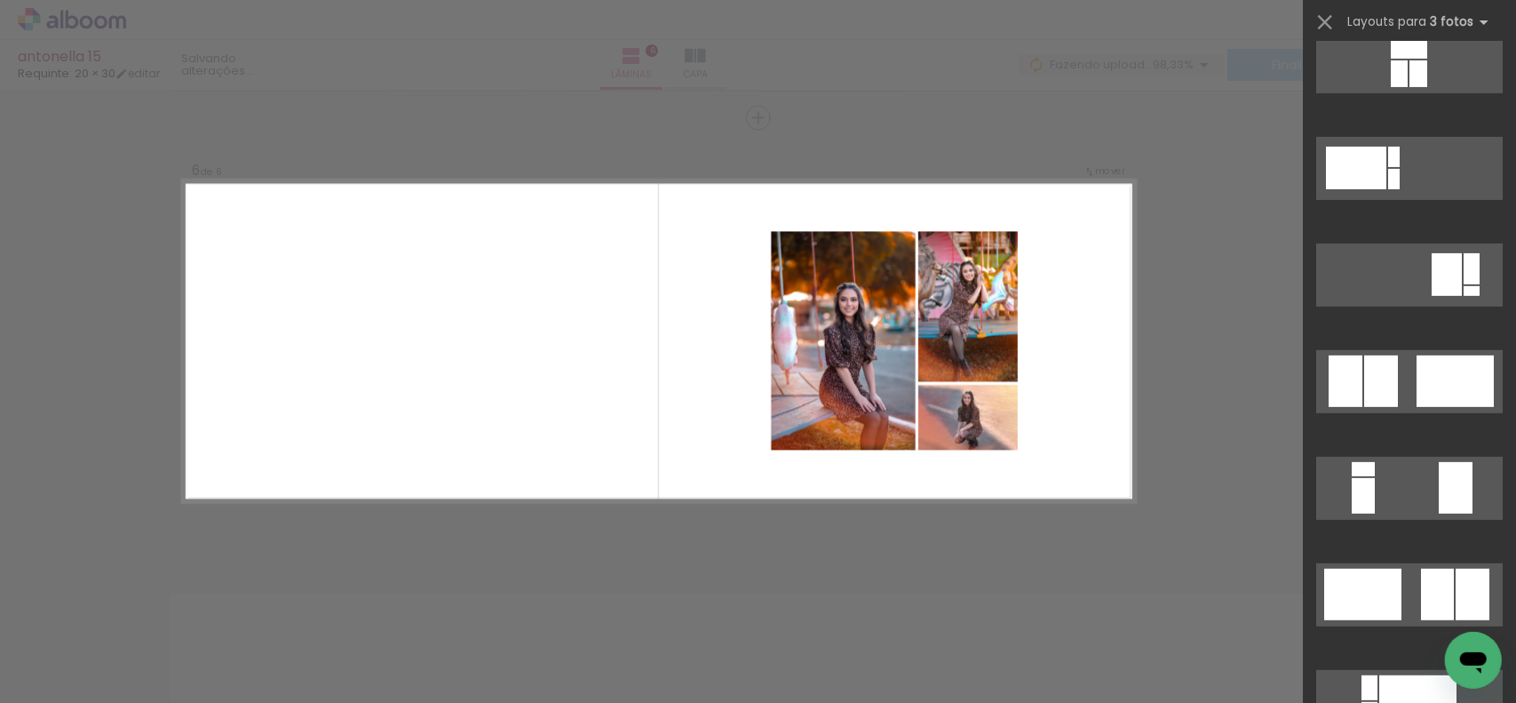
scroll to position [355, 0]
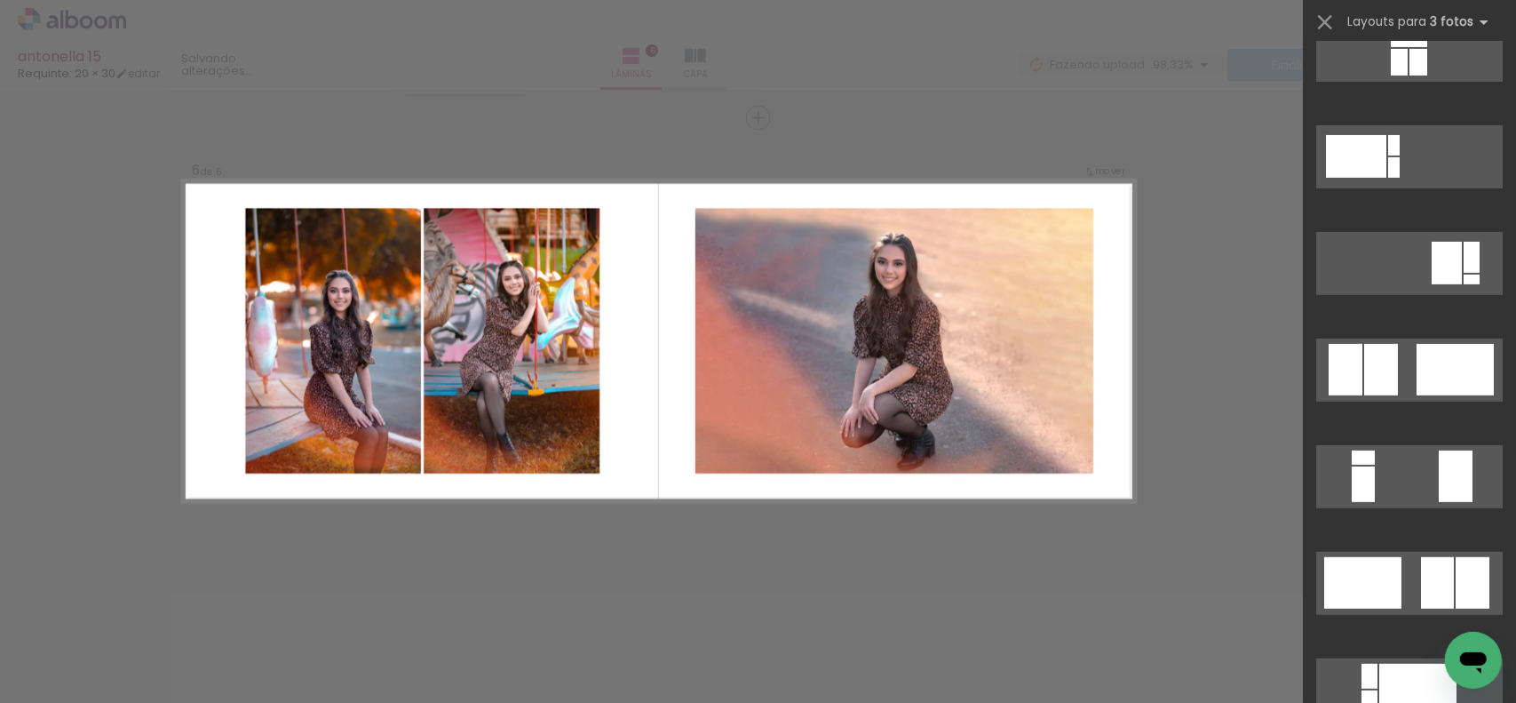
click at [1420, 365] on div at bounding box center [1455, 370] width 77 height 52
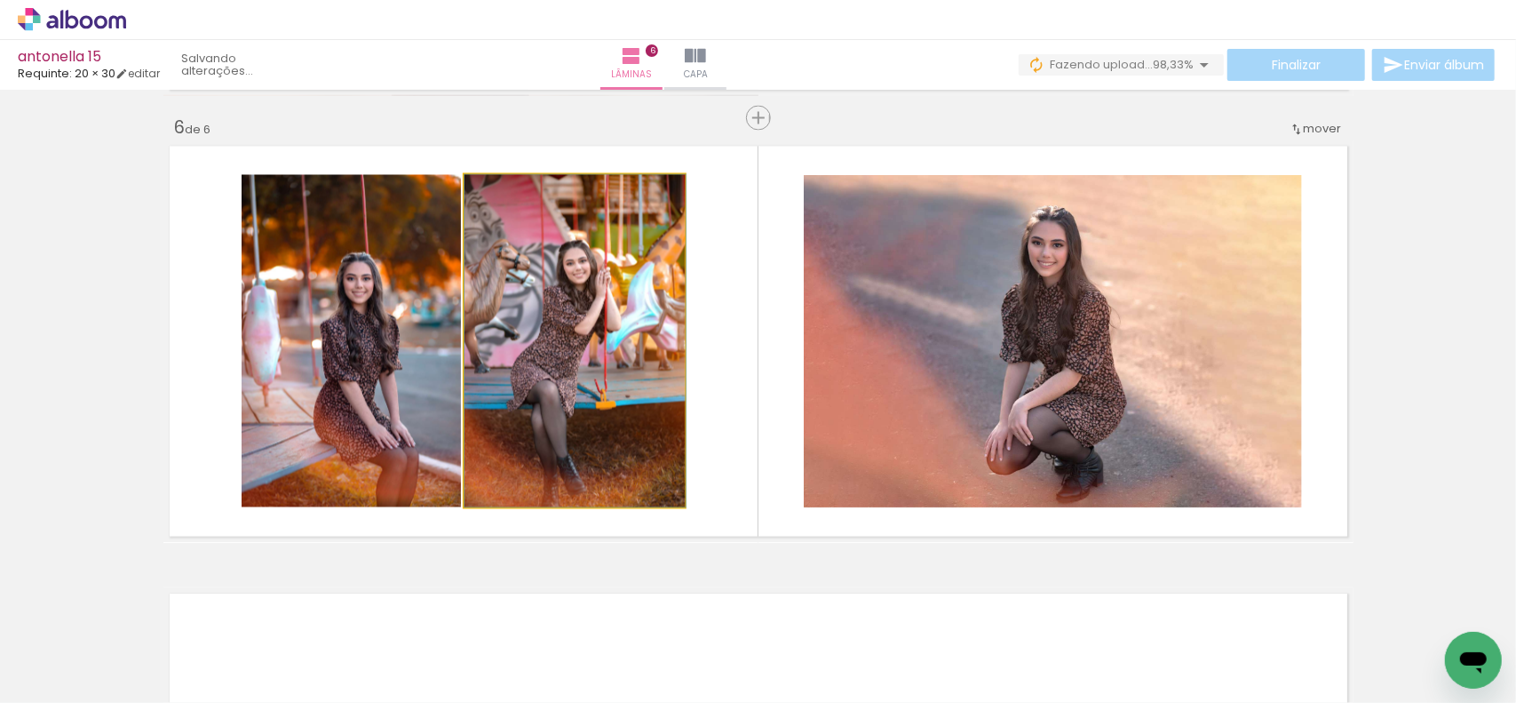
drag, startPoint x: 567, startPoint y: 322, endPoint x: 770, endPoint y: 335, distance: 203.9
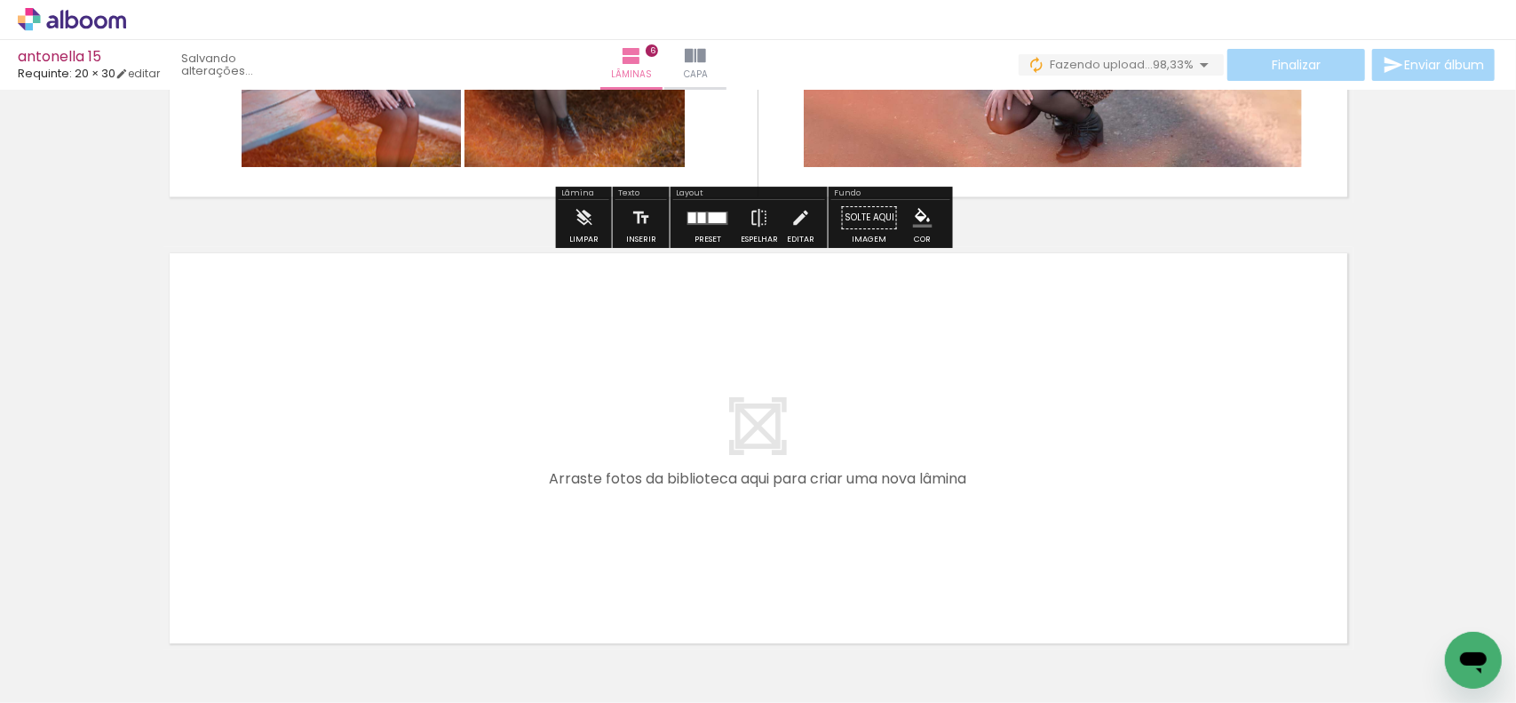
scroll to position [2576, 0]
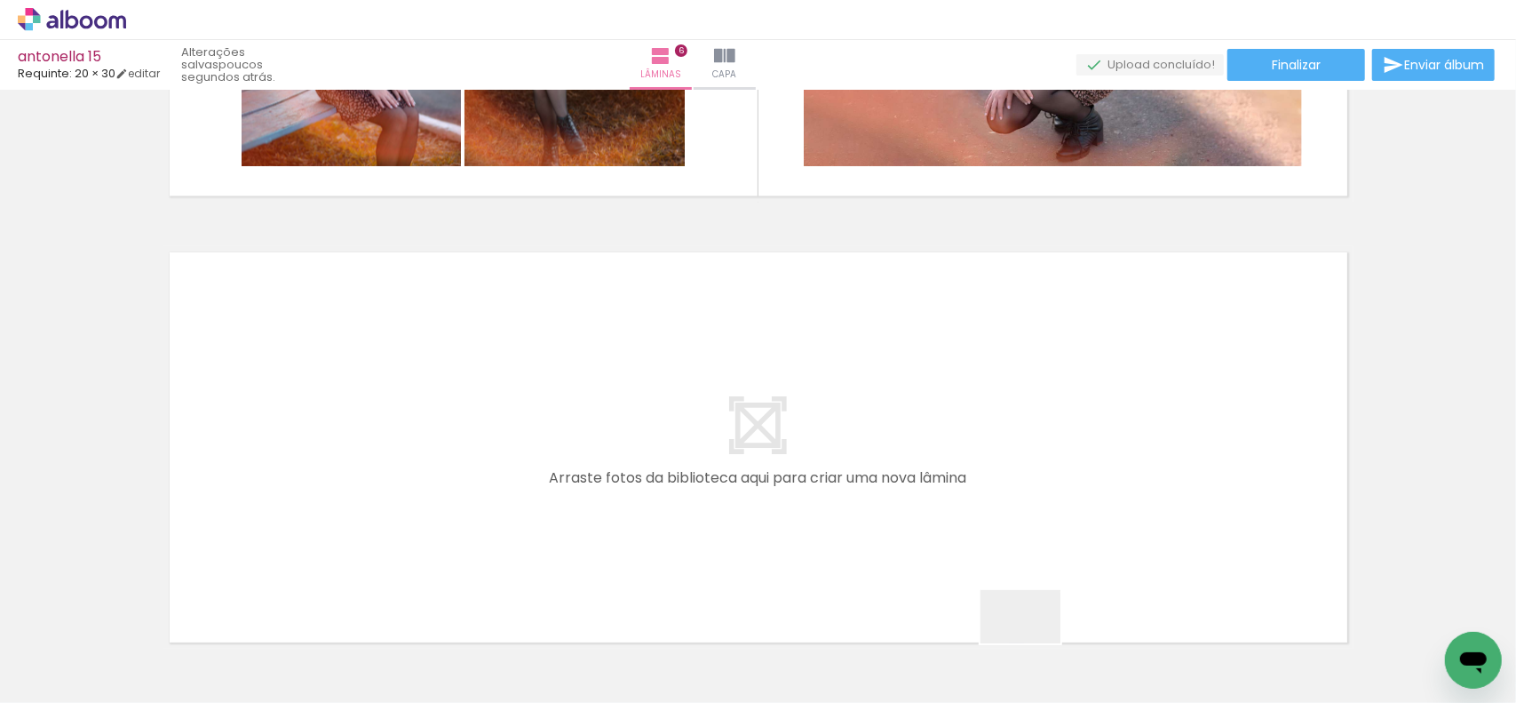
drag, startPoint x: 1035, startPoint y: 648, endPoint x: 774, endPoint y: 489, distance: 305.3
click at [774, 489] on quentale-workspace at bounding box center [758, 351] width 1516 height 703
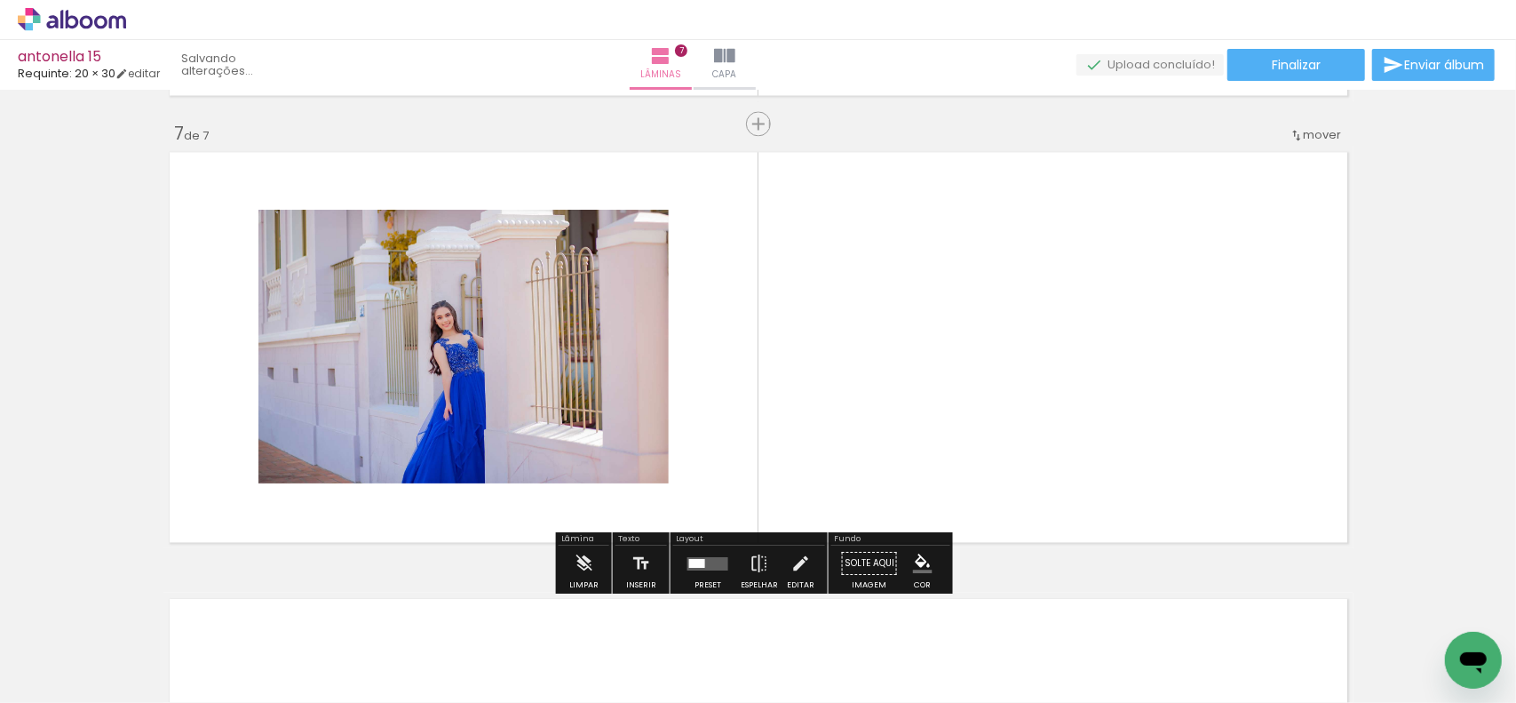
scroll to position [2683, 0]
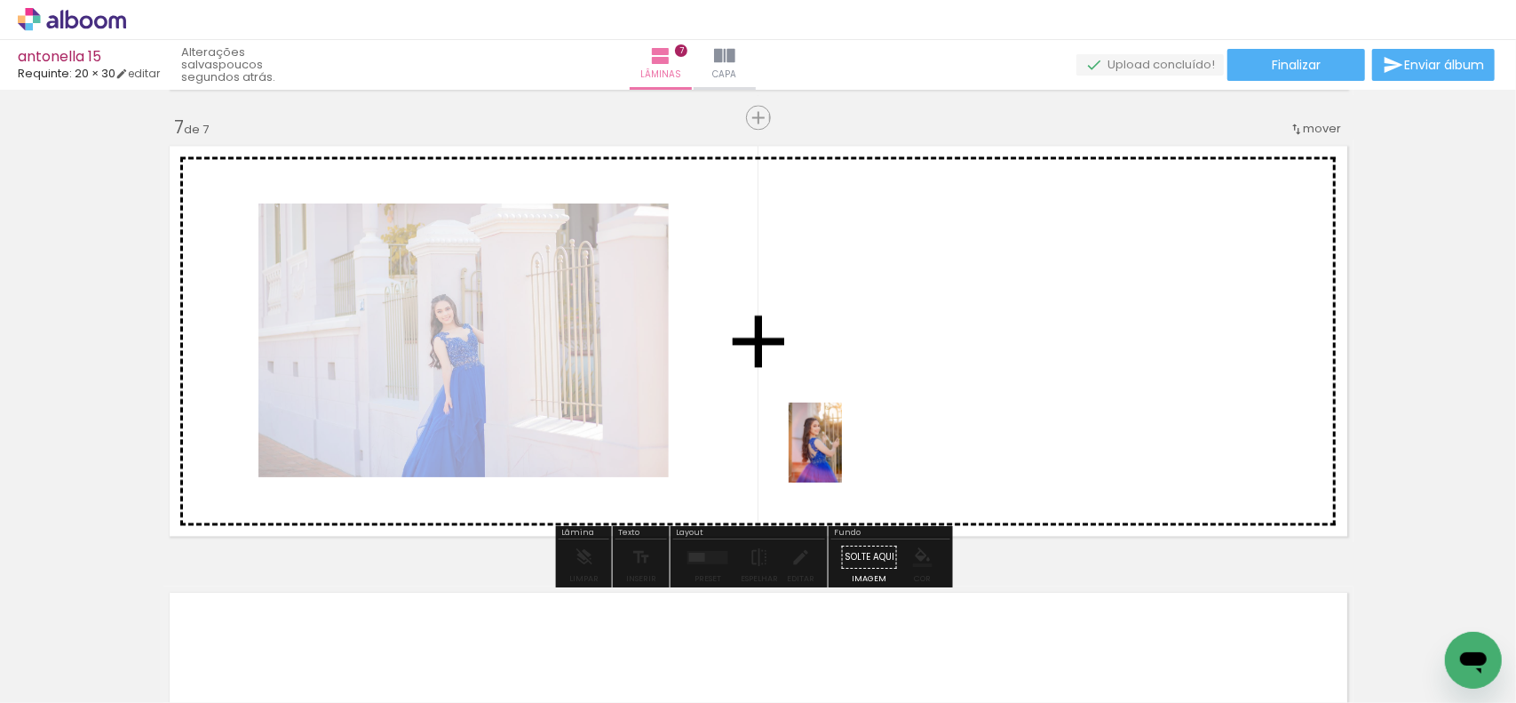
drag, startPoint x: 847, startPoint y: 513, endPoint x: 842, endPoint y: 456, distance: 57.0
click at [842, 456] on quentale-workspace at bounding box center [758, 351] width 1516 height 703
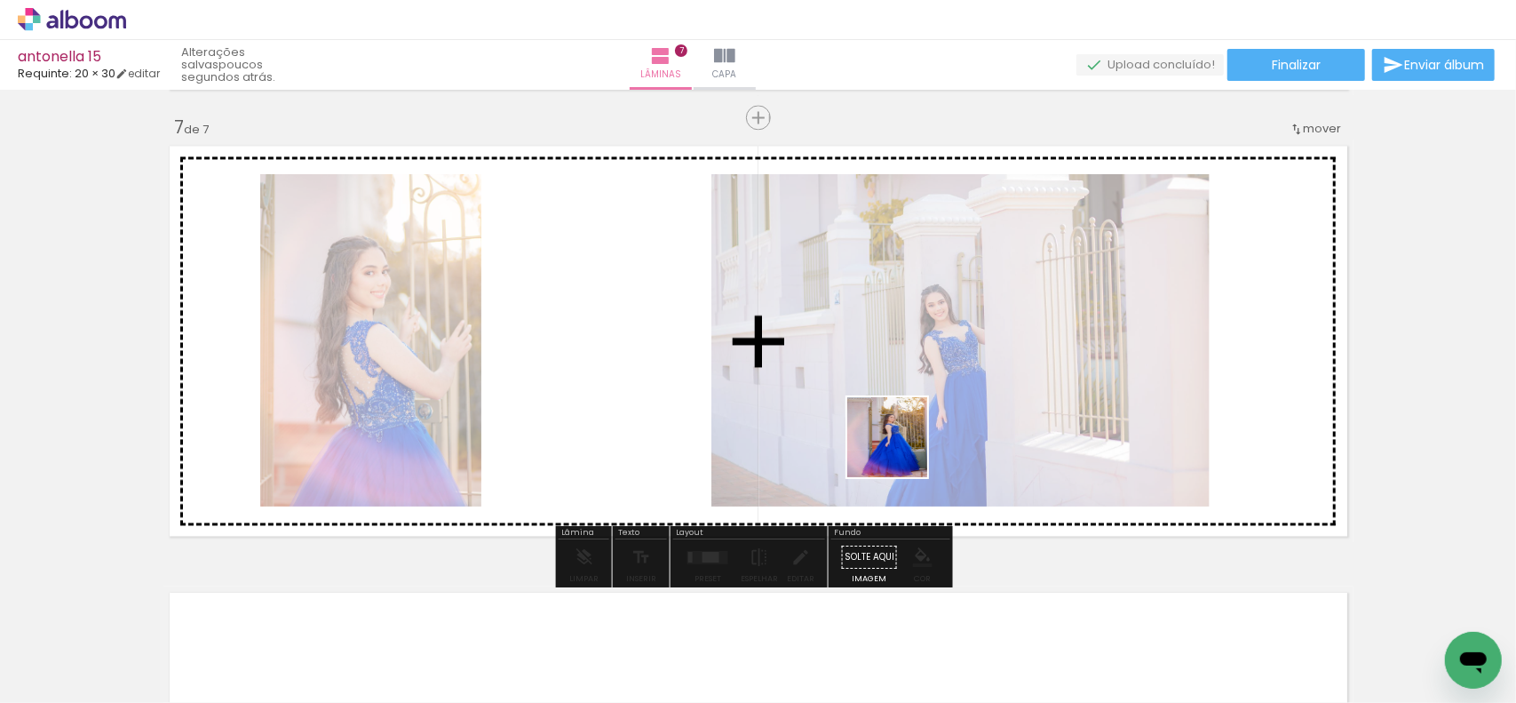
drag, startPoint x: 967, startPoint y: 647, endPoint x: 899, endPoint y: 426, distance: 231.3
click at [899, 426] on quentale-workspace at bounding box center [758, 351] width 1516 height 703
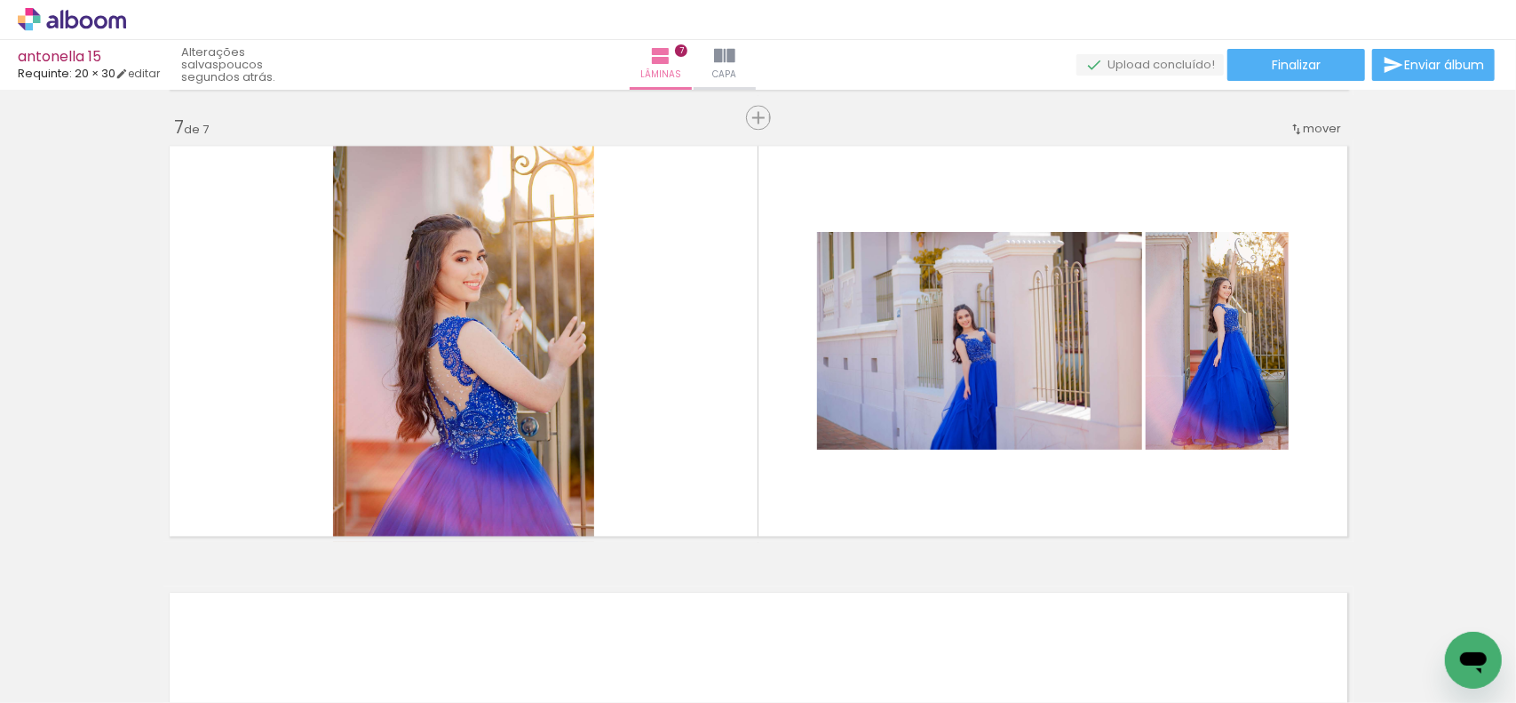
scroll to position [0, 2802]
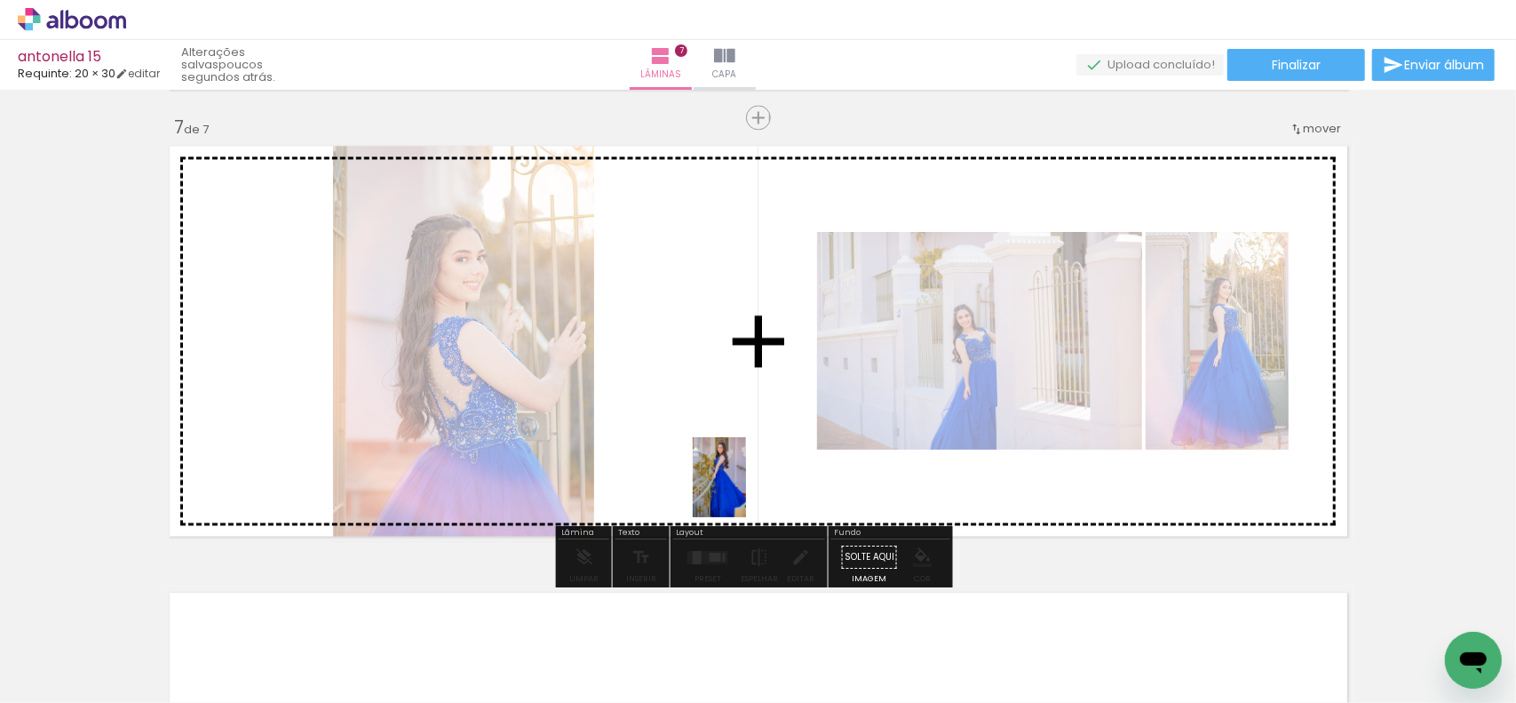
drag, startPoint x: 674, startPoint y: 649, endPoint x: 746, endPoint y: 489, distance: 175.3
click at [746, 489] on quentale-workspace at bounding box center [758, 351] width 1516 height 703
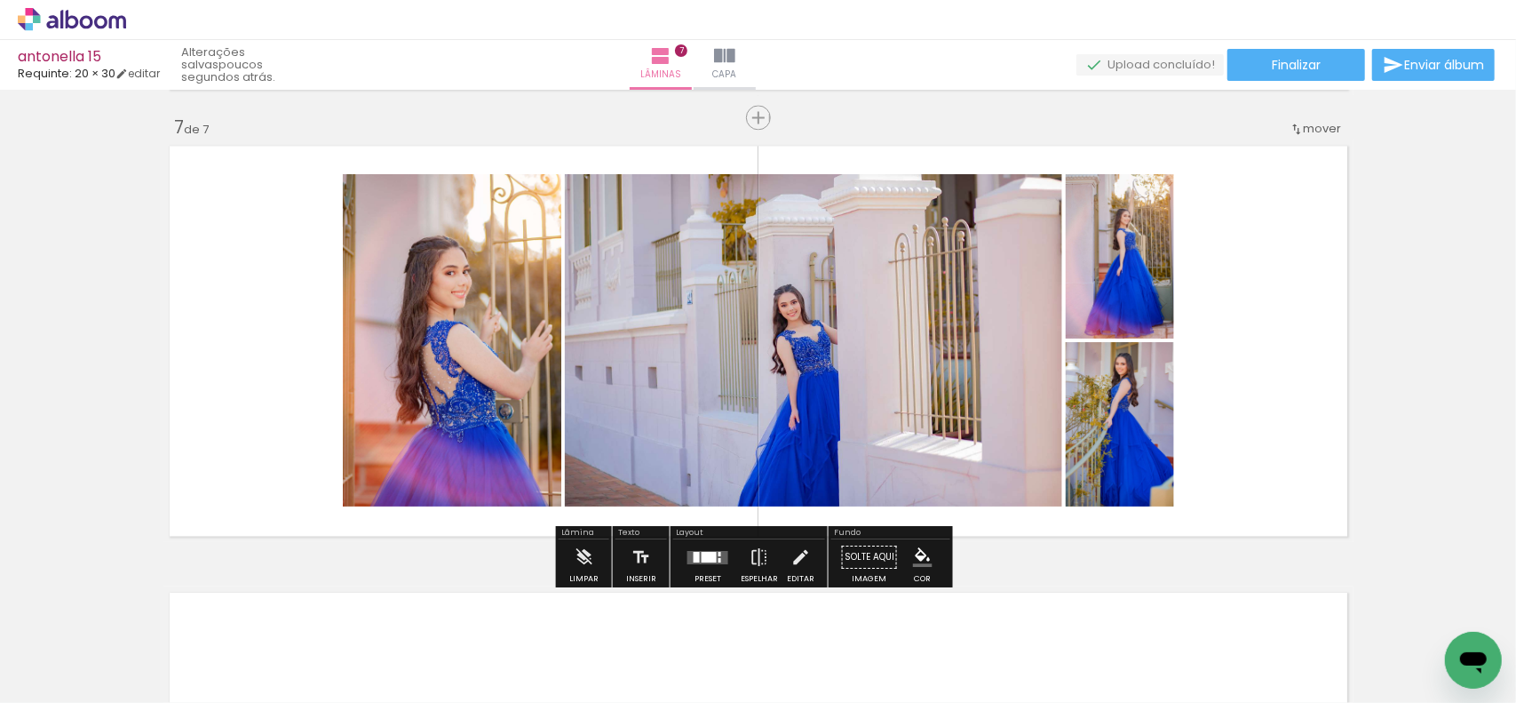
drag, startPoint x: 805, startPoint y: 433, endPoint x: 835, endPoint y: 558, distance: 128.8
click at [805, 433] on quentale-workspace at bounding box center [758, 351] width 1516 height 703
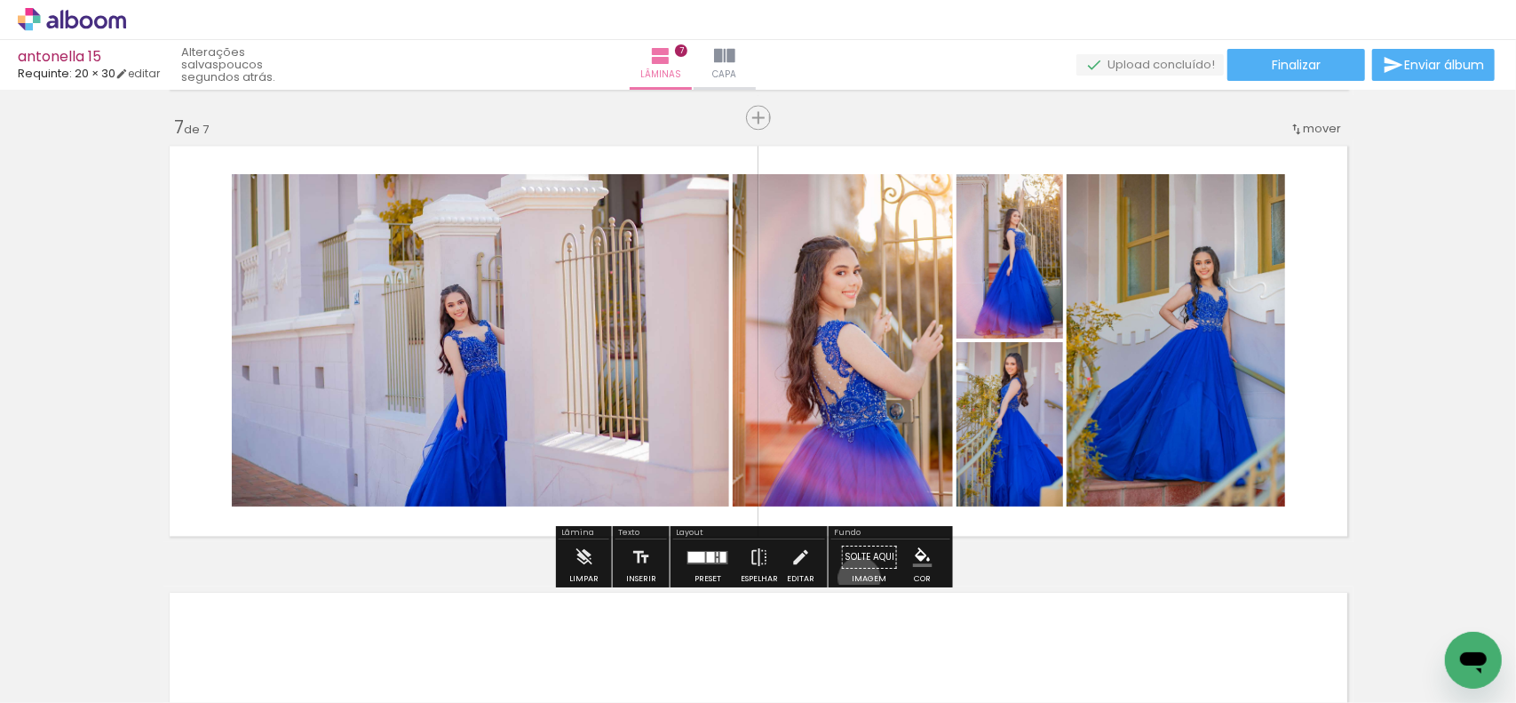
drag, startPoint x: 854, startPoint y: 493, endPoint x: 857, endPoint y: 448, distance: 45.4
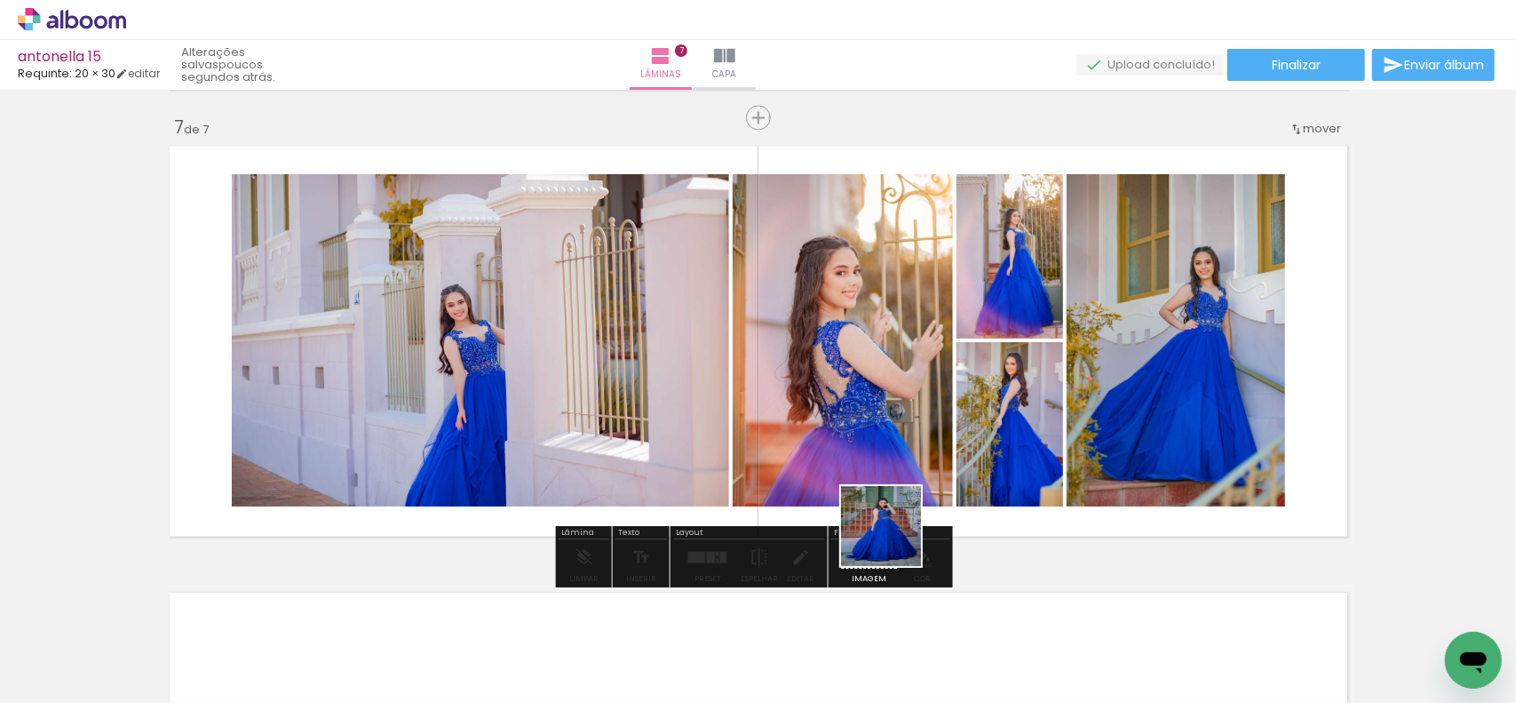
drag, startPoint x: 879, startPoint y: 604, endPoint x: 912, endPoint y: 431, distance: 176.5
click at [907, 457] on quentale-workspace at bounding box center [758, 351] width 1516 height 703
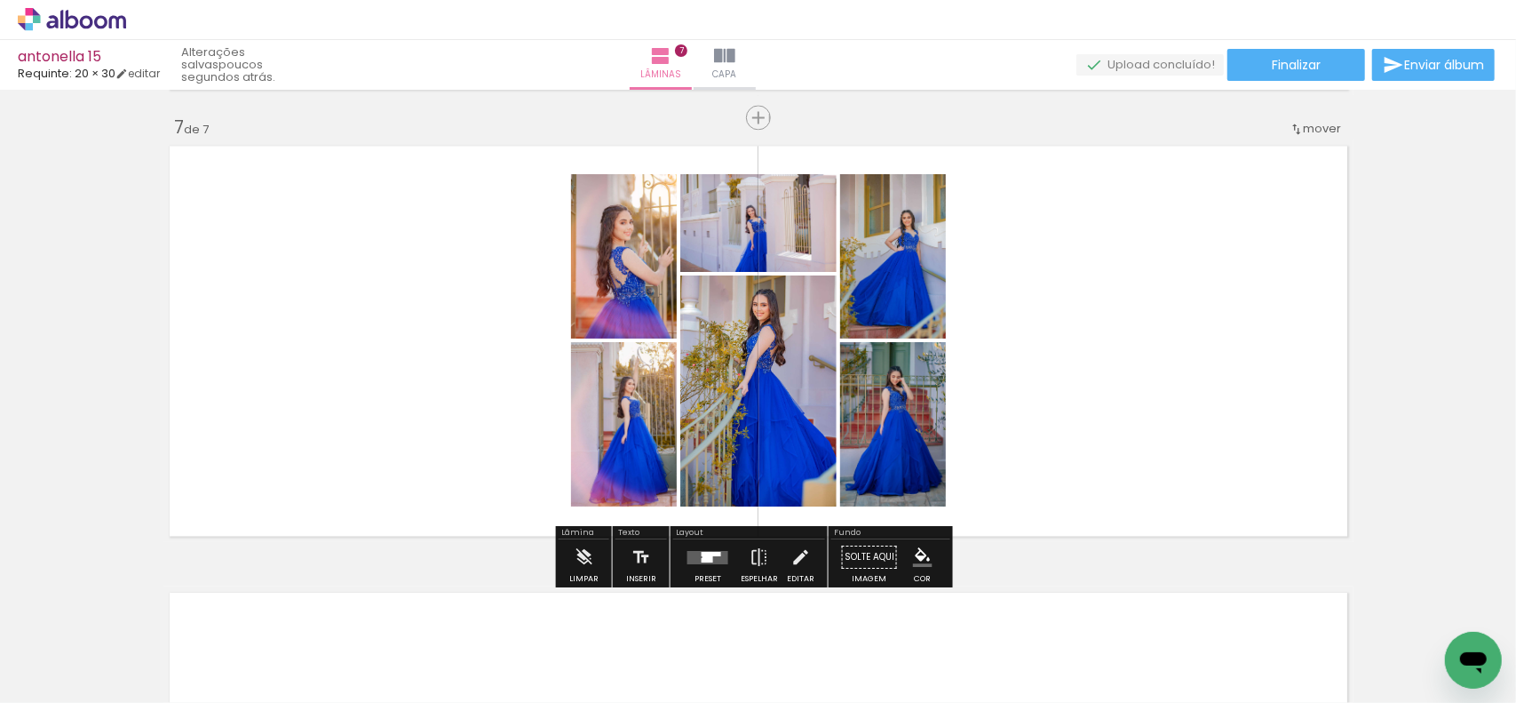
drag, startPoint x: 700, startPoint y: 561, endPoint x: 929, endPoint y: 460, distance: 250.2
click at [703, 560] on div at bounding box center [708, 557] width 11 height 10
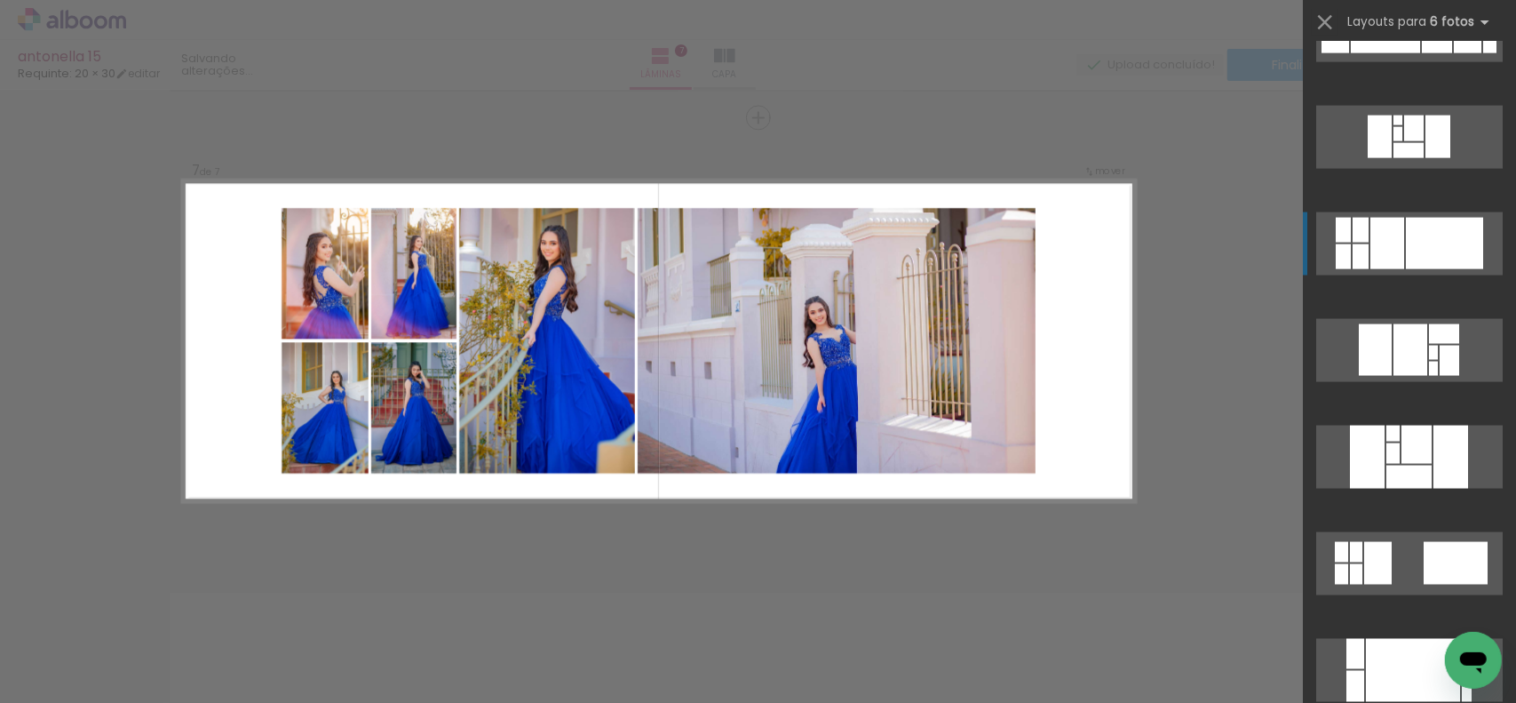
scroll to position [1777, 0]
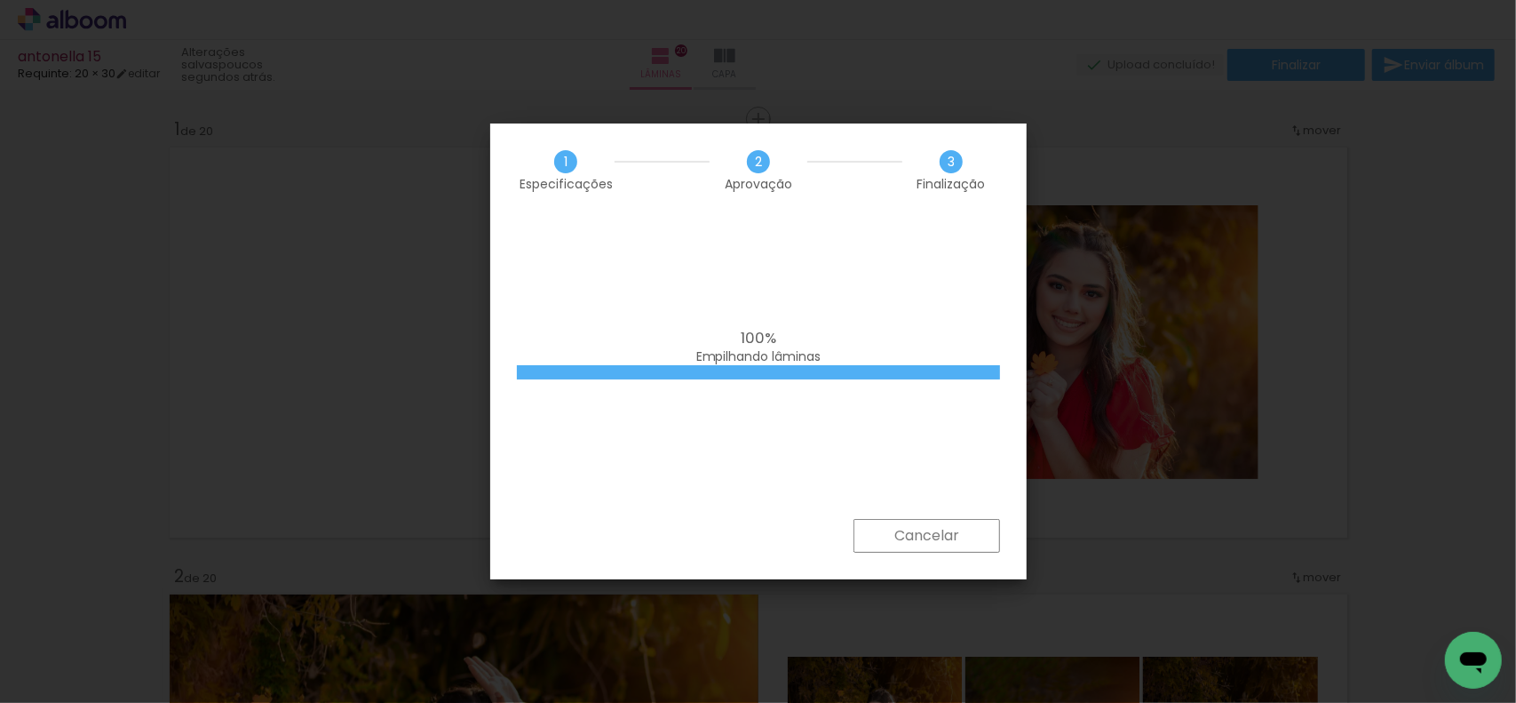
scroll to position [0, 298]
